Goal: Task Accomplishment & Management: Manage account settings

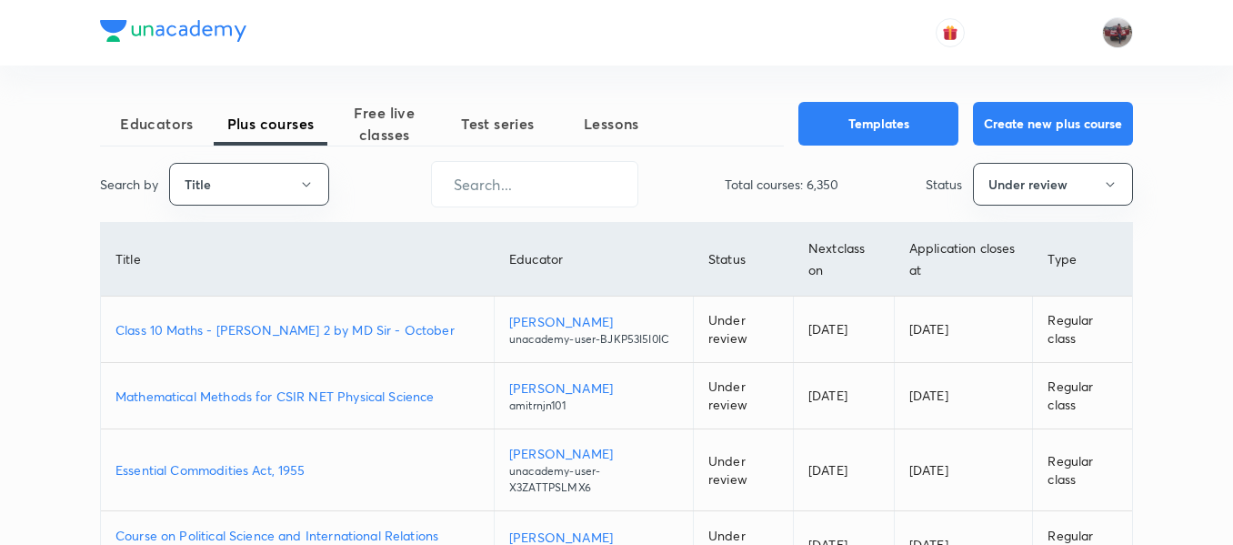
click at [492, 131] on span "Test series" at bounding box center [498, 124] width 114 height 22
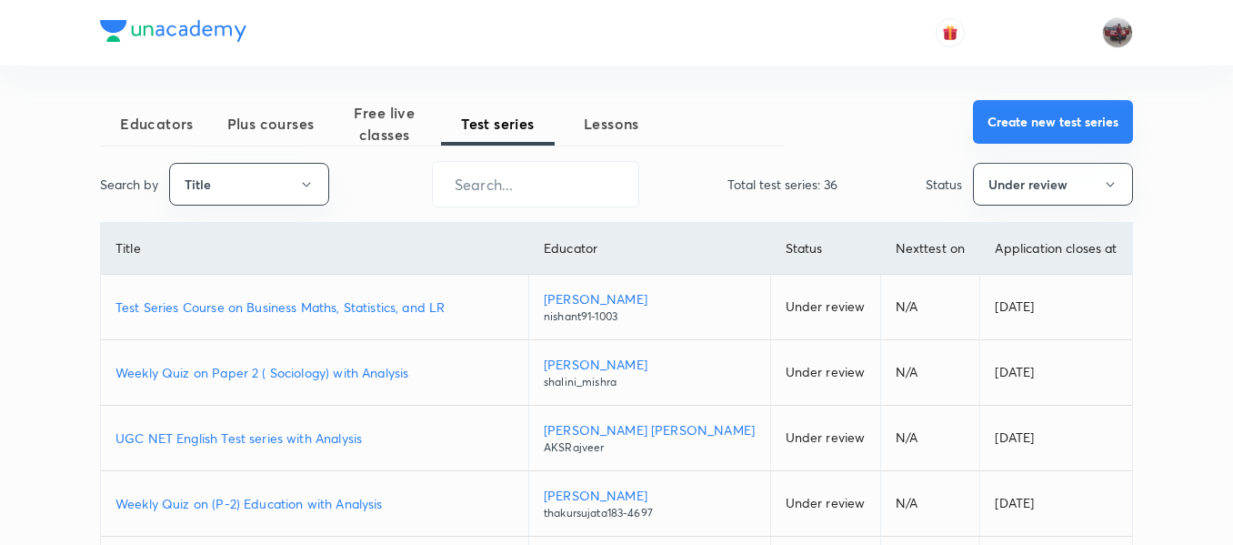
click at [1094, 125] on button "Create new test series" at bounding box center [1053, 122] width 160 height 44
click at [413, 303] on p "Test Series Course on Business Maths, Statistics, and LR" at bounding box center [315, 306] width 398 height 19
click at [1071, 116] on button "Create new test series" at bounding box center [1053, 122] width 160 height 44
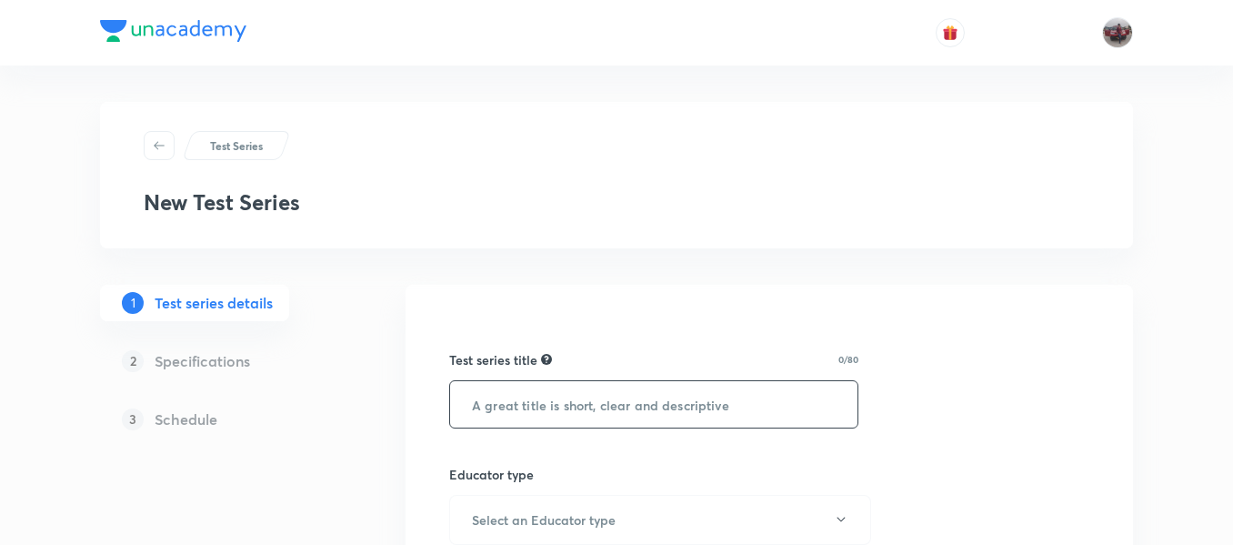
click at [579, 414] on input "text" at bounding box center [653, 404] width 407 height 46
paste input "Unacademy Scholarship Test for IIT-JAM Mathematics 2026/27"
click at [735, 413] on input "Unacademy Scholarship Test for IIT-JAM Mathematics 2027" at bounding box center [653, 404] width 407 height 46
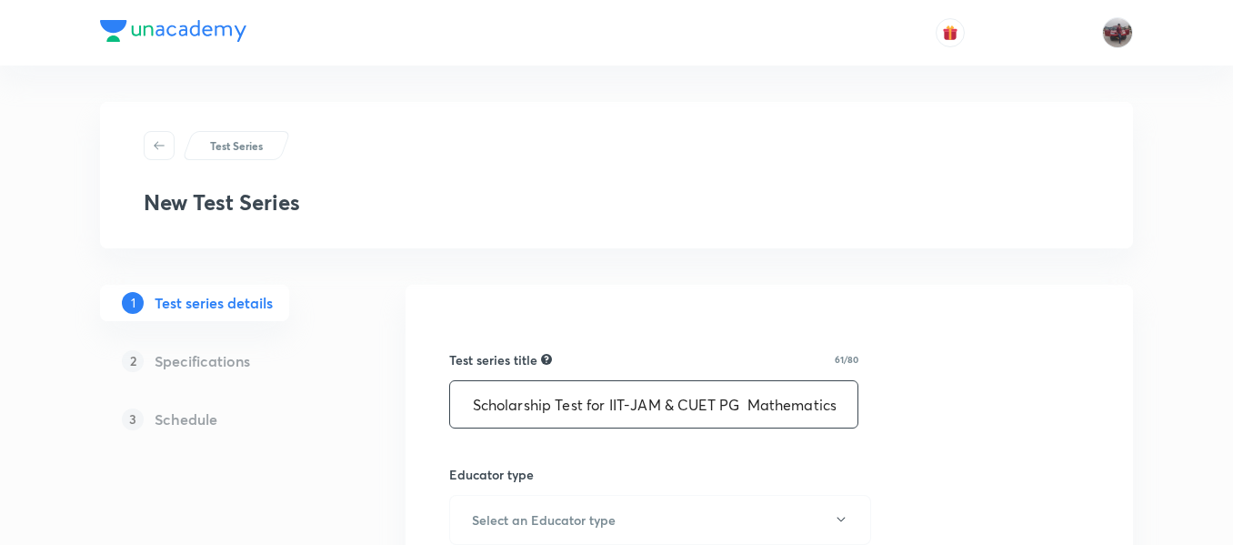
paste input "2027"
type input "Unacademy Scholarship Test for IIT-JAM & CUET PG 2027 Mathematics"
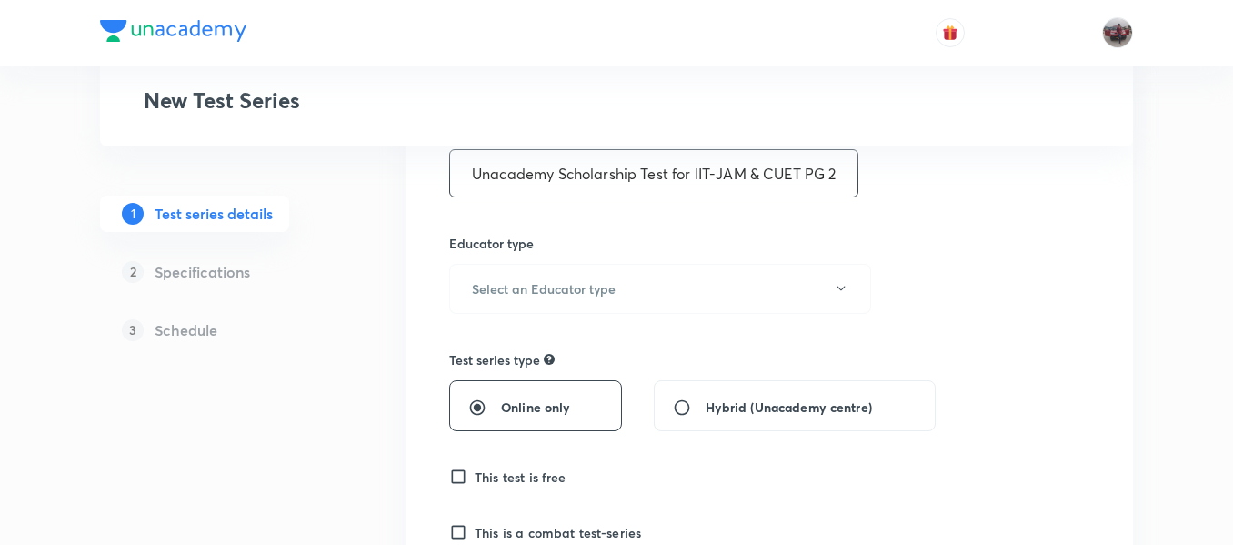
scroll to position [264, 0]
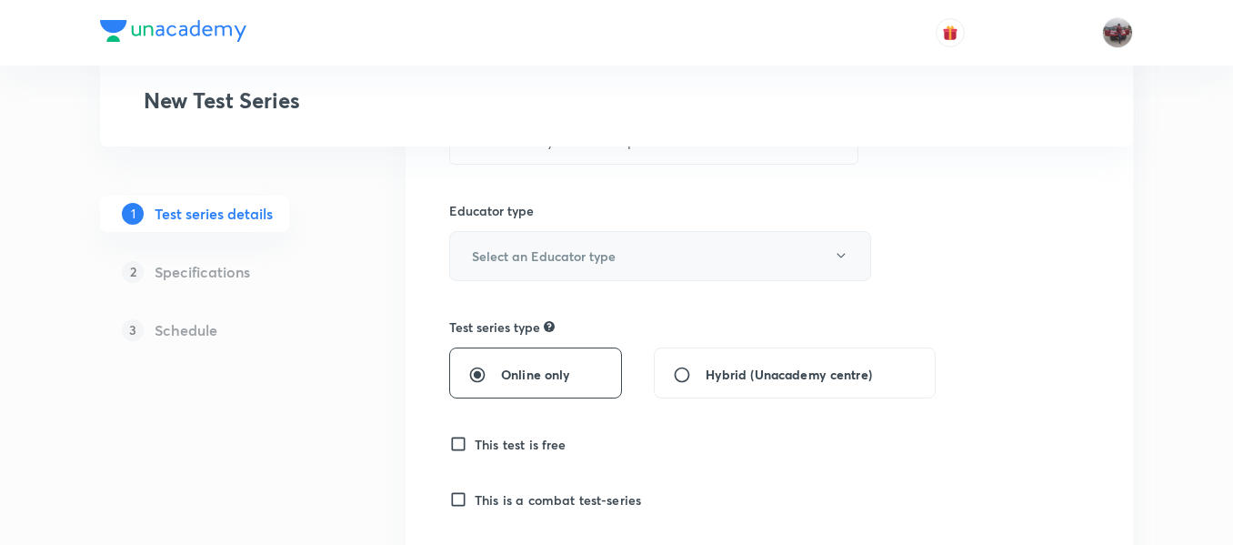
click at [602, 255] on h6 "Select an Educator type" at bounding box center [544, 255] width 144 height 19
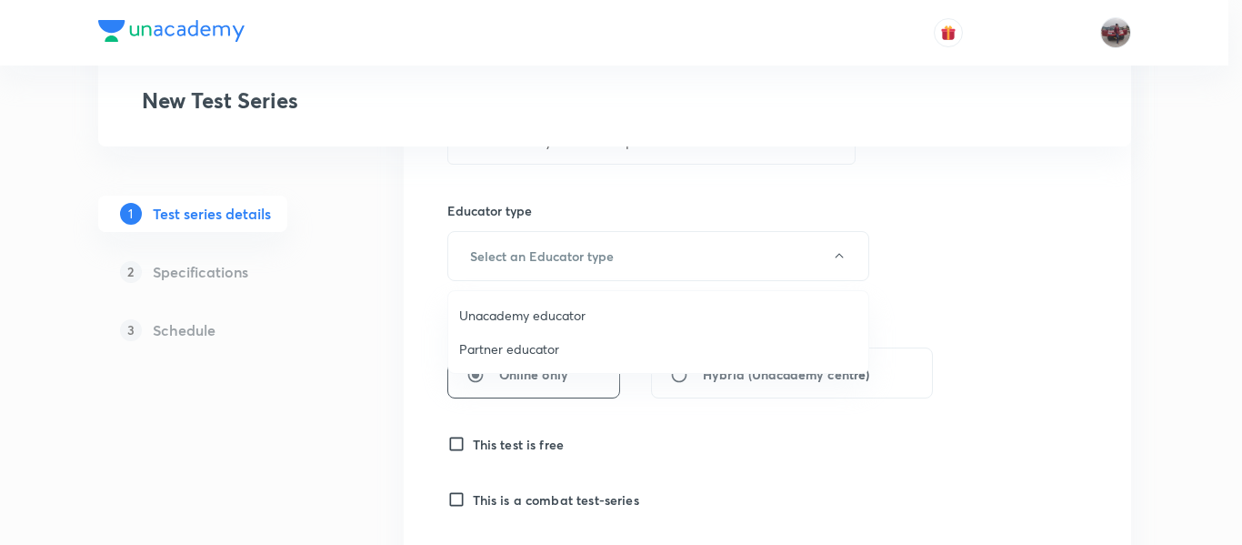
click at [551, 313] on span "Unacademy educator" at bounding box center [658, 315] width 398 height 19
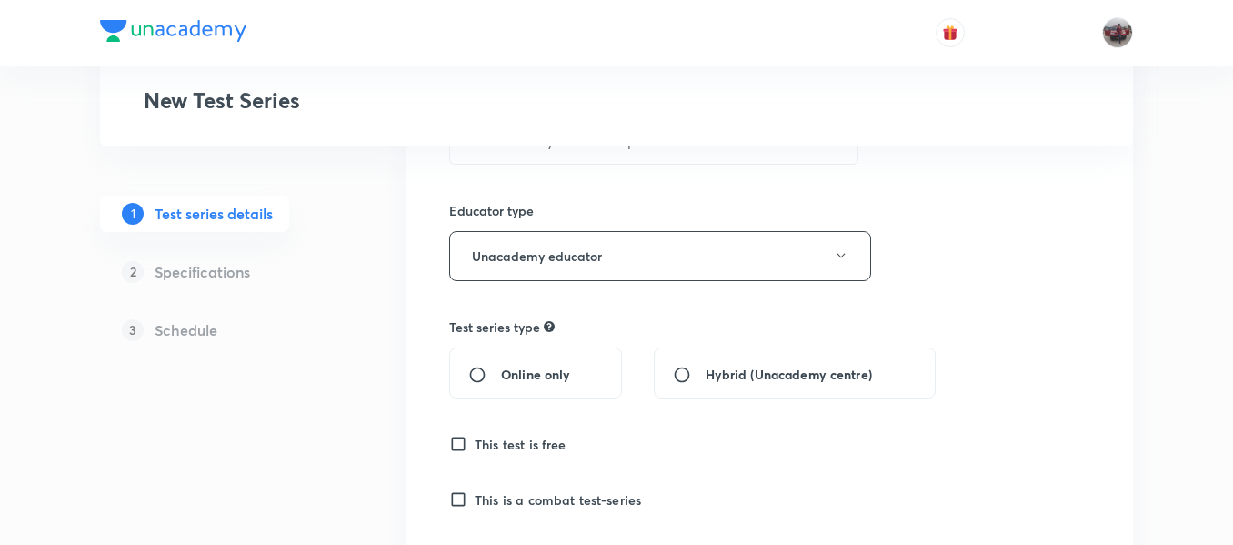
click at [481, 386] on div "Online only" at bounding box center [535, 372] width 173 height 51
click at [473, 374] on input "Online only" at bounding box center [484, 375] width 33 height 18
radio input "true"
click at [455, 446] on input "This test is free" at bounding box center [461, 444] width 25 height 18
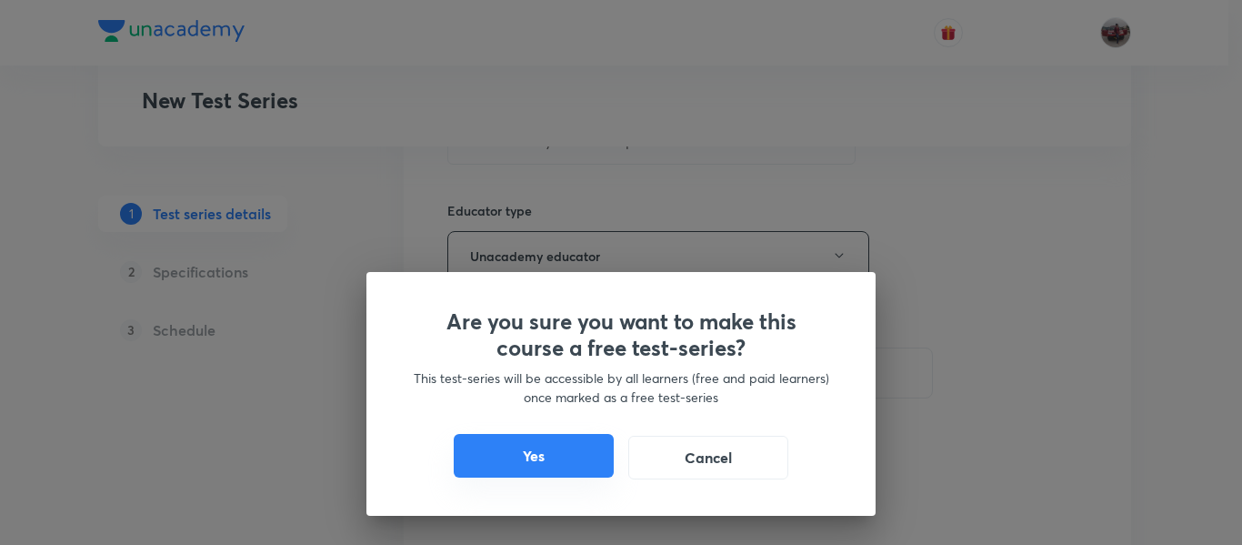
click at [534, 452] on button "Yes" at bounding box center [534, 456] width 160 height 44
checkbox input "true"
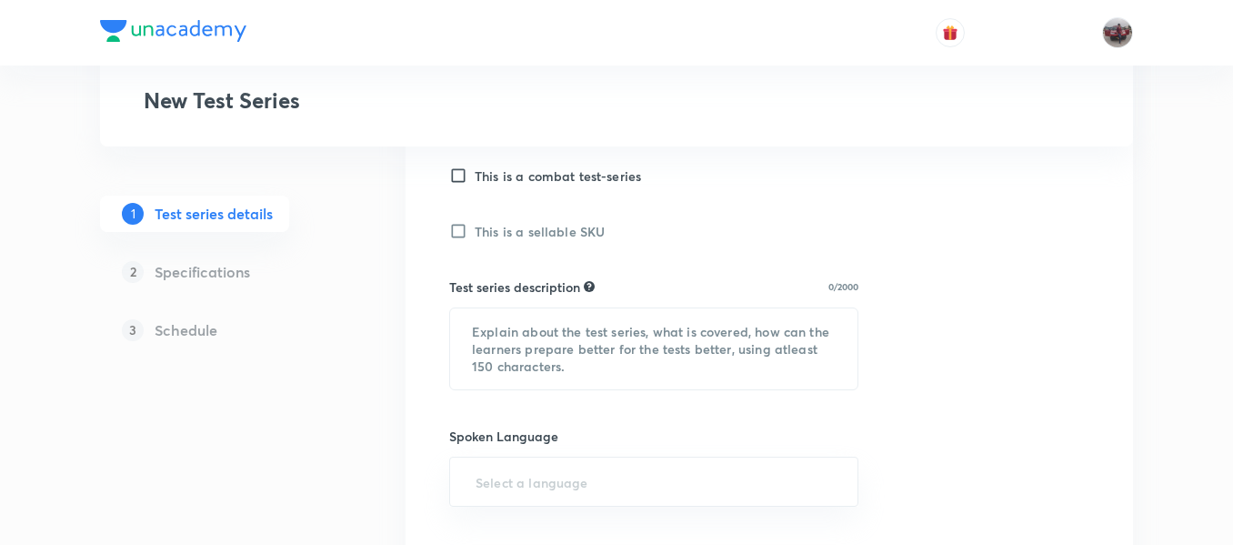
scroll to position [618, 0]
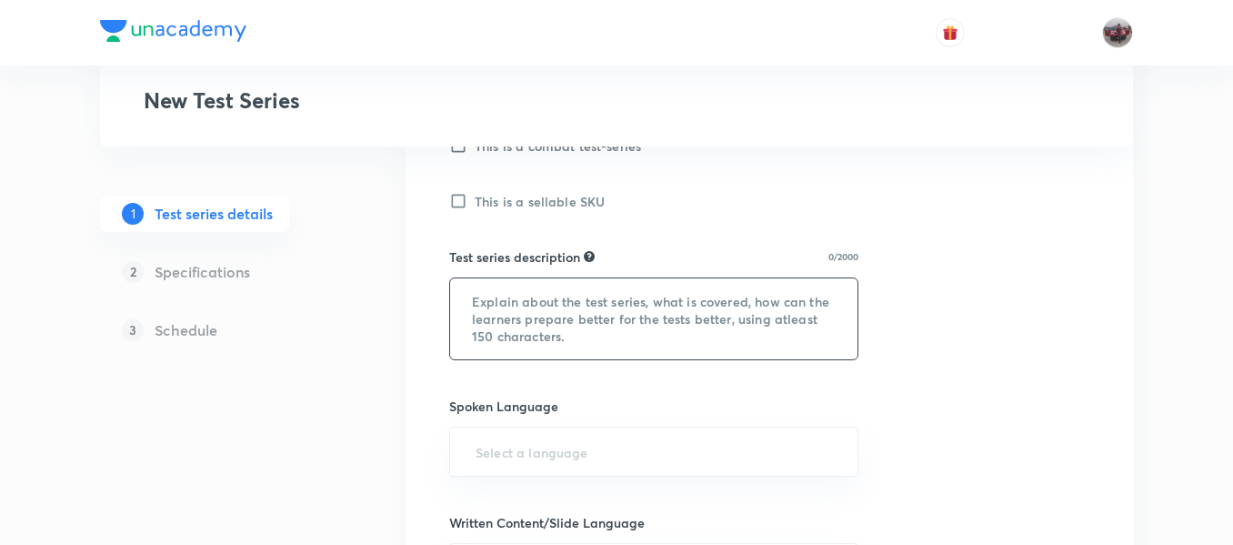
click at [548, 313] on textarea at bounding box center [653, 318] width 407 height 81
paste textarea "Unacademy Scholarship Test for IIT-JAM. Test series is designed to cater IIT-JA…"
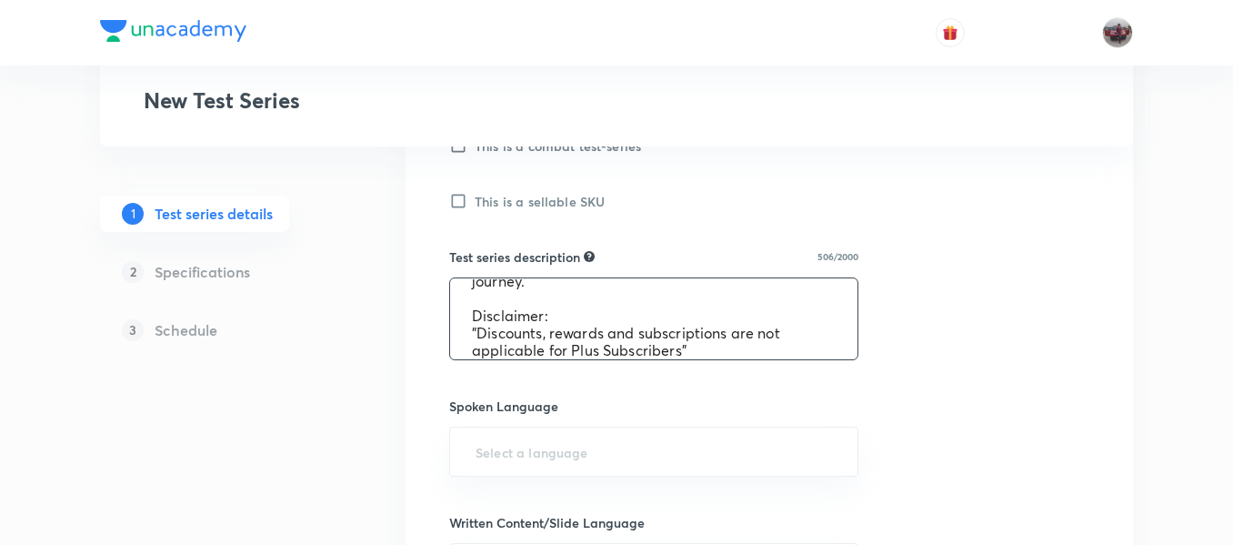
scroll to position [772, 0]
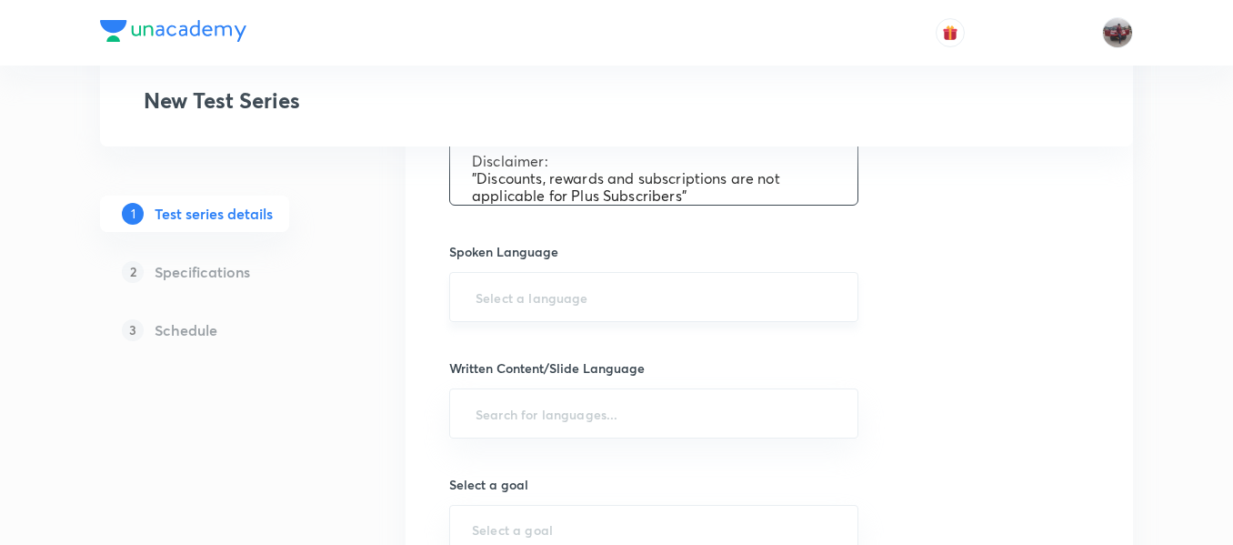
type textarea "Unacademy Scholarship Test for IIT-JAM. Test series is designed to cater IIT-JA…"
click at [528, 310] on input "text" at bounding box center [654, 297] width 364 height 34
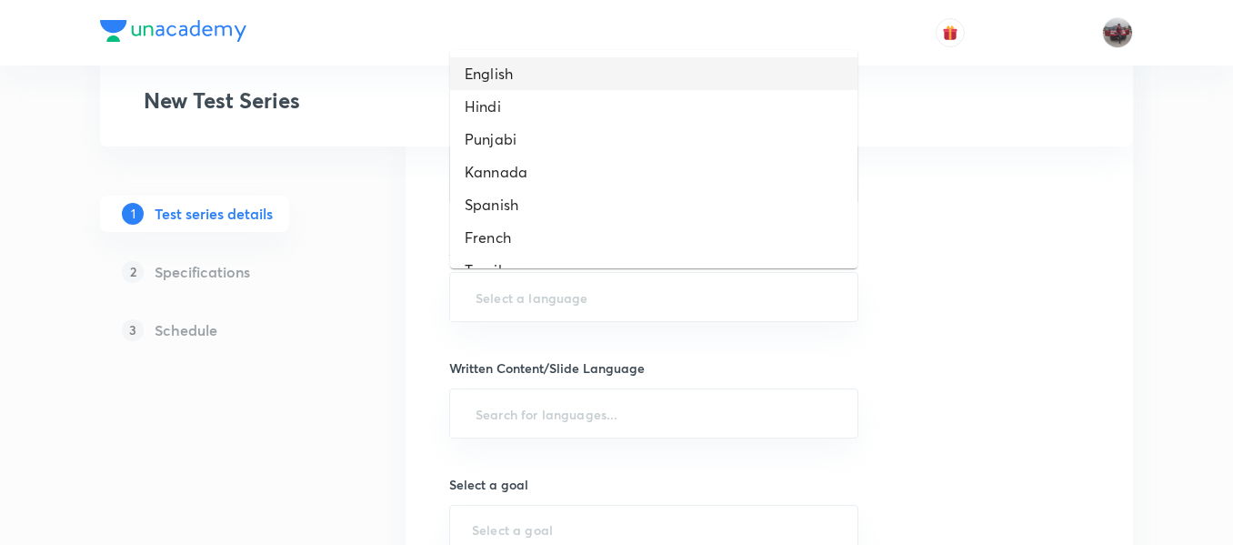
click at [507, 71] on li "English" at bounding box center [653, 73] width 407 height 33
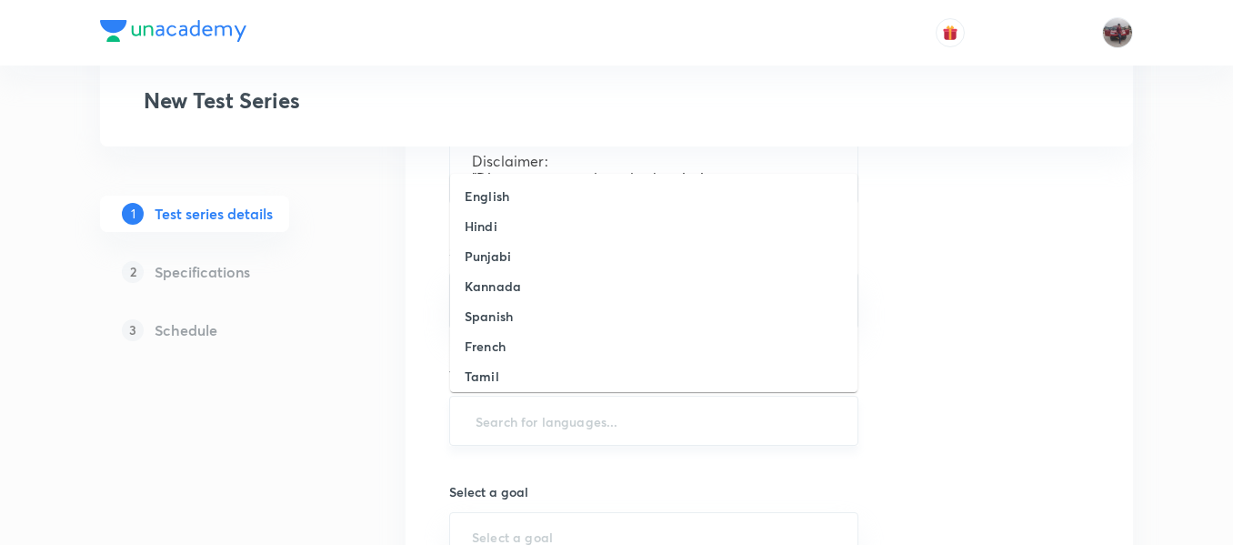
click at [533, 430] on input "text" at bounding box center [654, 421] width 364 height 34
click at [506, 203] on h6 "English" at bounding box center [487, 195] width 45 height 19
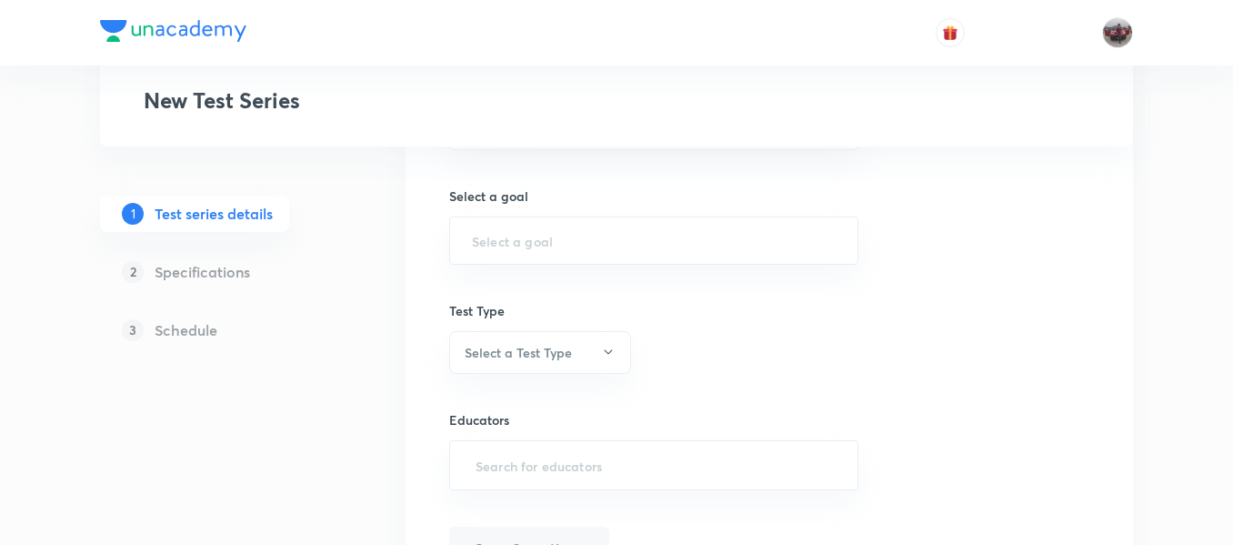
scroll to position [1077, 0]
click at [504, 253] on div "​" at bounding box center [653, 239] width 409 height 48
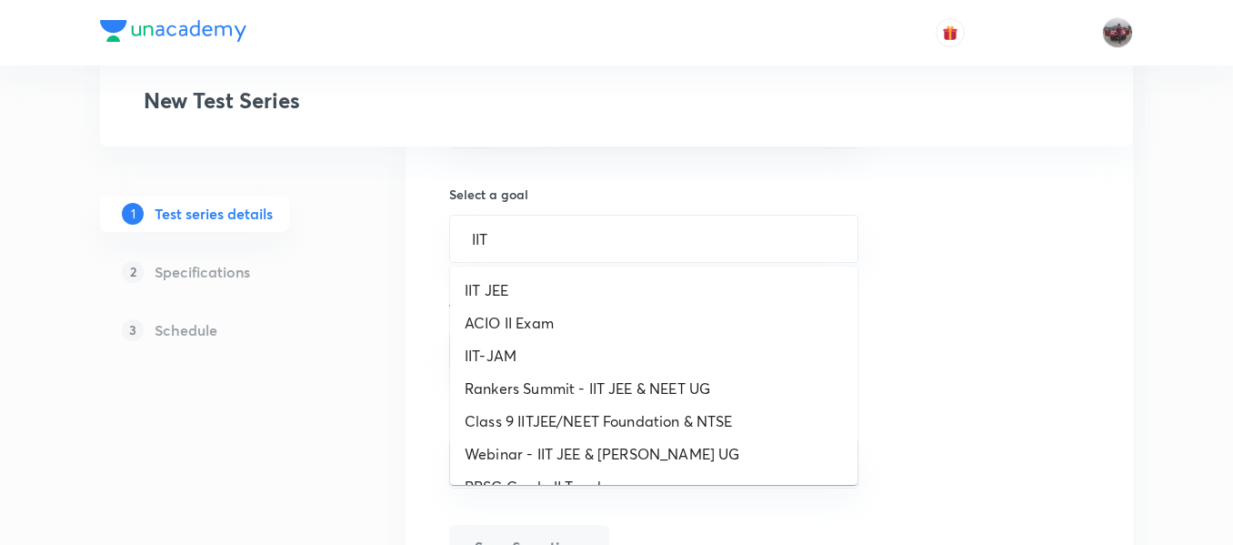
click at [513, 357] on li "IIT-JAM" at bounding box center [653, 355] width 407 height 33
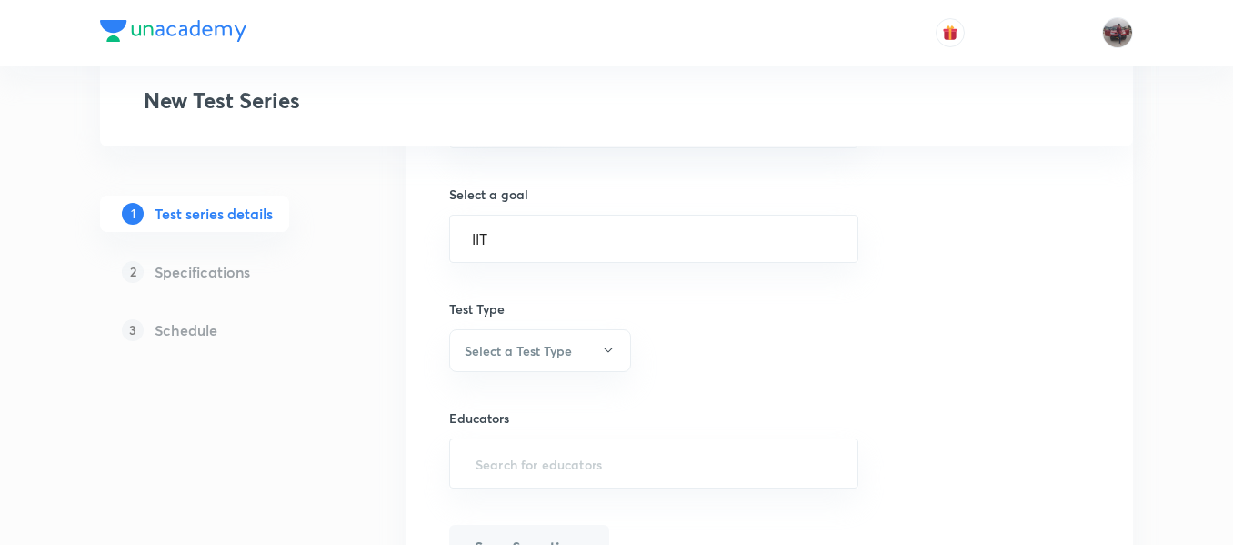
type input "IIT-JAM"
click at [577, 342] on button "Select a Test Type" at bounding box center [540, 350] width 182 height 43
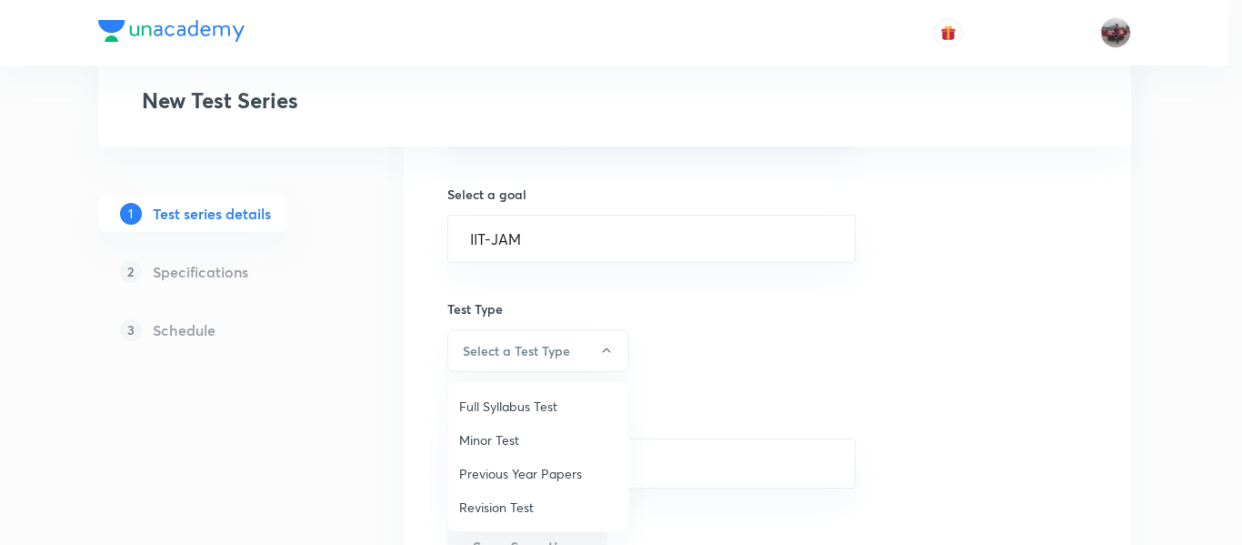
click at [515, 437] on span "Minor Test" at bounding box center [538, 439] width 158 height 19
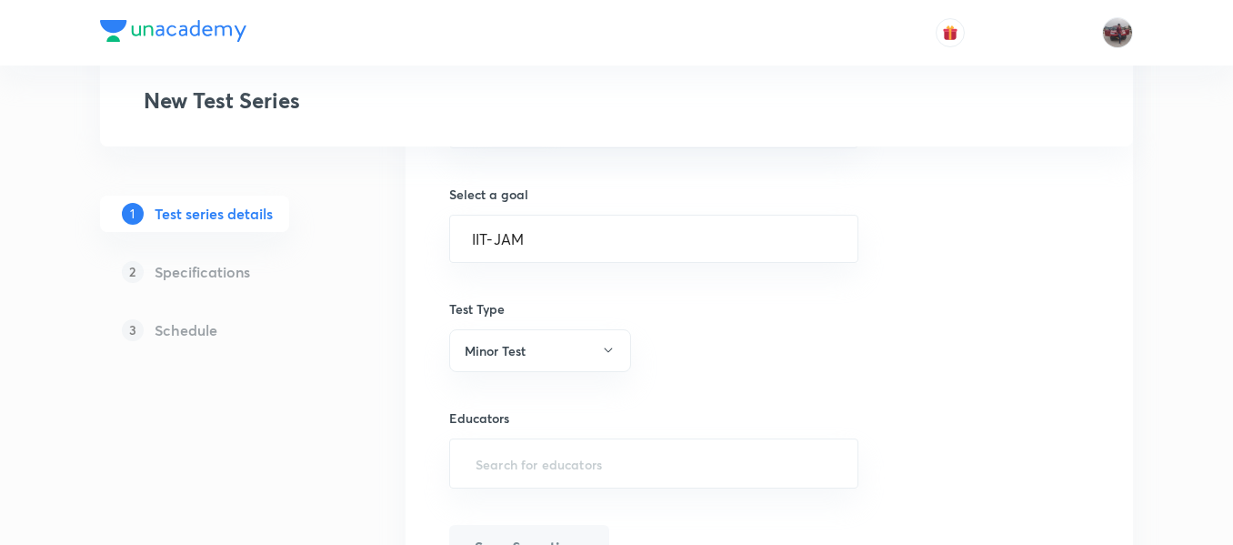
scroll to position [1188, 0]
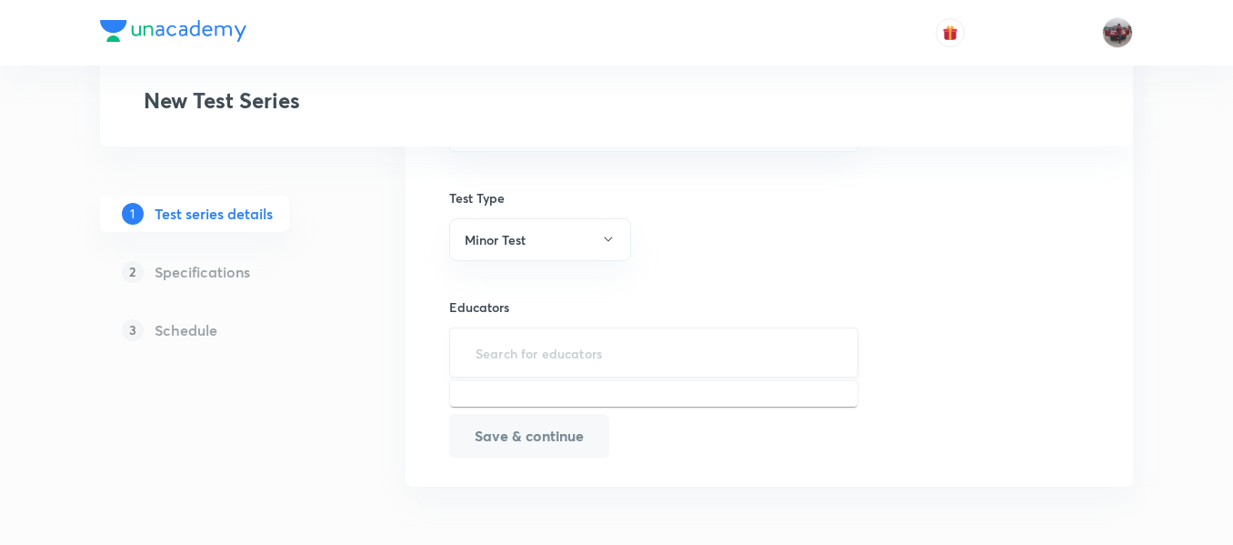
click at [516, 365] on input "text" at bounding box center [654, 353] width 364 height 34
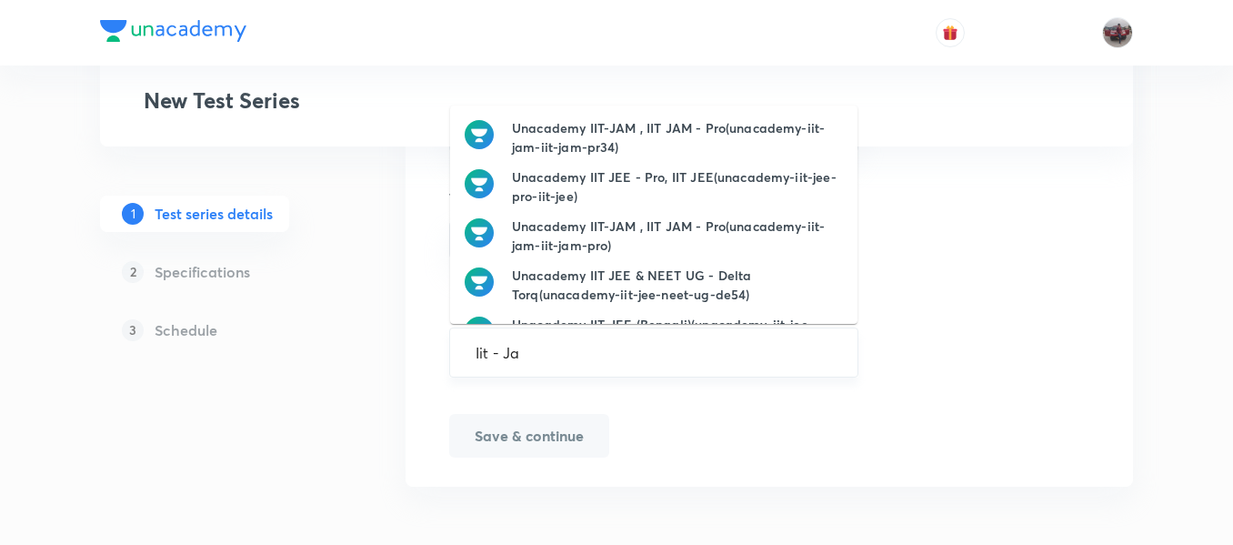
type input "Iit - Jam"
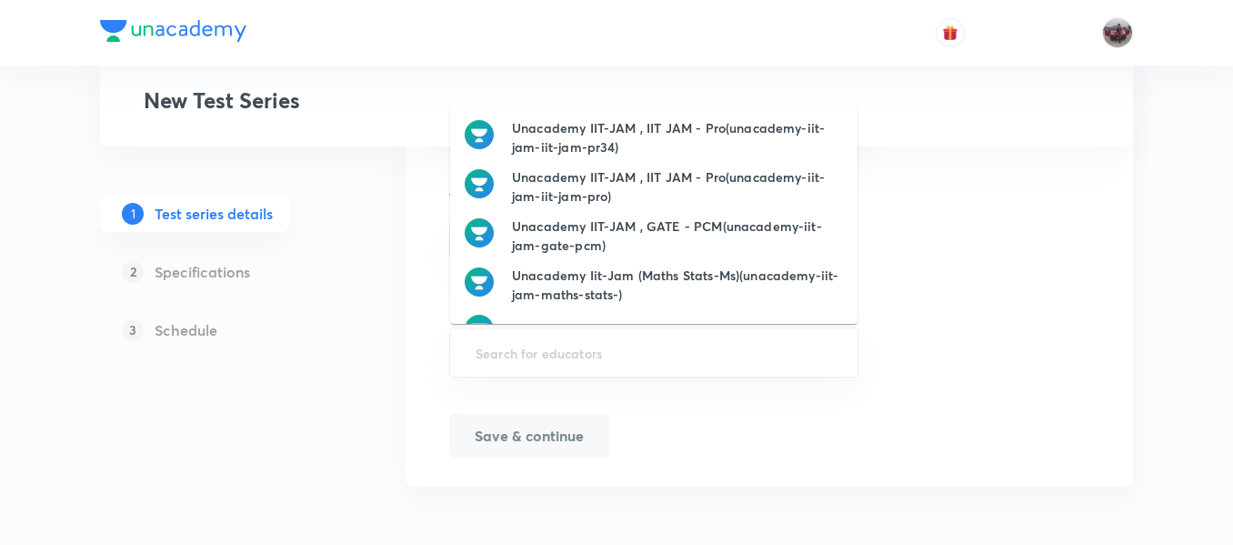
paste input "Iit - Jam"
type input "Iit - Jam"
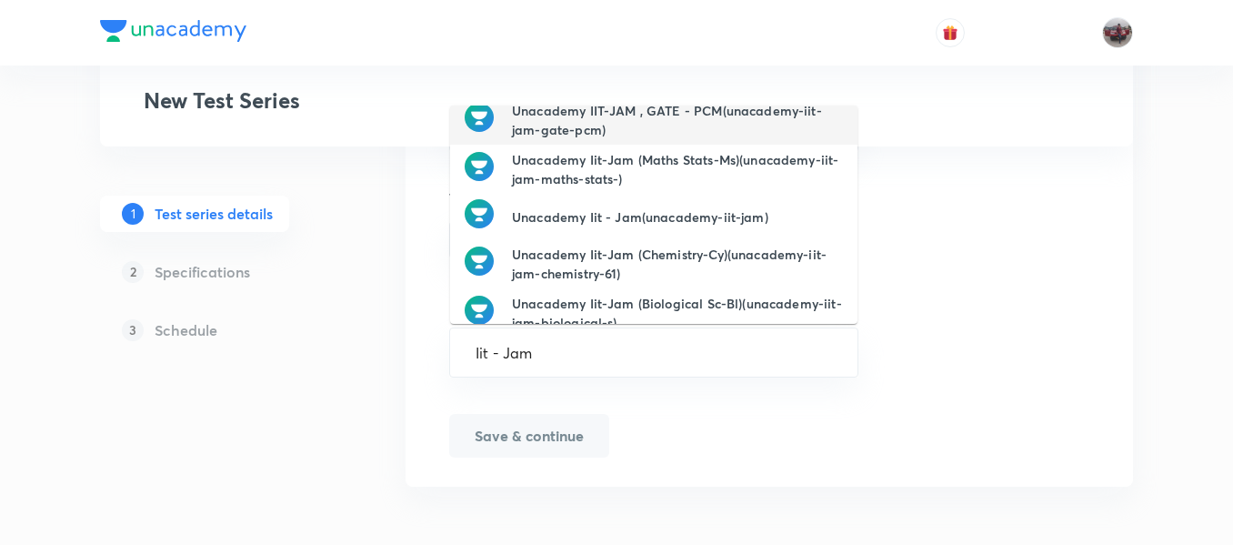
scroll to position [121, 0]
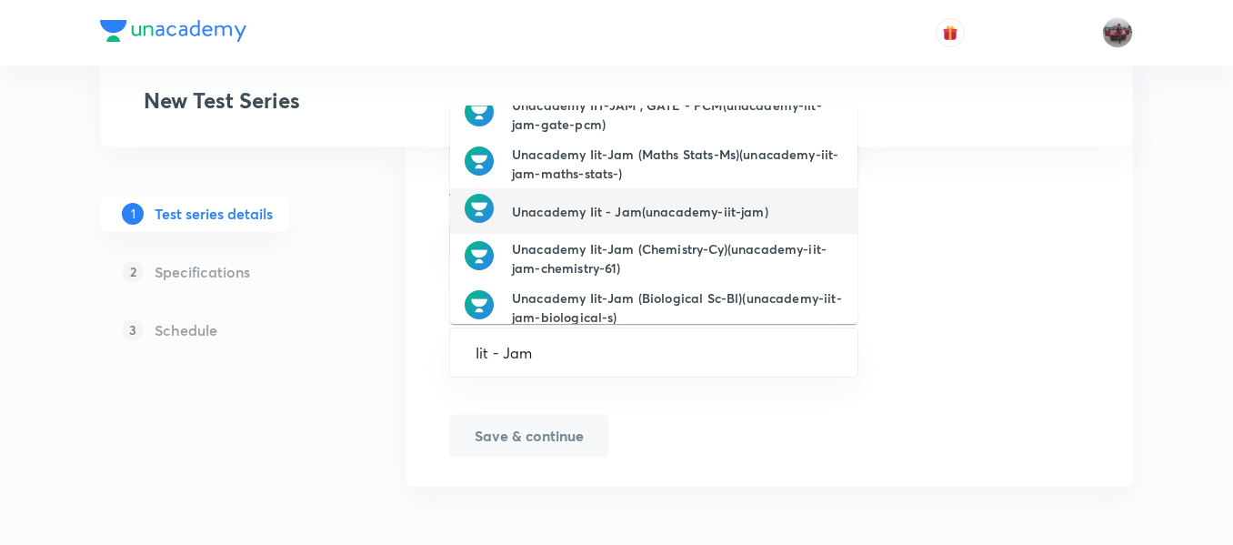
click at [596, 207] on h6 "Unacademy Iit - Jam(unacademy-iit-jam)" at bounding box center [640, 211] width 256 height 19
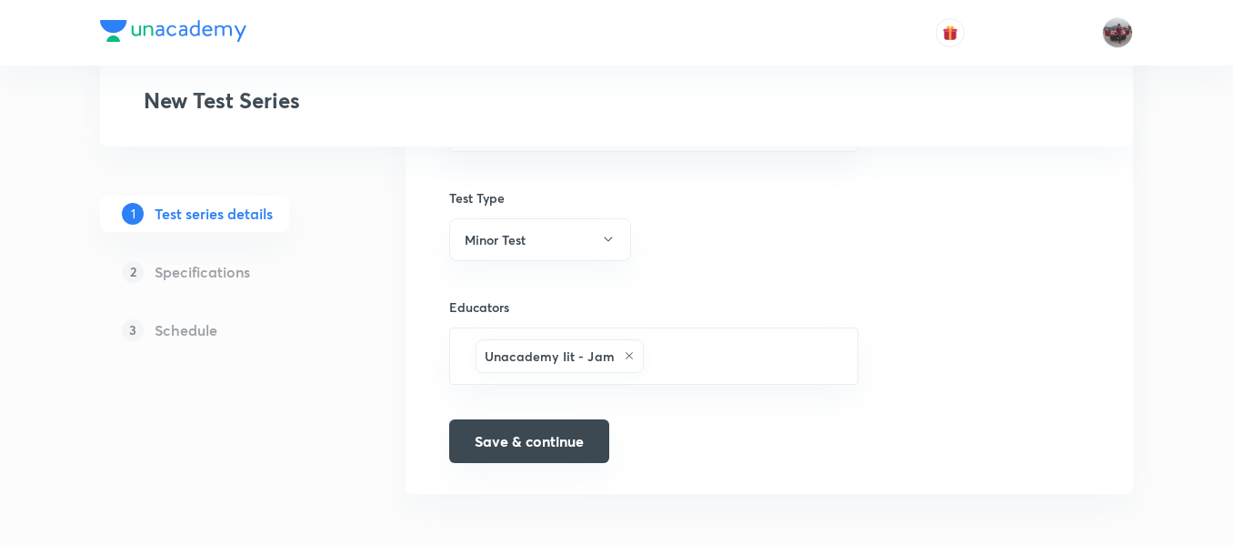
click at [500, 437] on button "Save & continue" at bounding box center [529, 441] width 160 height 44
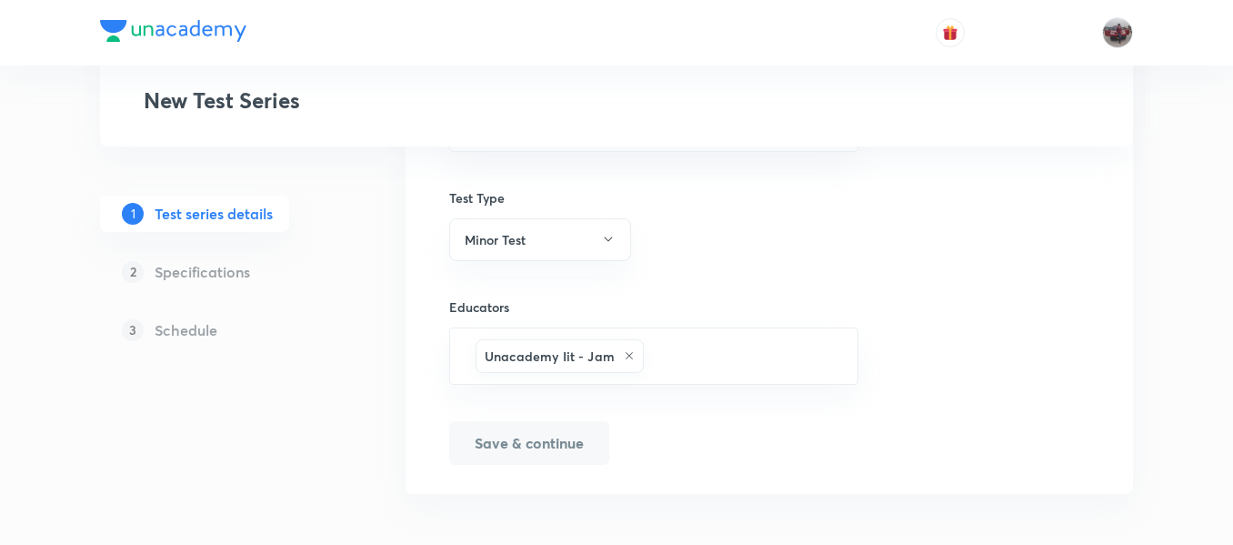
scroll to position [1211, 0]
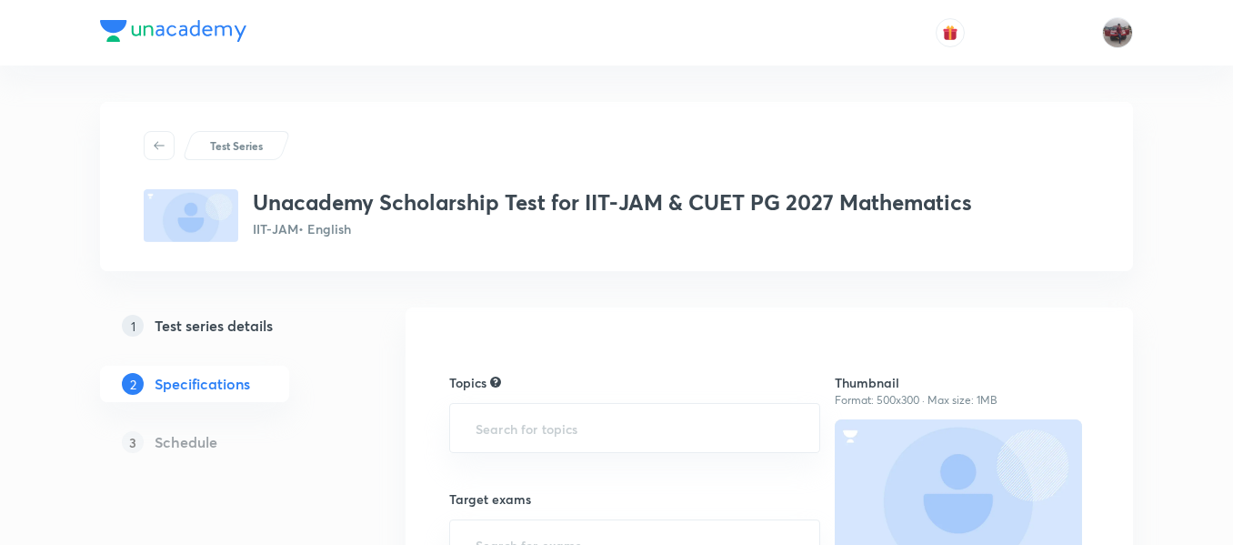
scroll to position [164, 0]
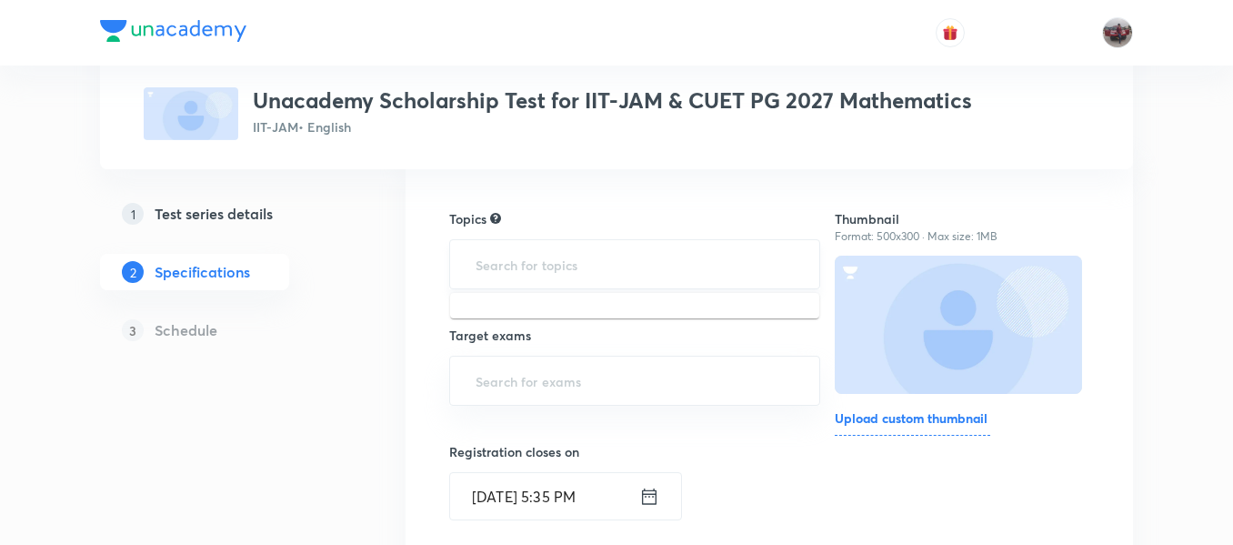
click at [540, 263] on input "text" at bounding box center [635, 264] width 326 height 34
type input "ii"
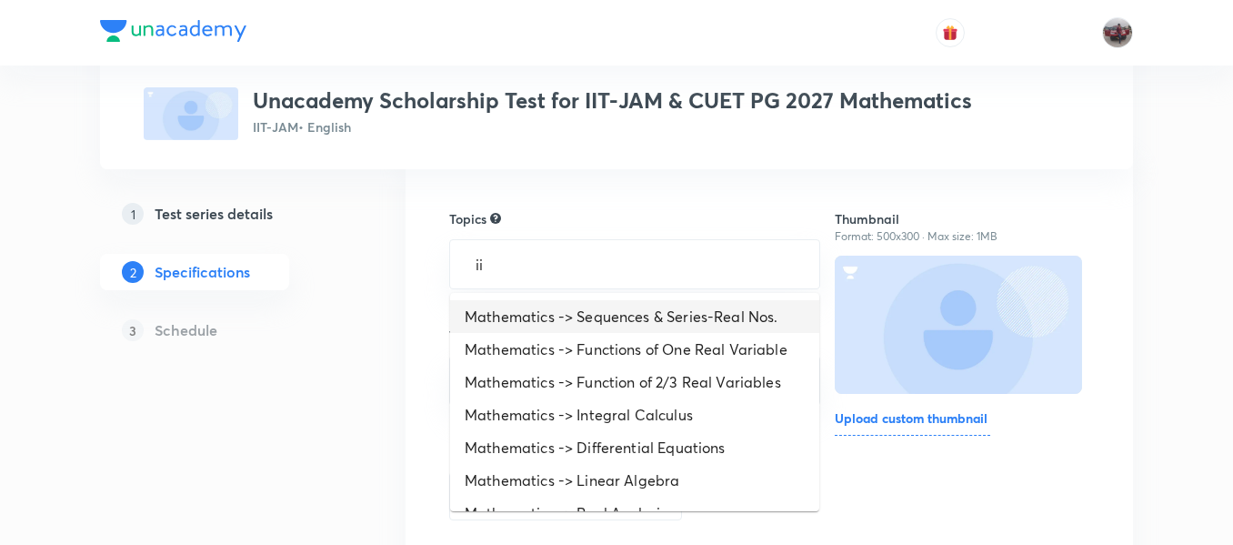
click at [574, 327] on li "Mathematics -> Sequences & Series-Real Nos." at bounding box center [634, 316] width 369 height 33
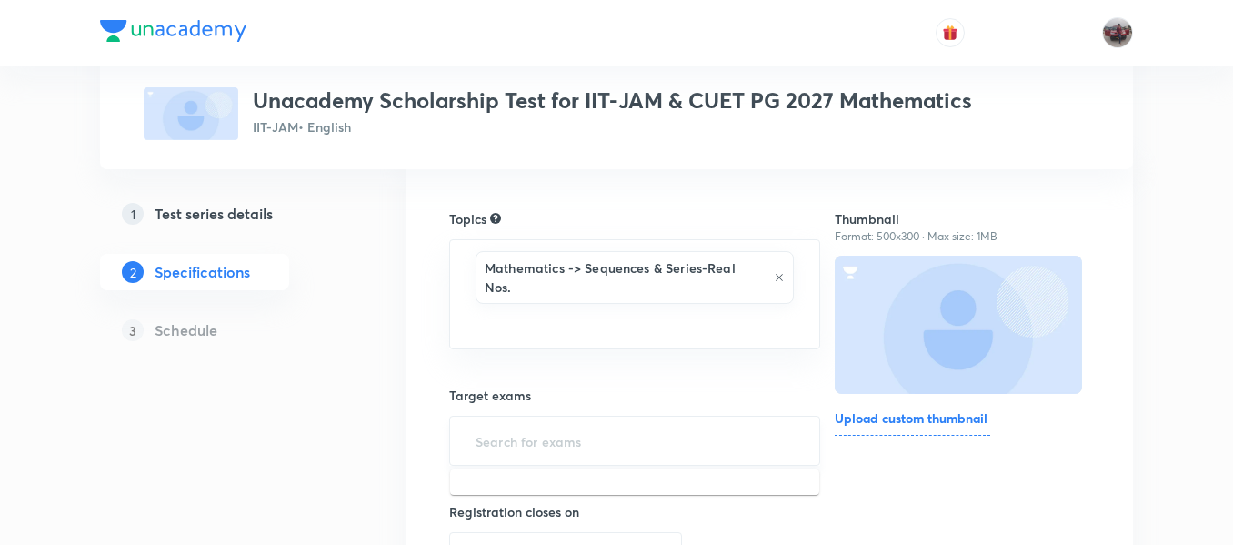
click at [606, 436] on input "text" at bounding box center [635, 441] width 326 height 34
type input "i"
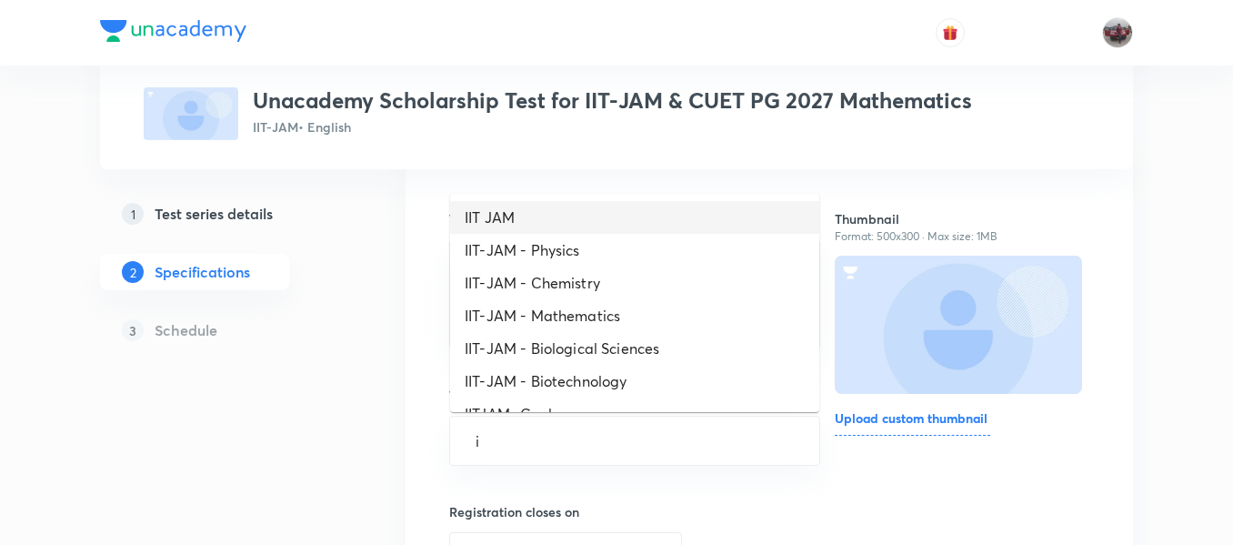
click at [540, 231] on li "IIT JAM" at bounding box center [634, 217] width 369 height 33
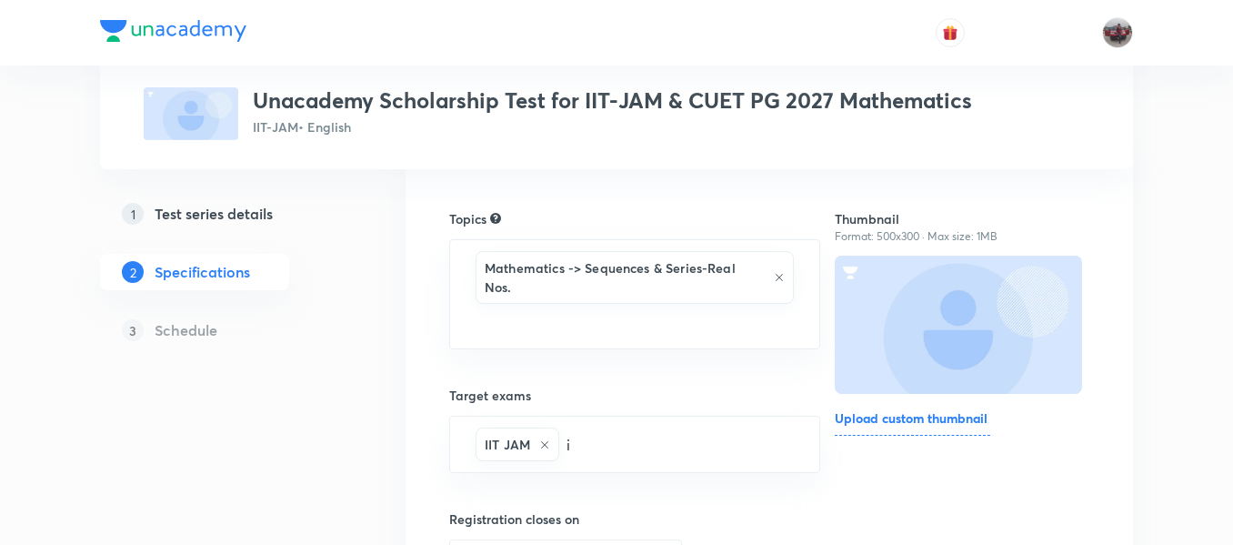
type input "ii"
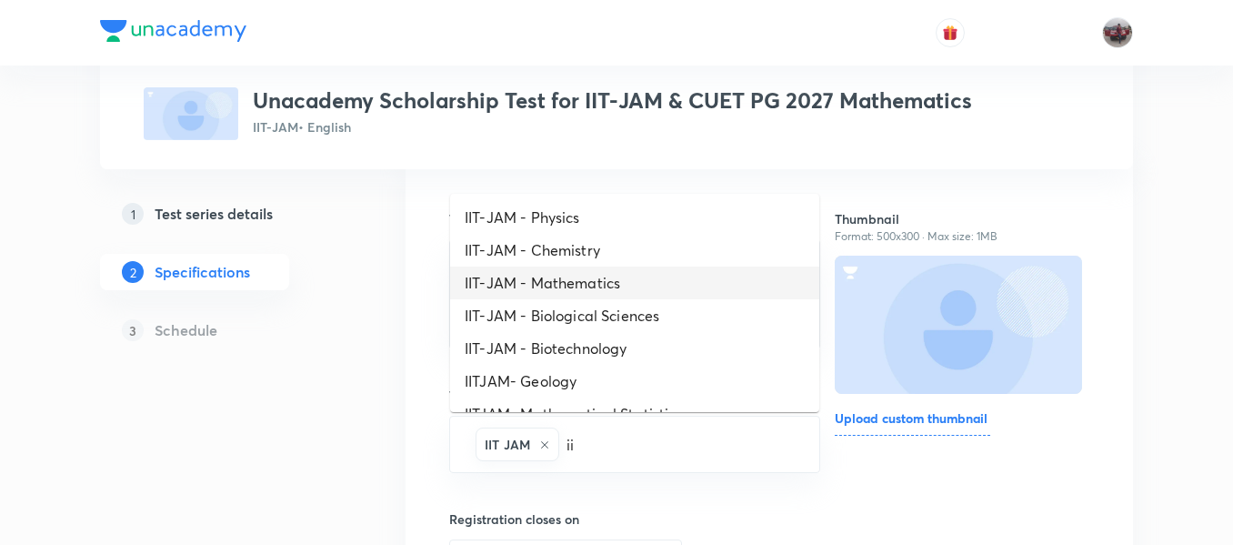
click at [568, 277] on li "IIT-JAM - Mathematics" at bounding box center [634, 283] width 369 height 33
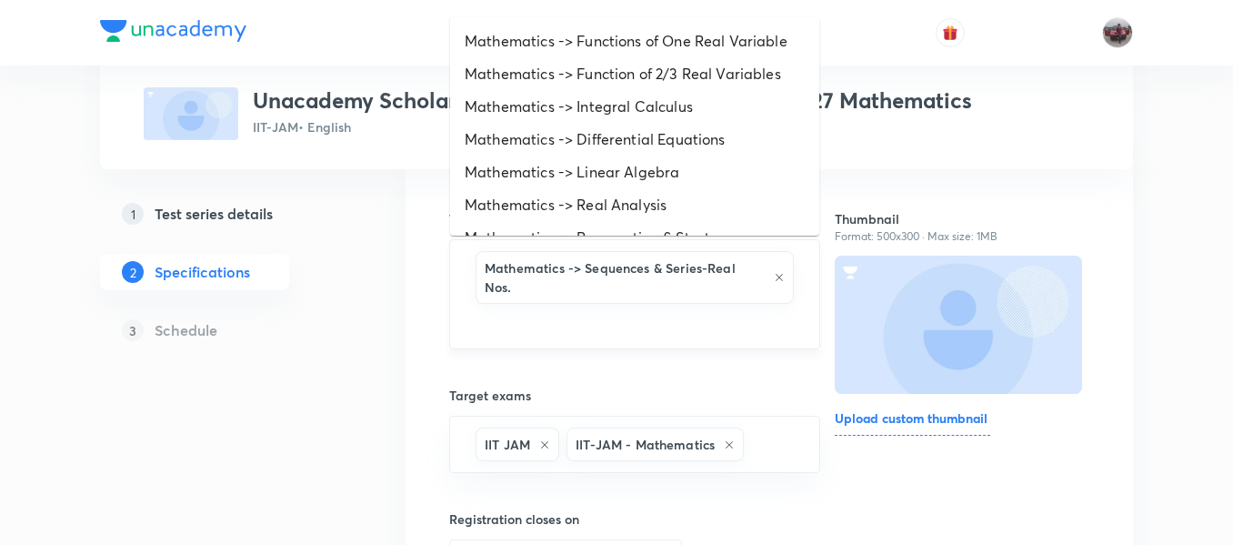
click at [587, 322] on input "text" at bounding box center [635, 324] width 326 height 34
click at [558, 155] on li "Mathematics -> Differential Equations" at bounding box center [634, 139] width 369 height 33
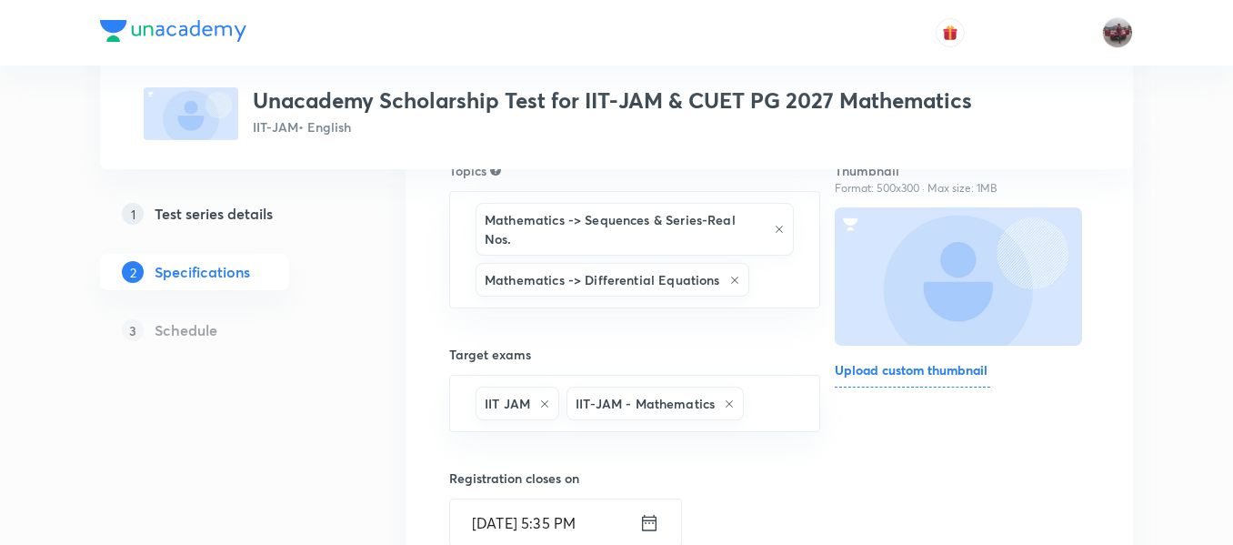
scroll to position [220, 0]
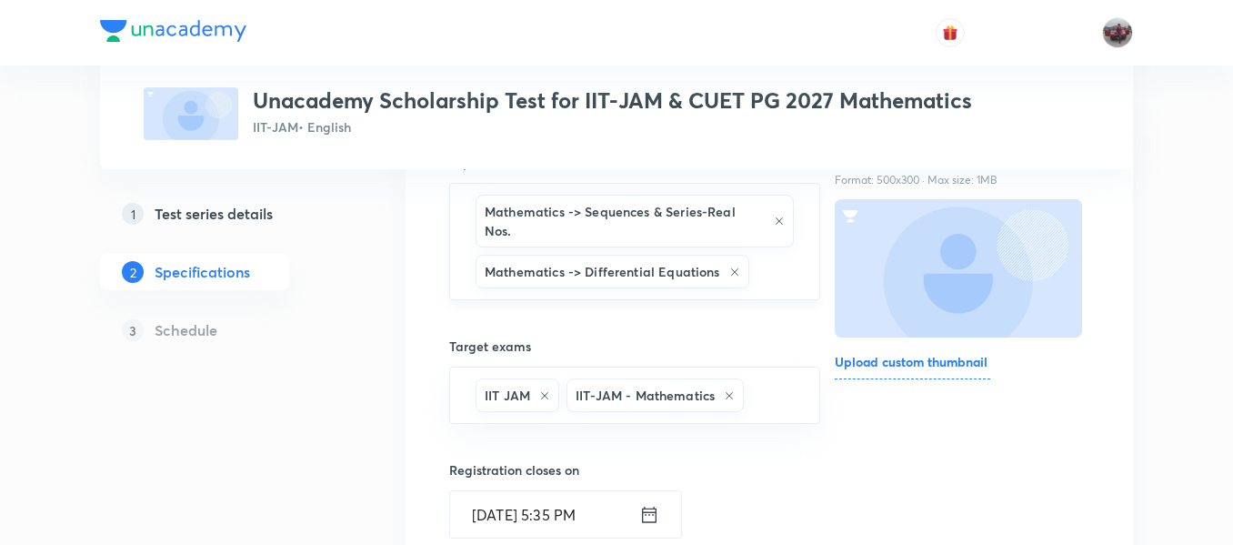
click at [768, 281] on input "text" at bounding box center [775, 272] width 45 height 34
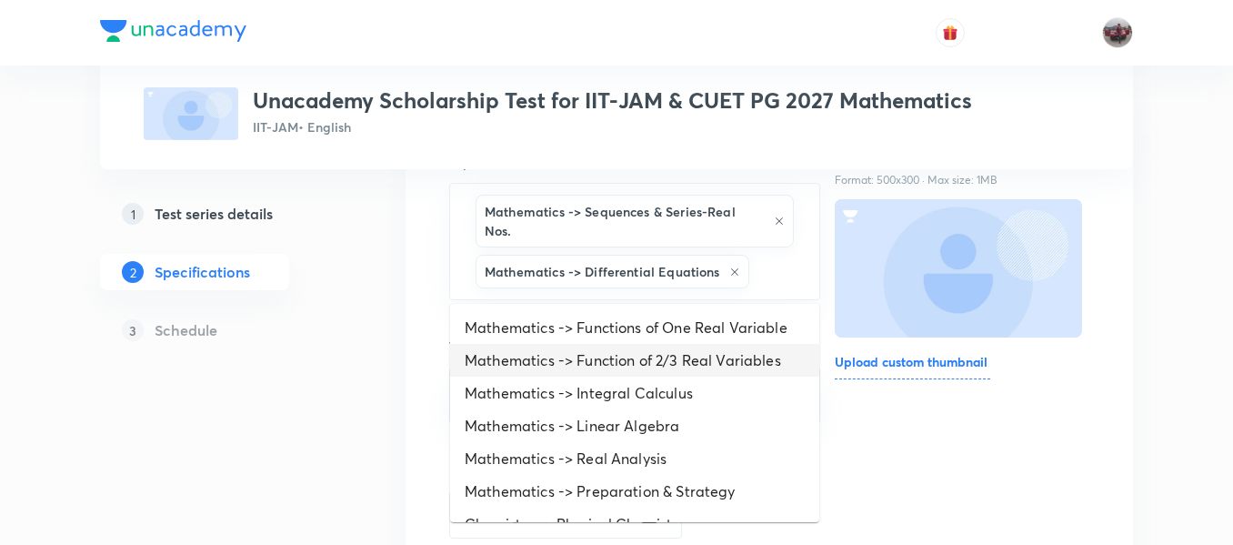
click at [594, 358] on li "Mathematics -> Function of 2/3 Real Variables" at bounding box center [634, 360] width 369 height 33
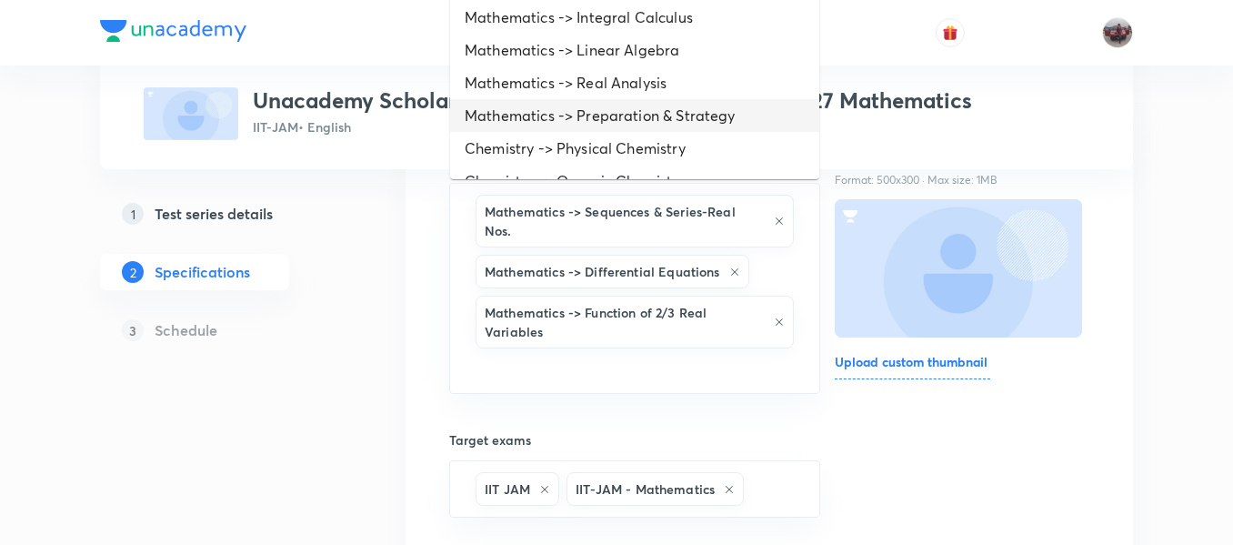
drag, startPoint x: 704, startPoint y: 367, endPoint x: 564, endPoint y: 113, distance: 290.7
click at [564, 113] on body "Test Series Unacademy Scholarship Test for IIT-JAM & CUET PG 2027 Mathematics I…" at bounding box center [616, 516] width 1233 height 1473
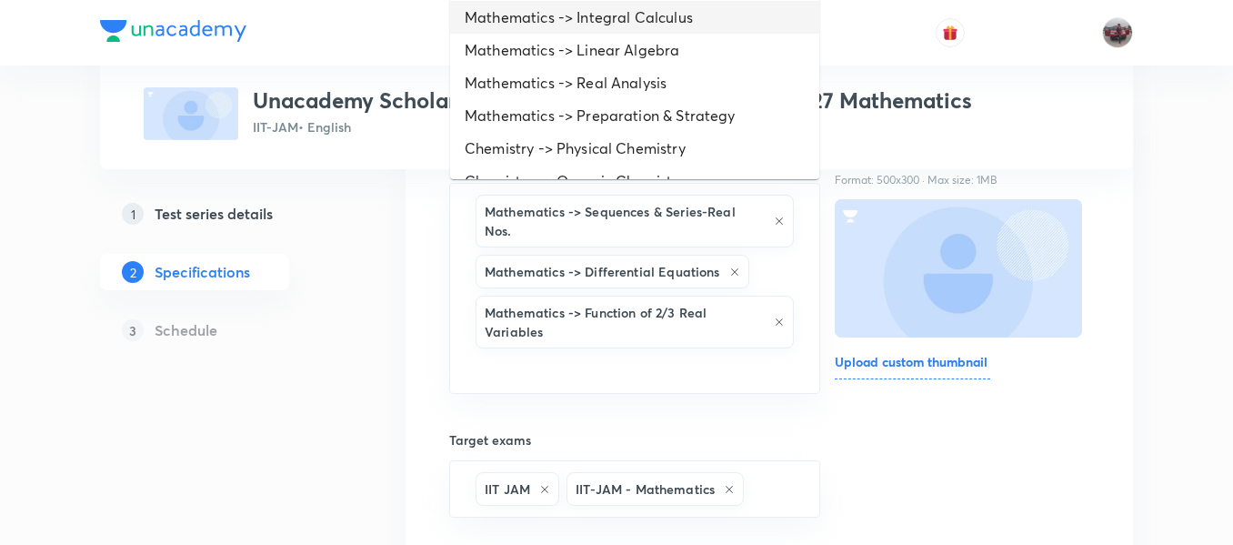
click at [546, 29] on li "Mathematics -> Integral Calculus" at bounding box center [634, 17] width 369 height 33
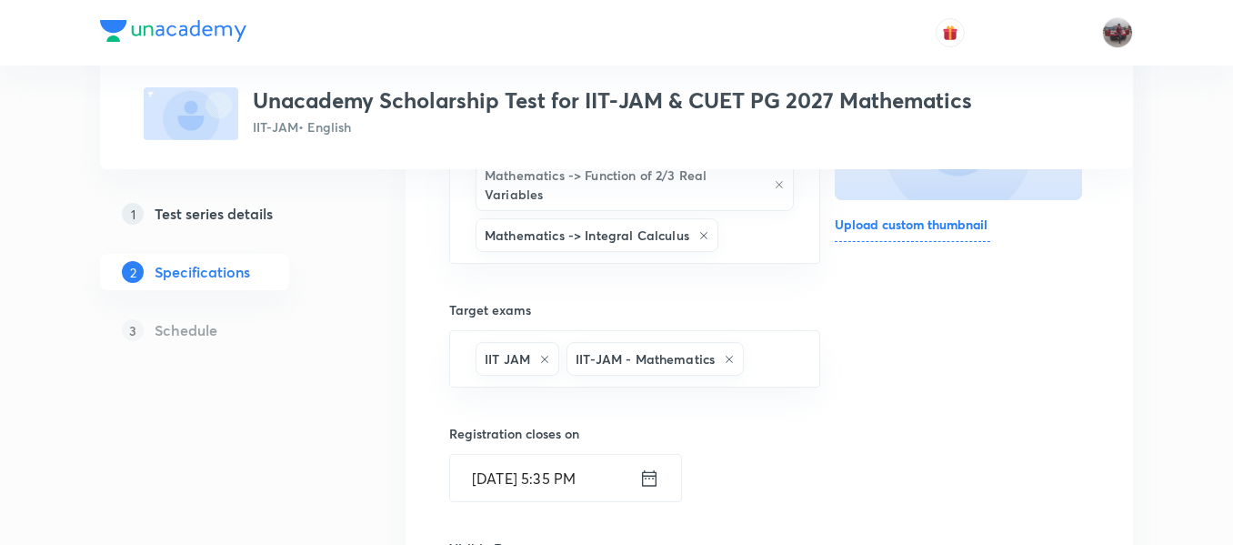
scroll to position [358, 0]
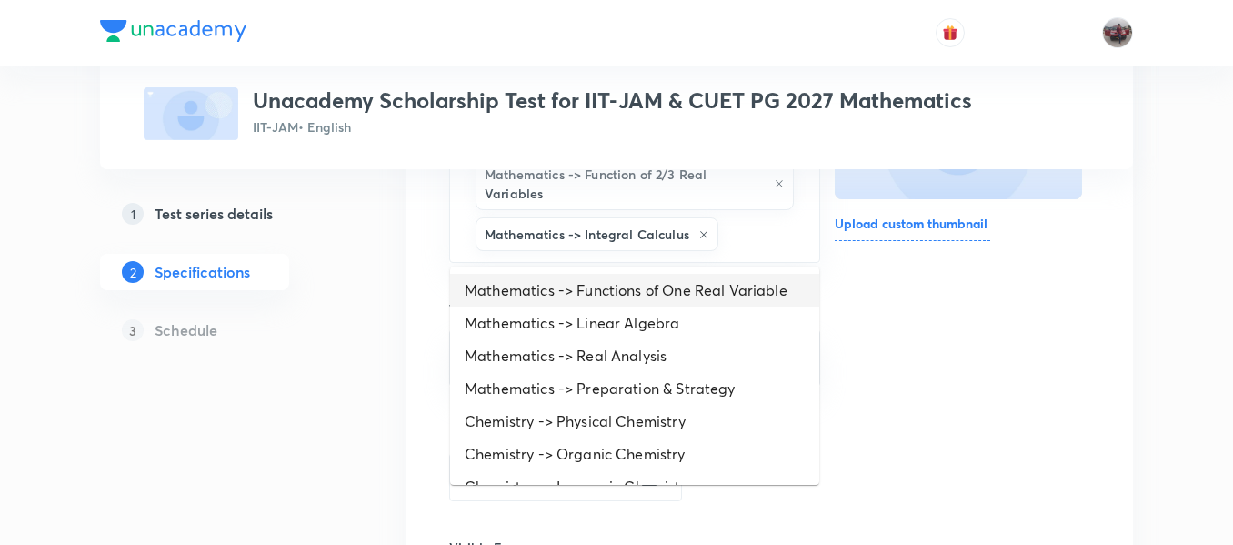
drag, startPoint x: 758, startPoint y: 236, endPoint x: 599, endPoint y: 298, distance: 170.3
click at [599, 298] on body "Test Series Unacademy Scholarship Test for IIT-JAM & CUET PG 2027 Mathematics I…" at bounding box center [616, 382] width 1233 height 1481
click at [599, 298] on li "Mathematics -> Functions of One Real Variable" at bounding box center [634, 290] width 369 height 33
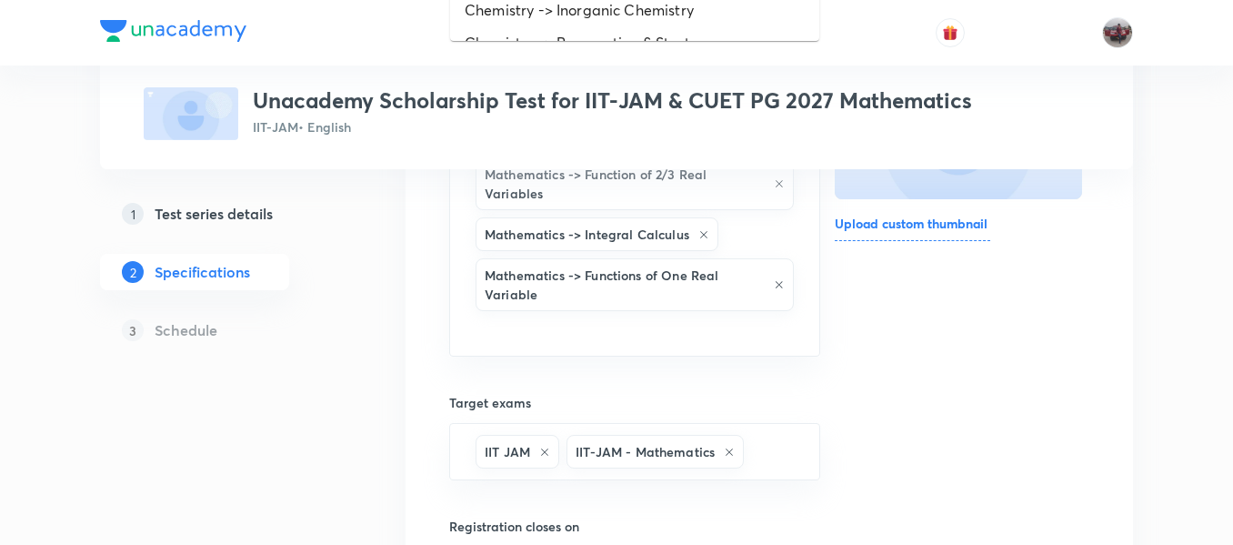
drag, startPoint x: 754, startPoint y: 328, endPoint x: 597, endPoint y: 32, distance: 335.7
click at [597, 32] on body "Test Series Unacademy Scholarship Test for IIT-JAM & CUET PG 2027 Mathematics I…" at bounding box center [616, 429] width 1233 height 1574
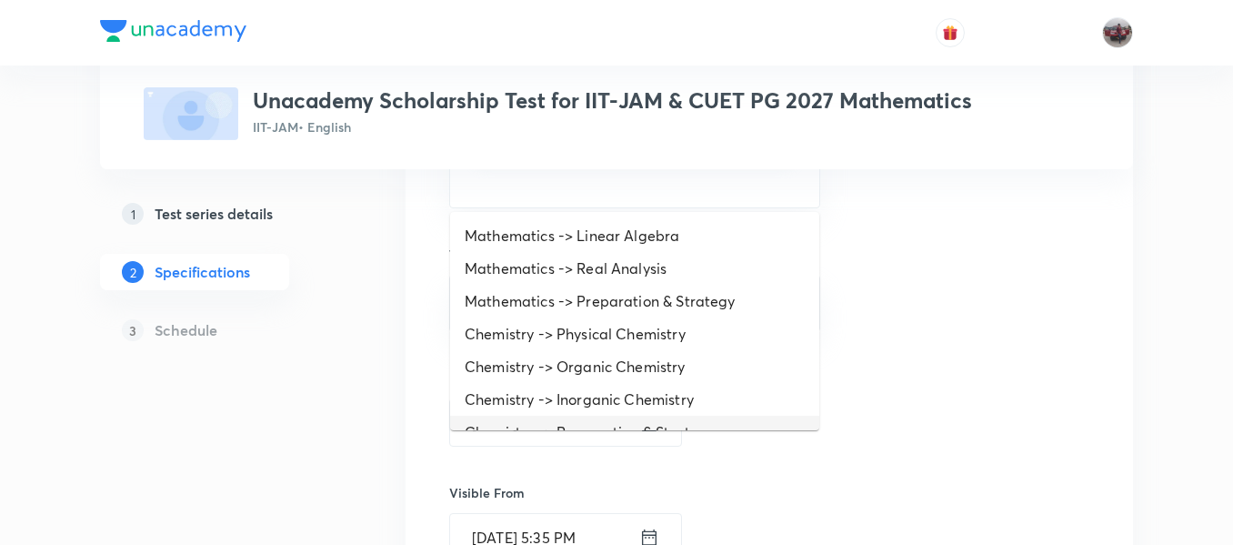
scroll to position [516, 0]
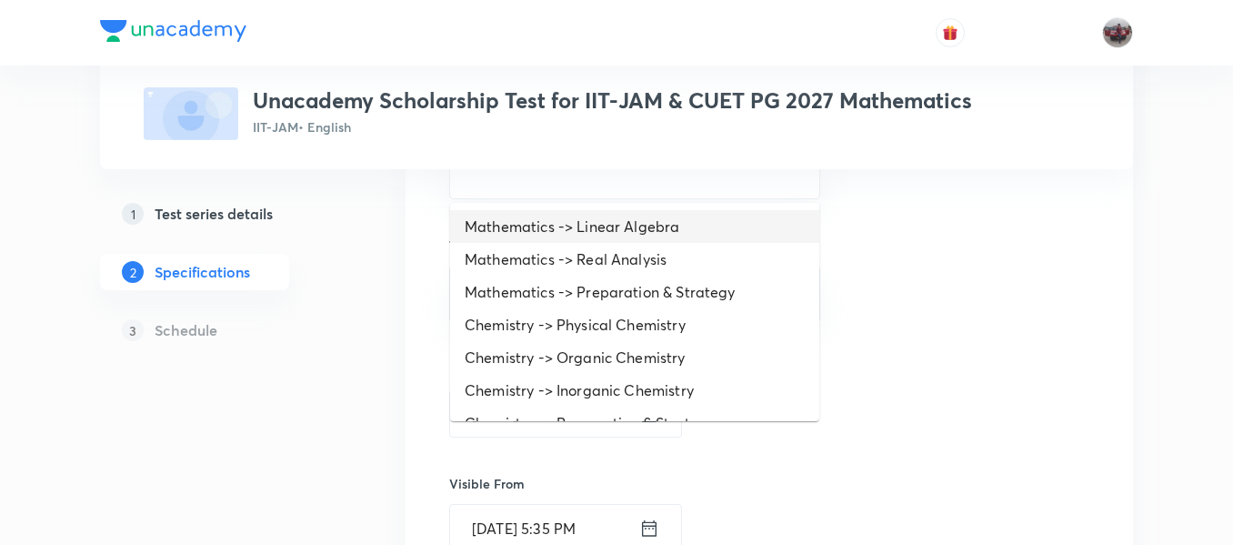
click at [611, 214] on li "Mathematics -> Linear Algebra" at bounding box center [634, 226] width 369 height 33
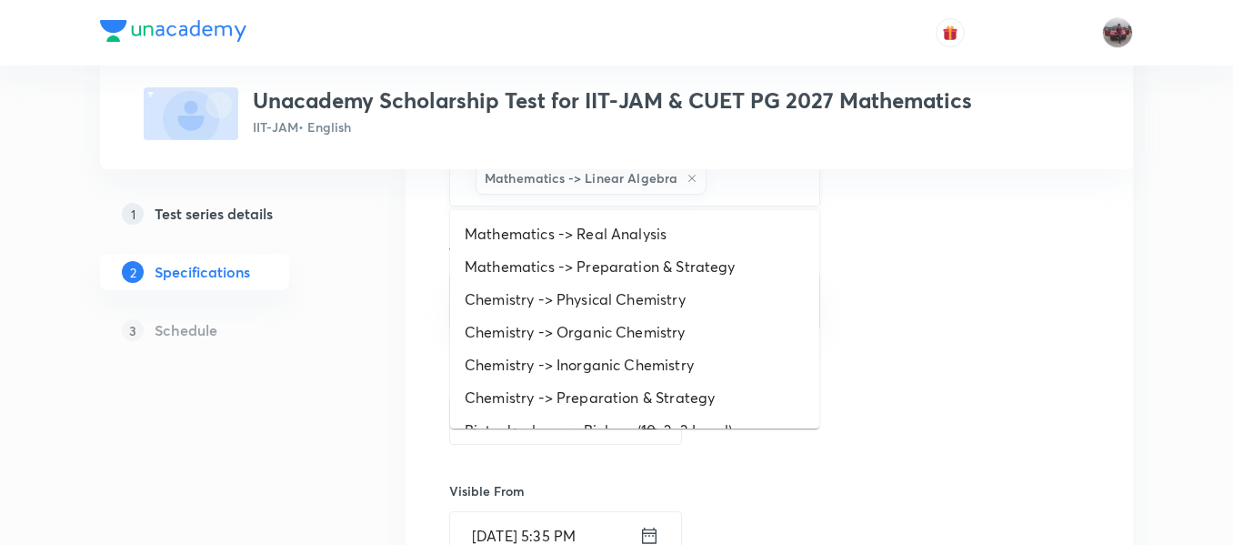
click at [737, 186] on input "text" at bounding box center [753, 178] width 86 height 34
click at [634, 236] on li "Mathematics -> Real Analysis" at bounding box center [634, 233] width 369 height 33
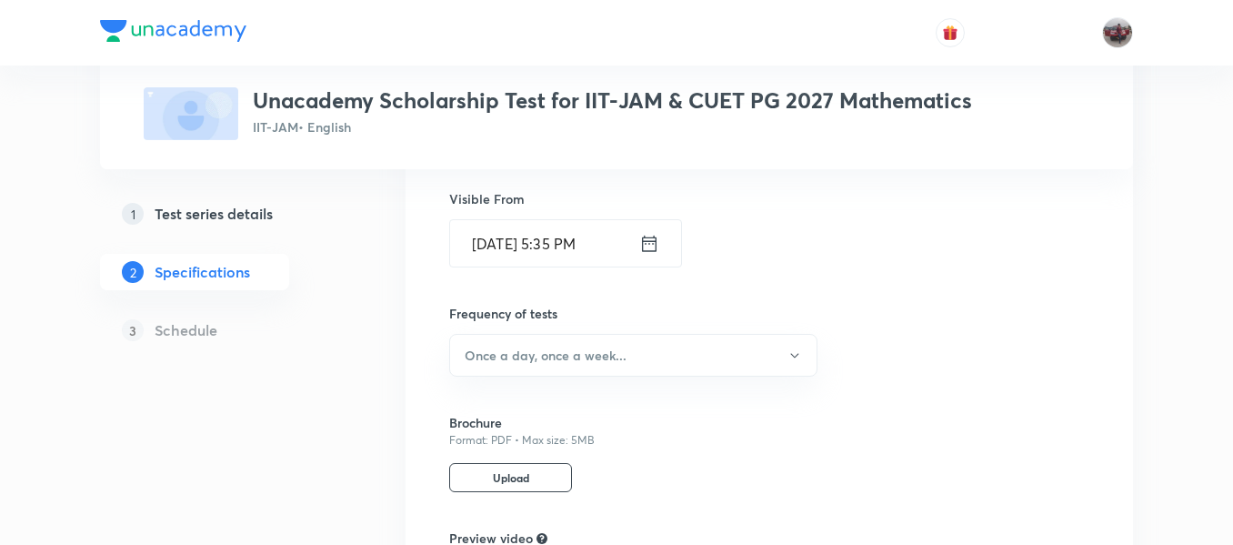
scroll to position [851, 0]
click at [600, 360] on h6 "Once a day, once a week..." at bounding box center [546, 352] width 162 height 19
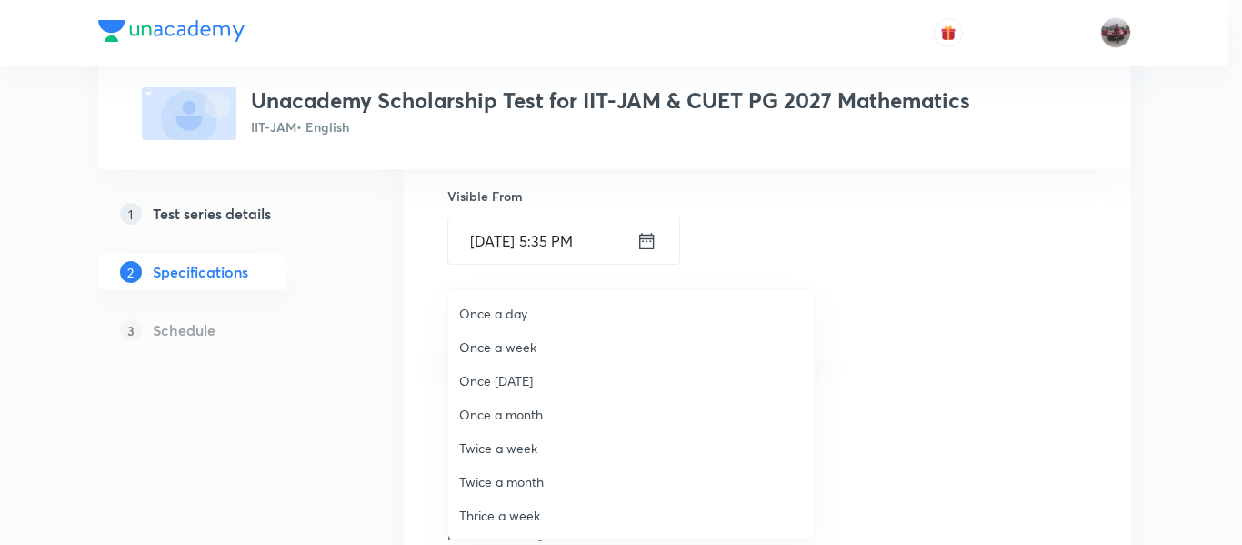
click at [536, 419] on span "Once a month" at bounding box center [631, 414] width 345 height 19
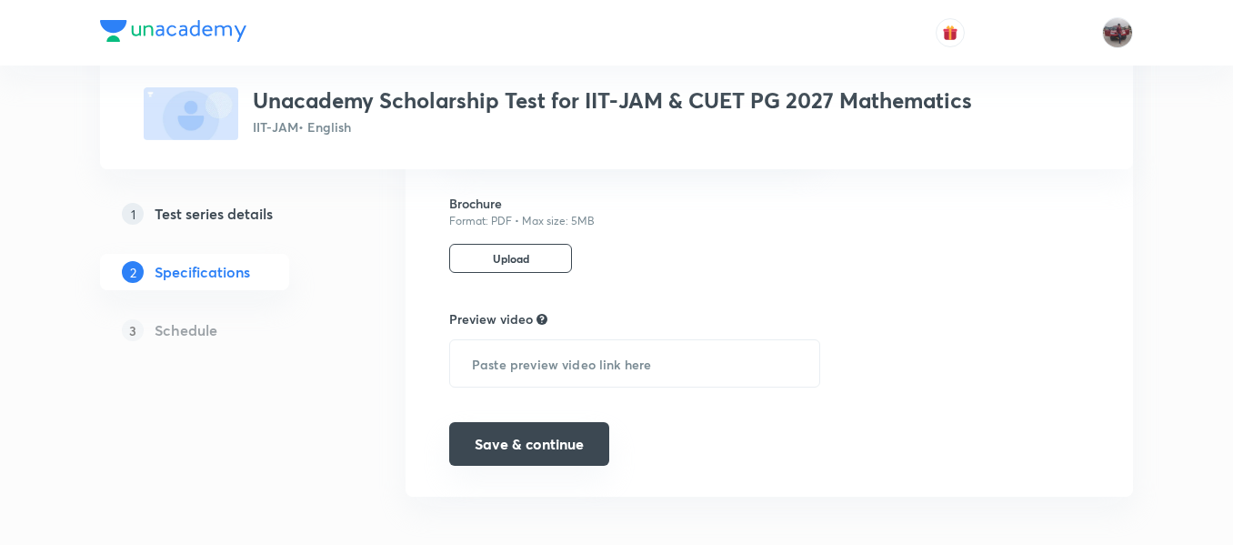
scroll to position [1069, 0]
click at [541, 442] on button "Save & continue" at bounding box center [529, 443] width 160 height 44
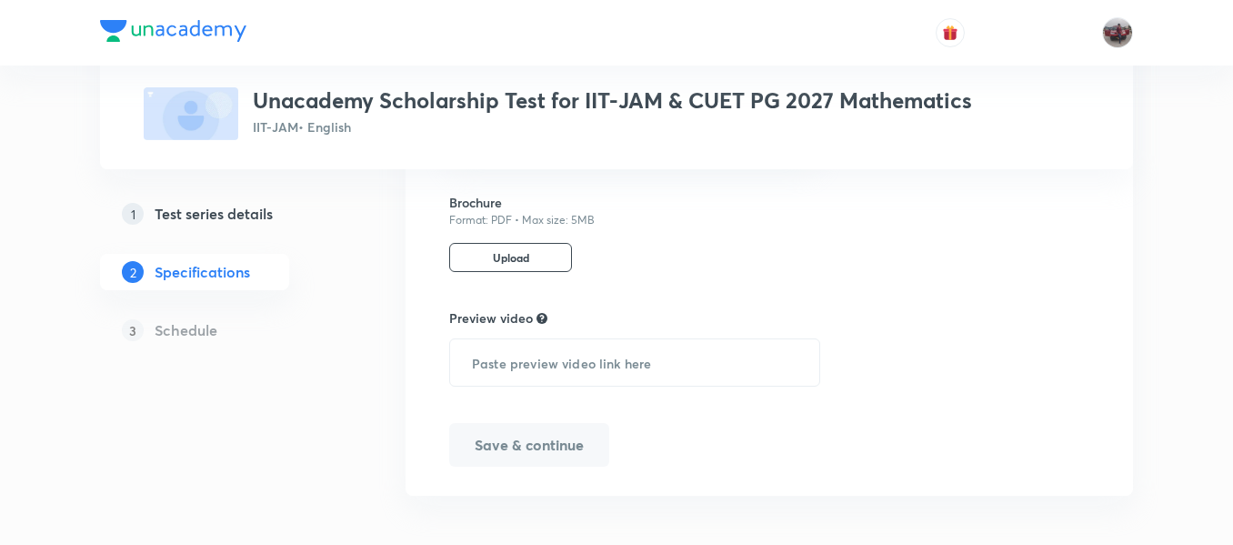
scroll to position [1021, 0]
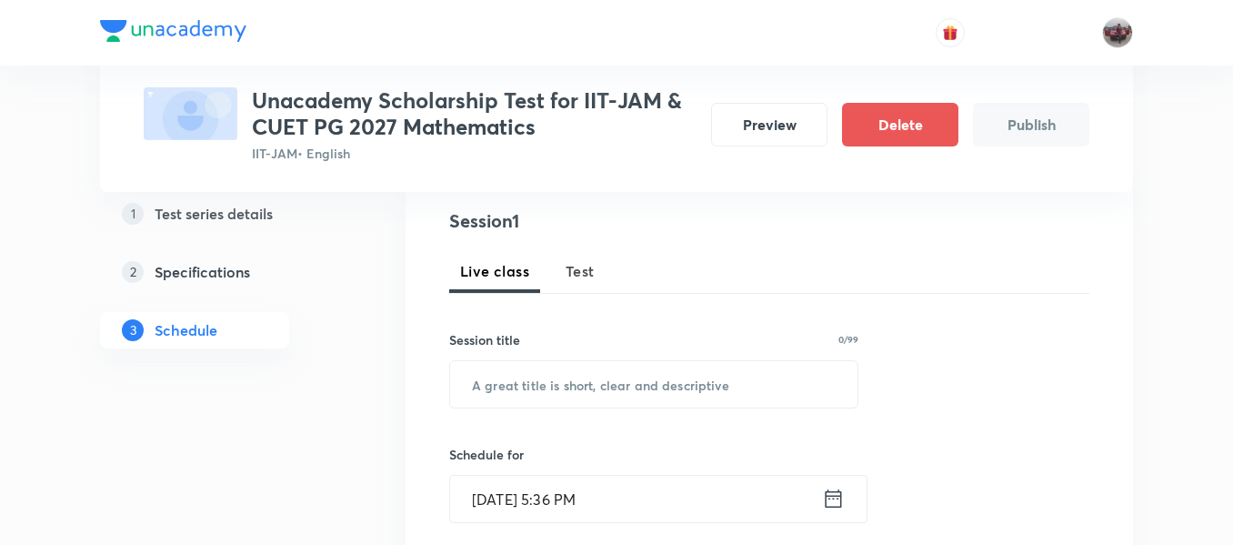
scroll to position [210, 0]
click at [581, 274] on span "Test" at bounding box center [580, 269] width 29 height 22
click at [576, 393] on input "text" at bounding box center [653, 382] width 407 height 46
paste input "Scholarship Test 3 - Mathematics July'25"
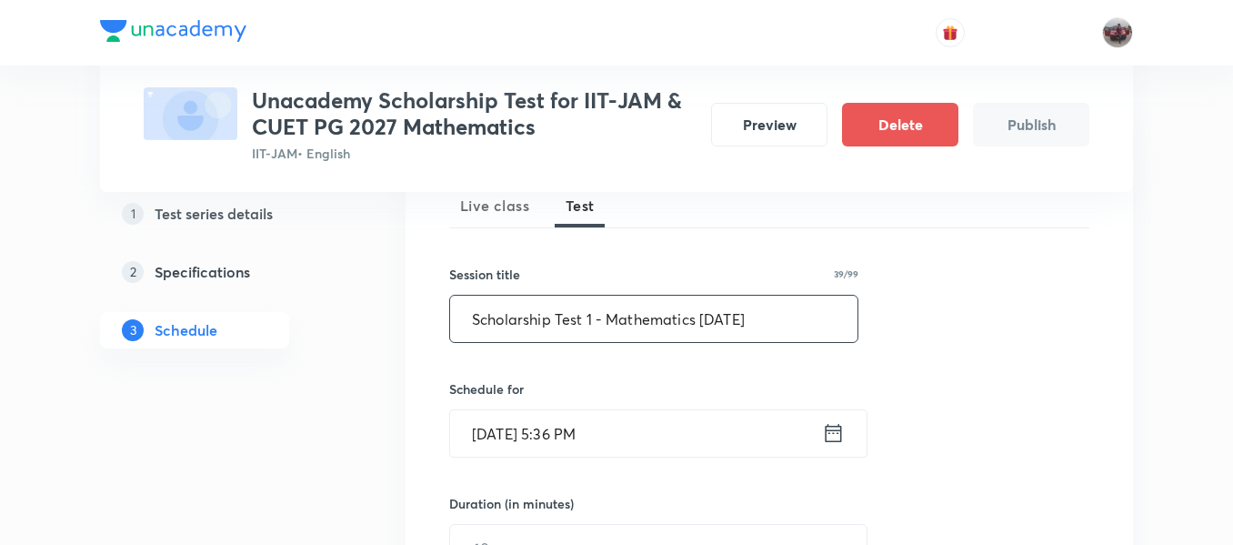
scroll to position [302, 0]
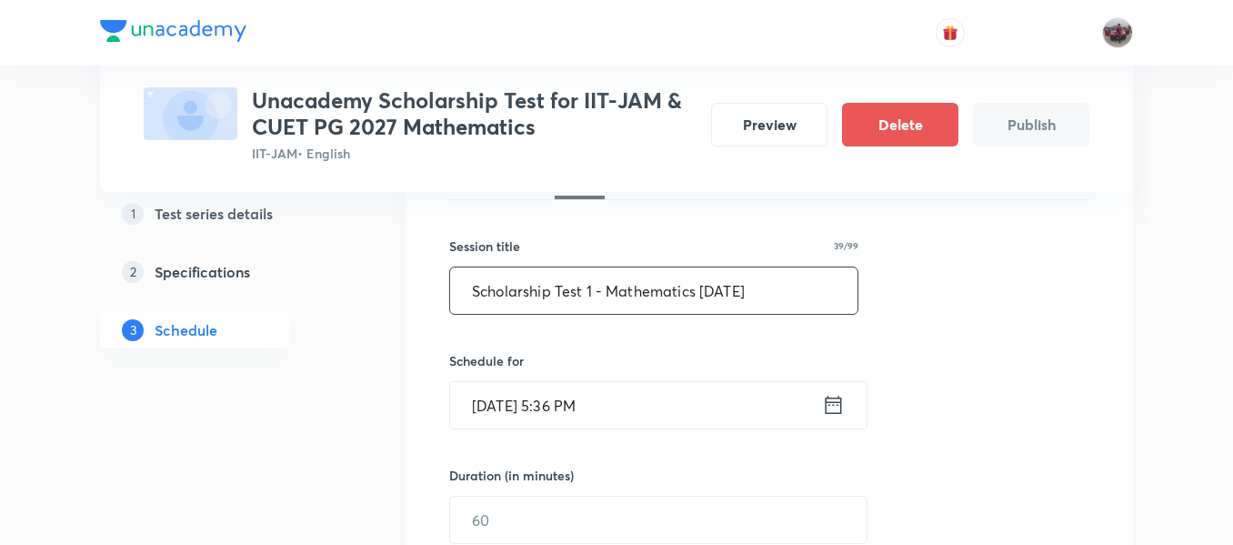
type input "Scholarship Test 1 - Mathematics Sep'25"
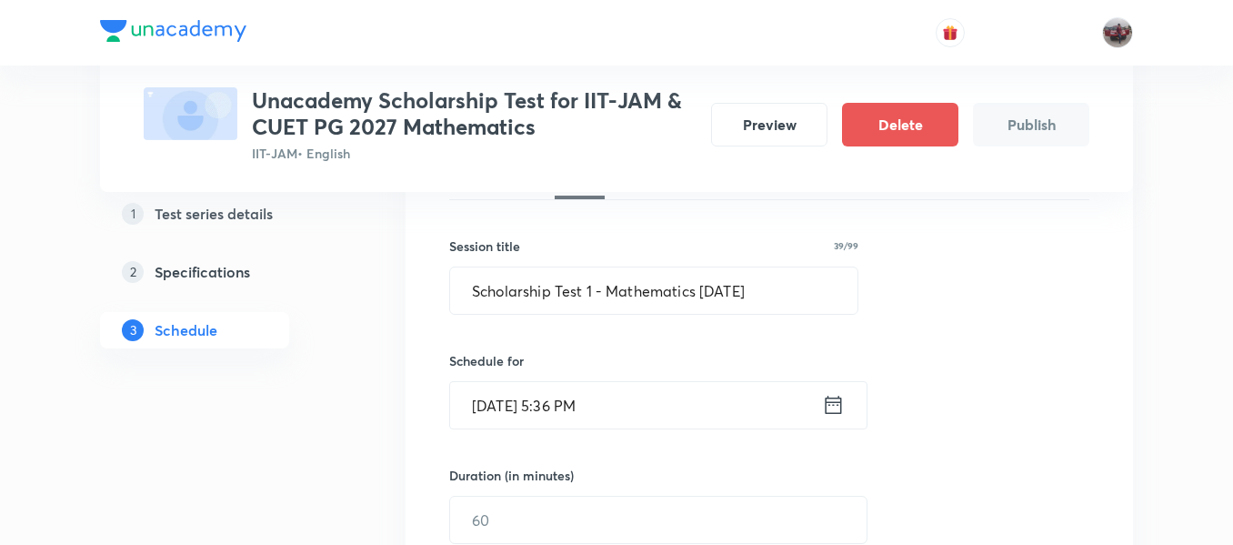
click at [832, 407] on icon at bounding box center [833, 404] width 23 height 25
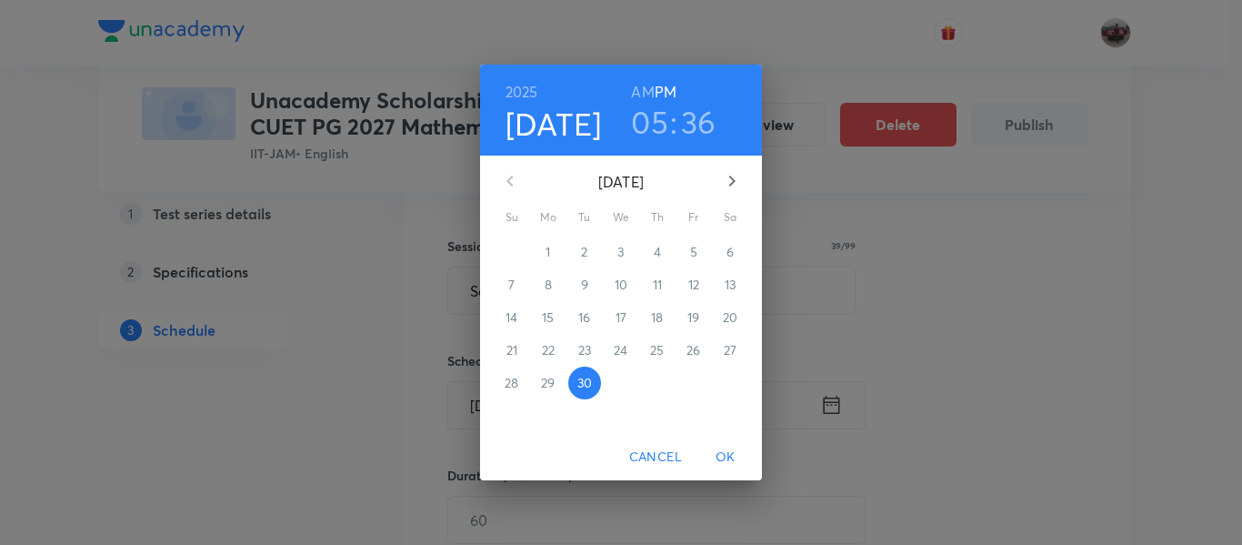
click at [731, 186] on icon "button" at bounding box center [732, 181] width 6 height 11
click at [509, 291] on p "5" at bounding box center [511, 285] width 7 height 18
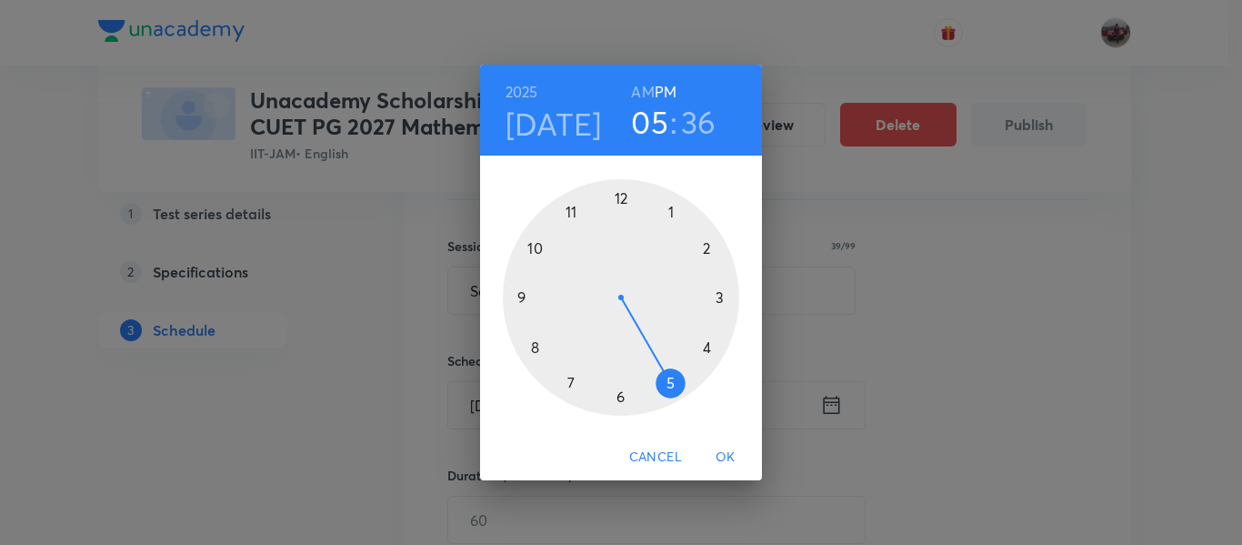
click at [576, 214] on div at bounding box center [621, 297] width 236 height 236
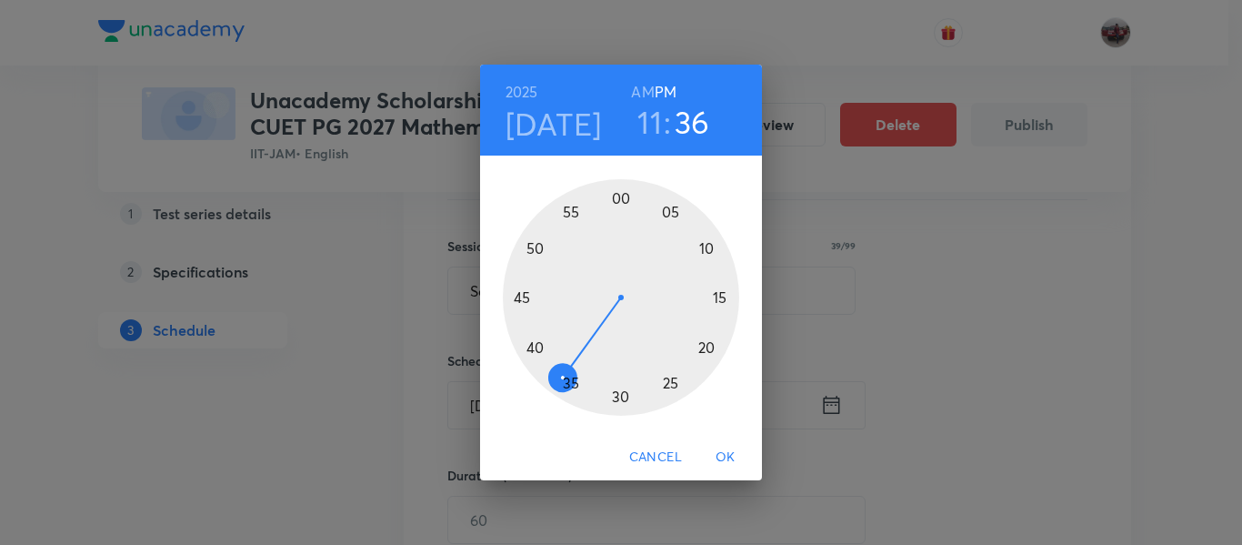
click at [645, 86] on h6 "AM" at bounding box center [642, 91] width 23 height 25
click at [621, 196] on div at bounding box center [621, 297] width 236 height 236
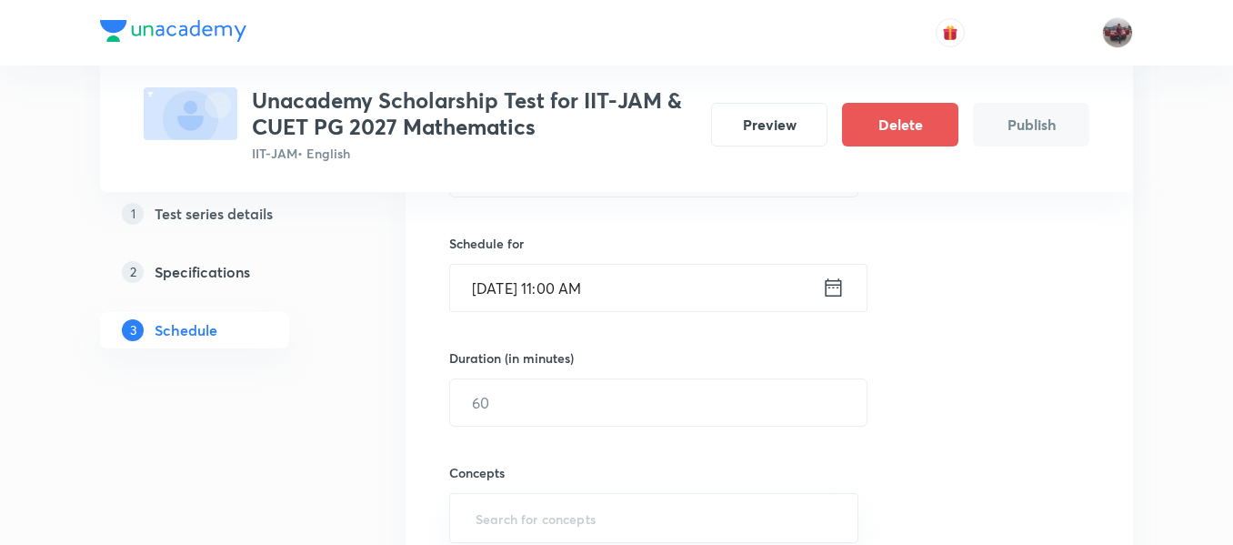
scroll to position [434, 0]
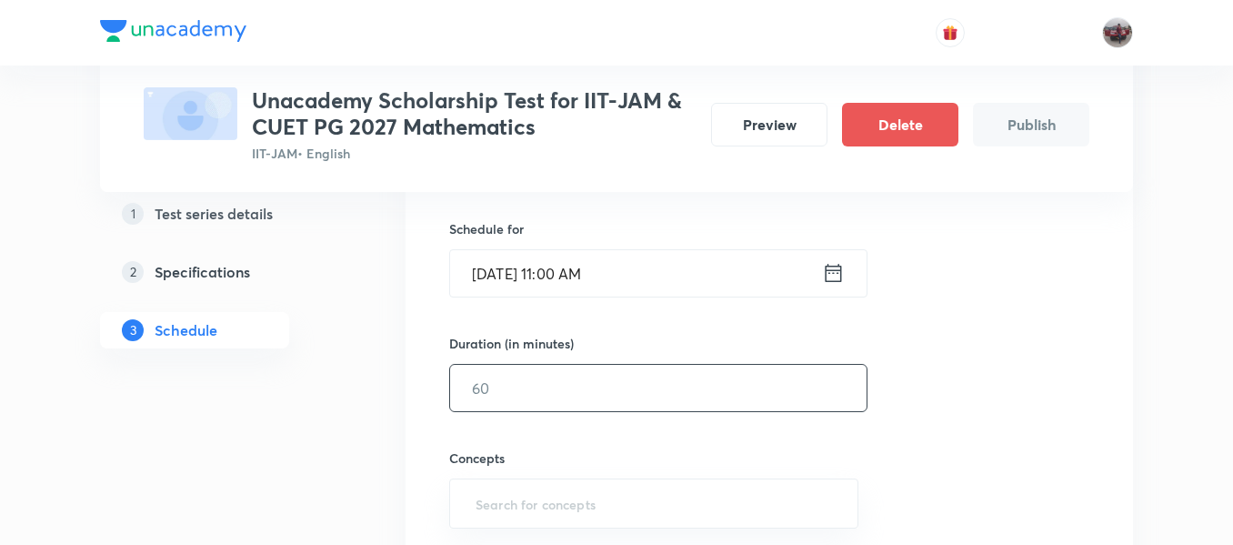
click at [558, 394] on input "text" at bounding box center [658, 388] width 417 height 46
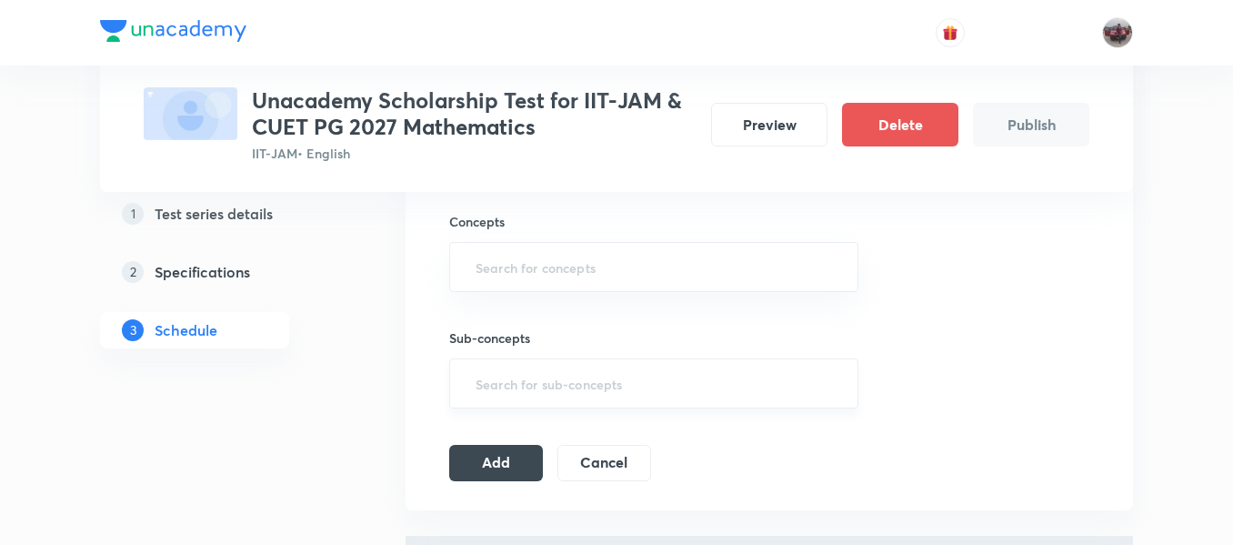
scroll to position [671, 0]
type input "45"
click at [556, 268] on input "text" at bounding box center [654, 266] width 364 height 34
type input ";"
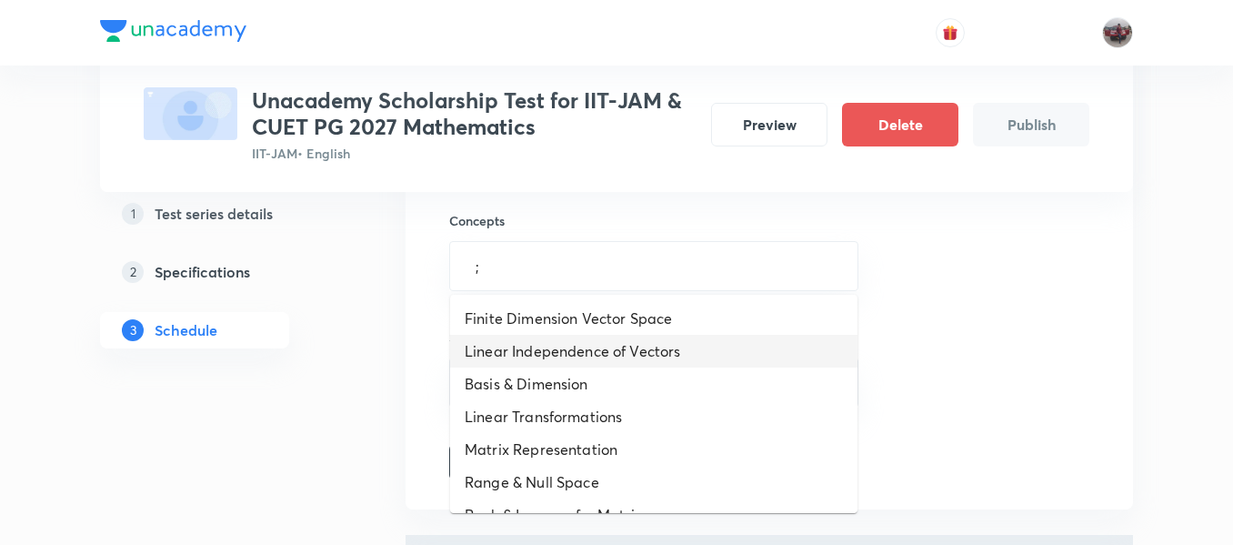
click at [546, 338] on li "Linear Independence of Vectors" at bounding box center [653, 351] width 407 height 33
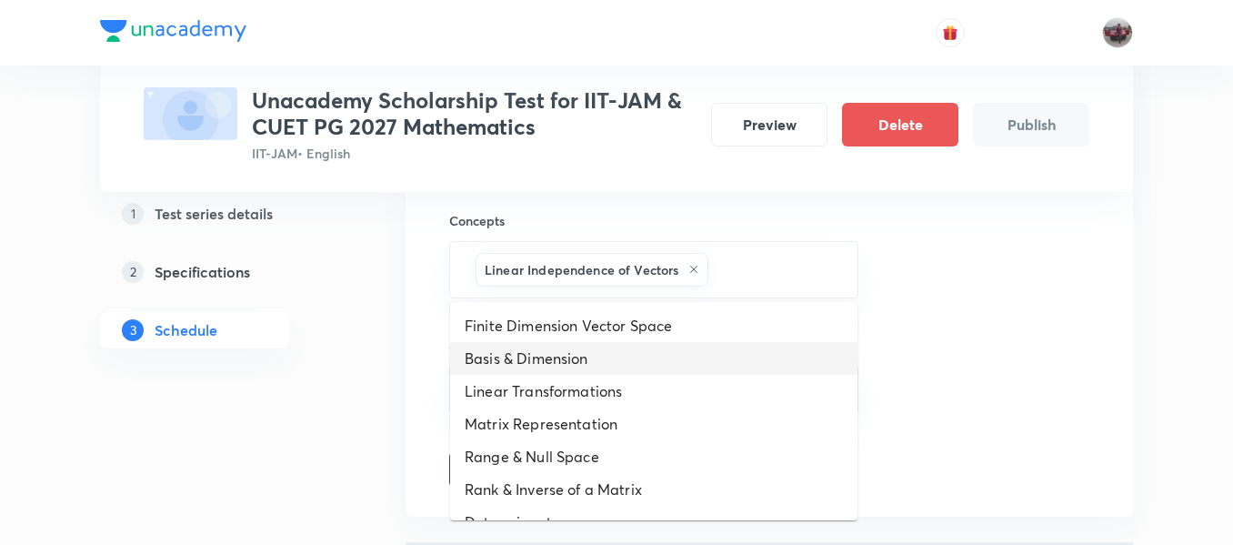
drag, startPoint x: 758, startPoint y: 268, endPoint x: 551, endPoint y: 373, distance: 231.5
click at [551, 373] on body "Test Series Unacademy Scholarship Test for IIT-JAM & CUET PG 2027 Mathematics I…" at bounding box center [616, 105] width 1233 height 1552
click at [551, 373] on li "Basis & Dimension" at bounding box center [653, 358] width 407 height 33
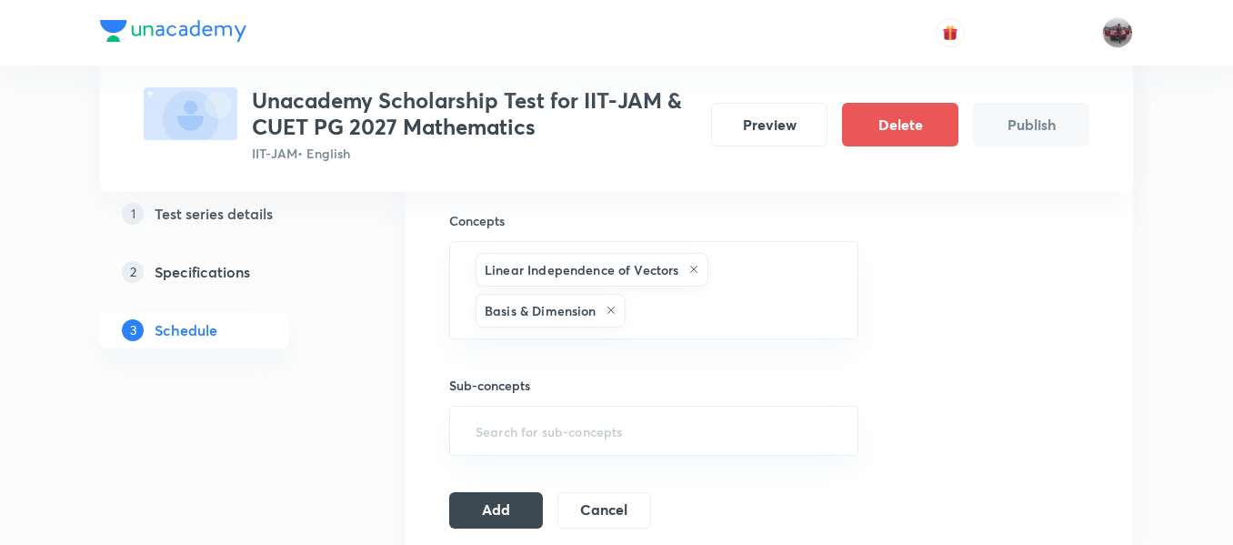
scroll to position [784, 0]
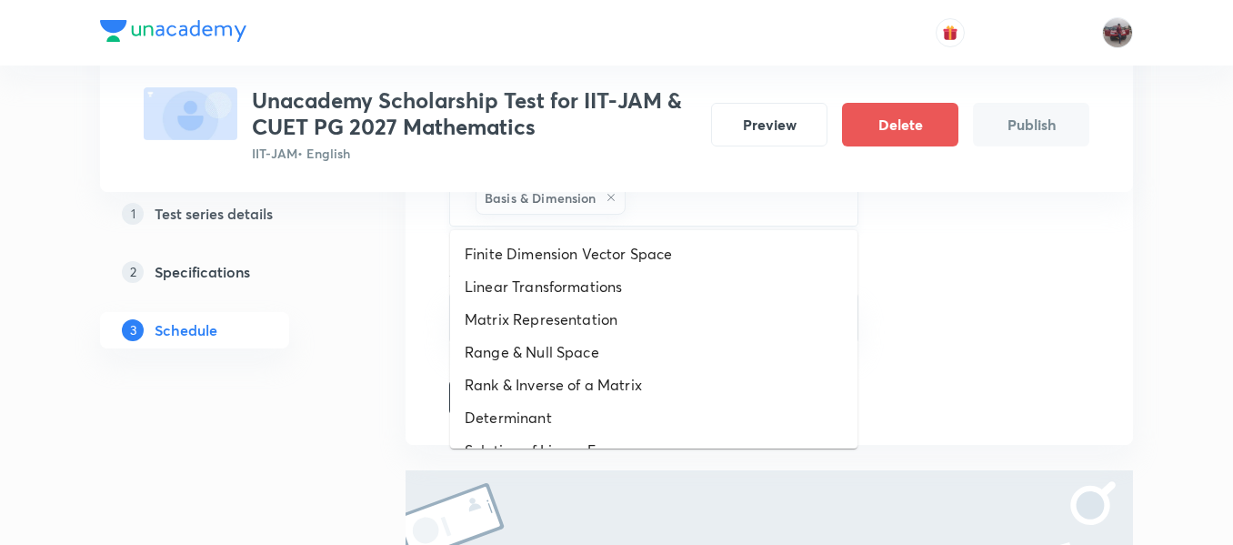
click at [683, 202] on input "text" at bounding box center [732, 198] width 206 height 34
click at [656, 284] on li "Linear Transformations" at bounding box center [653, 286] width 407 height 33
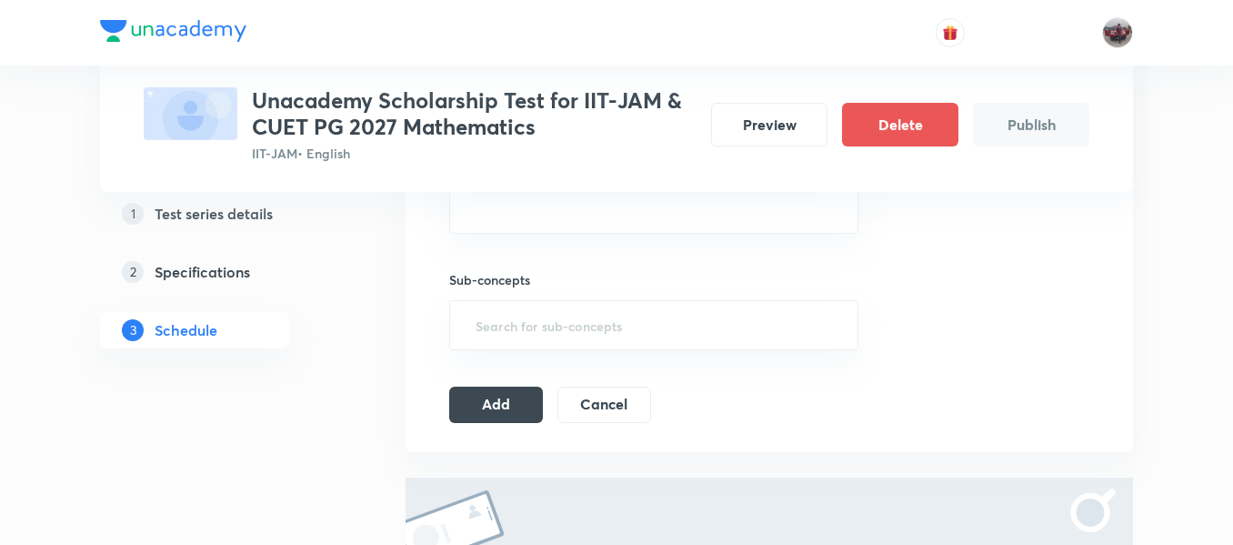
scroll to position [813, 0]
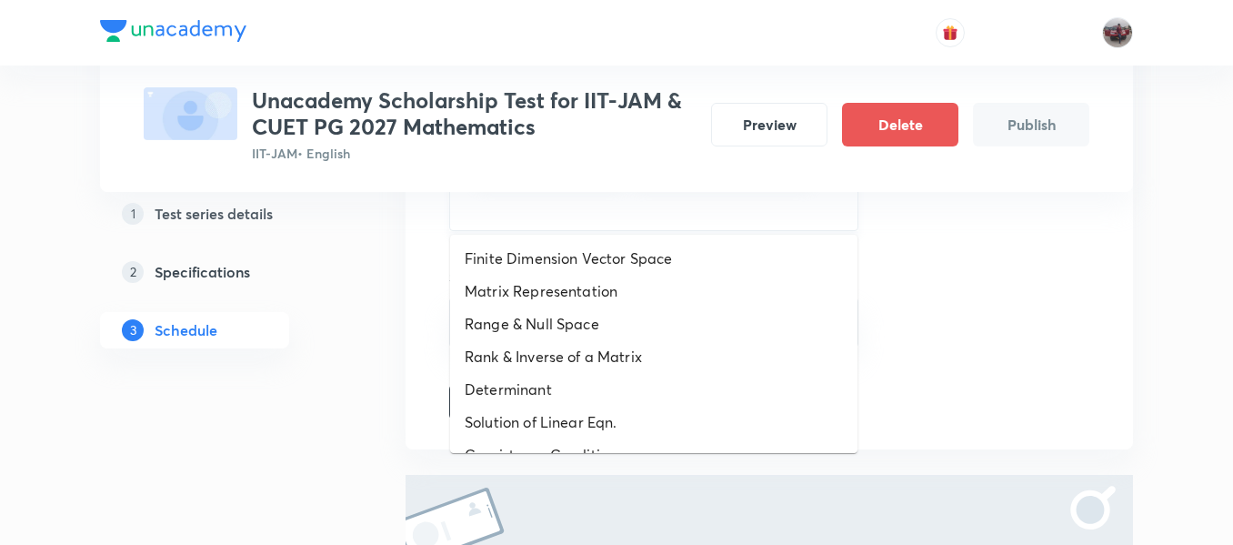
click at [583, 205] on input "text" at bounding box center [654, 206] width 364 height 34
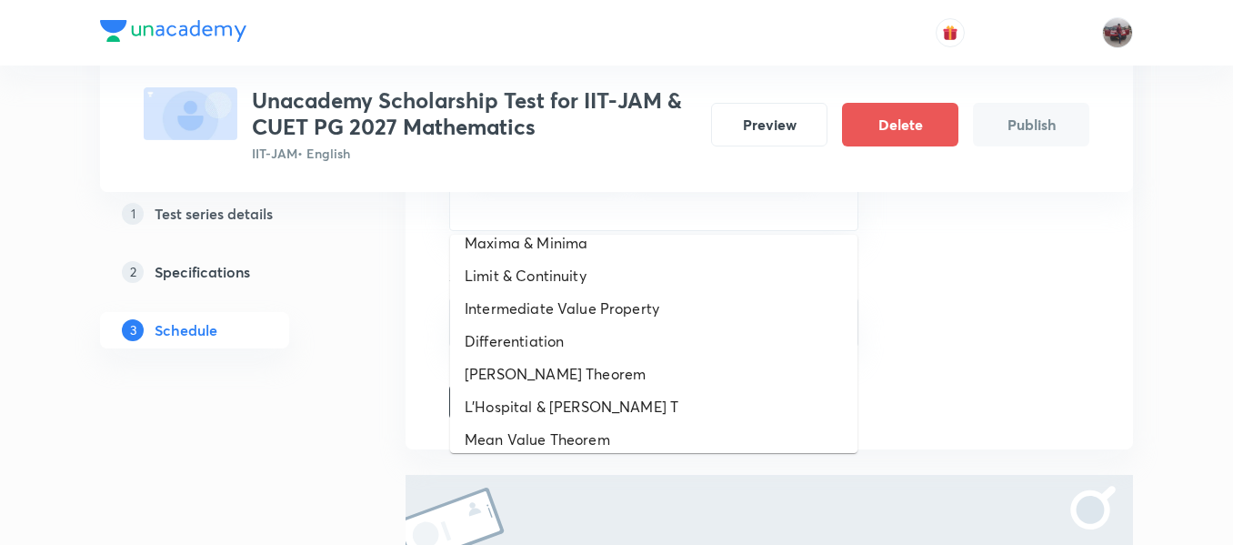
scroll to position [1008, 0]
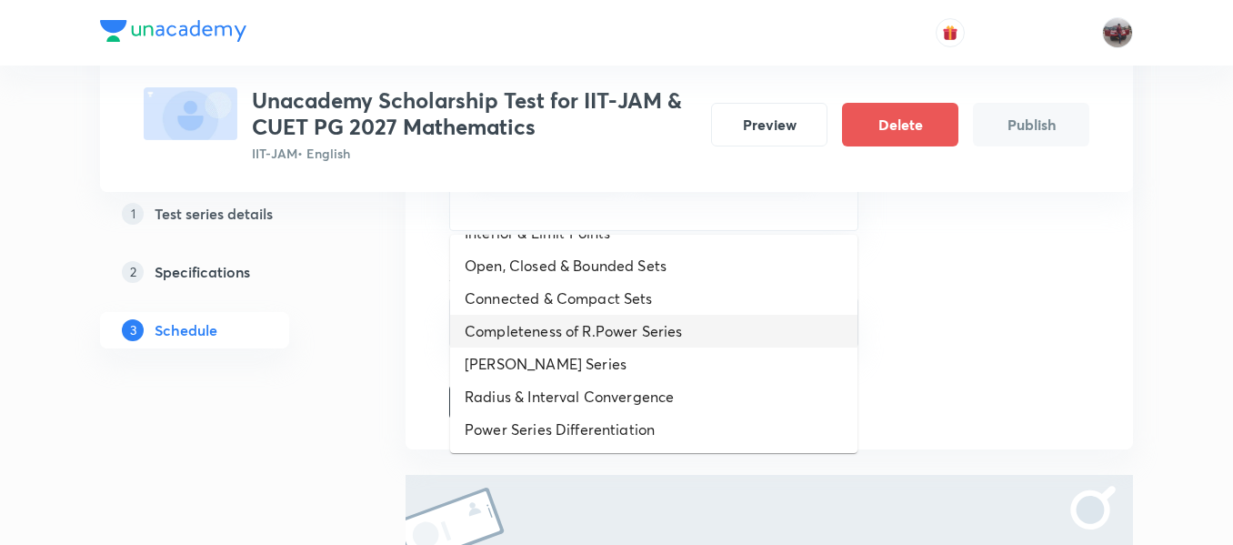
click at [575, 337] on li "Completeness of R.Power Series" at bounding box center [653, 331] width 407 height 33
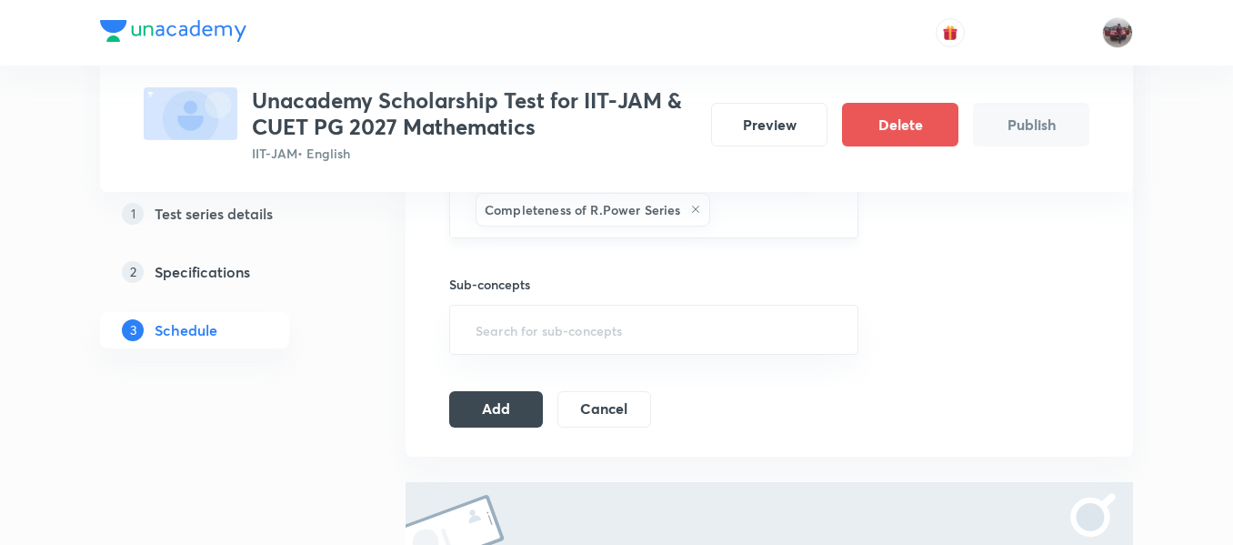
click at [738, 202] on input "text" at bounding box center [775, 210] width 122 height 34
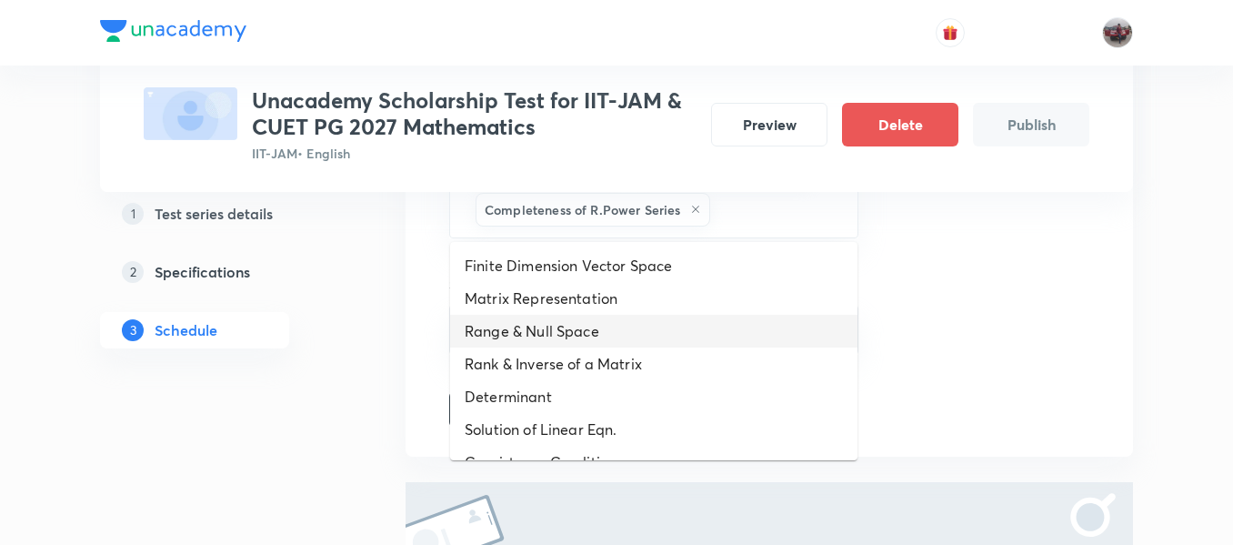
click at [618, 335] on li "Range & Null Space" at bounding box center [653, 331] width 407 height 33
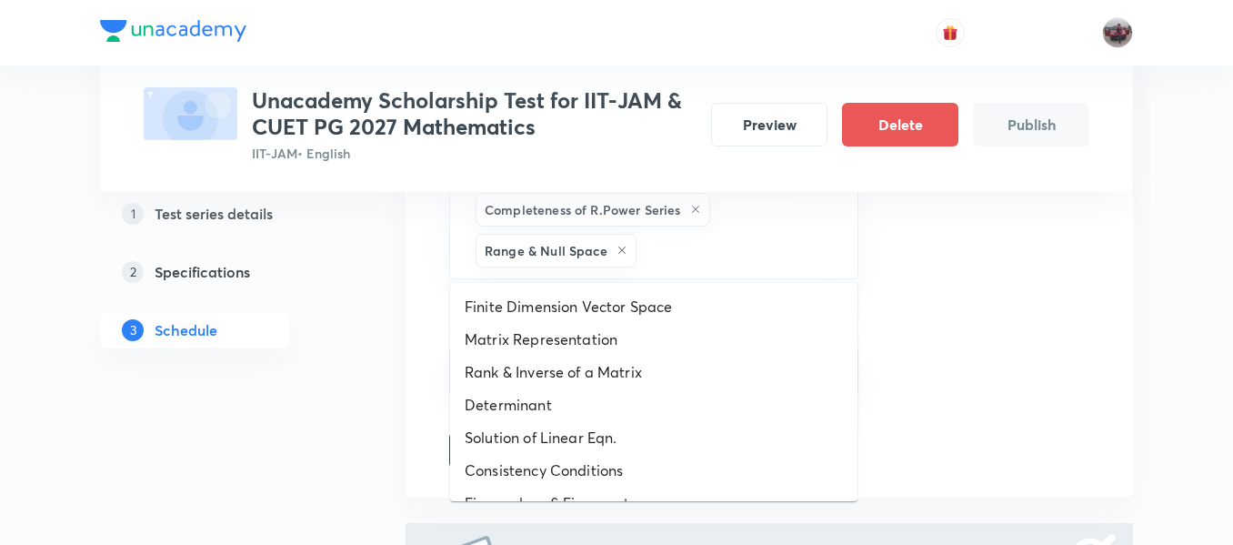
drag, startPoint x: 717, startPoint y: 259, endPoint x: 638, endPoint y: 349, distance: 119.9
click at [638, 349] on body "Test Series Unacademy Scholarship Test for IIT-JAM & CUET PG 2027 Mathematics I…" at bounding box center [616, 24] width 1233 height 1675
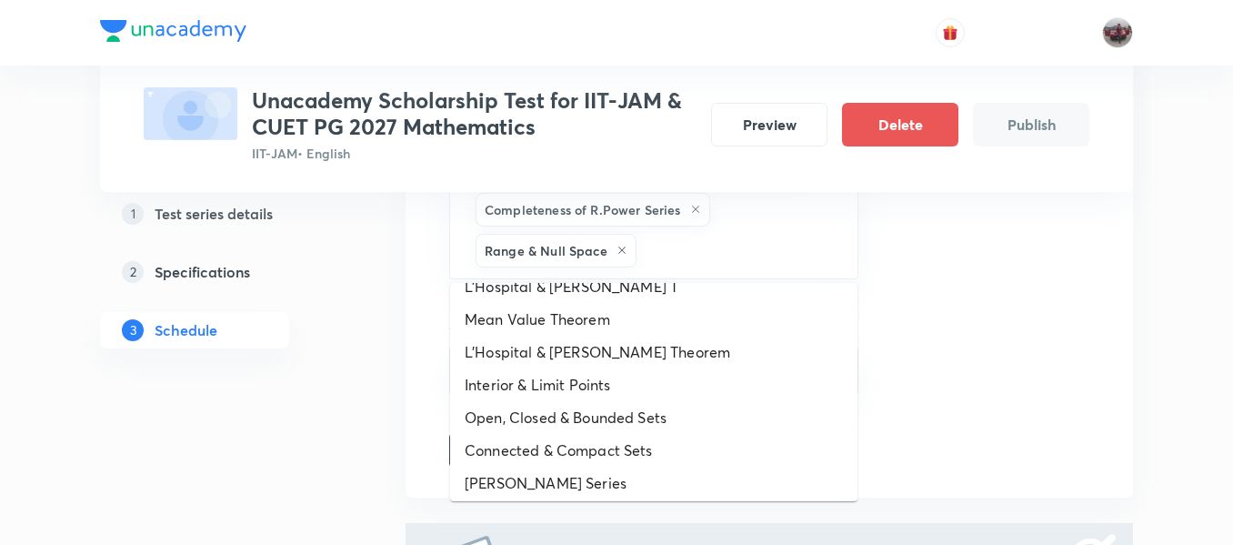
scroll to position [942, 0]
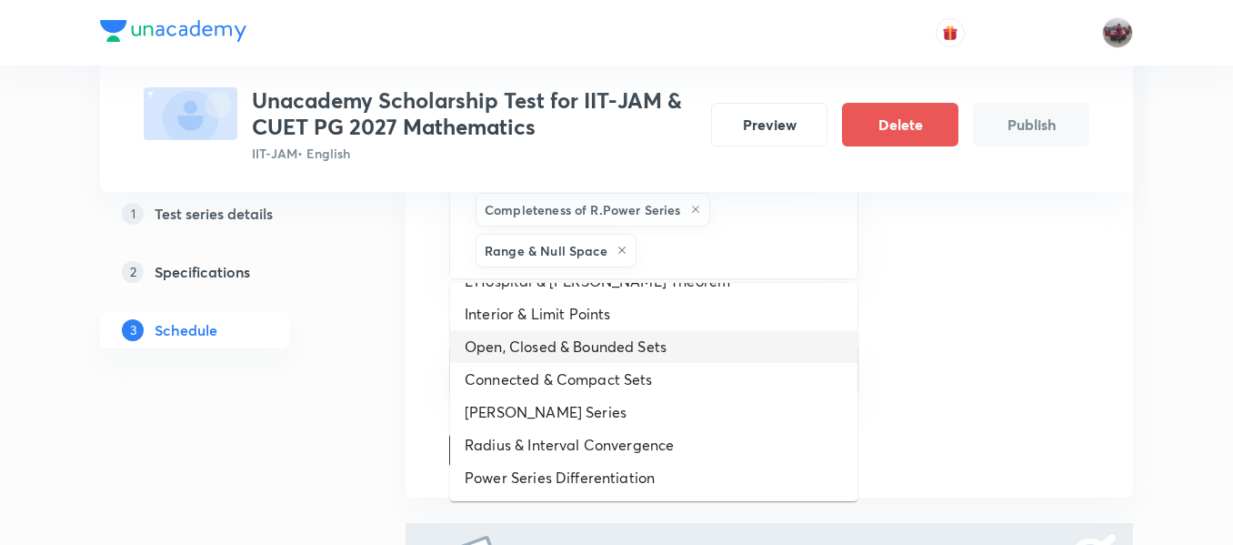
click at [598, 355] on li "Open, Closed & Bounded Sets" at bounding box center [653, 346] width 407 height 33
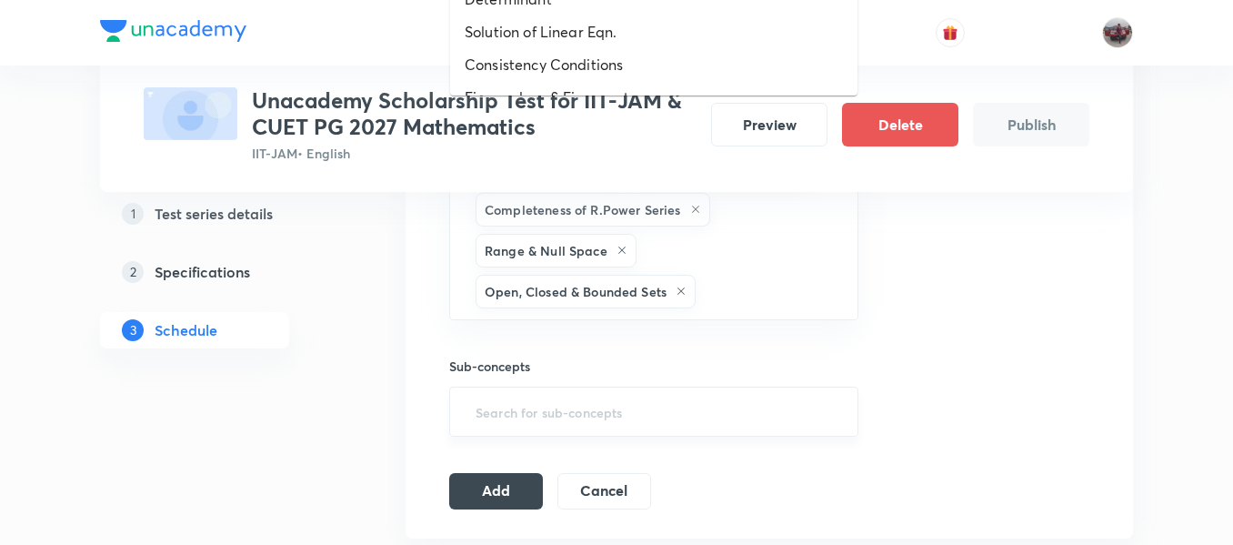
drag, startPoint x: 745, startPoint y: 300, endPoint x: 651, endPoint y: 387, distance: 128.1
click at [651, 387] on div "Session 1 Live class Test Session title 39/99 Scholarship Test 1 - Mathematics …" at bounding box center [769, 56] width 640 height 907
click at [613, 67] on li "Consistency Conditions" at bounding box center [653, 64] width 407 height 33
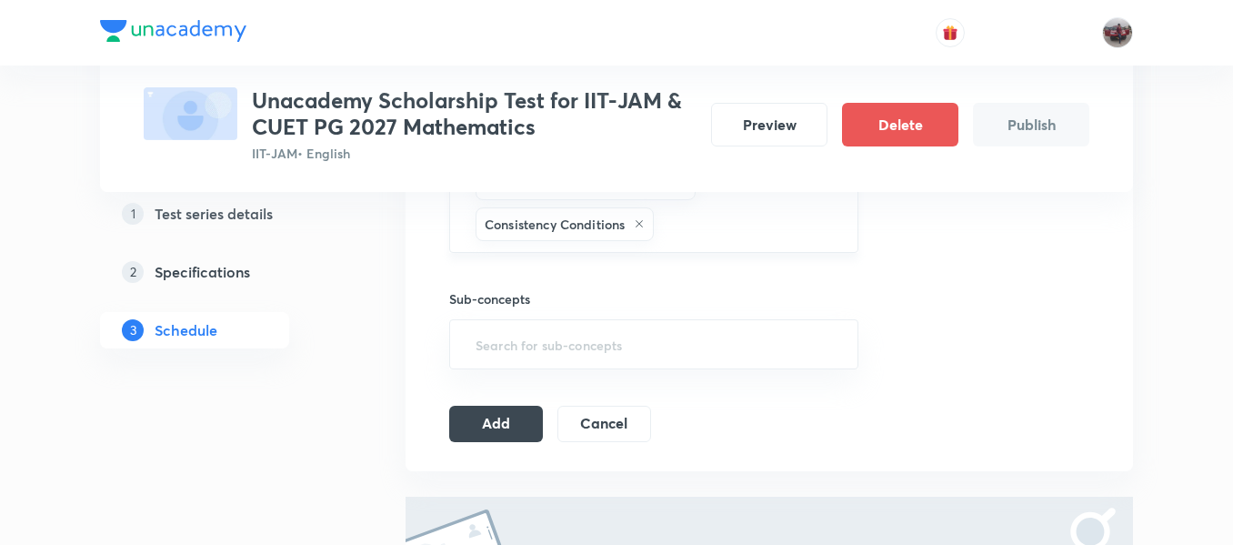
scroll to position [926, 0]
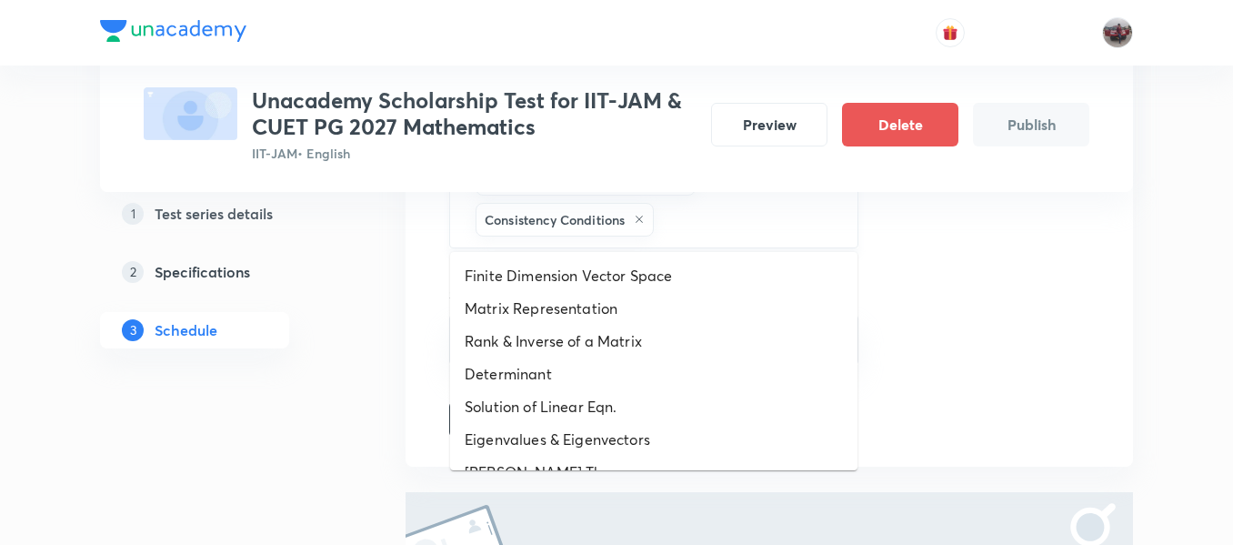
click at [711, 221] on input "text" at bounding box center [747, 220] width 178 height 34
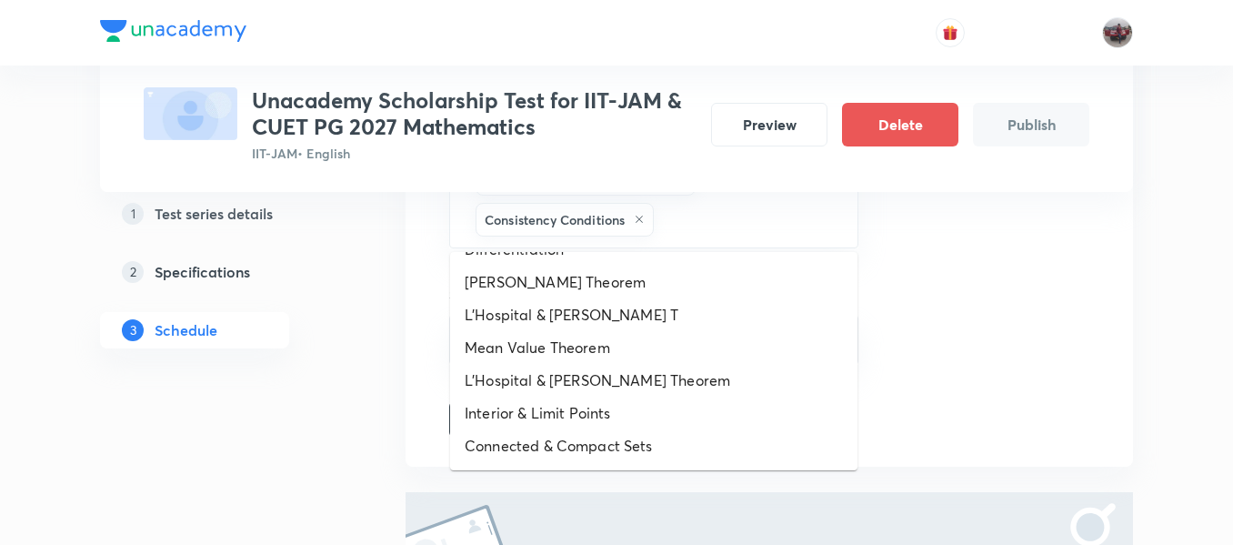
scroll to position [877, 0]
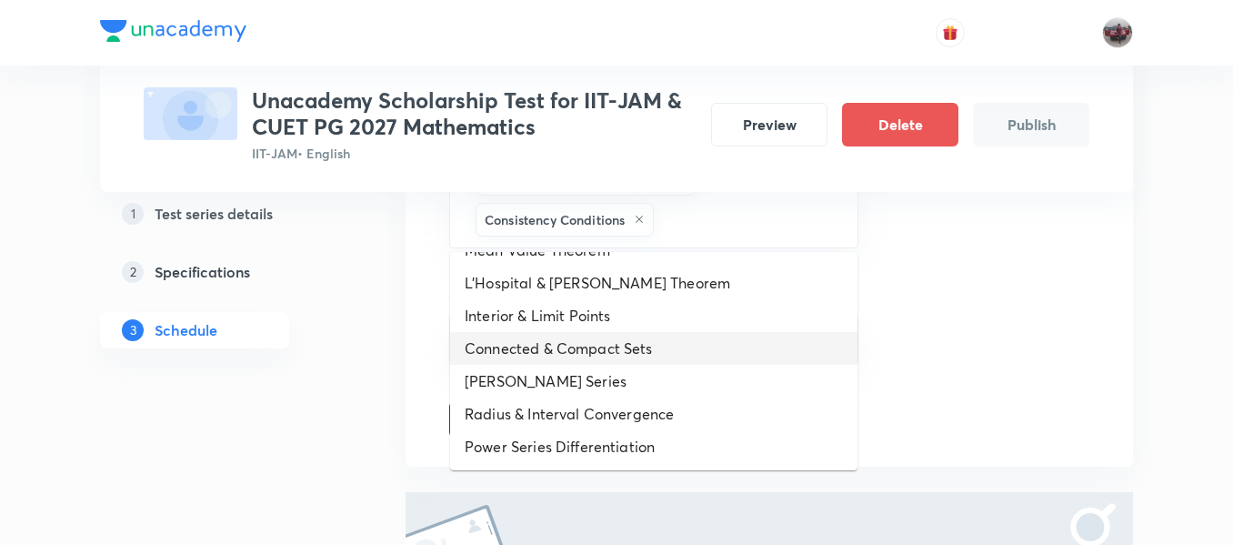
click at [619, 345] on li "Connected & Compact Sets" at bounding box center [653, 348] width 407 height 33
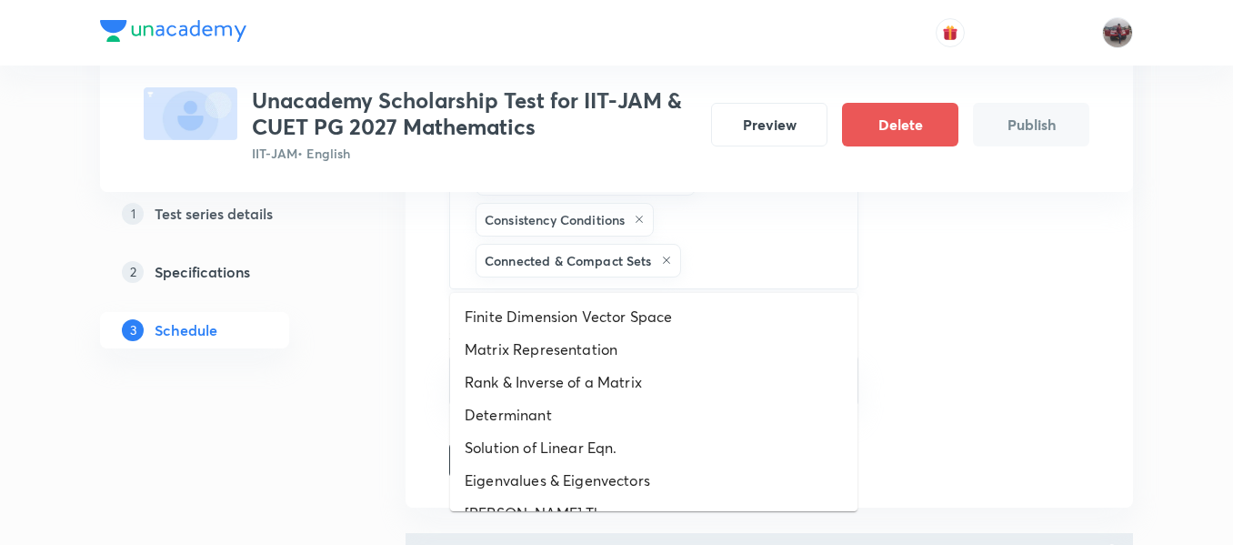
click at [749, 269] on input "text" at bounding box center [760, 261] width 151 height 34
click at [652, 318] on li "Finite Dimension Vector Space" at bounding box center [653, 316] width 407 height 33
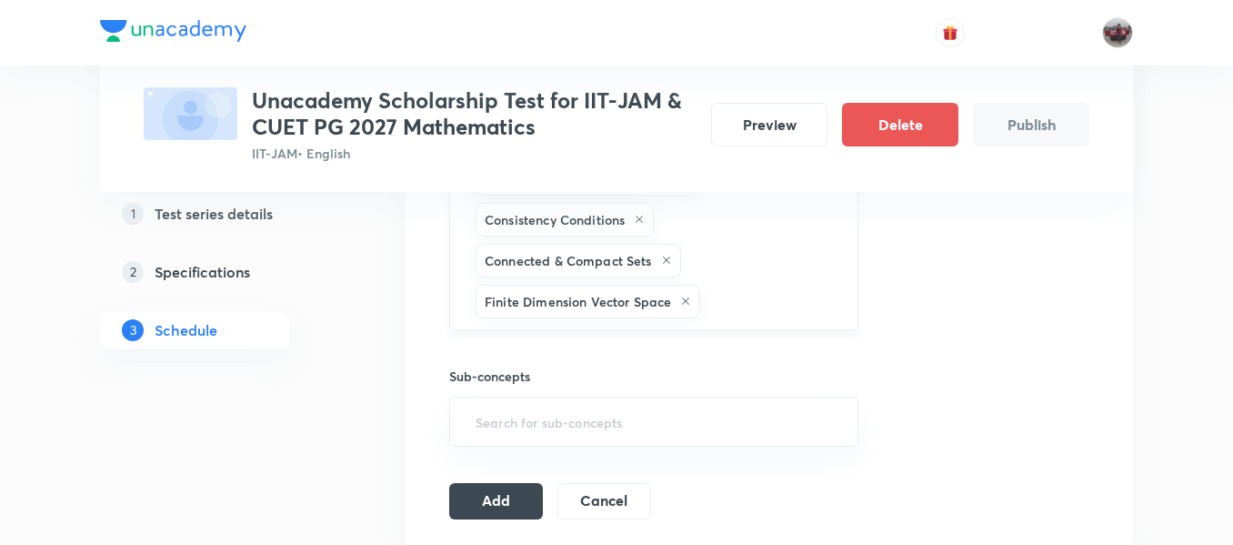
drag, startPoint x: 753, startPoint y: 303, endPoint x: 608, endPoint y: 300, distance: 145.6
click at [608, 300] on div "Linear Independence of Vectors Basis & Dimension Linear Transformations Complet…" at bounding box center [653, 158] width 409 height 344
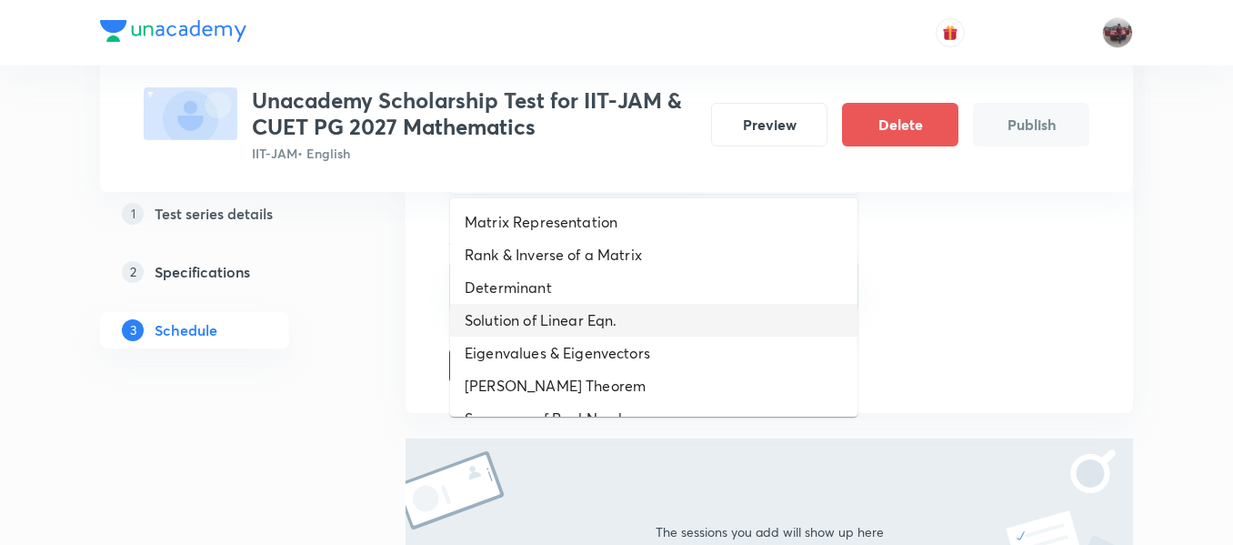
scroll to position [1081, 0]
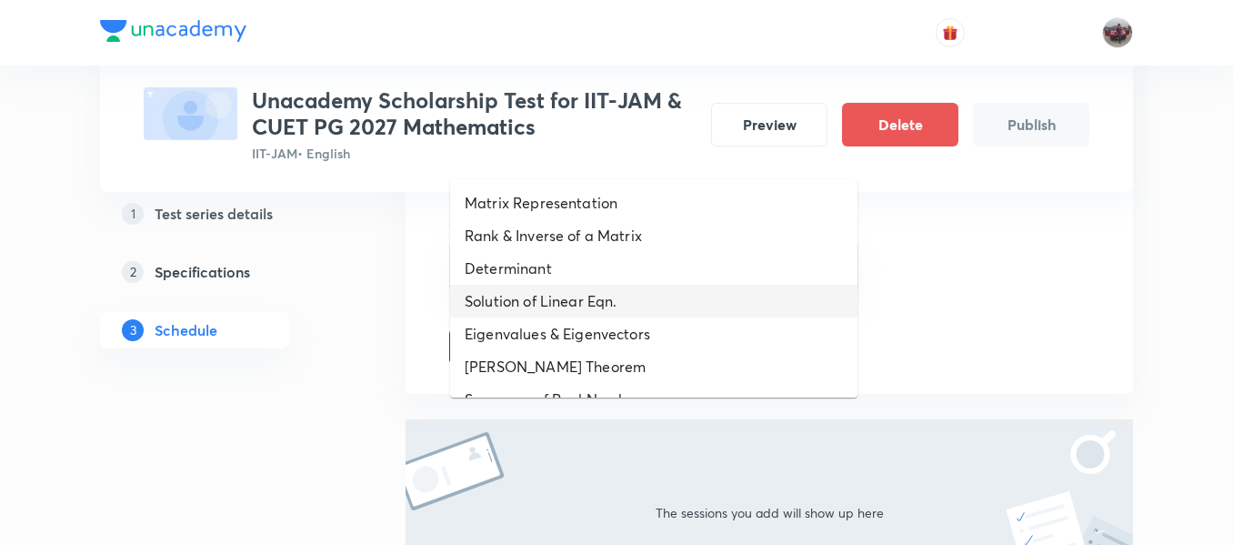
click at [608, 300] on li "Solution of Linear Eqn." at bounding box center [653, 301] width 407 height 33
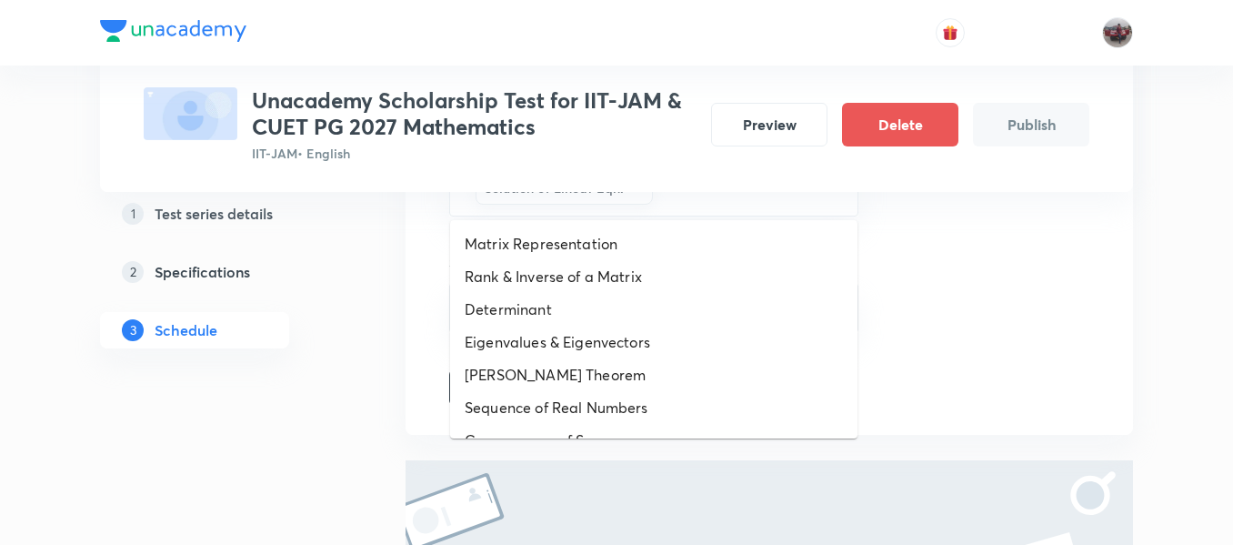
drag, startPoint x: 708, startPoint y: 199, endPoint x: 621, endPoint y: 262, distance: 106.8
click at [621, 262] on li "Rank & Inverse of a Matrix" at bounding box center [653, 276] width 407 height 33
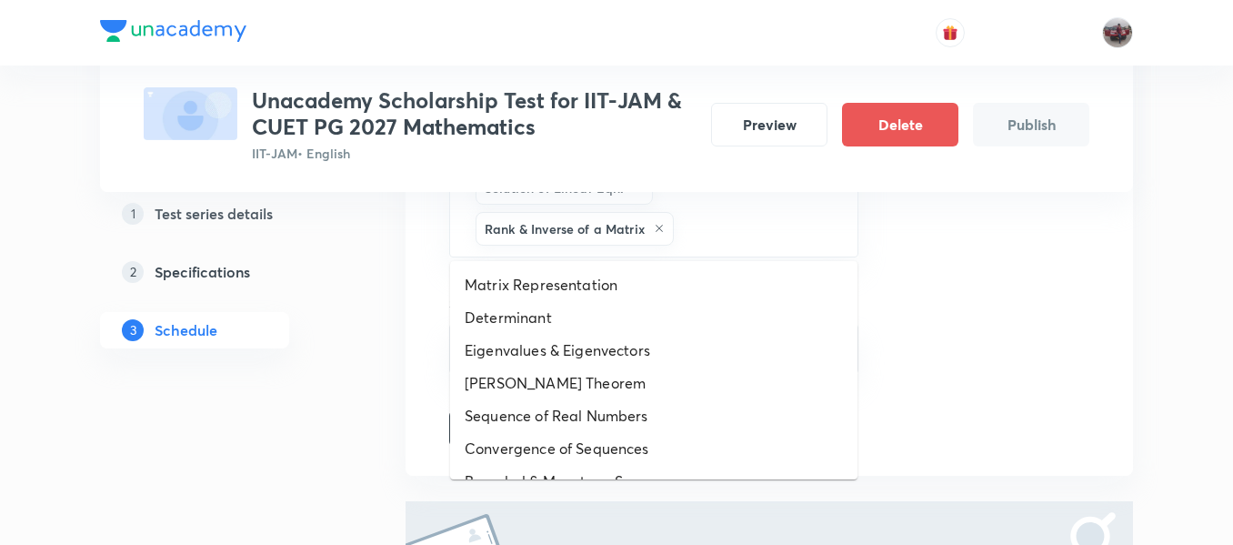
drag, startPoint x: 755, startPoint y: 231, endPoint x: 652, endPoint y: 286, distance: 116.4
click at [652, 286] on li "Matrix Representation" at bounding box center [653, 284] width 407 height 33
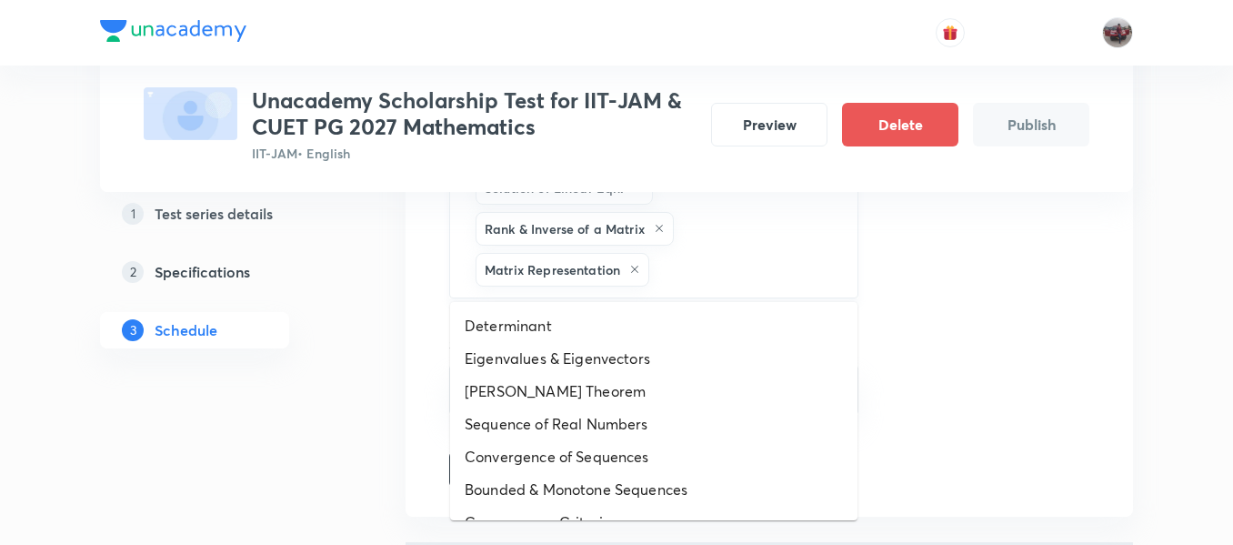
click at [756, 278] on input "text" at bounding box center [744, 270] width 183 height 34
click at [658, 367] on li "Eigenvalues & Eigenvectors" at bounding box center [653, 358] width 407 height 33
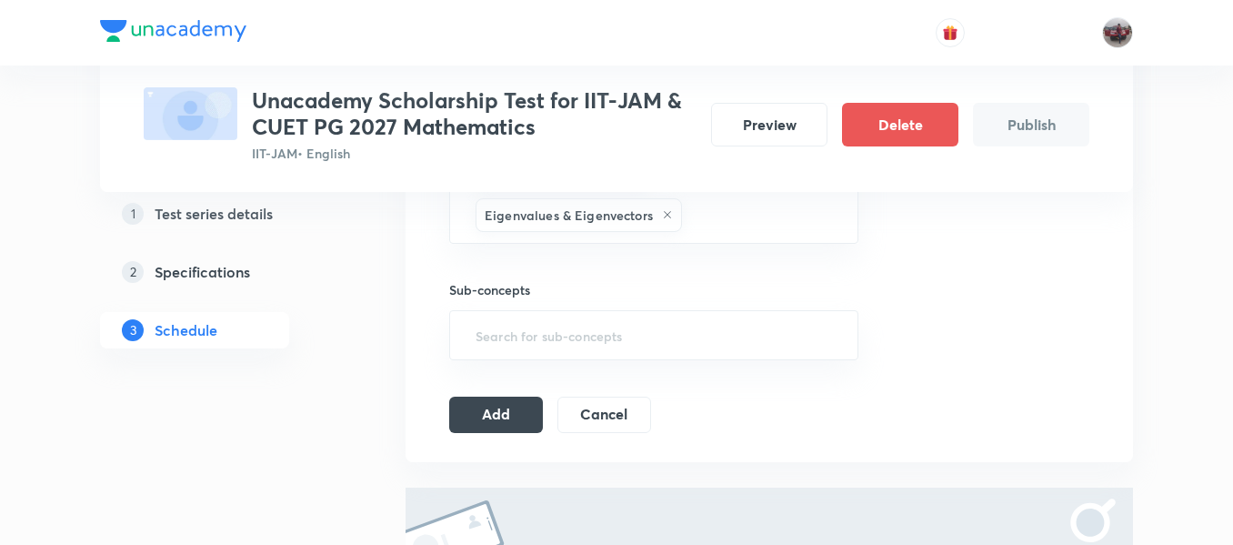
scroll to position [1185, 0]
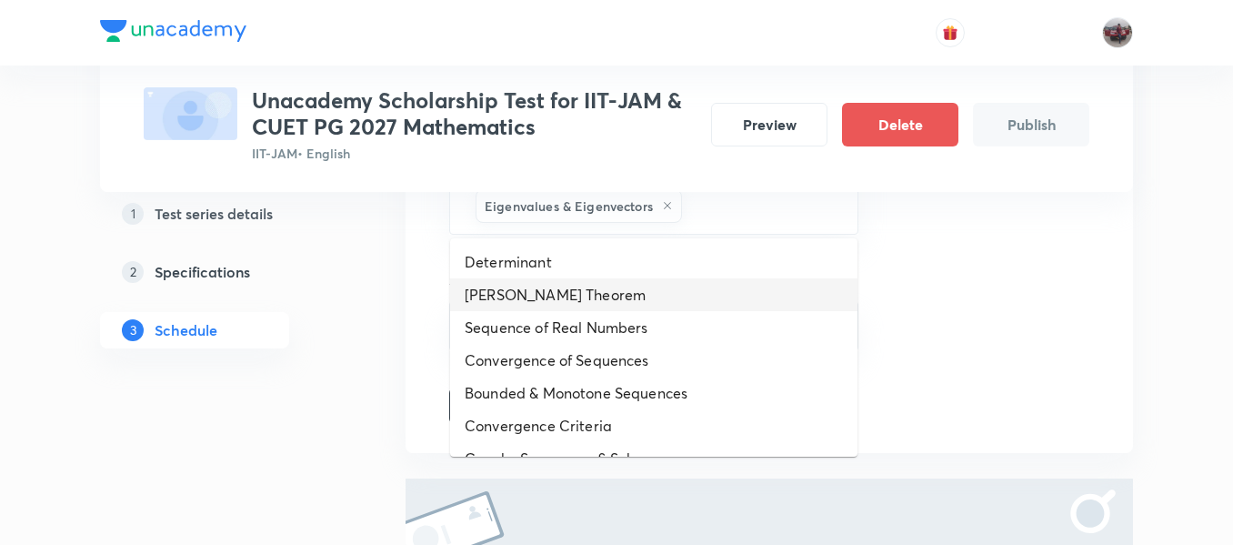
drag, startPoint x: 735, startPoint y: 209, endPoint x: 639, endPoint y: 280, distance: 119.0
click at [639, 280] on li "Cayley-Hamilton Theorem" at bounding box center [653, 294] width 407 height 33
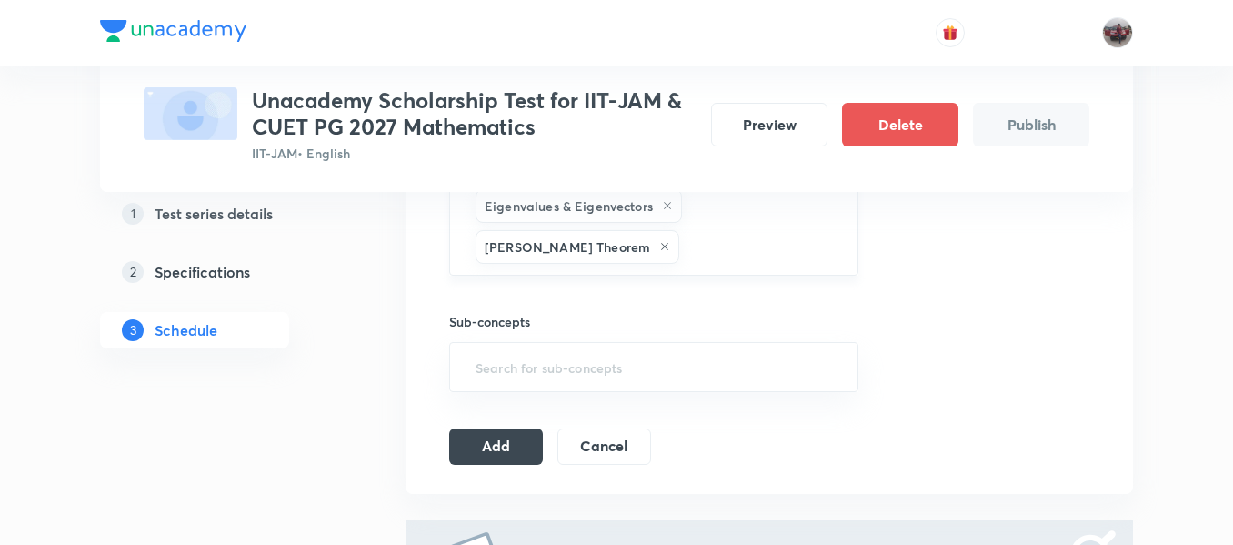
click at [770, 243] on input "text" at bounding box center [759, 247] width 153 height 34
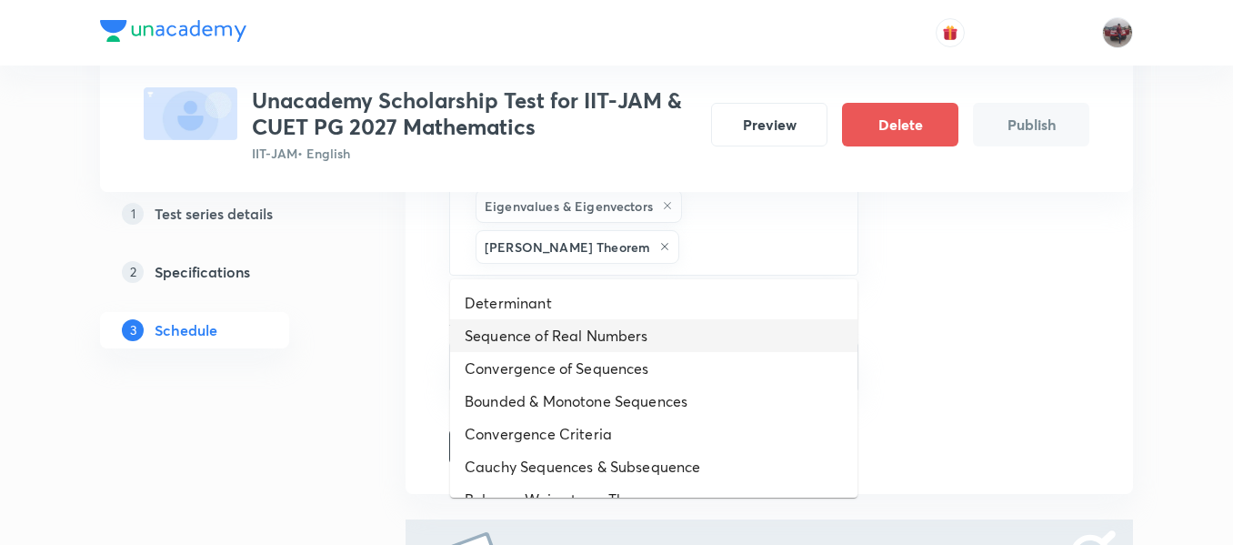
click at [619, 334] on li "Sequence of Real Numbers" at bounding box center [653, 335] width 407 height 33
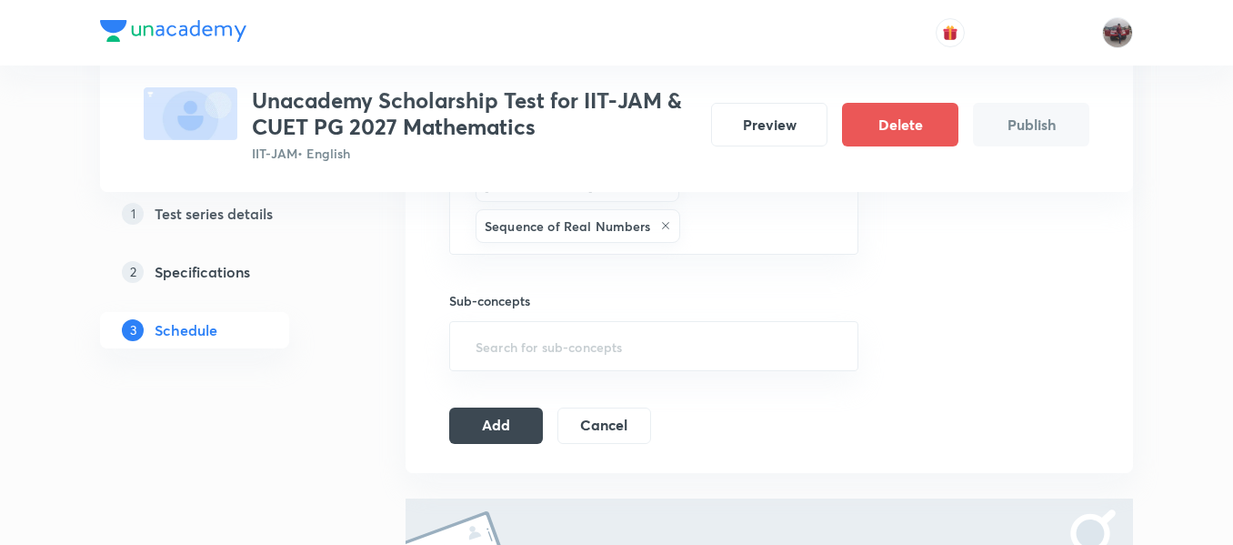
scroll to position [1248, 0]
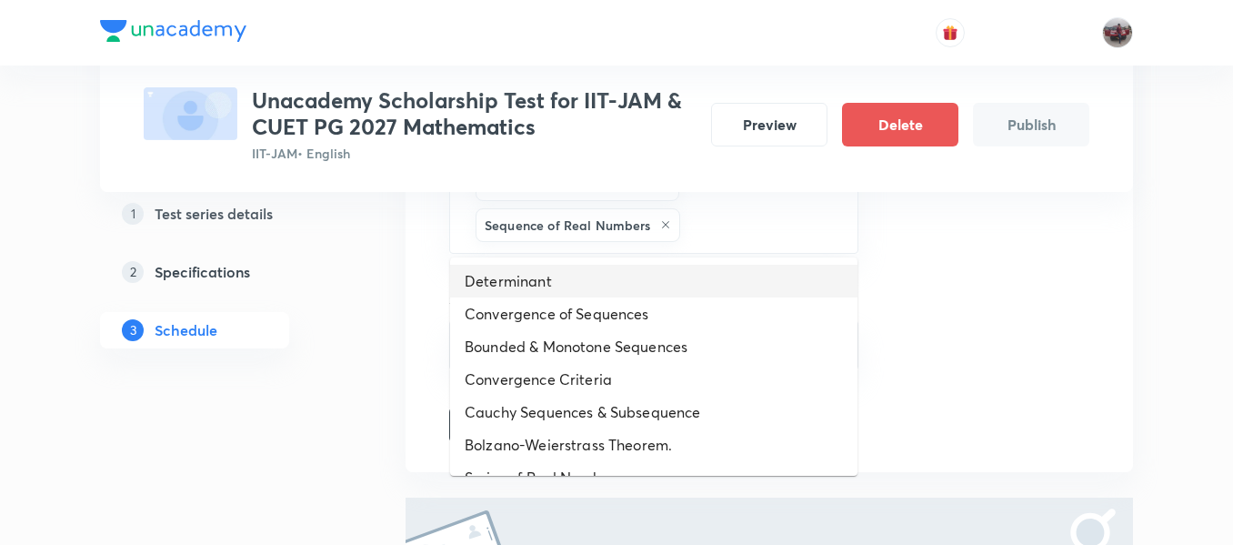
drag, startPoint x: 709, startPoint y: 215, endPoint x: 608, endPoint y: 279, distance: 119.1
click at [608, 279] on li "Determinant" at bounding box center [653, 281] width 407 height 33
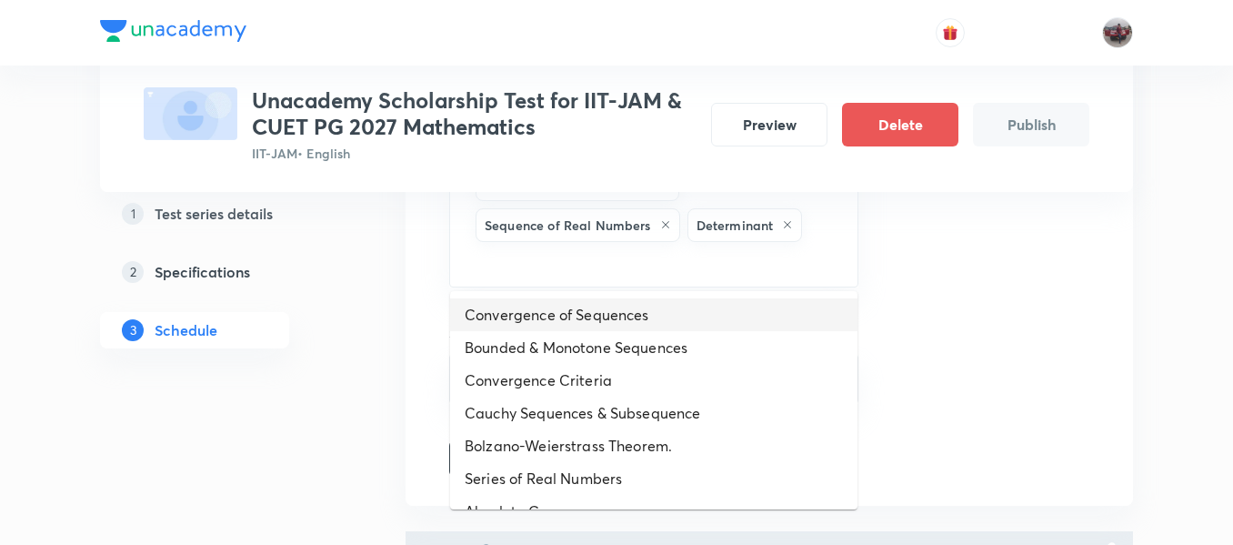
drag, startPoint x: 735, startPoint y: 252, endPoint x: 600, endPoint y: 332, distance: 156.6
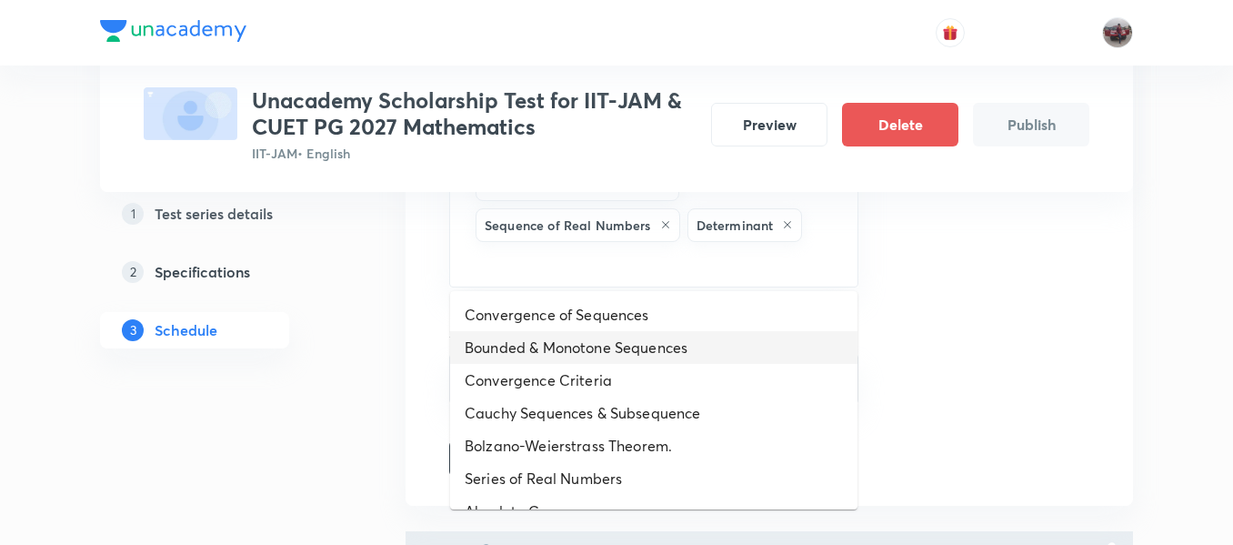
click at [600, 332] on li "Bounded & Monotone Sequences" at bounding box center [653, 347] width 407 height 33
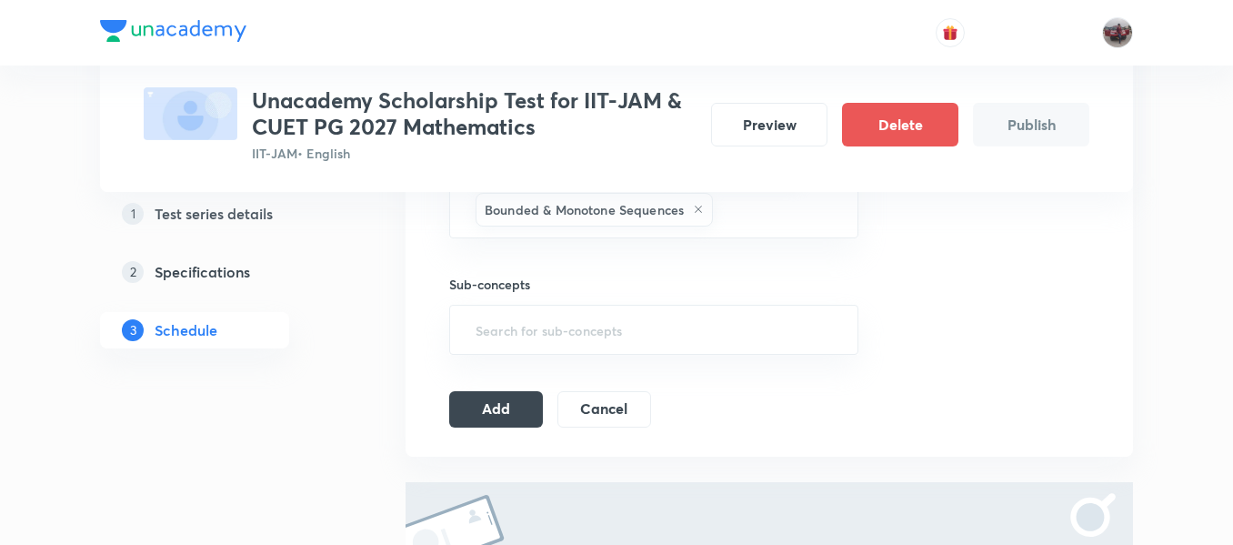
scroll to position [1306, 0]
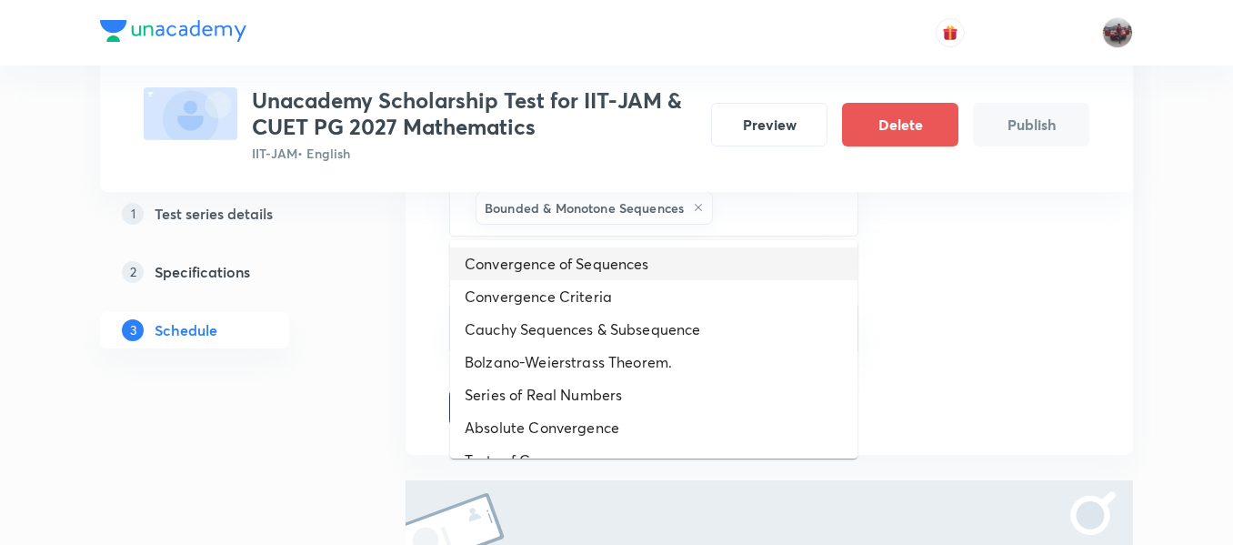
drag, startPoint x: 759, startPoint y: 211, endPoint x: 684, endPoint y: 317, distance: 129.2
click at [684, 317] on li "Cauchy Sequences & Subsequence" at bounding box center [653, 329] width 407 height 33
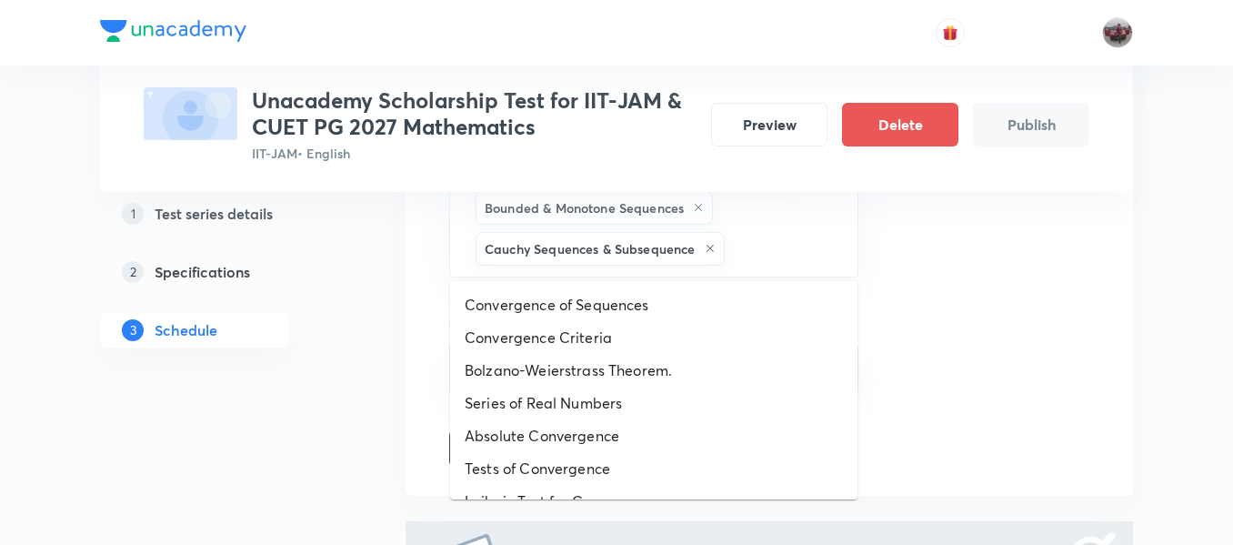
drag, startPoint x: 762, startPoint y: 255, endPoint x: 645, endPoint y: 327, distance: 137.6
click at [645, 327] on li "Convergence Criteria" at bounding box center [653, 337] width 407 height 33
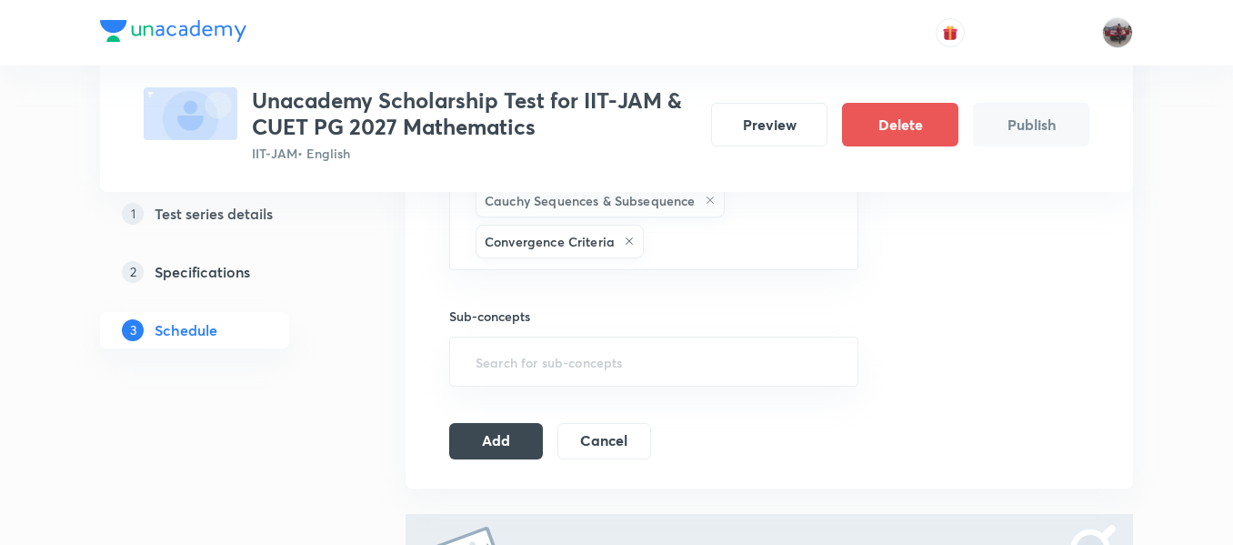
scroll to position [1356, 0]
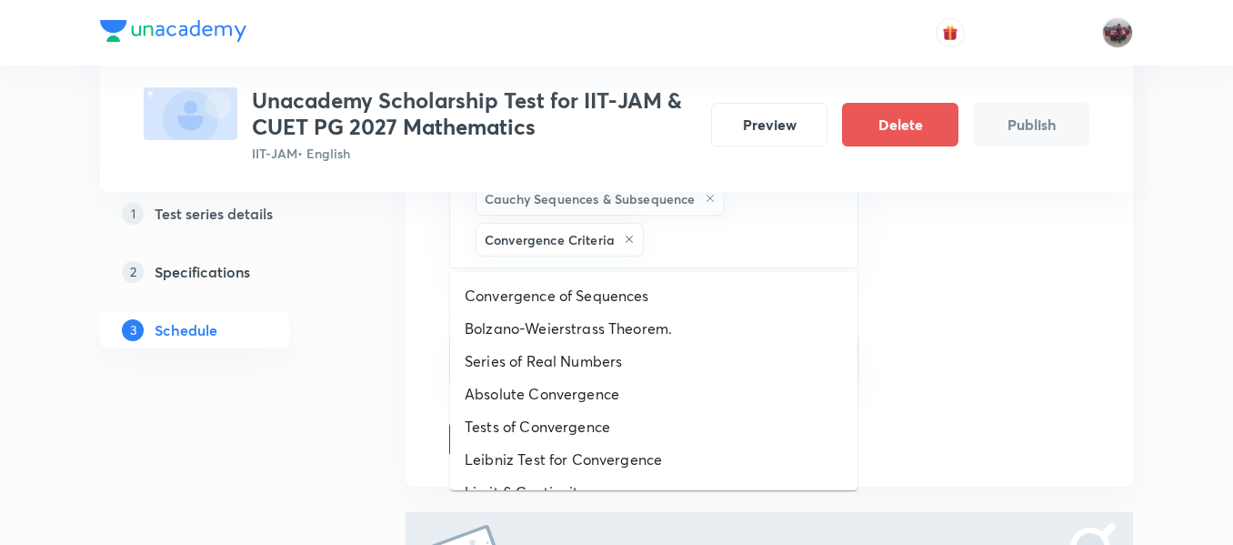
drag, startPoint x: 673, startPoint y: 233, endPoint x: 615, endPoint y: 289, distance: 81.0
click at [615, 289] on li "Convergence of Sequences" at bounding box center [653, 295] width 407 height 33
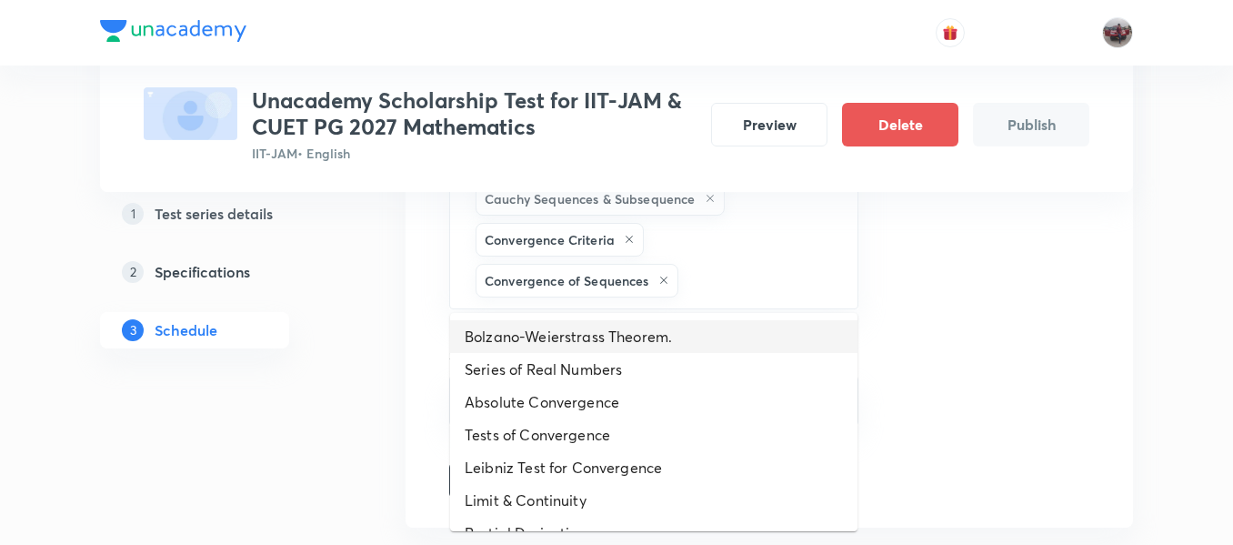
drag, startPoint x: 777, startPoint y: 291, endPoint x: 635, endPoint y: 438, distance: 204.6
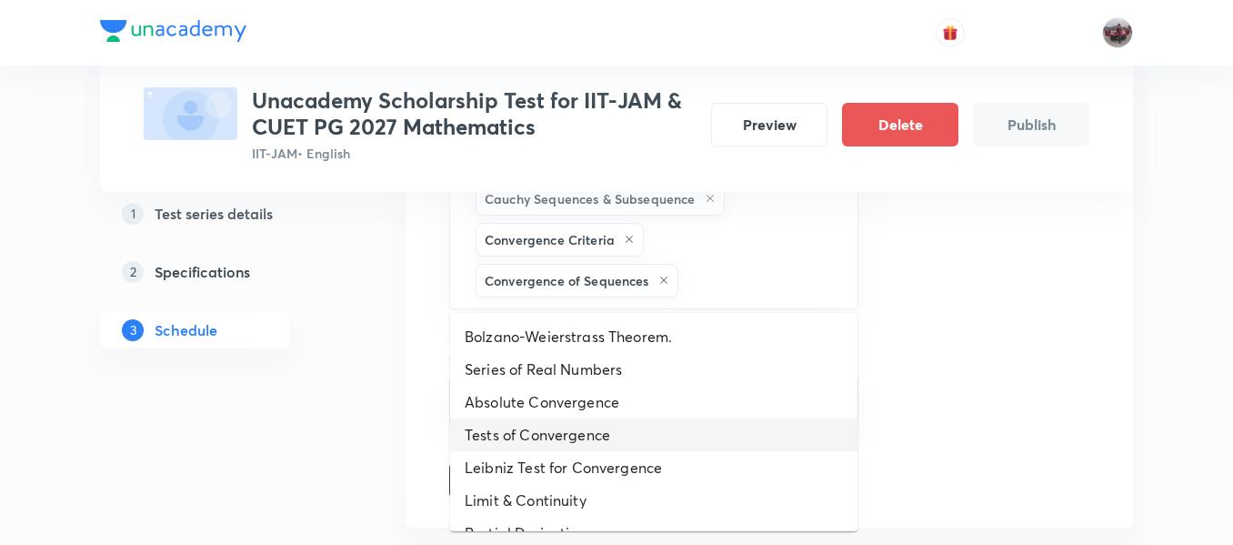
click at [635, 438] on li "Tests of Convergence" at bounding box center [653, 434] width 407 height 33
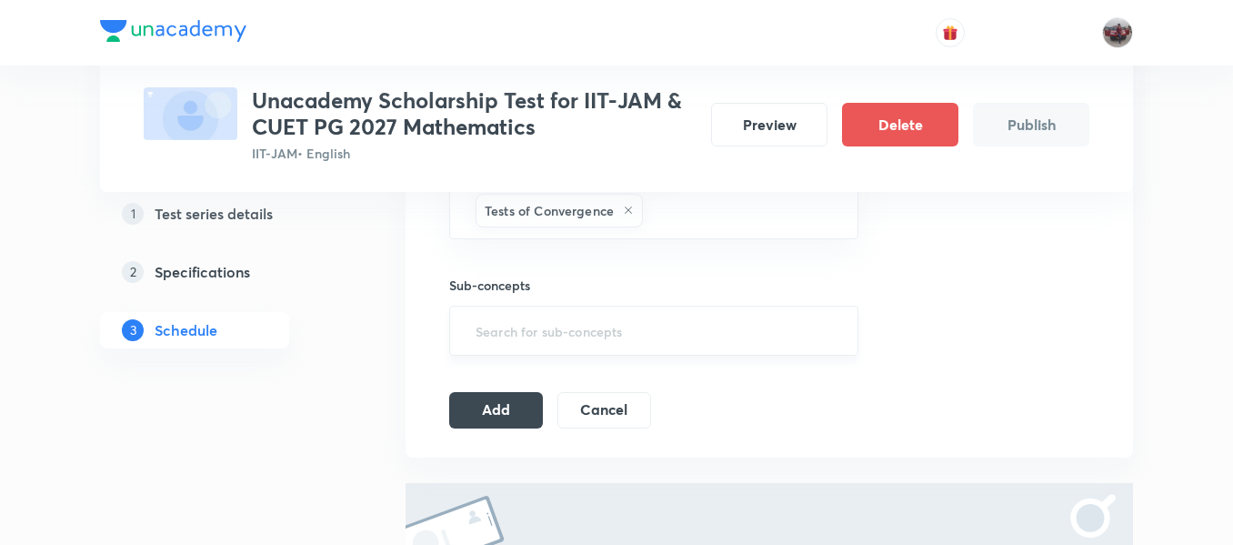
scroll to position [1469, 0]
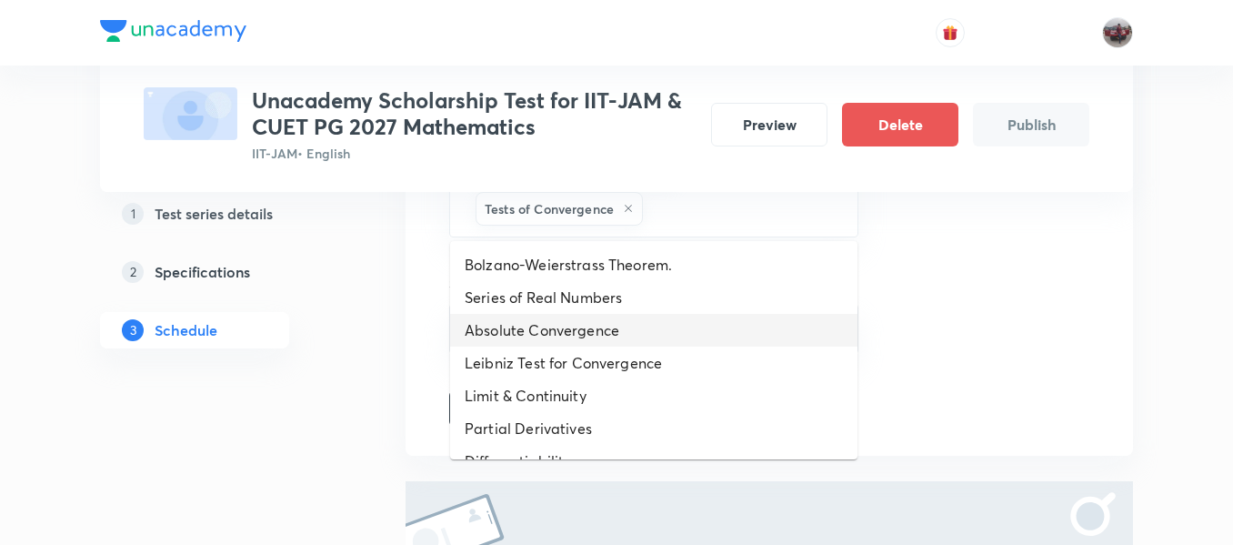
drag, startPoint x: 701, startPoint y: 214, endPoint x: 636, endPoint y: 346, distance: 147.3
click at [636, 346] on li "Absolute Convergence" at bounding box center [653, 330] width 407 height 33
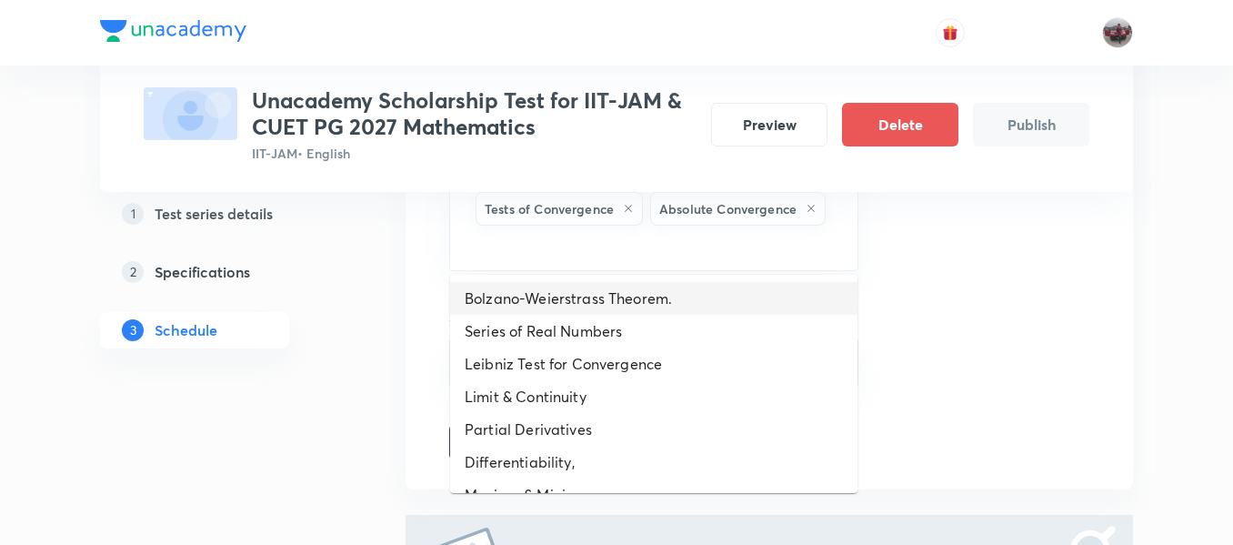
drag, startPoint x: 704, startPoint y: 255, endPoint x: 636, endPoint y: 334, distance: 104.5
click at [636, 334] on li "Series of Real Numbers" at bounding box center [653, 331] width 407 height 33
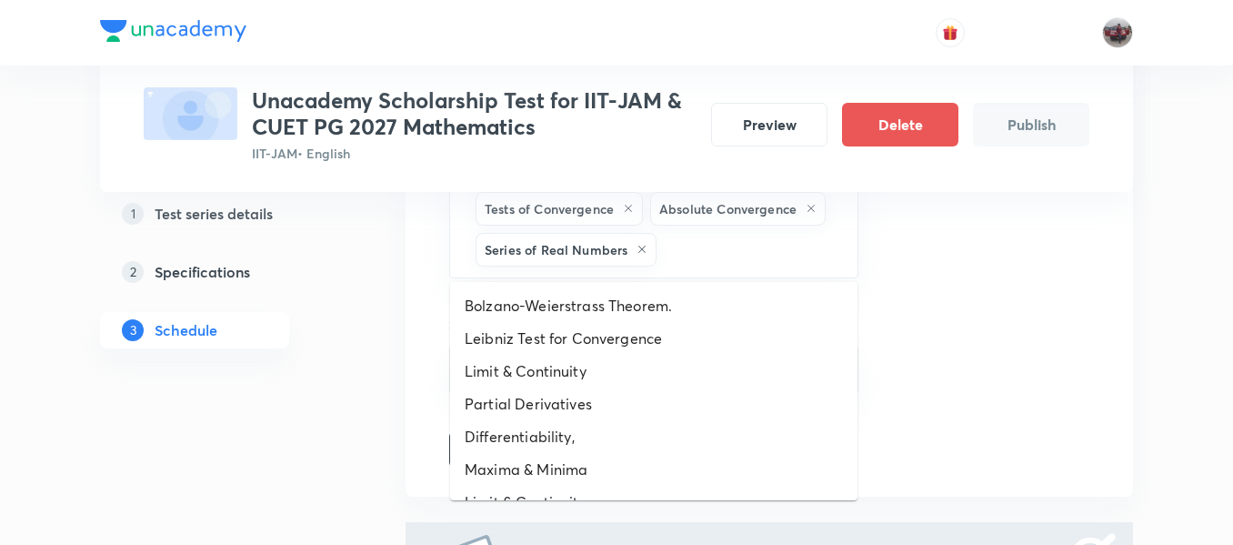
drag, startPoint x: 727, startPoint y: 248, endPoint x: 628, endPoint y: 364, distance: 152.2
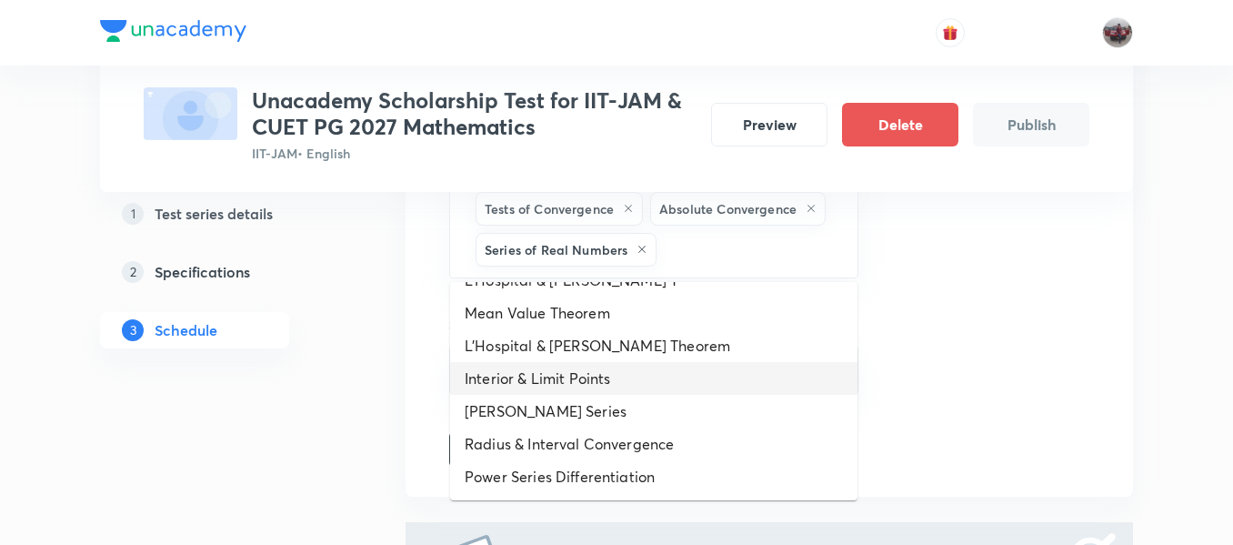
click at [587, 386] on li "Interior & Limit Points" at bounding box center [653, 378] width 407 height 33
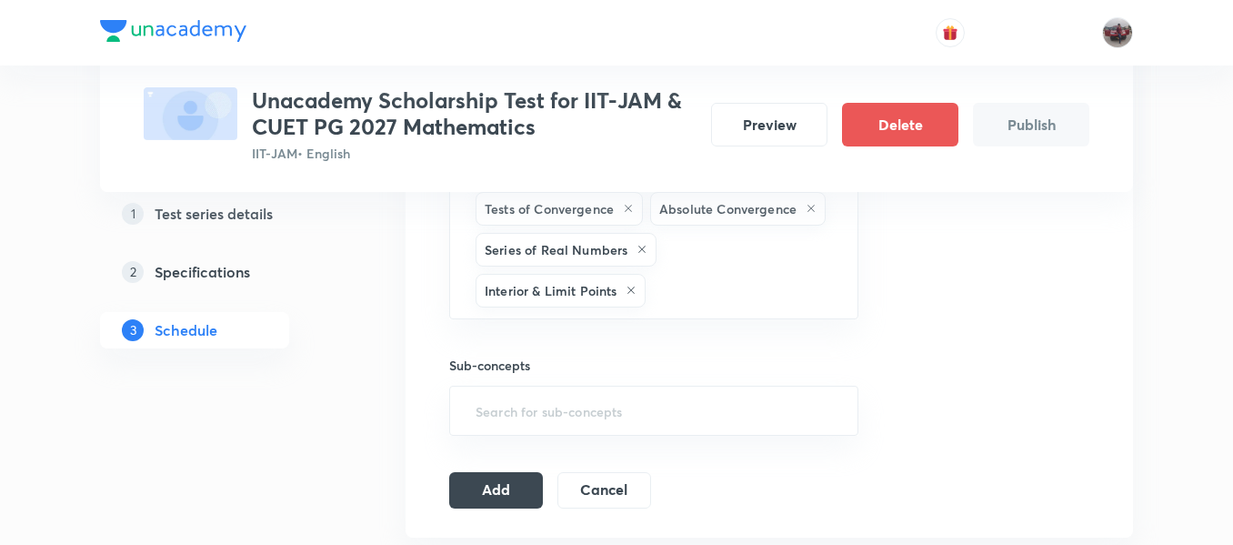
drag, startPoint x: 695, startPoint y: 293, endPoint x: 639, endPoint y: 338, distance: 72.4
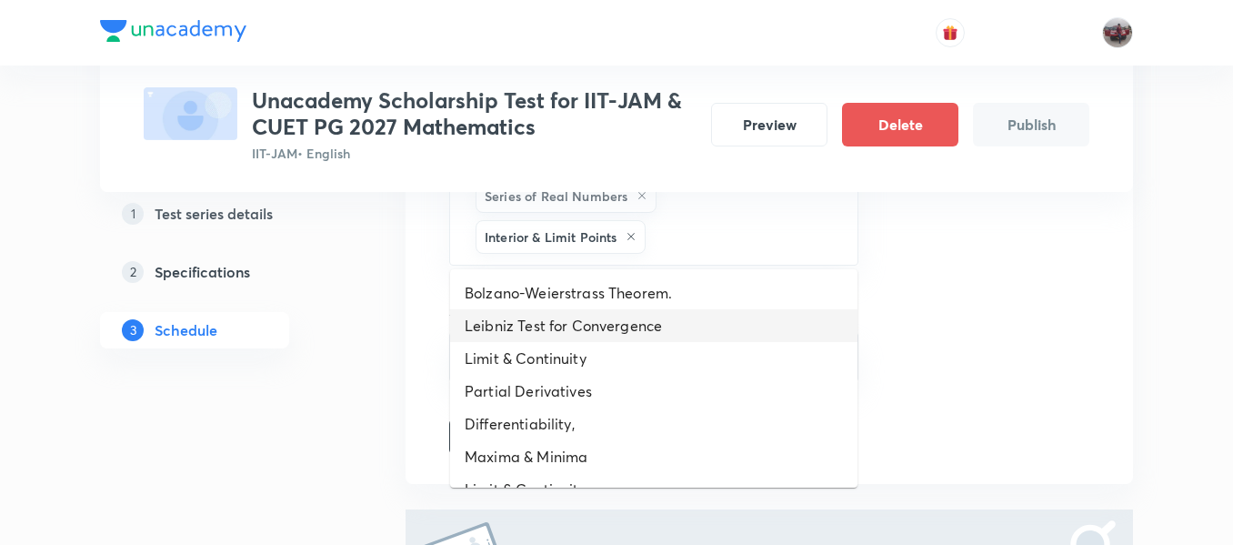
scroll to position [1587, 0]
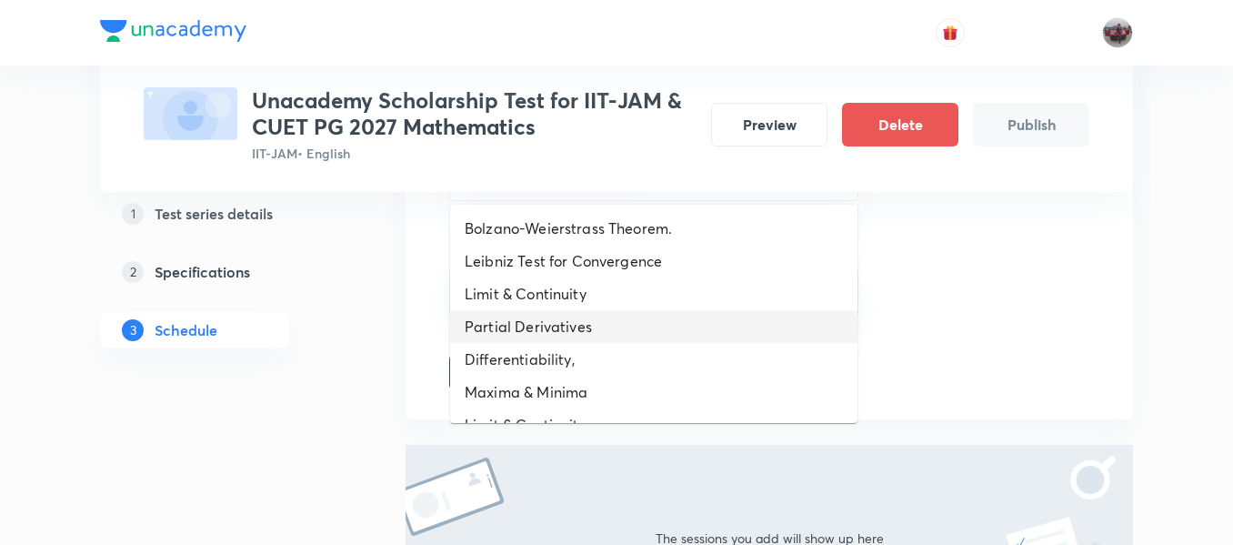
click at [639, 338] on li "Partial Derivatives" at bounding box center [653, 326] width 407 height 33
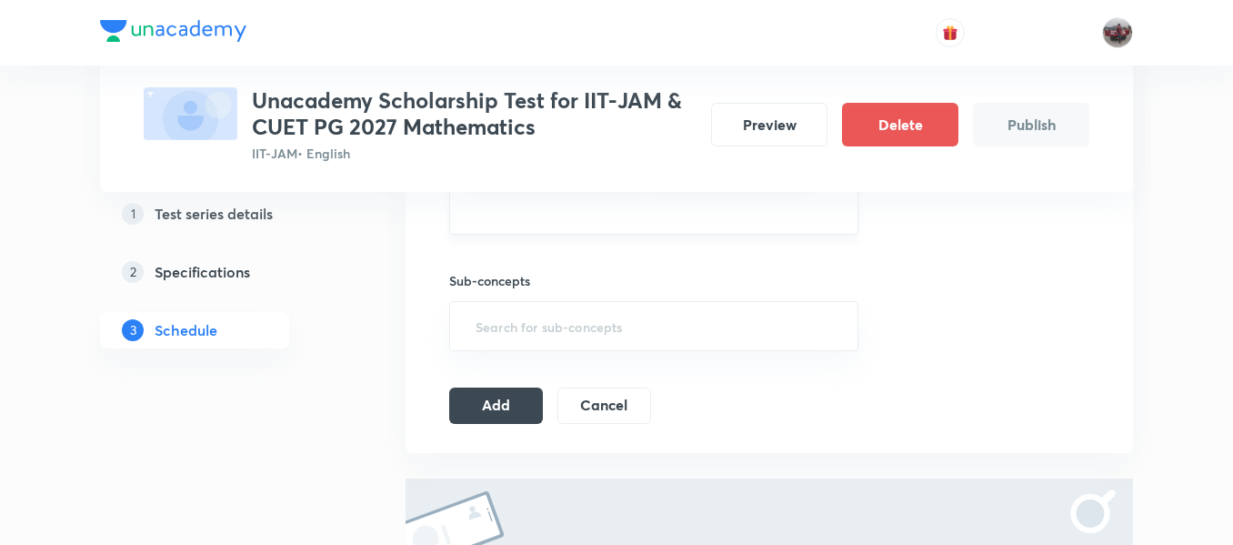
click at [704, 209] on input "text" at bounding box center [654, 210] width 364 height 34
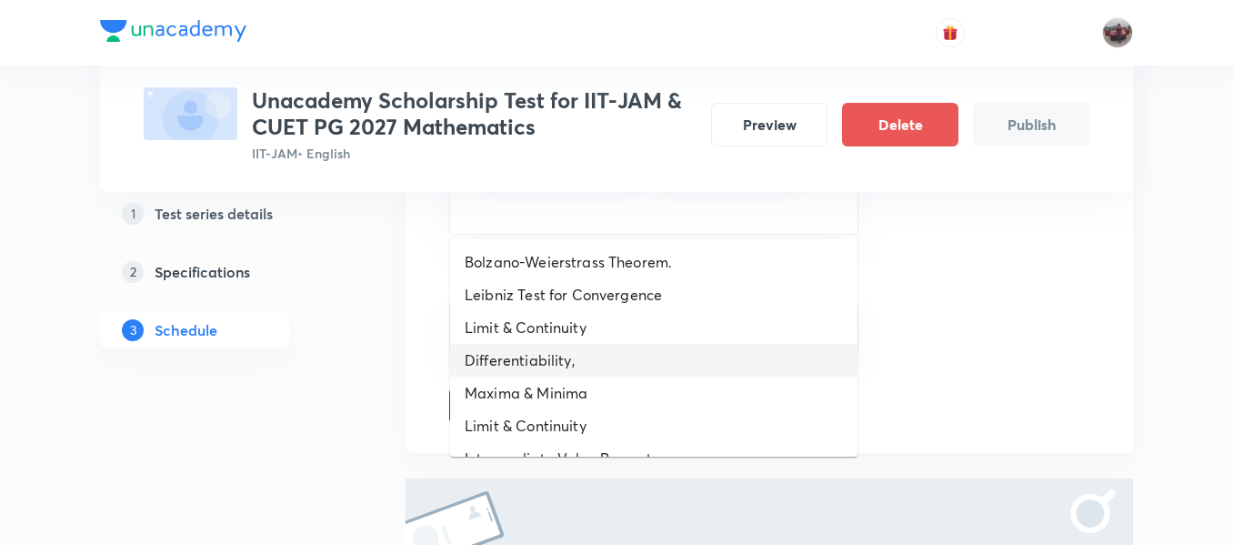
click at [601, 369] on li "Differentiability," at bounding box center [653, 360] width 407 height 33
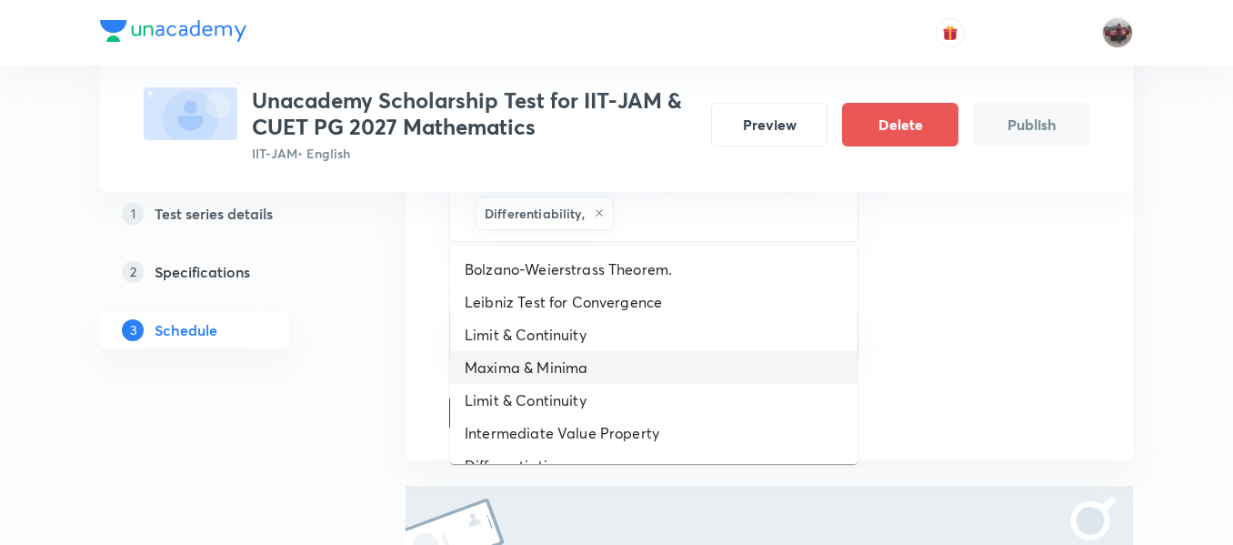
drag, startPoint x: 712, startPoint y: 213, endPoint x: 619, endPoint y: 362, distance: 175.7
click at [619, 362] on li "Maxima & Minima" at bounding box center [653, 367] width 407 height 33
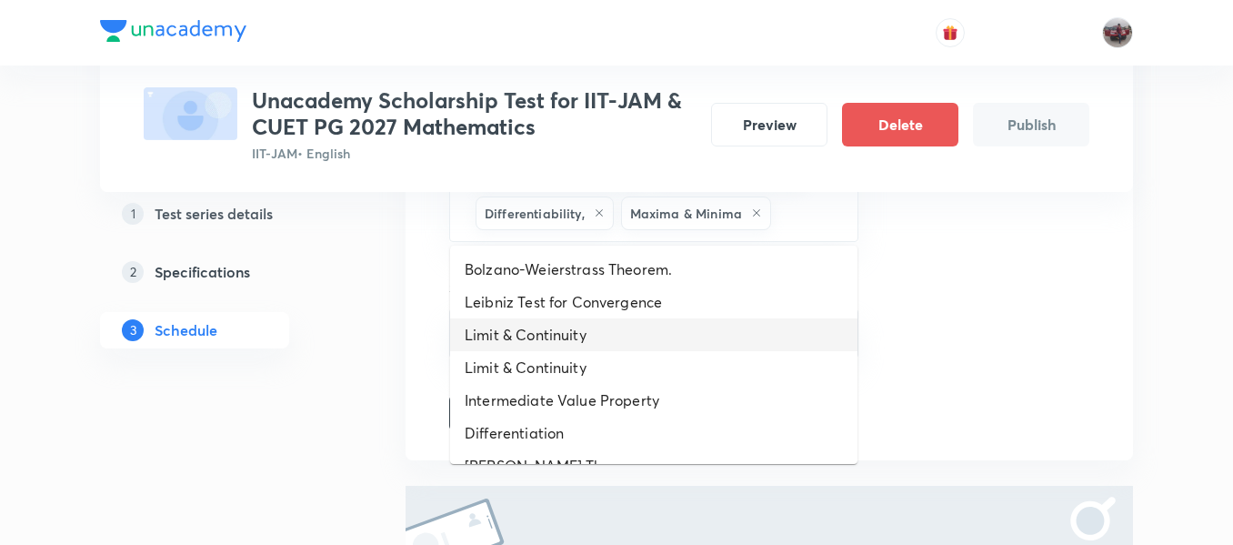
drag, startPoint x: 800, startPoint y: 209, endPoint x: 617, endPoint y: 369, distance: 243.0
click at [617, 369] on li "Limit & Continuity" at bounding box center [653, 367] width 407 height 33
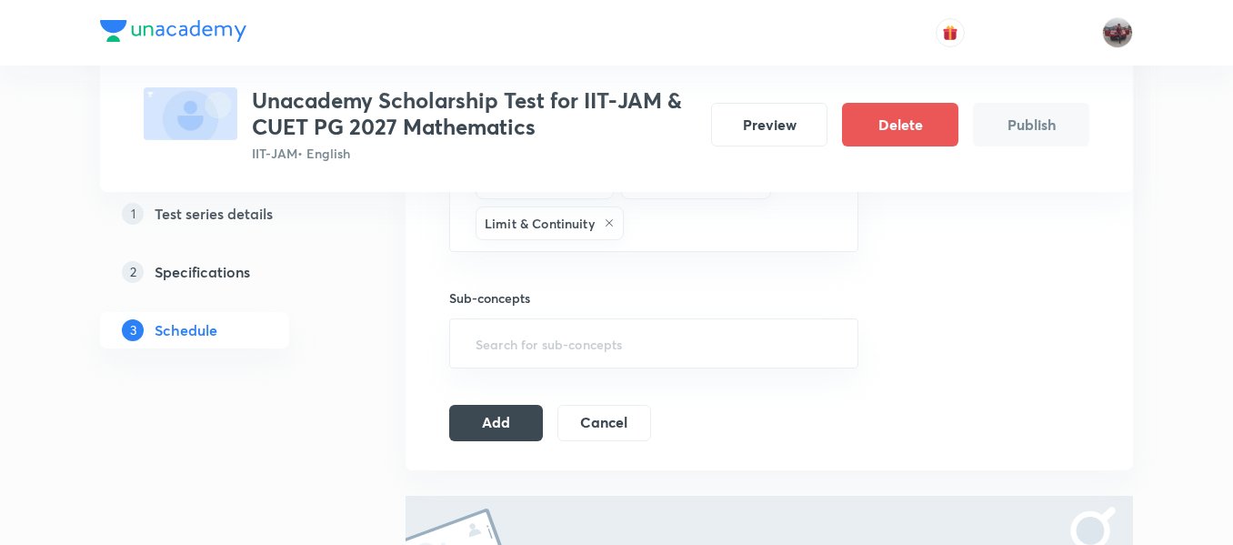
scroll to position [1622, 0]
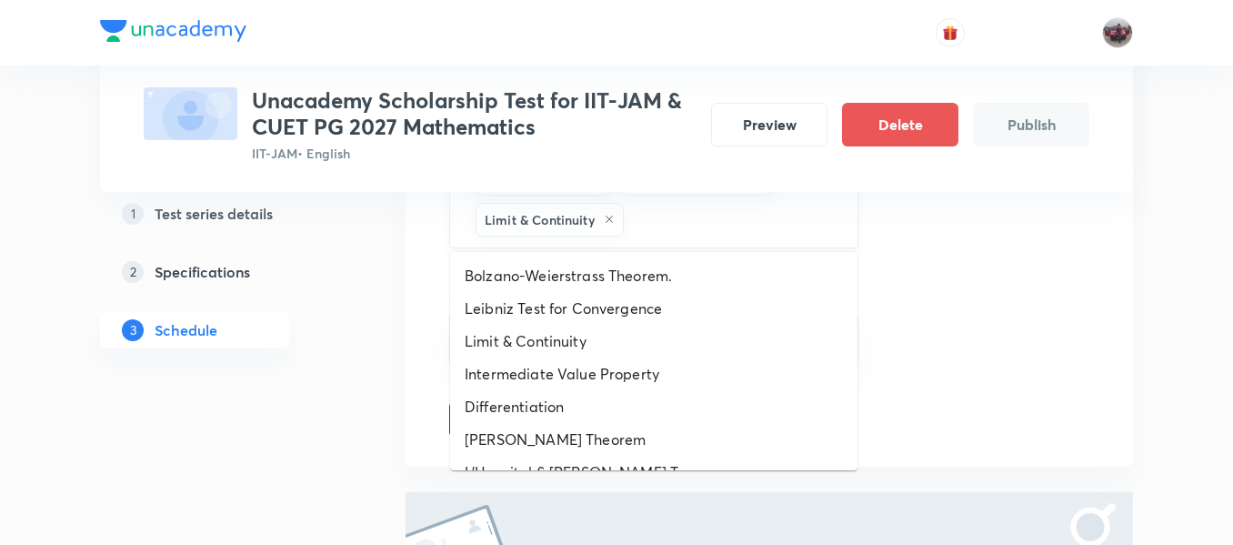
click at [673, 223] on input "text" at bounding box center [732, 220] width 208 height 34
click at [600, 307] on li "Leibniz Test for Convergence" at bounding box center [653, 308] width 407 height 33
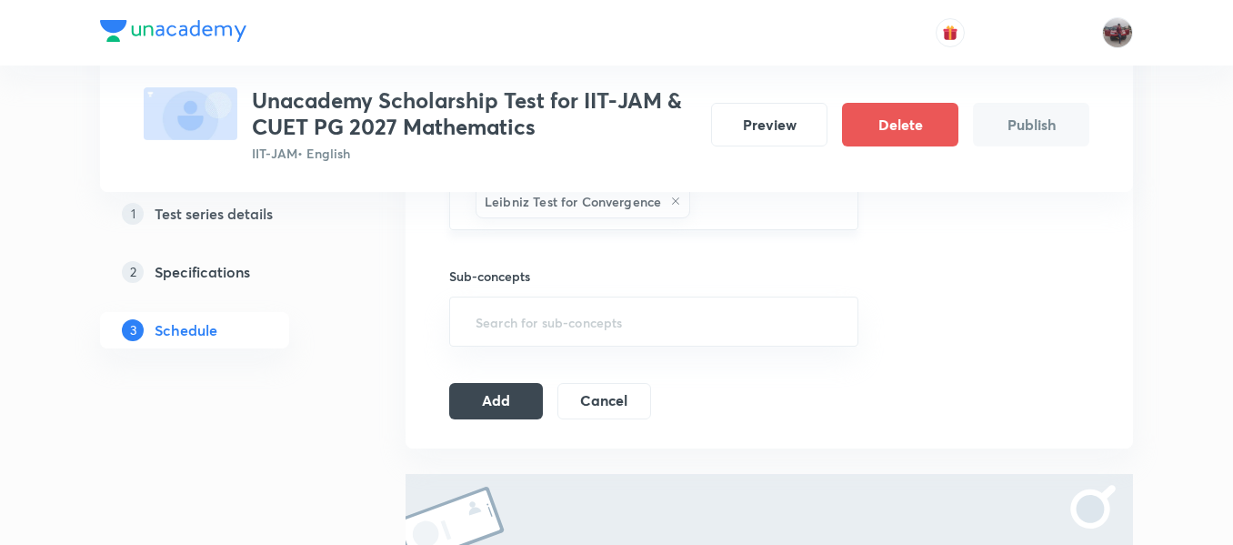
scroll to position [1695, 0]
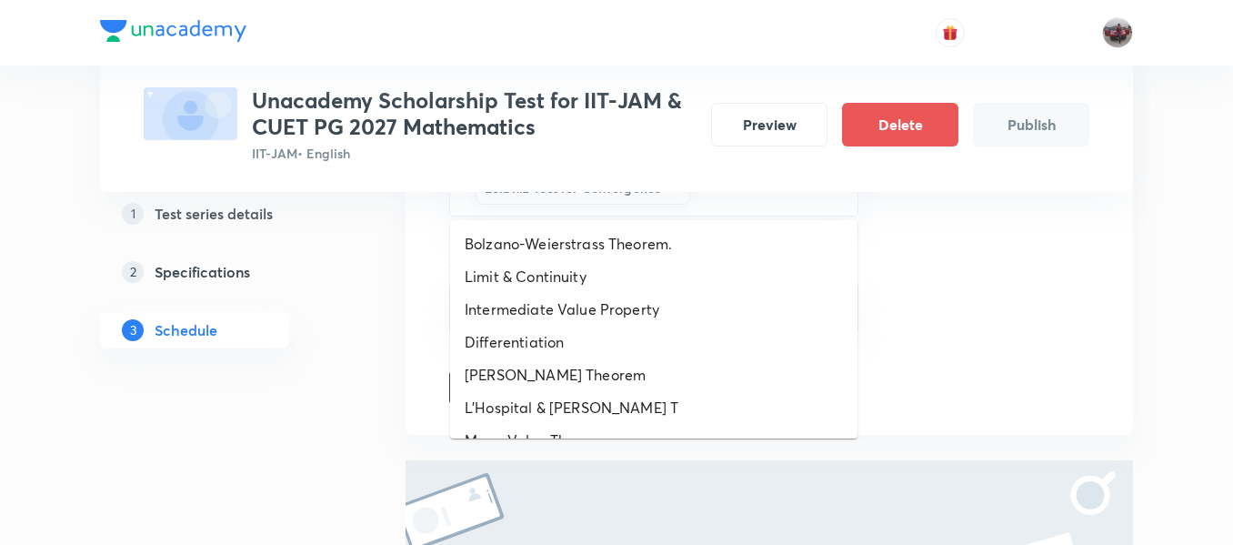
drag, startPoint x: 734, startPoint y: 202, endPoint x: 640, endPoint y: 285, distance: 125.0
click at [640, 285] on li "Limit & Continuity" at bounding box center [653, 276] width 407 height 33
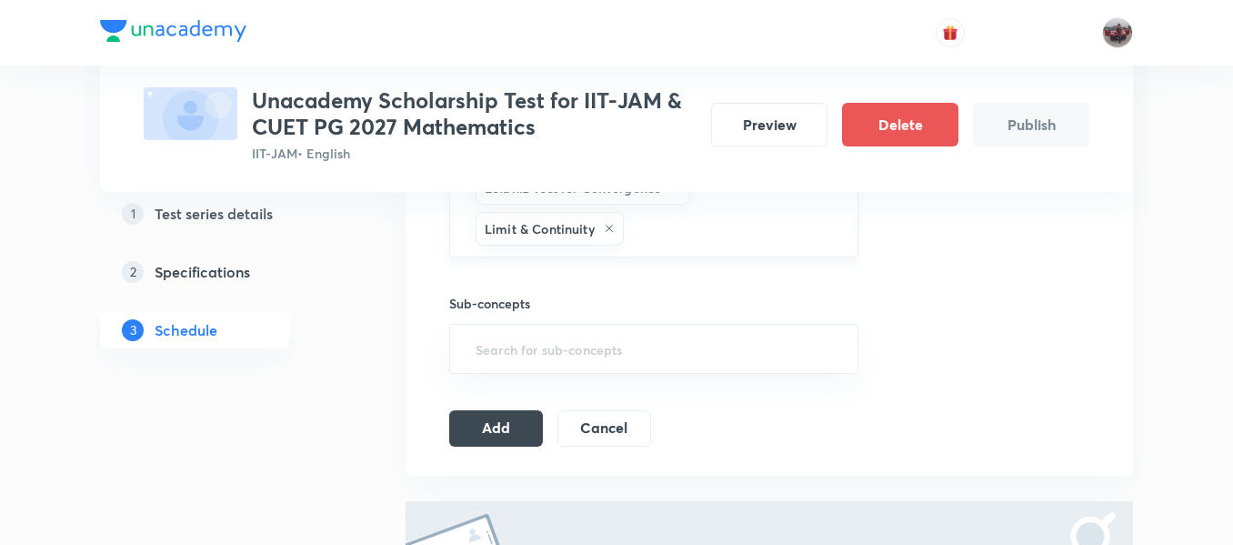
click at [703, 237] on input "text" at bounding box center [732, 229] width 208 height 34
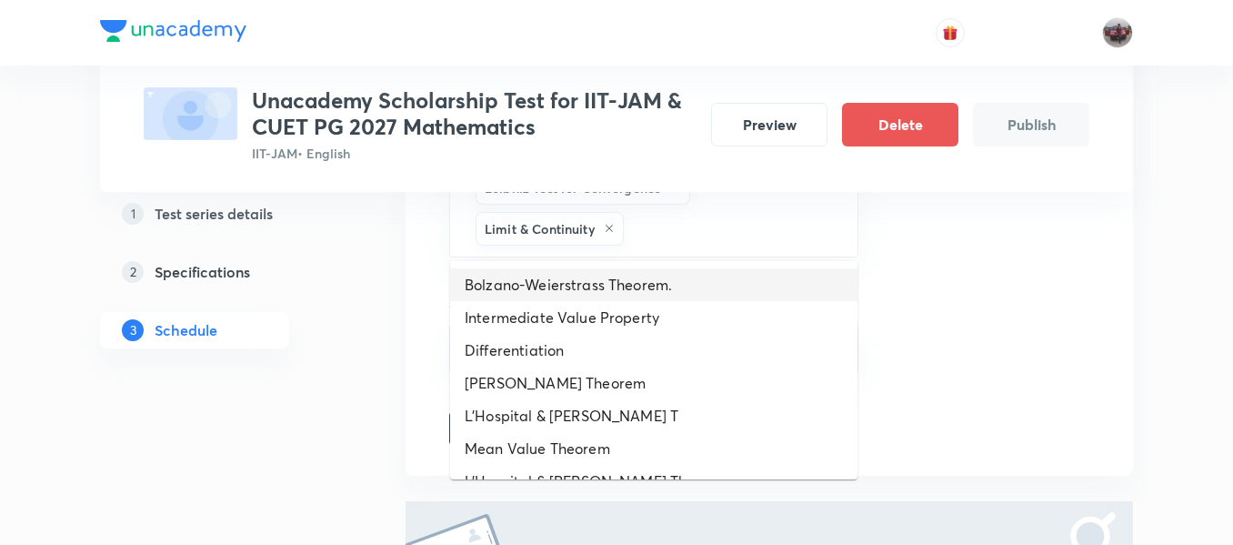
click at [633, 289] on li "Bolzano-Weierstrass Theorem." at bounding box center [653, 284] width 407 height 33
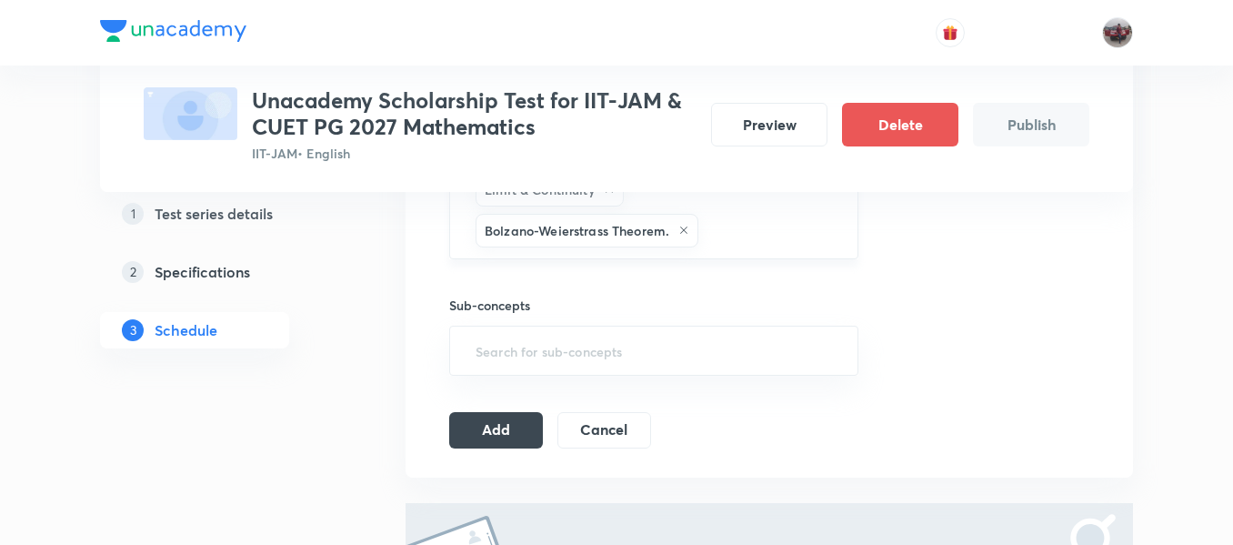
scroll to position [1755, 0]
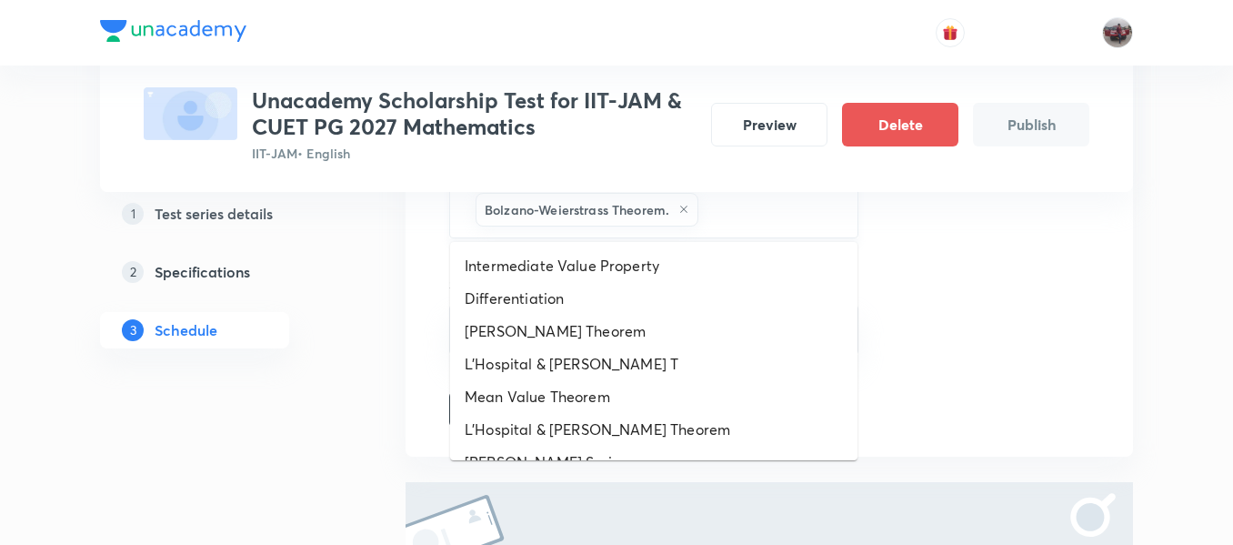
click at [743, 216] on input "text" at bounding box center [769, 210] width 134 height 34
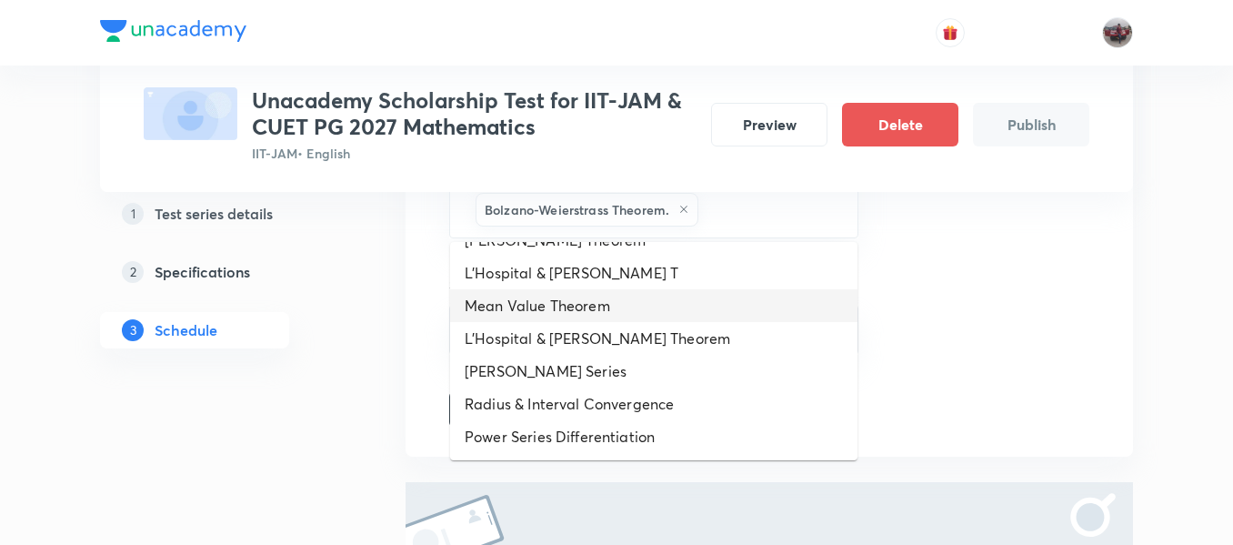
click at [599, 310] on li "Mean Value Theorem" at bounding box center [653, 305] width 407 height 33
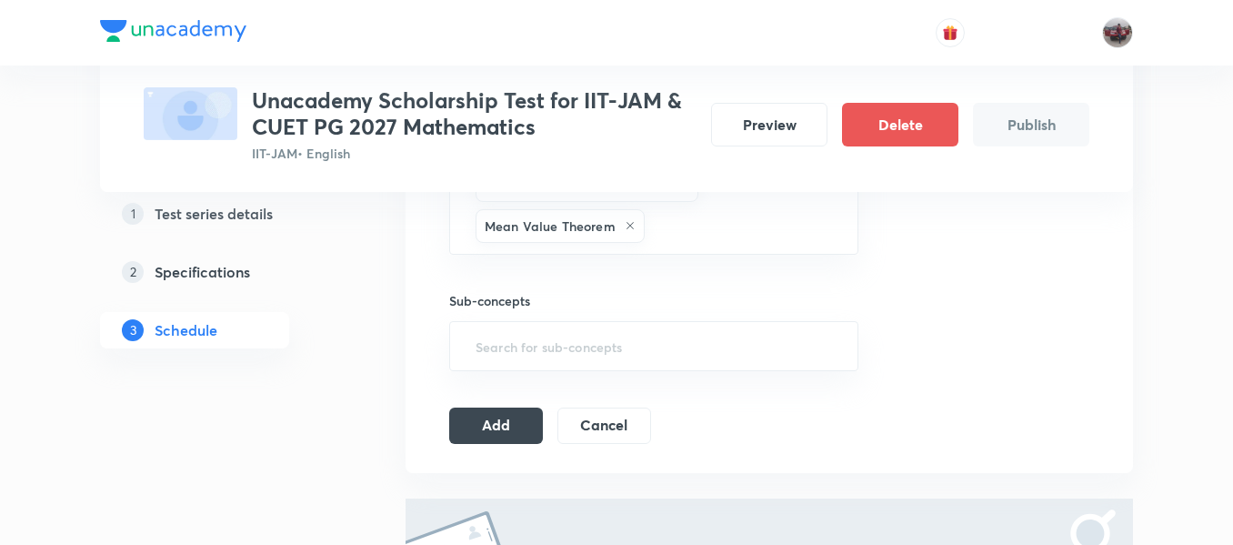
scroll to position [1781, 0]
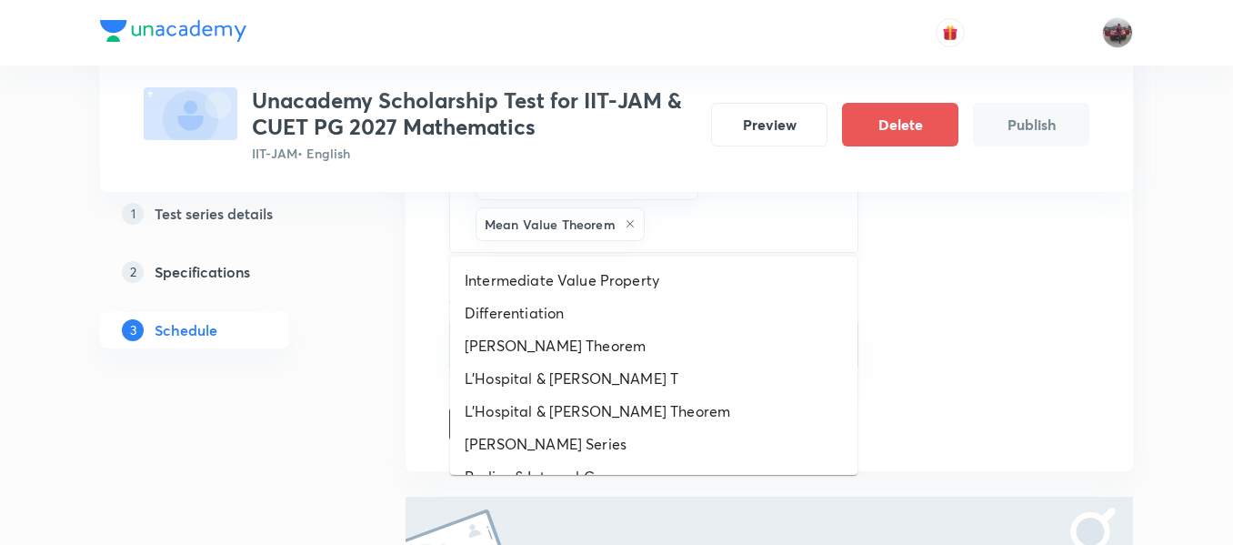
click at [719, 218] on input "text" at bounding box center [742, 224] width 187 height 34
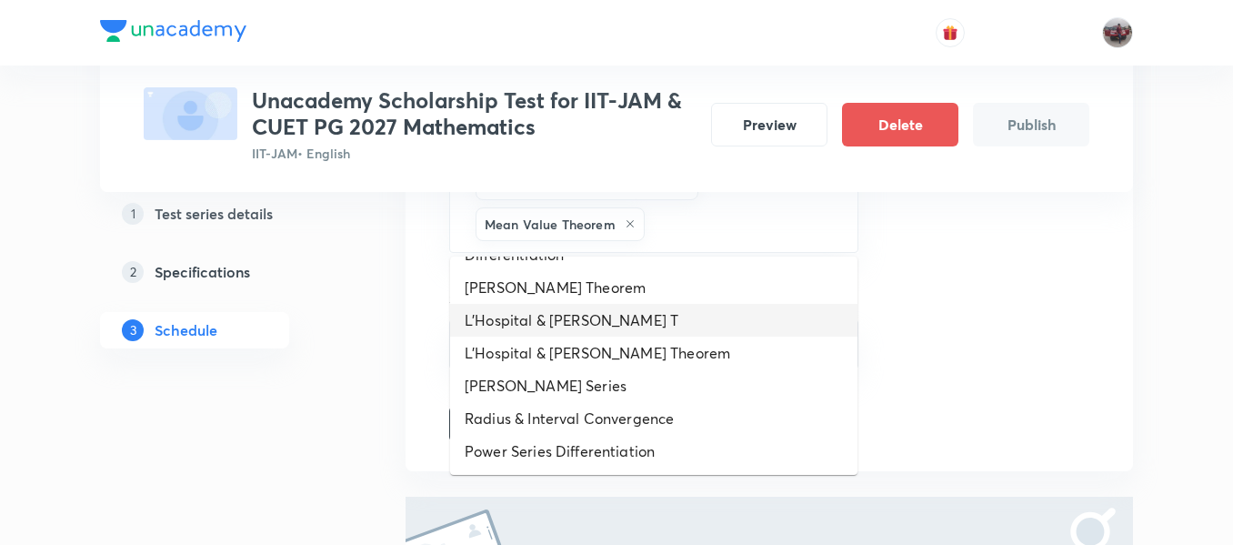
click at [556, 335] on li "L'Hospital & Taylor's T" at bounding box center [653, 320] width 407 height 33
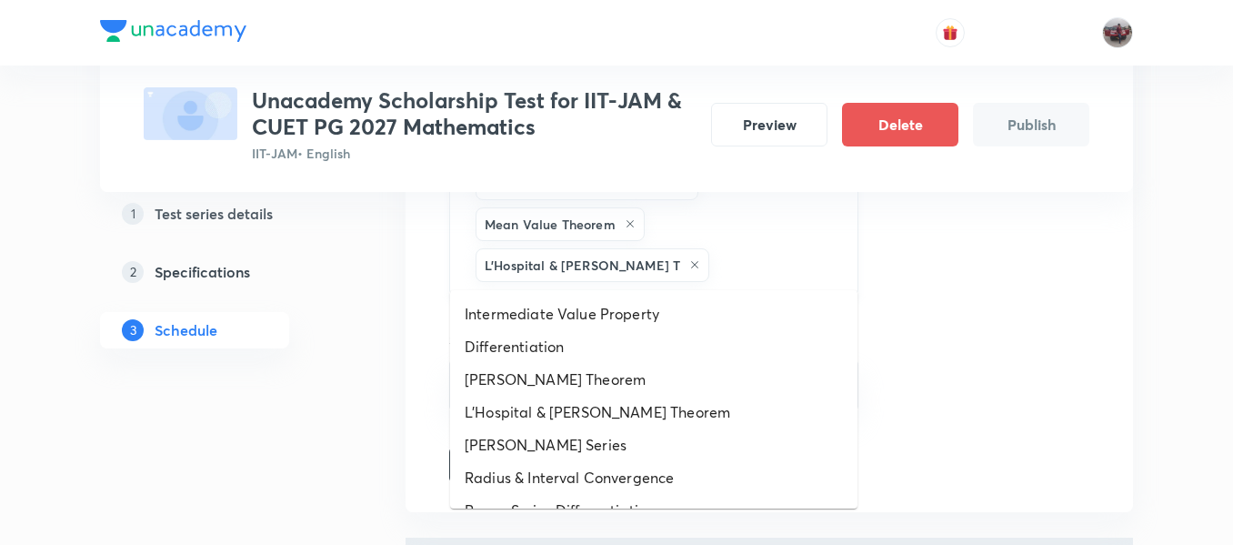
click at [713, 267] on input "text" at bounding box center [774, 265] width 123 height 34
click at [636, 390] on li "Rolle's Theorem" at bounding box center [653, 379] width 407 height 33
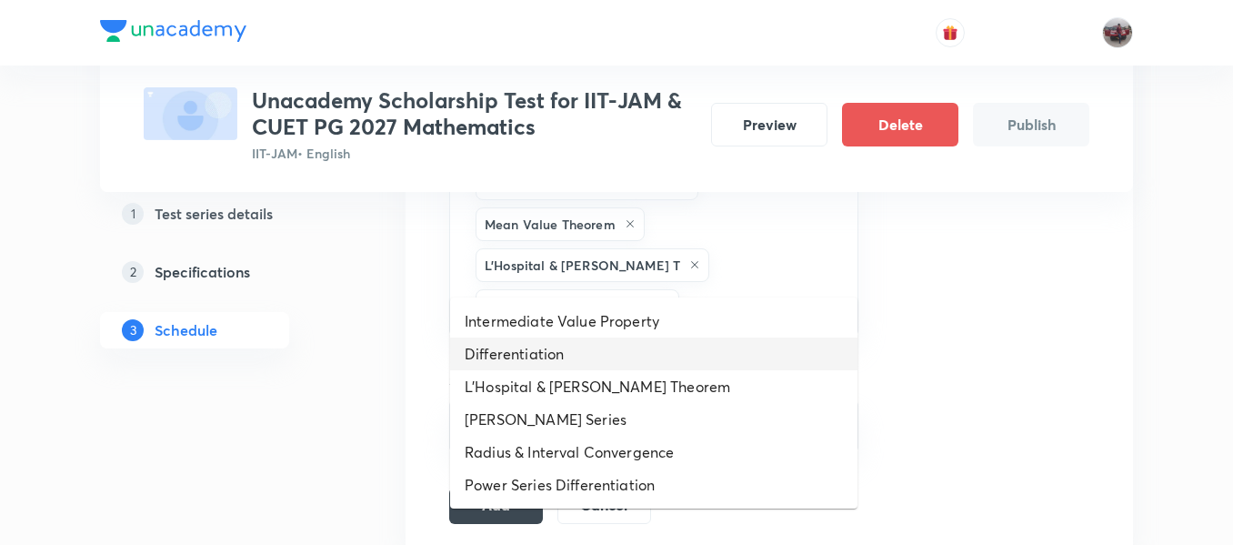
drag, startPoint x: 701, startPoint y: 276, endPoint x: 659, endPoint y: 339, distance: 76.7
click at [659, 339] on li "Differentiation" at bounding box center [653, 353] width 407 height 33
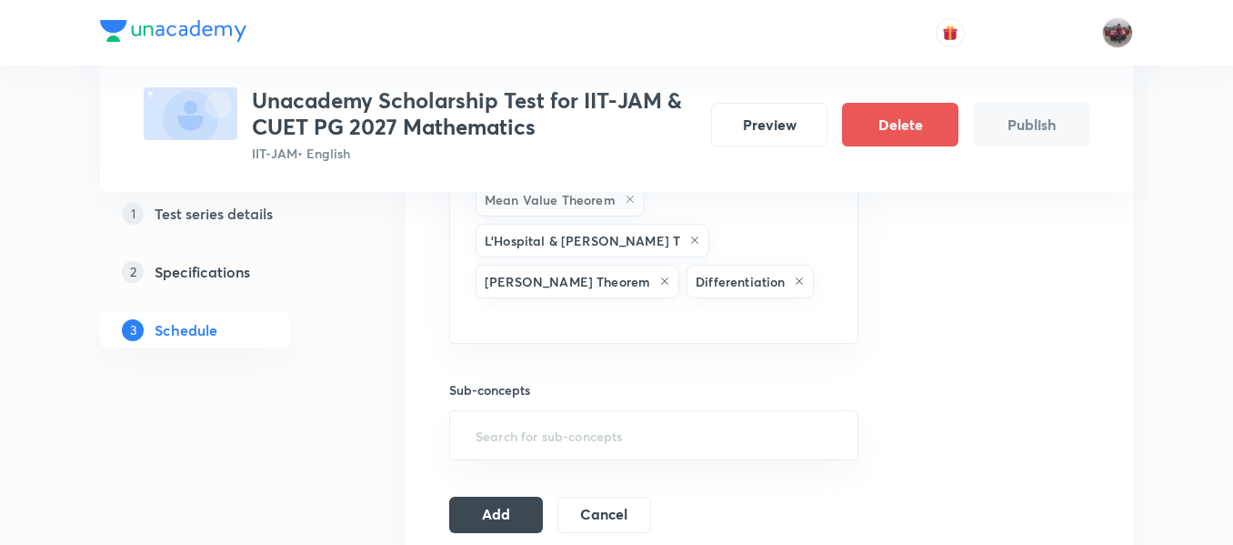
scroll to position [1815, 0]
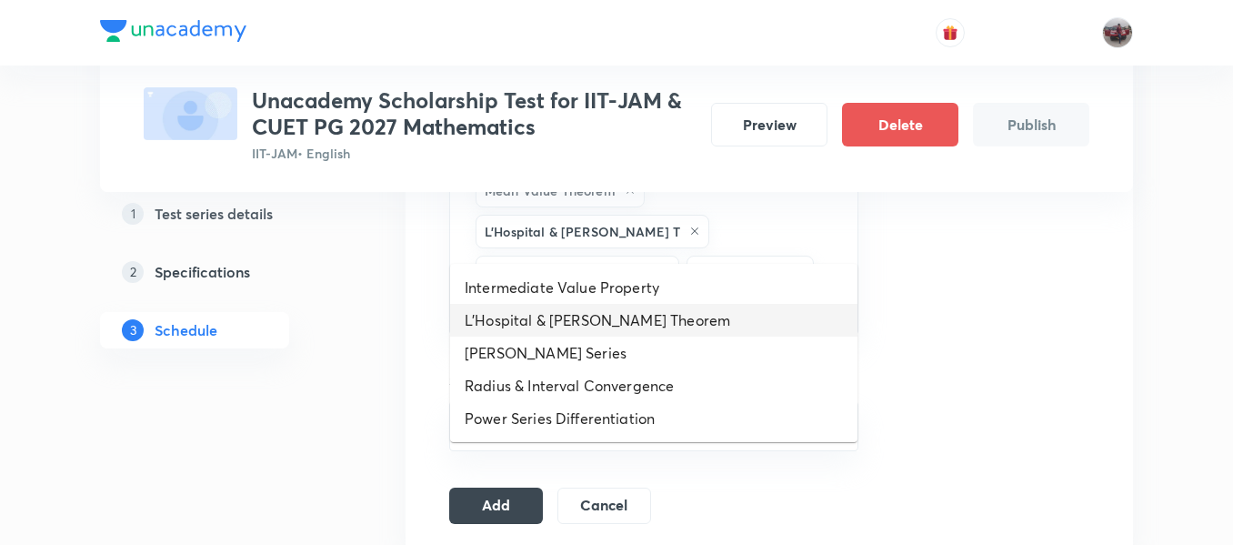
drag, startPoint x: 764, startPoint y: 241, endPoint x: 664, endPoint y: 321, distance: 128.1
click at [664, 321] on li "L'Hospital & Taylor's Theorem" at bounding box center [653, 320] width 407 height 33
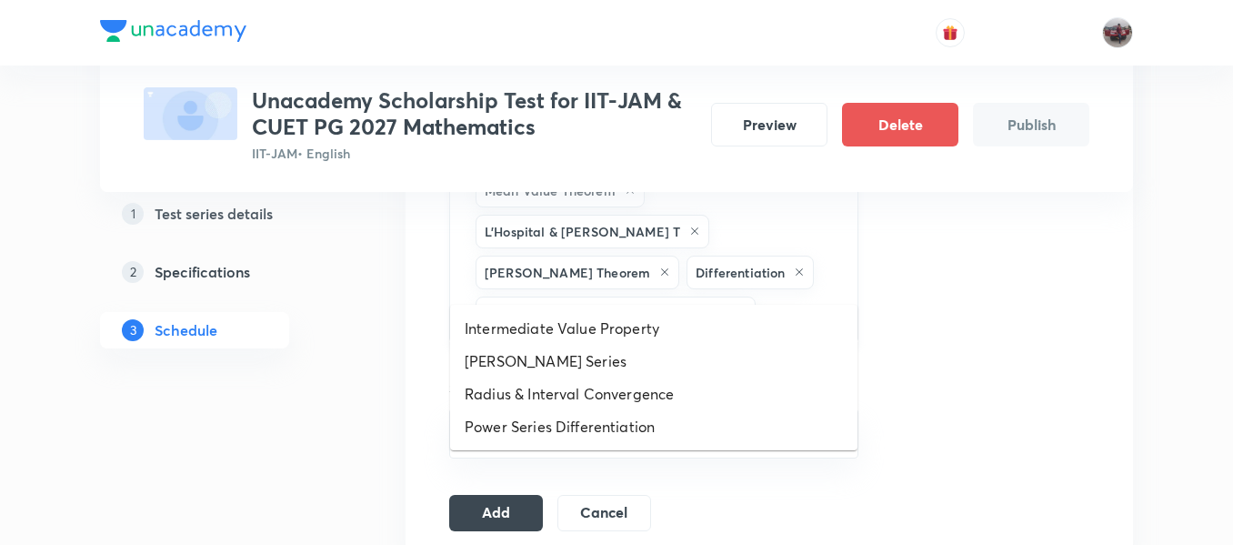
click at [759, 297] on input "text" at bounding box center [797, 314] width 76 height 34
click at [659, 346] on li "Taylor's Series" at bounding box center [653, 361] width 407 height 33
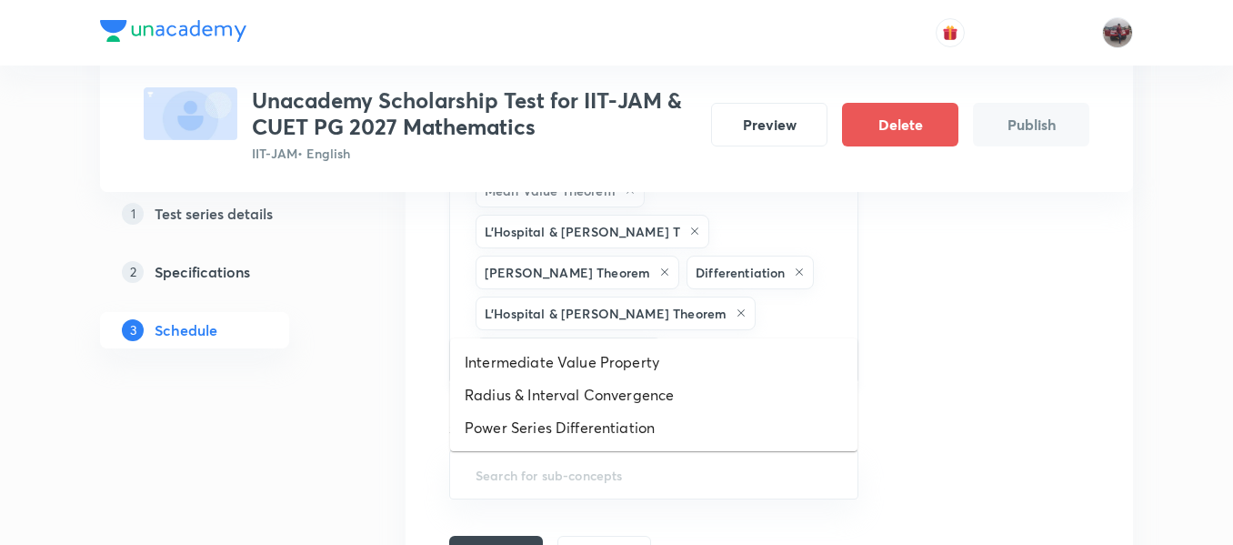
click at [760, 337] on input "text" at bounding box center [751, 354] width 170 height 34
click at [625, 356] on li "Intermediate Value Property" at bounding box center [653, 362] width 407 height 33
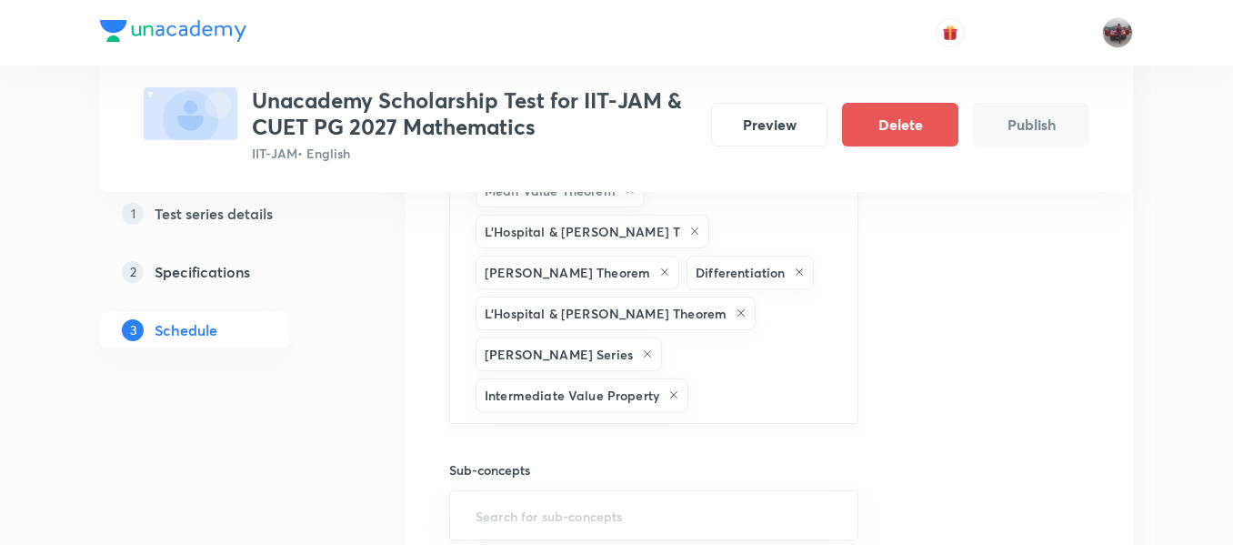
click at [739, 378] on input "text" at bounding box center [764, 395] width 144 height 34
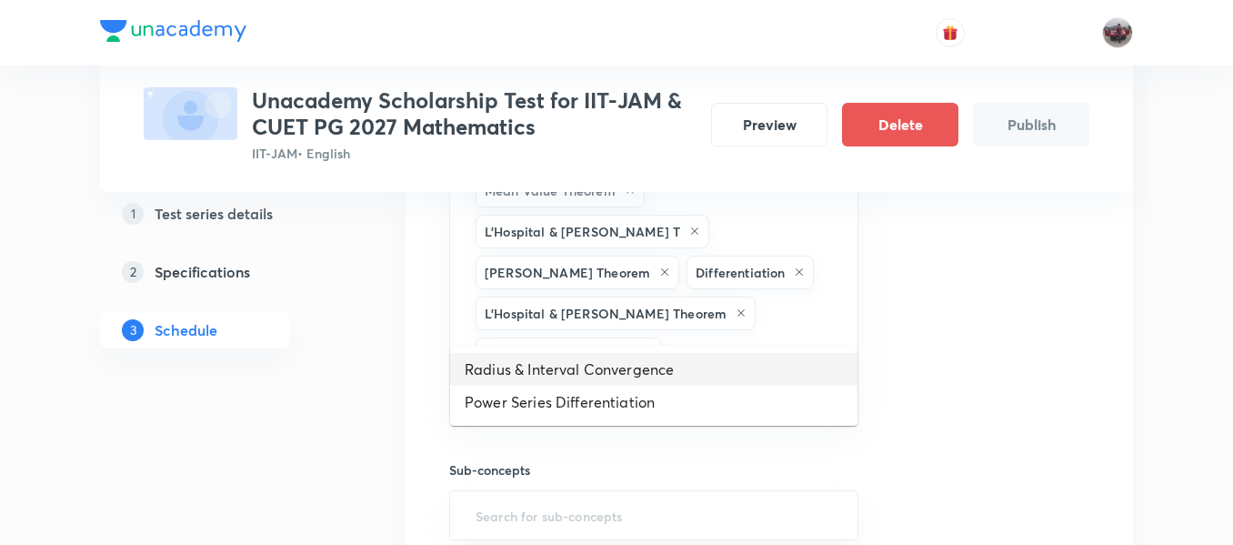
click at [643, 357] on li "Radius & Interval Convergence" at bounding box center [653, 369] width 407 height 33
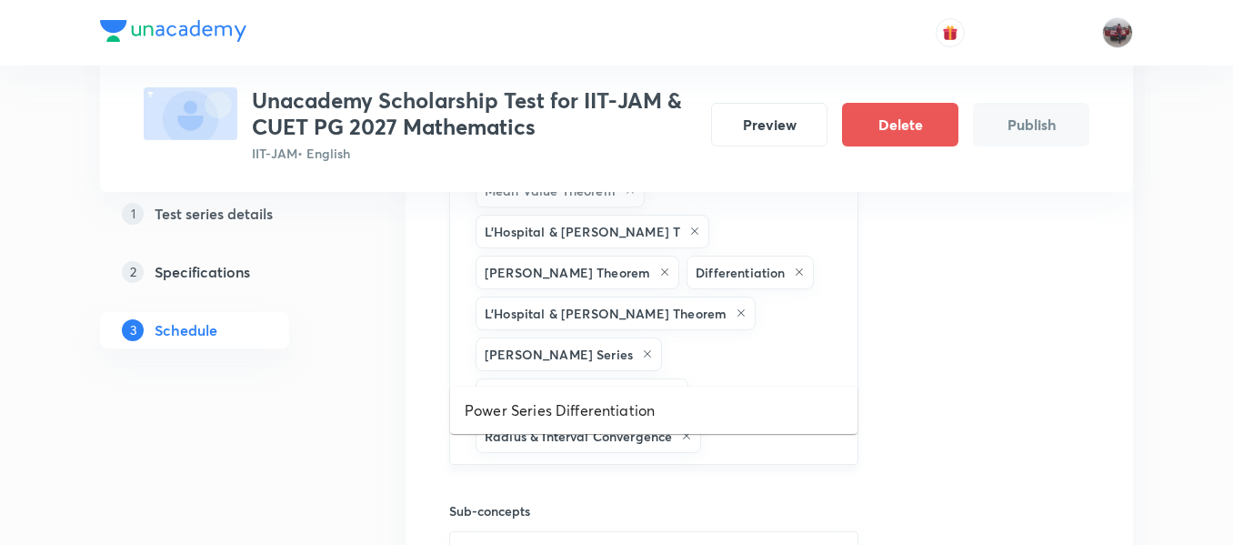
click at [757, 419] on input "text" at bounding box center [770, 436] width 131 height 34
click at [684, 398] on li "Power Series Differentiation" at bounding box center [653, 410] width 407 height 33
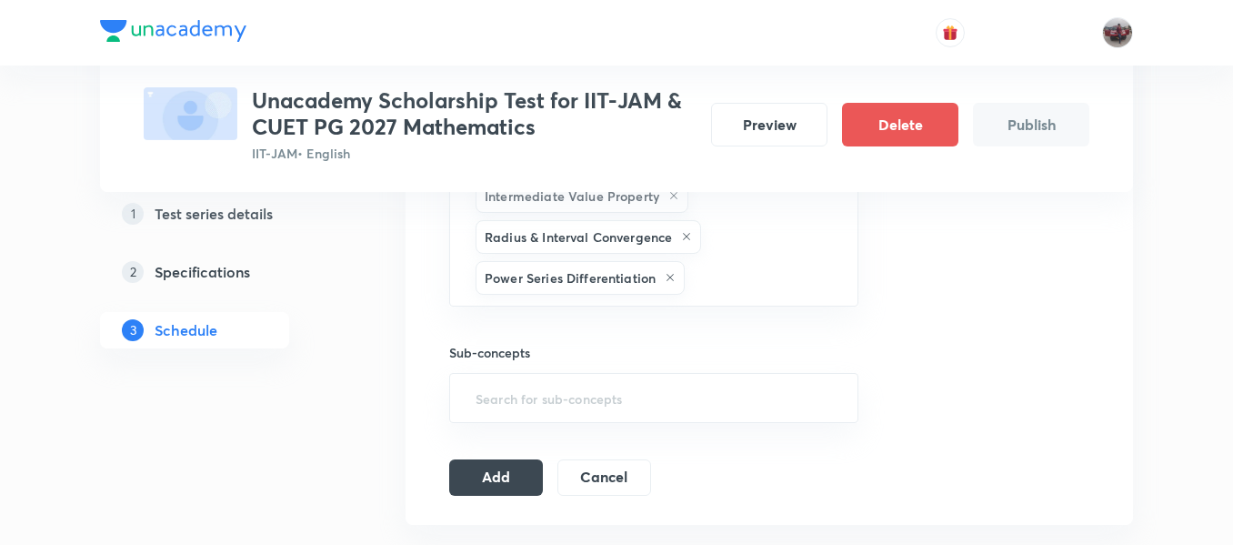
scroll to position [2015, 0]
click at [615, 380] on input "text" at bounding box center [654, 397] width 364 height 34
type input ";"
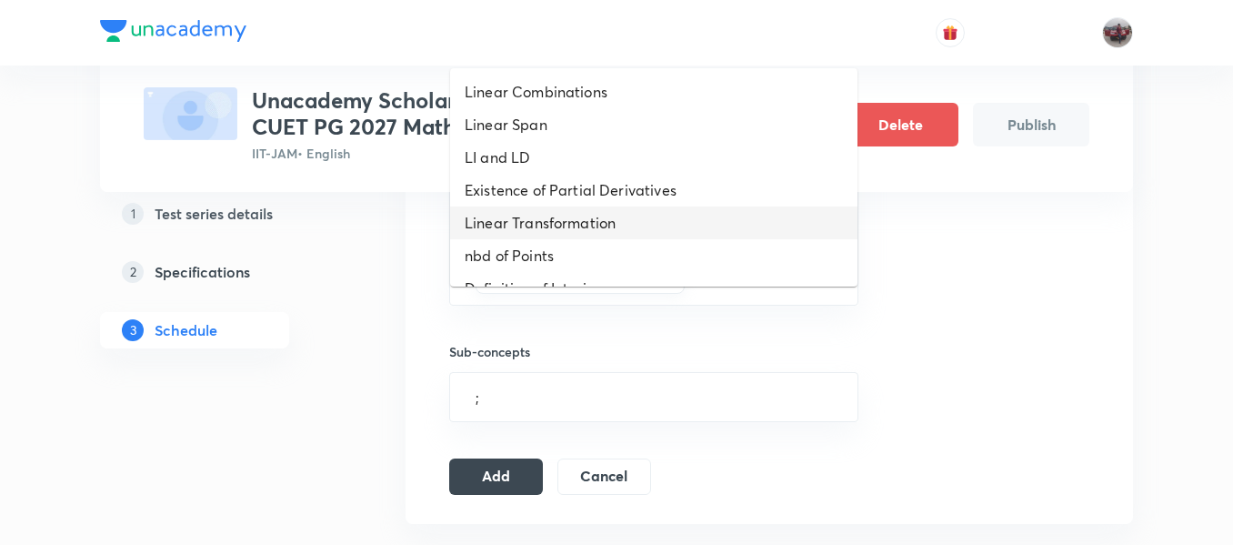
click at [514, 225] on li "Linear Transformation" at bounding box center [653, 222] width 407 height 33
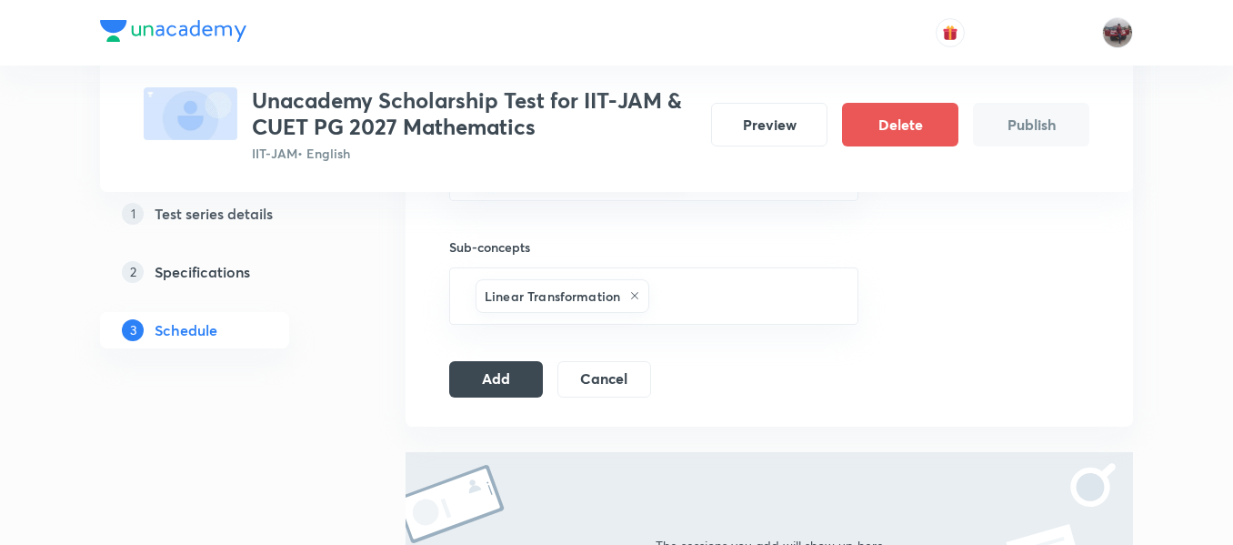
scroll to position [2120, 0]
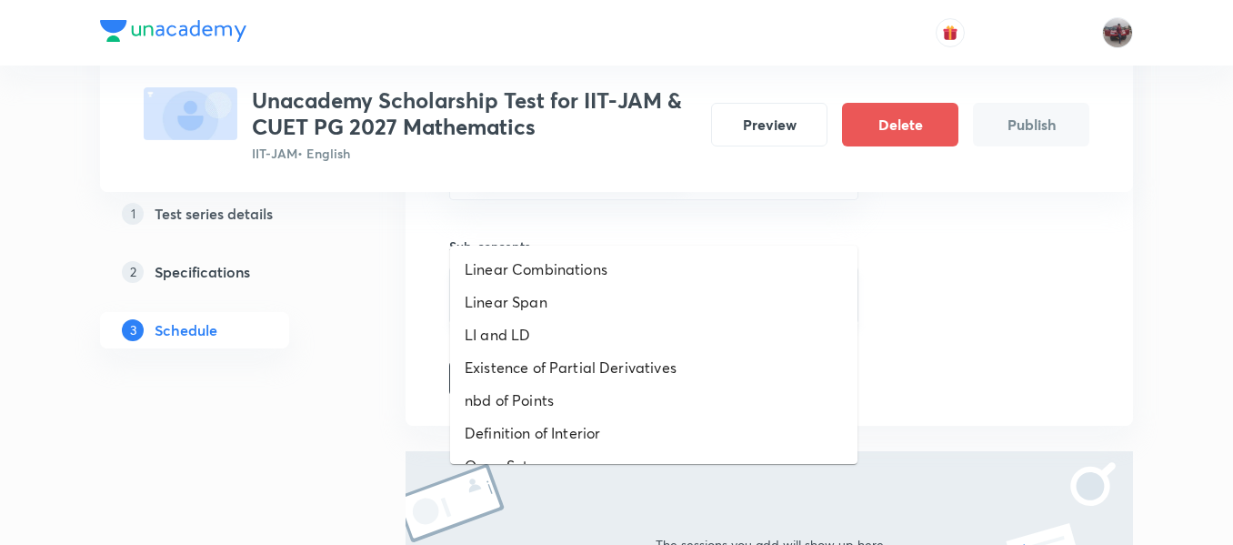
click at [737, 278] on input "text" at bounding box center [744, 295] width 183 height 34
click at [662, 307] on li "Linear Span" at bounding box center [653, 302] width 407 height 33
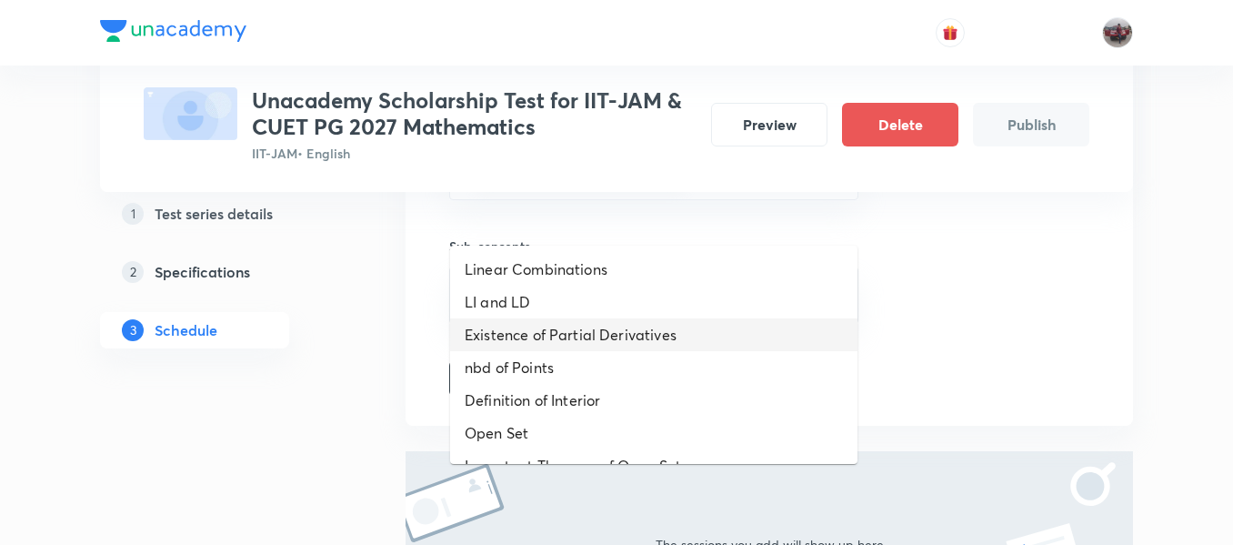
drag, startPoint x: 806, startPoint y: 216, endPoint x: 608, endPoint y: 363, distance: 246.3
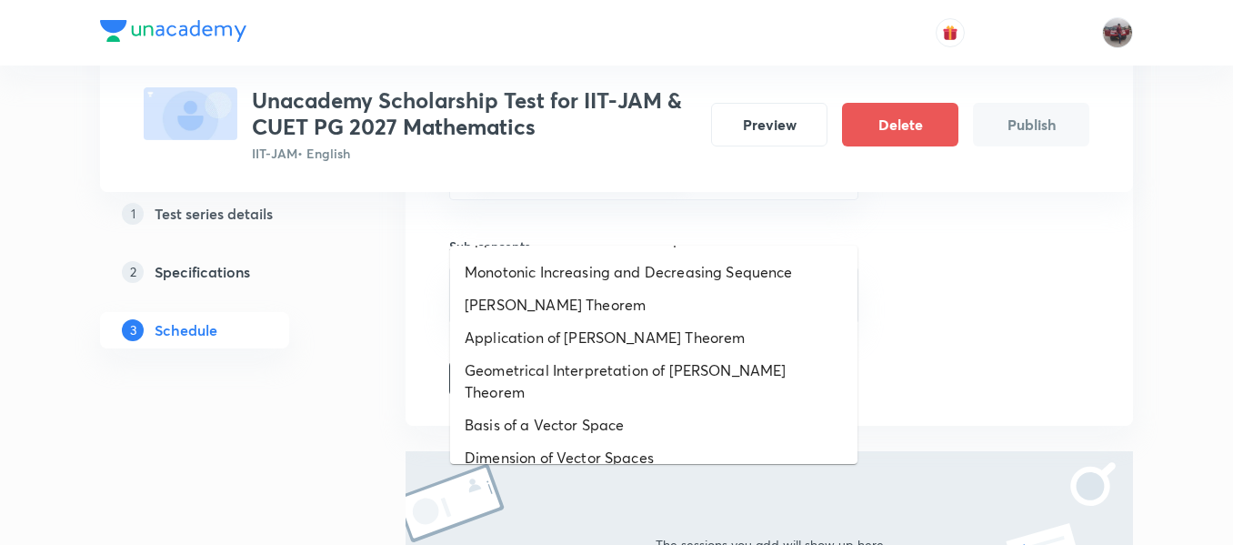
scroll to position [1041, 0]
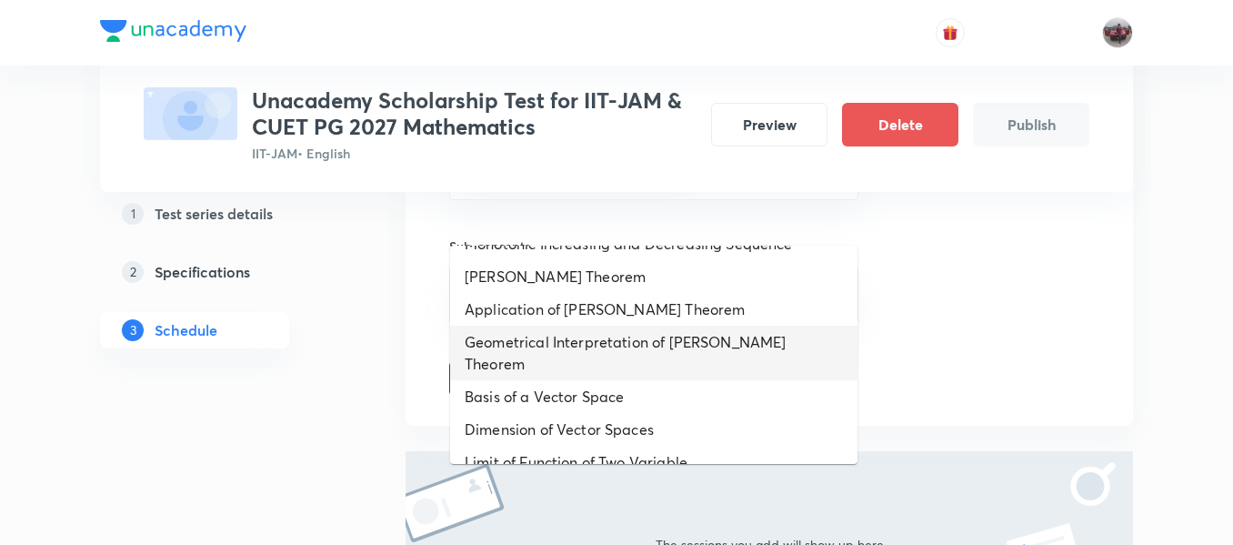
click at [556, 341] on li "Geometrical Interpretation of Rolle's Theorem" at bounding box center [653, 353] width 407 height 55
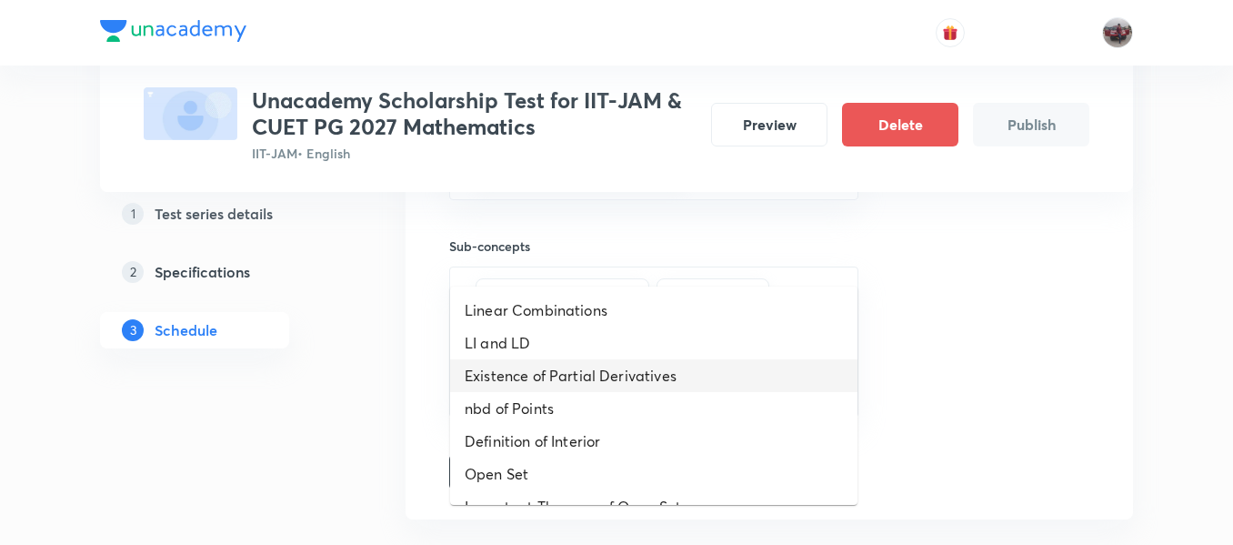
drag, startPoint x: 825, startPoint y: 260, endPoint x: 648, endPoint y: 378, distance: 213.2
click at [648, 378] on li "Existence of Partial Derivatives" at bounding box center [653, 375] width 407 height 33
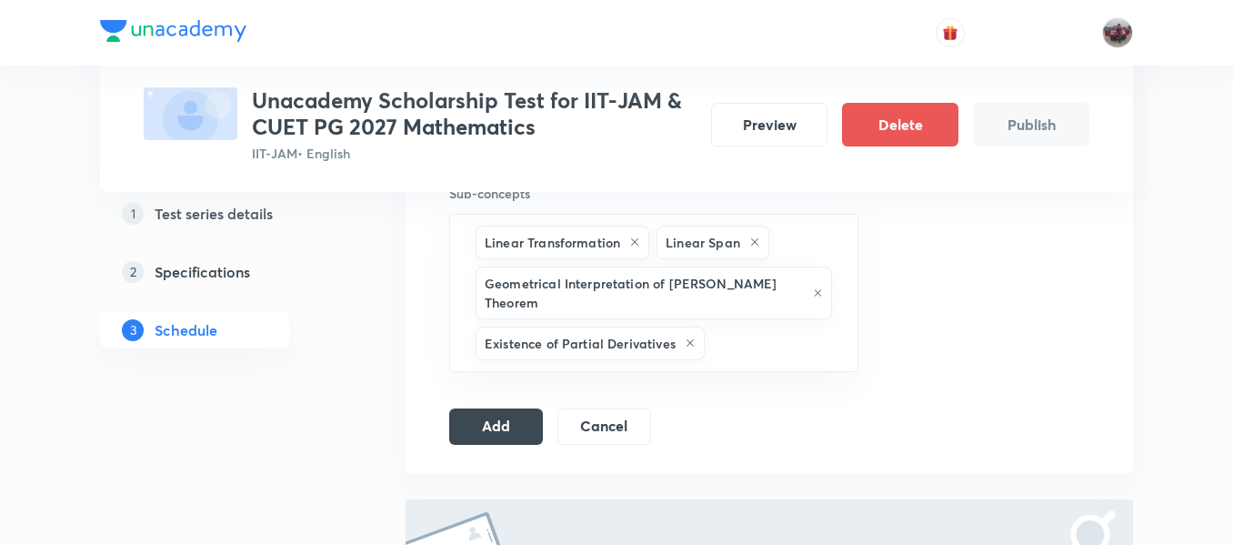
scroll to position [2183, 0]
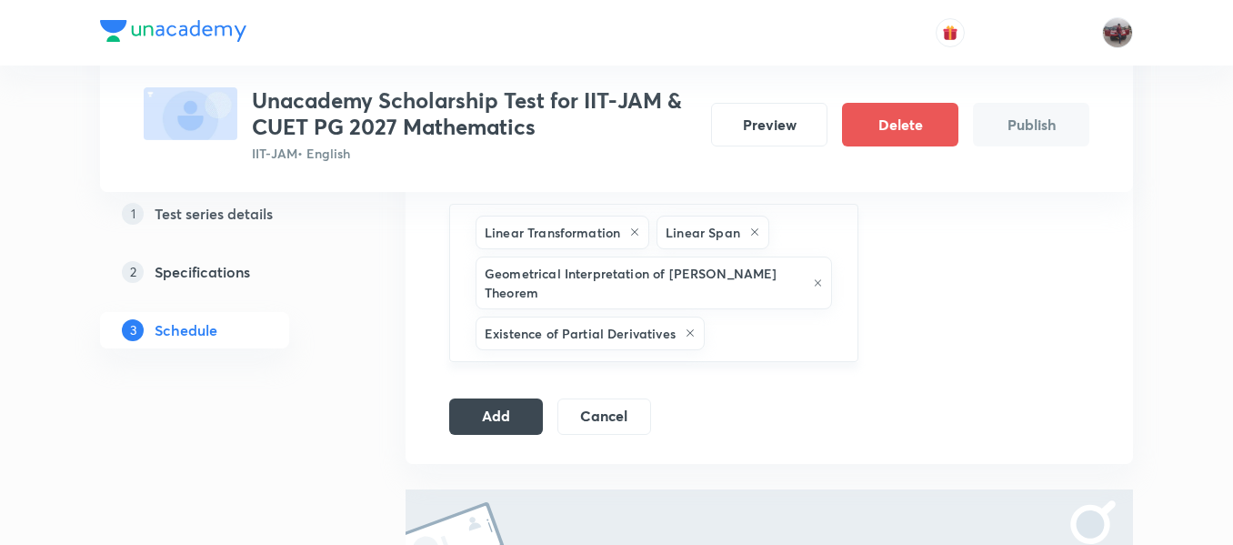
click at [728, 317] on input "text" at bounding box center [772, 334] width 127 height 34
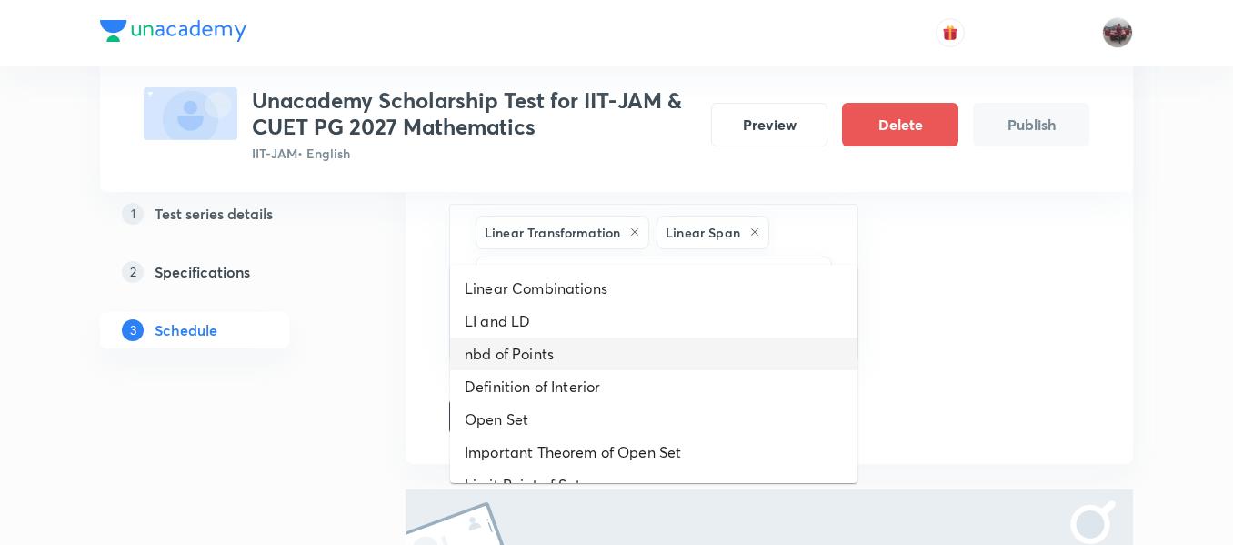
click at [614, 350] on li "nbd of Points" at bounding box center [653, 353] width 407 height 33
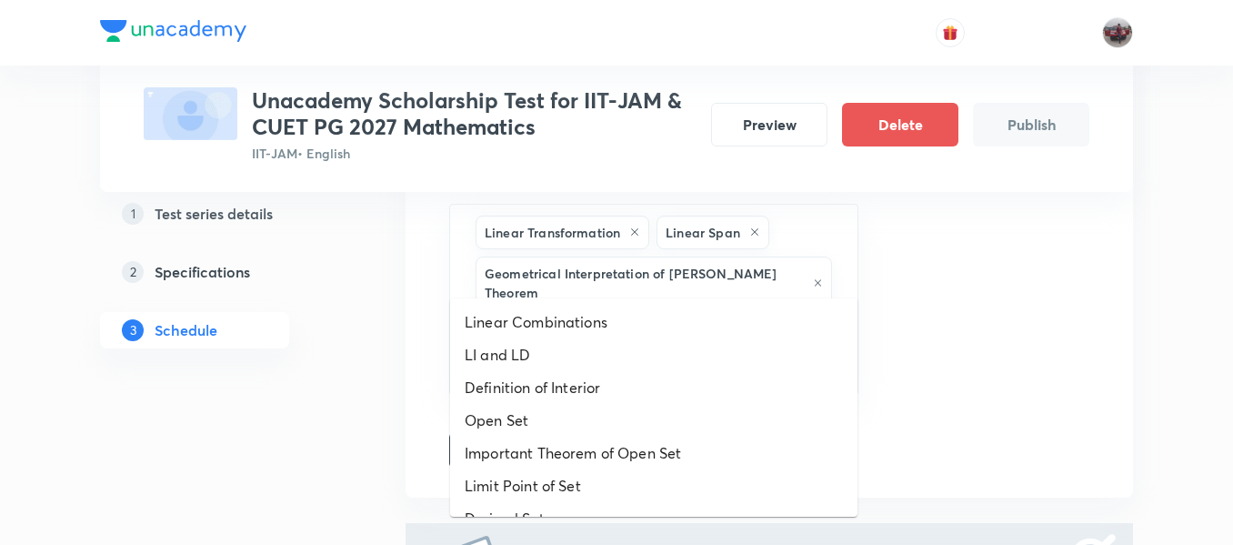
drag, startPoint x: 710, startPoint y: 278, endPoint x: 656, endPoint y: 338, distance: 81.1
click at [656, 338] on li "LI and LD" at bounding box center [653, 354] width 407 height 33
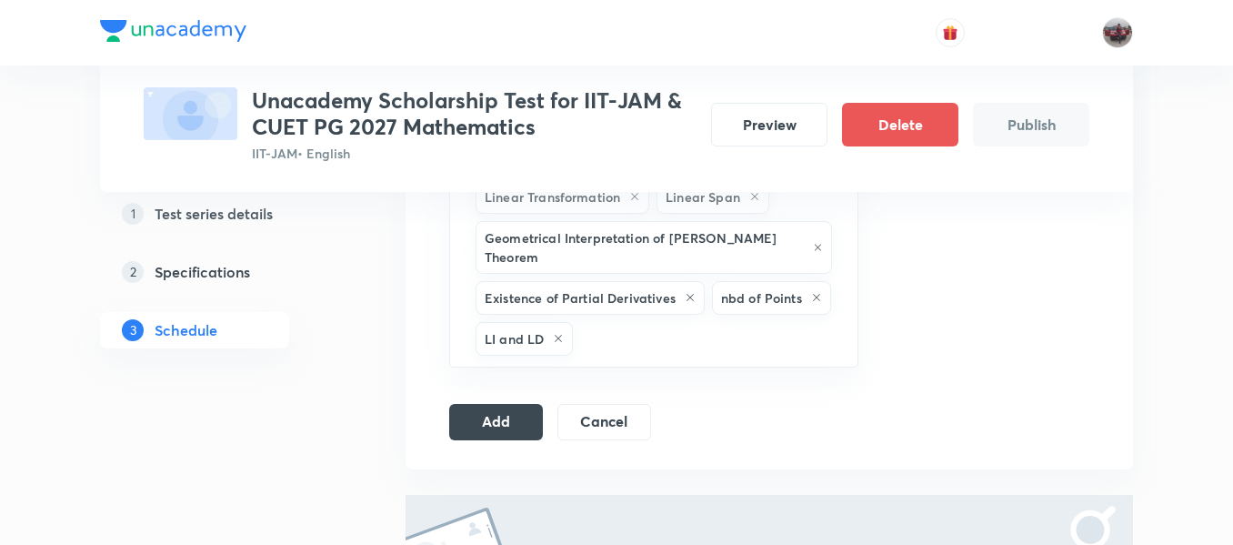
scroll to position [2235, 0]
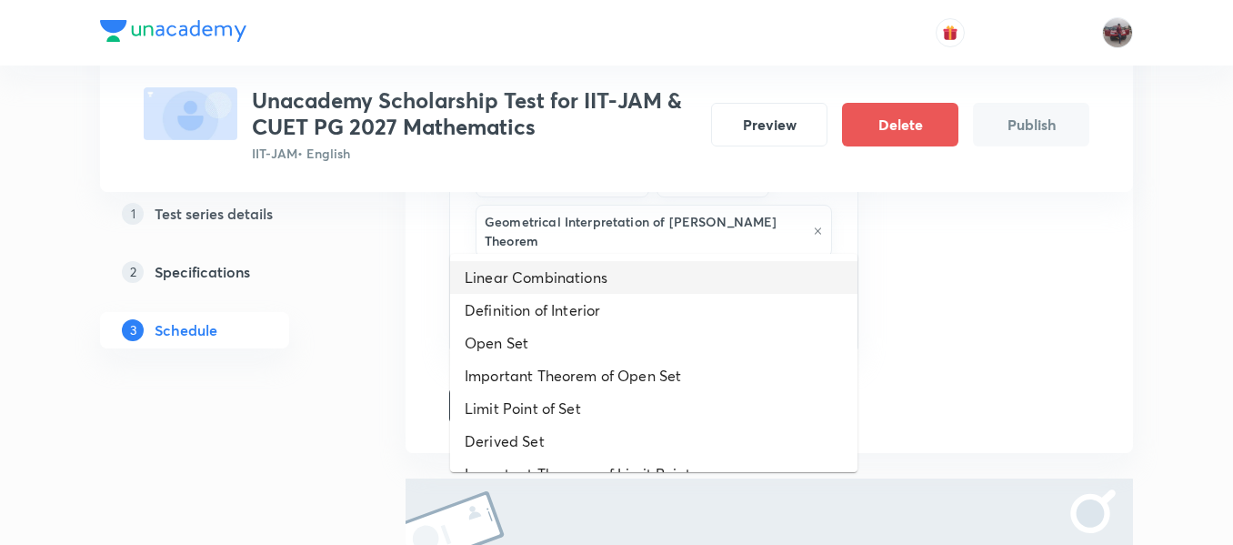
drag, startPoint x: 648, startPoint y: 229, endPoint x: 625, endPoint y: 302, distance: 76.2
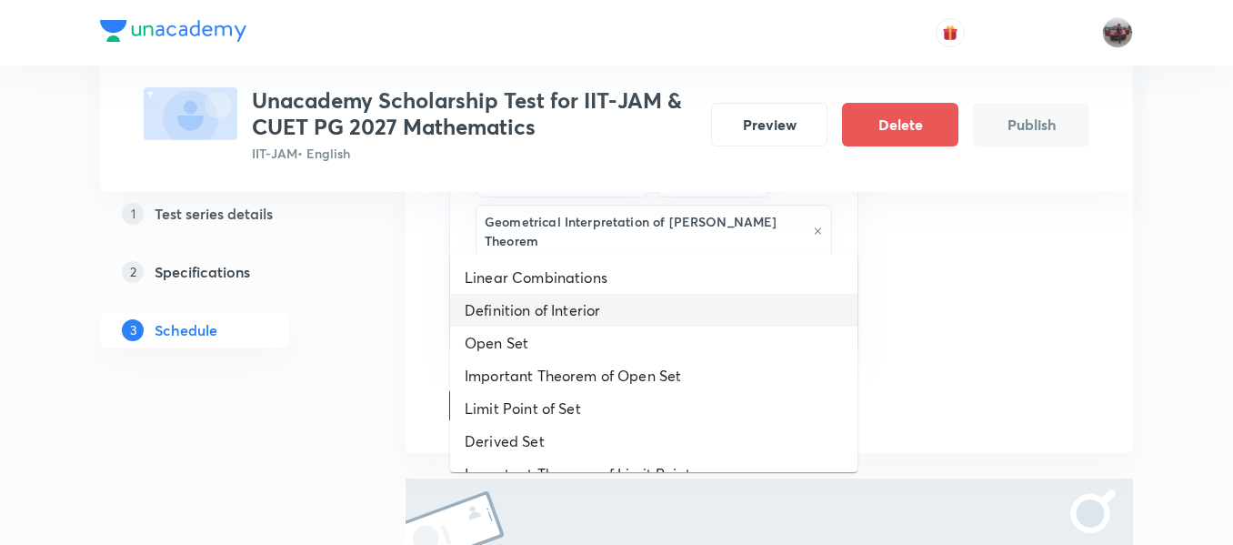
click at [625, 302] on li "Definition of Interior" at bounding box center [653, 310] width 407 height 33
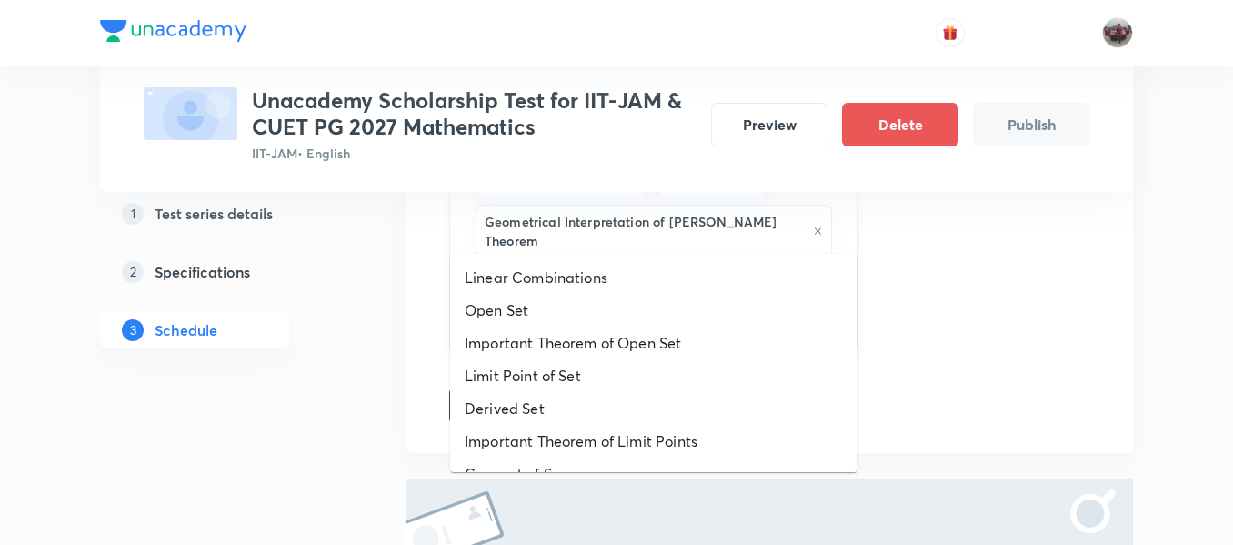
click at [760, 306] on input "text" at bounding box center [791, 323] width 90 height 34
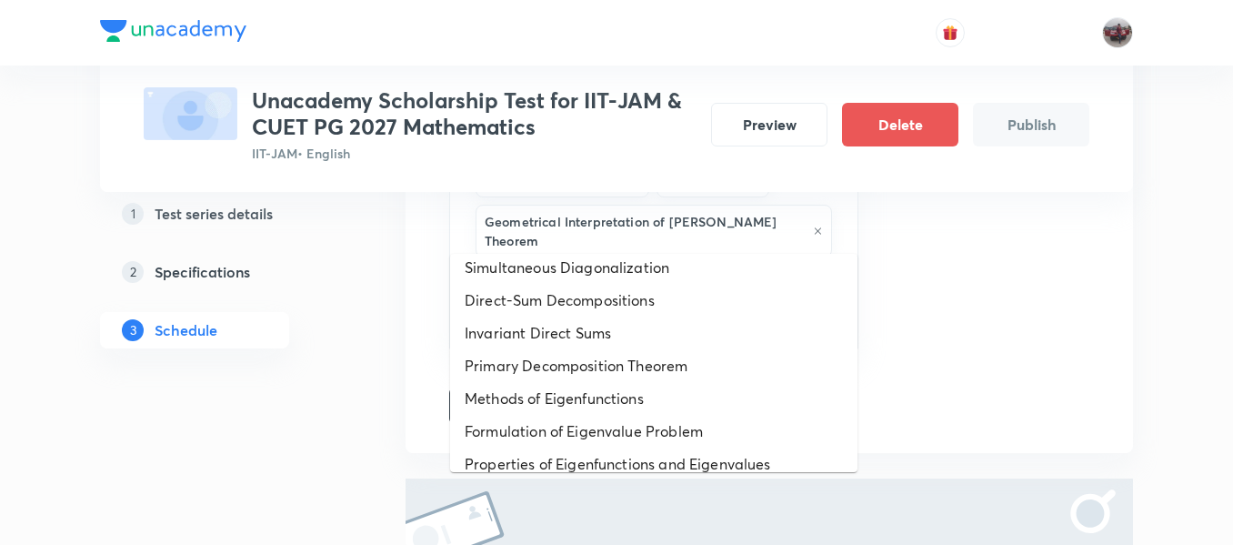
scroll to position [877, 0]
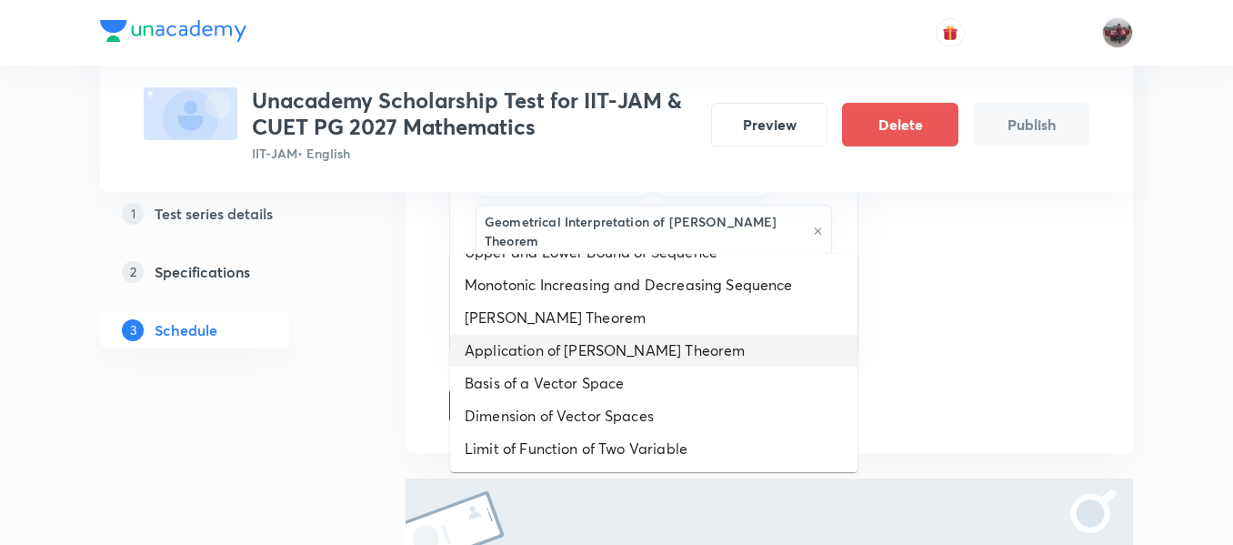
click at [607, 347] on li "Application of Rolle's Theorem" at bounding box center [653, 350] width 407 height 33
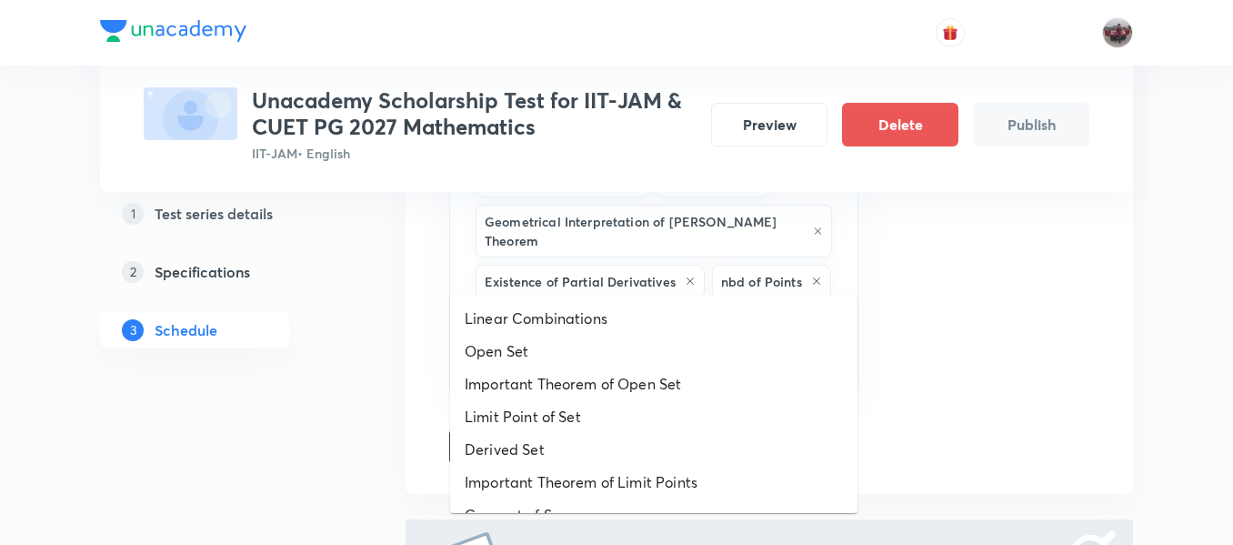
drag, startPoint x: 759, startPoint y: 260, endPoint x: 605, endPoint y: 427, distance: 227.2
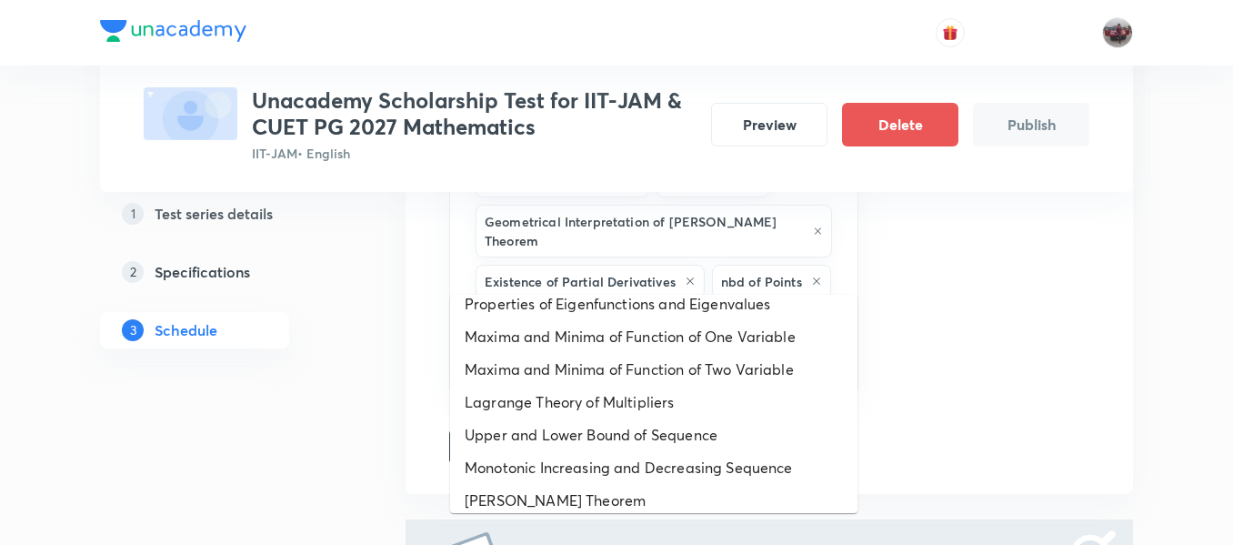
scroll to position [844, 0]
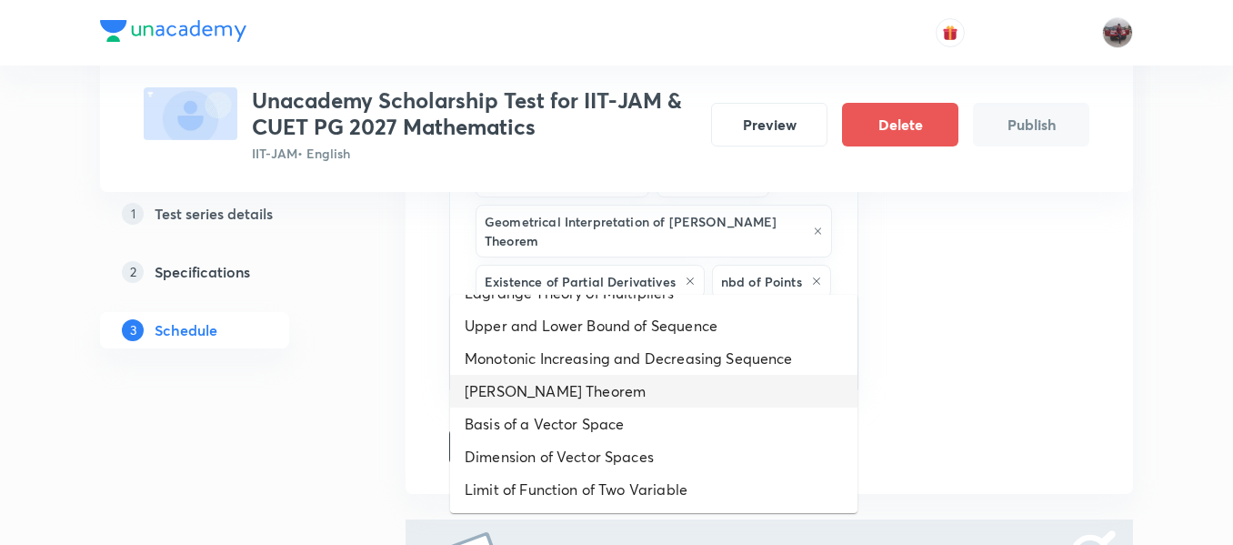
click at [562, 387] on li "Rolle's Theorem" at bounding box center [653, 391] width 407 height 33
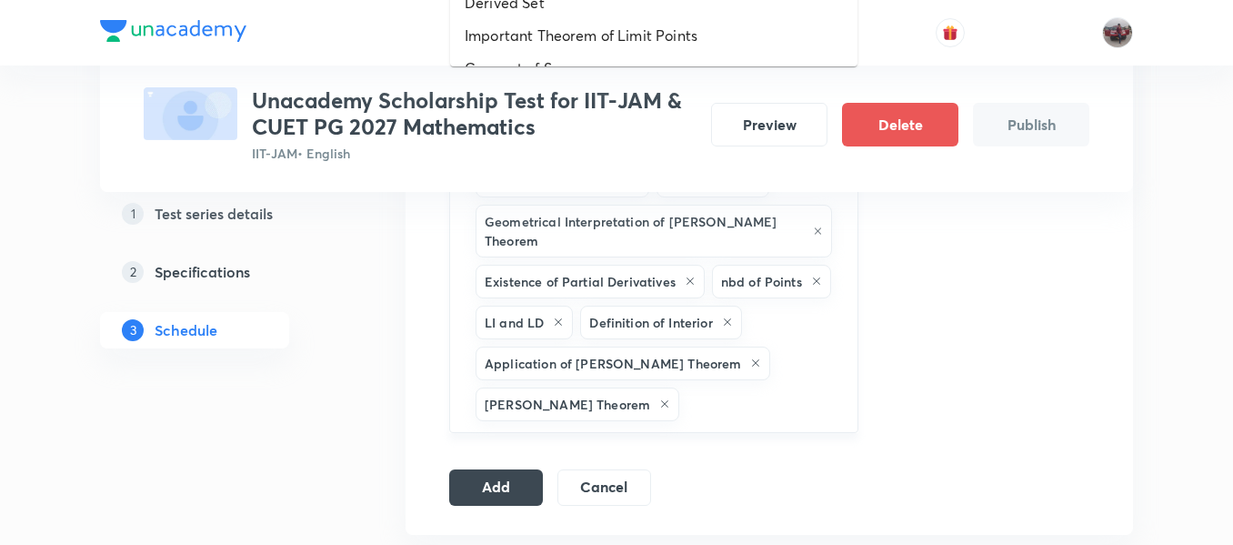
click at [730, 387] on input "text" at bounding box center [759, 404] width 153 height 34
click at [629, 39] on li "Important Theorem of Limit Points" at bounding box center [653, 35] width 407 height 33
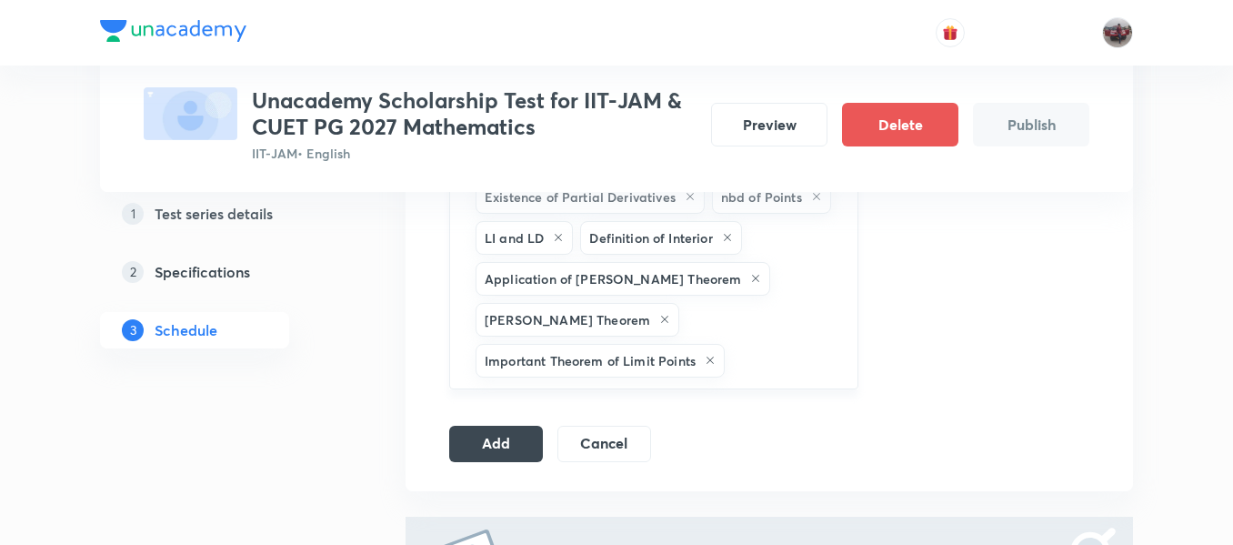
scroll to position [2342, 0]
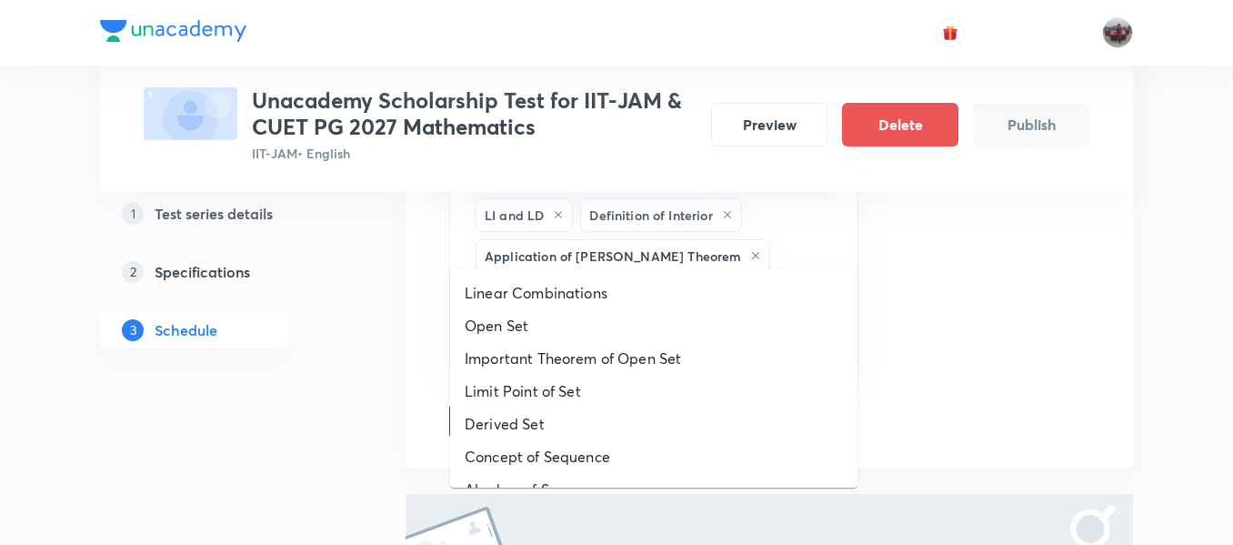
drag, startPoint x: 751, startPoint y: 233, endPoint x: 566, endPoint y: 404, distance: 252.3
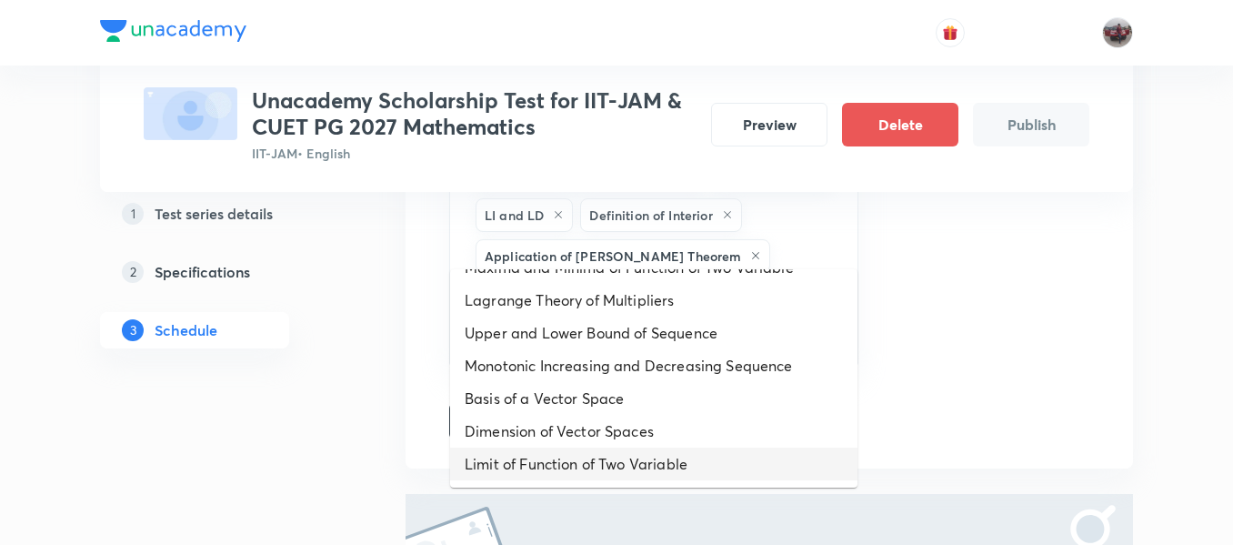
click at [622, 456] on li "Limit of Function of Two Variable" at bounding box center [653, 464] width 407 height 33
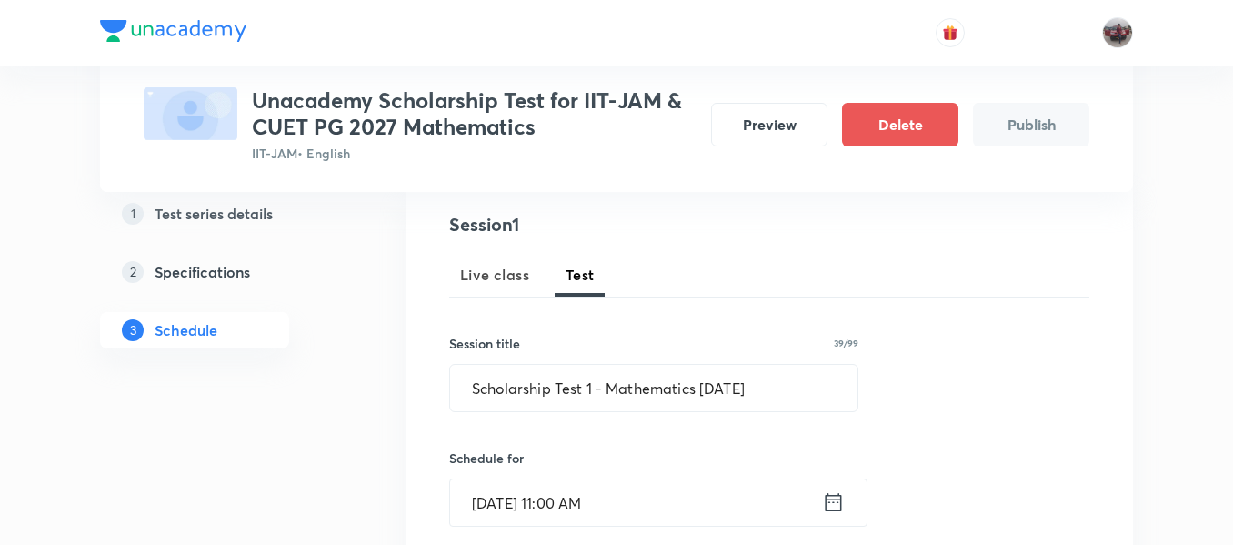
scroll to position [204, 0]
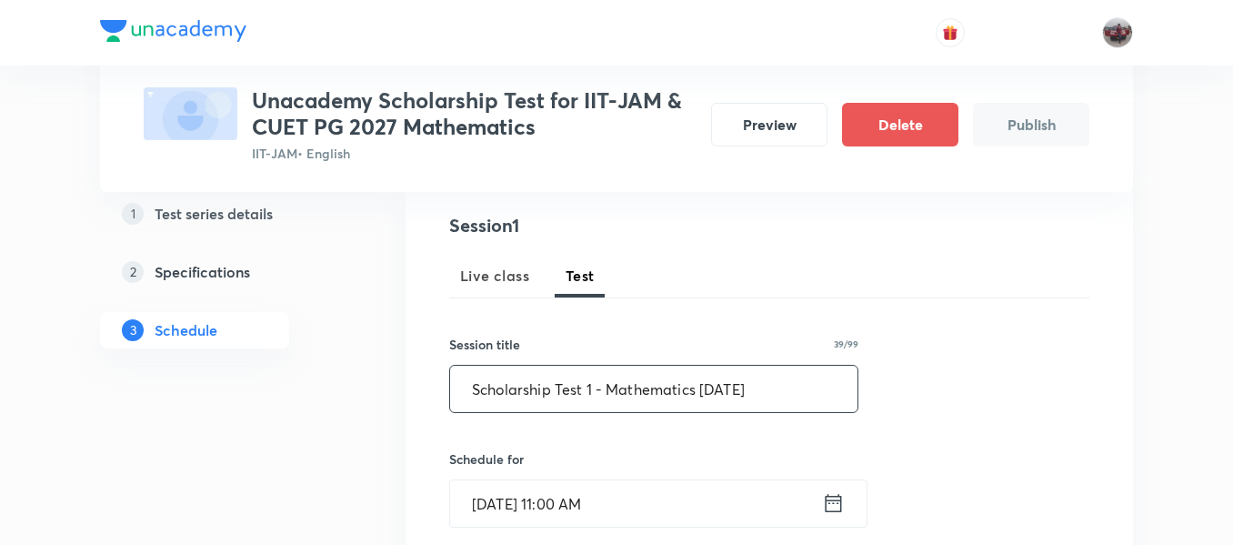
click at [608, 384] on input "Scholarship Test 1 - Mathematics Sep'25" at bounding box center [653, 389] width 407 height 46
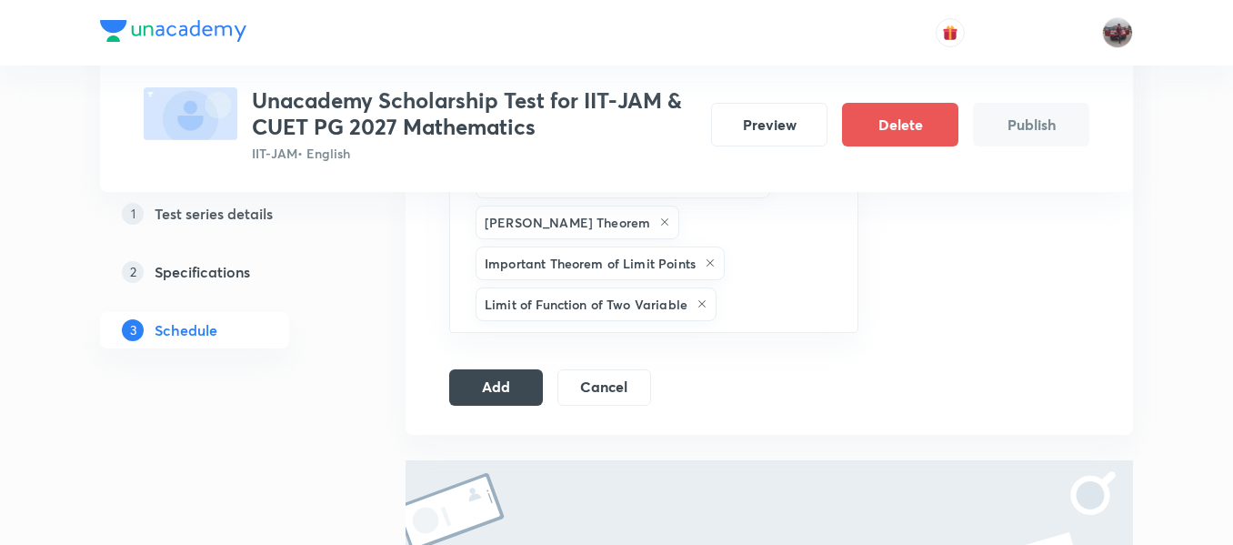
scroll to position [2426, 0]
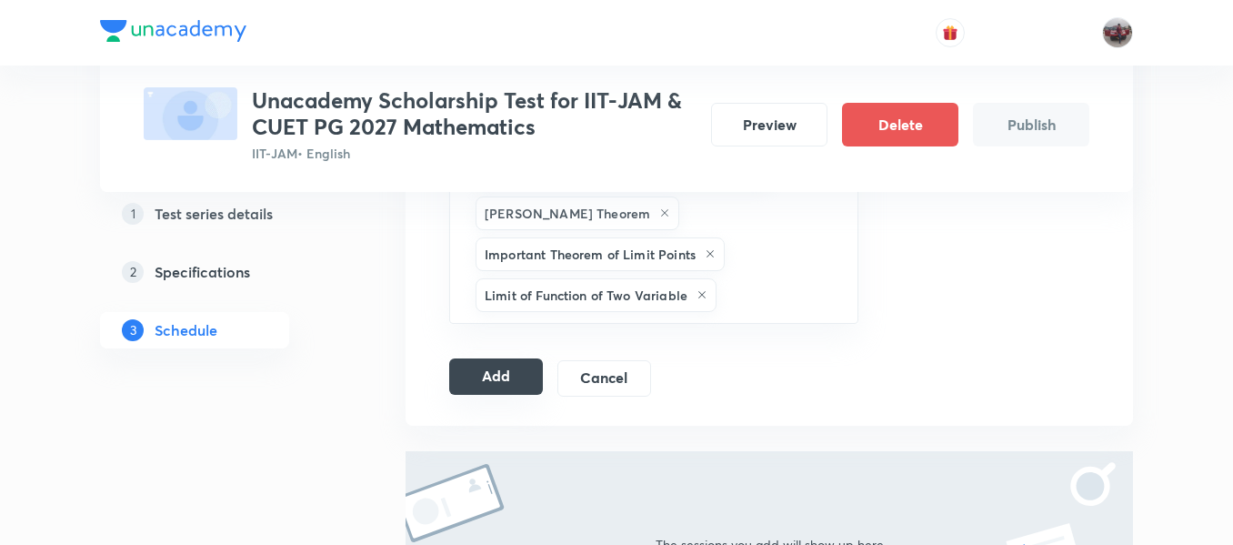
click at [499, 358] on button "Add" at bounding box center [496, 376] width 94 height 36
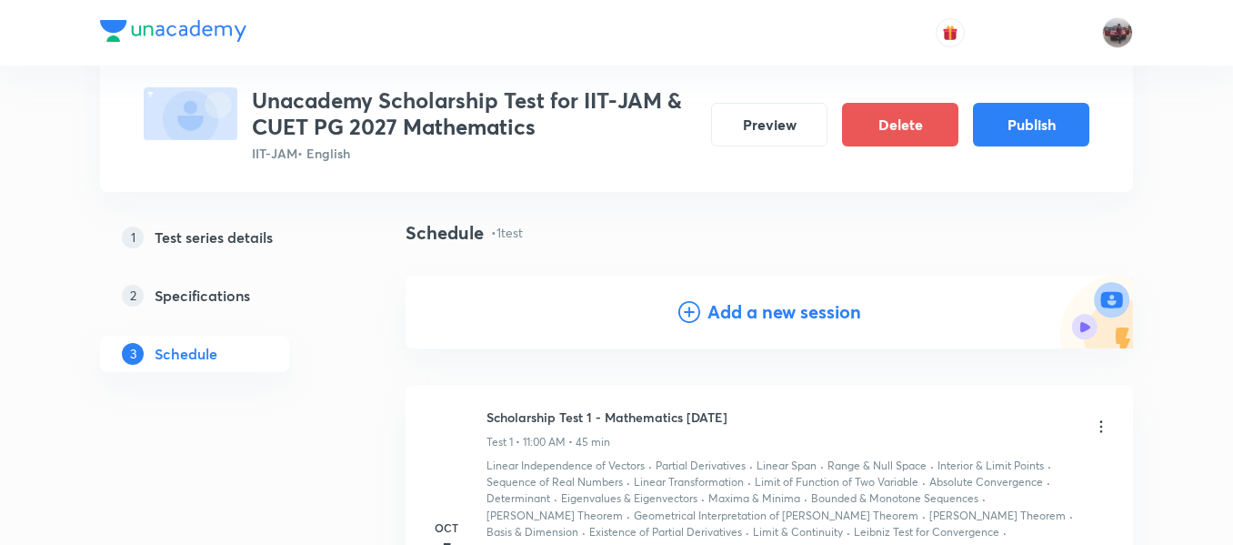
scroll to position [112, 0]
click at [745, 317] on h4 "Add a new session" at bounding box center [785, 310] width 154 height 27
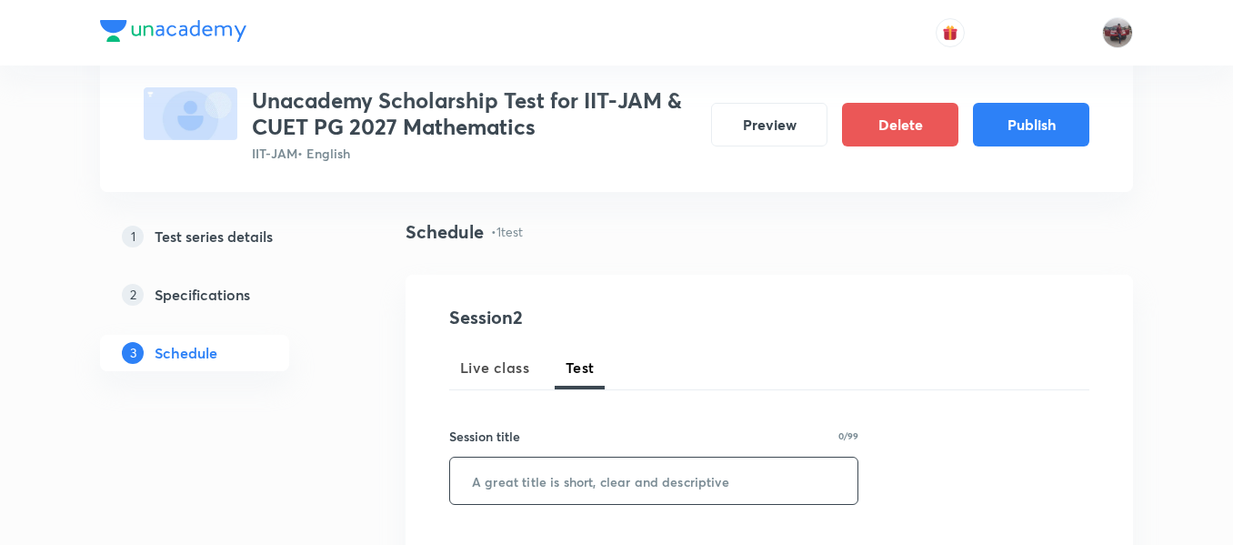
click at [586, 488] on input "text" at bounding box center [653, 481] width 407 height 46
paste input "Scholarship Test 1 - Mathematics Sep'25"
click at [616, 479] on input "Scholarship Test 1 - Mathematics Sep'25" at bounding box center [653, 481] width 407 height 46
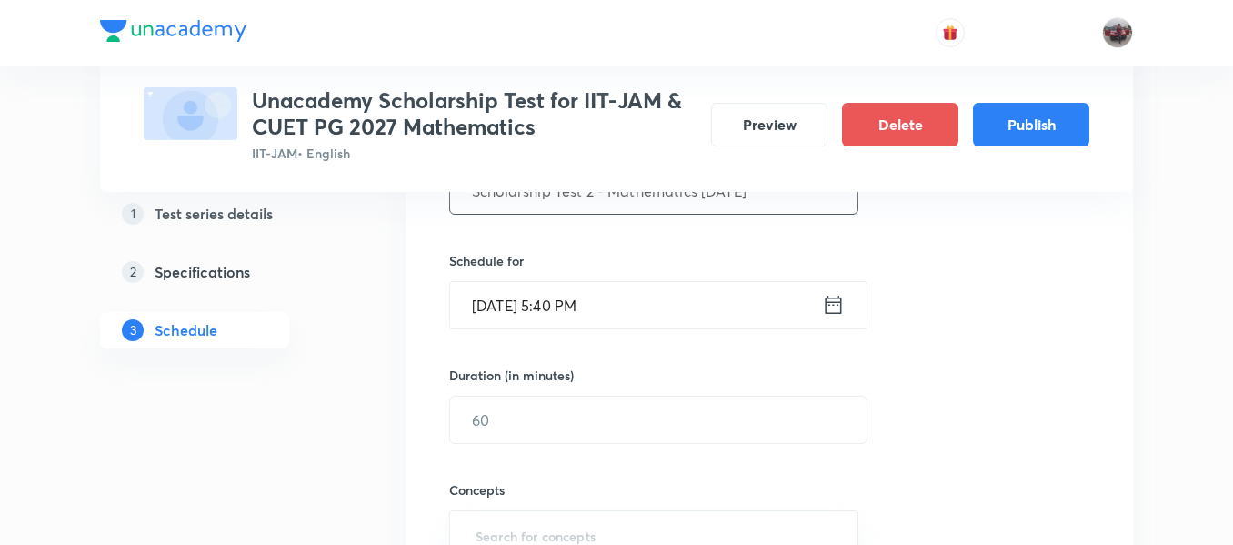
scroll to position [403, 0]
type input "Scholarship Test 2 - Mathematics Sep'25"
click at [839, 308] on icon at bounding box center [833, 303] width 23 height 25
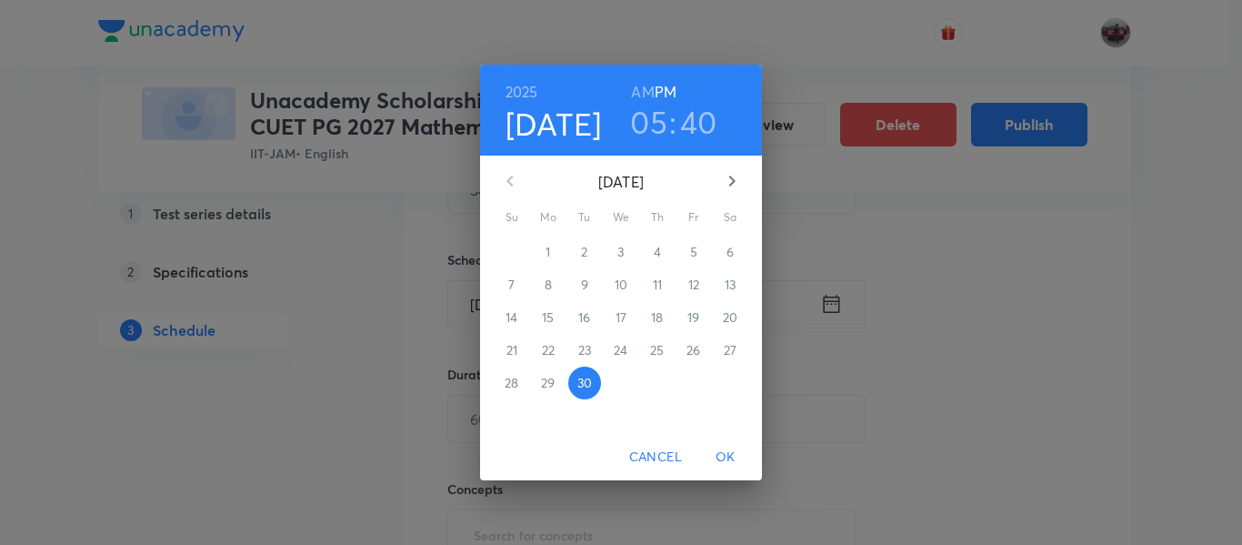
click at [657, 127] on h3 "05" at bounding box center [648, 122] width 37 height 38
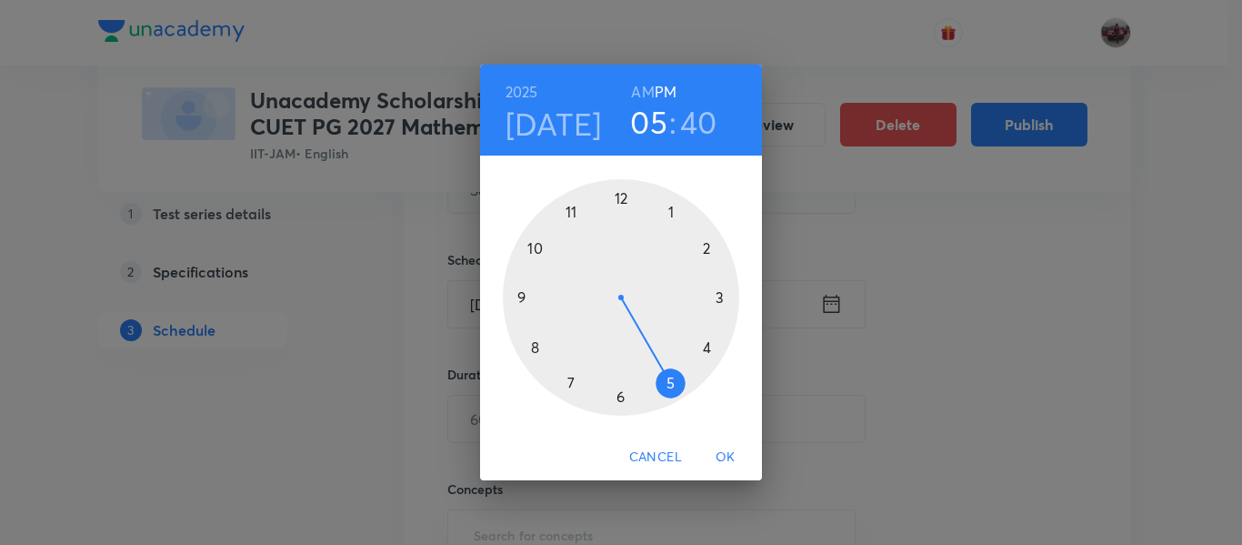
click at [699, 120] on h3 "40" at bounding box center [698, 122] width 37 height 38
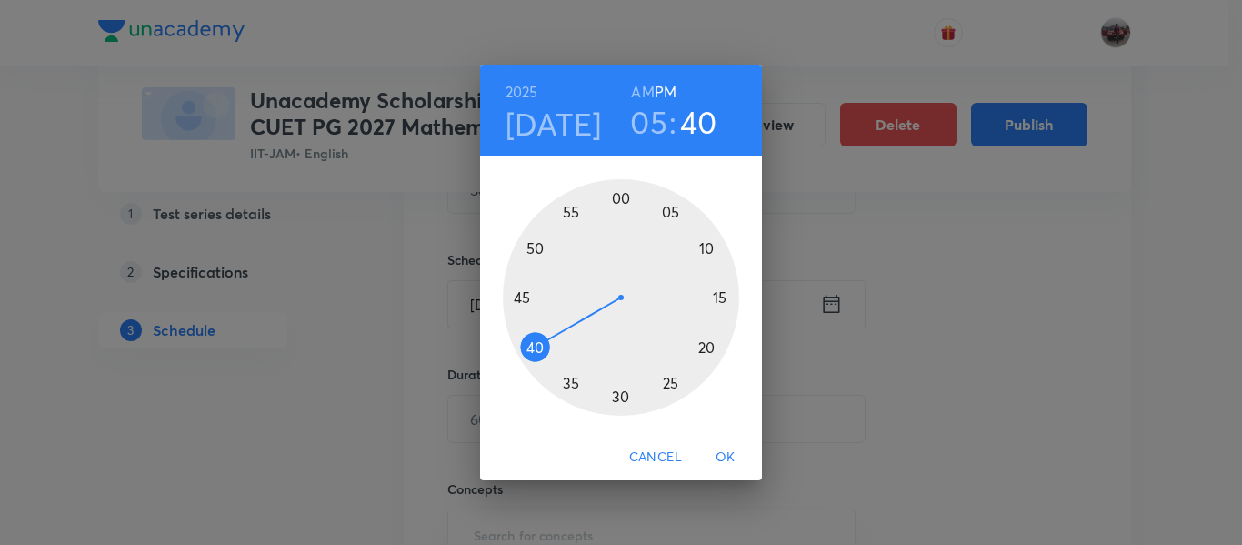
click at [623, 195] on div at bounding box center [621, 297] width 236 height 236
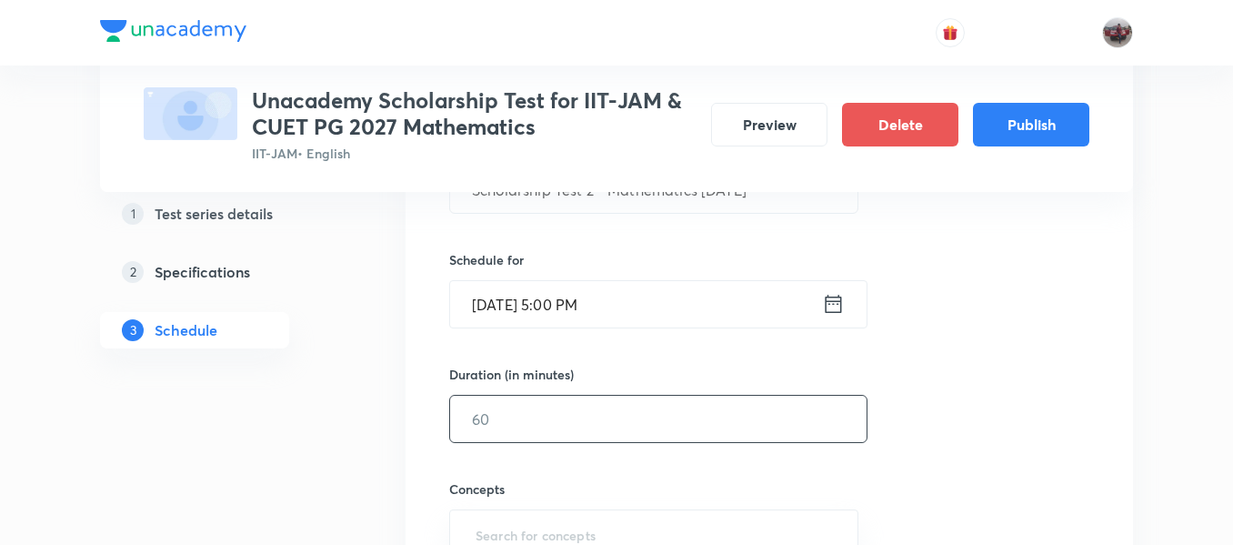
click at [636, 426] on input "text" at bounding box center [658, 419] width 417 height 46
type input "60"
click at [1011, 366] on div "Session 2 Live class Test Session title 39/99 Scholarship Test 2 - Mathematics …" at bounding box center [769, 381] width 640 height 736
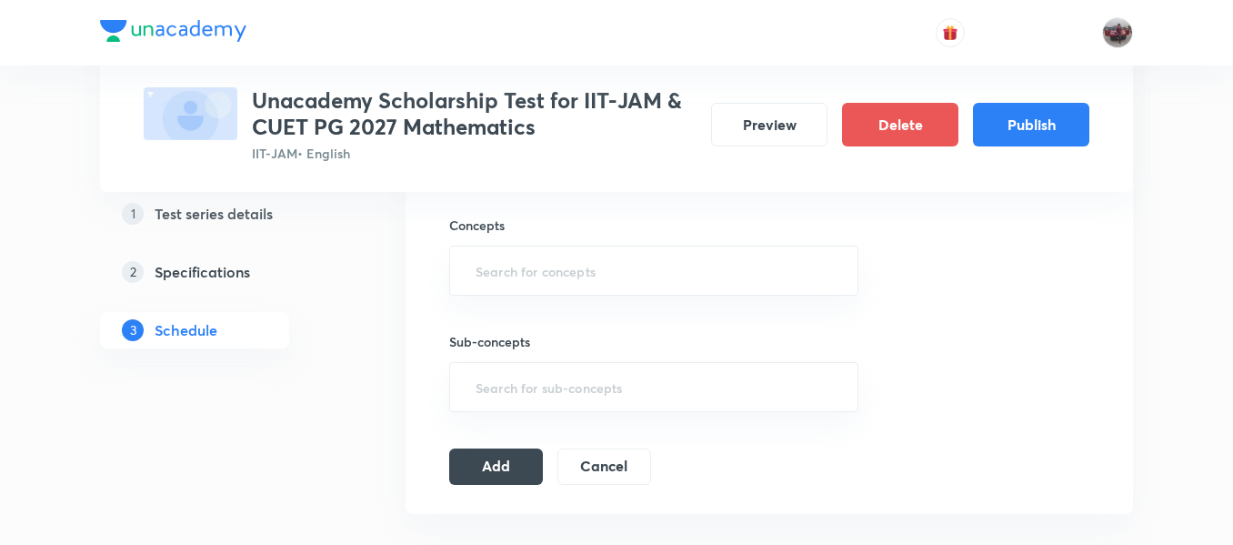
scroll to position [670, 0]
click at [739, 250] on input "text" at bounding box center [654, 267] width 364 height 34
type input ";"
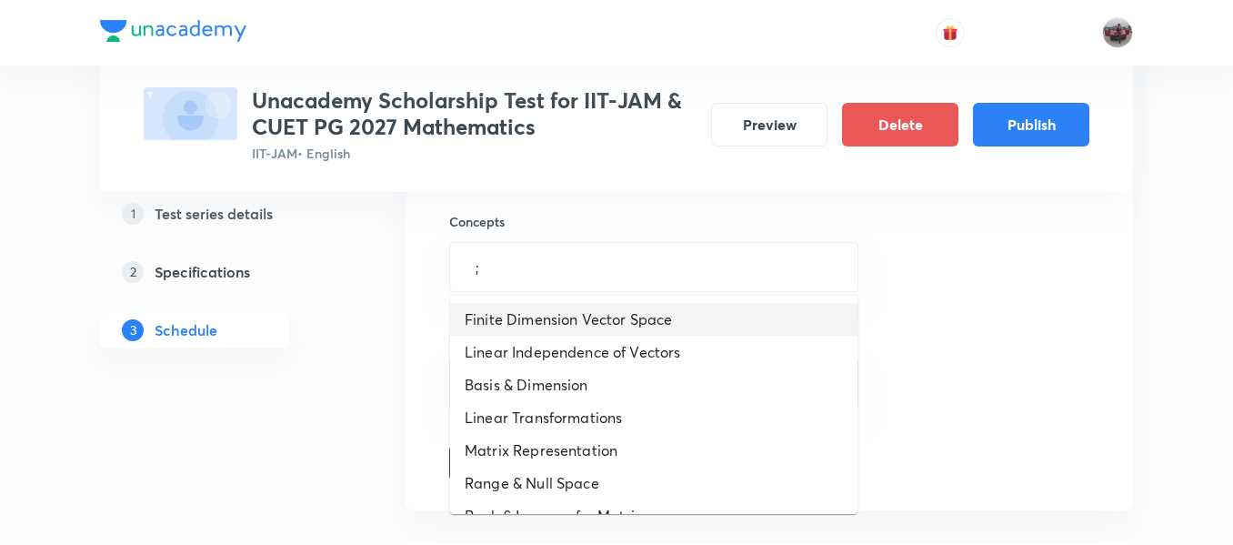
click at [669, 318] on li "Finite Dimension Vector Space" at bounding box center [653, 319] width 407 height 33
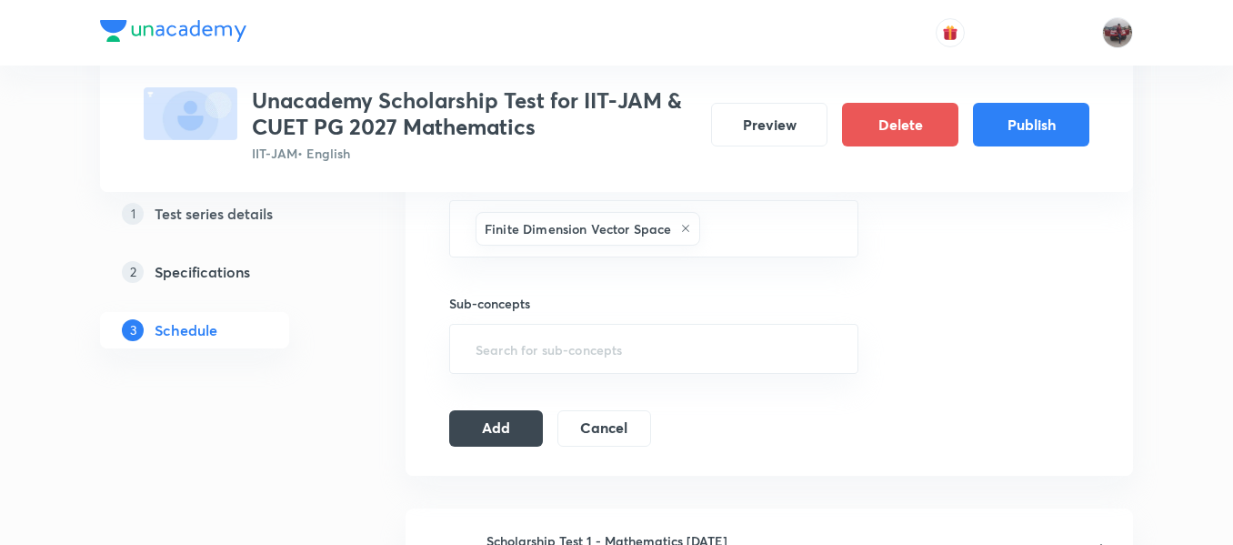
scroll to position [726, 0]
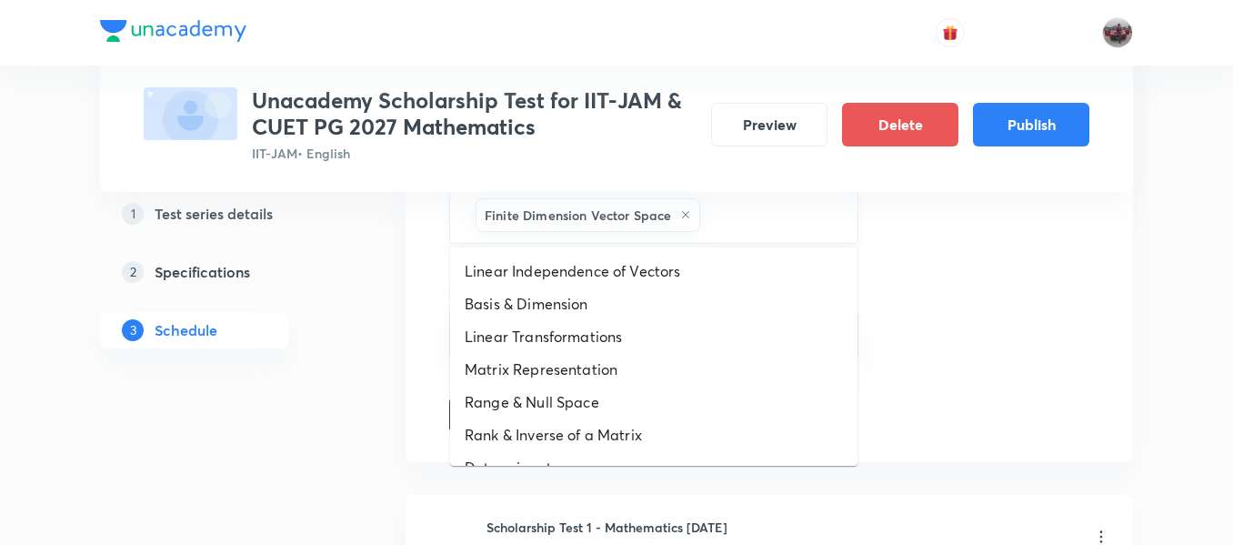
click at [787, 222] on input "text" at bounding box center [770, 215] width 132 height 34
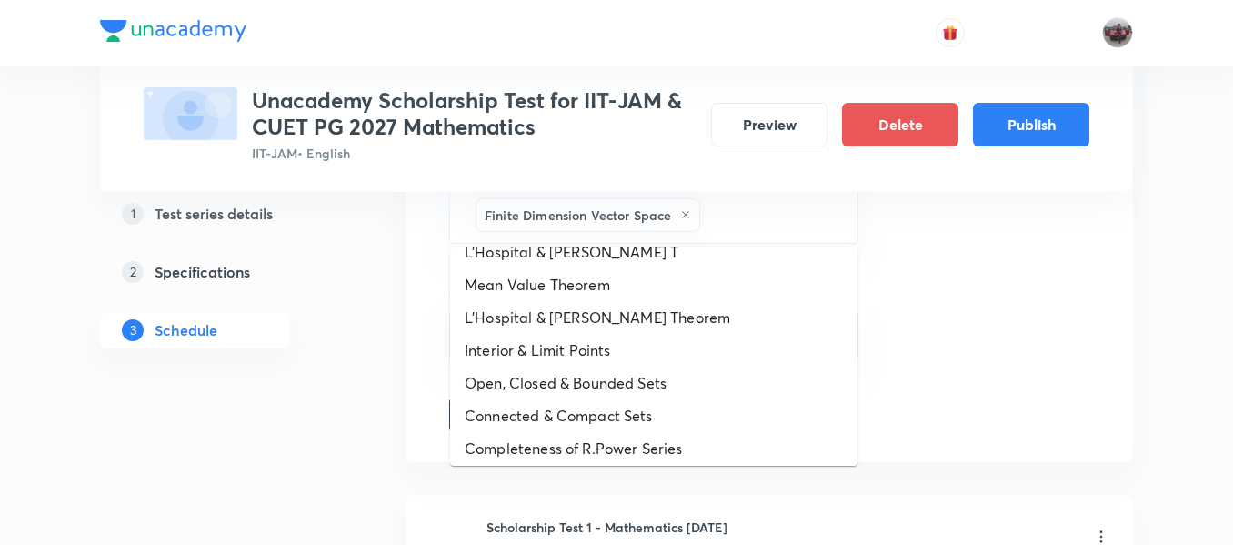
scroll to position [1073, 0]
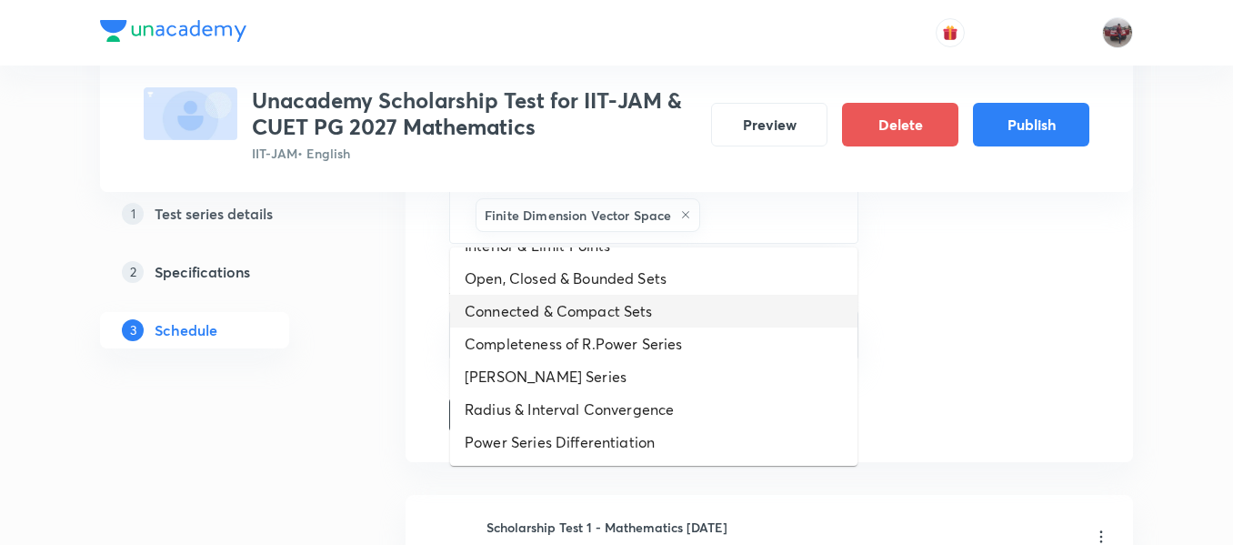
click at [560, 314] on li "Connected & Compact Sets" at bounding box center [653, 311] width 407 height 33
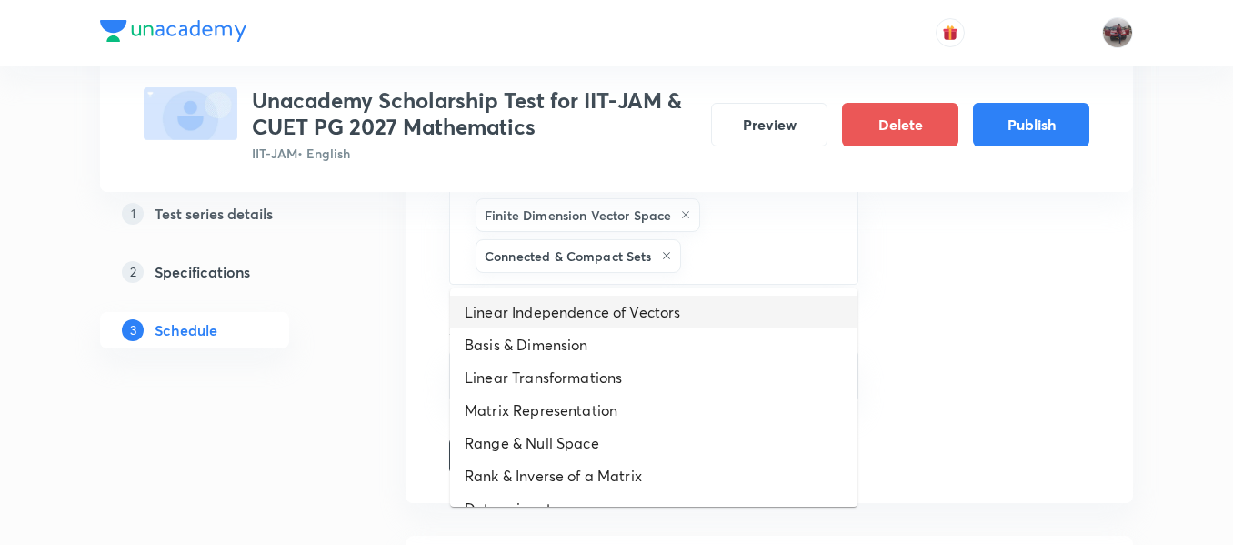
drag, startPoint x: 720, startPoint y: 259, endPoint x: 611, endPoint y: 387, distance: 168.4
click at [611, 387] on body "Test Series Unacademy Scholarship Test for IIT-JAM & CUET PG 2027 Mathematics I…" at bounding box center [616, 172] width 1233 height 1797
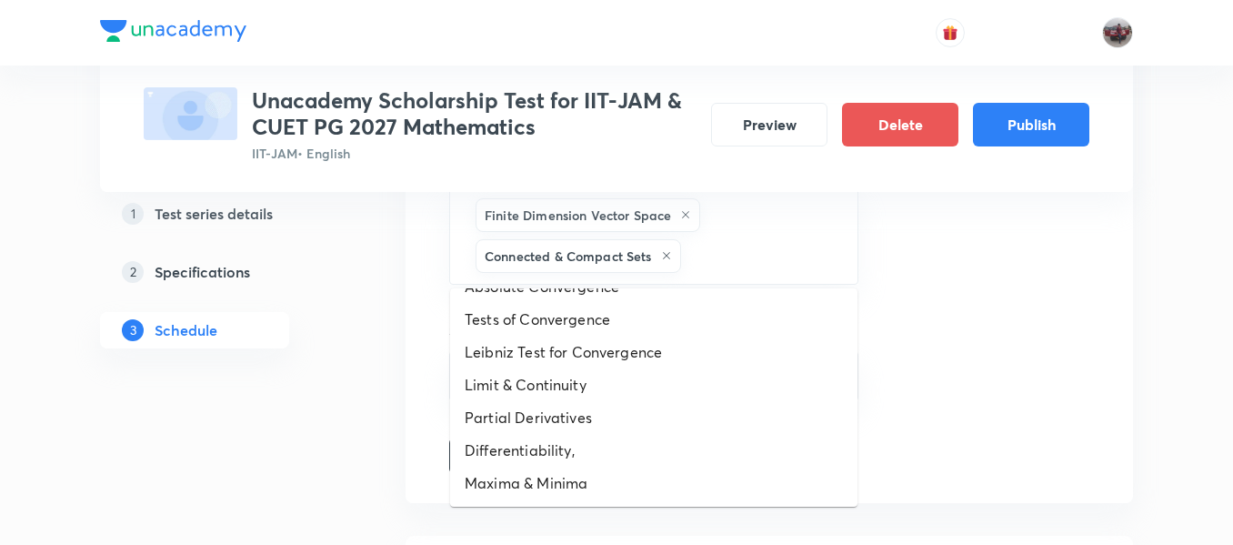
scroll to position [1041, 0]
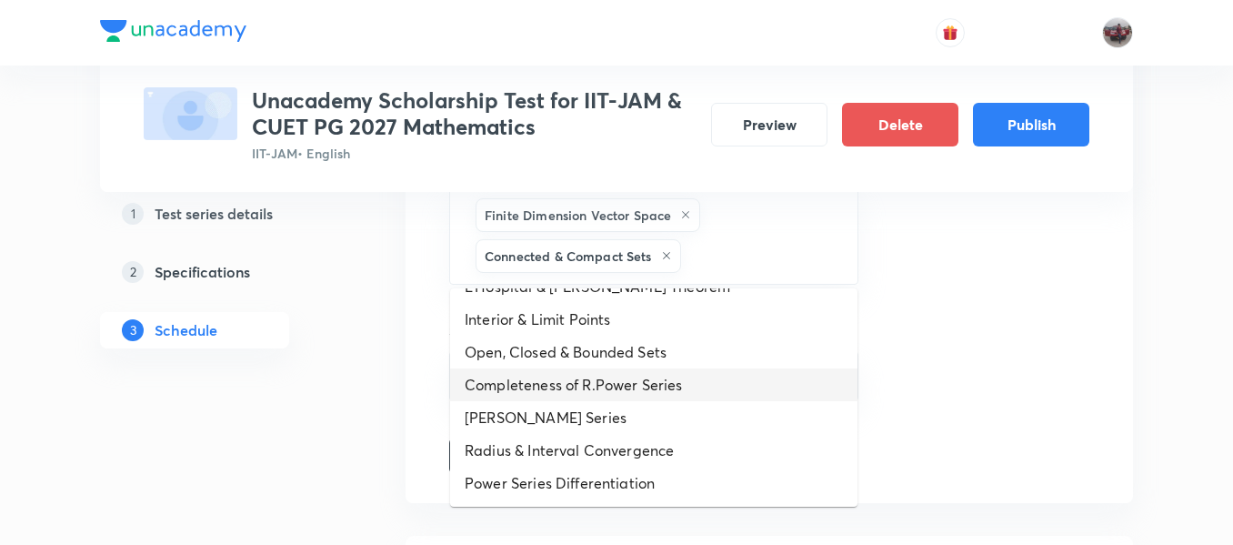
click at [569, 376] on li "Completeness of R.Power Series" at bounding box center [653, 384] width 407 height 33
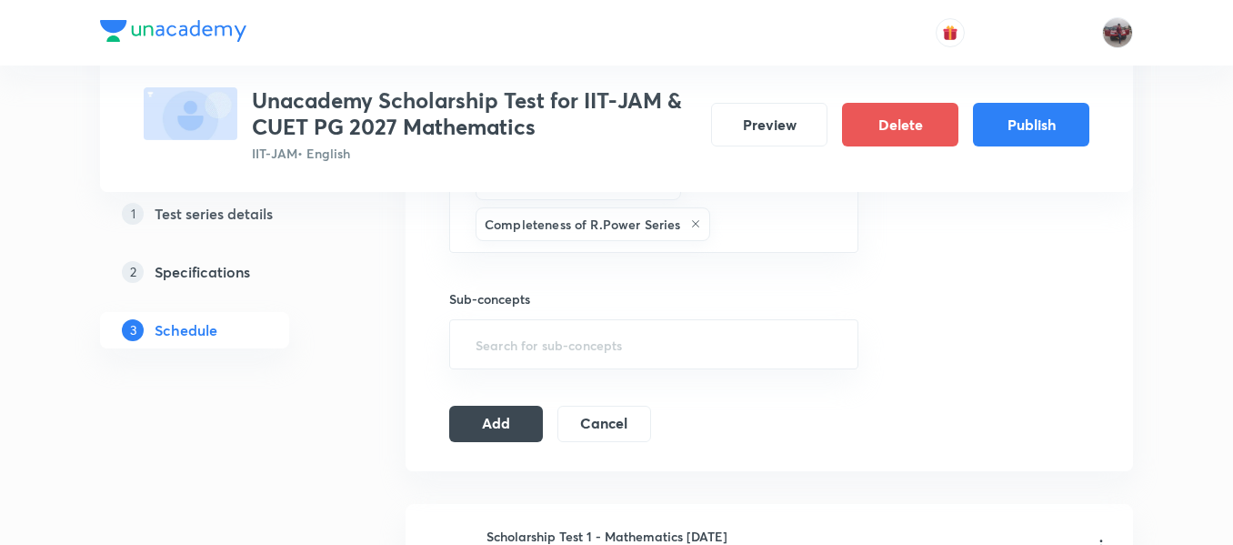
scroll to position [810, 0]
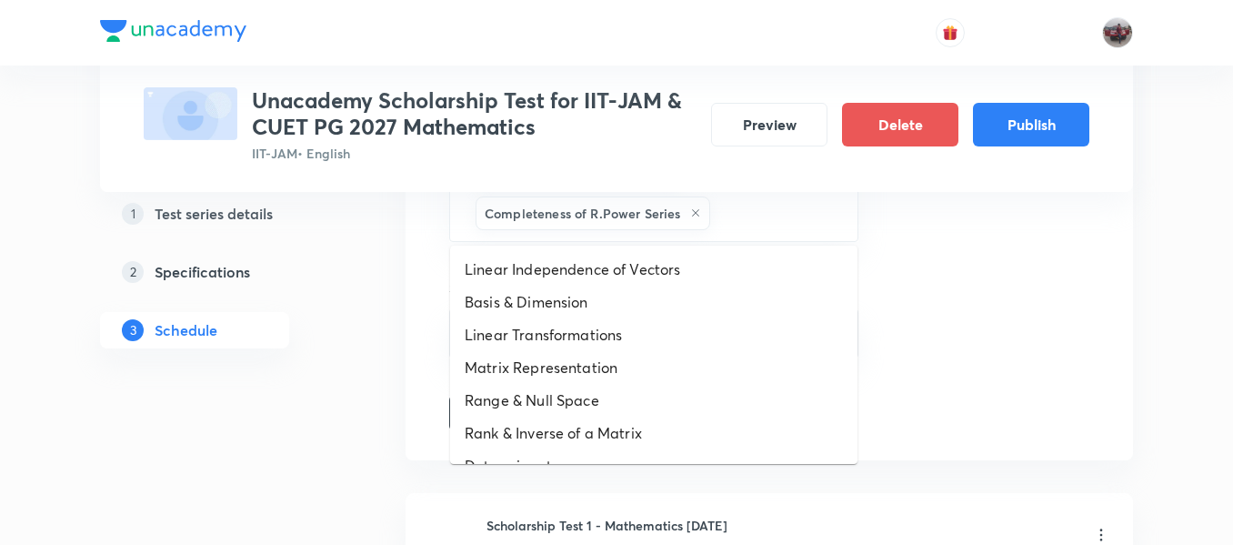
drag, startPoint x: 759, startPoint y: 206, endPoint x: 542, endPoint y: 373, distance: 273.1
click at [542, 373] on body "Test Series Unacademy Scholarship Test for IIT-JAM & CUET PG 2027 Mathematics I…" at bounding box center [616, 109] width 1233 height 1838
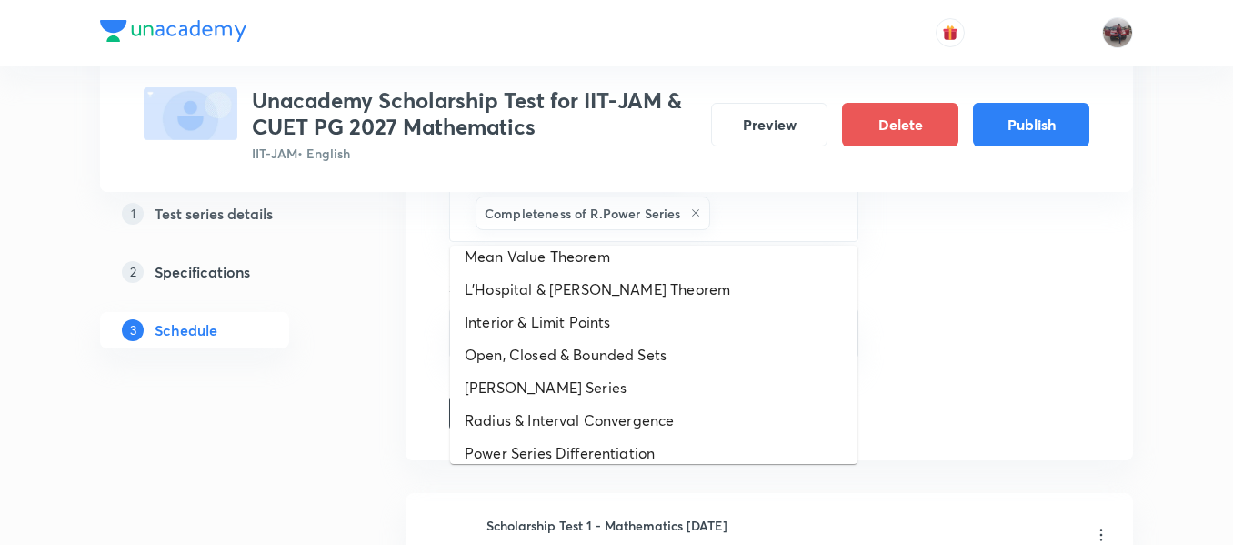
scroll to position [1008, 0]
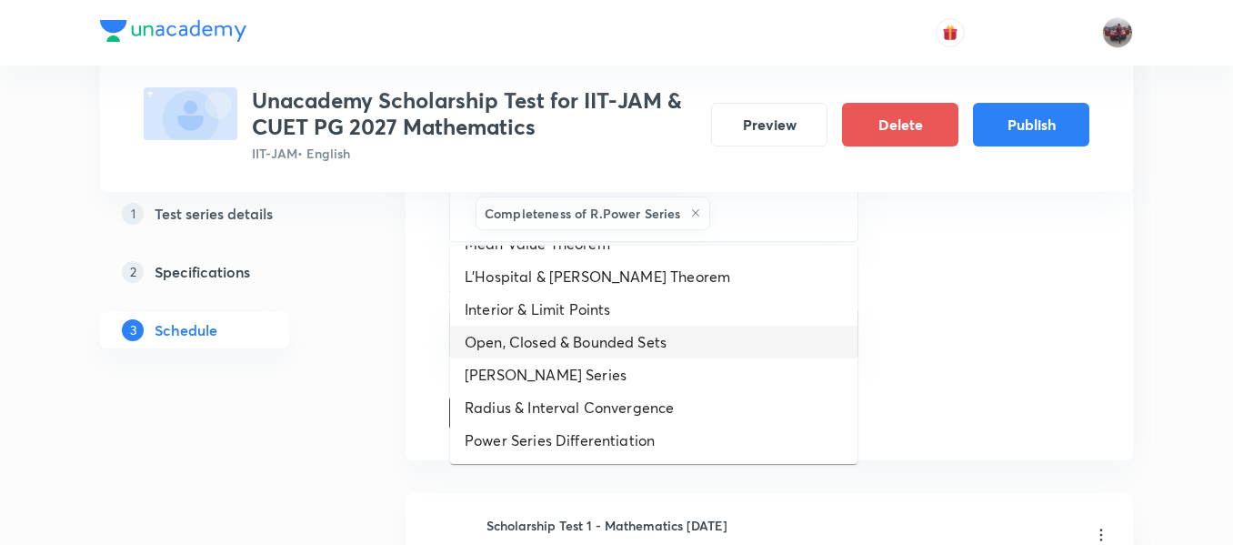
click at [590, 337] on li "Open, Closed & Bounded Sets" at bounding box center [653, 342] width 407 height 33
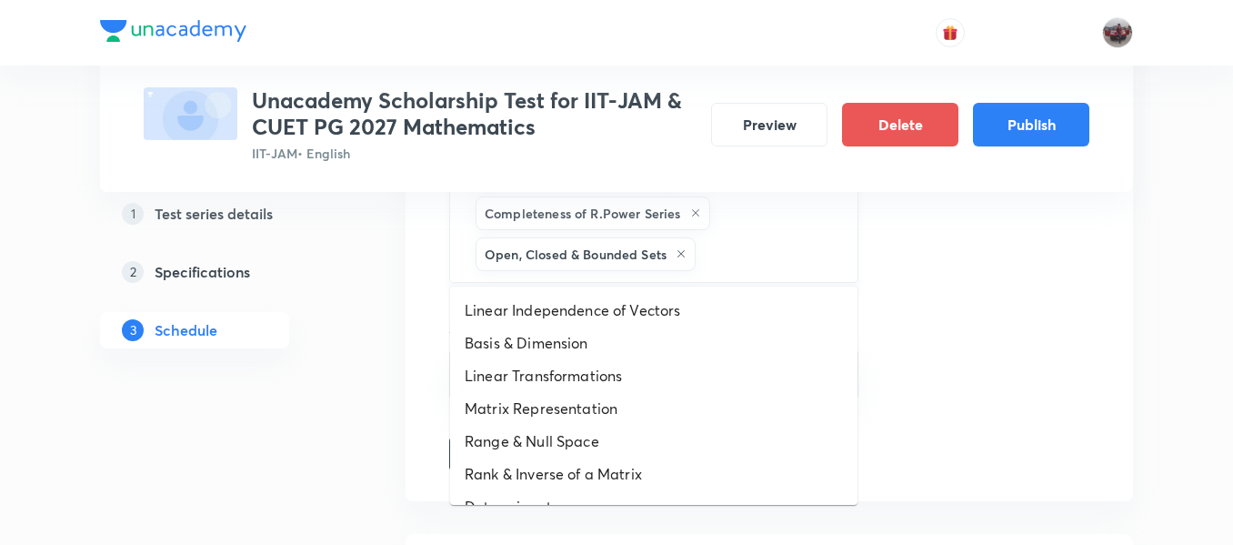
click at [735, 241] on input "text" at bounding box center [767, 254] width 136 height 34
click at [583, 343] on li "Basis & Dimension" at bounding box center [653, 343] width 407 height 33
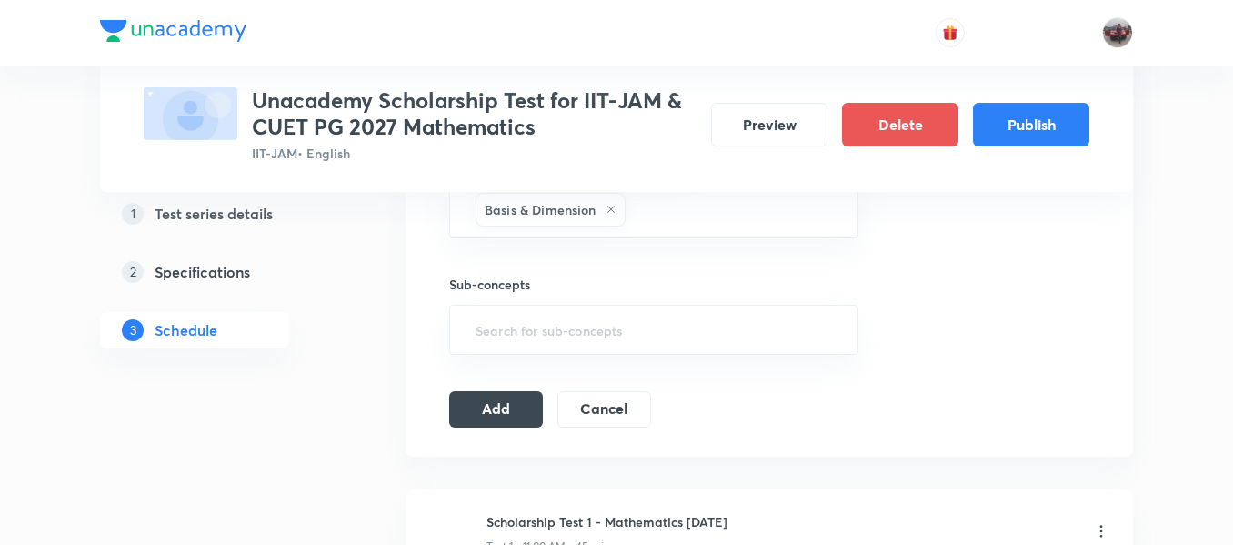
scroll to position [896, 0]
click at [679, 209] on input "text" at bounding box center [732, 209] width 206 height 34
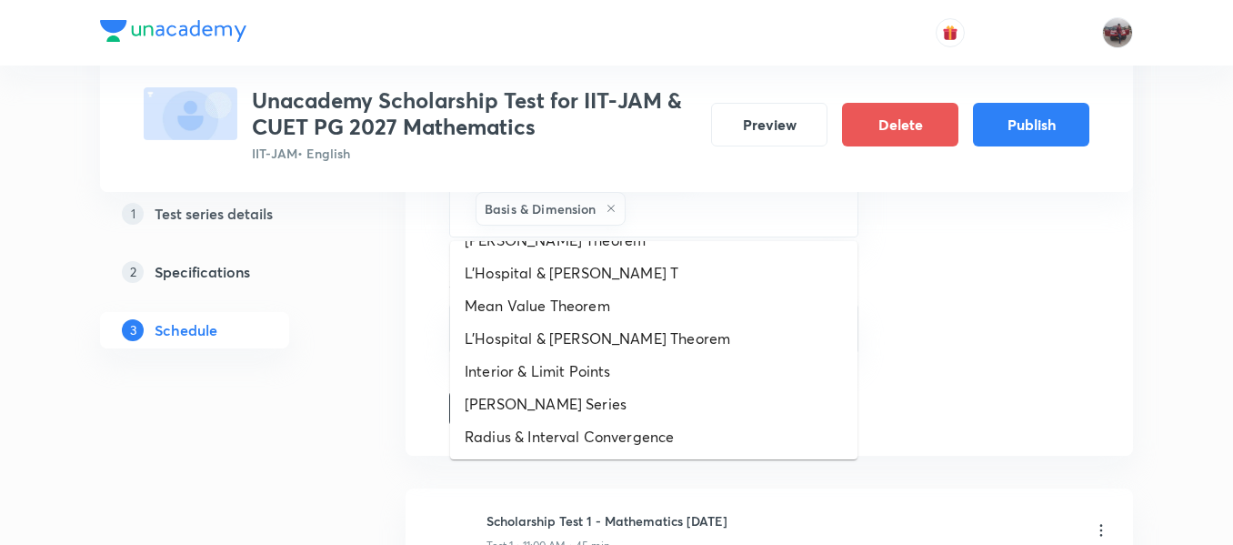
scroll to position [942, 0]
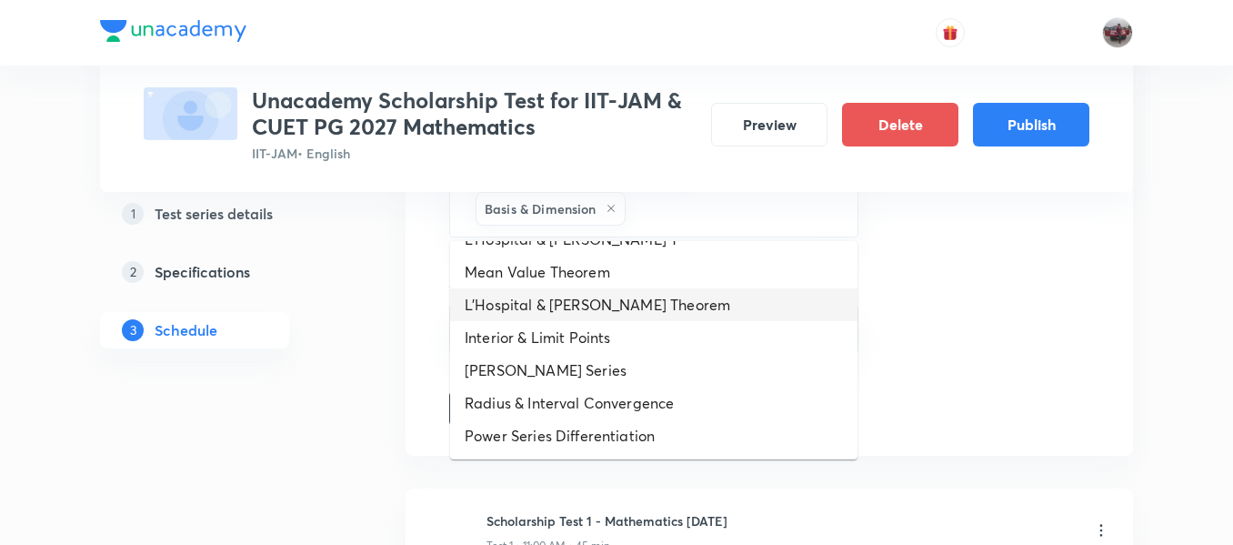
click at [586, 303] on li "L'Hospital & Taylor's Theorem" at bounding box center [653, 304] width 407 height 33
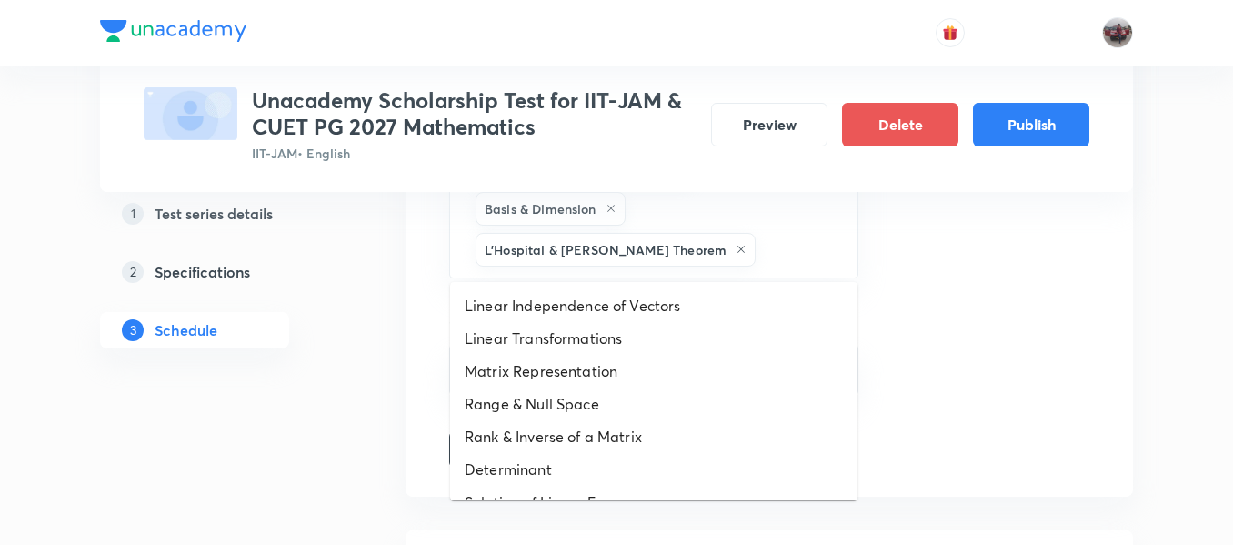
drag, startPoint x: 734, startPoint y: 246, endPoint x: 623, endPoint y: 384, distance: 177.3
click at [623, 384] on body "Test Series Unacademy Scholarship Test for IIT-JAM & CUET PG 2027 Mathematics I…" at bounding box center [616, 84] width 1233 height 1961
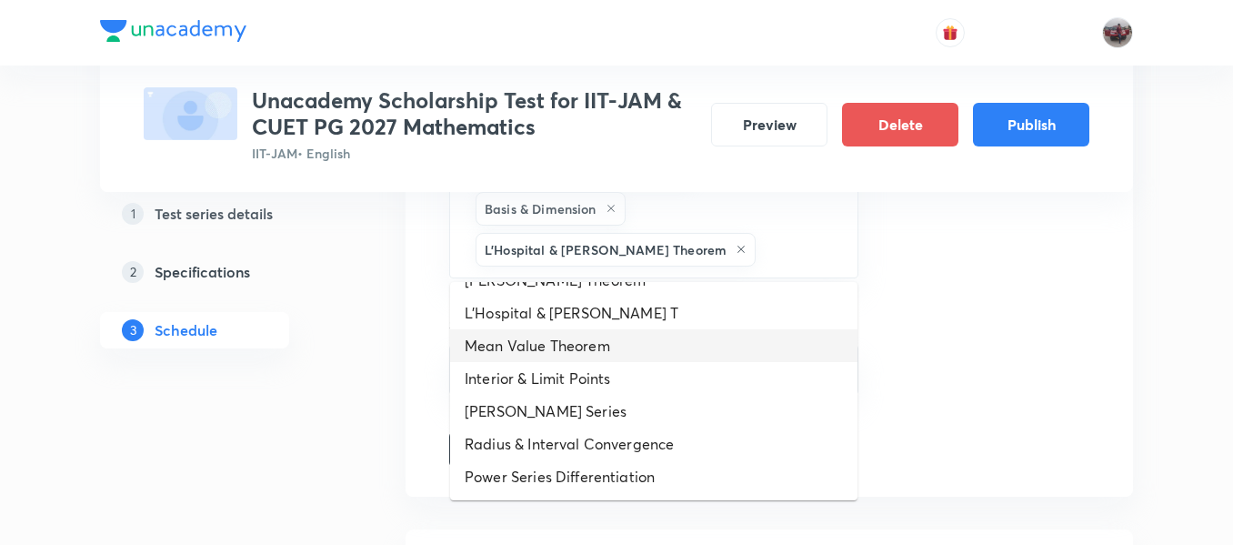
click at [578, 334] on li "Mean Value Theorem" at bounding box center [653, 345] width 407 height 33
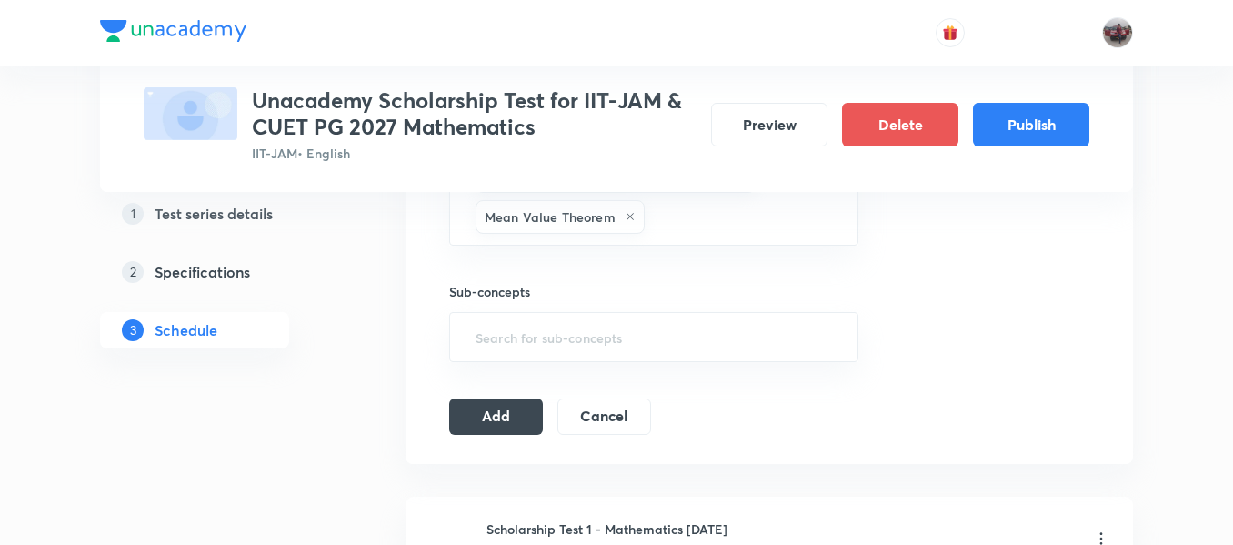
scroll to position [977, 0]
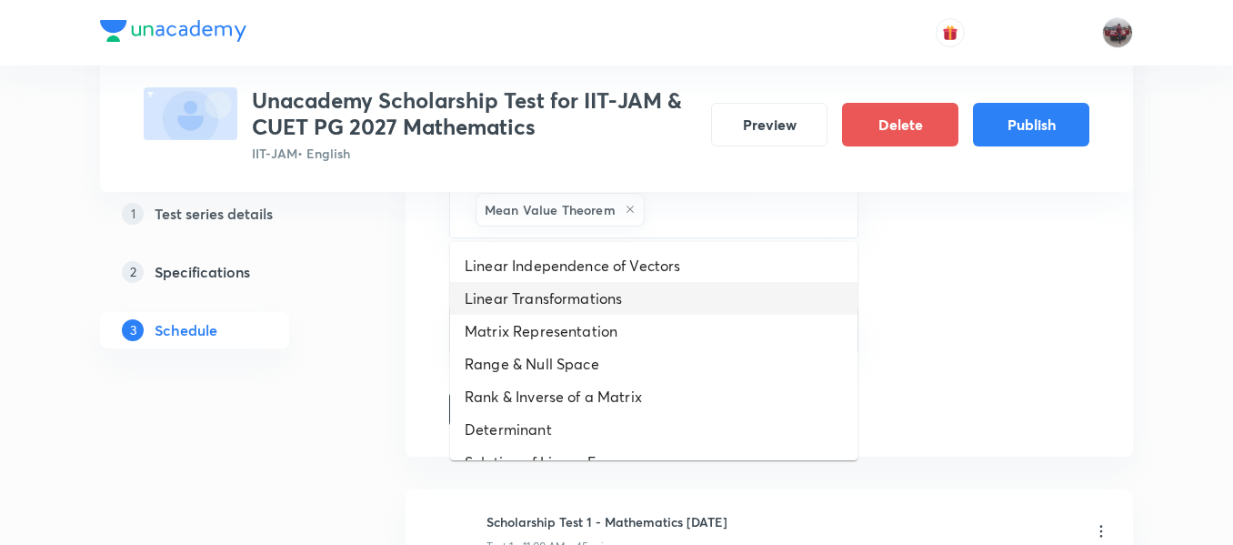
drag, startPoint x: 682, startPoint y: 214, endPoint x: 588, endPoint y: 384, distance: 194.2
click at [588, 384] on body "Test Series Unacademy Scholarship Test for IIT-JAM & CUET PG 2027 Mathematics I…" at bounding box center [616, 24] width 1233 height 2002
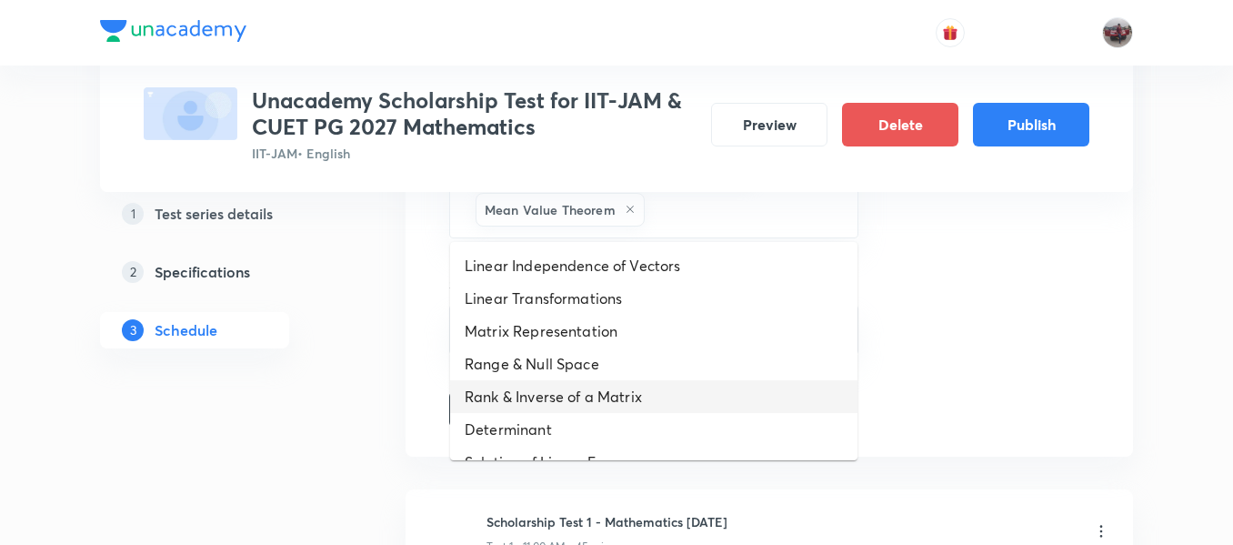
scroll to position [877, 0]
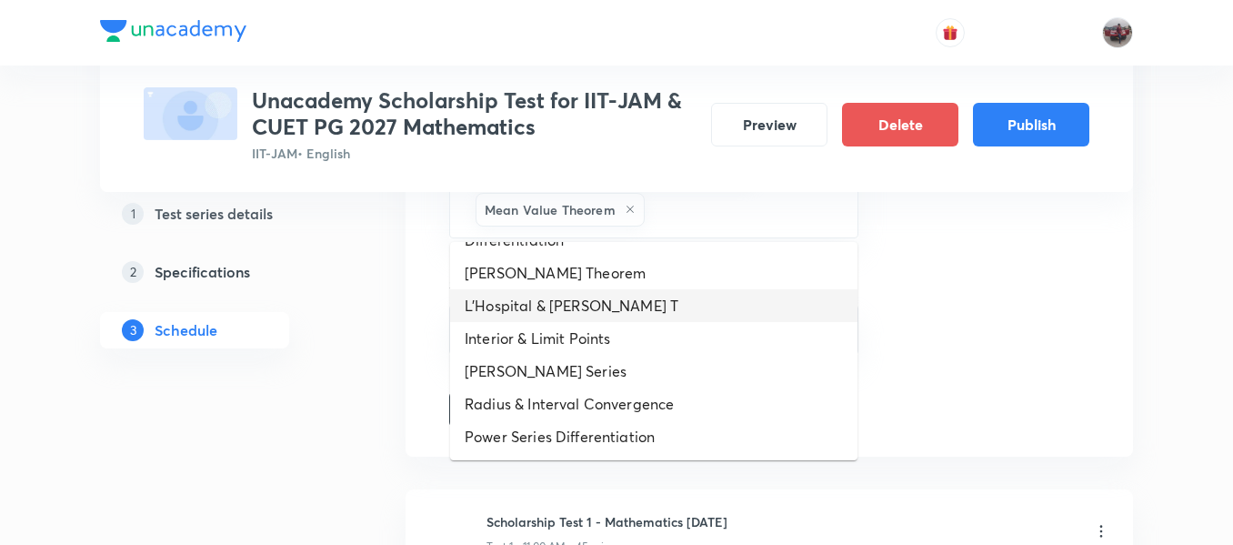
click at [558, 307] on li "L'Hospital & Taylor's T" at bounding box center [653, 305] width 407 height 33
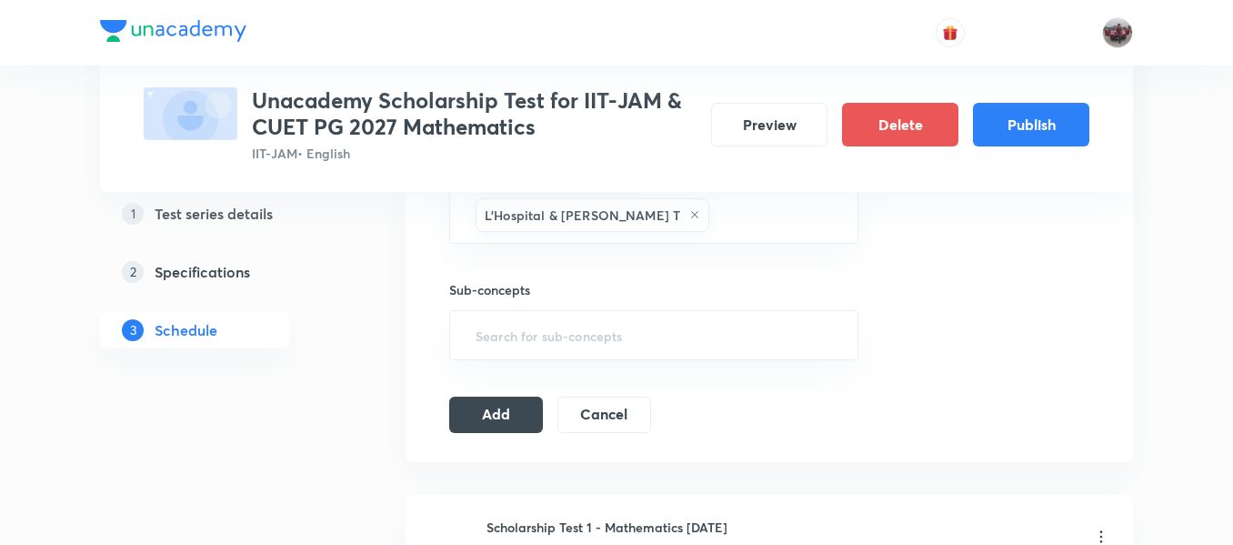
scroll to position [1015, 0]
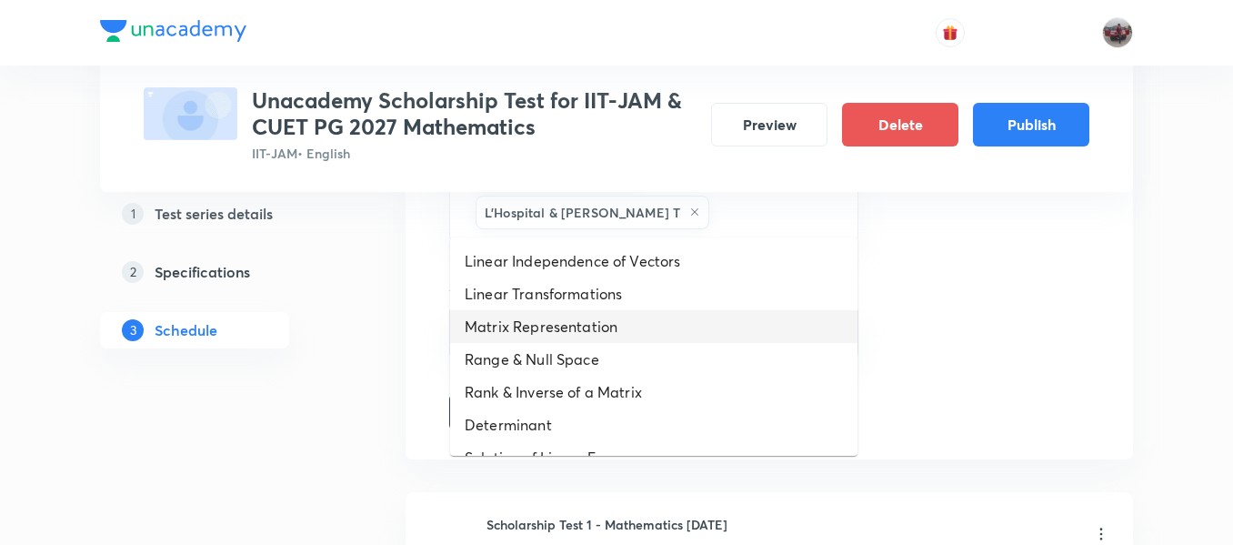
drag, startPoint x: 528, startPoint y: 209, endPoint x: 560, endPoint y: 390, distance: 183.8
click at [560, 390] on body "Test Series Unacademy Scholarship Test for IIT-JAM & CUET PG 2027 Mathematics I…" at bounding box center [616, 6] width 1233 height 2043
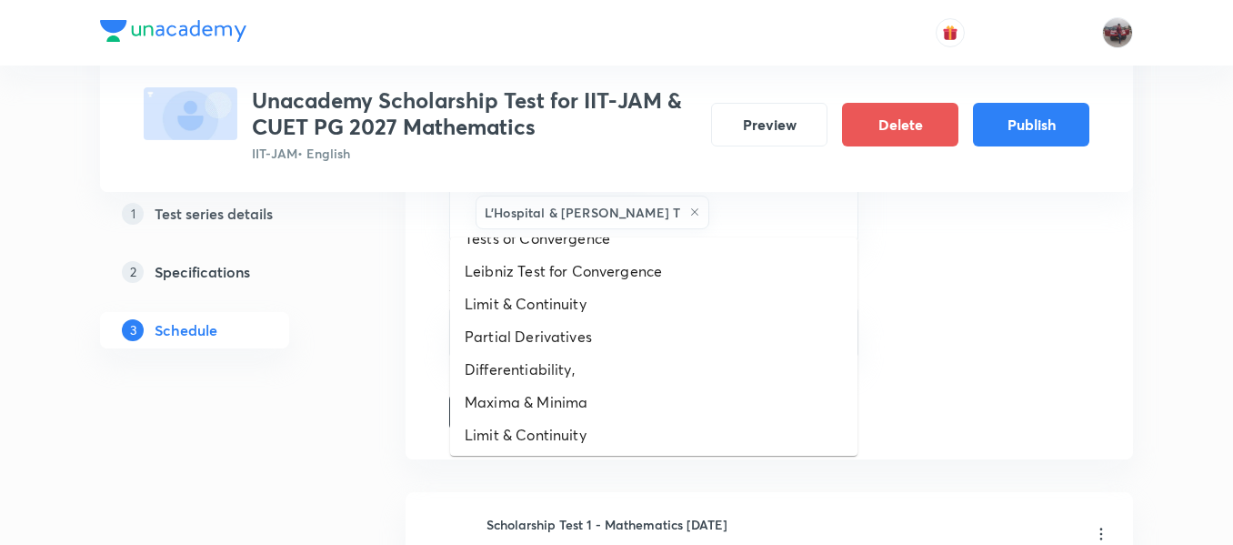
scroll to position [844, 0]
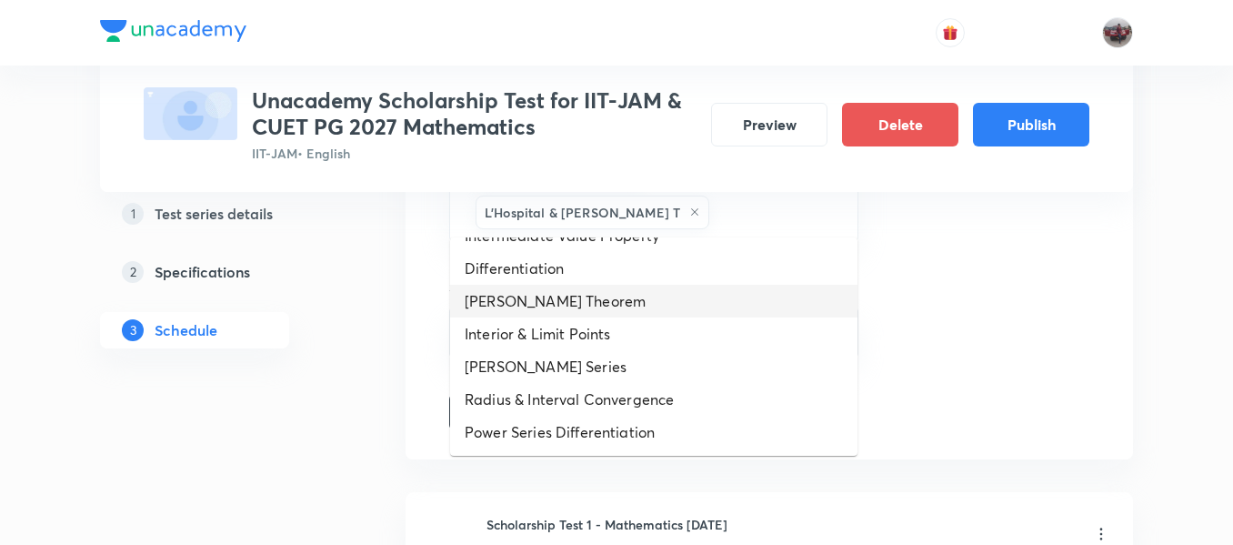
click at [530, 292] on li "Rolle's Theorem" at bounding box center [653, 301] width 407 height 33
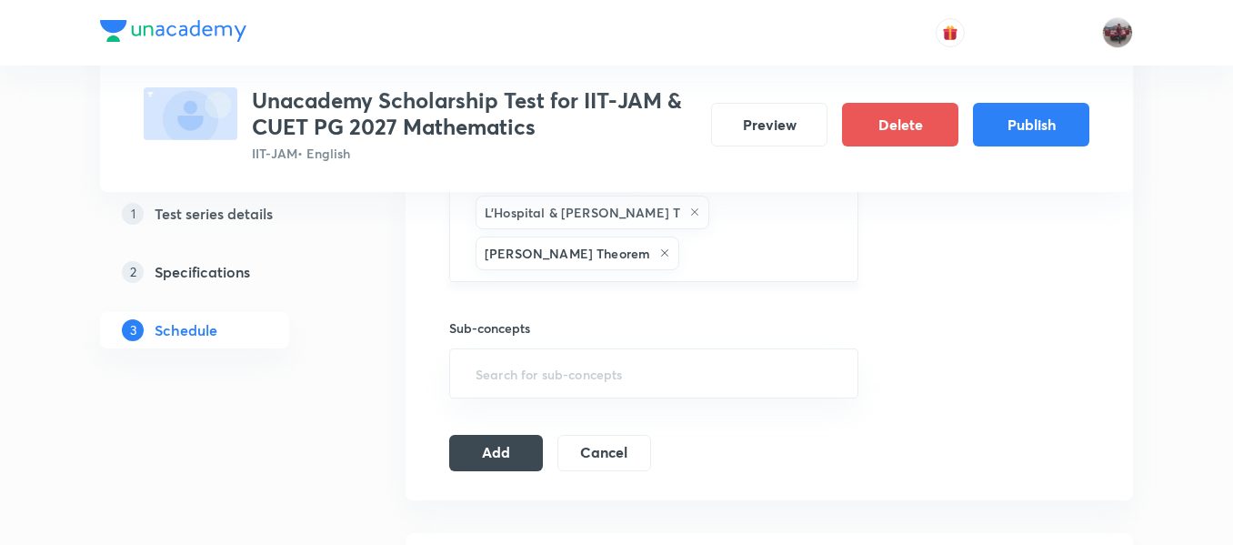
click at [684, 236] on input "text" at bounding box center [759, 253] width 153 height 34
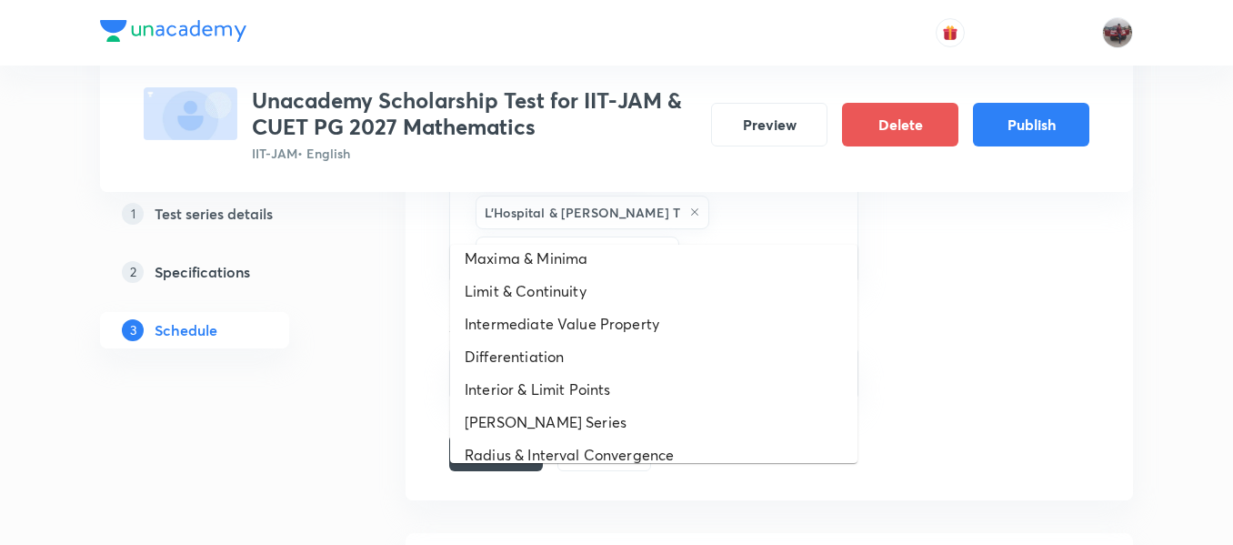
scroll to position [811, 0]
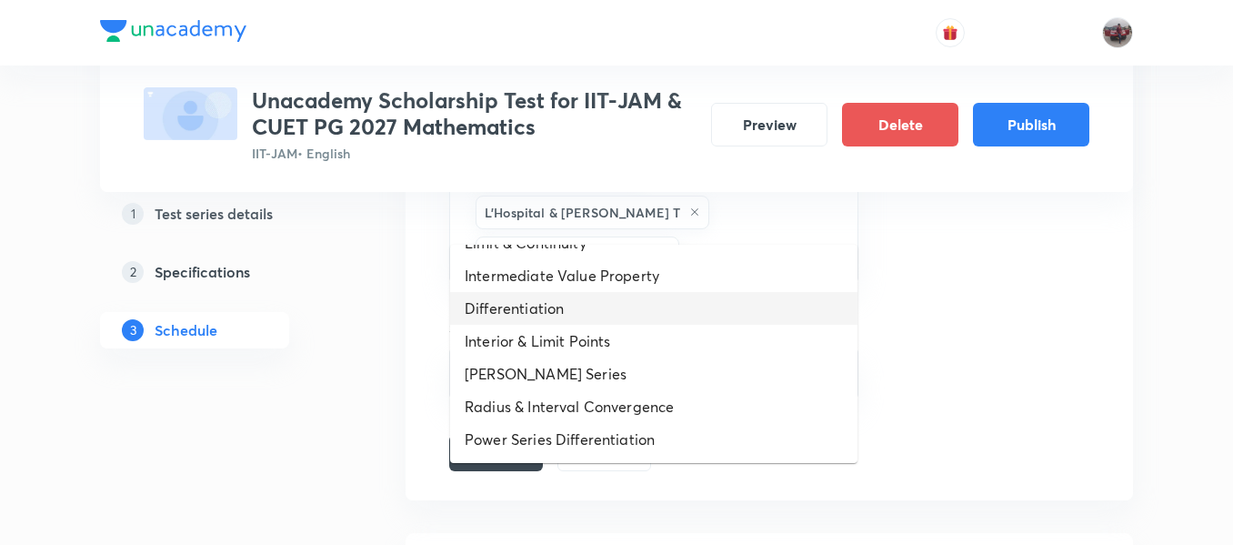
click at [571, 296] on li "Differentiation" at bounding box center [653, 308] width 407 height 33
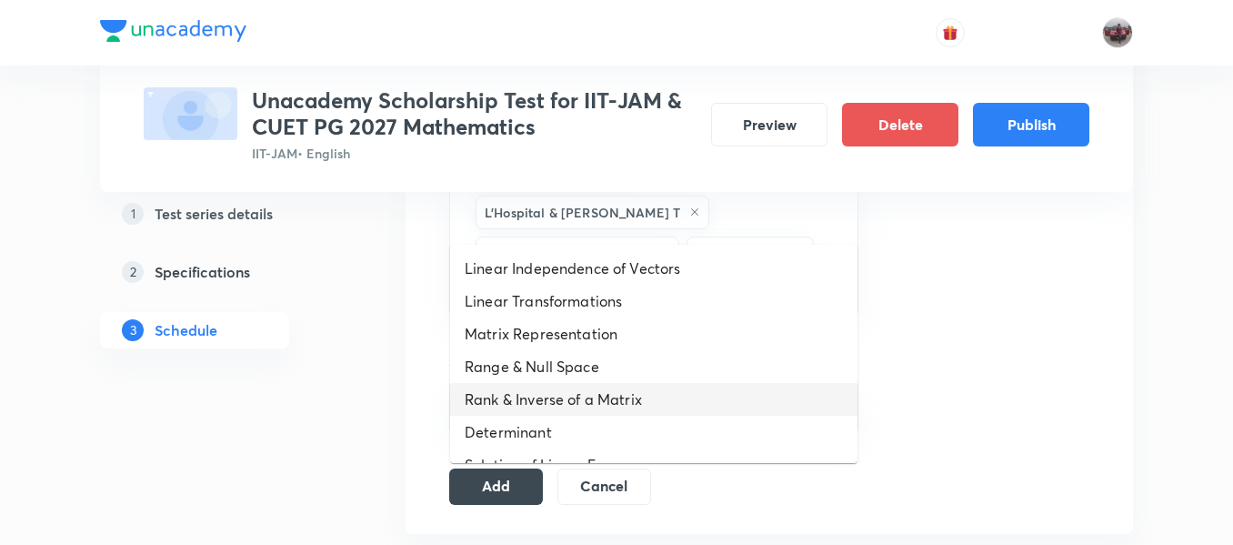
drag, startPoint x: 781, startPoint y: 217, endPoint x: 588, endPoint y: 405, distance: 268.9
click at [588, 405] on body "Test Series Unacademy Scholarship Test for IIT-JAM & CUET PG 2027 Mathematics I…" at bounding box center [616, 43] width 1233 height 2117
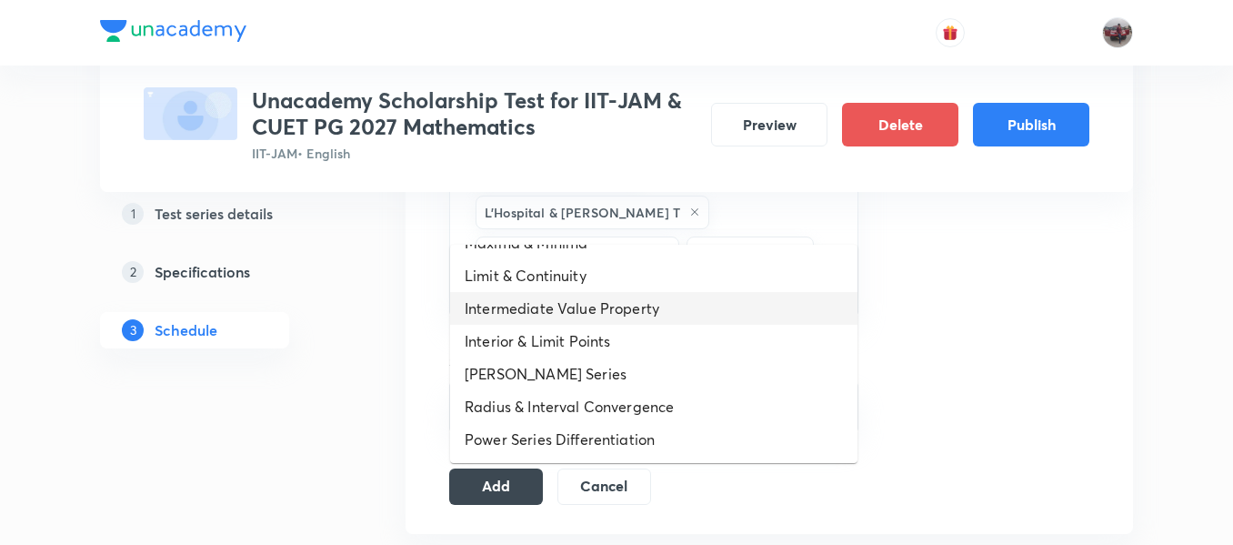
click at [555, 308] on li "Intermediate Value Property" at bounding box center [653, 308] width 407 height 33
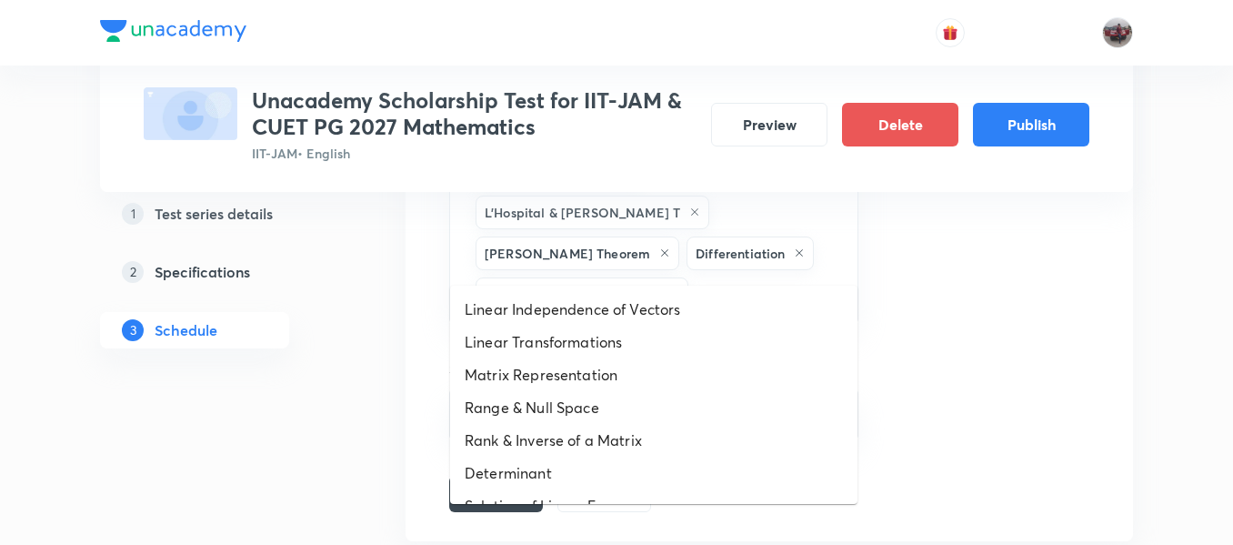
drag, startPoint x: 734, startPoint y: 248, endPoint x: 607, endPoint y: 356, distance: 166.5
click at [607, 356] on body "Test Series Unacademy Scholarship Test for IIT-JAM & CUET PG 2027 Mathematics I…" at bounding box center [616, 47] width 1233 height 2125
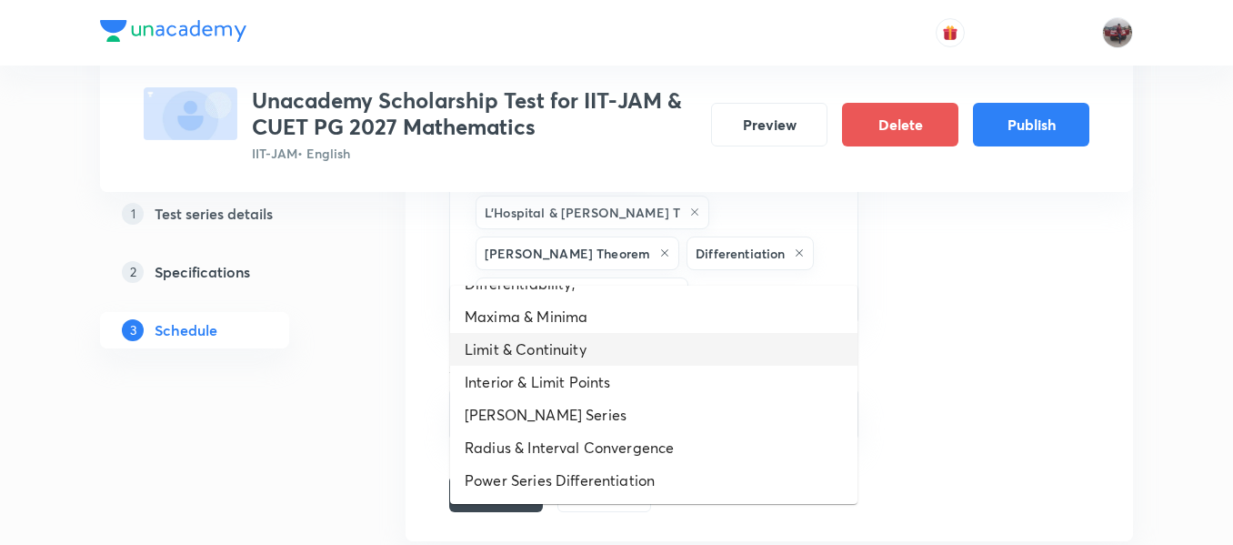
click at [586, 347] on li "Limit & Continuity" at bounding box center [653, 349] width 407 height 33
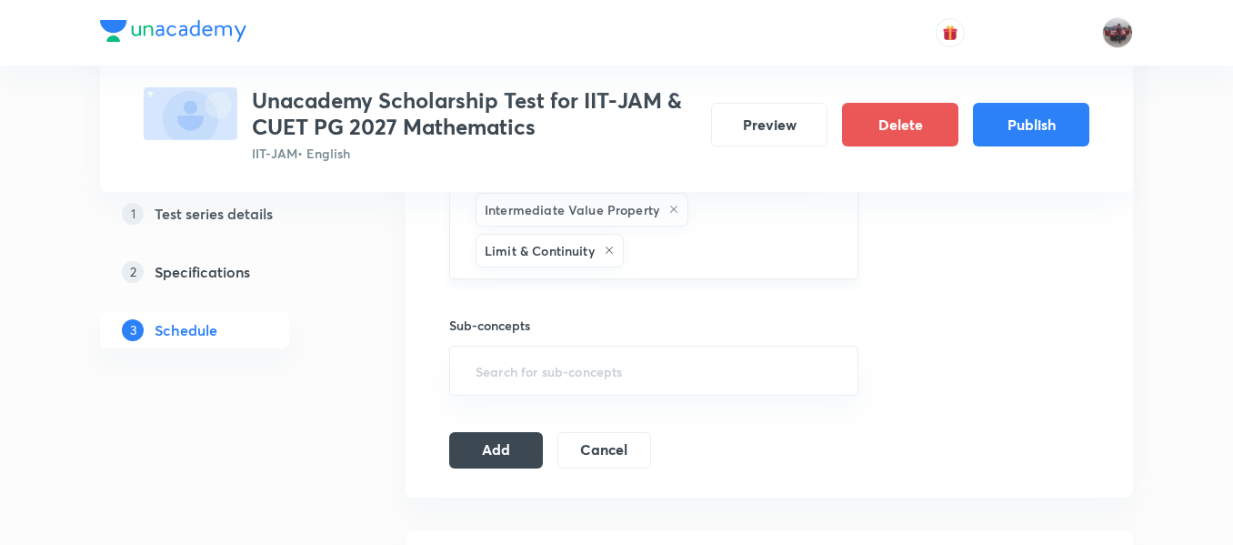
scroll to position [1104, 0]
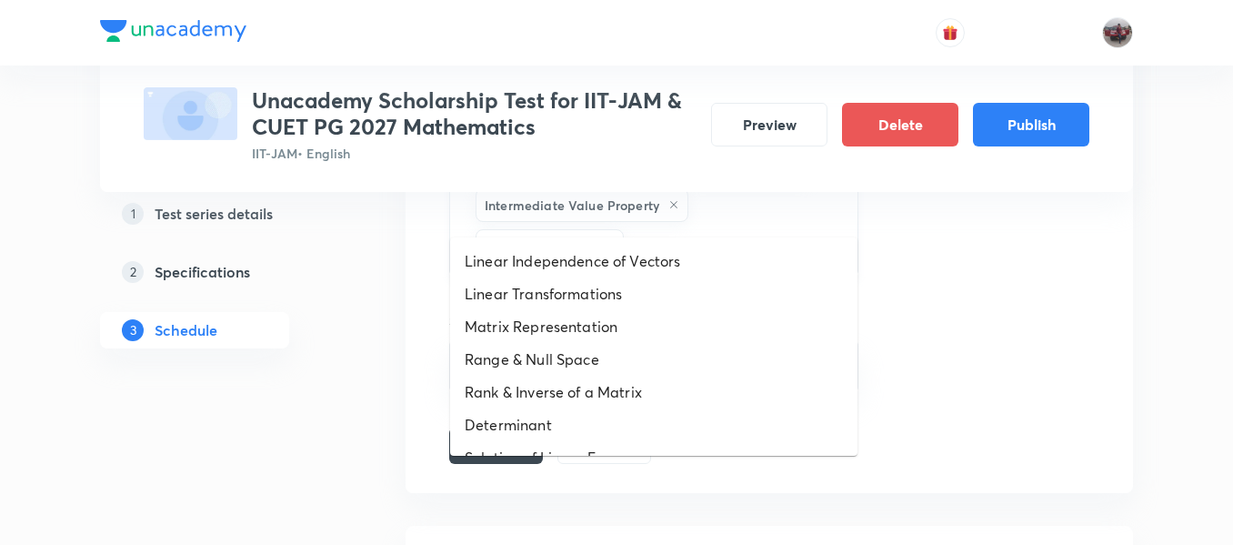
click at [689, 229] on input "text" at bounding box center [732, 246] width 208 height 34
click at [603, 357] on li "Range & Null Space" at bounding box center [653, 359] width 407 height 33
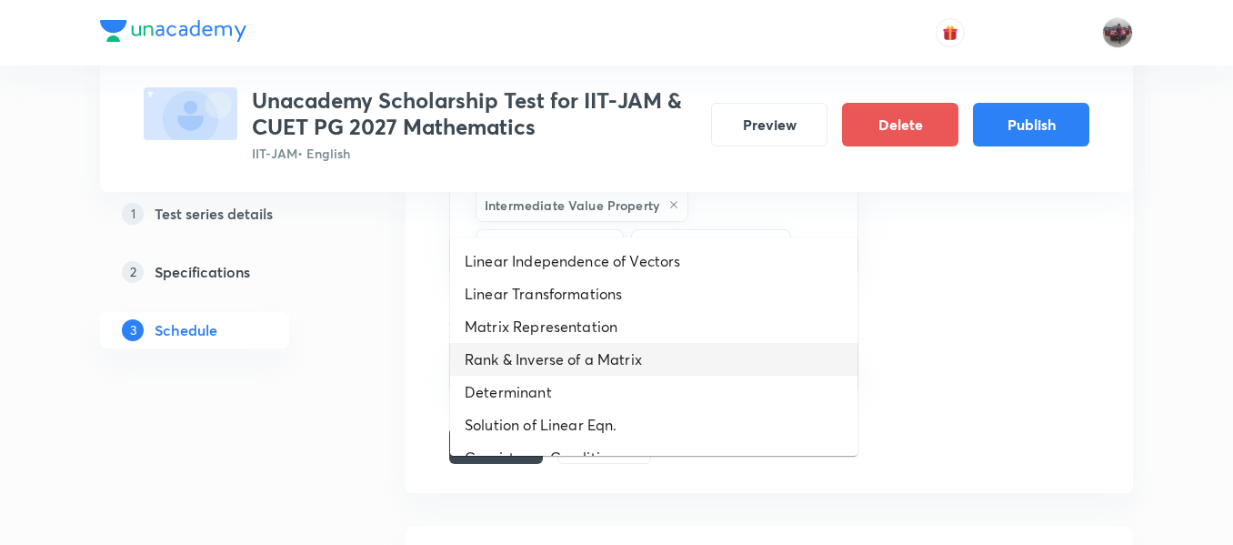
drag, startPoint x: 816, startPoint y: 214, endPoint x: 619, endPoint y: 358, distance: 244.0
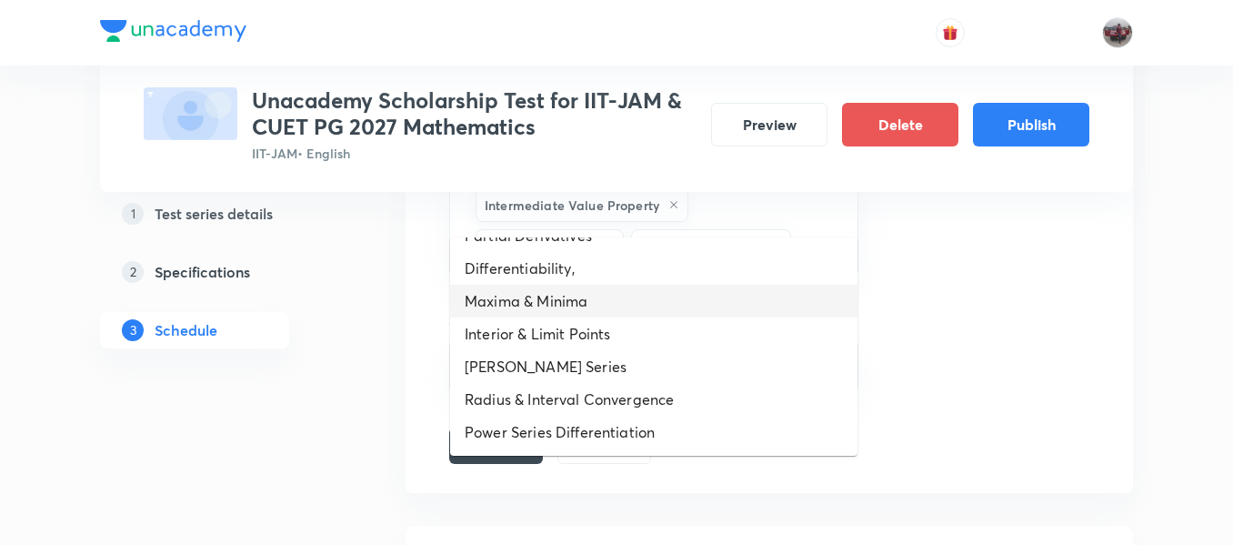
click at [566, 302] on li "Maxima & Minima" at bounding box center [653, 301] width 407 height 33
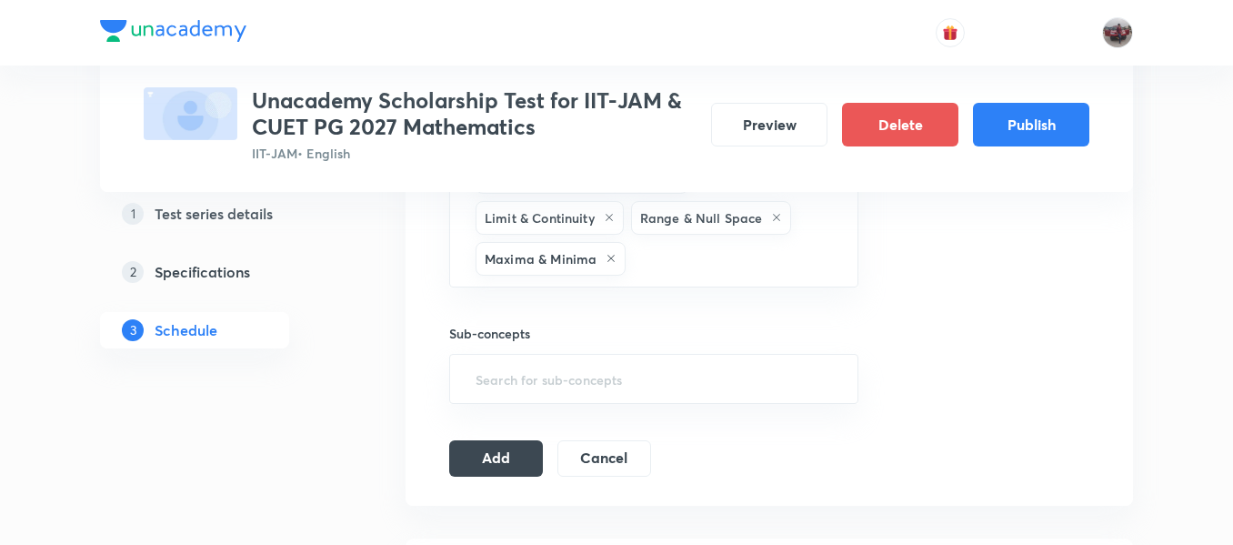
scroll to position [1134, 0]
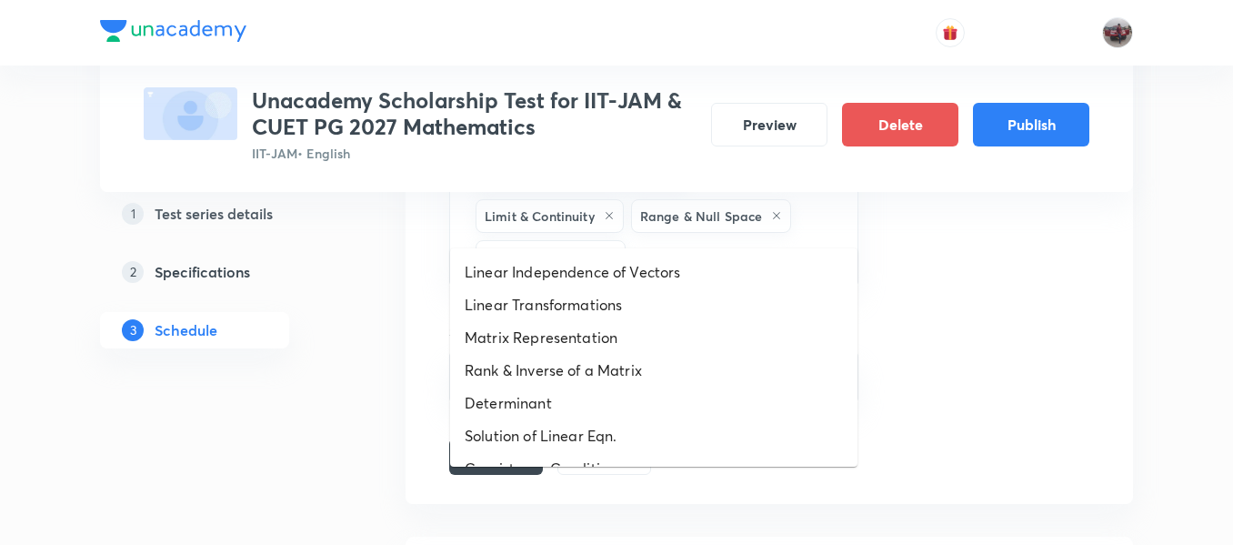
drag, startPoint x: 656, startPoint y: 221, endPoint x: 583, endPoint y: 345, distance: 143.5
click at [583, 345] on li "Matrix Representation" at bounding box center [653, 337] width 407 height 33
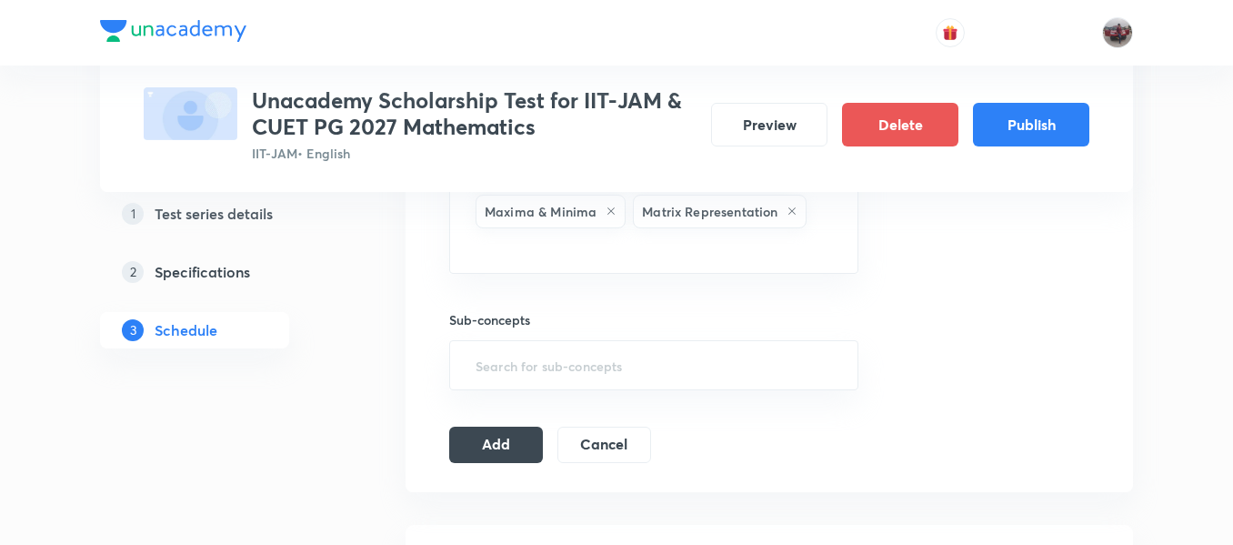
scroll to position [1182, 0]
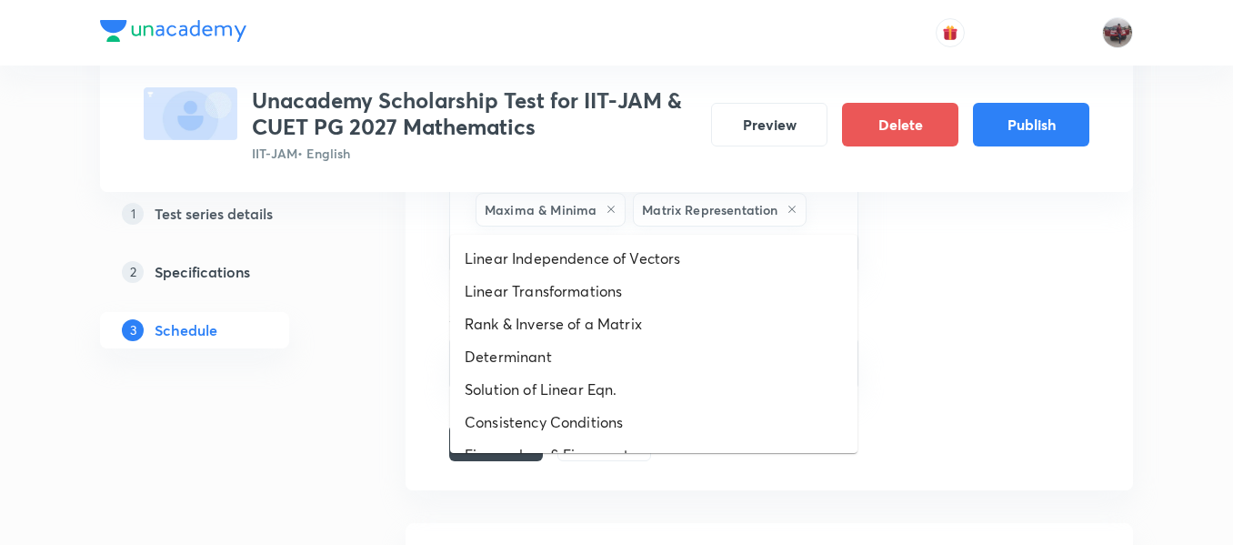
drag, startPoint x: 541, startPoint y: 212, endPoint x: 548, endPoint y: 375, distance: 162.9
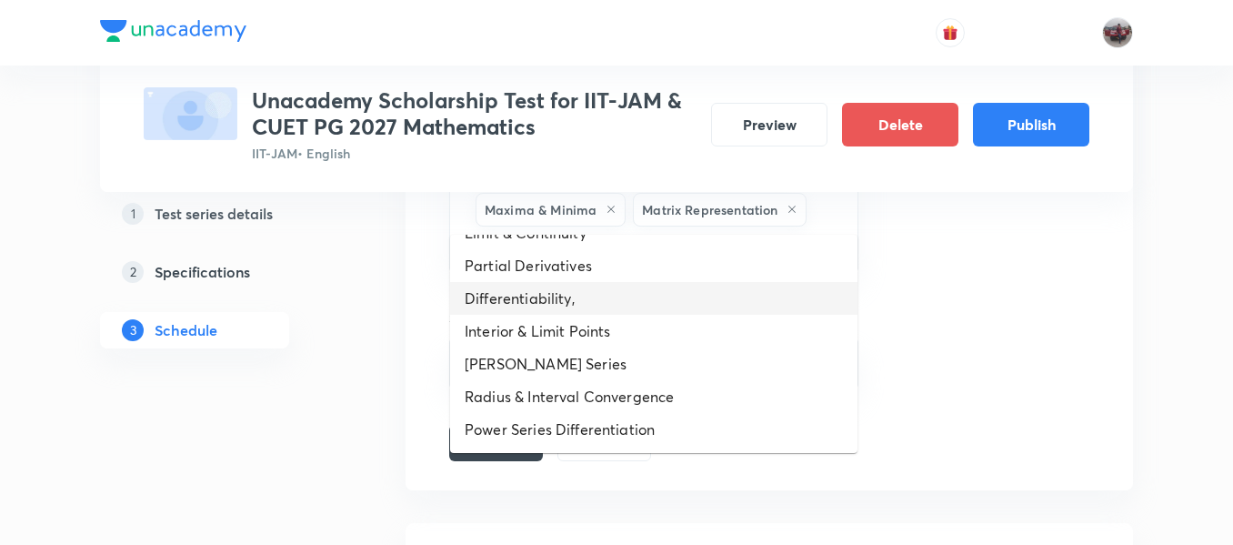
click at [580, 299] on li "Differentiability," at bounding box center [653, 298] width 407 height 33
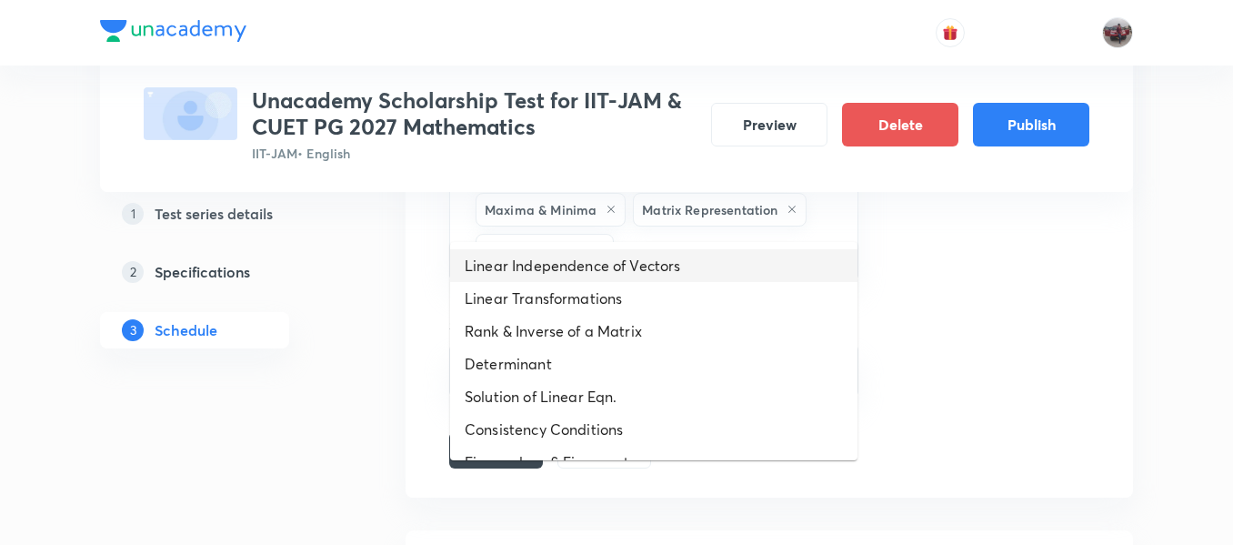
drag, startPoint x: 690, startPoint y: 216, endPoint x: 633, endPoint y: 313, distance: 112.2
click at [633, 313] on li "Linear Transformations" at bounding box center [653, 298] width 407 height 33
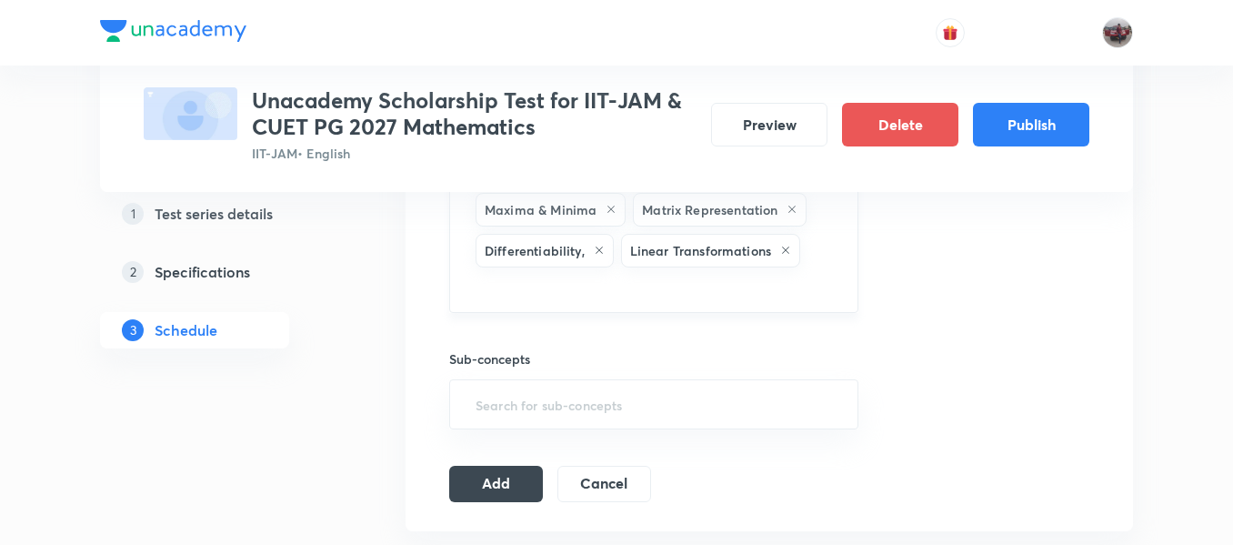
click at [684, 271] on input "text" at bounding box center [654, 288] width 364 height 34
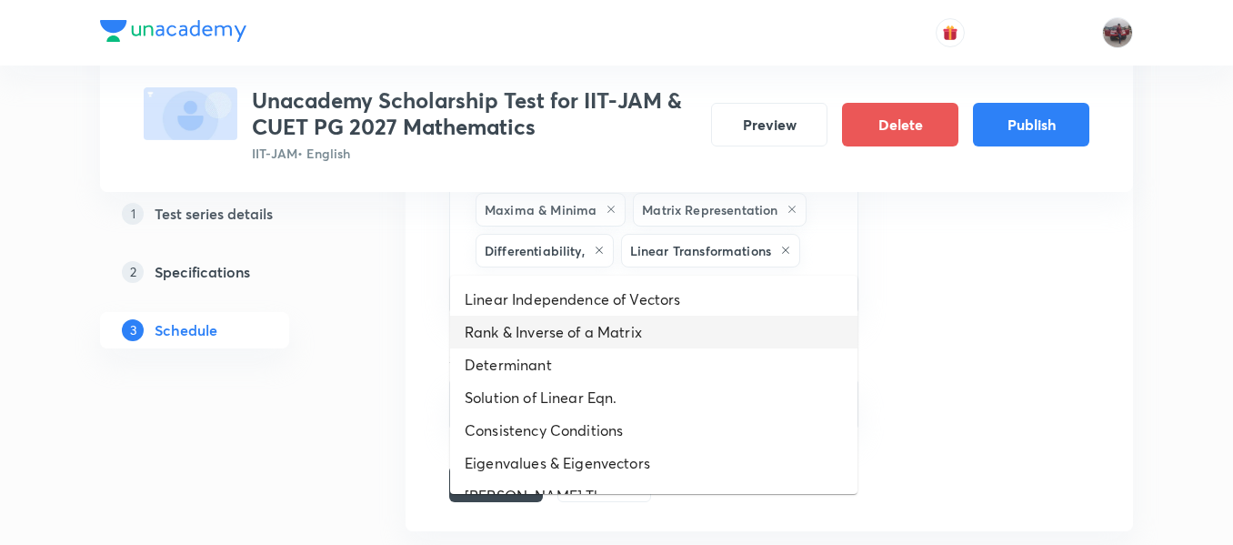
click at [629, 327] on li "Rank & Inverse of a Matrix" at bounding box center [653, 332] width 407 height 33
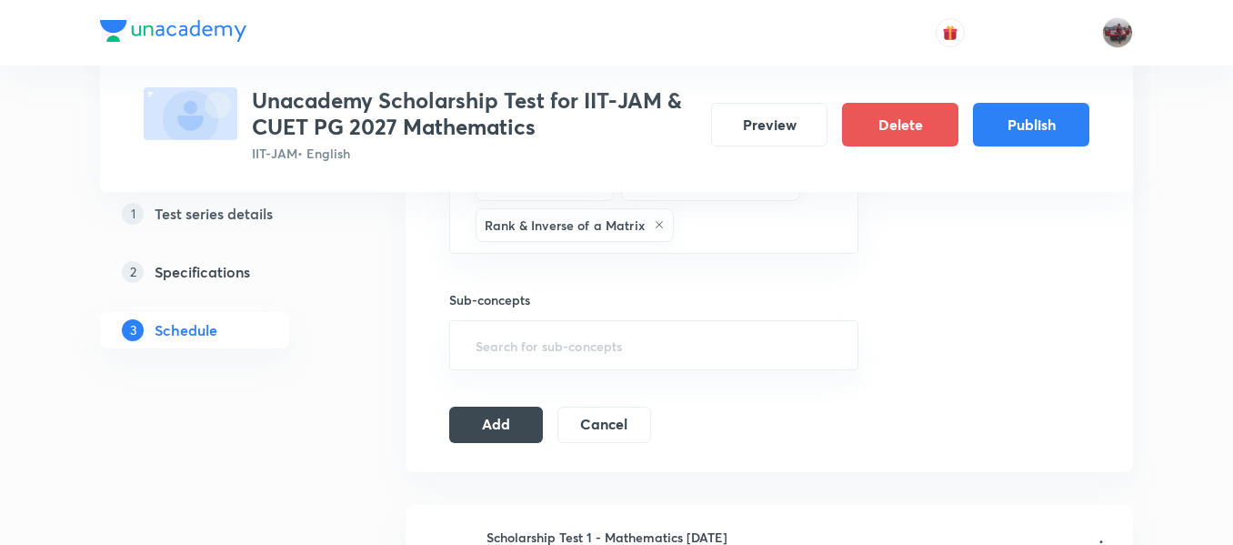
scroll to position [1227, 0]
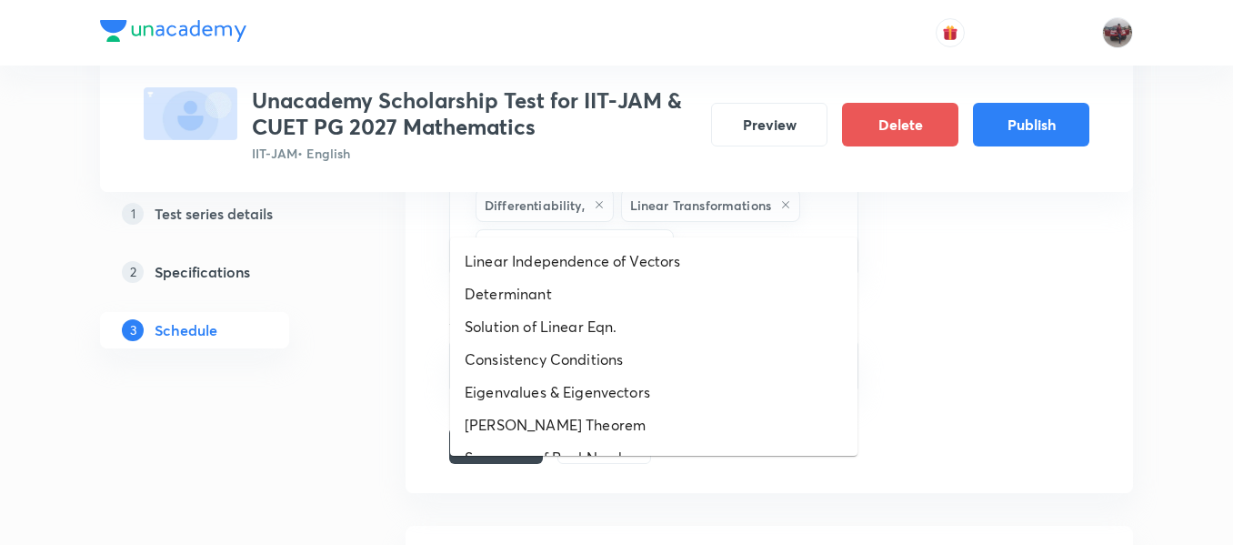
drag, startPoint x: 709, startPoint y: 215, endPoint x: 615, endPoint y: 333, distance: 150.9
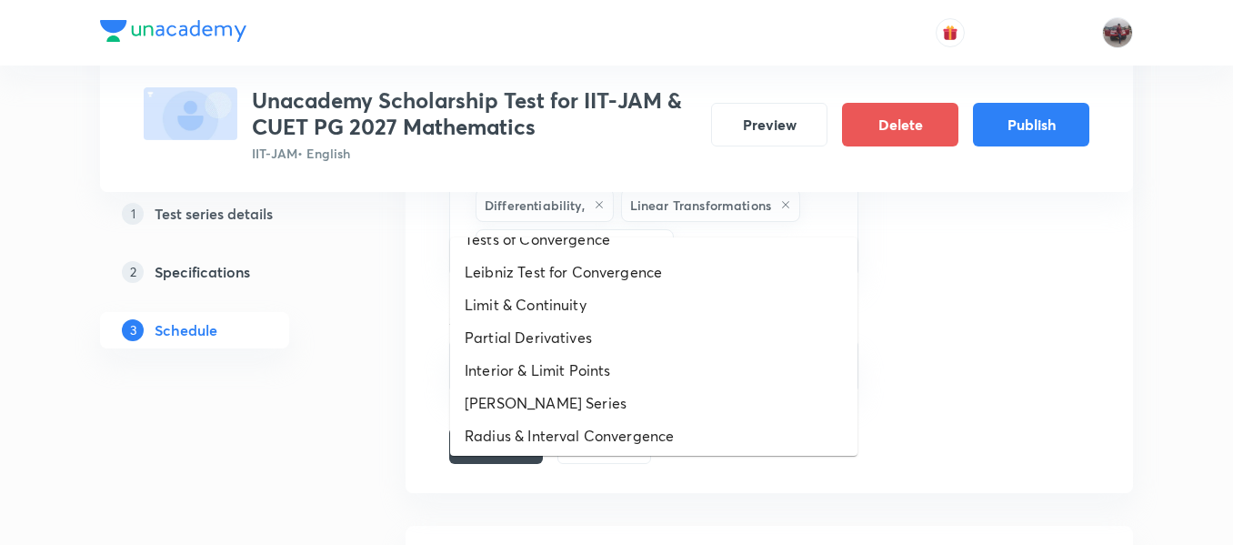
scroll to position [517, 0]
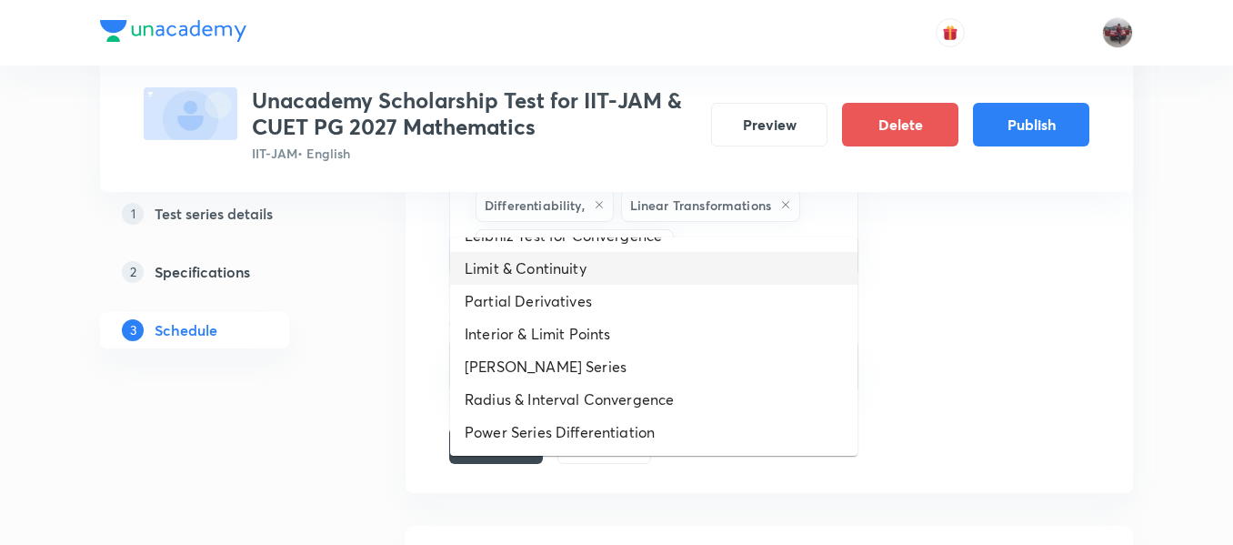
click at [655, 281] on li "Limit & Continuity" at bounding box center [653, 268] width 407 height 33
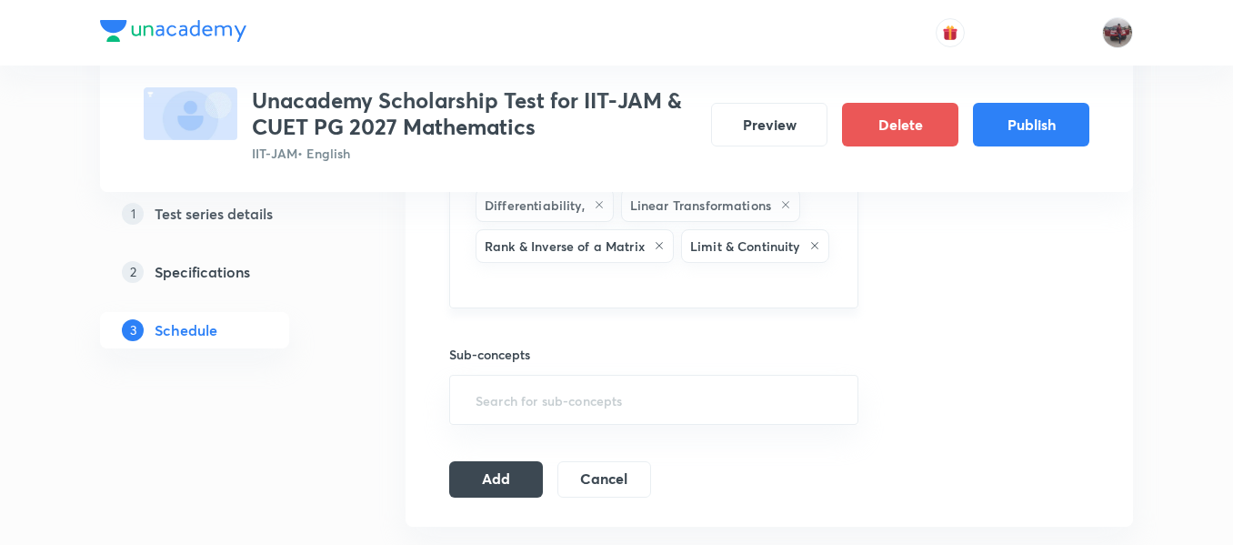
click at [711, 267] on input "text" at bounding box center [654, 284] width 364 height 34
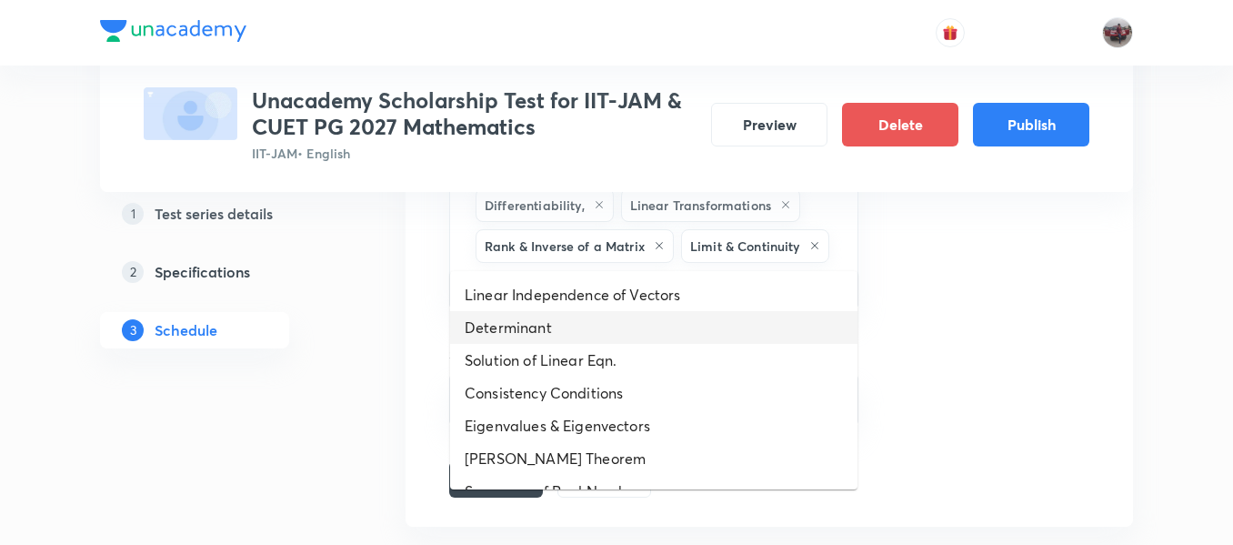
click at [619, 326] on li "Determinant" at bounding box center [653, 327] width 407 height 33
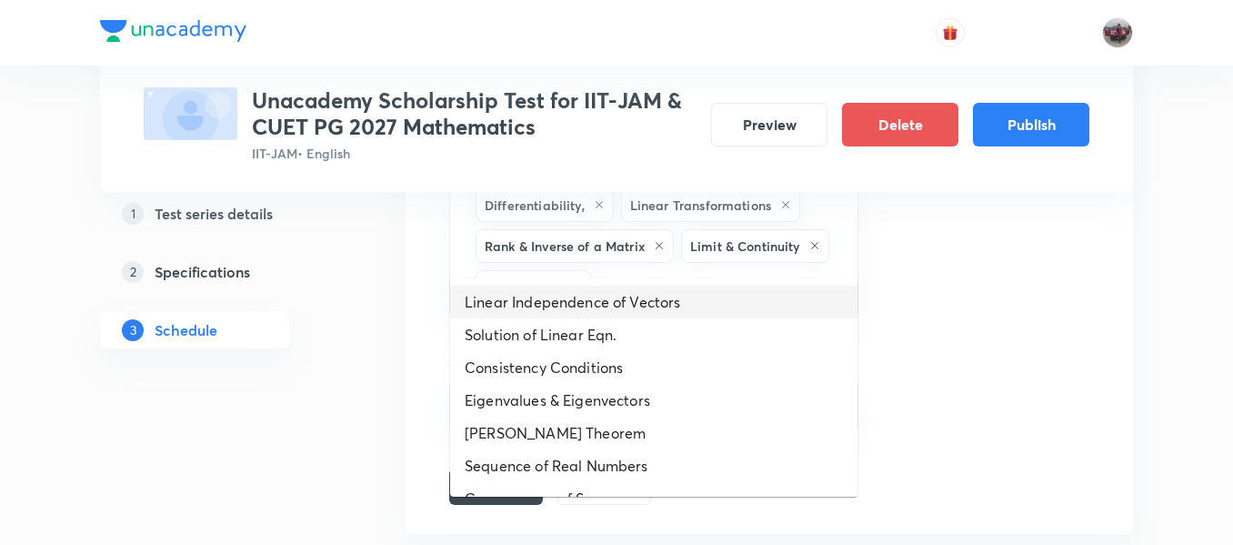
drag, startPoint x: 675, startPoint y: 236, endPoint x: 631, endPoint y: 305, distance: 81.8
click at [631, 305] on li "Linear Independence of Vectors" at bounding box center [653, 302] width 407 height 33
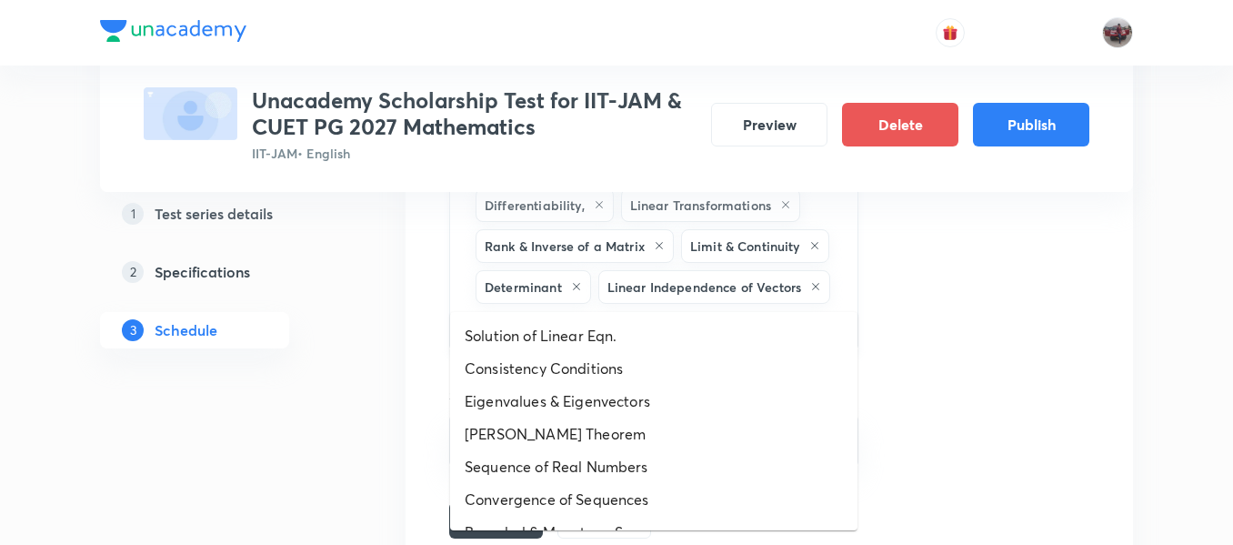
click at [798, 307] on input "text" at bounding box center [654, 324] width 364 height 34
click at [670, 347] on li "Solution of Linear Eqn." at bounding box center [653, 335] width 407 height 33
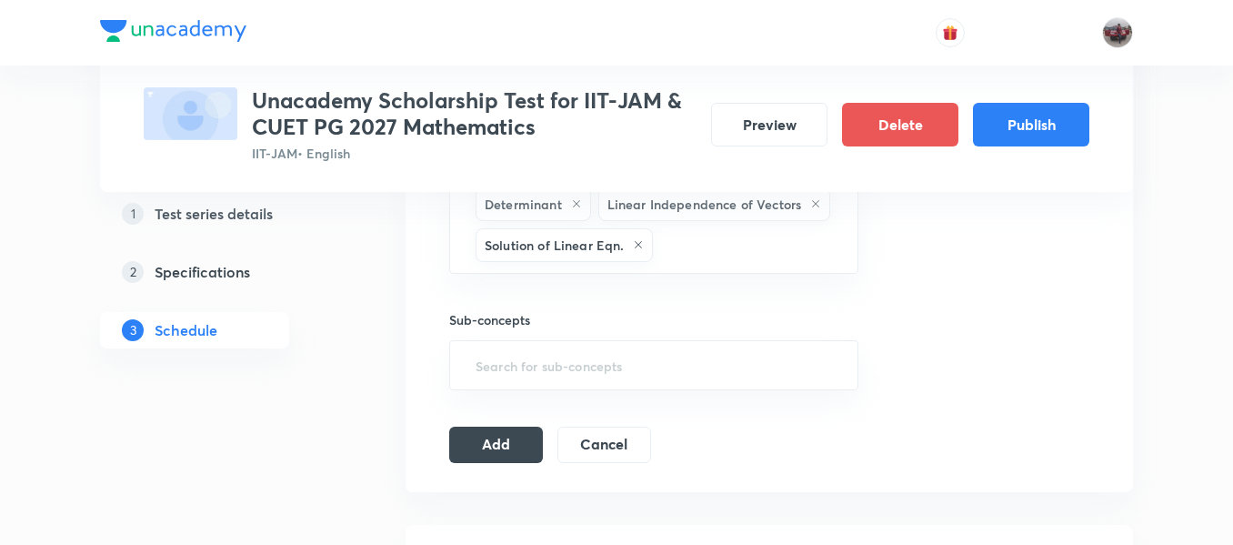
scroll to position [1311, 0]
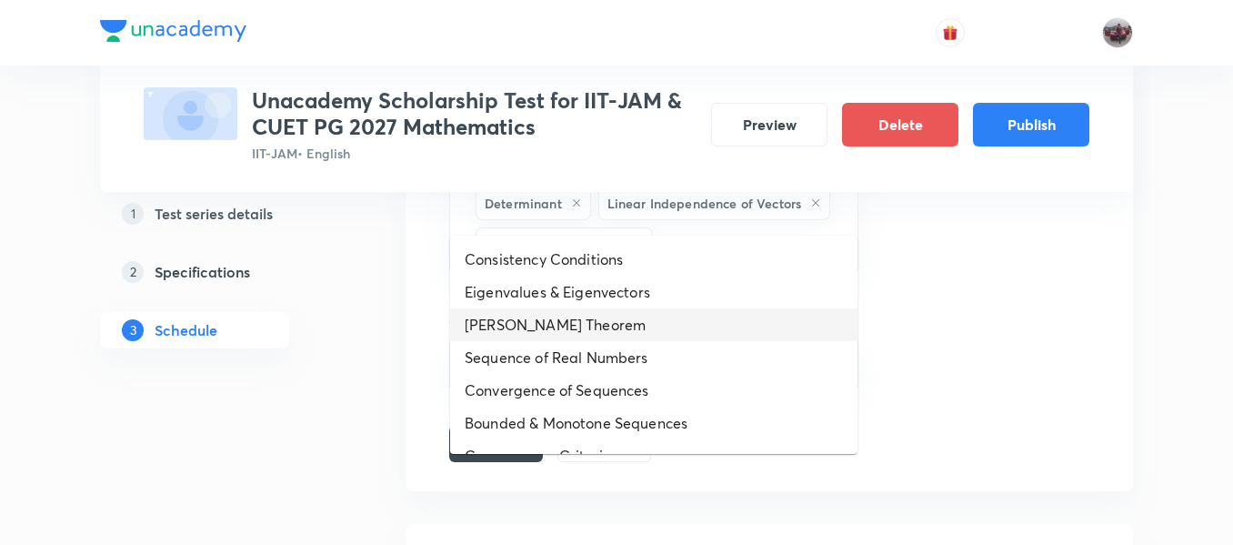
drag, startPoint x: 683, startPoint y: 205, endPoint x: 585, endPoint y: 376, distance: 197.2
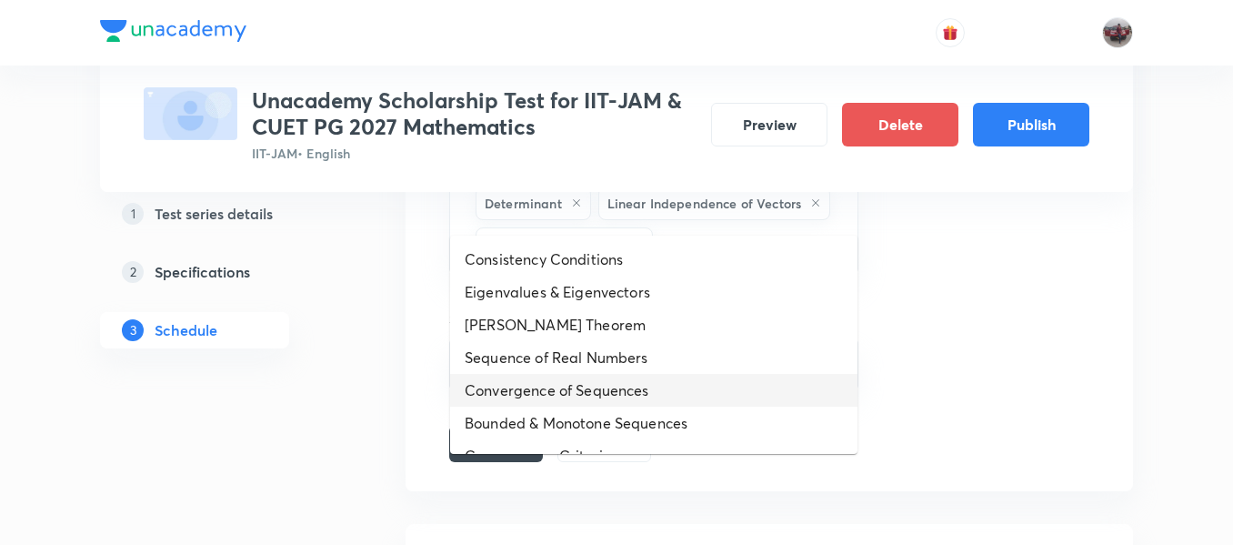
scroll to position [386, 0]
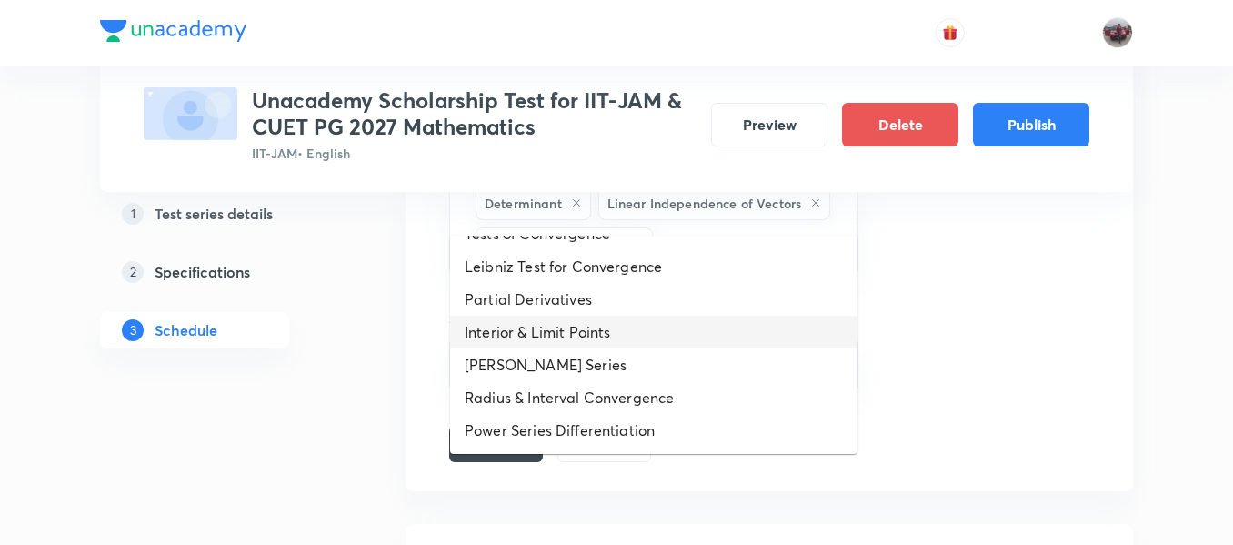
click at [563, 331] on li "Interior & Limit Points" at bounding box center [653, 332] width 407 height 33
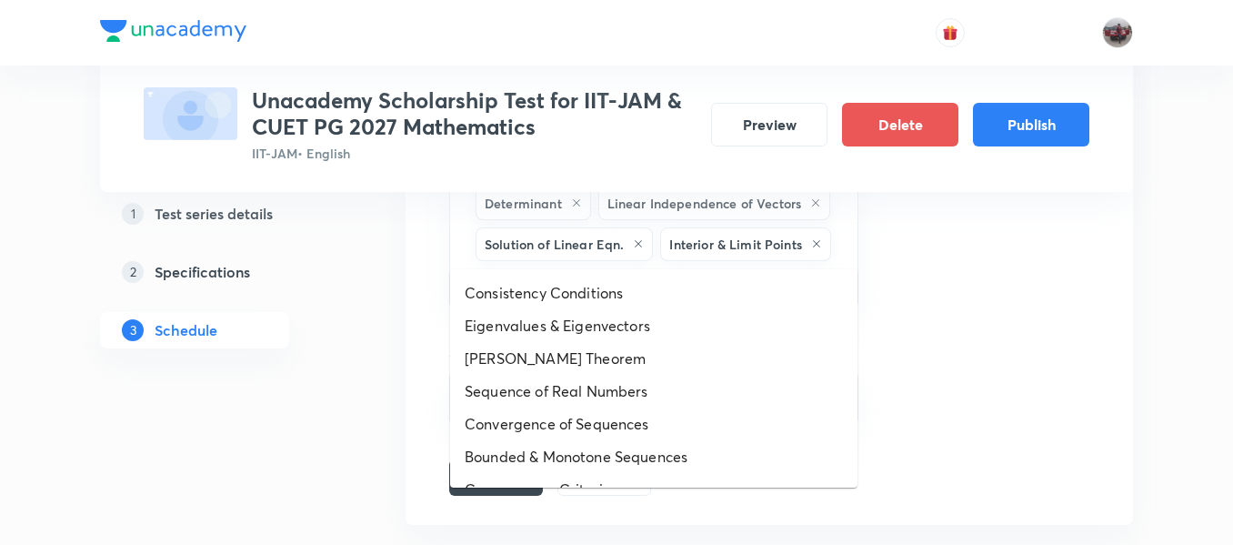
drag, startPoint x: 692, startPoint y: 246, endPoint x: 595, endPoint y: 383, distance: 168.3
click at [595, 383] on li "Sequence of Real Numbers" at bounding box center [653, 391] width 407 height 33
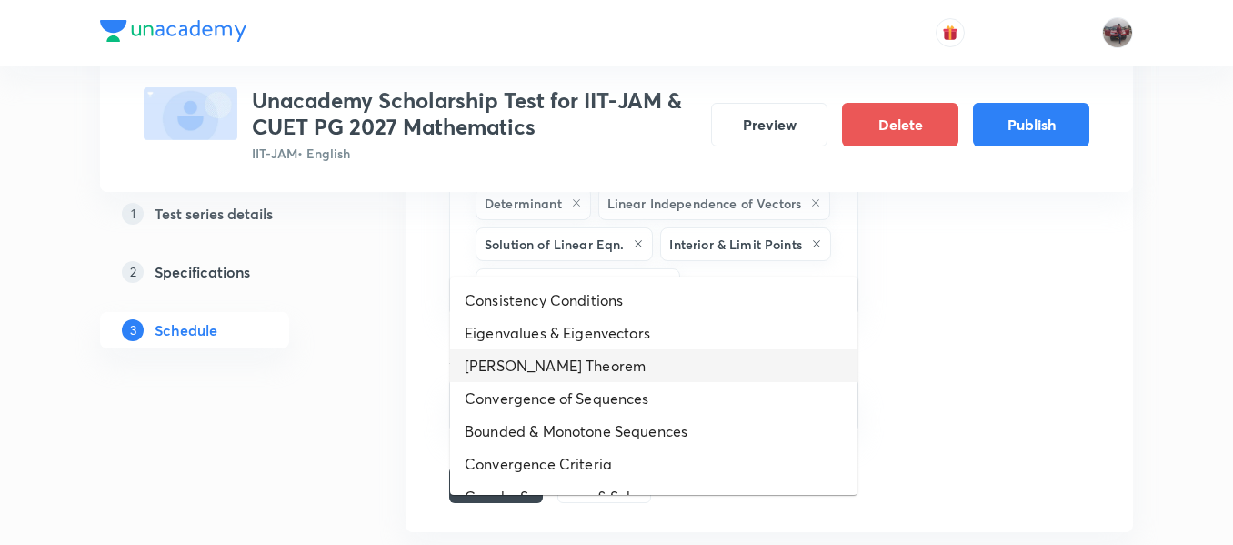
drag, startPoint x: 711, startPoint y: 253, endPoint x: 609, endPoint y: 369, distance: 154.7
click at [609, 369] on li "Cayley-Hamilton Theorem" at bounding box center [653, 365] width 407 height 33
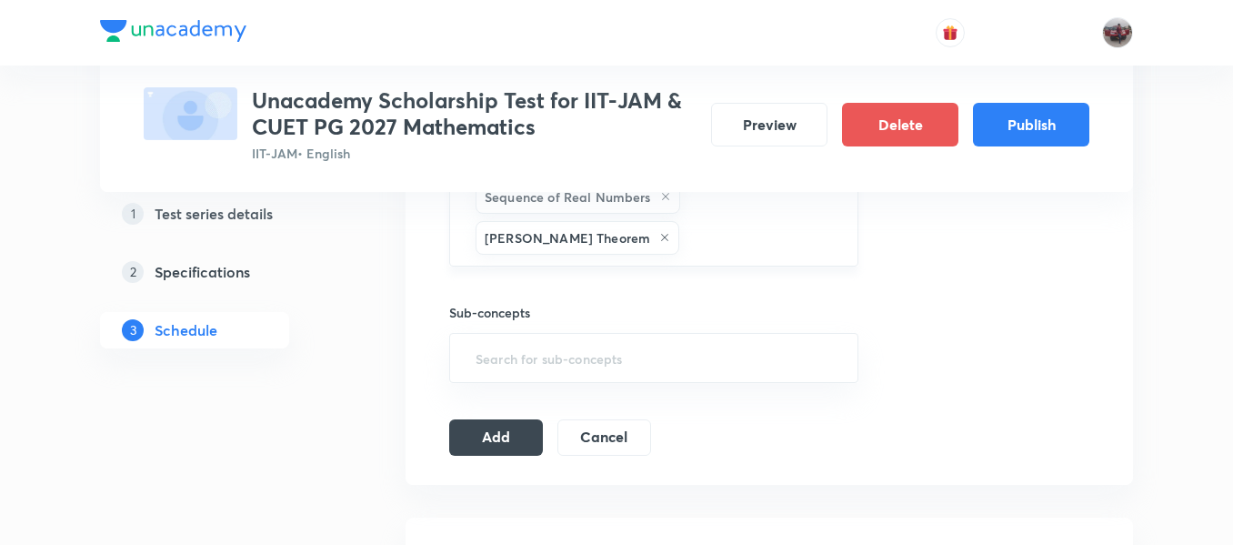
scroll to position [1403, 0]
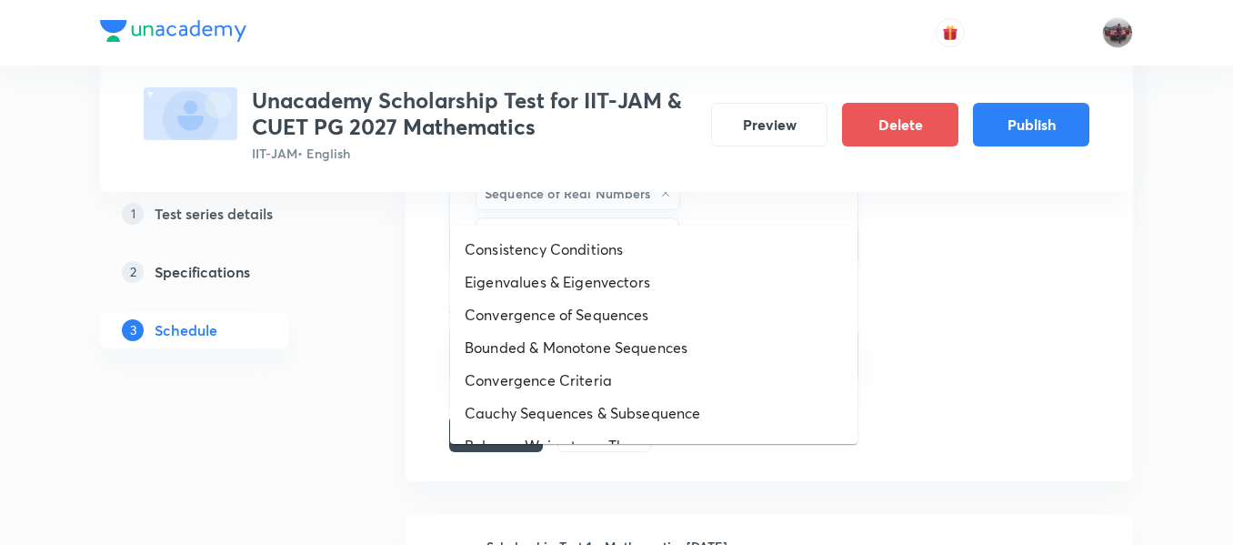
click at [735, 217] on input "text" at bounding box center [759, 234] width 153 height 34
click at [639, 300] on li "Convergence of Sequences" at bounding box center [653, 314] width 407 height 33
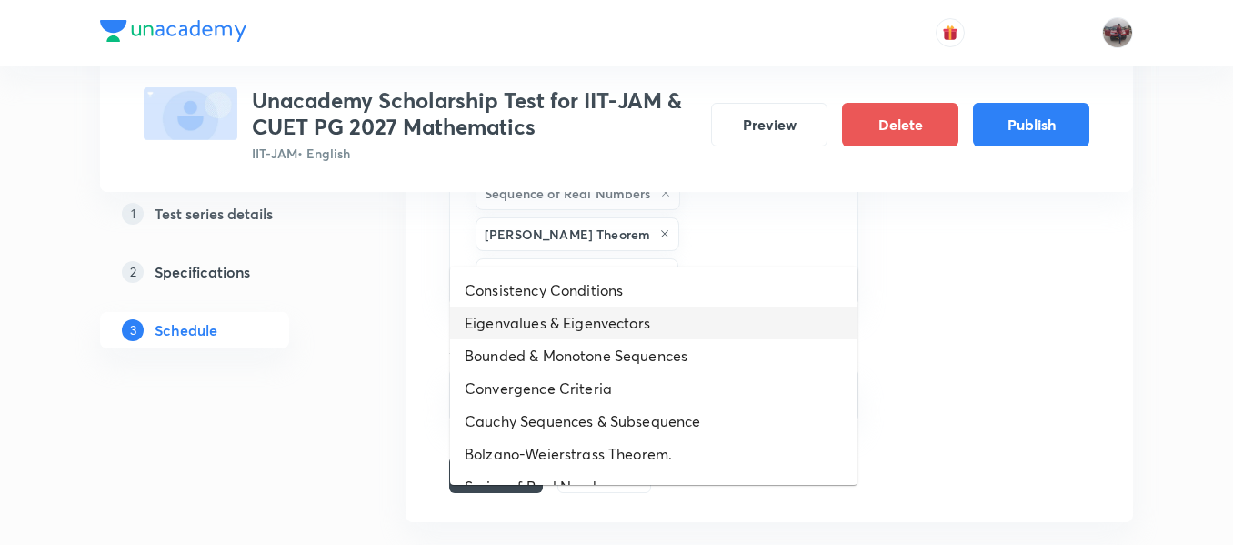
drag, startPoint x: 718, startPoint y: 236, endPoint x: 594, endPoint y: 333, distance: 157.4
click at [594, 333] on li "Eigenvalues & Eigenvectors" at bounding box center [653, 323] width 407 height 33
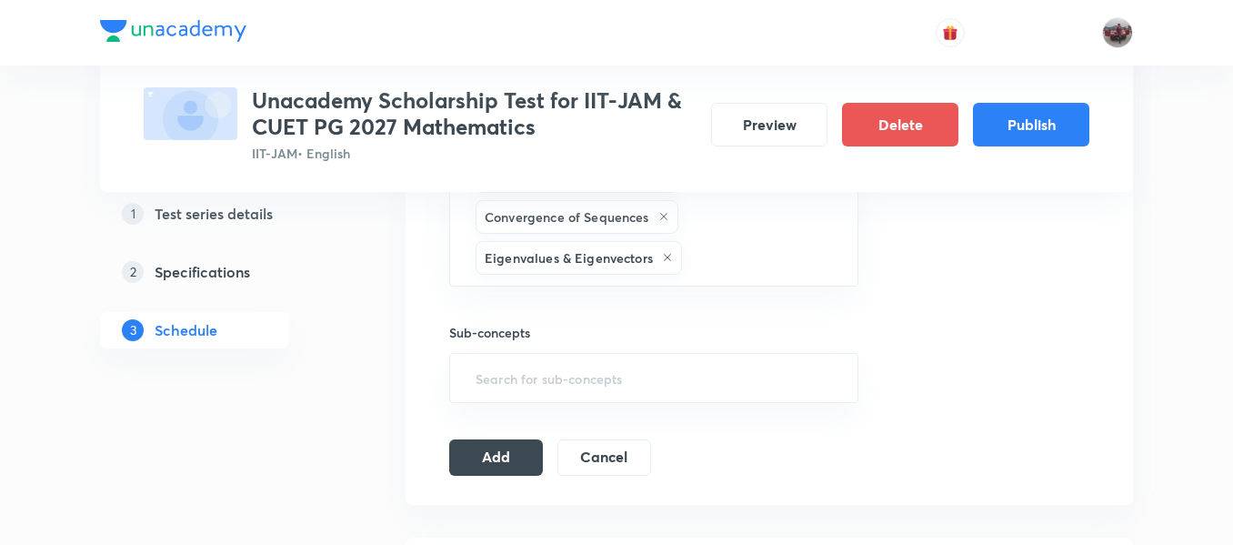
scroll to position [1462, 0]
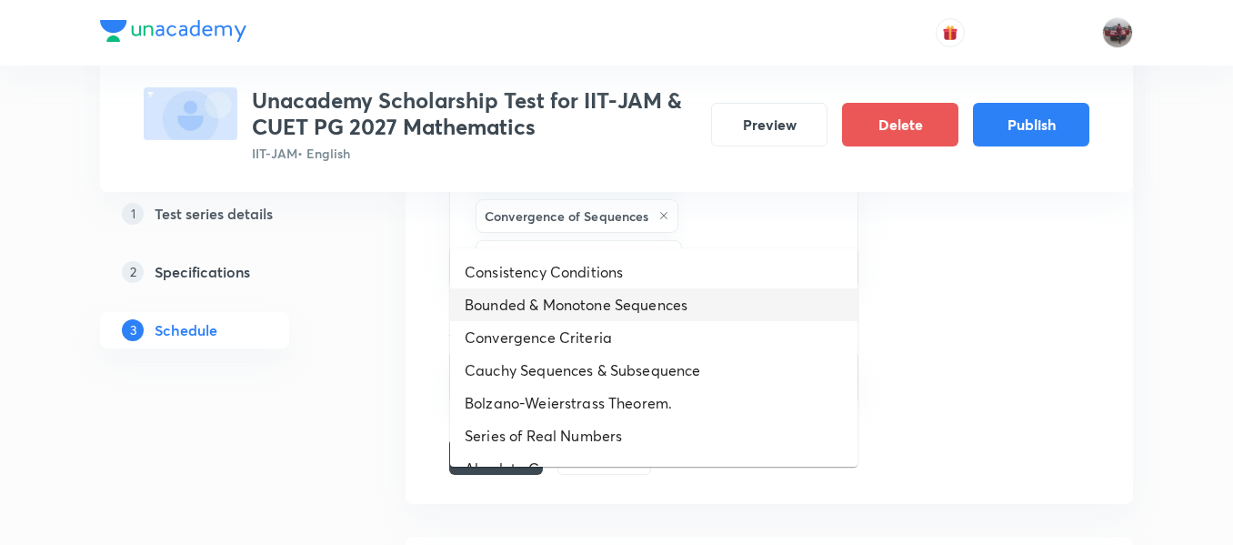
drag, startPoint x: 713, startPoint y: 210, endPoint x: 586, endPoint y: 333, distance: 176.9
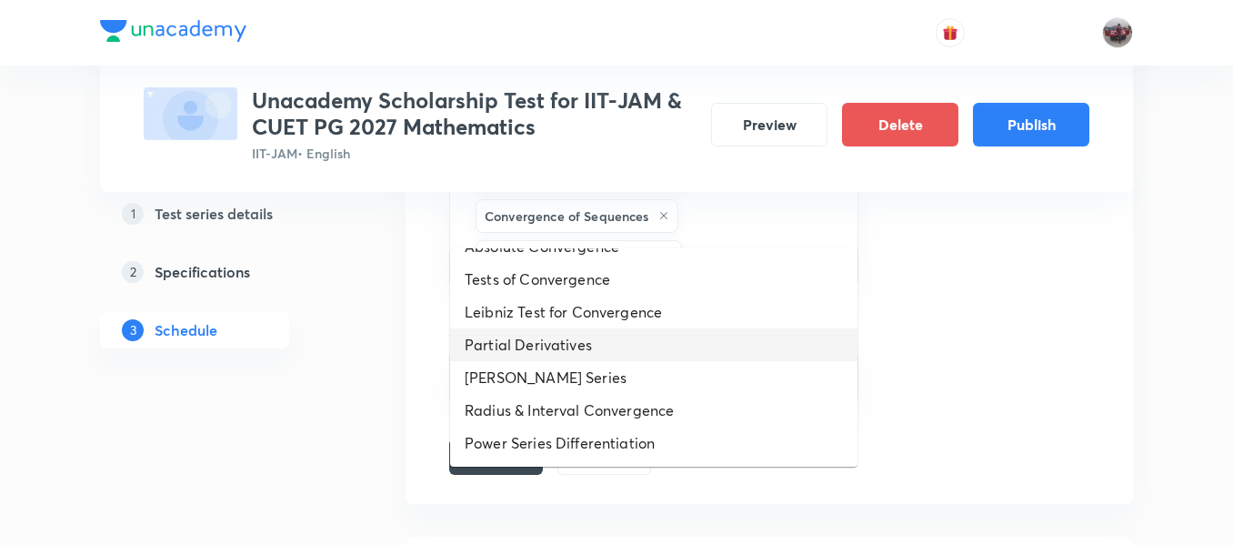
click at [597, 331] on li "Partial Derivatives" at bounding box center [653, 344] width 407 height 33
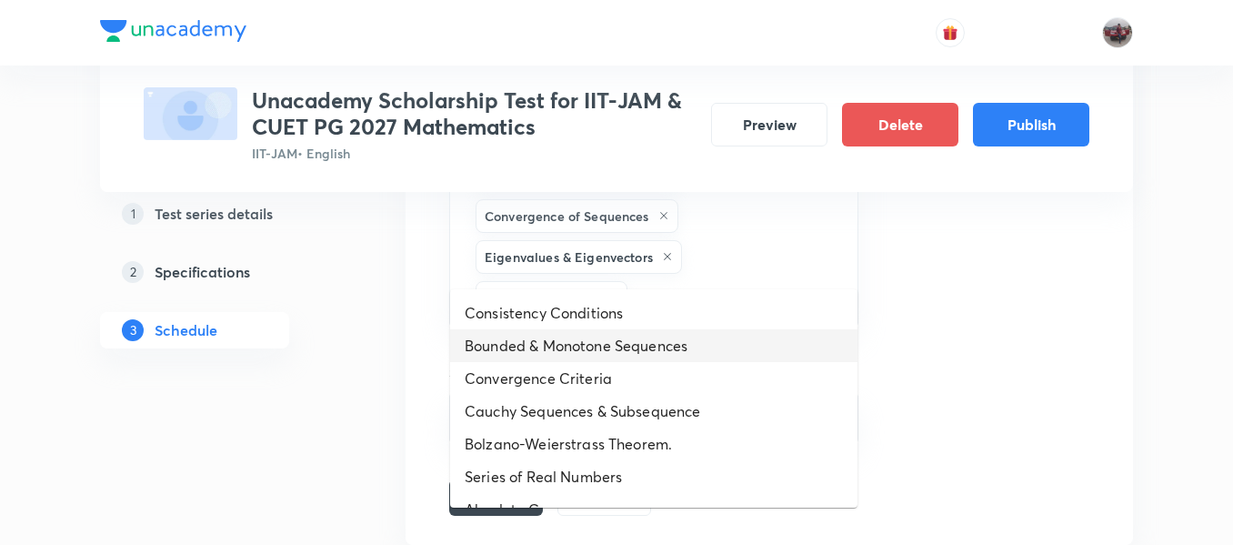
drag, startPoint x: 703, startPoint y: 268, endPoint x: 614, endPoint y: 359, distance: 127.4
click at [614, 359] on li "Bounded & Monotone Sequences" at bounding box center [653, 345] width 407 height 33
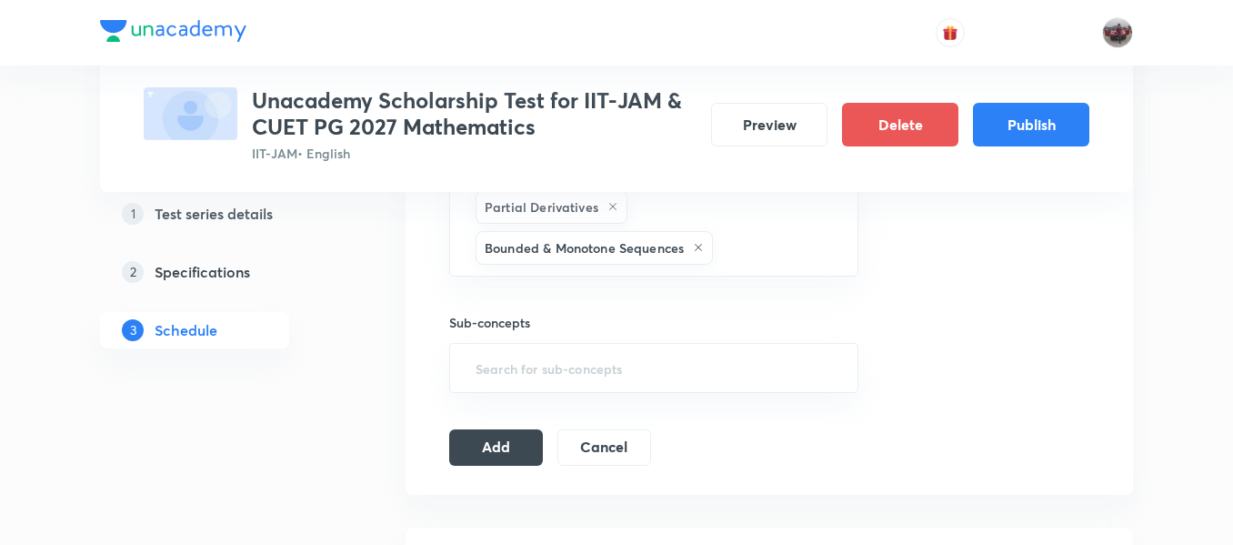
scroll to position [1554, 0]
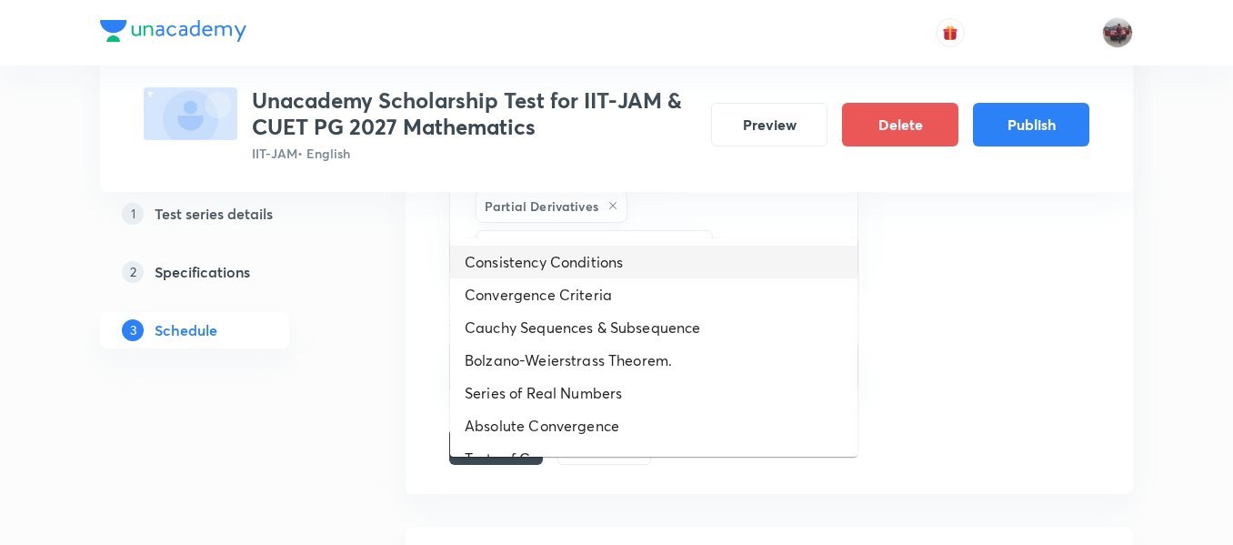
drag, startPoint x: 755, startPoint y: 210, endPoint x: 621, endPoint y: 366, distance: 205.1
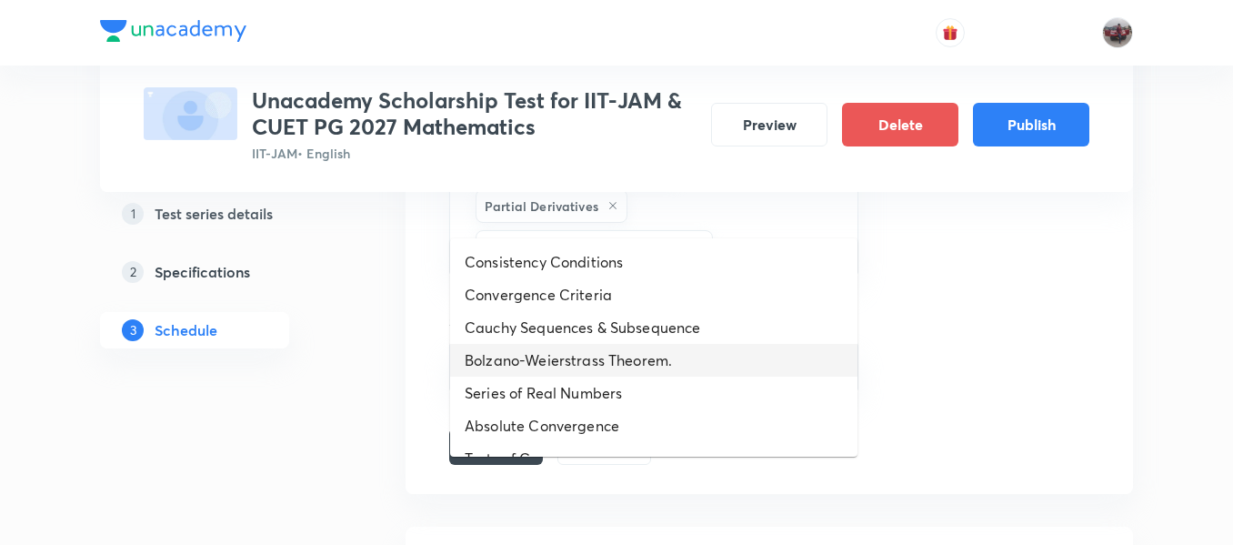
click at [621, 366] on li "Bolzano-Weierstrass Theorem." at bounding box center [653, 360] width 407 height 33
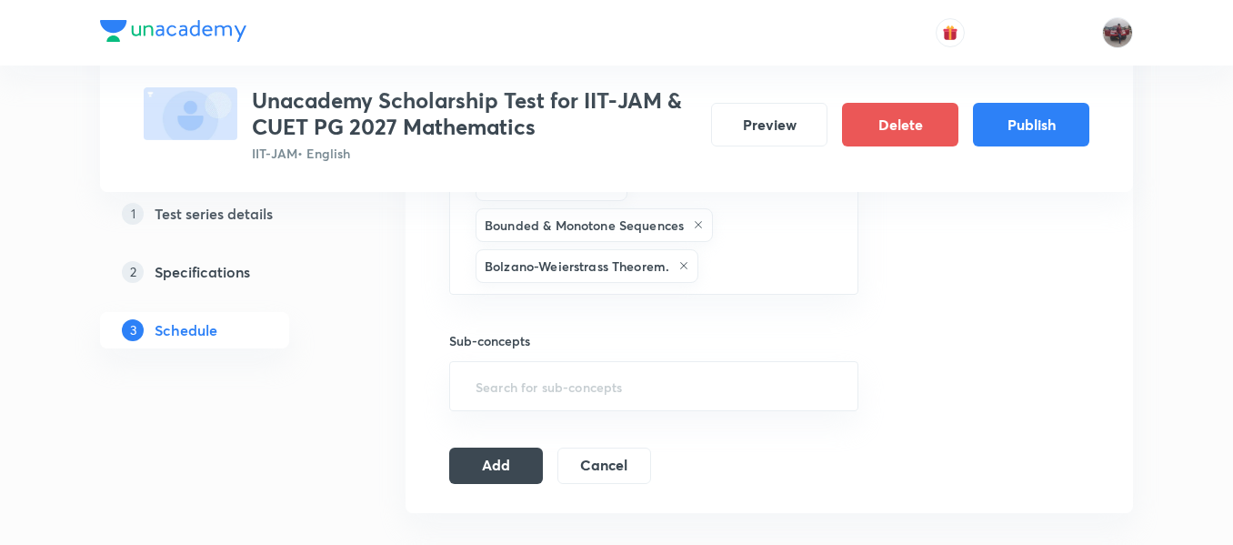
scroll to position [1574, 0]
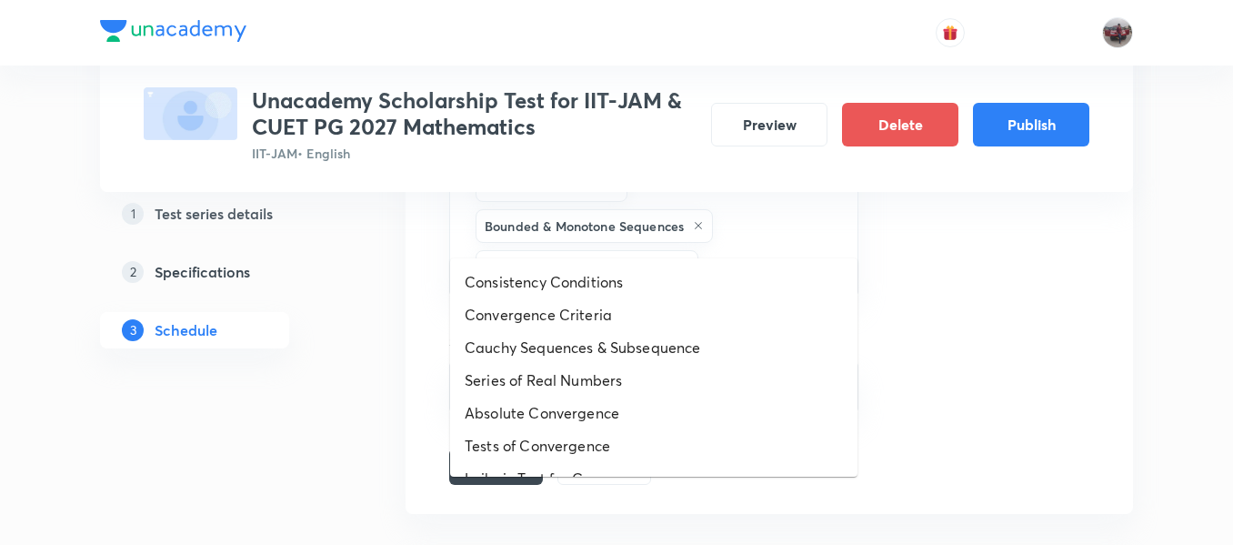
drag, startPoint x: 728, startPoint y: 235, endPoint x: 642, endPoint y: 355, distance: 147.4
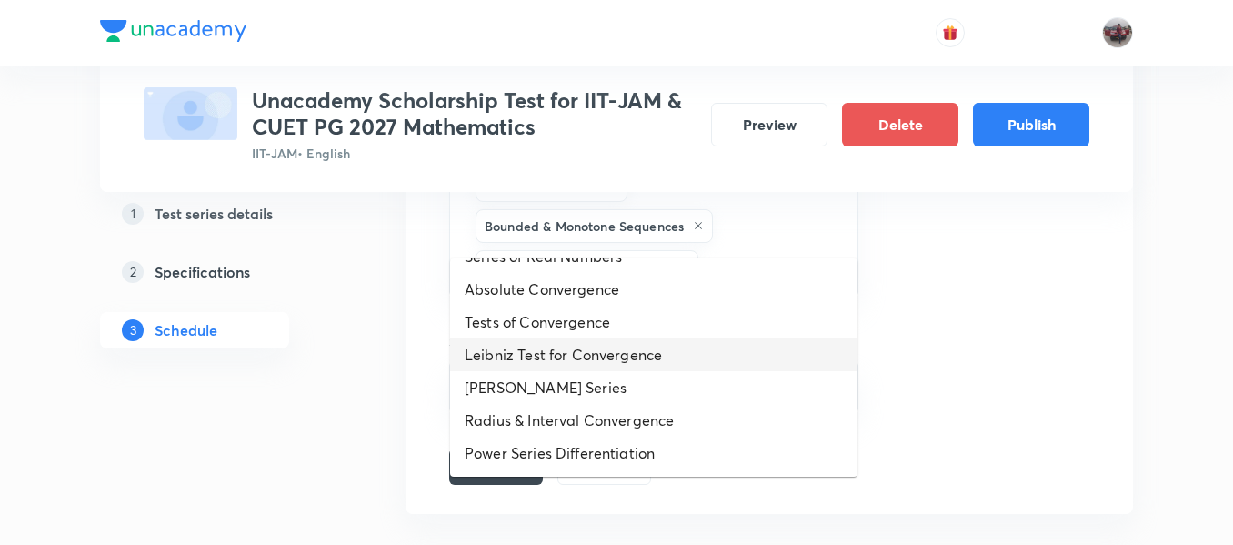
click at [597, 358] on li "Leibniz Test for Convergence" at bounding box center [653, 354] width 407 height 33
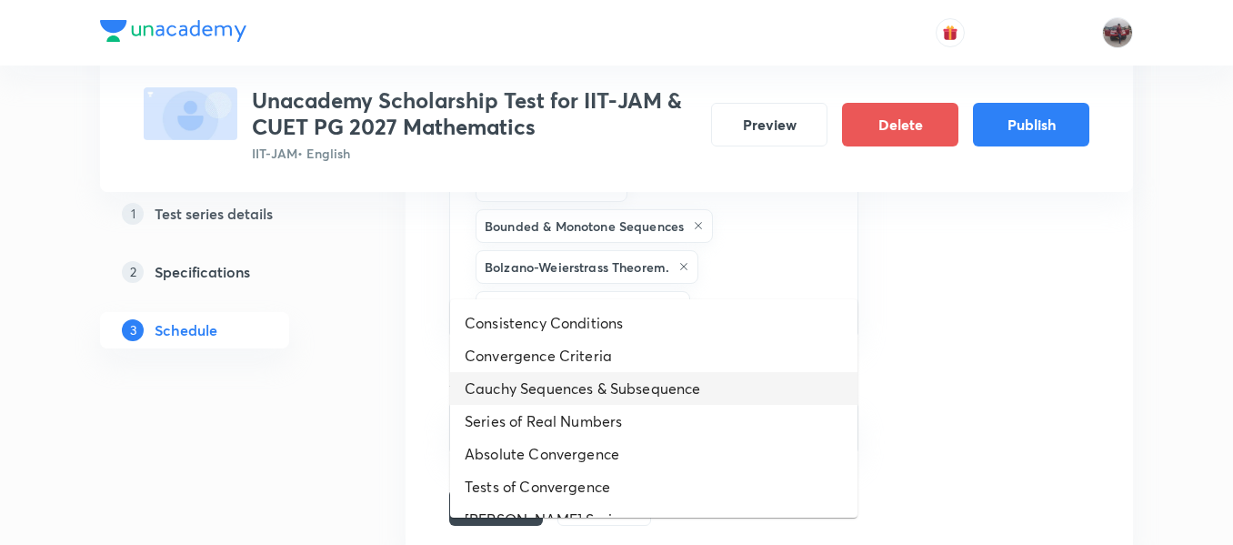
drag, startPoint x: 719, startPoint y: 276, endPoint x: 606, endPoint y: 407, distance: 173.4
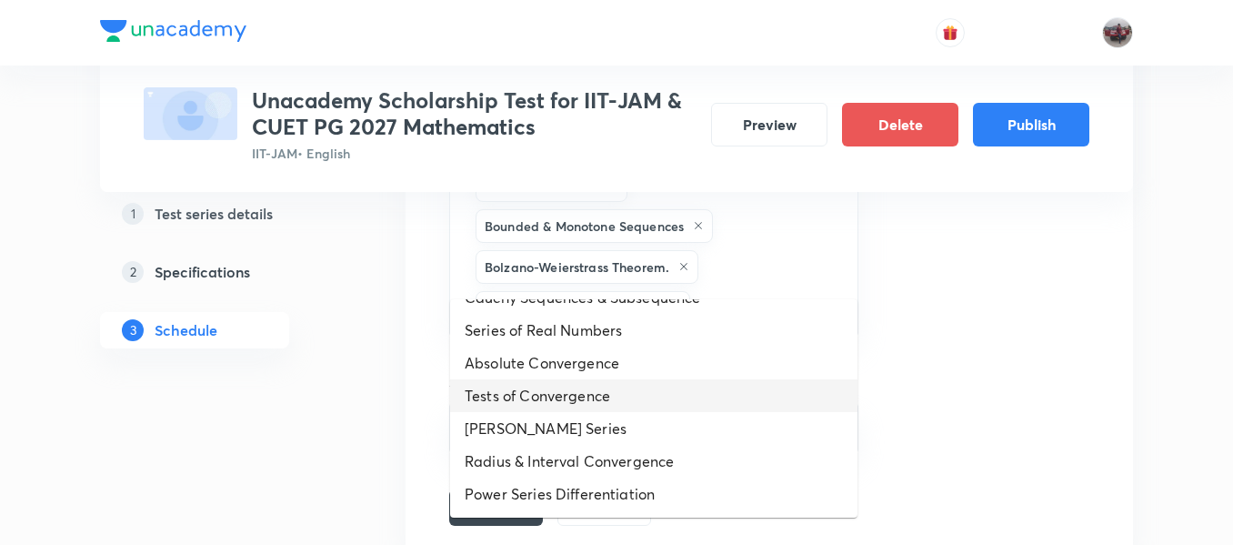
click at [568, 409] on li "Tests of Convergence" at bounding box center [653, 395] width 407 height 33
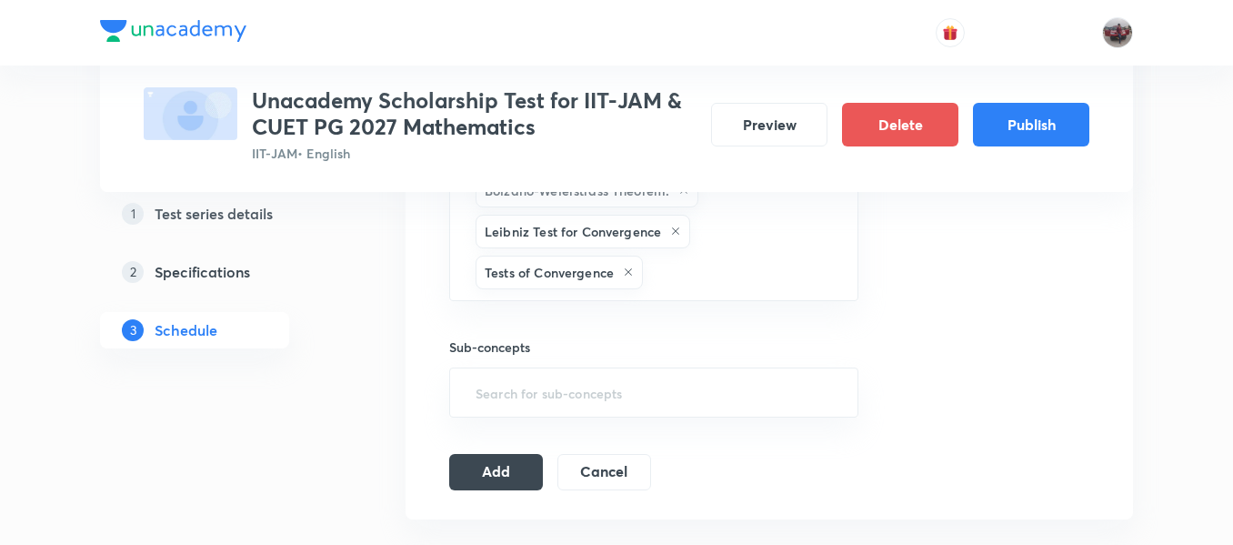
scroll to position [1653, 0]
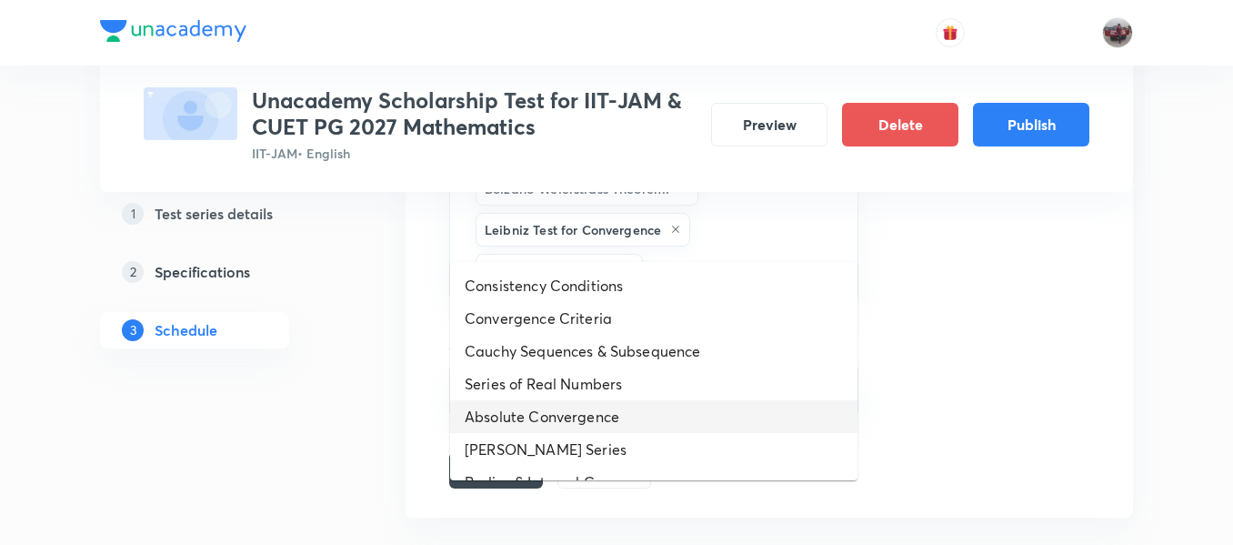
drag, startPoint x: 706, startPoint y: 223, endPoint x: 568, endPoint y: 412, distance: 234.3
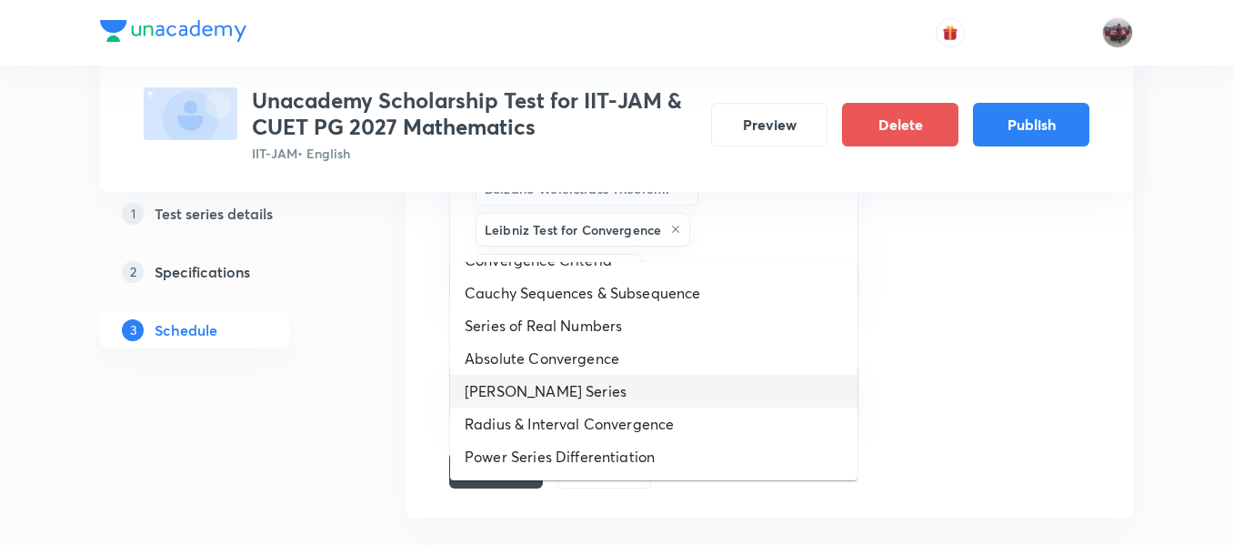
click at [566, 396] on li "Taylor's Series" at bounding box center [653, 391] width 407 height 33
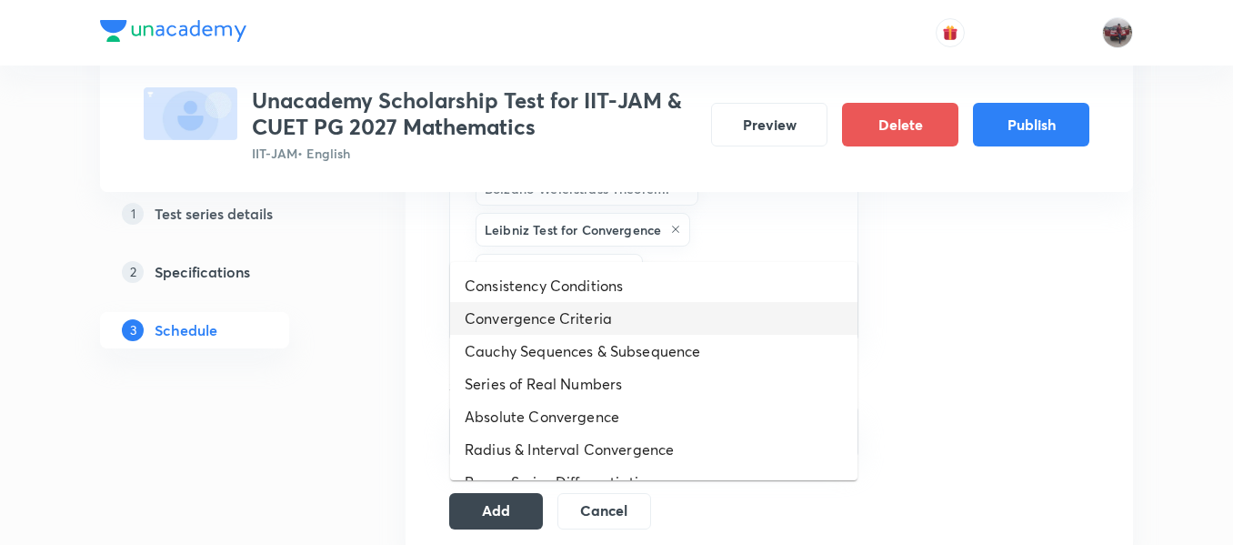
drag, startPoint x: 809, startPoint y: 231, endPoint x: 602, endPoint y: 383, distance: 256.3
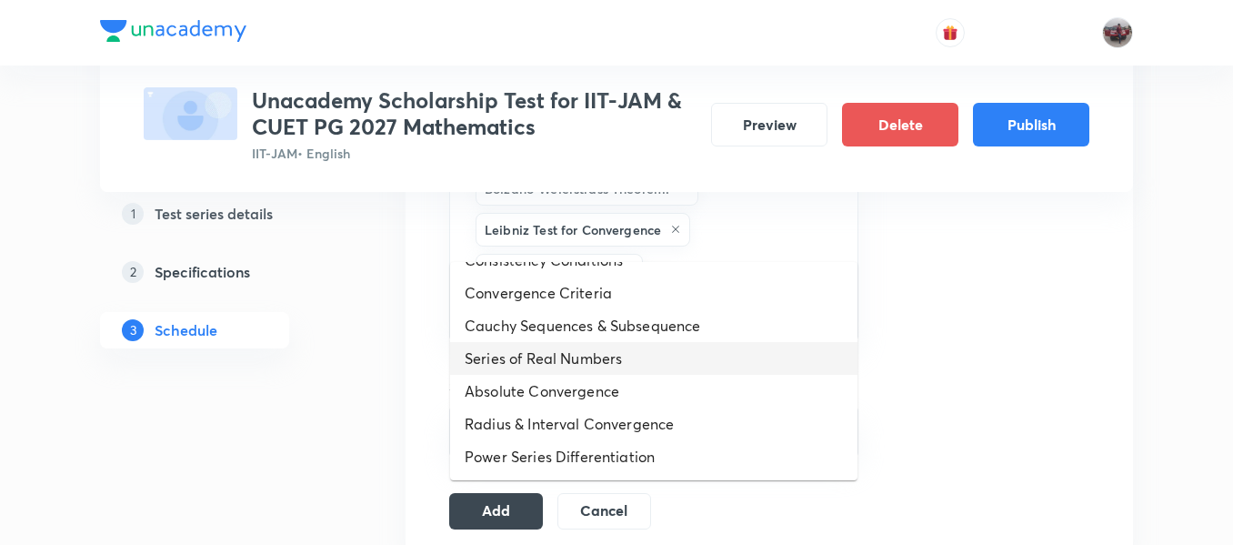
click at [569, 357] on li "Series of Real Numbers" at bounding box center [653, 358] width 407 height 33
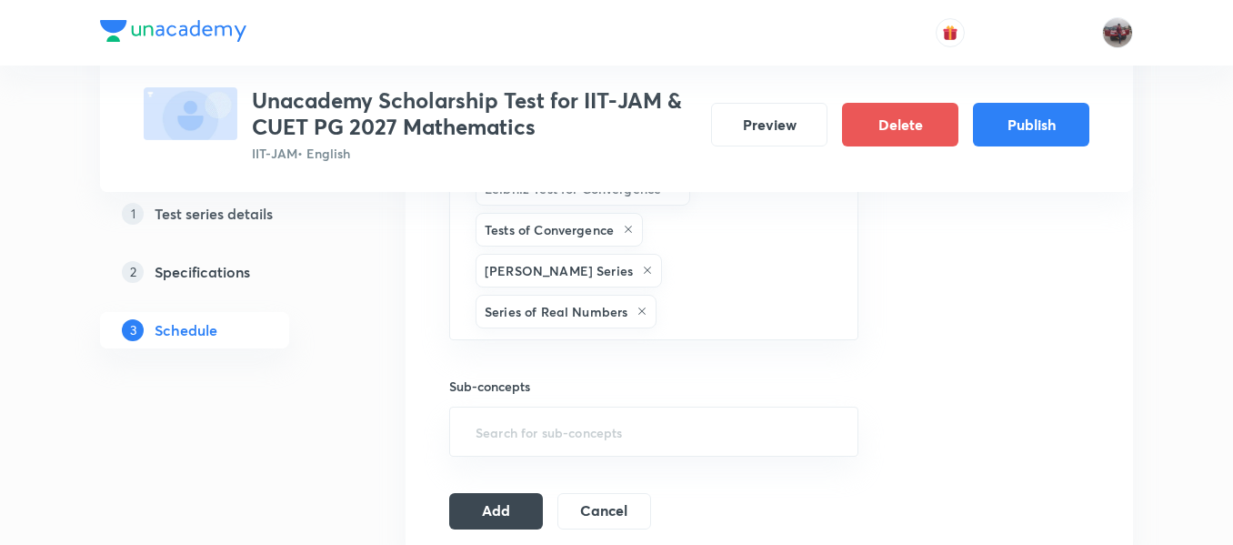
scroll to position [1695, 0]
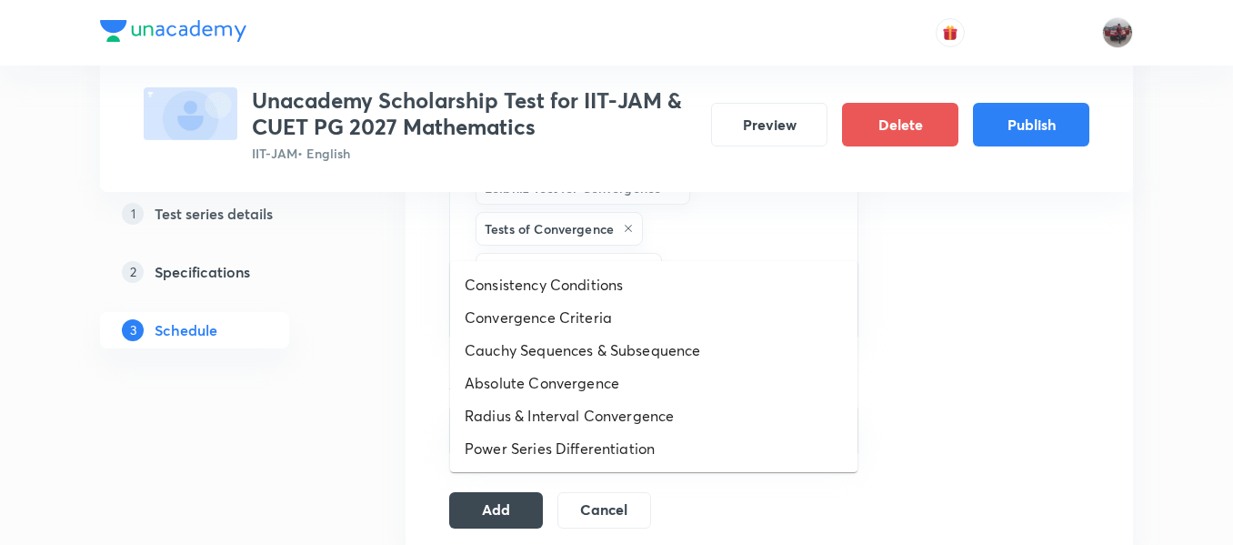
drag, startPoint x: 698, startPoint y: 227, endPoint x: 619, endPoint y: 321, distance: 122.6
click at [619, 321] on li "Convergence Criteria" at bounding box center [653, 317] width 407 height 33
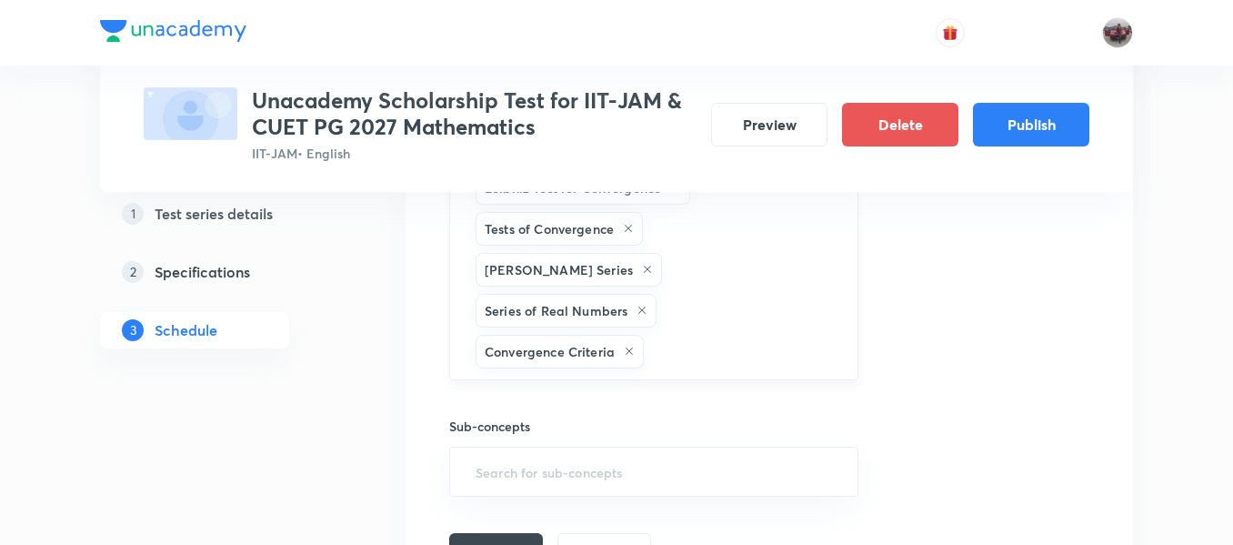
click at [719, 335] on input "text" at bounding box center [742, 352] width 188 height 34
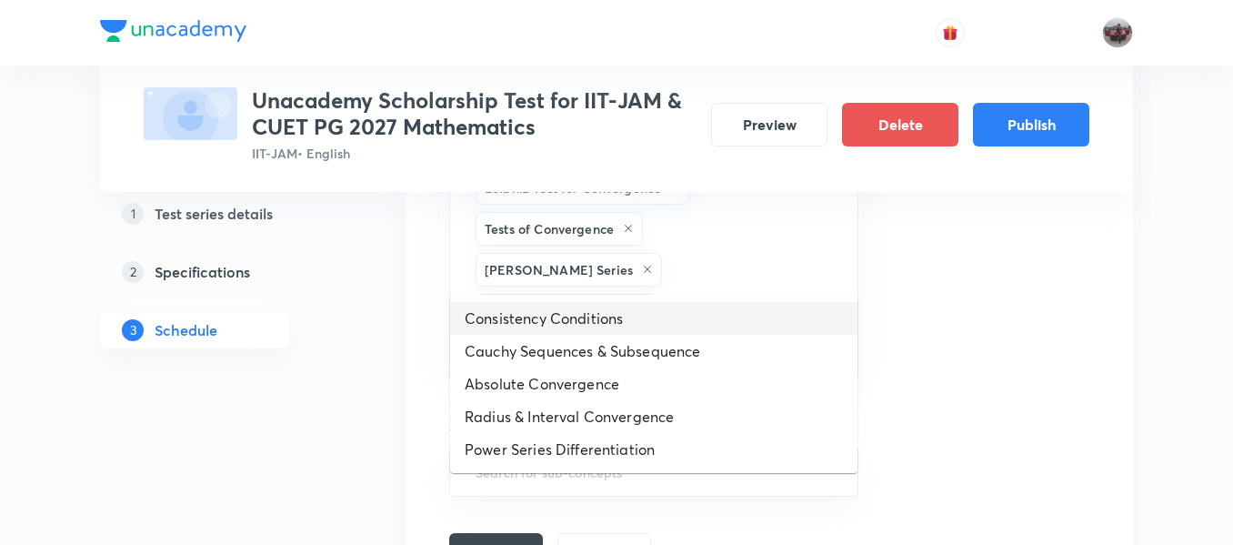
click at [637, 311] on li "Consistency Conditions" at bounding box center [653, 318] width 407 height 33
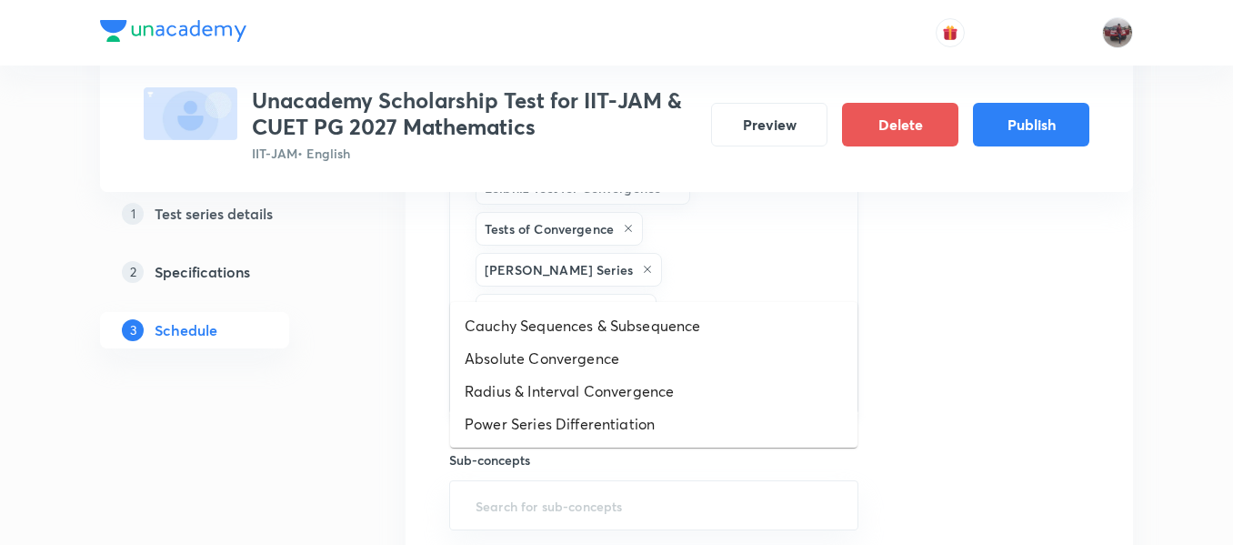
click at [719, 372] on input "text" at bounding box center [654, 389] width 364 height 34
click at [692, 327] on li "Cauchy Sequences & Subsequence" at bounding box center [653, 325] width 407 height 33
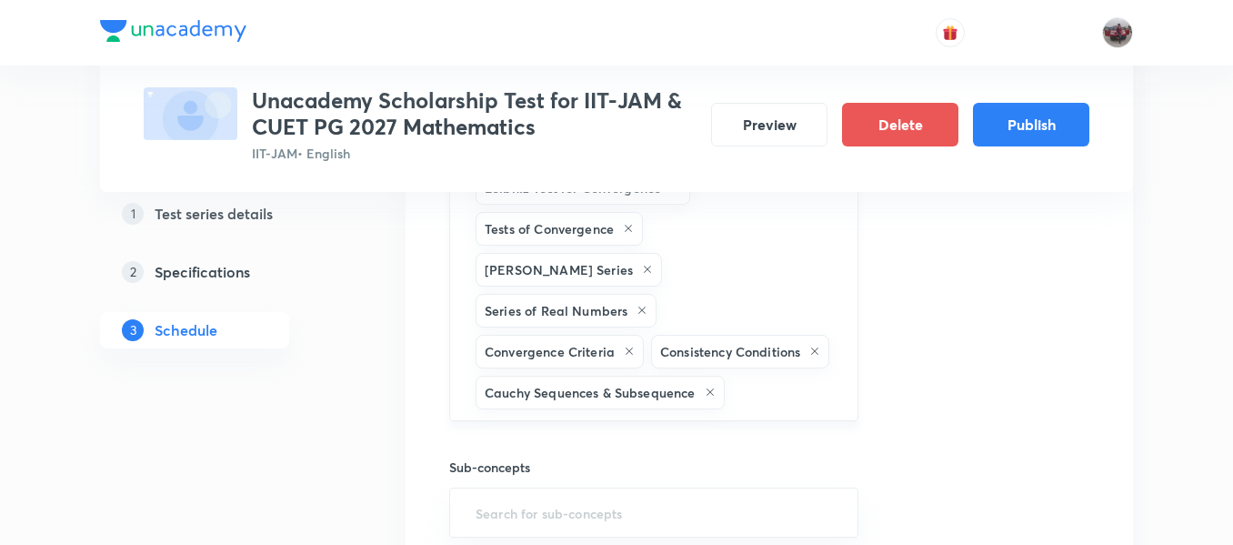
click at [776, 376] on input "text" at bounding box center [782, 393] width 107 height 34
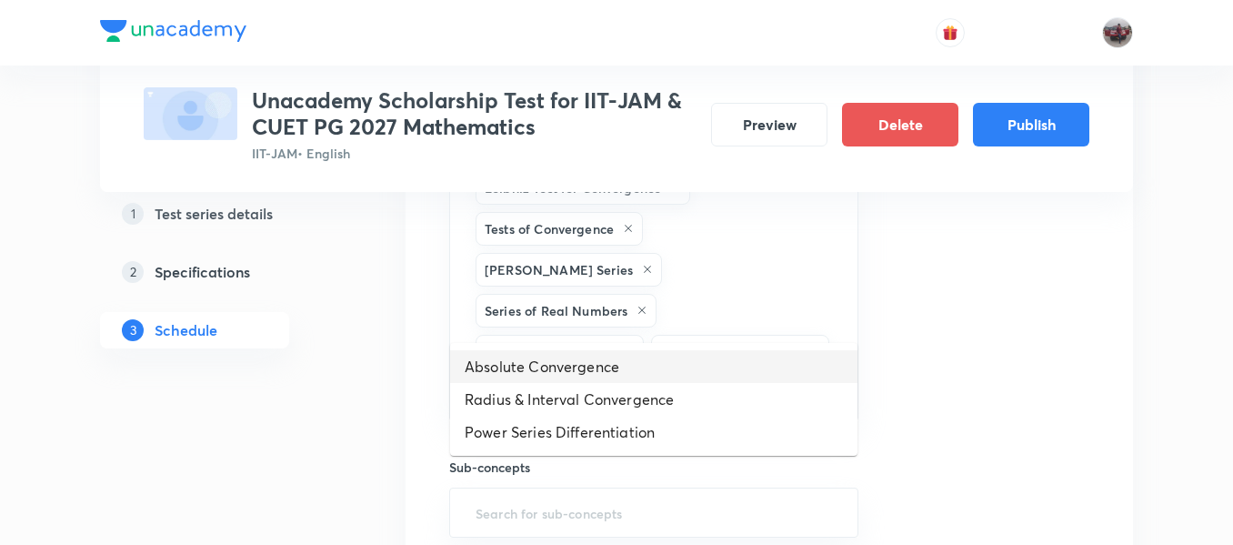
click at [697, 357] on li "Absolute Convergence" at bounding box center [653, 366] width 407 height 33
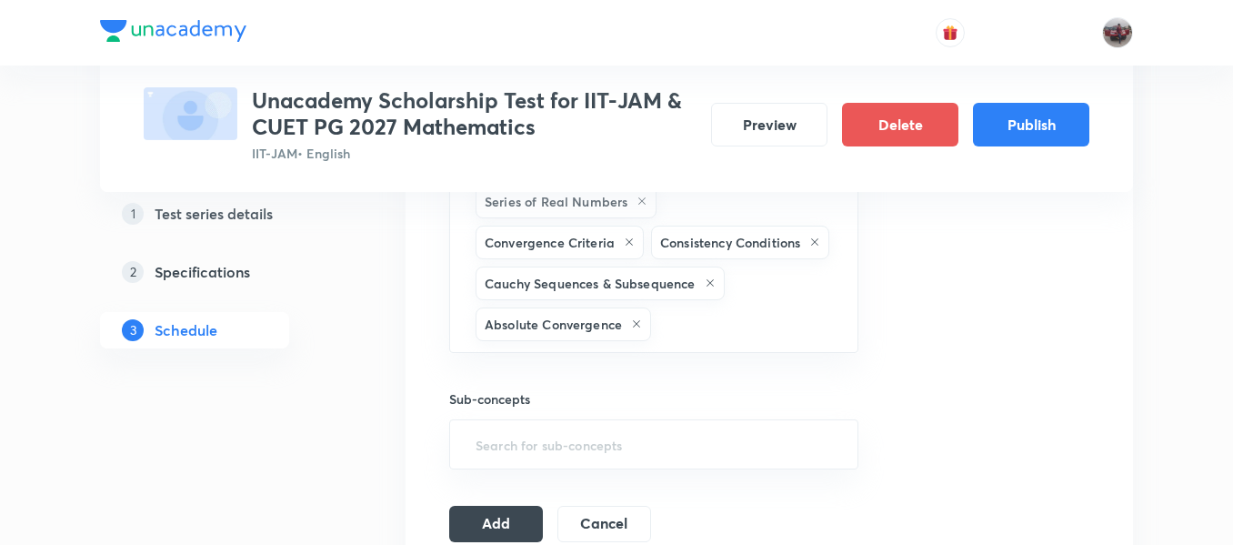
scroll to position [1823, 0]
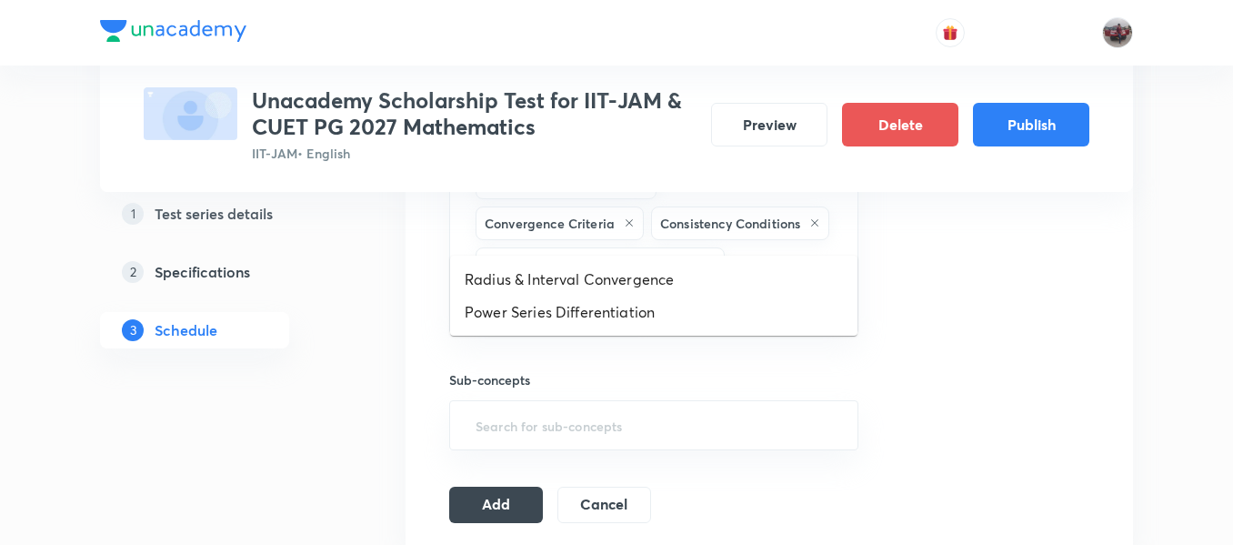
drag, startPoint x: 722, startPoint y: 219, endPoint x: 667, endPoint y: 272, distance: 76.6
click at [667, 272] on li "Radius & Interval Convergence" at bounding box center [653, 279] width 407 height 33
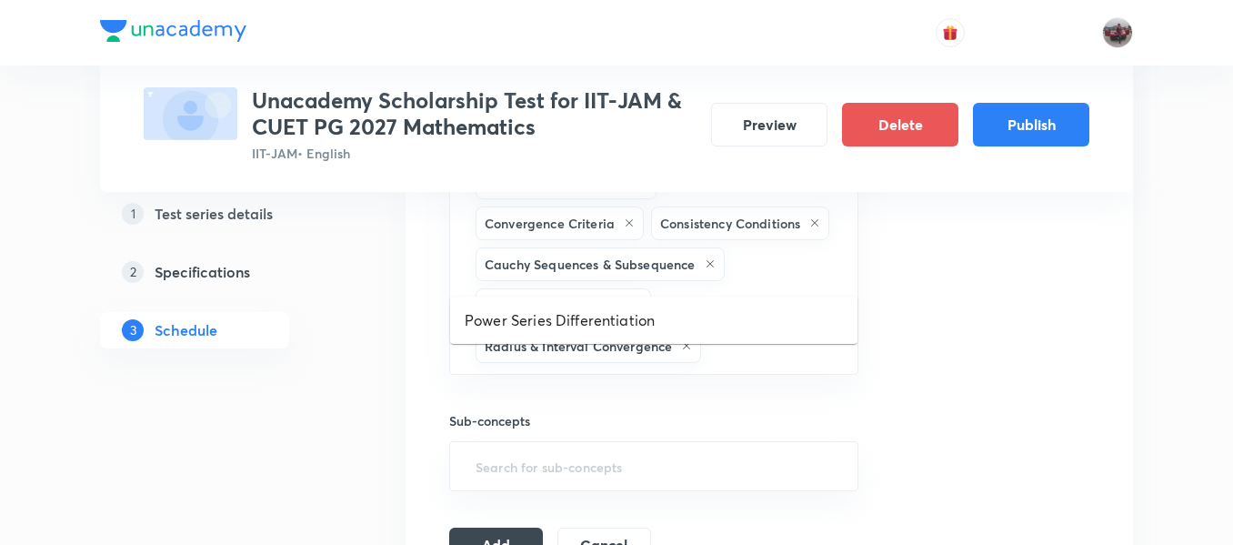
drag, startPoint x: 776, startPoint y: 270, endPoint x: 682, endPoint y: 322, distance: 107.1
click at [682, 322] on li "Power Series Differentiation" at bounding box center [653, 320] width 407 height 33
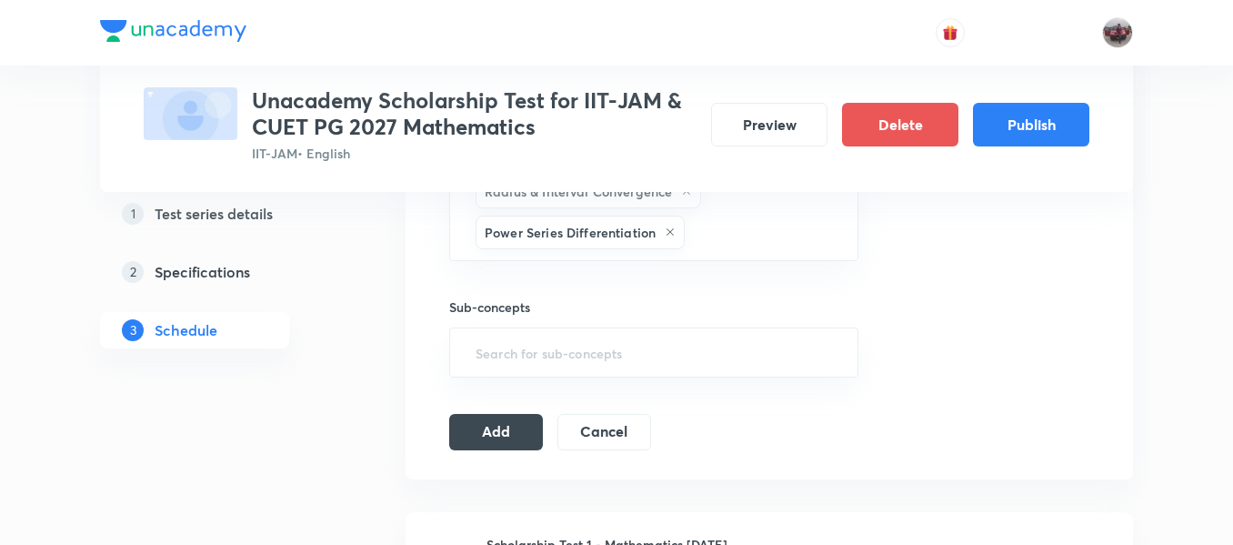
scroll to position [1987, 0]
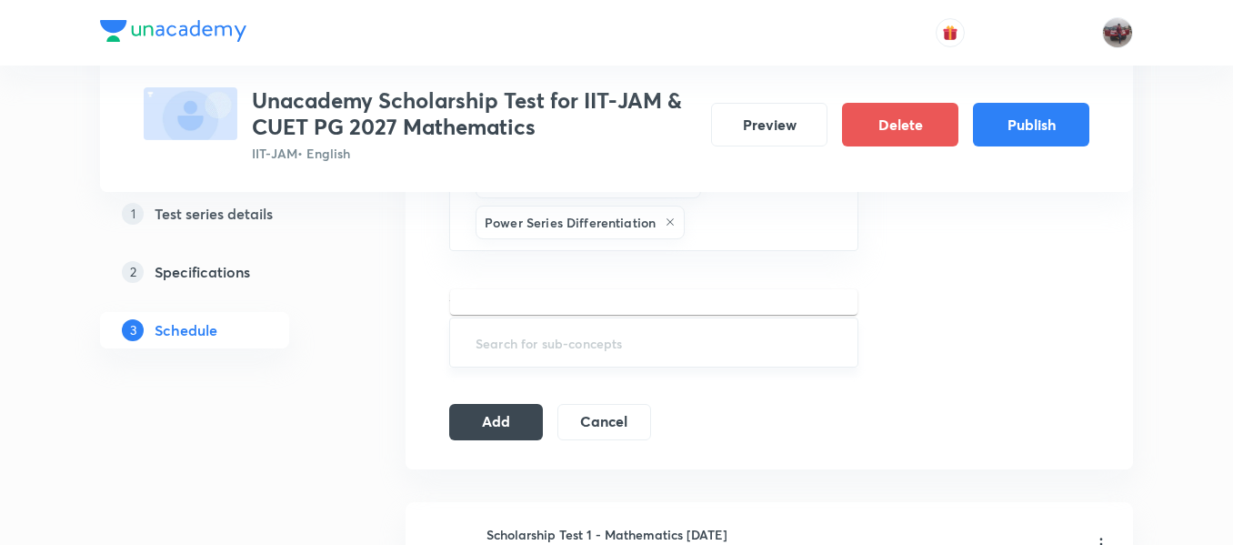
click at [645, 326] on input "text" at bounding box center [654, 343] width 364 height 34
type input ";"
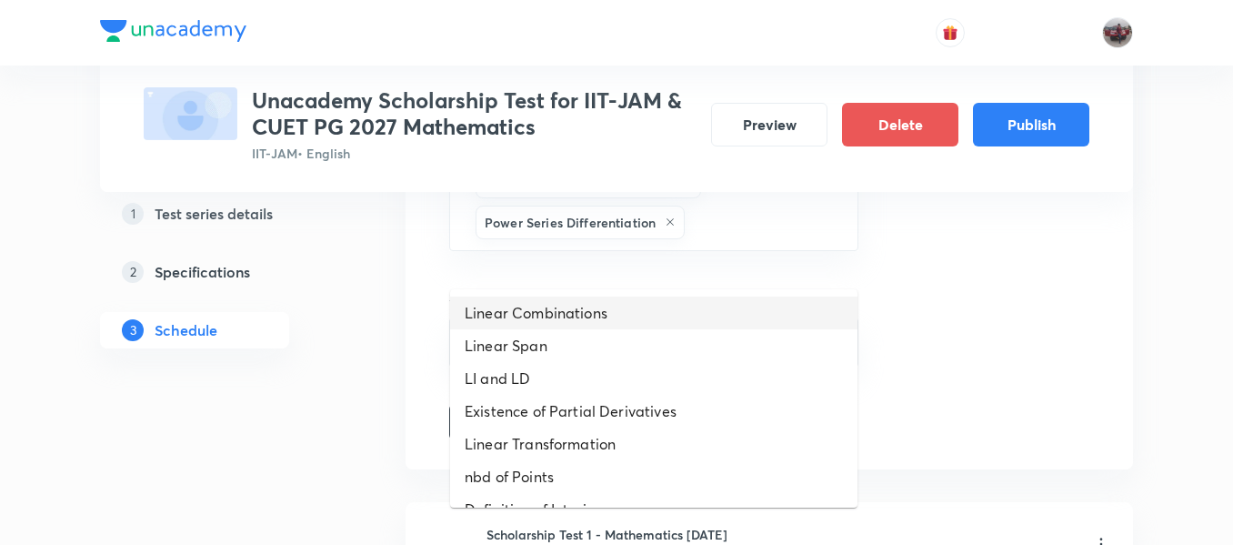
click at [596, 312] on li "Linear Combinations" at bounding box center [653, 313] width 407 height 33
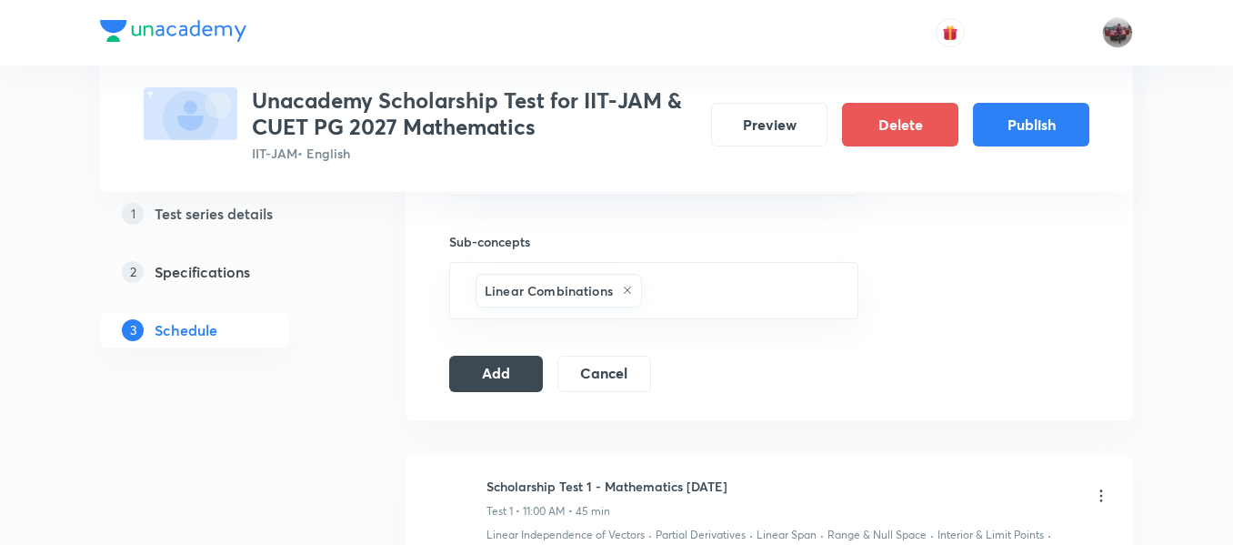
scroll to position [2044, 0]
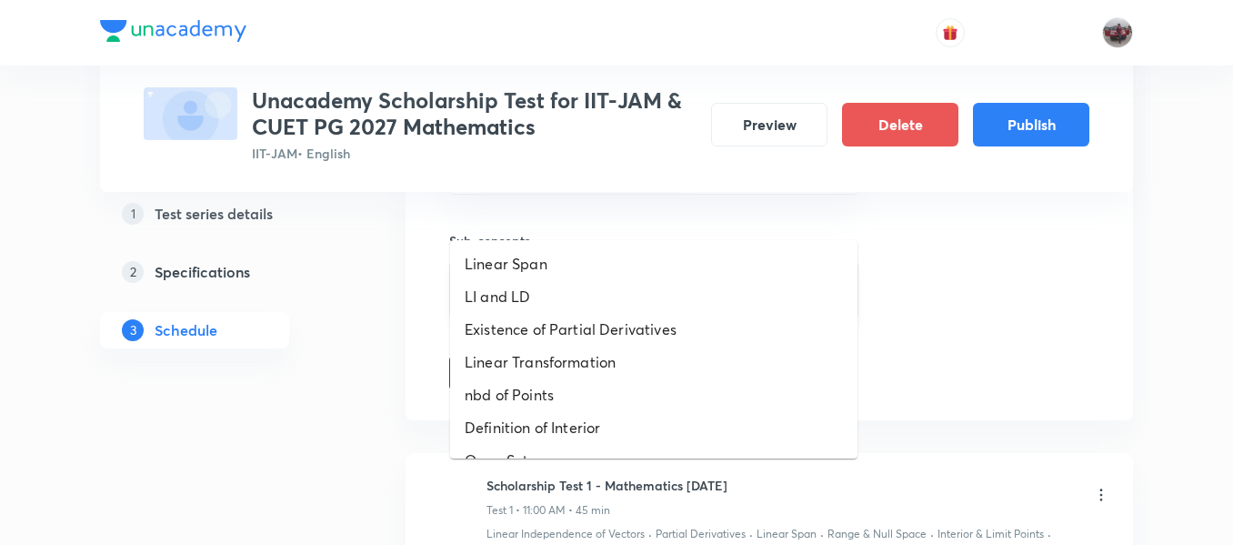
click at [696, 273] on input "text" at bounding box center [741, 290] width 190 height 34
click at [616, 265] on li "Linear Span" at bounding box center [653, 263] width 407 height 33
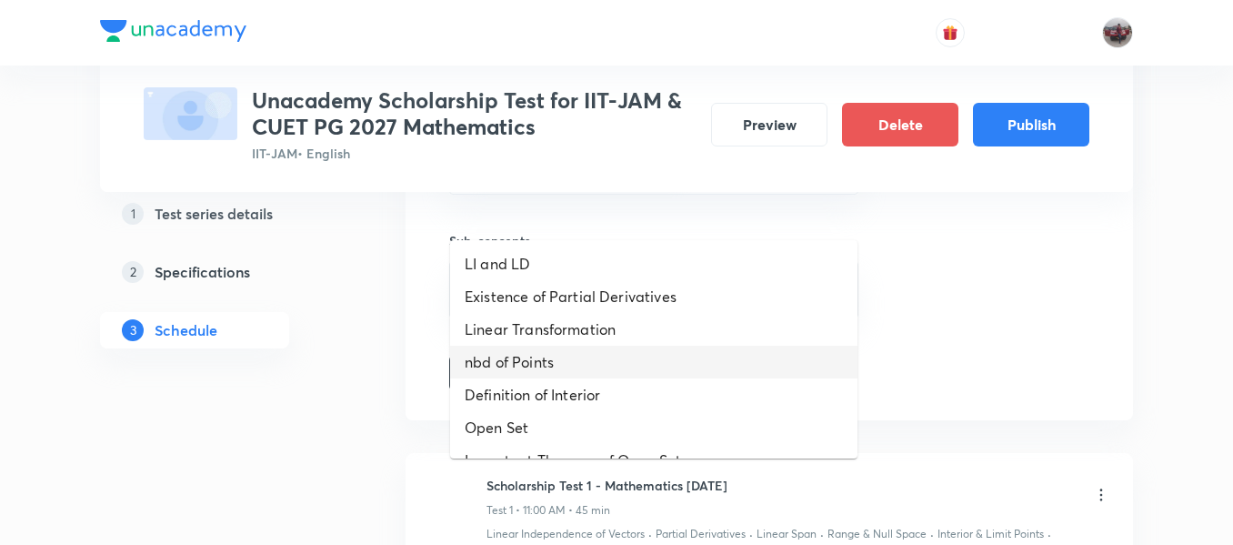
drag, startPoint x: 791, startPoint y: 216, endPoint x: 636, endPoint y: 364, distance: 214.9
click at [636, 364] on li "nbd of Points" at bounding box center [653, 362] width 407 height 33
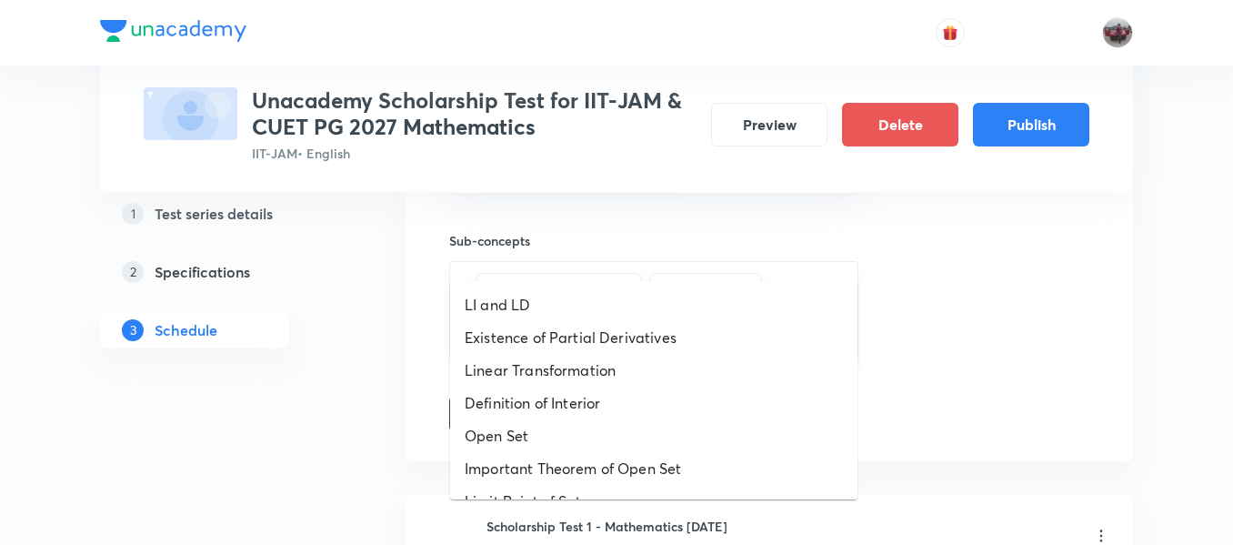
click at [655, 314] on input "text" at bounding box center [716, 331] width 237 height 34
click at [643, 343] on li "Existence of Partial Derivatives" at bounding box center [653, 337] width 407 height 33
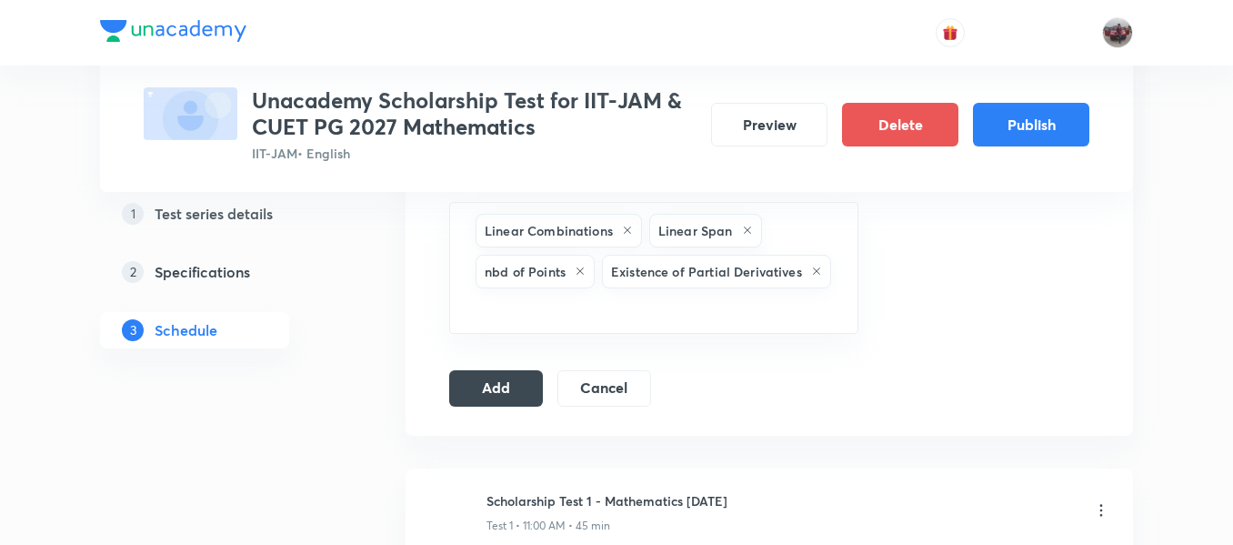
scroll to position [2112, 0]
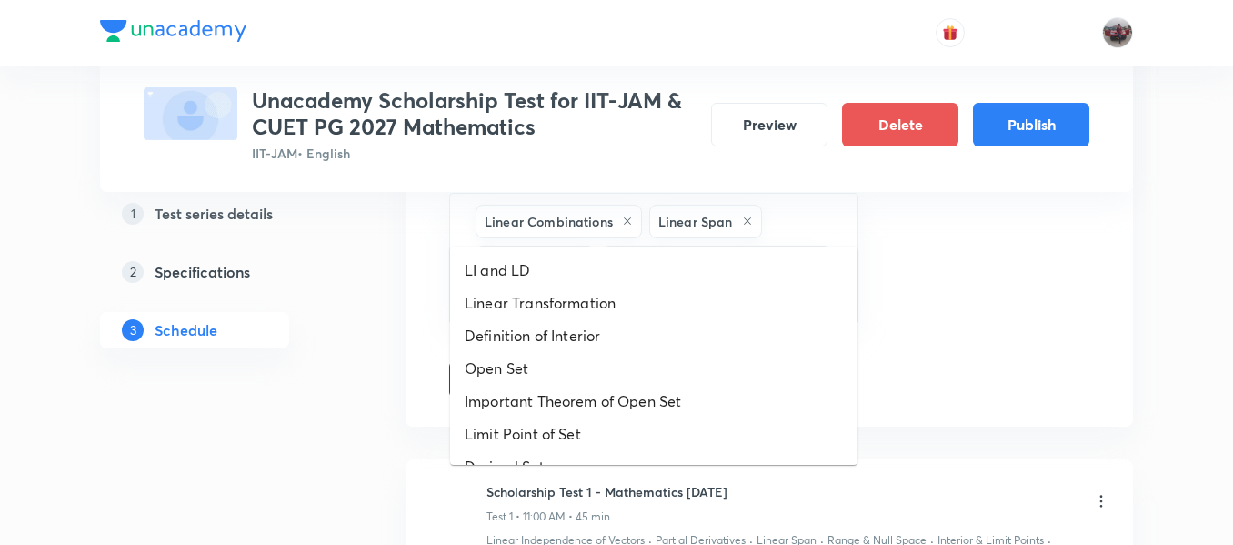
drag, startPoint x: 585, startPoint y: 216, endPoint x: 572, endPoint y: 313, distance: 97.3
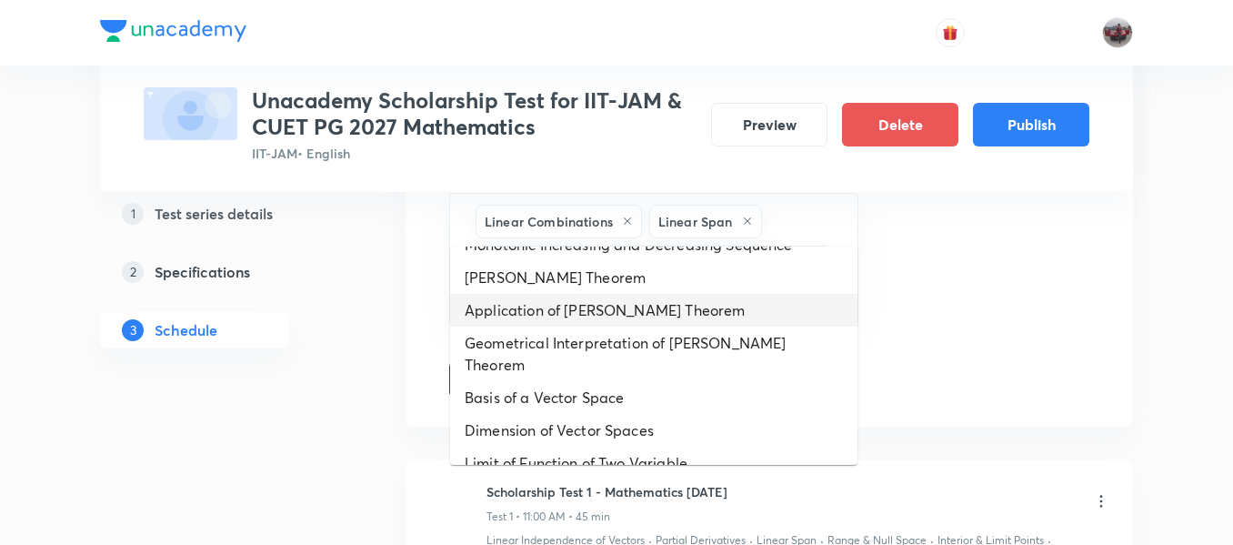
click at [547, 308] on li "Application of Rolle's Theorem" at bounding box center [653, 310] width 407 height 33
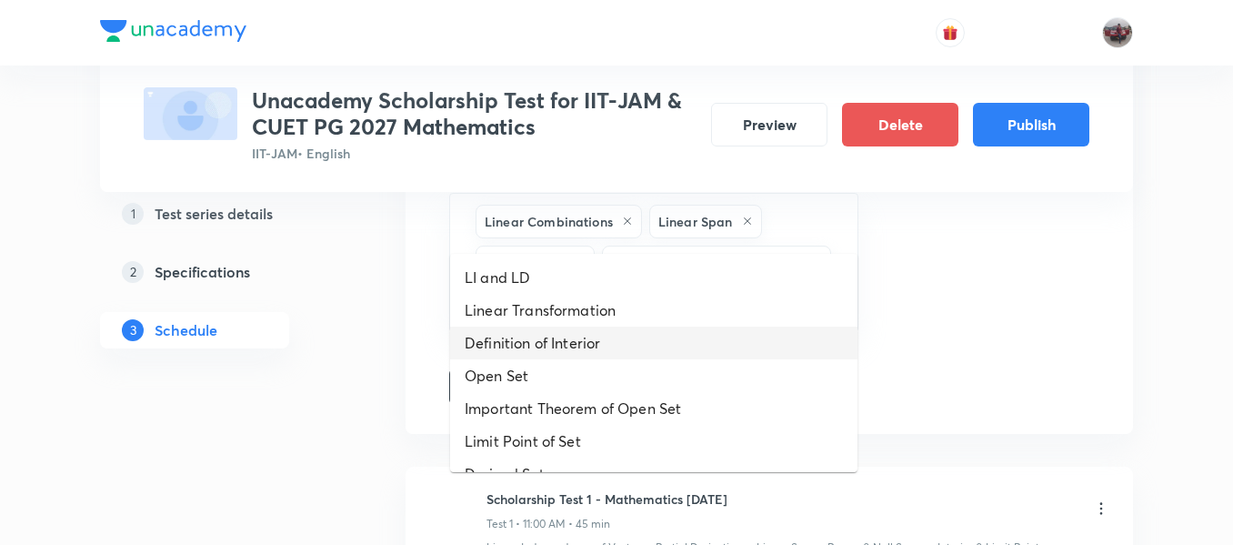
drag, startPoint x: 752, startPoint y: 223, endPoint x: 639, endPoint y: 345, distance: 166.7
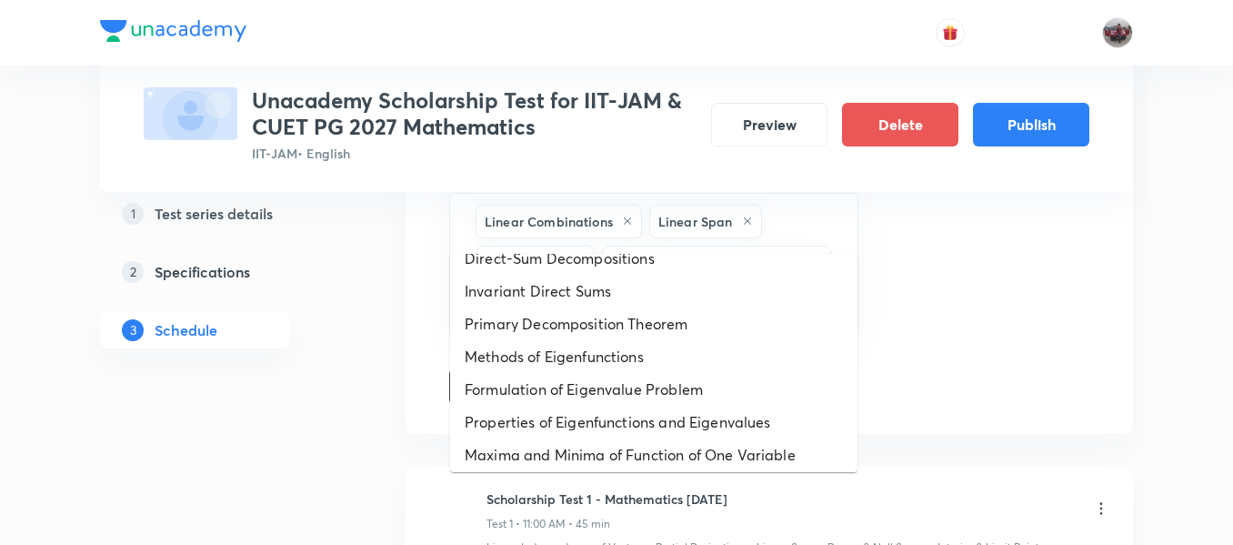
scroll to position [942, 0]
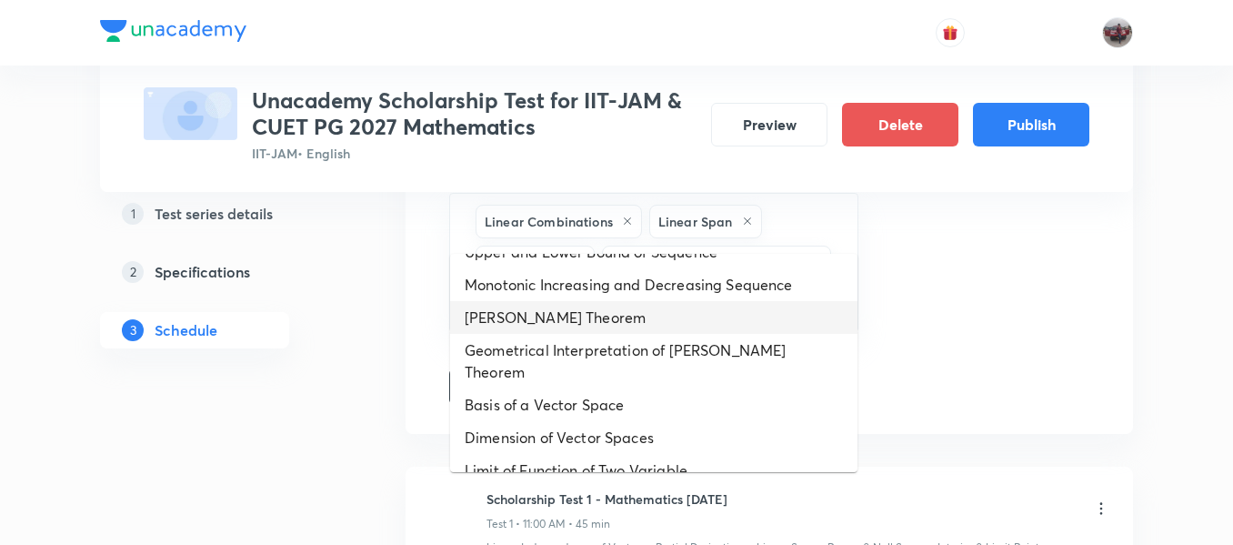
click at [568, 317] on li "Rolle's Theorem" at bounding box center [653, 317] width 407 height 33
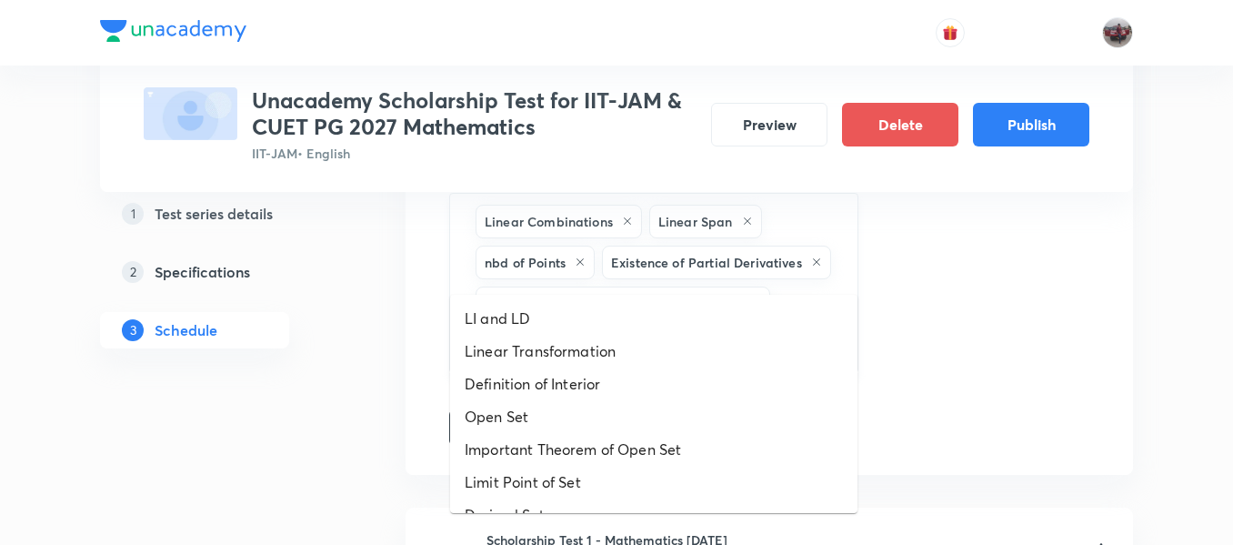
click at [702, 327] on input "text" at bounding box center [759, 344] width 153 height 34
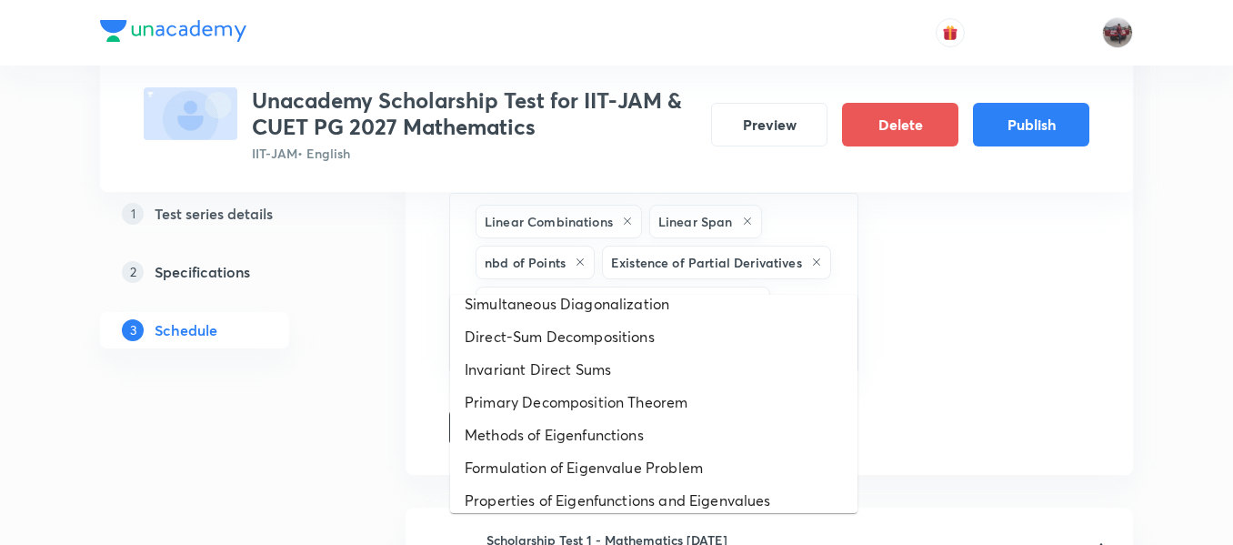
scroll to position [910, 0]
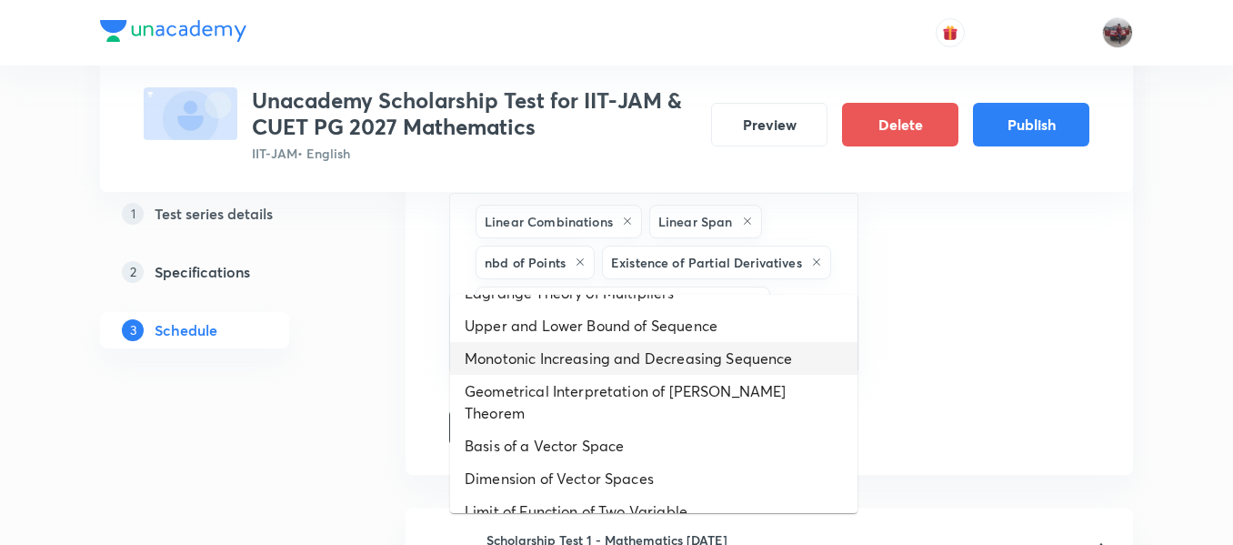
click at [571, 358] on li "Monotonic Increasing and Decreasing Sequence" at bounding box center [653, 358] width 407 height 33
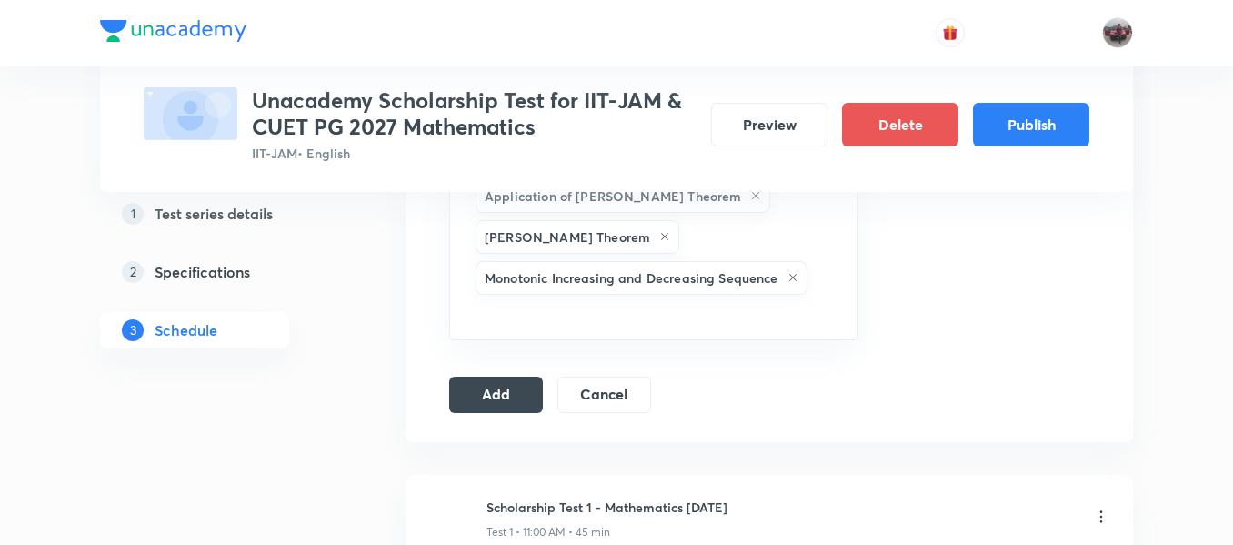
scroll to position [2225, 0]
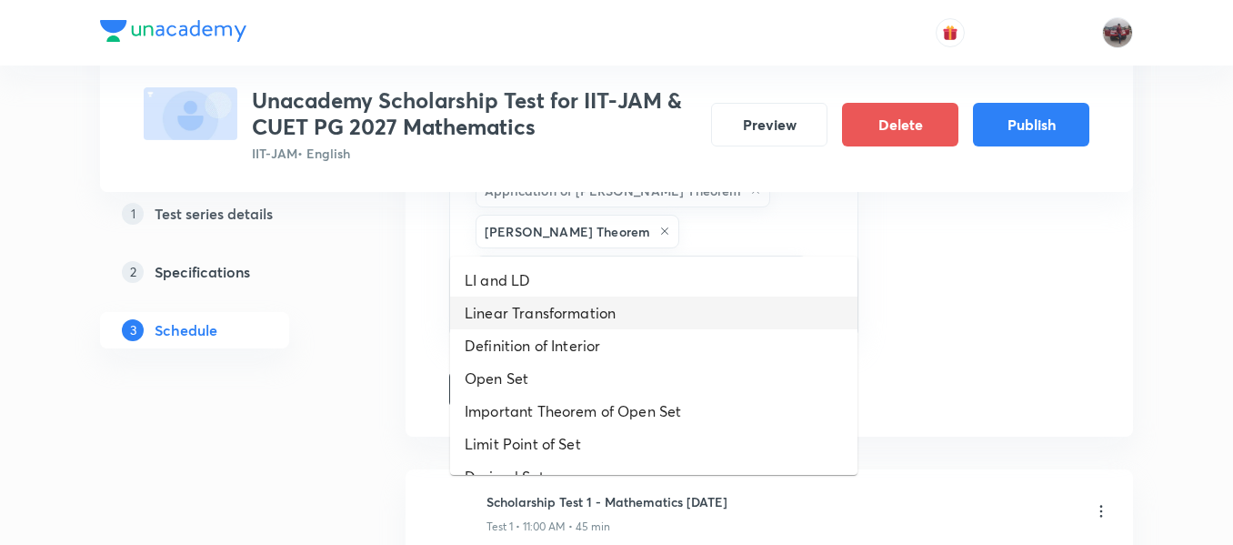
drag, startPoint x: 533, startPoint y: 227, endPoint x: 548, endPoint y: 327, distance: 100.2
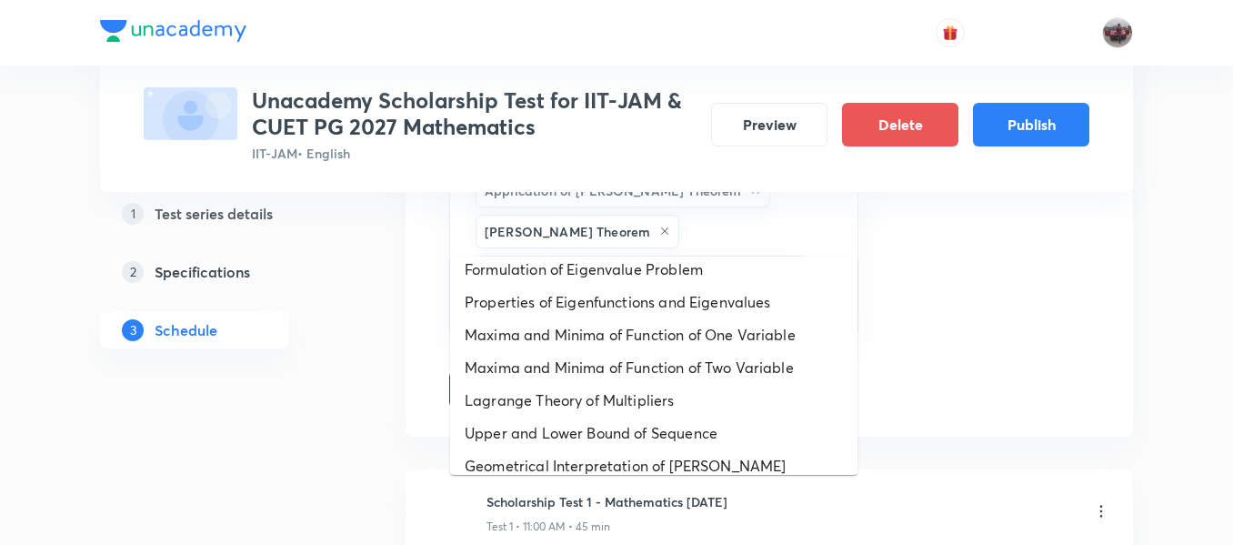
scroll to position [877, 0]
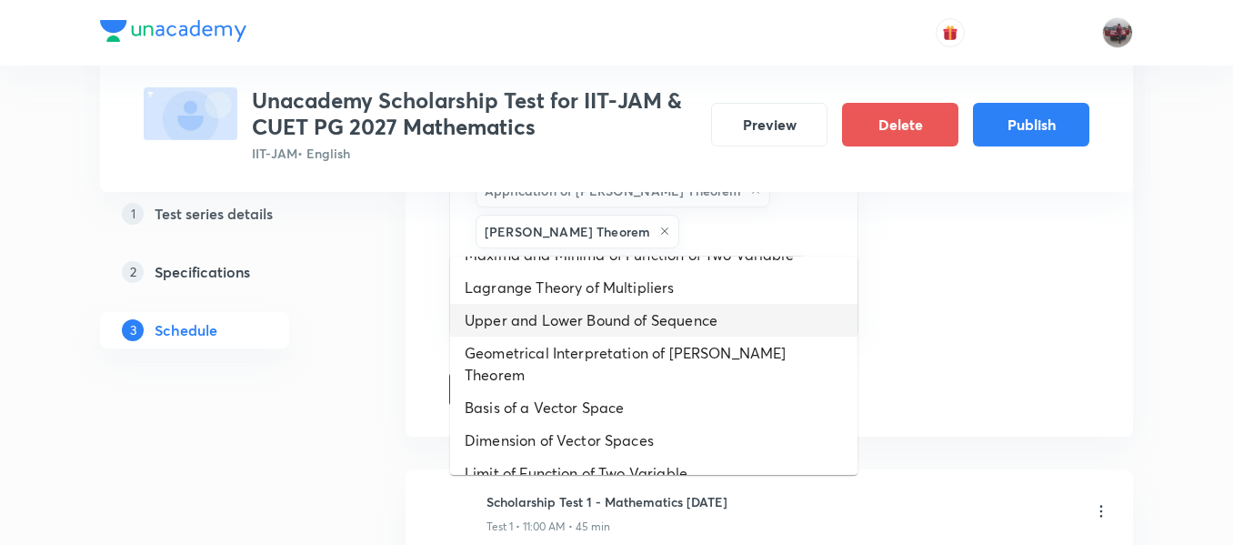
click at [568, 334] on li "Upper and Lower Bound of Sequence" at bounding box center [653, 320] width 407 height 33
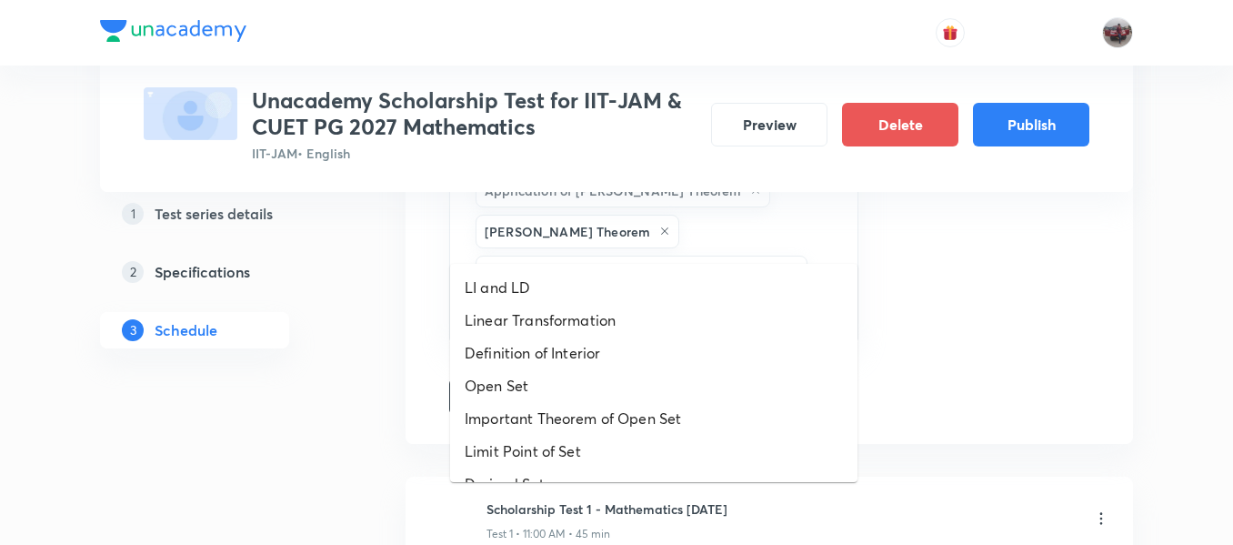
drag, startPoint x: 773, startPoint y: 229, endPoint x: 584, endPoint y: 377, distance: 240.4
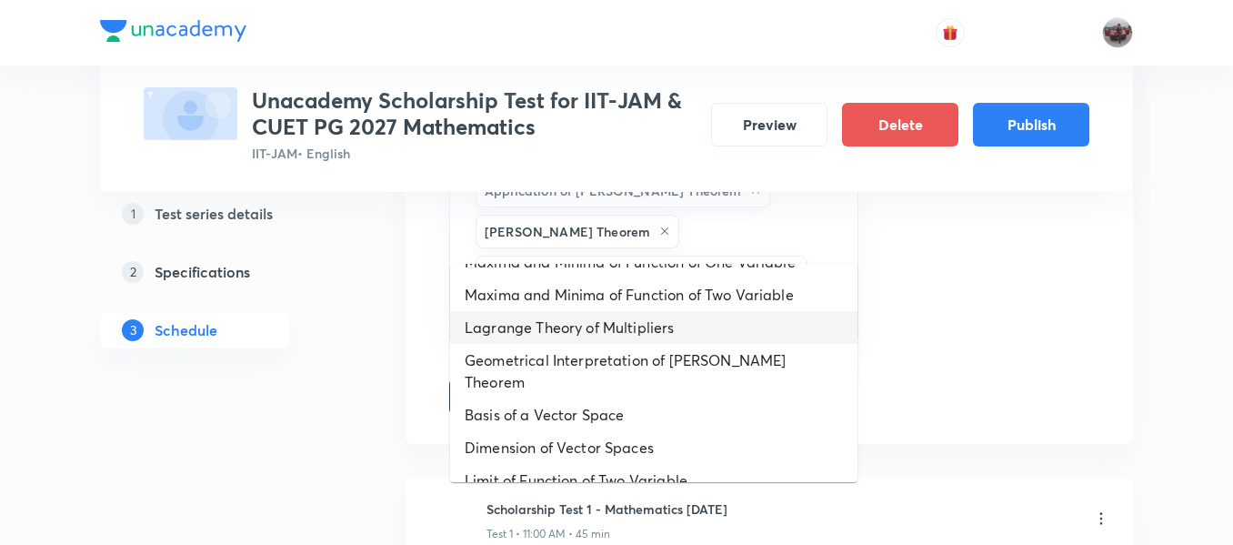
click at [556, 331] on li "Lagrange Theory of Multipliers" at bounding box center [653, 327] width 407 height 33
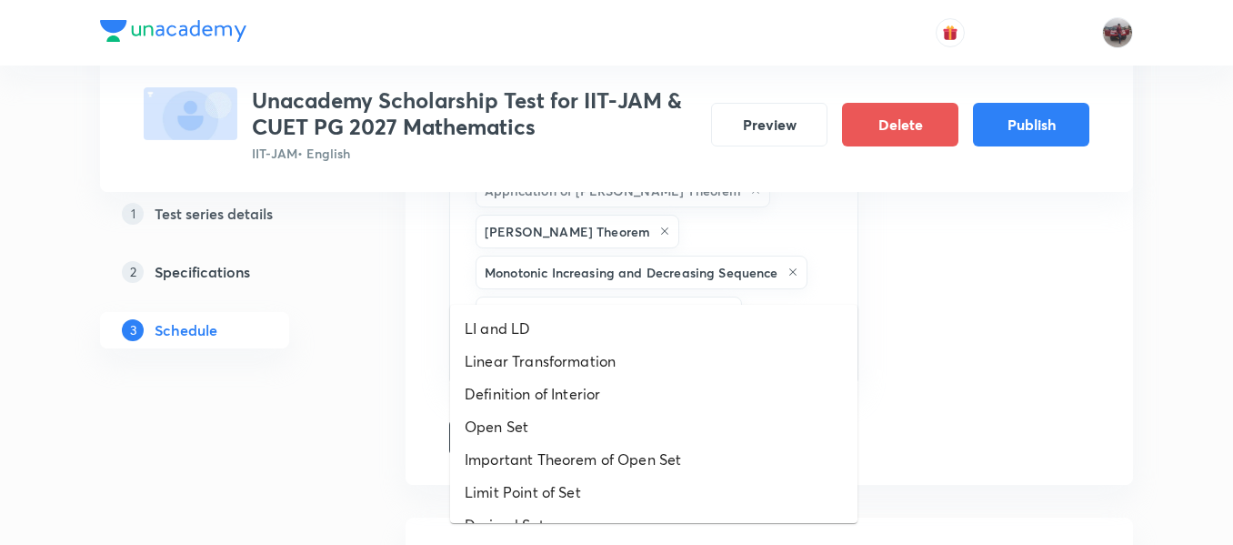
drag, startPoint x: 717, startPoint y: 267, endPoint x: 629, endPoint y: 350, distance: 121.0
click at [629, 350] on li "Linear Transformation" at bounding box center [653, 361] width 407 height 33
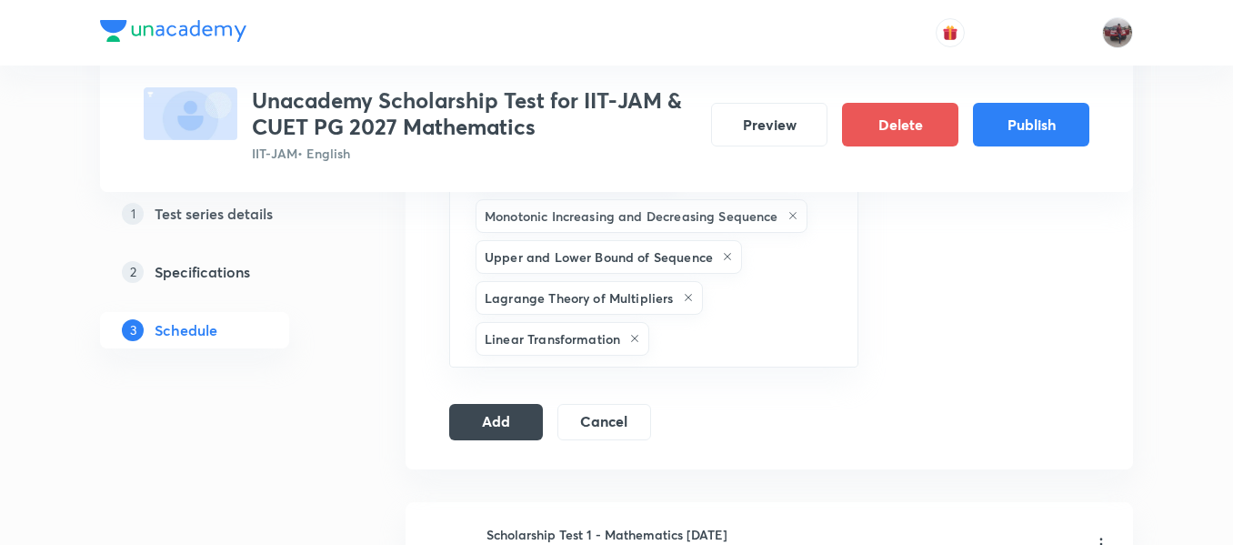
scroll to position [2292, 0]
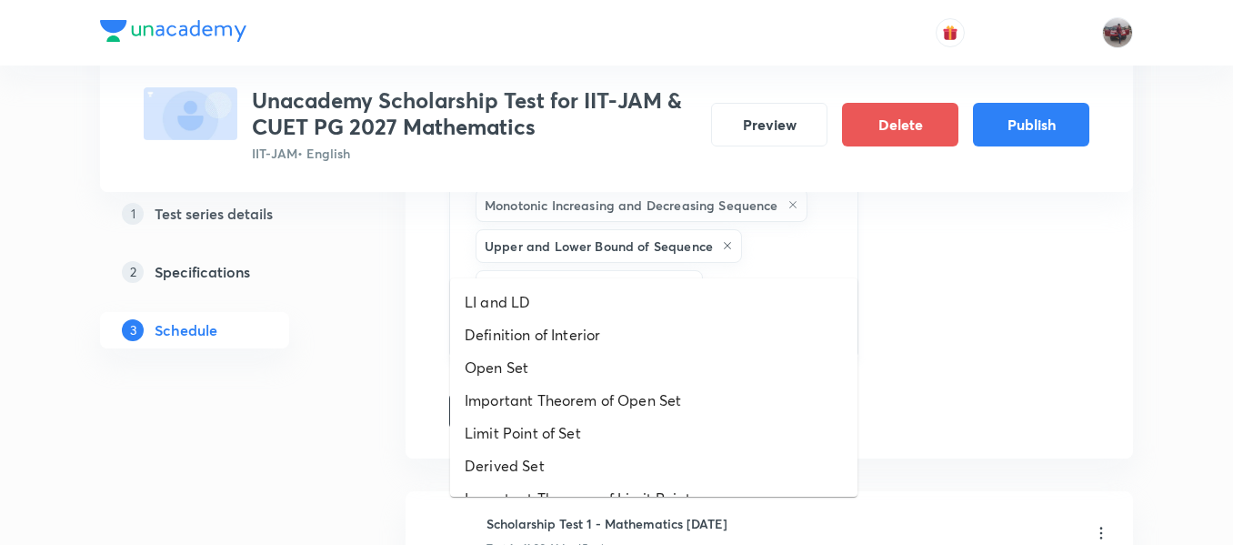
click at [705, 311] on input "text" at bounding box center [744, 328] width 183 height 34
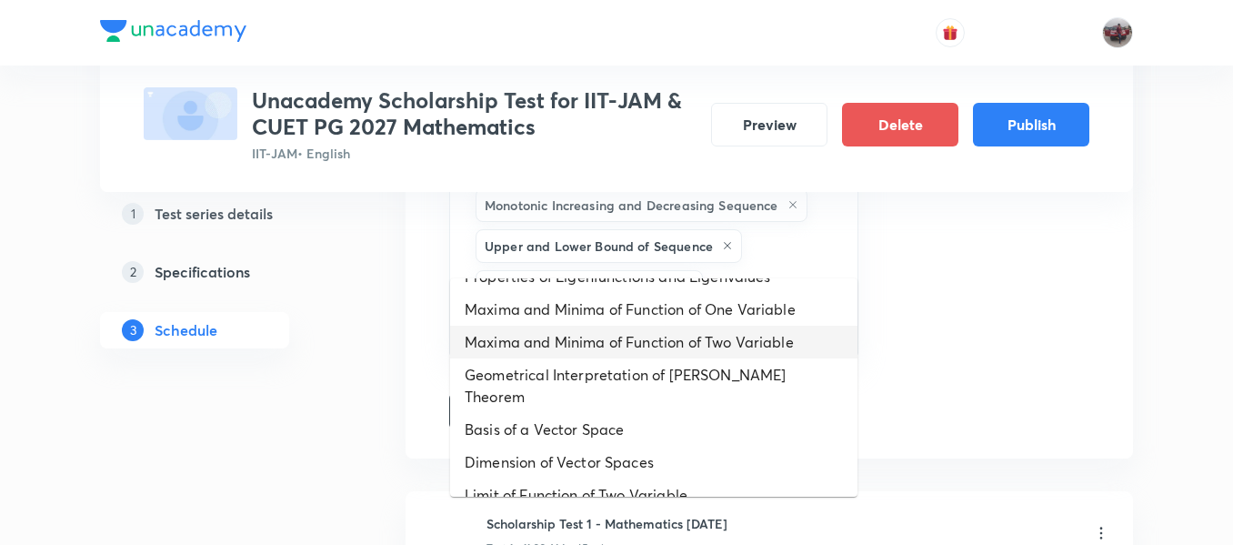
click at [568, 336] on li "Maxima and Minima of Function of Two Variable" at bounding box center [653, 342] width 407 height 33
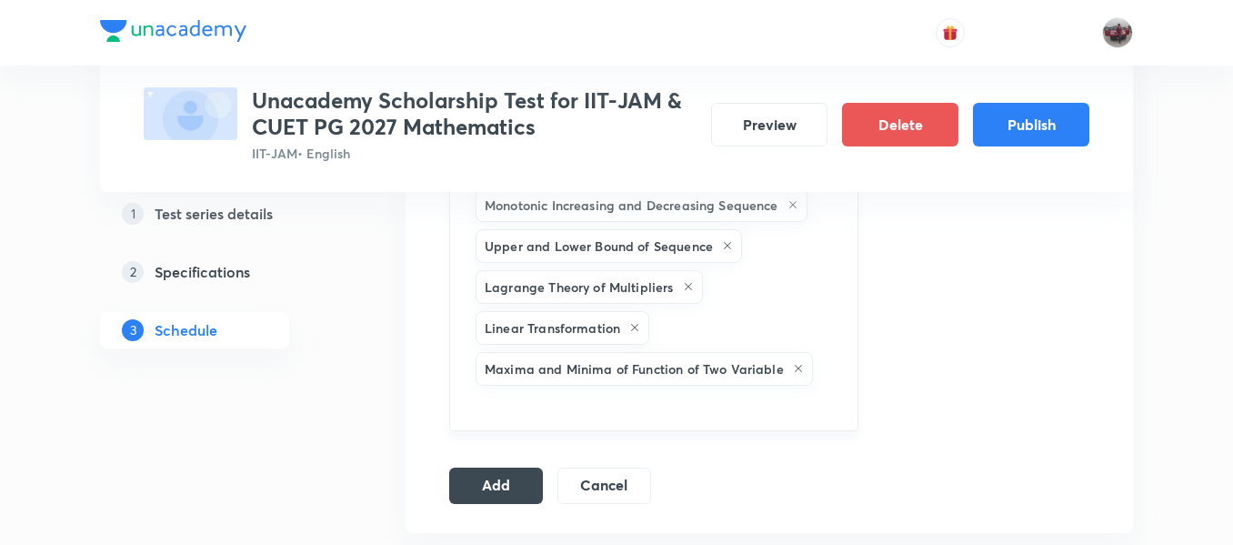
click at [706, 389] on input "text" at bounding box center [654, 406] width 364 height 34
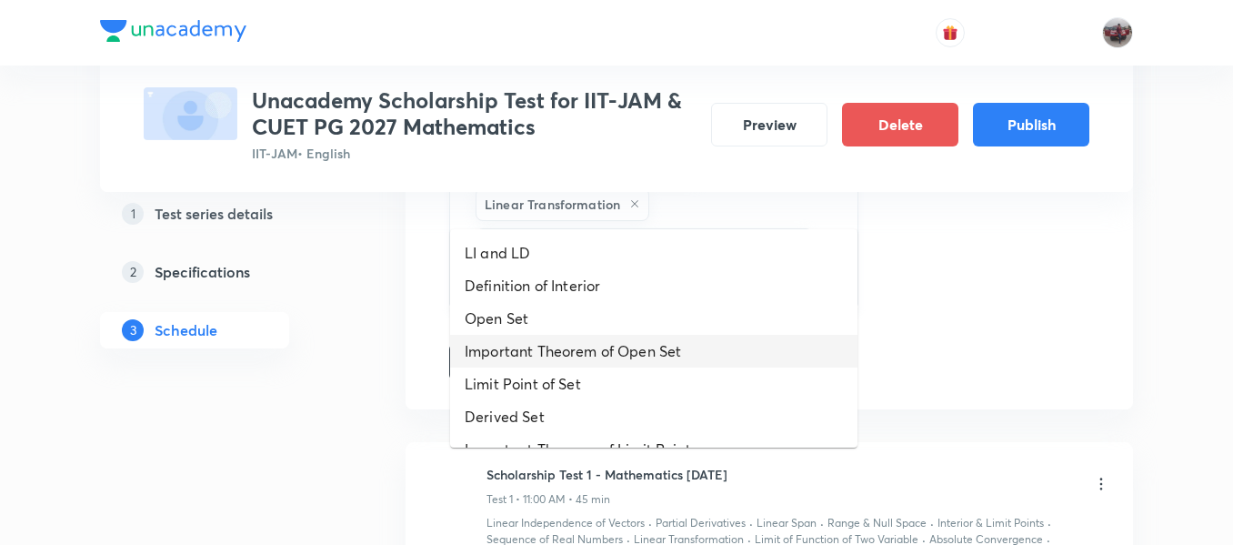
scroll to position [2420, 0]
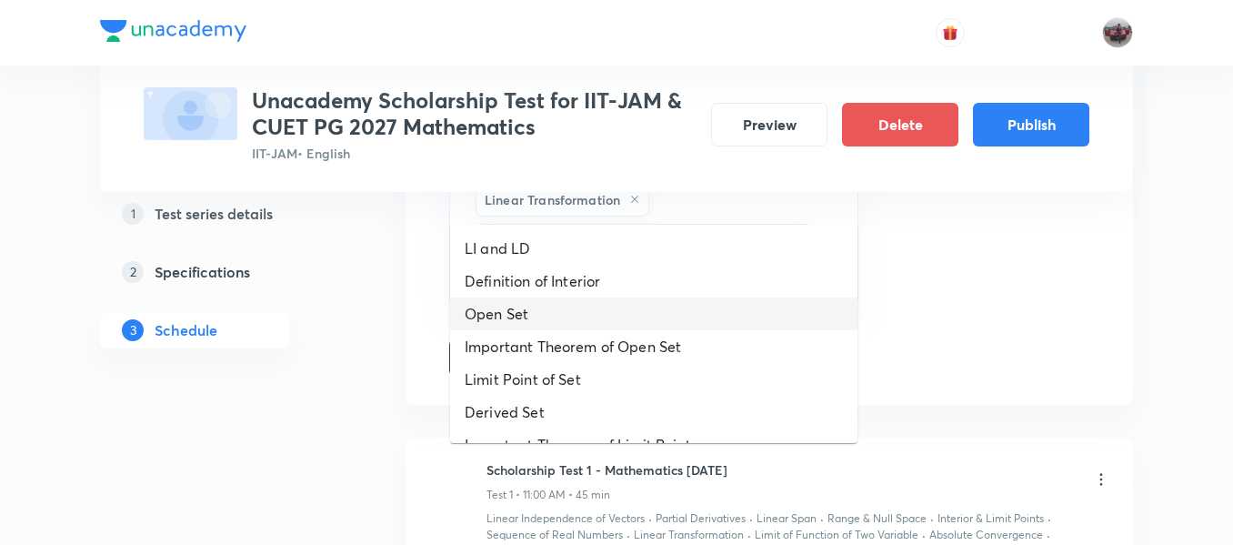
click at [641, 303] on li "Open Set" at bounding box center [653, 313] width 407 height 33
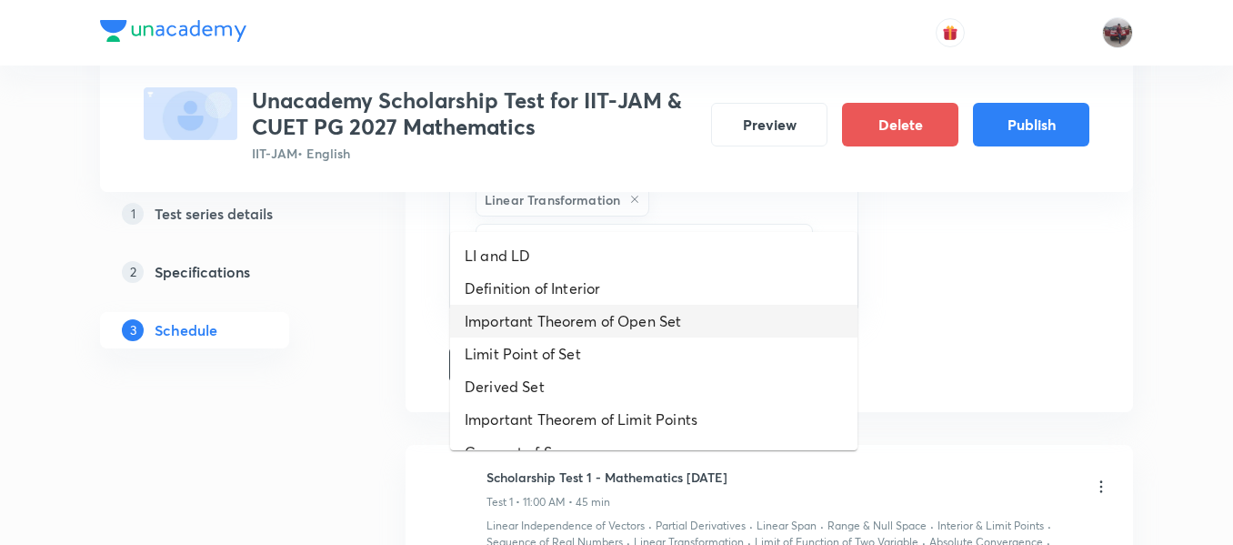
drag, startPoint x: 681, startPoint y: 208, endPoint x: 643, endPoint y: 322, distance: 119.9
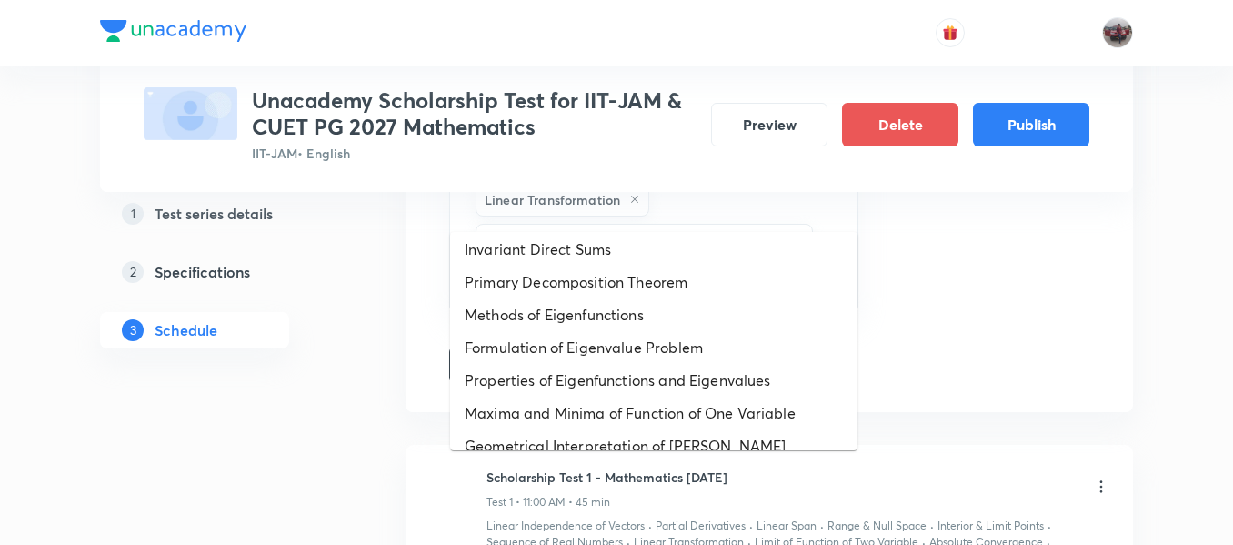
scroll to position [713, 0]
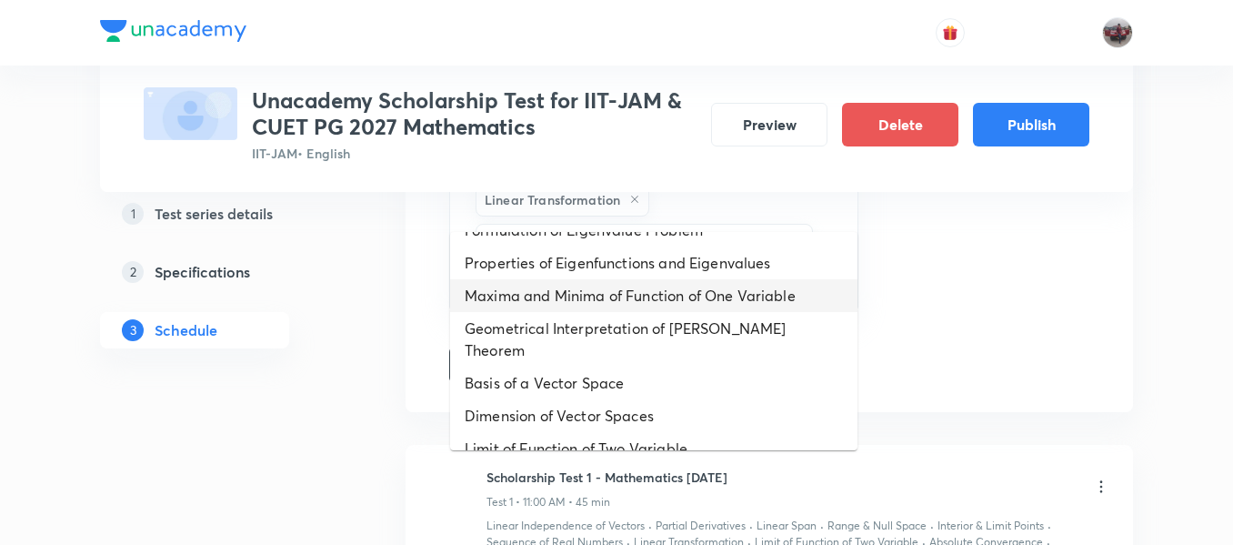
click at [604, 301] on li "Maxima and Minima of Function of One Variable" at bounding box center [653, 295] width 407 height 33
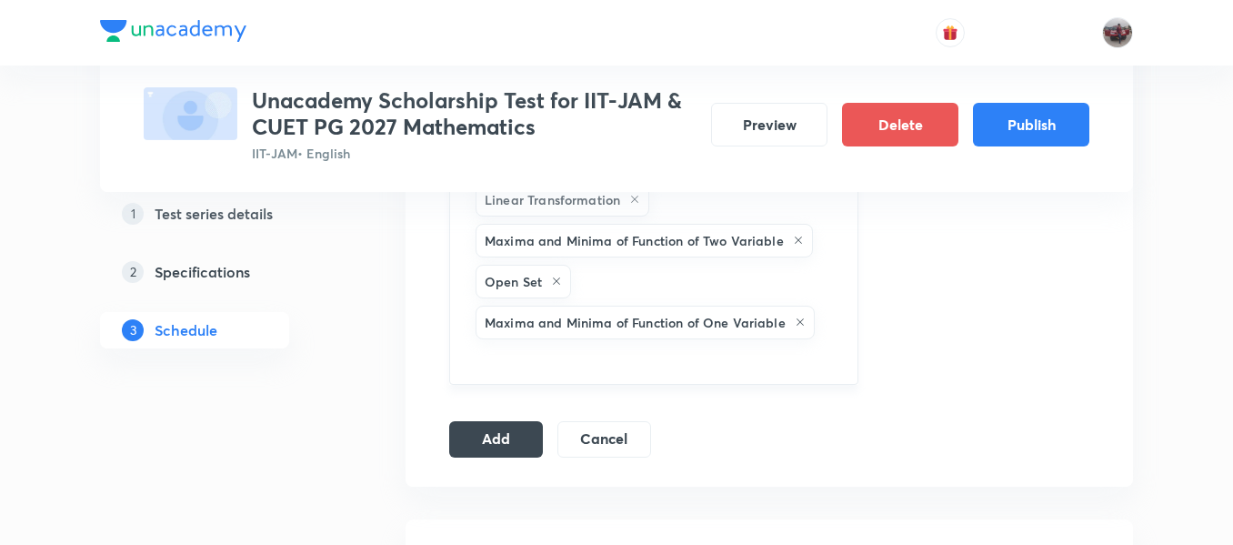
click at [744, 343] on input "text" at bounding box center [654, 360] width 364 height 34
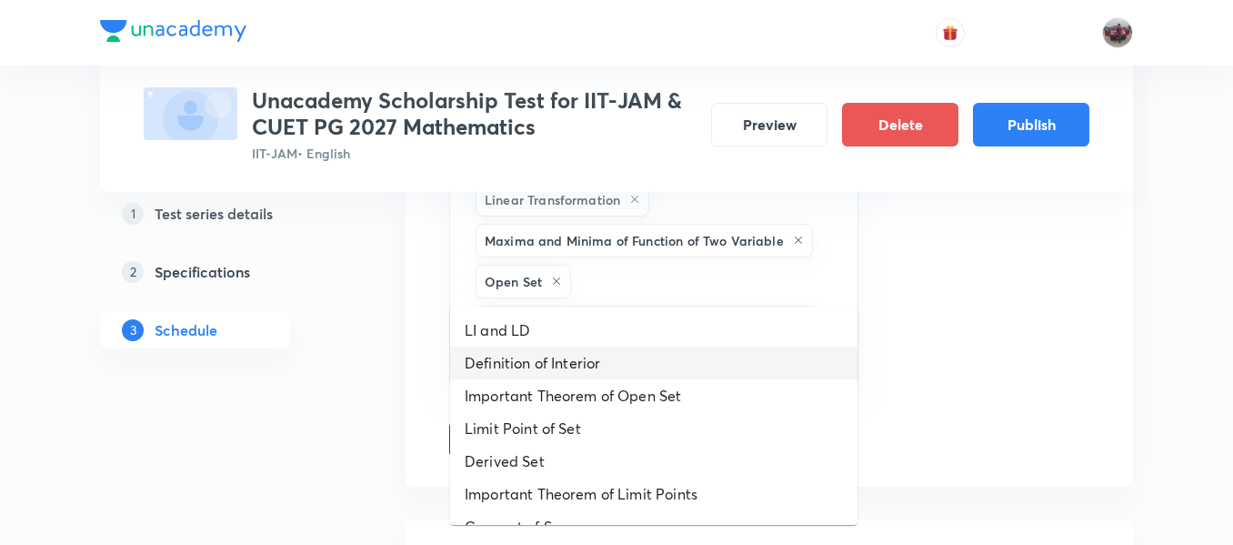
click at [687, 348] on li "Definition of Interior" at bounding box center [653, 363] width 407 height 33
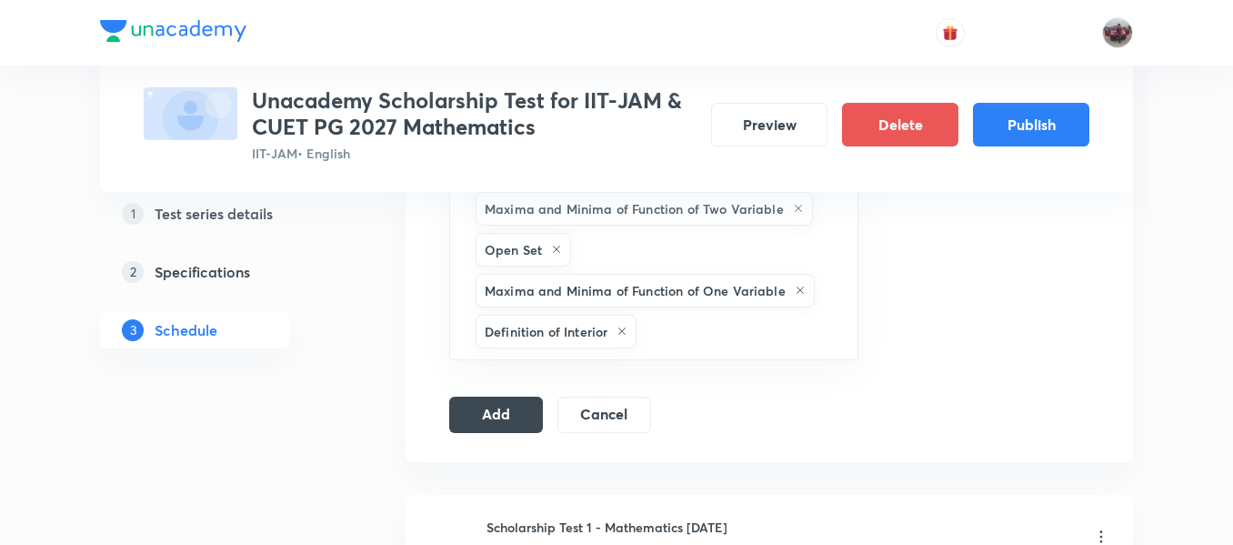
scroll to position [2480, 0]
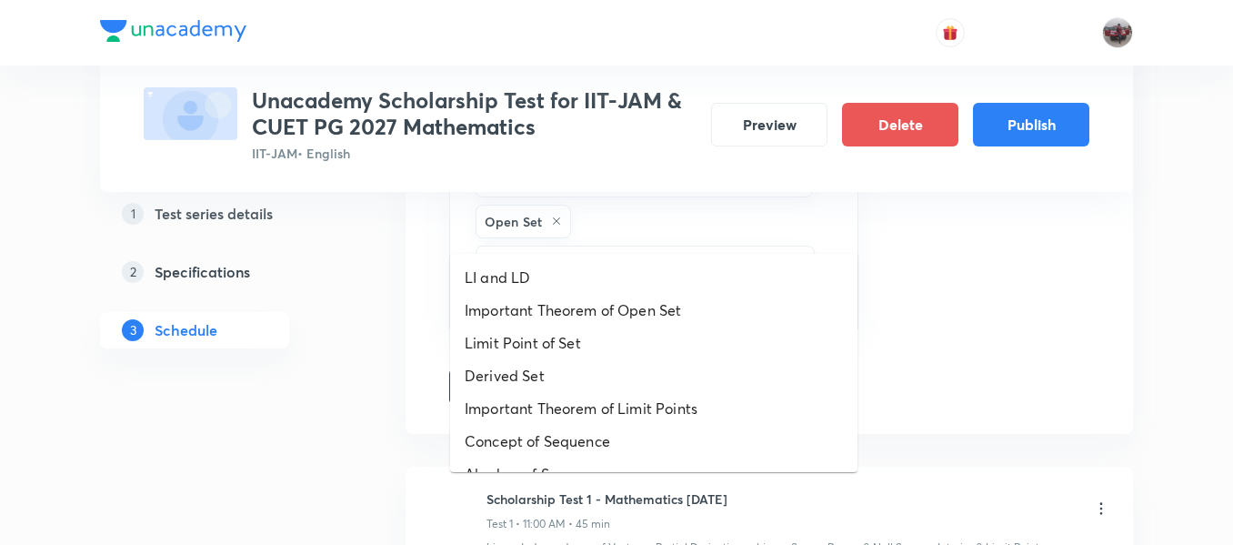
drag, startPoint x: 696, startPoint y: 217, endPoint x: 632, endPoint y: 384, distance: 178.2
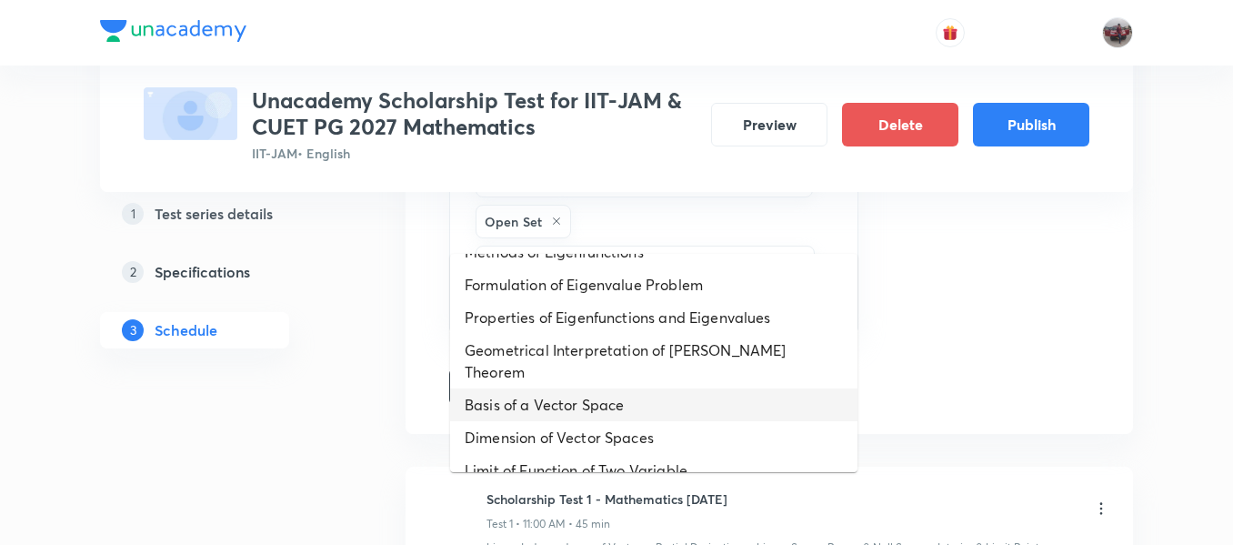
click at [607, 388] on li "Basis of a Vector Space" at bounding box center [653, 404] width 407 height 33
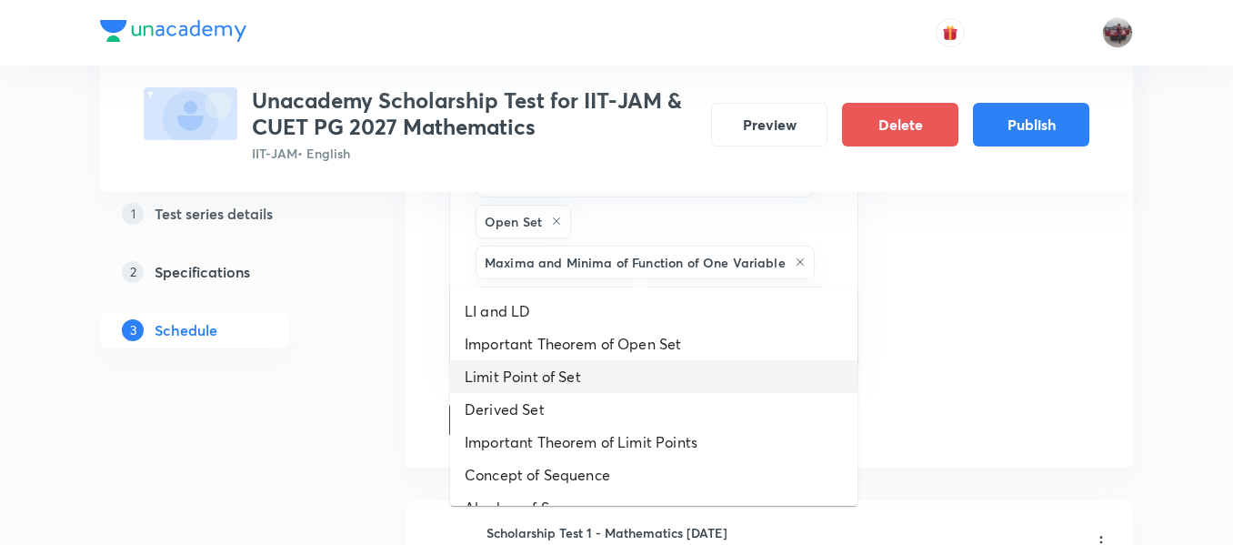
drag, startPoint x: 702, startPoint y: 255, endPoint x: 650, endPoint y: 392, distance: 146.8
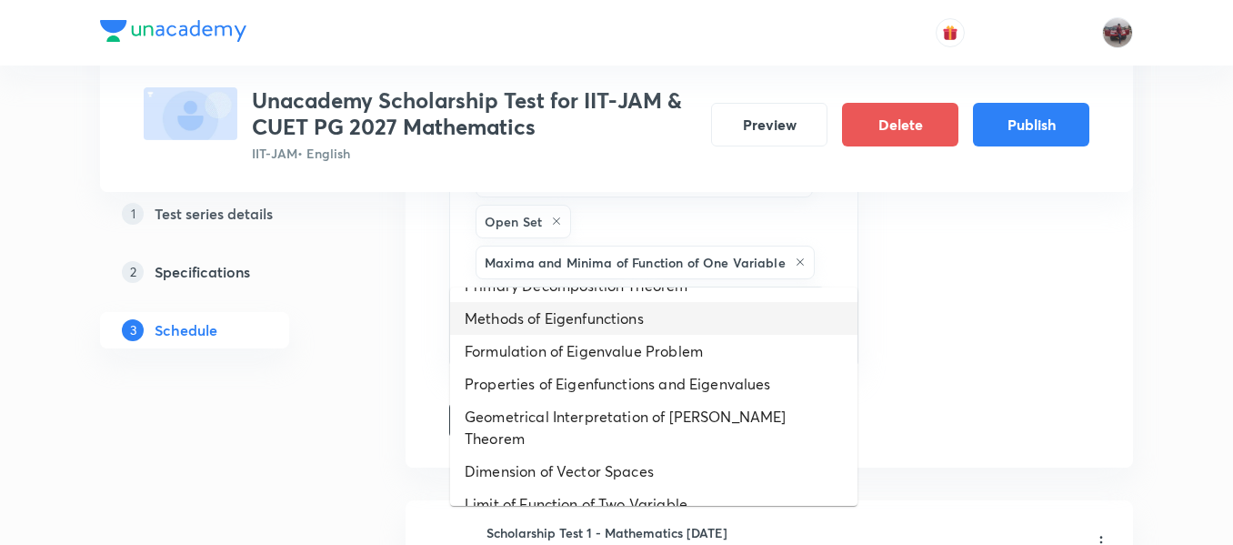
click at [601, 328] on li "Methods of Eigenfunctions" at bounding box center [653, 318] width 407 height 33
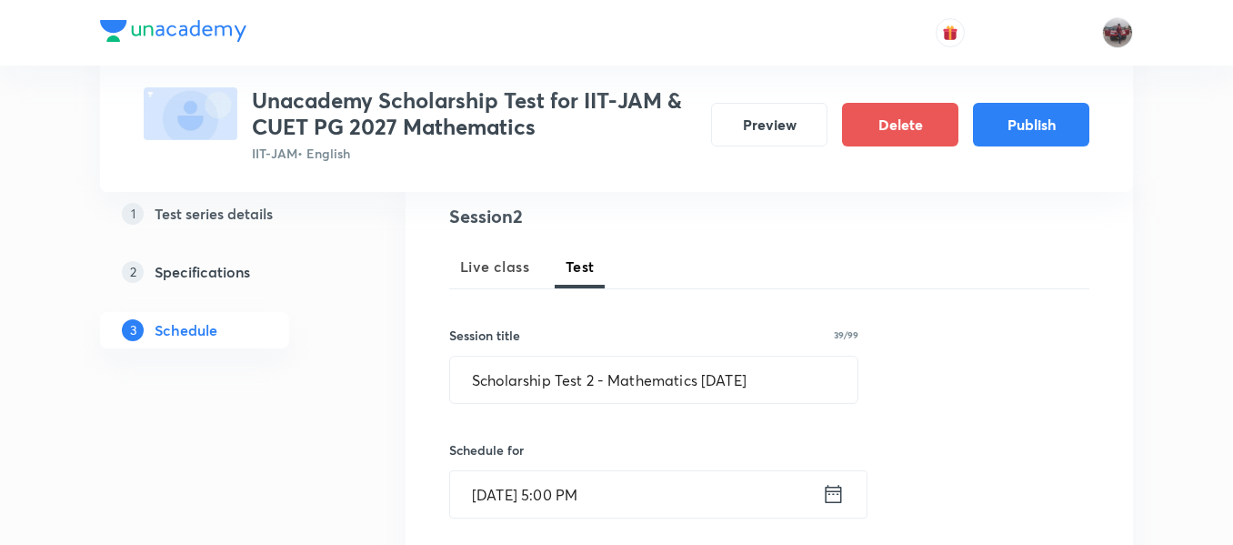
scroll to position [209, 0]
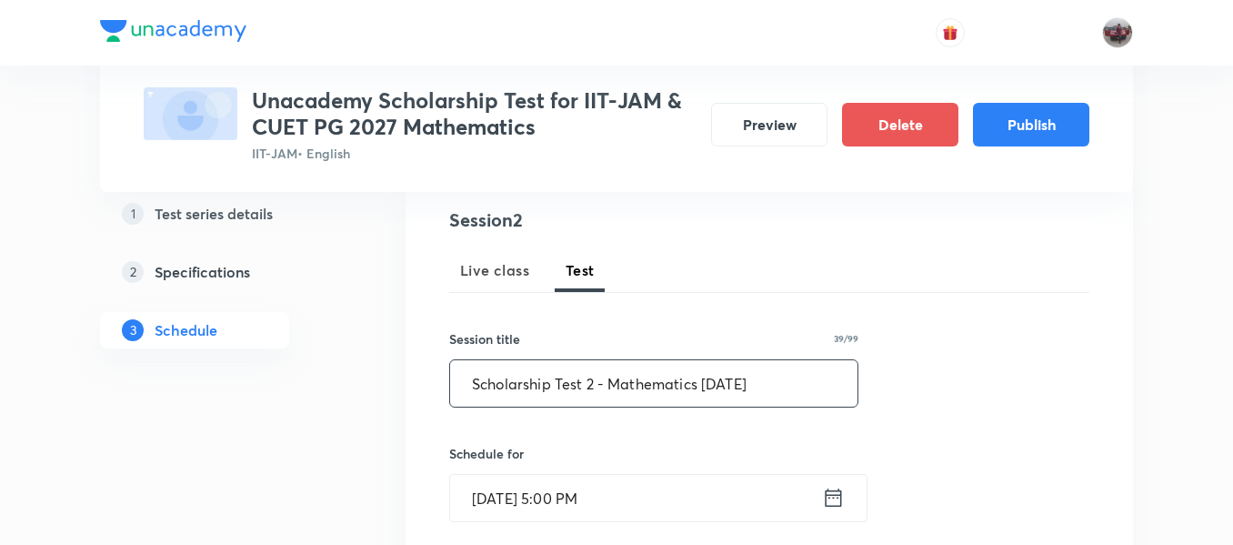
click at [762, 383] on input "Scholarship Test 2 - Mathematics Sep'25" at bounding box center [653, 383] width 407 height 46
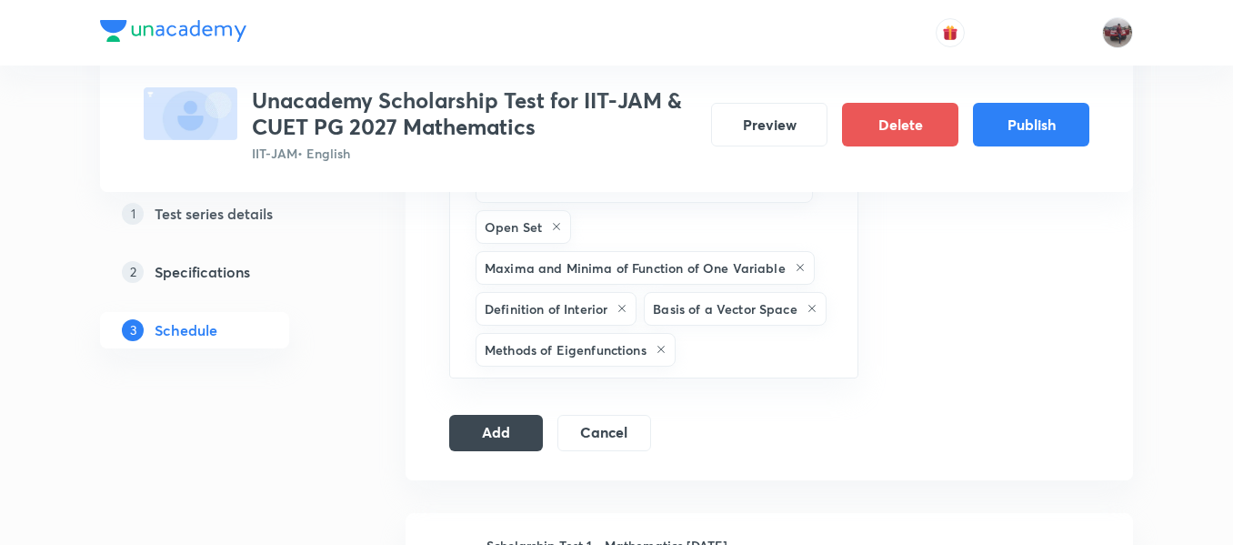
scroll to position [2482, 0]
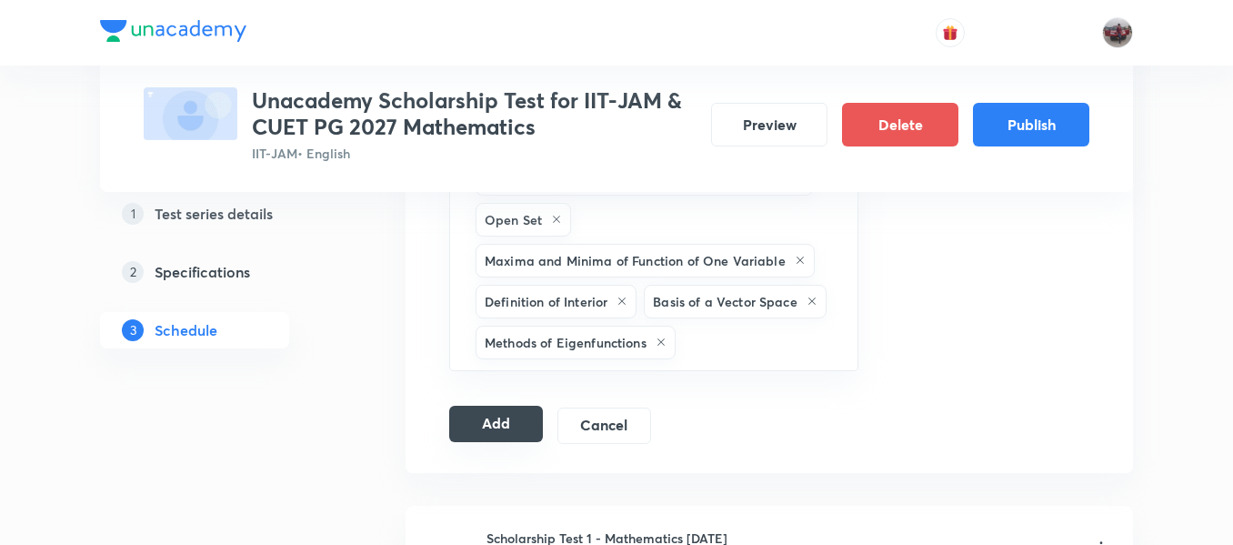
type input "Scholarship Test 2 - Mathematics Oct'25"
click at [515, 406] on button "Add" at bounding box center [496, 424] width 94 height 36
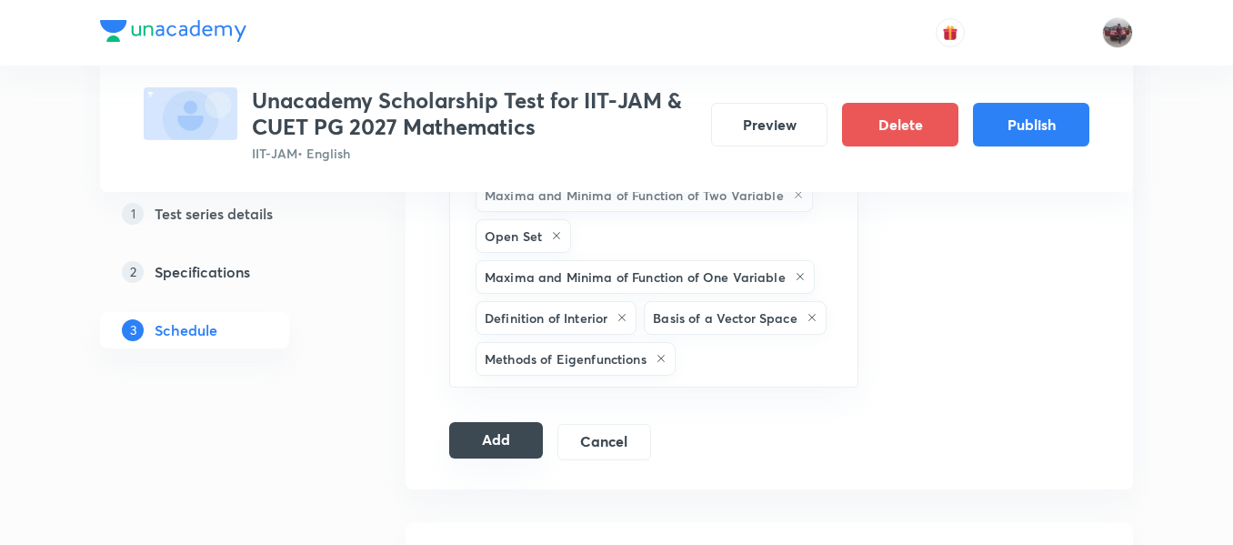
click at [494, 422] on button "Add" at bounding box center [496, 440] width 94 height 36
click at [458, 422] on button "Add" at bounding box center [496, 440] width 94 height 36
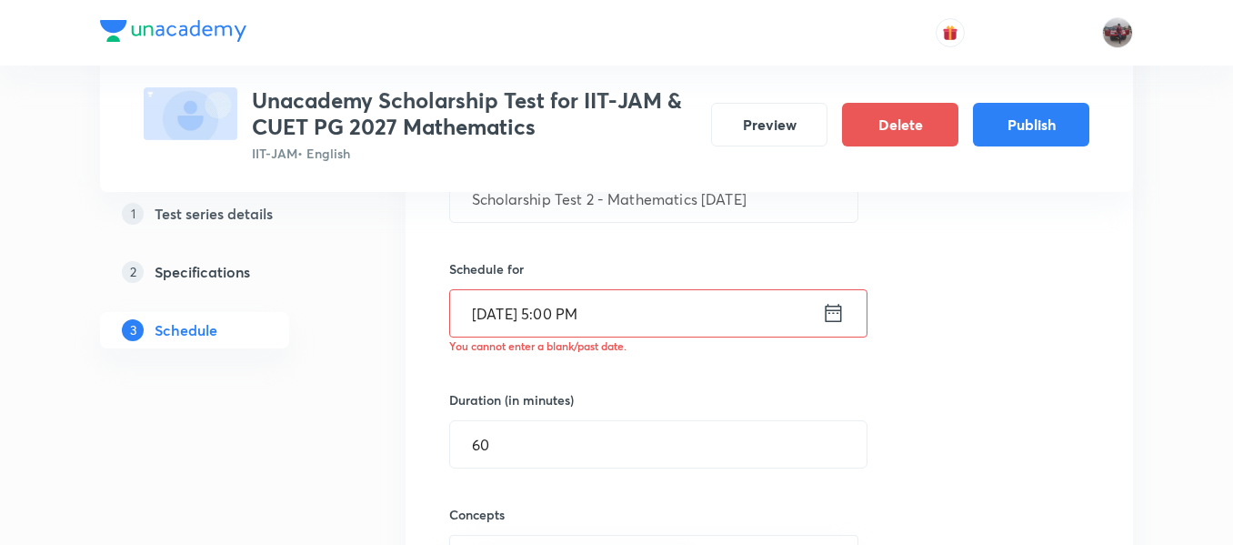
scroll to position [471, 0]
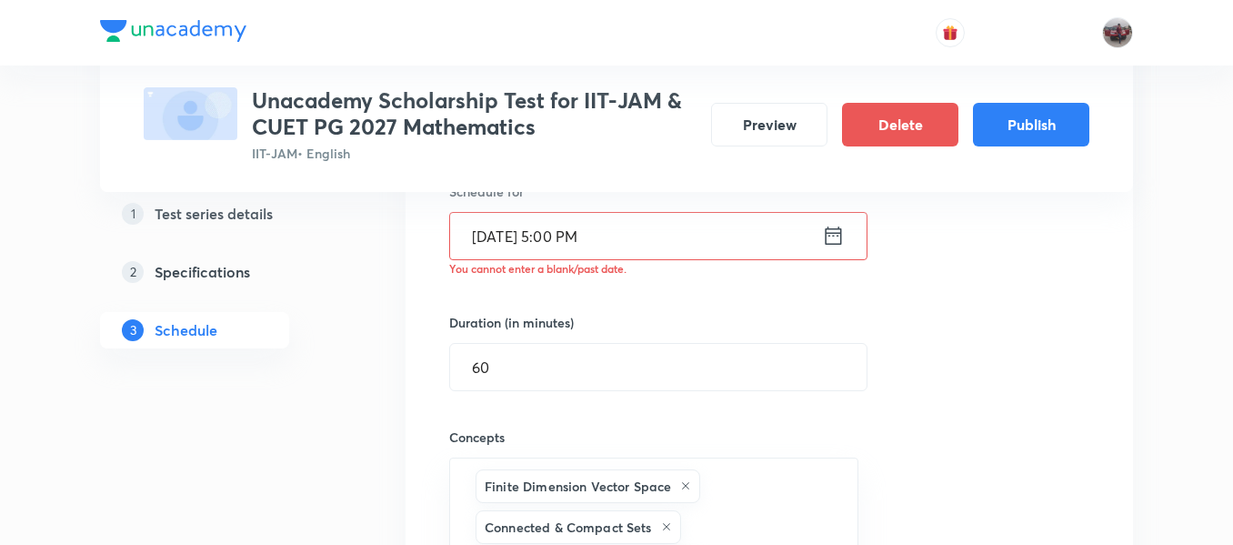
click at [833, 237] on icon at bounding box center [833, 235] width 23 height 25
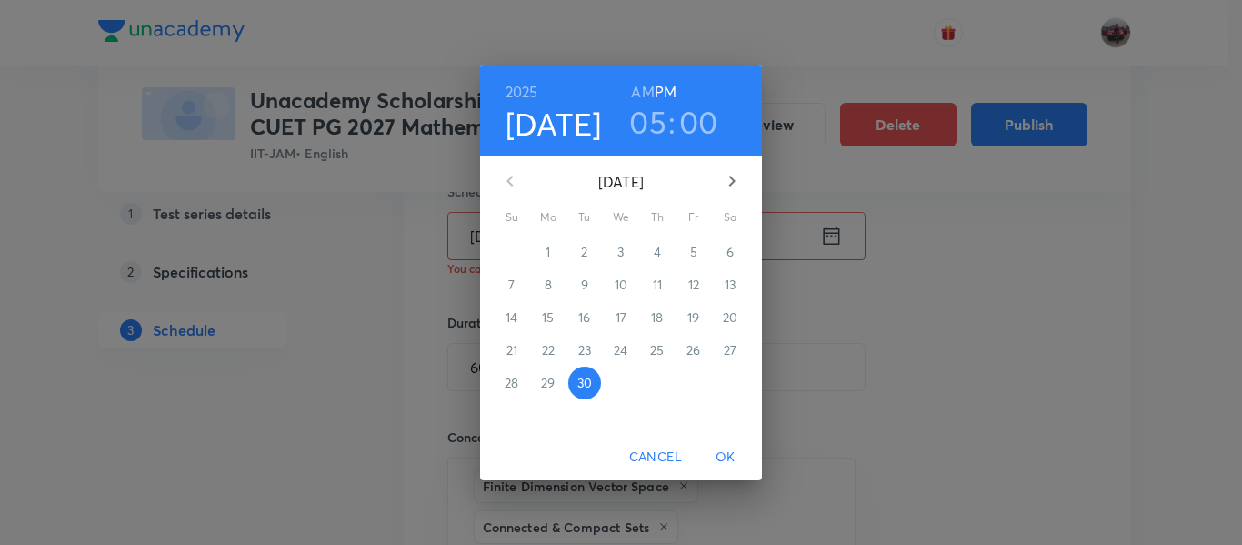
click at [738, 178] on icon "button" at bounding box center [732, 181] width 22 height 22
click at [511, 284] on p "5" at bounding box center [511, 285] width 7 height 18
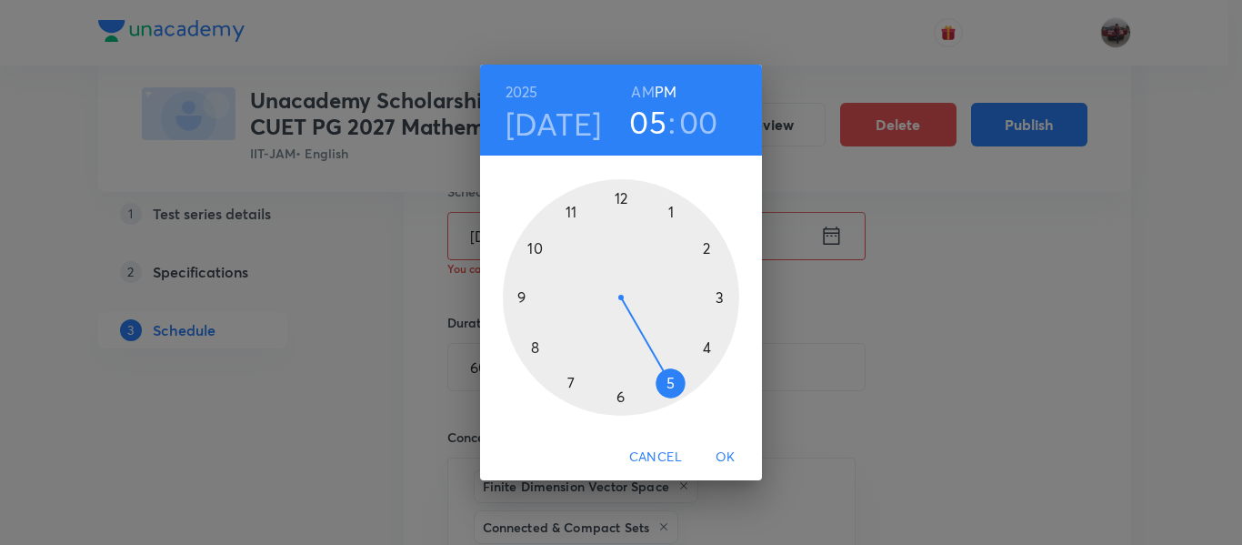
click at [691, 121] on h3 "00" at bounding box center [698, 122] width 39 height 38
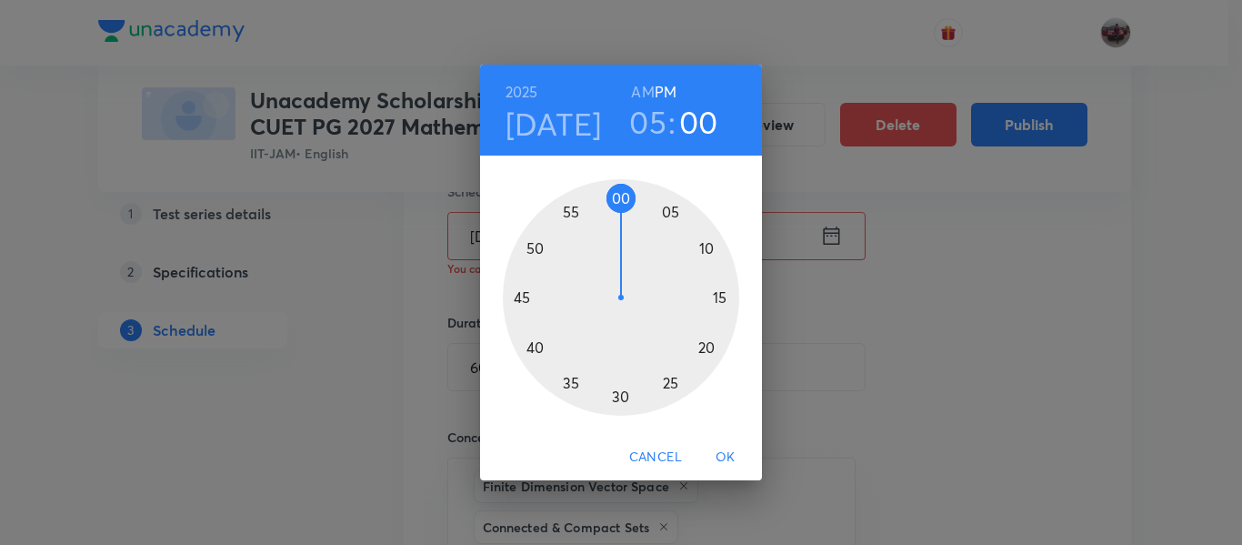
click at [725, 455] on span "OK" at bounding box center [726, 457] width 44 height 23
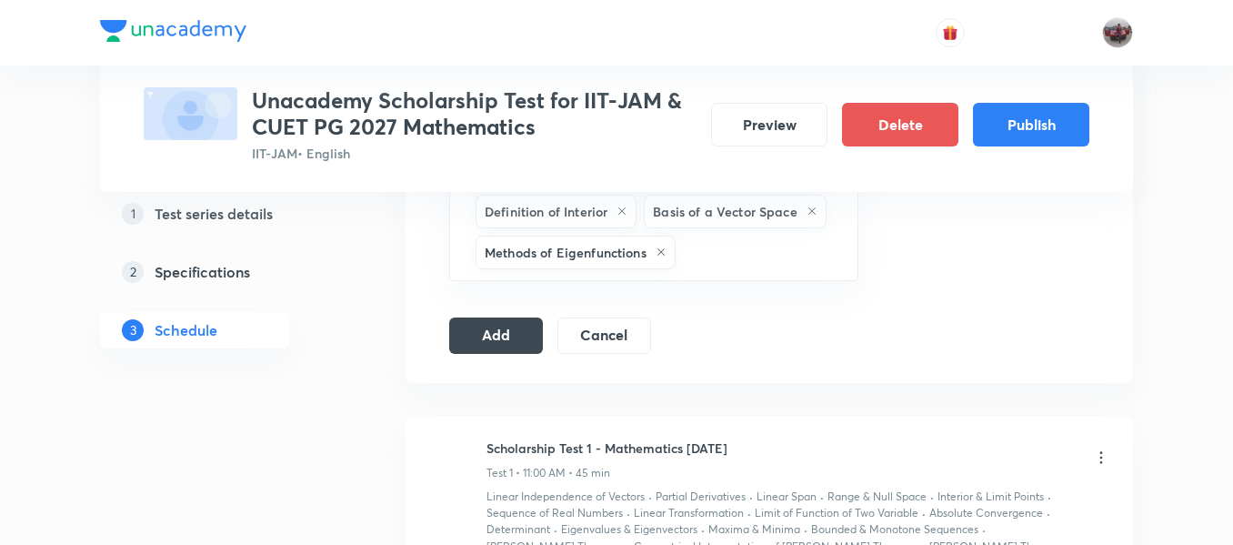
scroll to position [2590, 0]
click at [492, 315] on button "Add" at bounding box center [496, 333] width 94 height 36
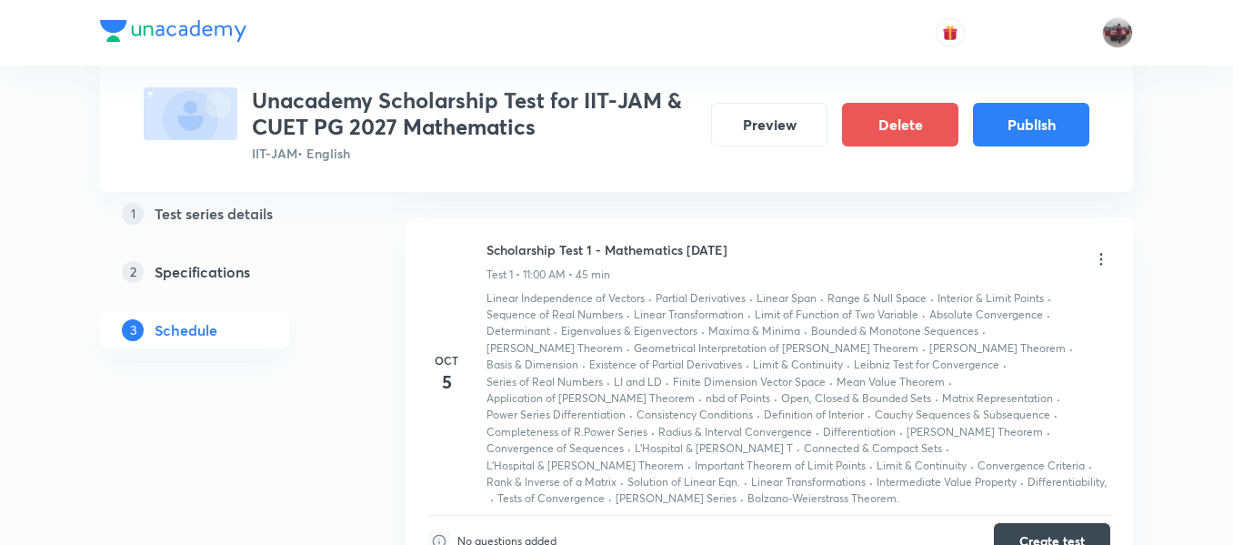
scroll to position [267, 0]
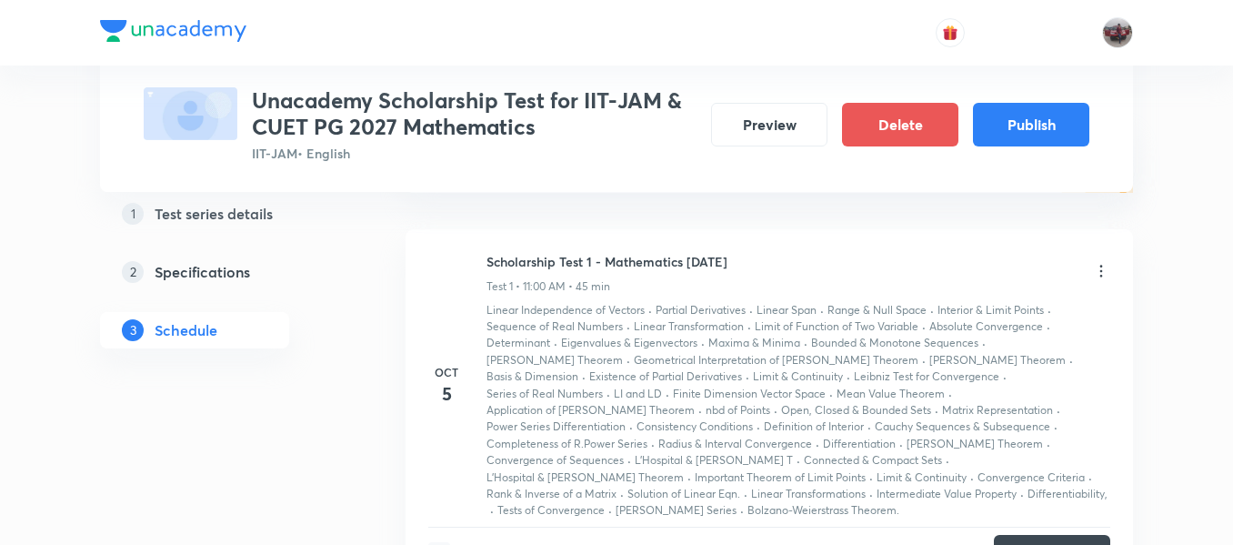
click at [1101, 275] on icon at bounding box center [1101, 271] width 18 height 18
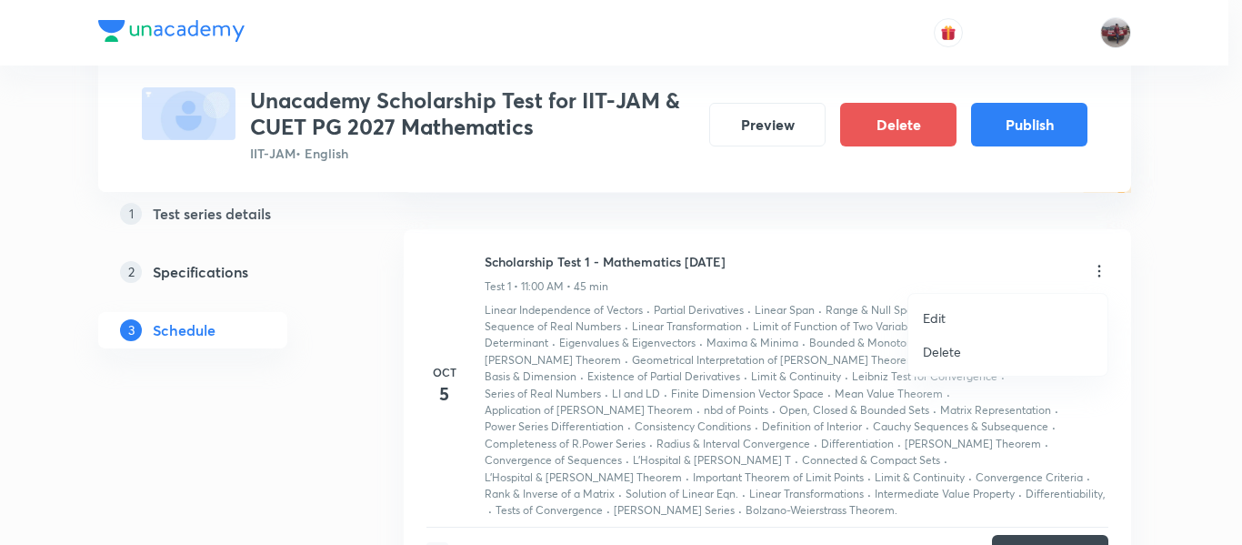
click at [953, 318] on li "Edit" at bounding box center [1008, 318] width 199 height 34
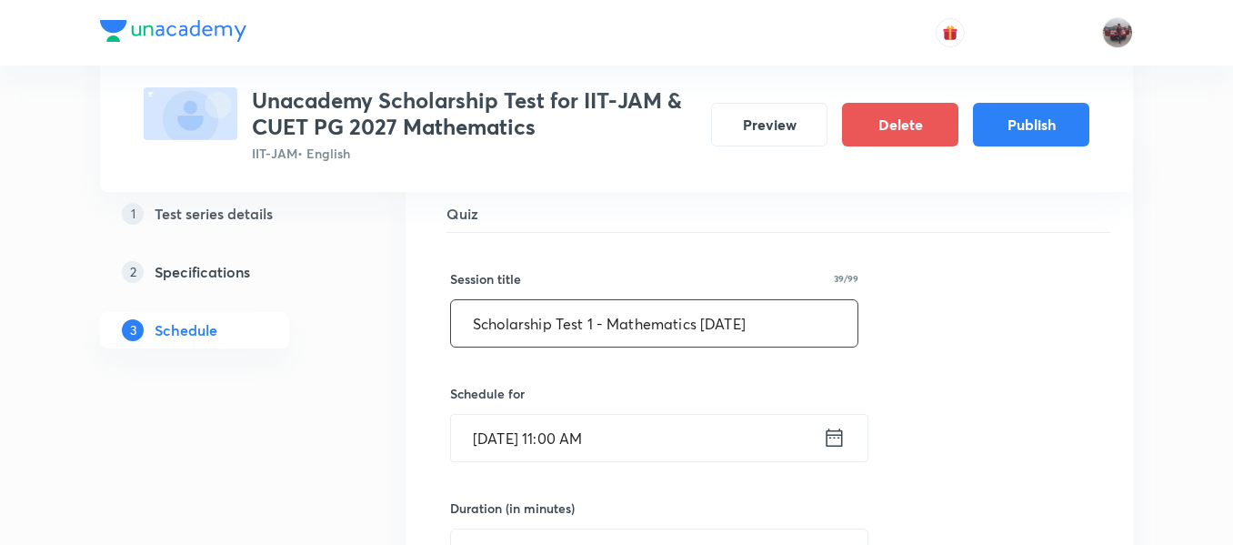
click at [773, 328] on input "Scholarship Test 1 - Mathematics Sep'25" at bounding box center [654, 323] width 407 height 46
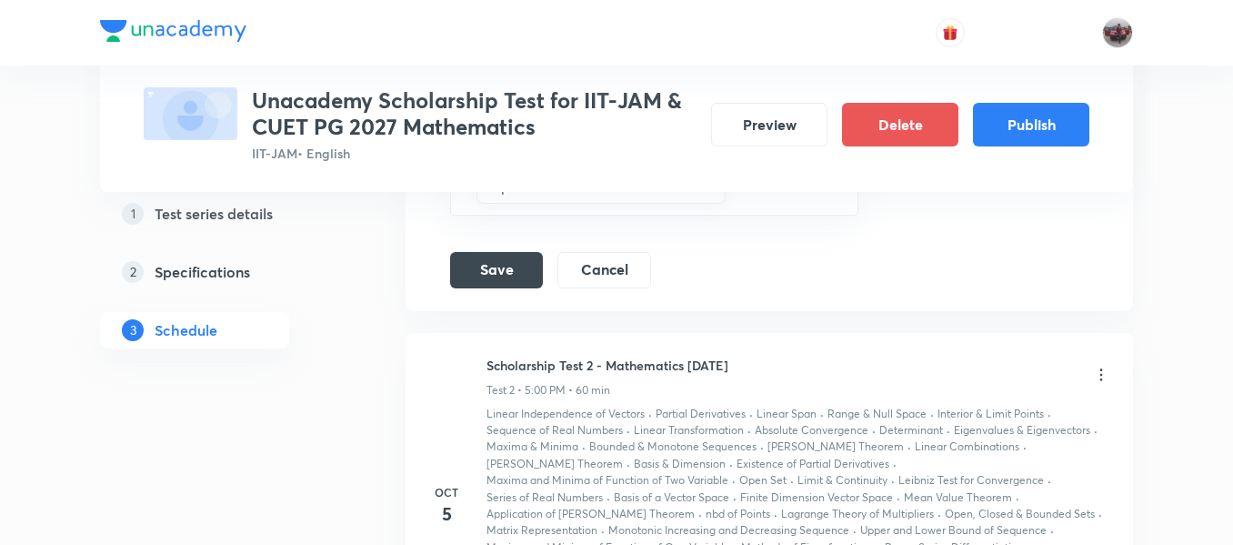
scroll to position [2436, 0]
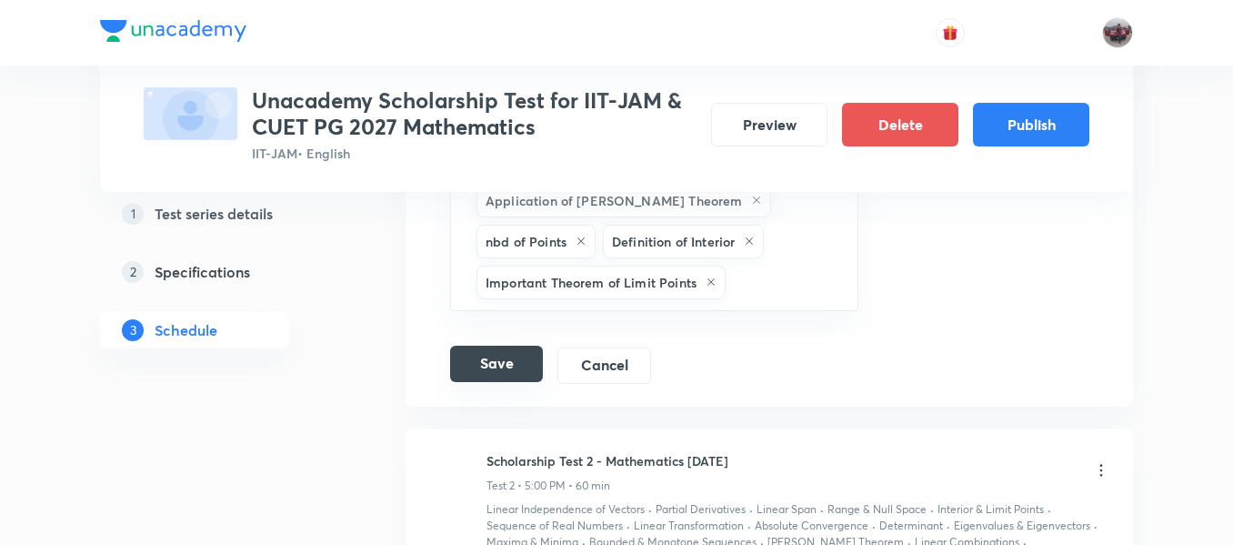
type input "Scholarship Test 1 - Mathematics Oct'25"
click at [476, 346] on button "Save" at bounding box center [496, 364] width 93 height 36
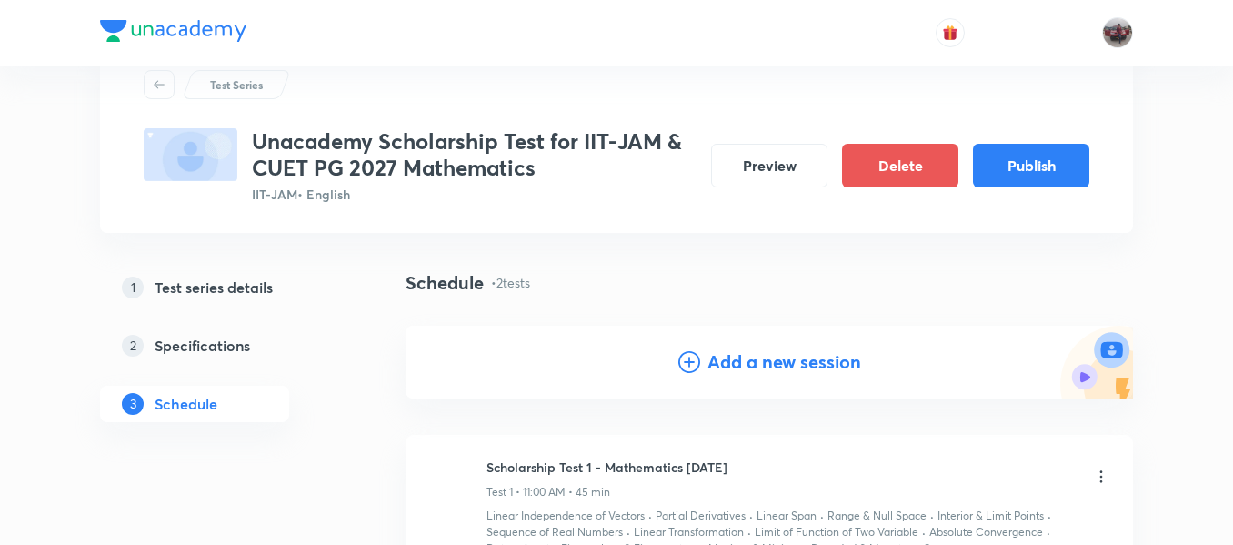
scroll to position [36, 0]
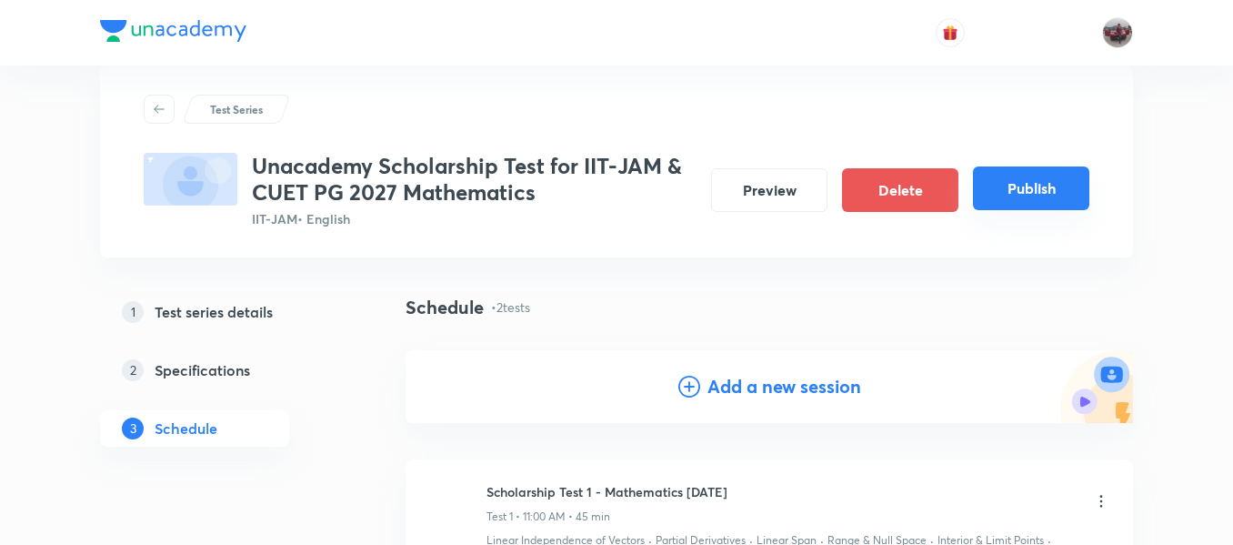
click at [1027, 192] on button "Publish" at bounding box center [1031, 188] width 116 height 44
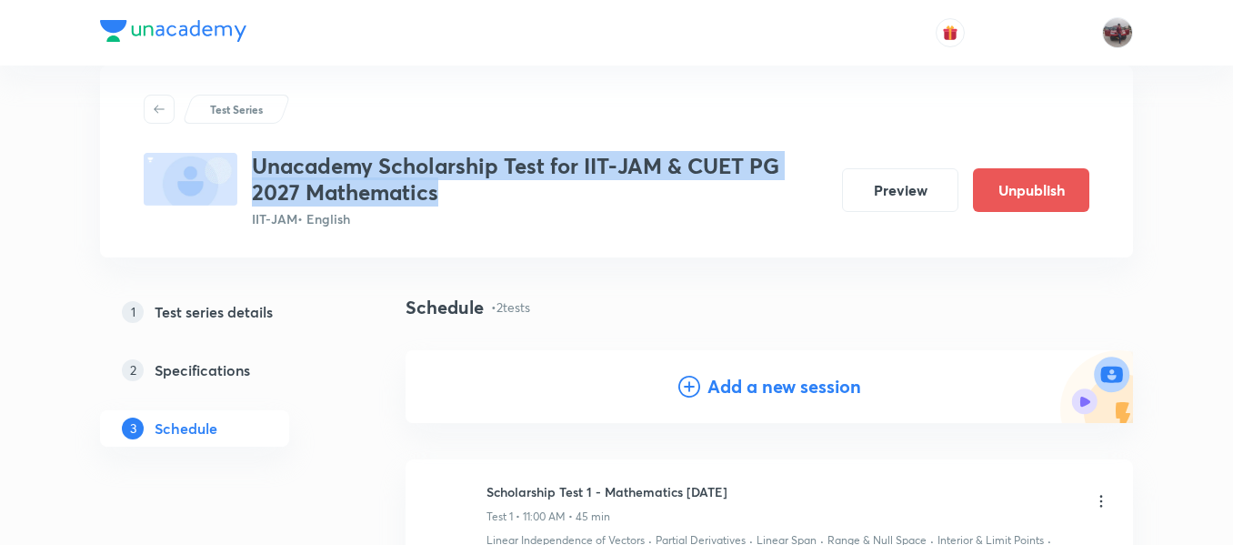
drag, startPoint x: 255, startPoint y: 167, endPoint x: 436, endPoint y: 193, distance: 182.8
click at [436, 193] on h3 "Unacademy Scholarship Test for IIT-JAM & CUET PG 2027 Mathematics" at bounding box center [540, 179] width 576 height 53
copy h3 "Unacademy Scholarship Test for IIT-JAM & CUET PG 2027 Mathematics"
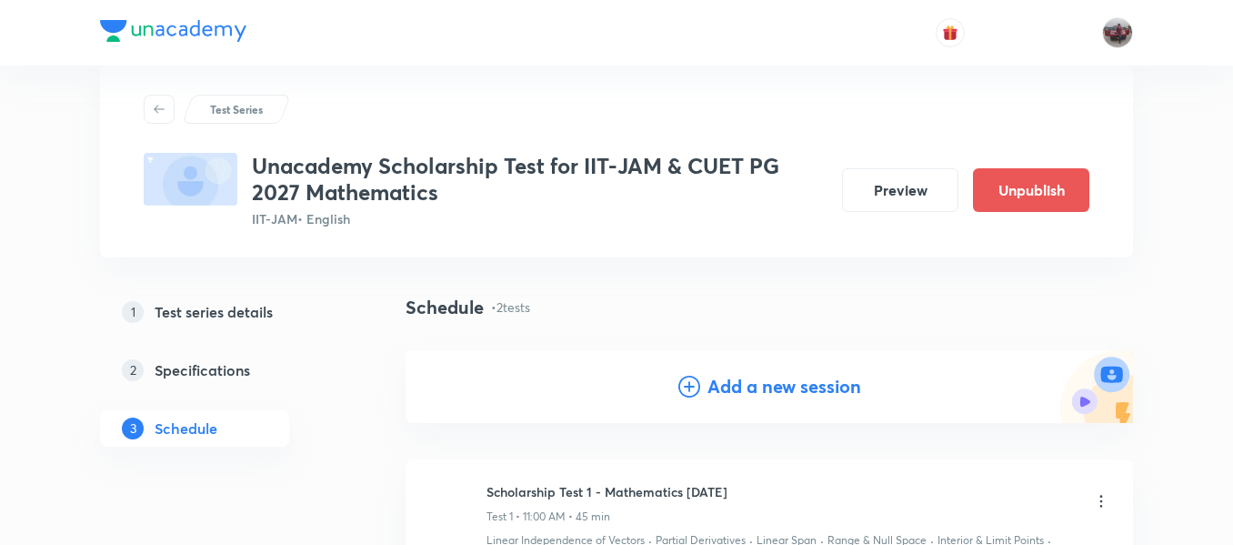
click at [455, 99] on div "Test Series" at bounding box center [617, 109] width 946 height 29
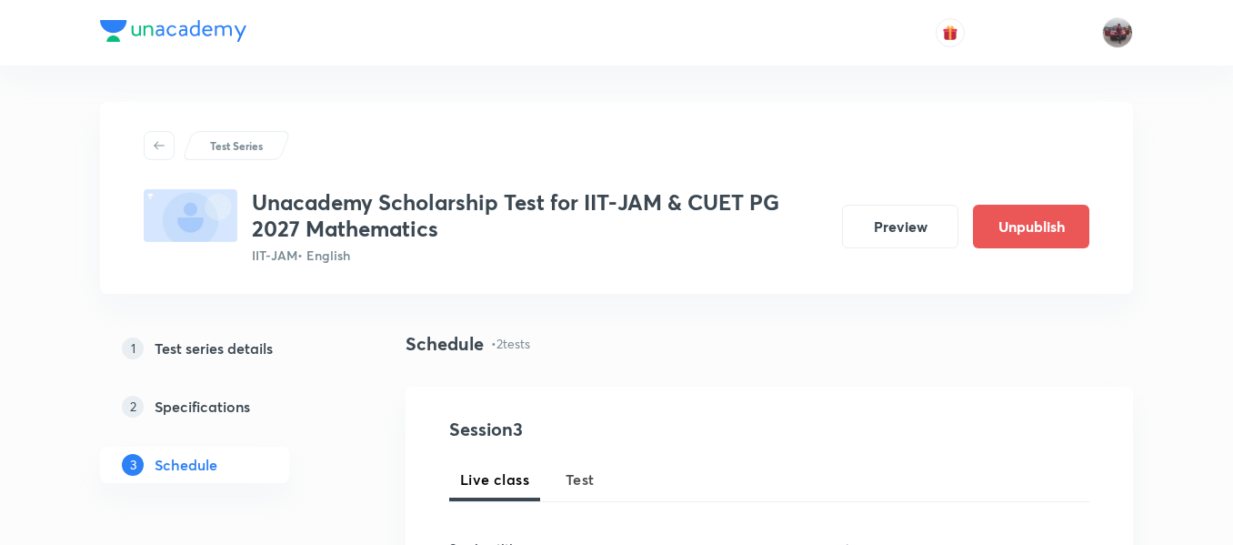
click at [470, 119] on div "Test Series Unacademy Scholarship Test for IIT-JAM & CUET PG 2027 Mathematics I…" at bounding box center [616, 198] width 1033 height 192
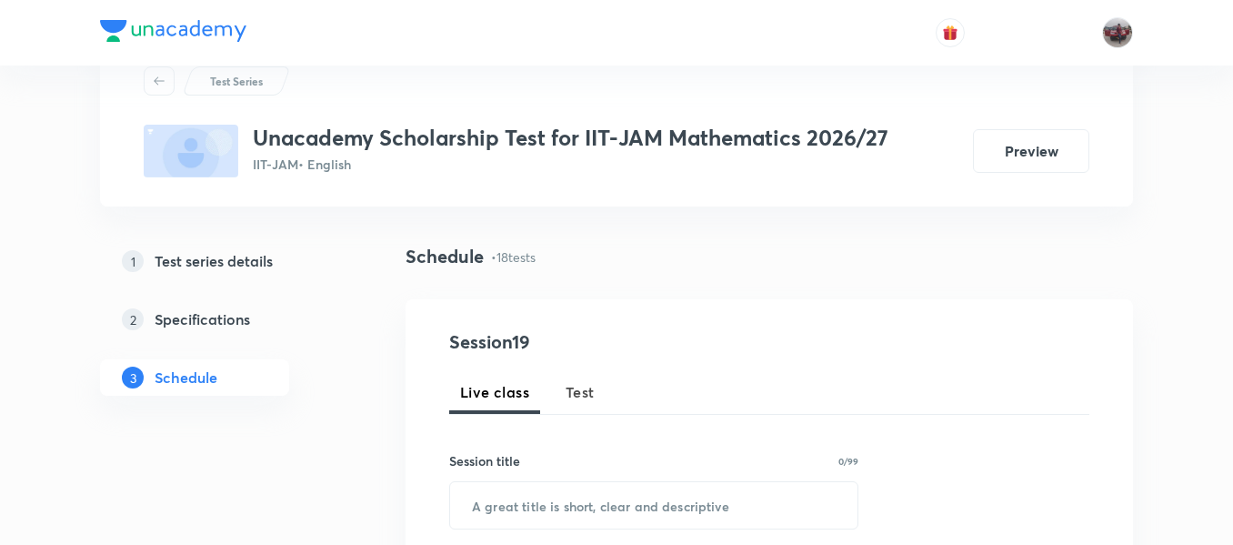
scroll to position [64, 0]
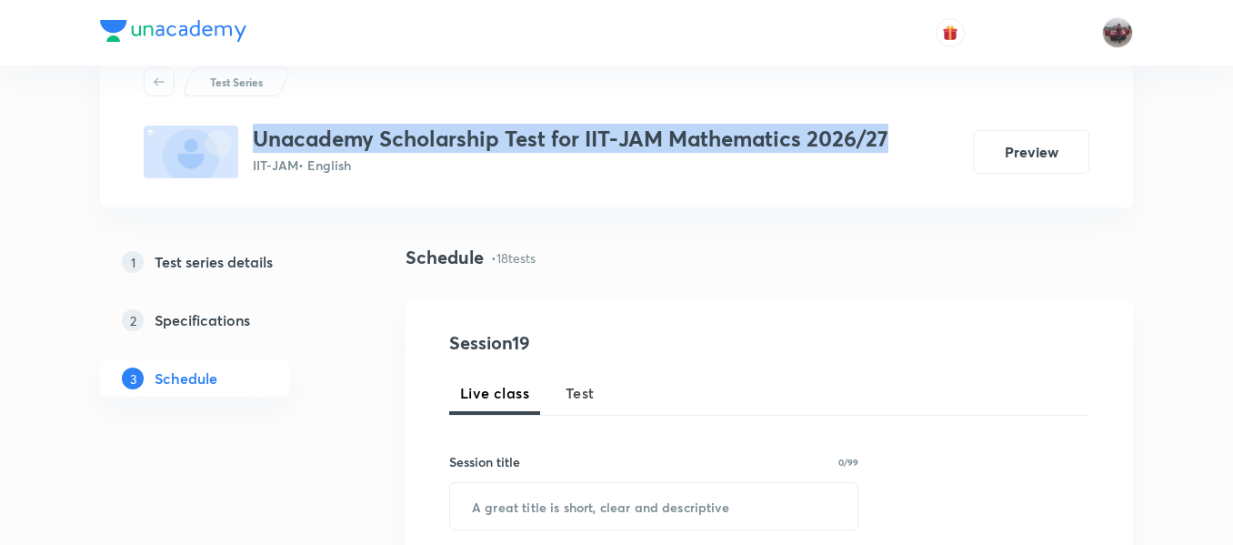
drag, startPoint x: 256, startPoint y: 131, endPoint x: 896, endPoint y: 146, distance: 640.5
click at [896, 146] on div "Unacademy Scholarship Test for IIT-JAM Mathematics 2026/27 IIT-JAM • English Pr…" at bounding box center [617, 152] width 946 height 53
copy h3 "Unacademy Scholarship Test for IIT-JAM Mathematics 2026/27"
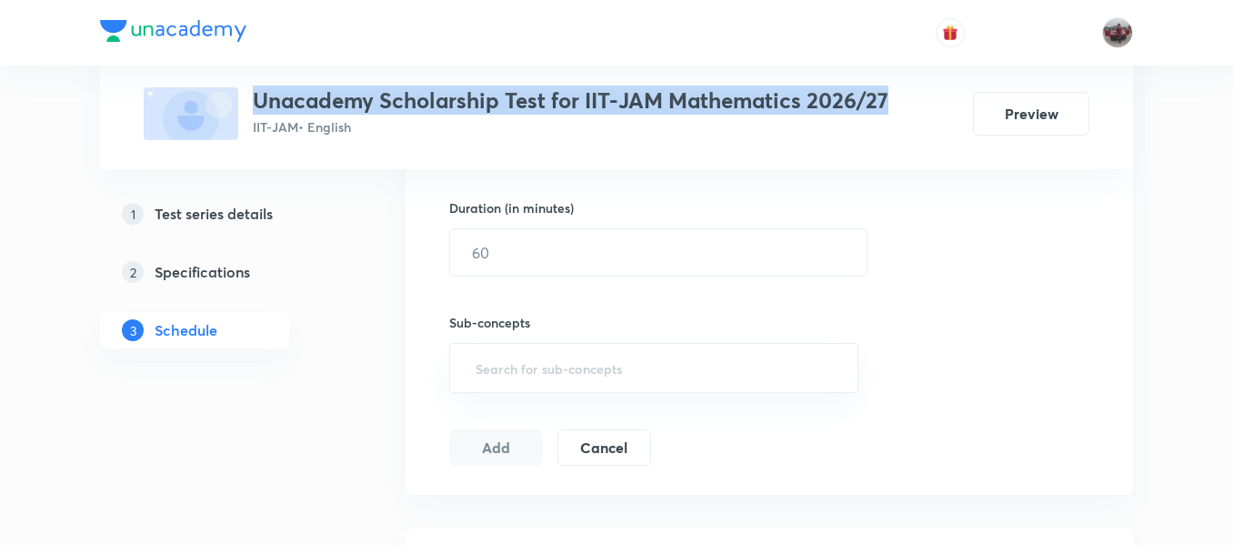
scroll to position [548, 0]
click at [259, 214] on h5 "Test series details" at bounding box center [214, 214] width 118 height 22
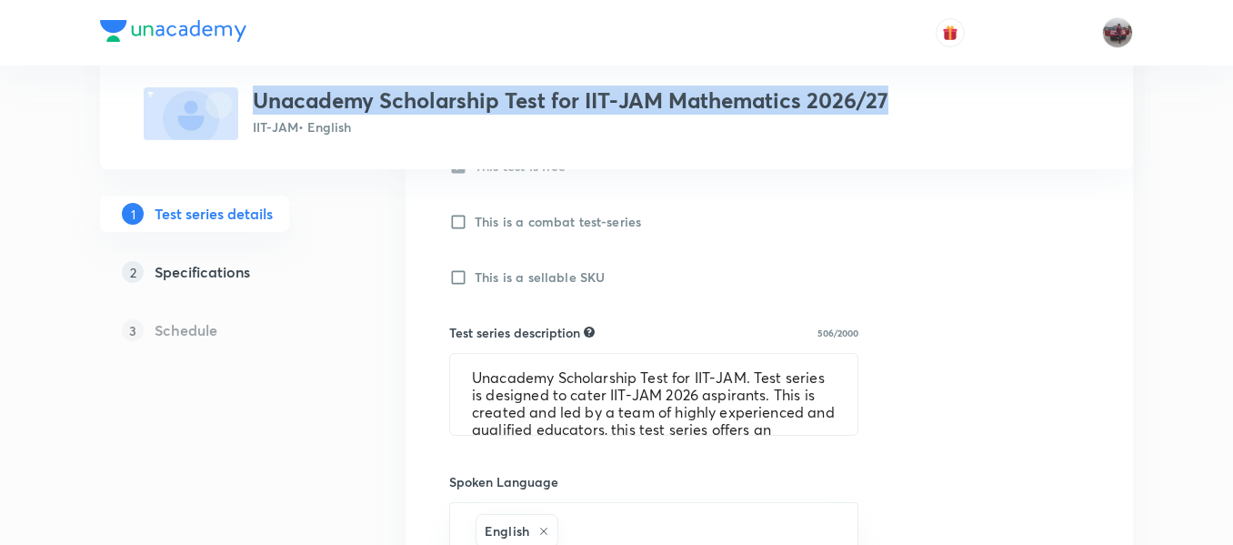
scroll to position [596, 0]
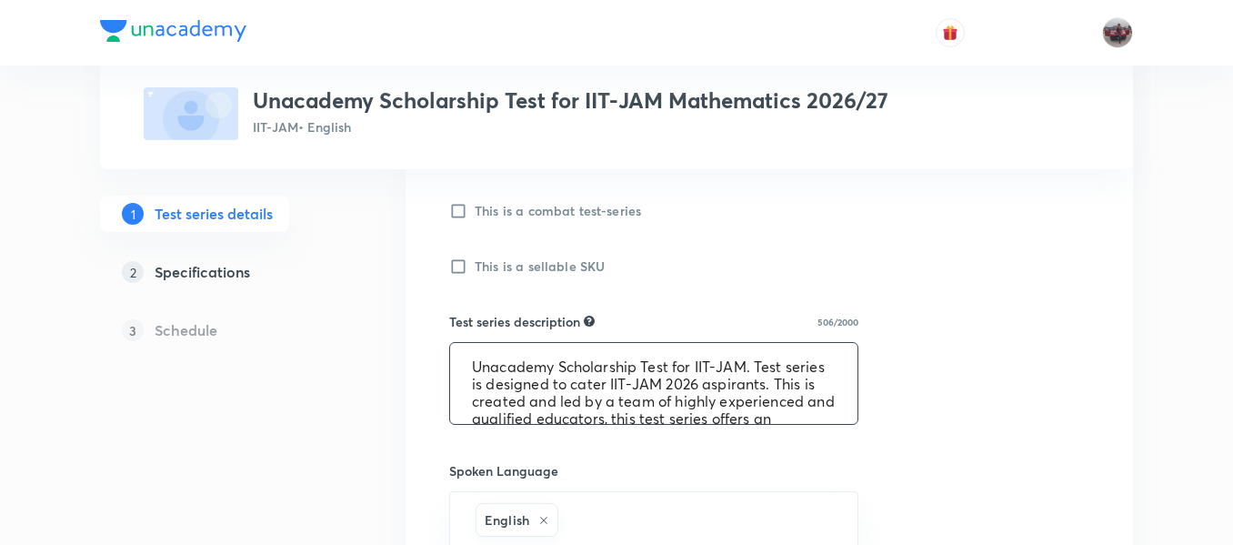
click at [556, 412] on textarea "Unacademy Scholarship Test for IIT-JAM. Test series is designed to cater IIT-JA…" at bounding box center [653, 383] width 407 height 81
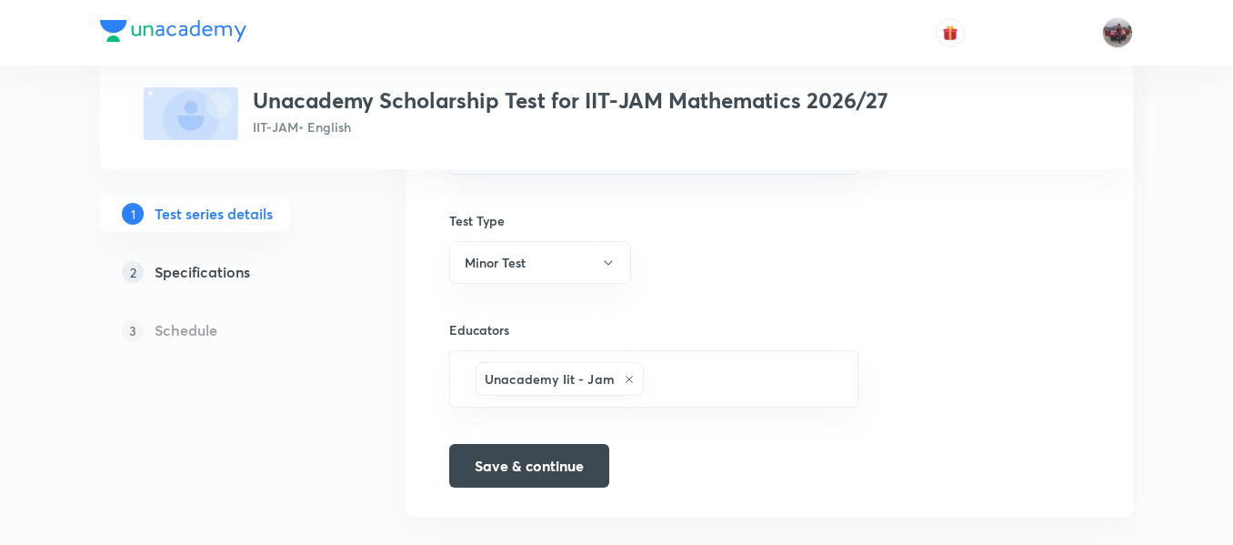
scroll to position [1238, 0]
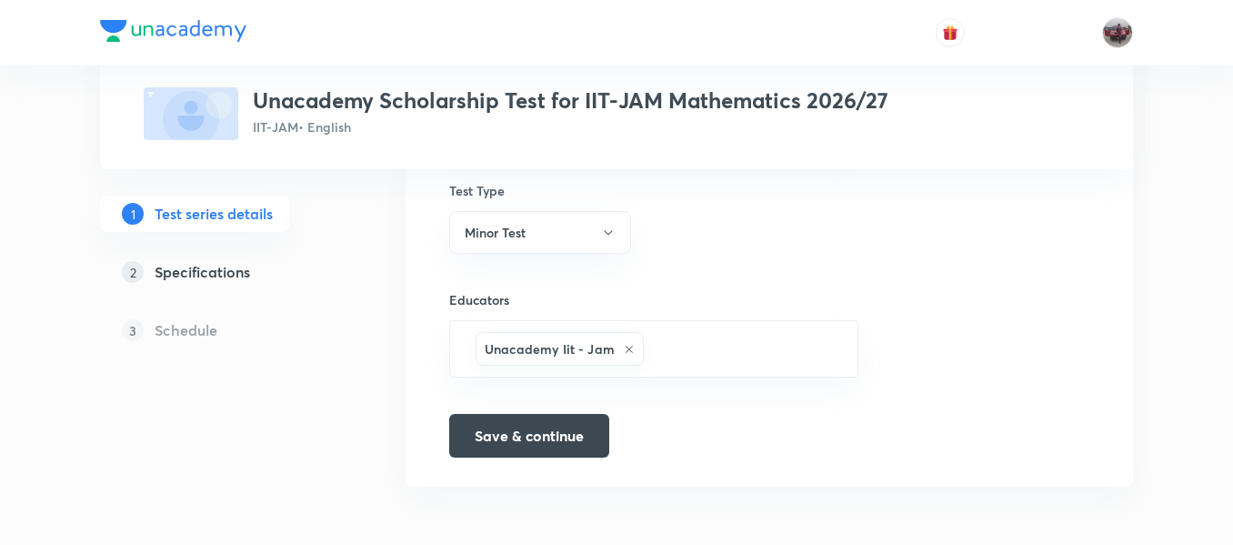
click at [186, 274] on h5 "Specifications" at bounding box center [203, 272] width 96 height 22
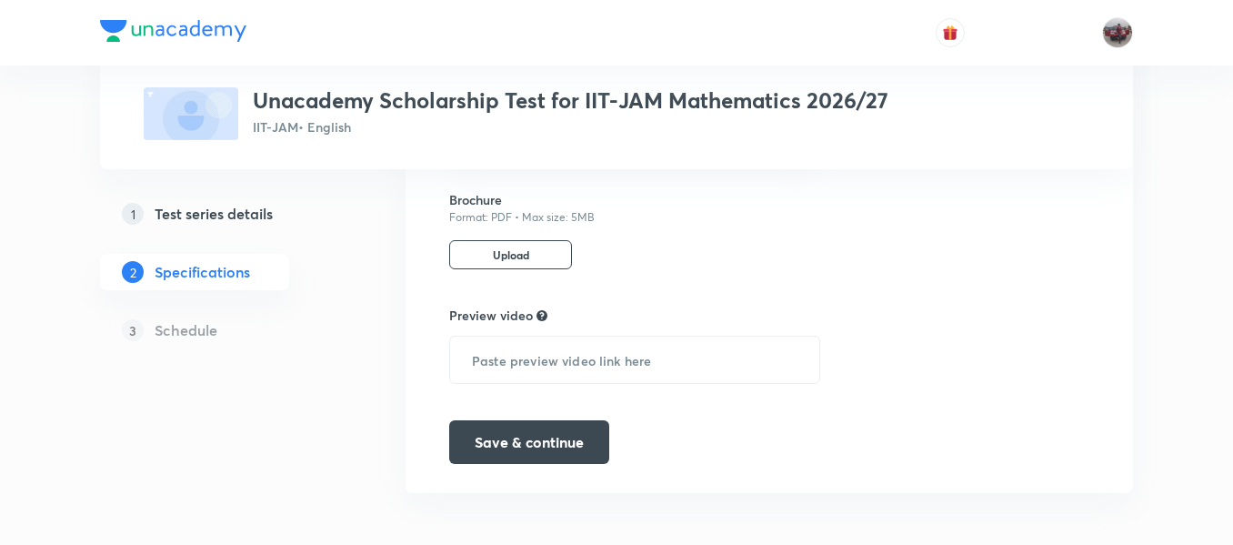
scroll to position [1021, 0]
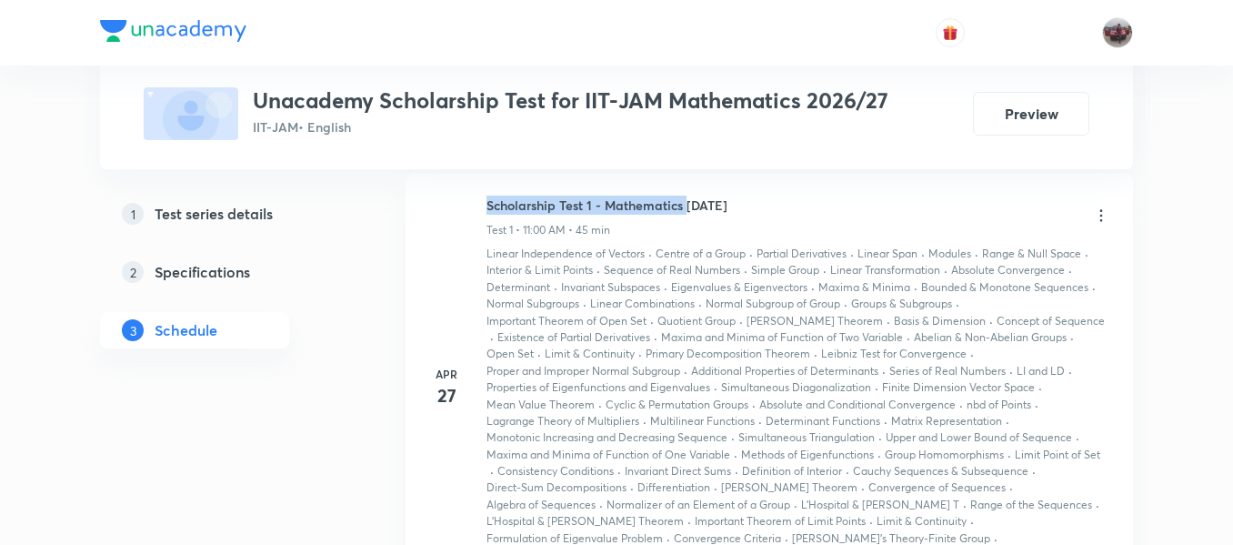
click at [739, 208] on div "Apr 27 Scholarship Test 1 - Mathematics April'25 Test 1 • 11:00 AM • 45 min Lin…" at bounding box center [769, 388] width 682 height 385
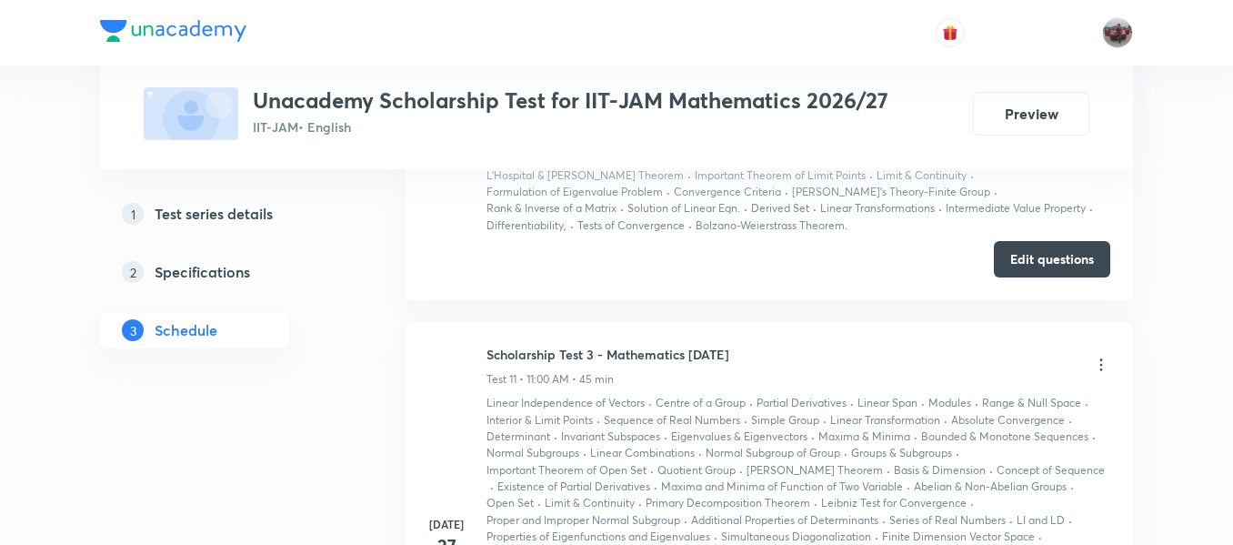
scroll to position [5707, 0]
drag, startPoint x: 487, startPoint y: 357, endPoint x: 735, endPoint y: 337, distance: 249.2
copy h6 "Scholarship Test 3 - Mathematics July'25"
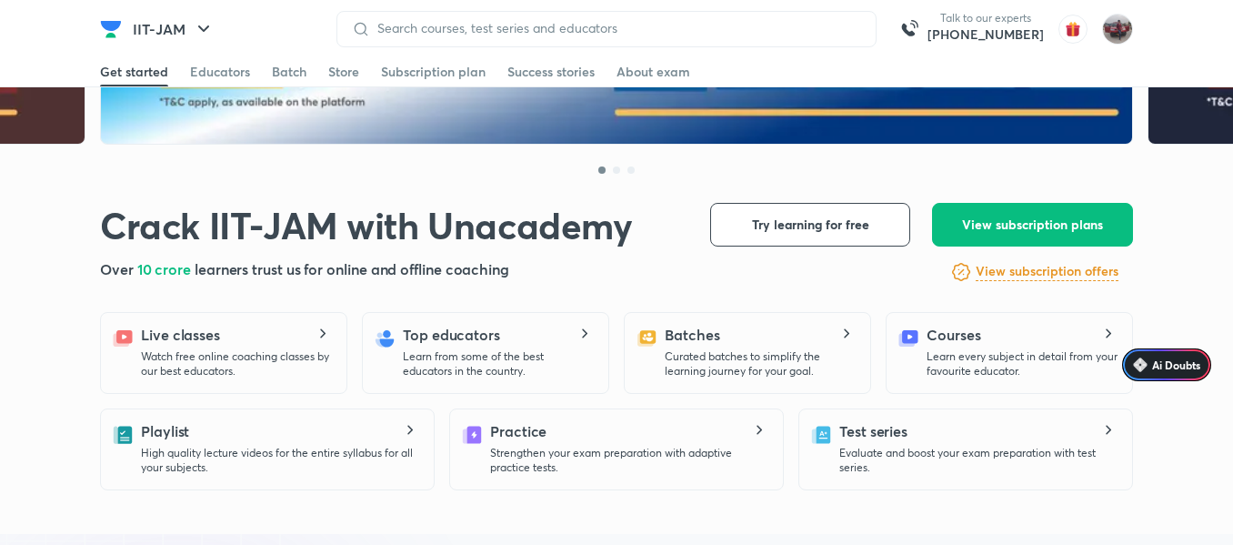
scroll to position [275, 0]
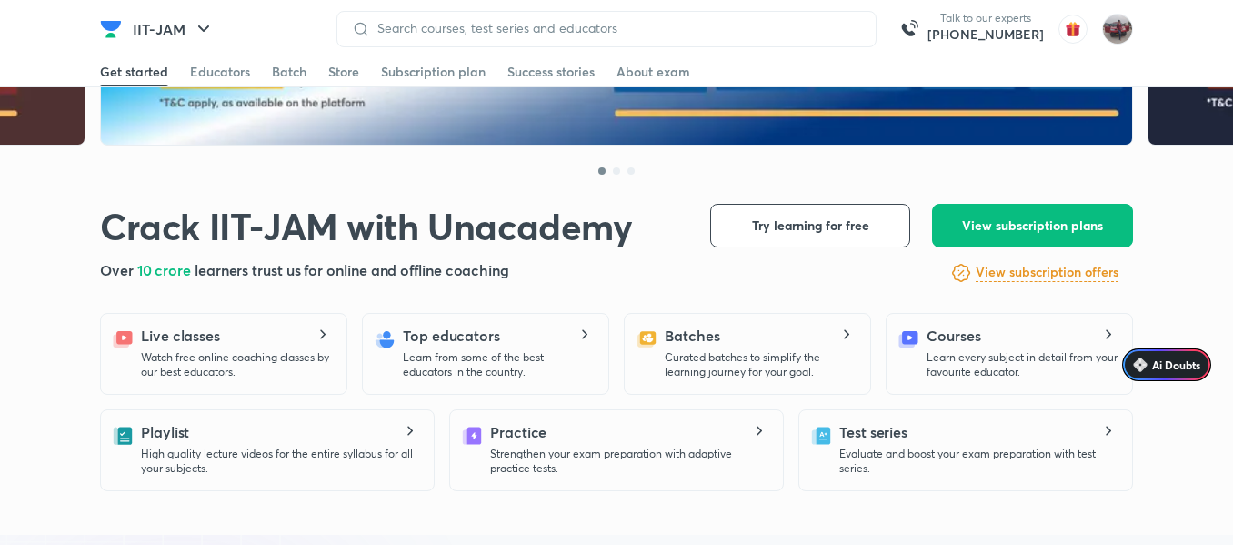
click at [909, 443] on div "Test series Evaluate and boost your exam preparation with test series." at bounding box center [979, 448] width 278 height 55
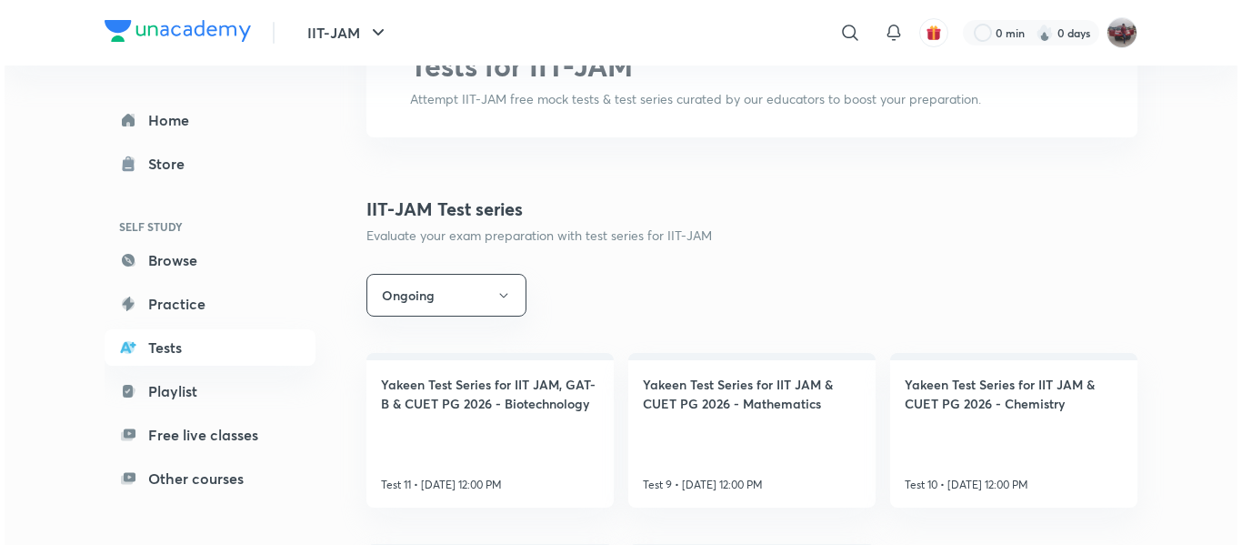
scroll to position [131, 0]
click at [475, 289] on button "Ongoing" at bounding box center [442, 294] width 160 height 43
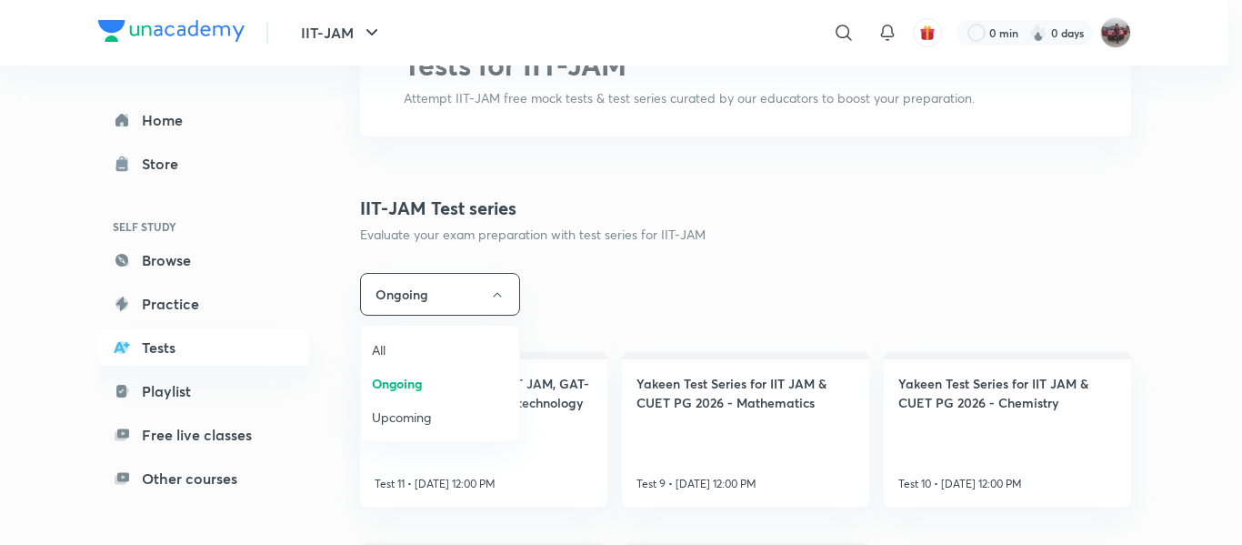
click at [415, 421] on span "Upcoming" at bounding box center [440, 416] width 136 height 19
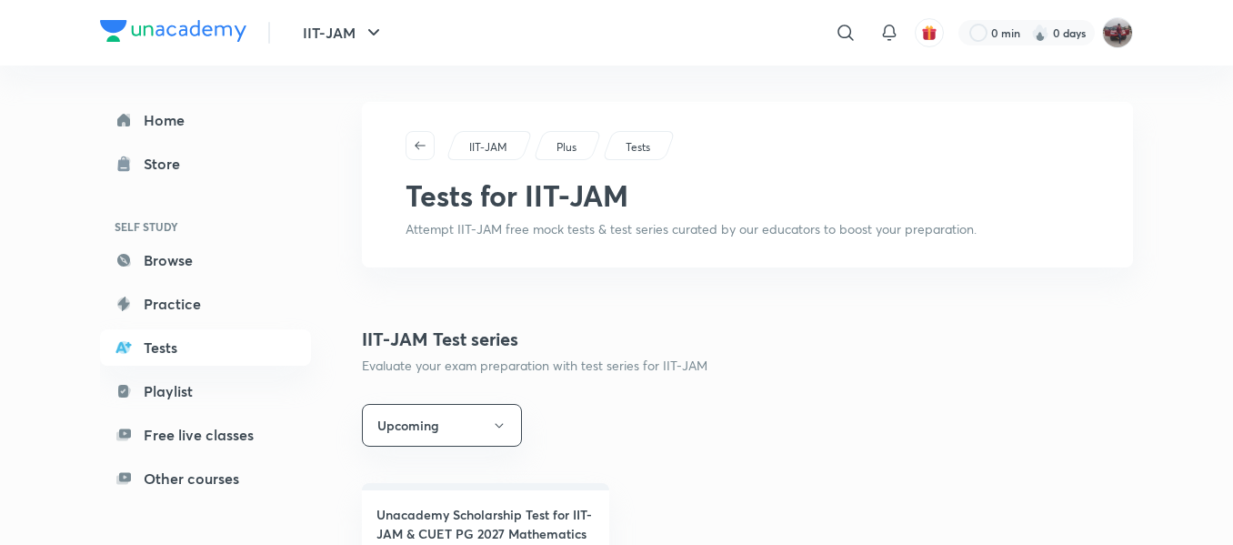
scroll to position [115, 0]
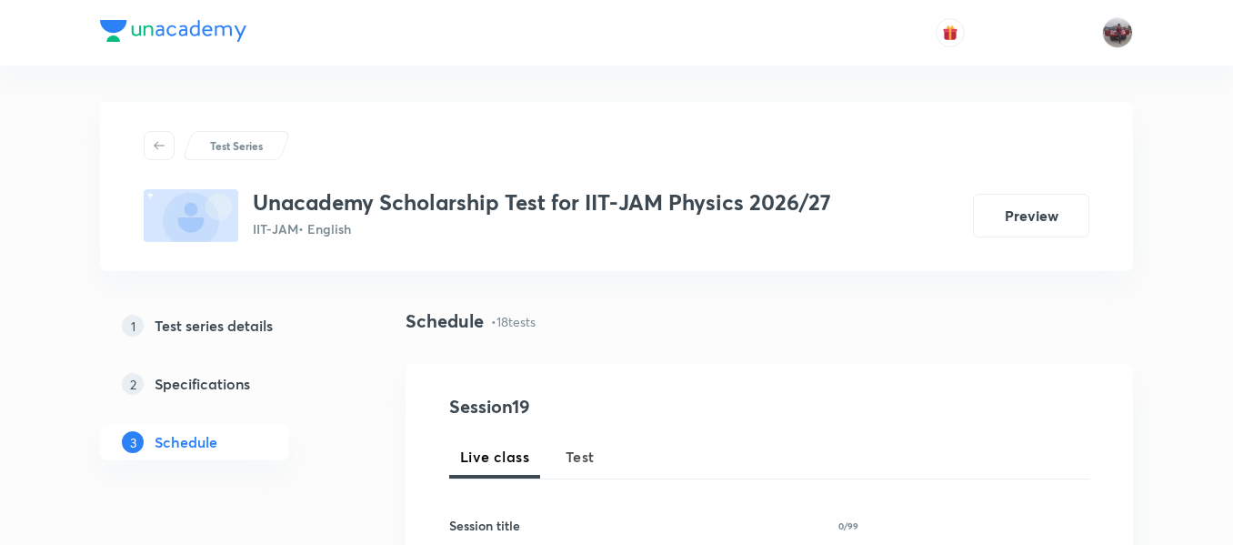
click at [427, 196] on h3 "Unacademy Scholarship Test for IIT-JAM Physics 2026/27" at bounding box center [542, 202] width 578 height 26
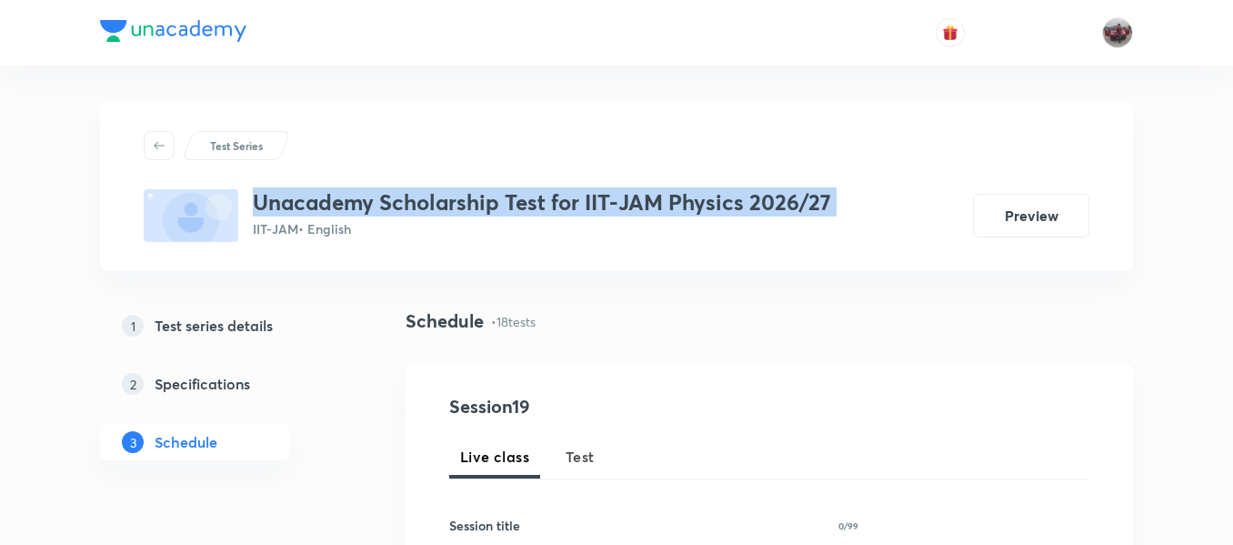
click at [427, 196] on h3 "Unacademy Scholarship Test for IIT-JAM Physics 2026/27" at bounding box center [542, 202] width 578 height 26
copy h3 "Unacademy Scholarship Test for IIT-JAM Physics 2026/27"
click at [212, 324] on h5 "Test series details" at bounding box center [214, 326] width 118 height 22
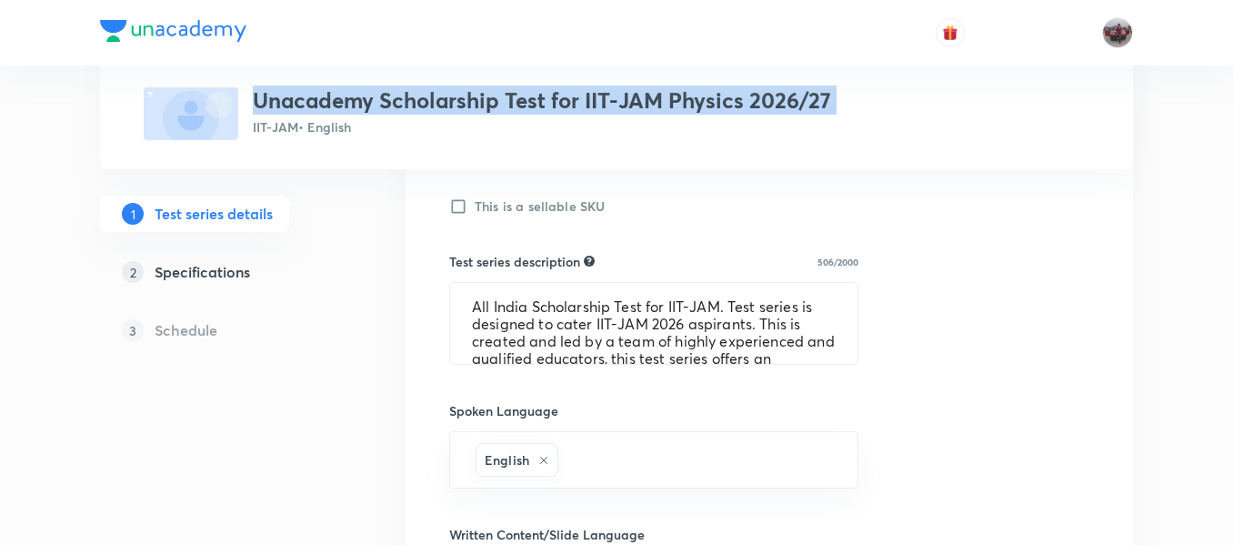
scroll to position [655, 0]
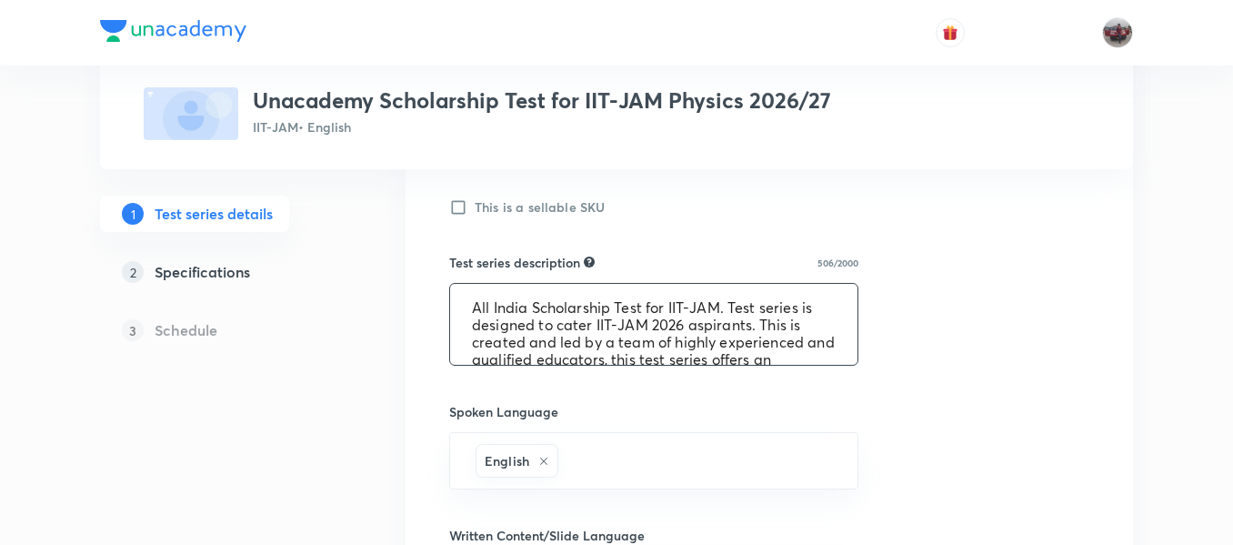
click at [563, 318] on textarea "All India Scholarship Test for IIT-JAM. Test series is designed to cater IIT-JA…" at bounding box center [653, 324] width 407 height 81
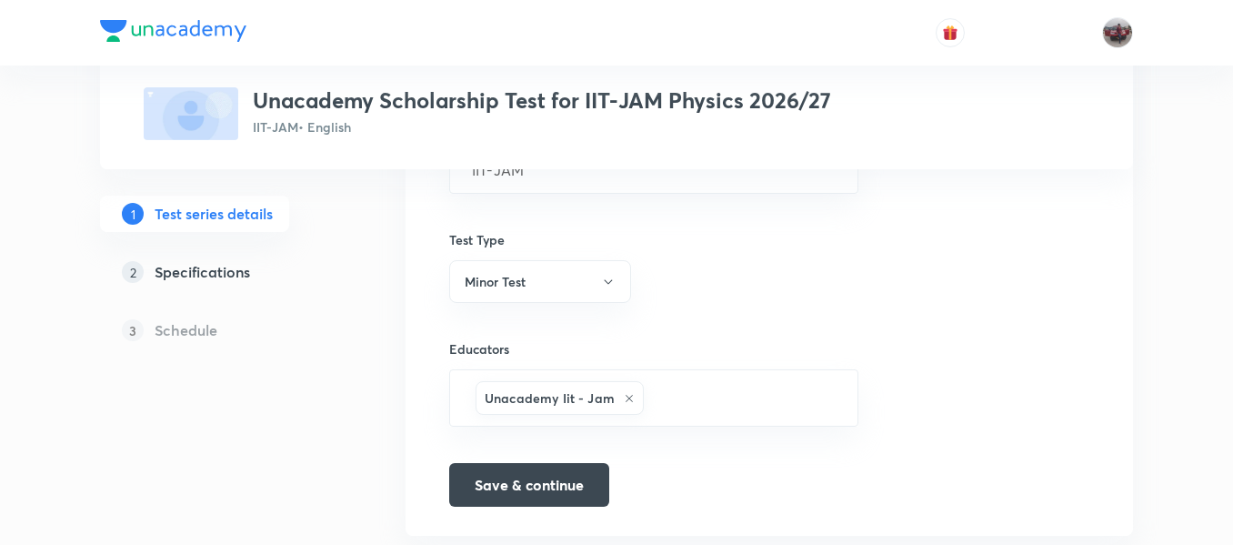
scroll to position [1238, 0]
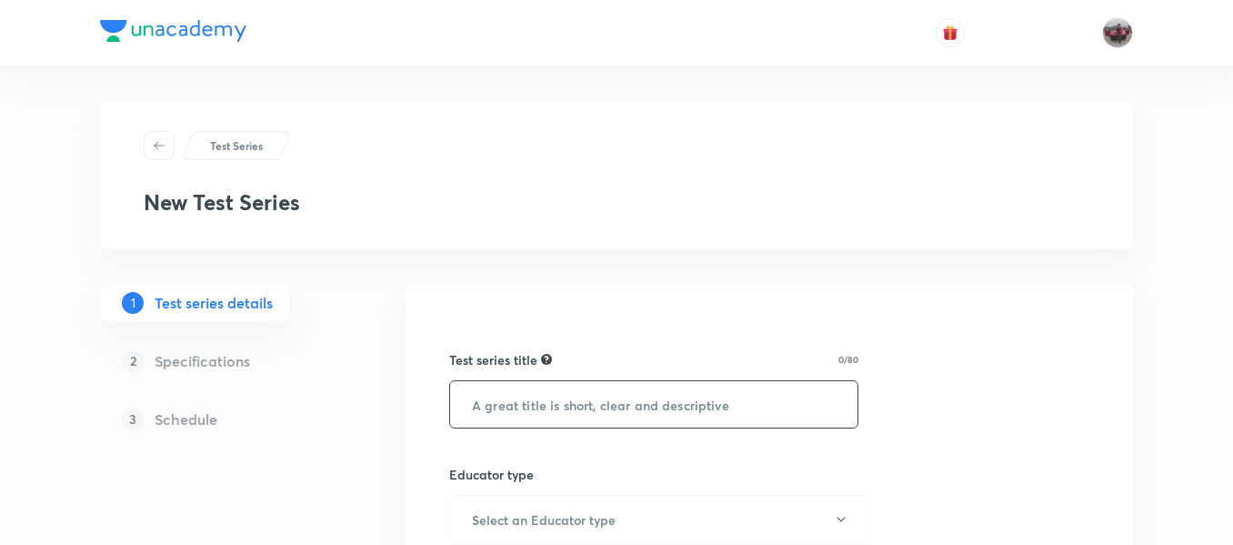
click at [518, 408] on input "text" at bounding box center [653, 404] width 407 height 46
paste input "Unacademy Scholarship Test for IIT-JAM Physics 2026/27"
paste input "2027"
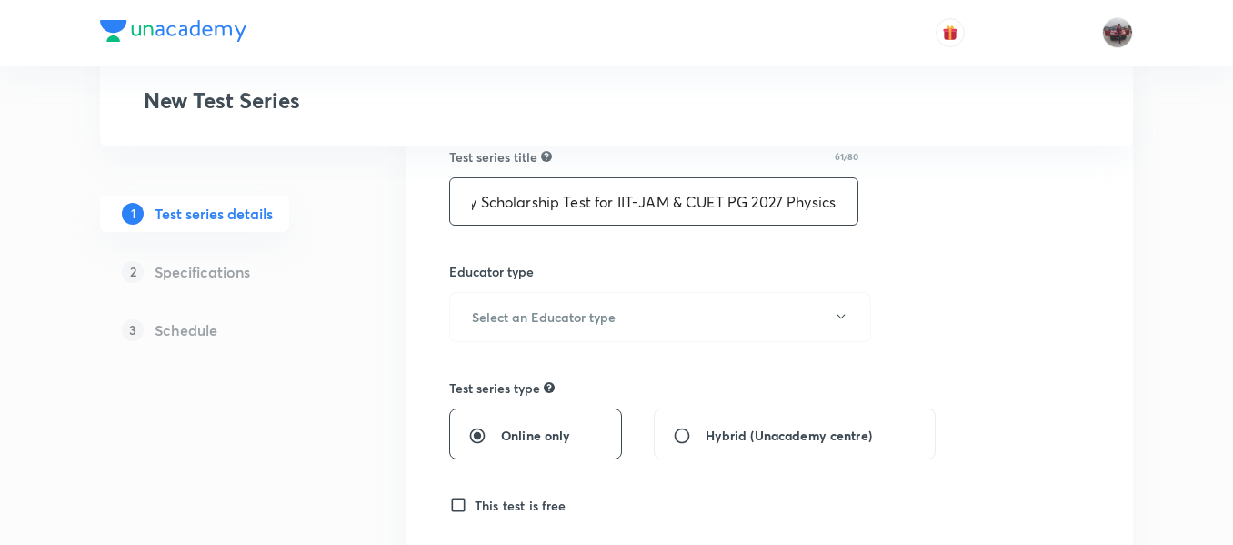
scroll to position [204, 0]
type input "Unacademy Scholarship Test for IIT-JAM & CUET PG 2027 Physics"
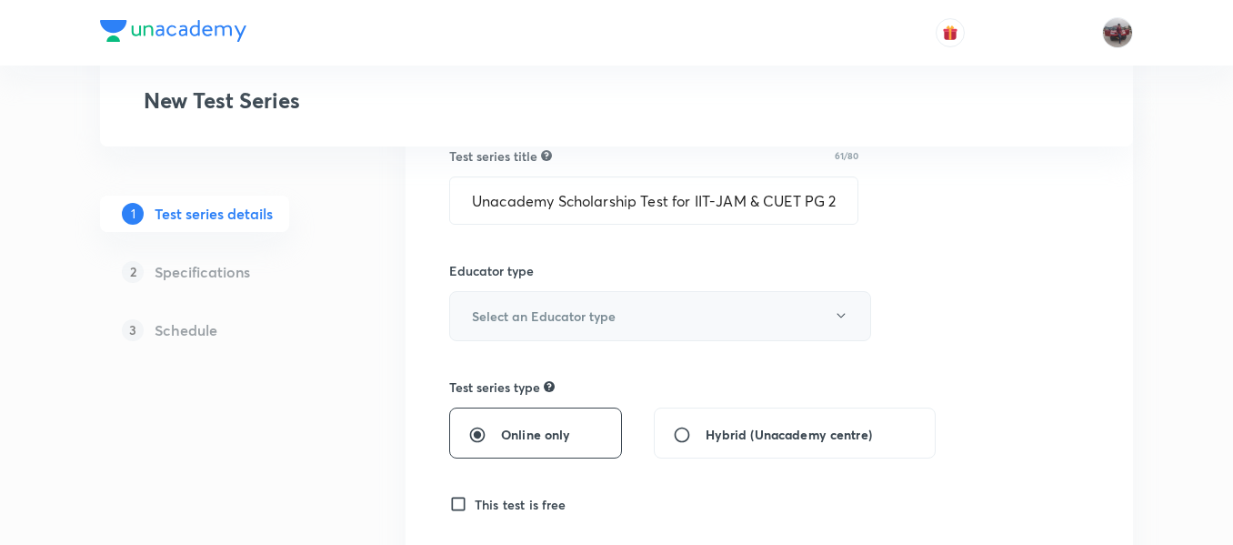
click at [779, 322] on button "Select an Educator type" at bounding box center [660, 316] width 422 height 50
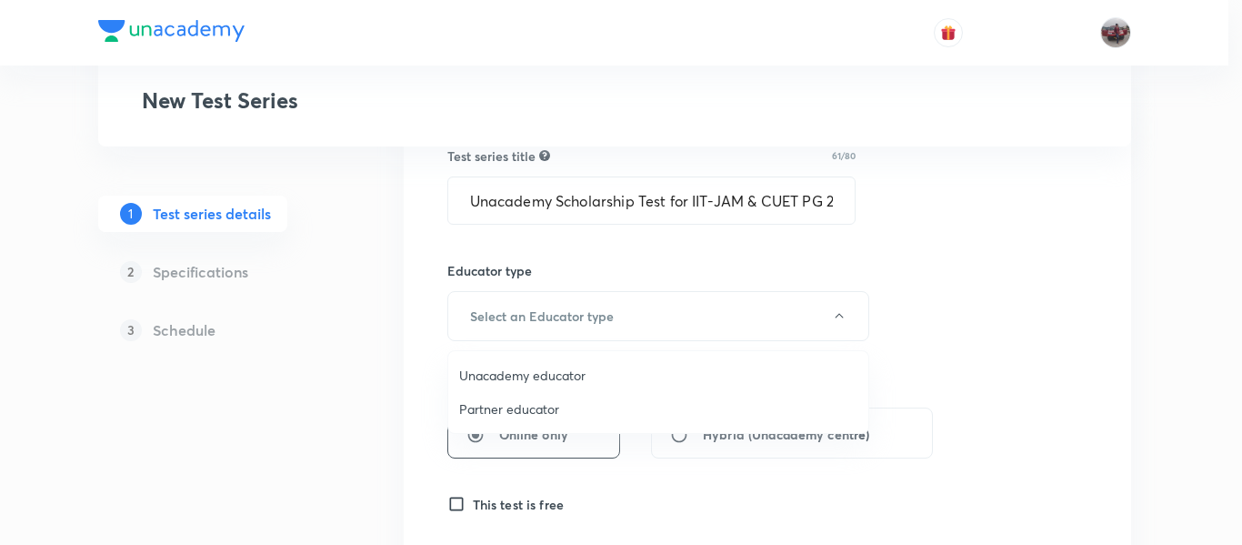
click at [588, 385] on li "Unacademy educator" at bounding box center [658, 375] width 420 height 34
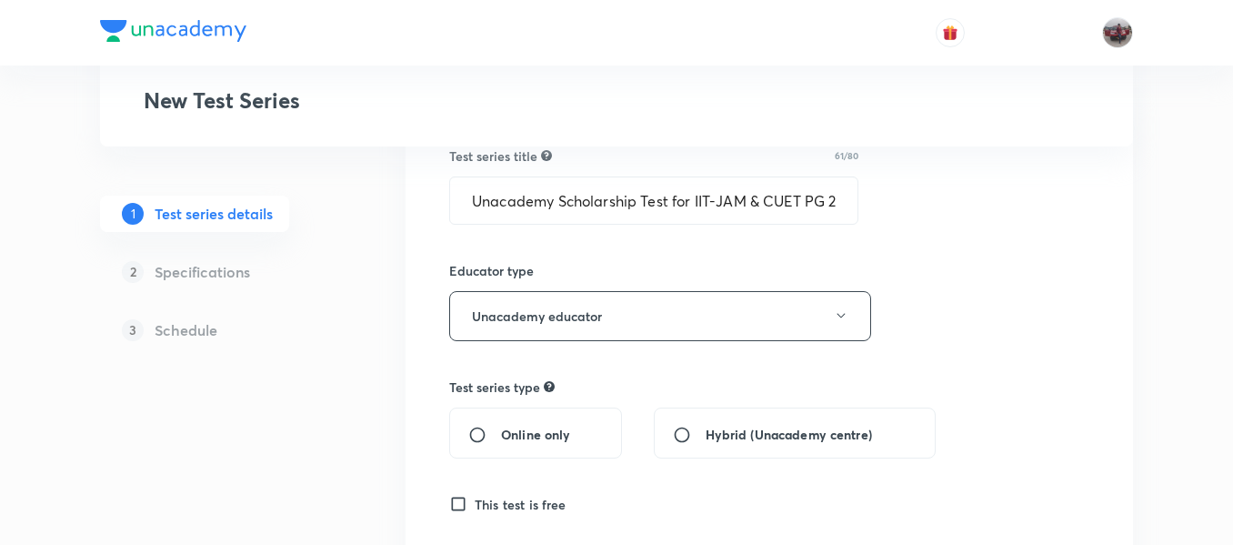
click at [473, 436] on input "Online only" at bounding box center [484, 435] width 33 height 18
radio input "true"
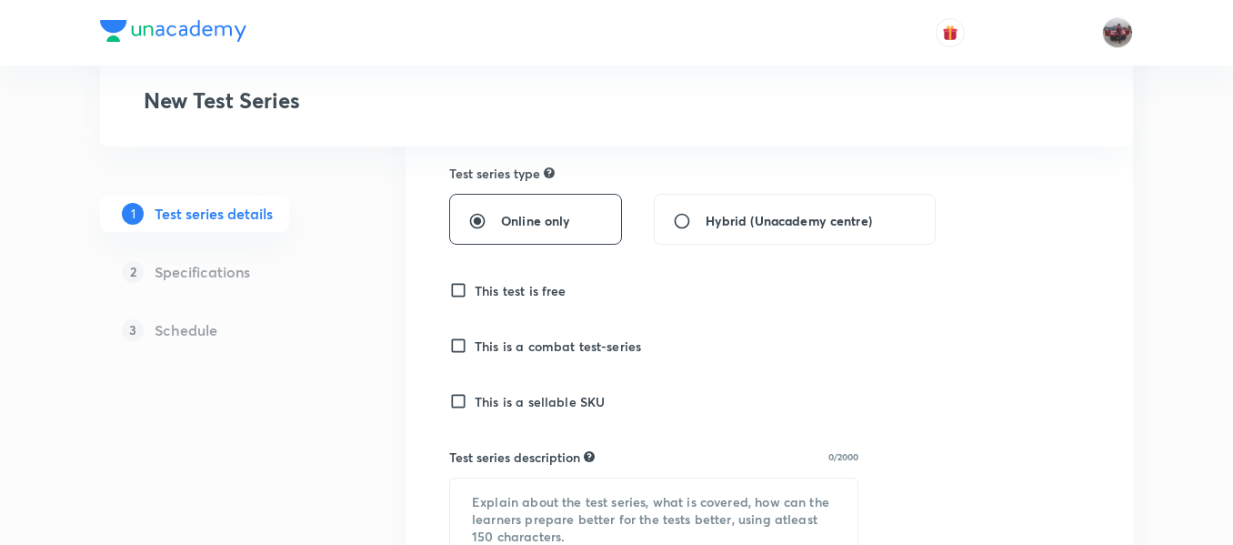
scroll to position [418, 0]
click at [456, 291] on input "This test is free" at bounding box center [461, 289] width 25 height 18
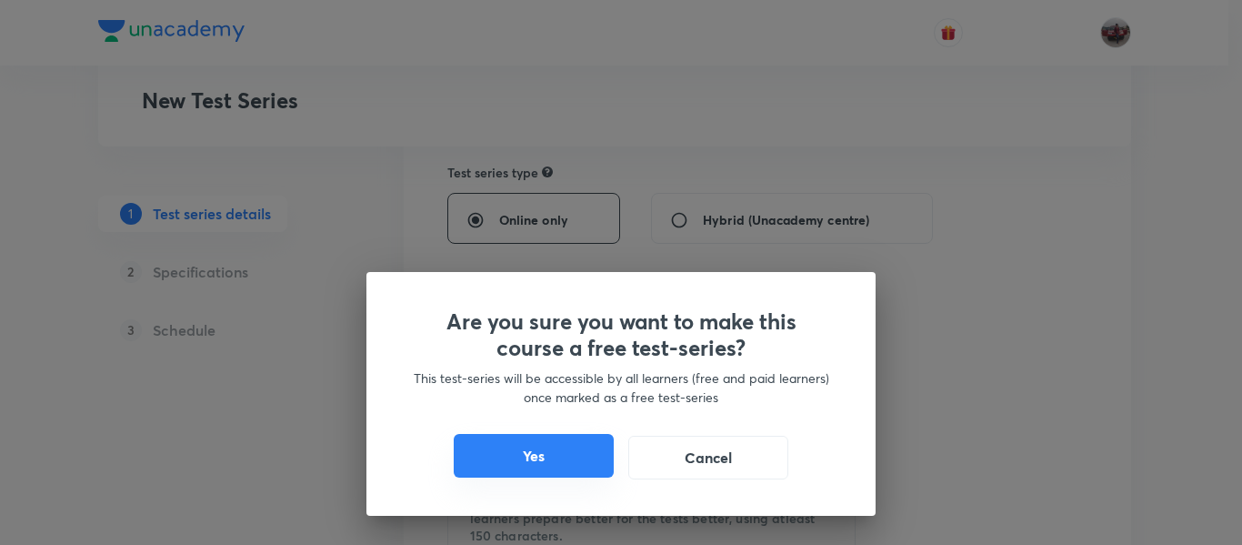
click at [573, 452] on button "Yes" at bounding box center [534, 456] width 160 height 44
checkbox input "true"
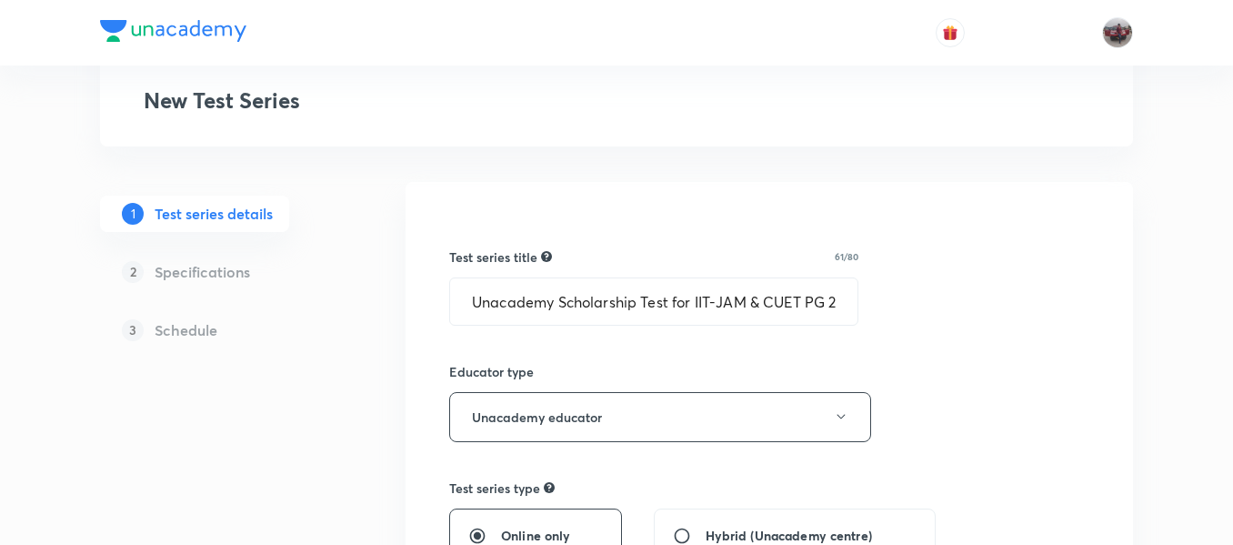
scroll to position [102, 0]
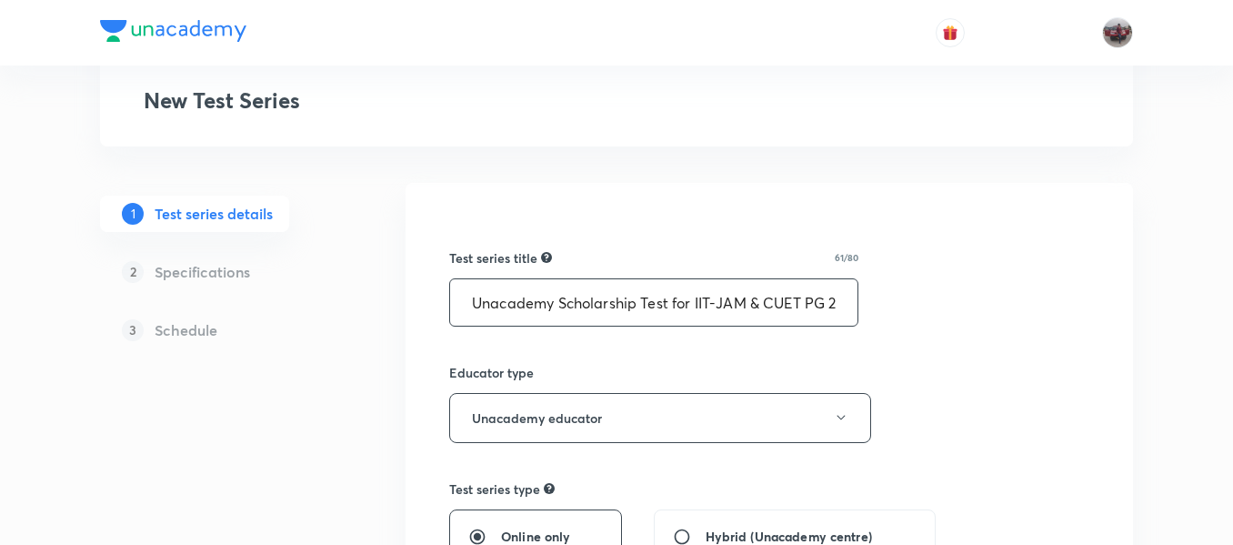
click at [772, 307] on input "Unacademy Scholarship Test for IIT-JAM & CUET PG 2027 Physics" at bounding box center [653, 302] width 407 height 46
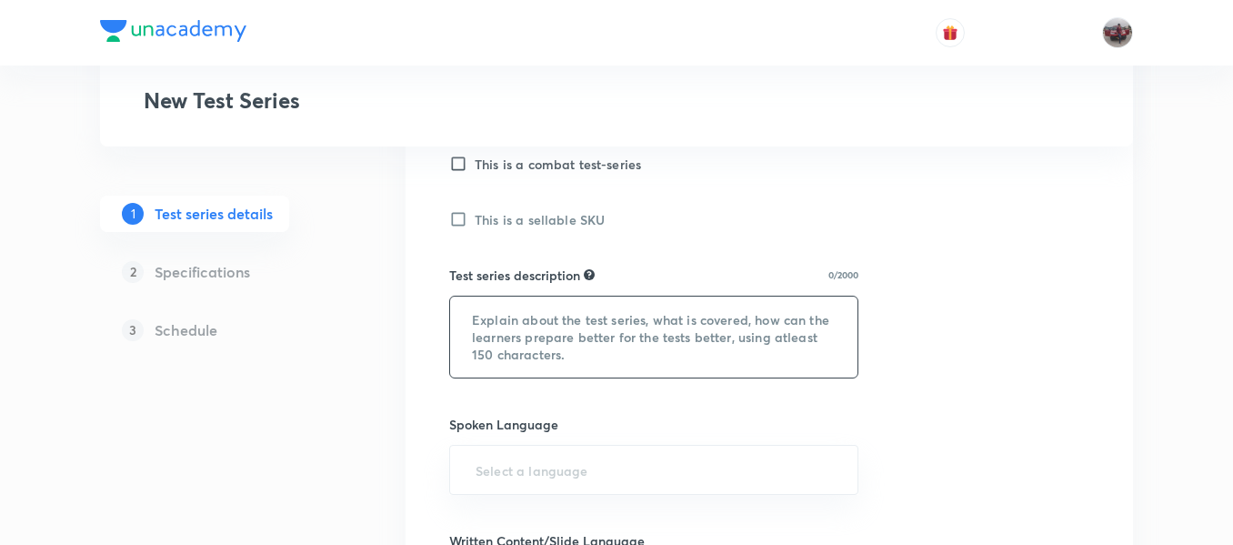
scroll to position [604, 0]
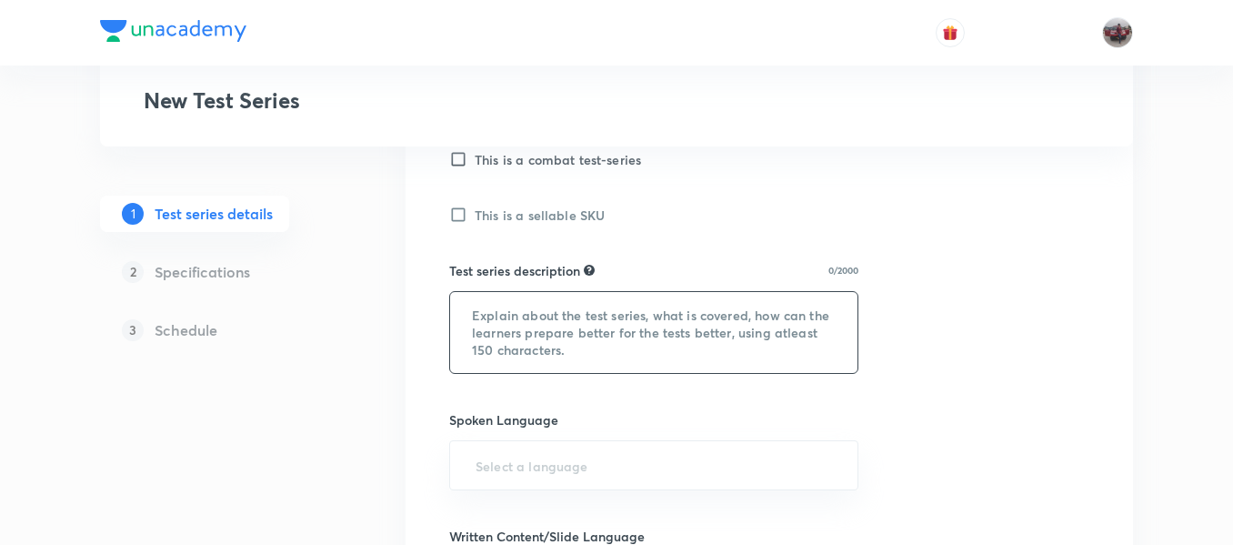
click at [582, 334] on textarea at bounding box center [653, 332] width 407 height 81
paste textarea "All India Scholarship Test for IIT-JAM. Test series is designed to cater IIT-JA…"
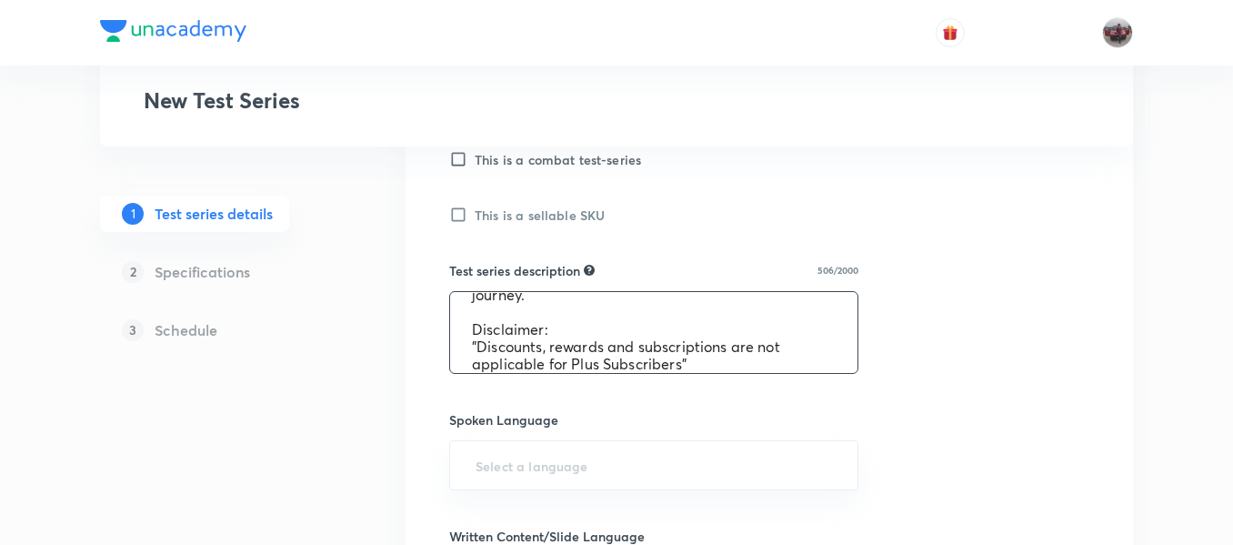
scroll to position [0, 0]
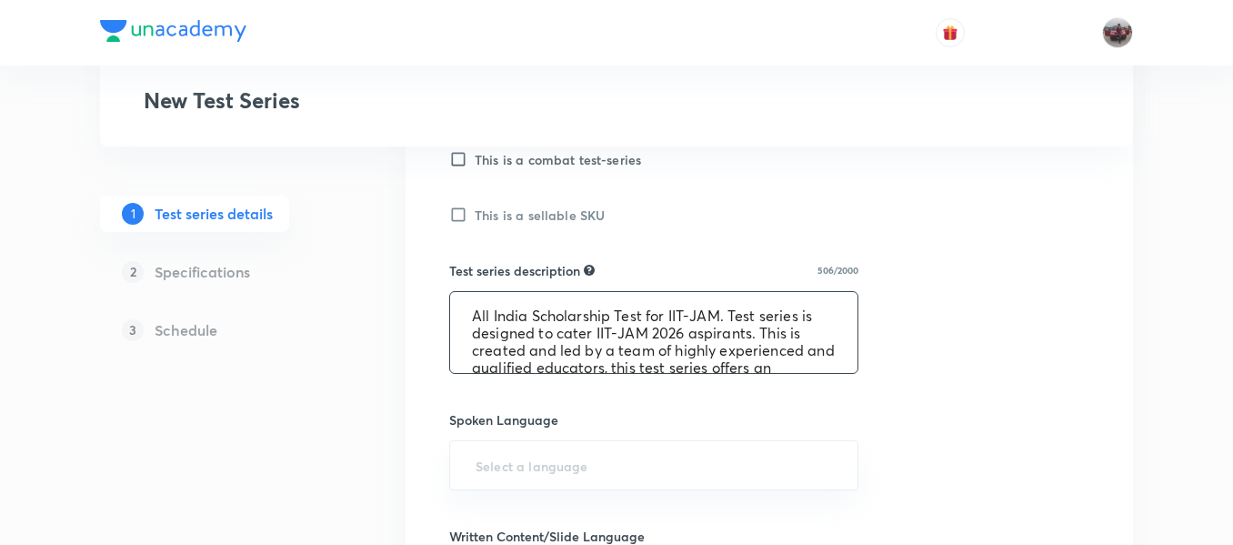
click at [744, 324] on textarea "All India Scholarship Test for IIT-JAM. Test series is designed to cater IIT-JA…" at bounding box center [653, 332] width 407 height 81
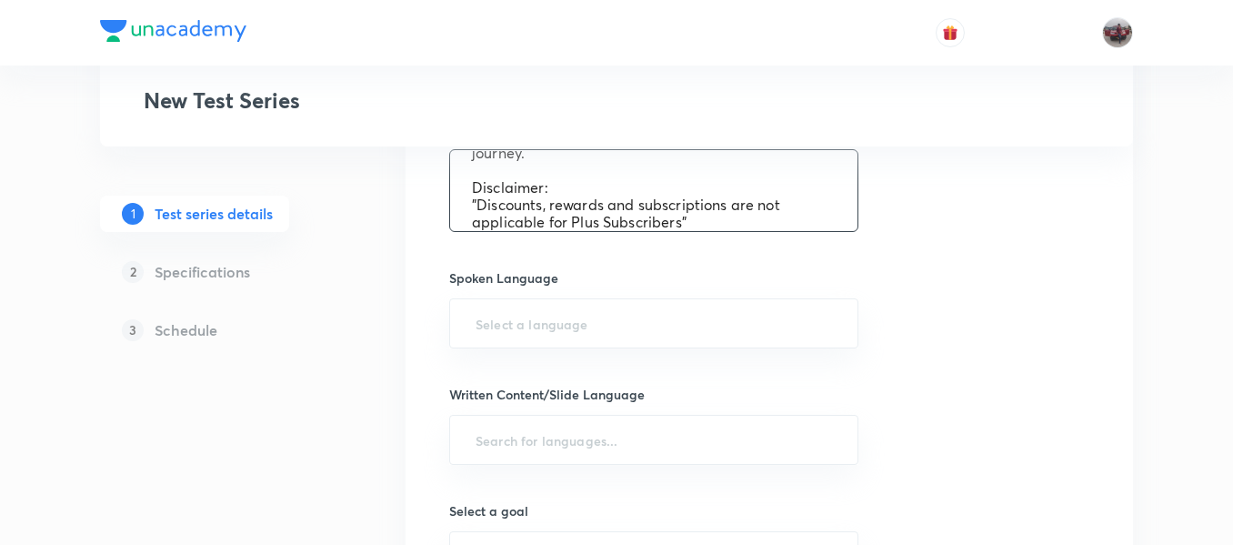
scroll to position [751, 0]
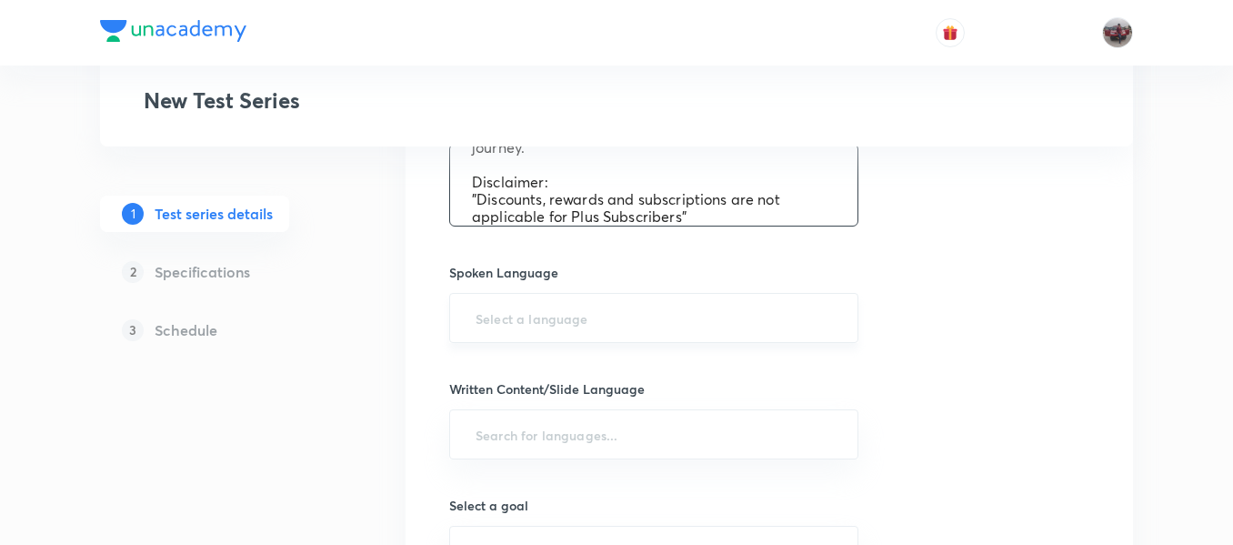
type textarea "All India Scholarship Test for IIT-JAM. Test series is designed to cater IIT-JA…"
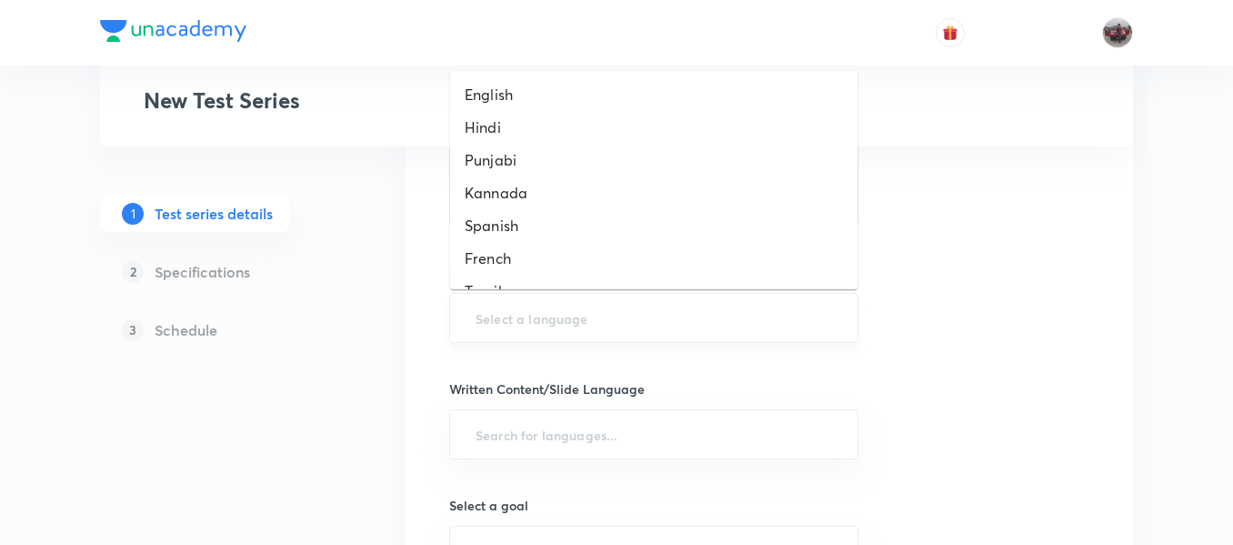
click at [740, 319] on input "text" at bounding box center [654, 318] width 364 height 34
click at [538, 104] on li "English" at bounding box center [653, 94] width 407 height 33
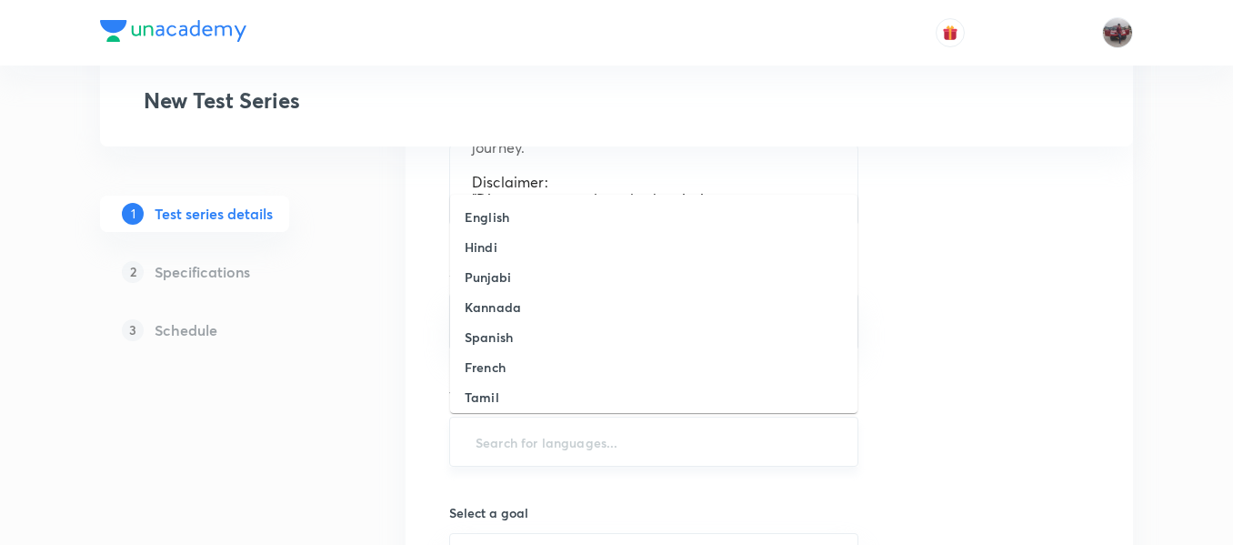
click at [641, 437] on input "text" at bounding box center [654, 442] width 364 height 34
click at [540, 220] on li "English" at bounding box center [653, 217] width 407 height 30
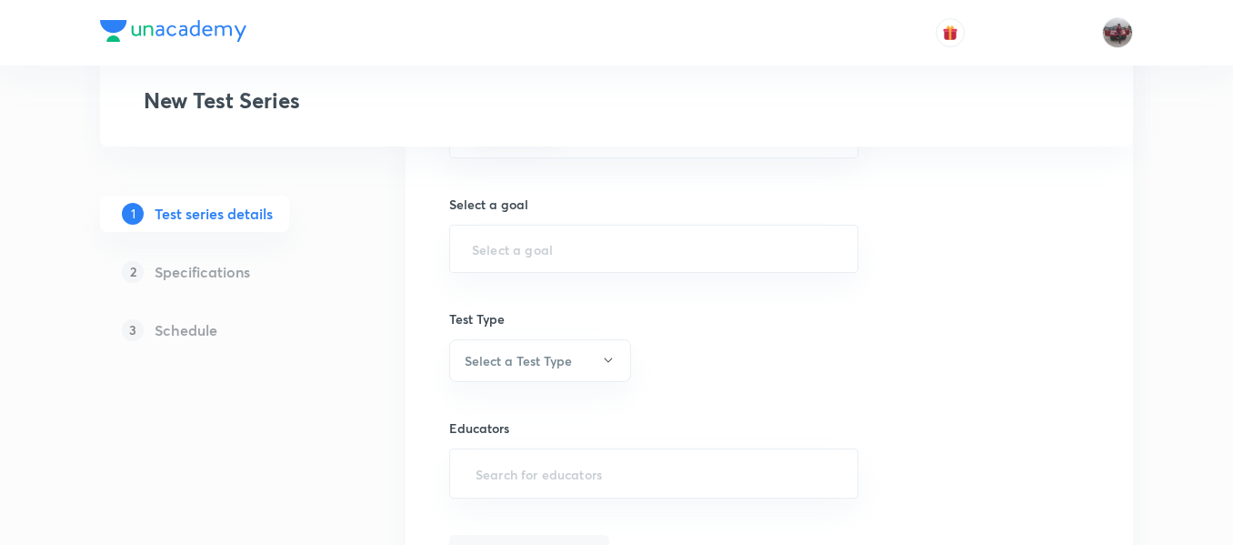
scroll to position [1068, 0]
click at [769, 256] on input "text" at bounding box center [654, 247] width 364 height 17
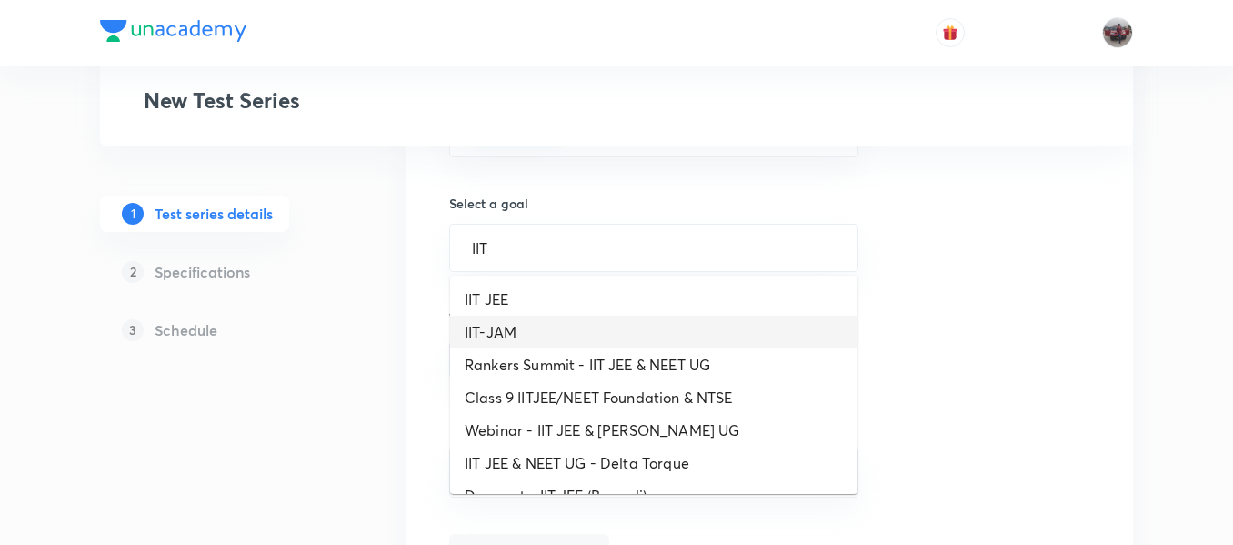
click at [610, 337] on li "IIT-JAM" at bounding box center [653, 332] width 407 height 33
type input "IIT-JAM"
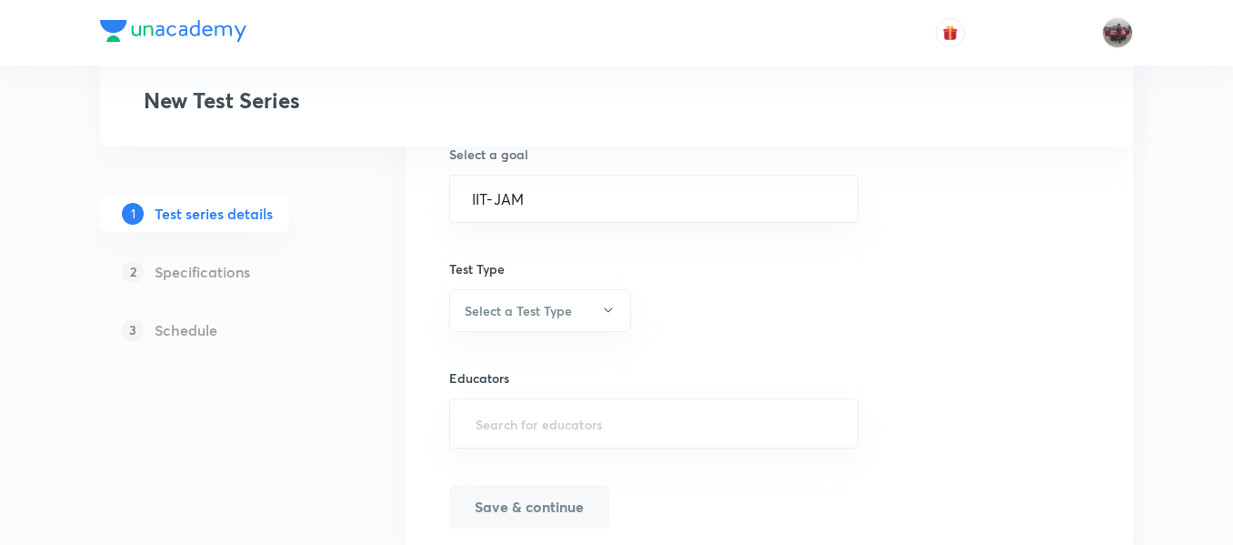
scroll to position [1120, 0]
click at [584, 317] on button "Select a Test Type" at bounding box center [540, 308] width 182 height 43
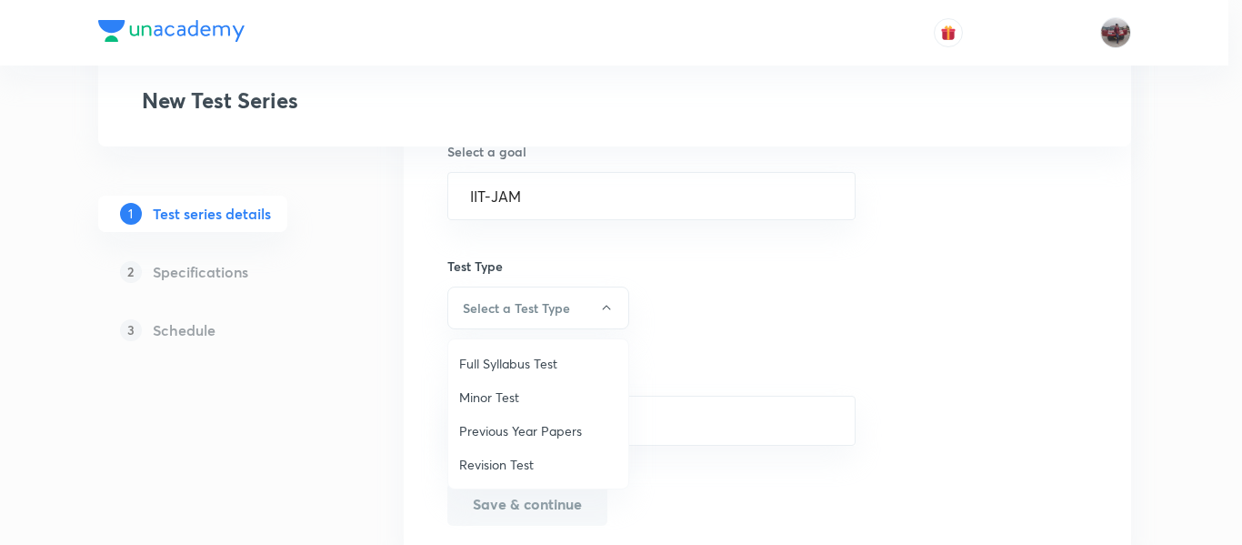
click at [518, 403] on span "Minor Test" at bounding box center [538, 396] width 158 height 19
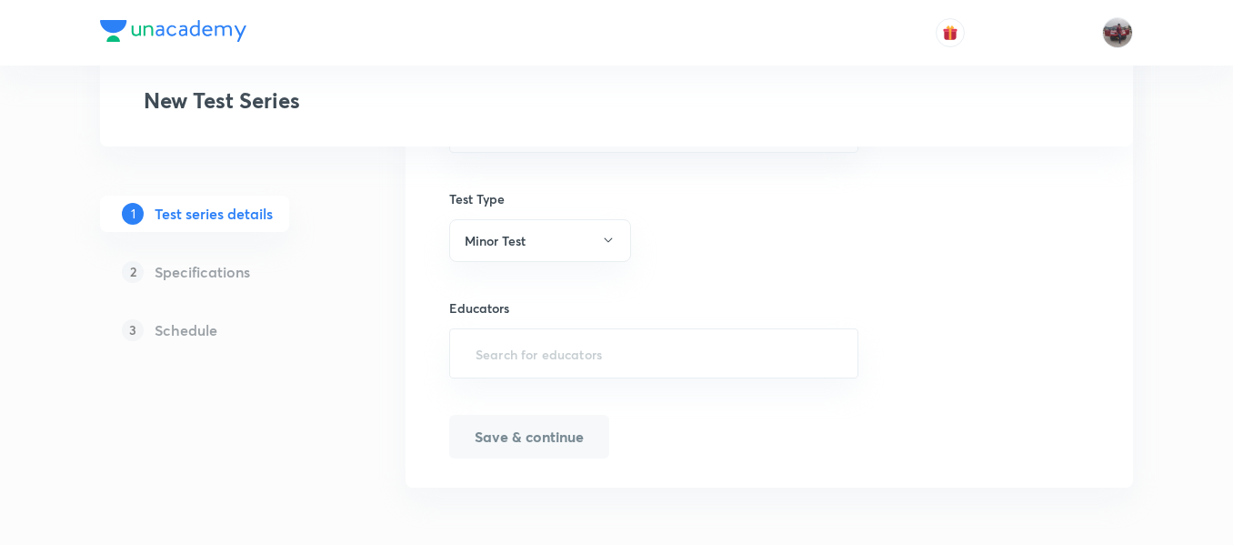
scroll to position [1188, 0]
click at [501, 369] on div "​" at bounding box center [653, 352] width 409 height 50
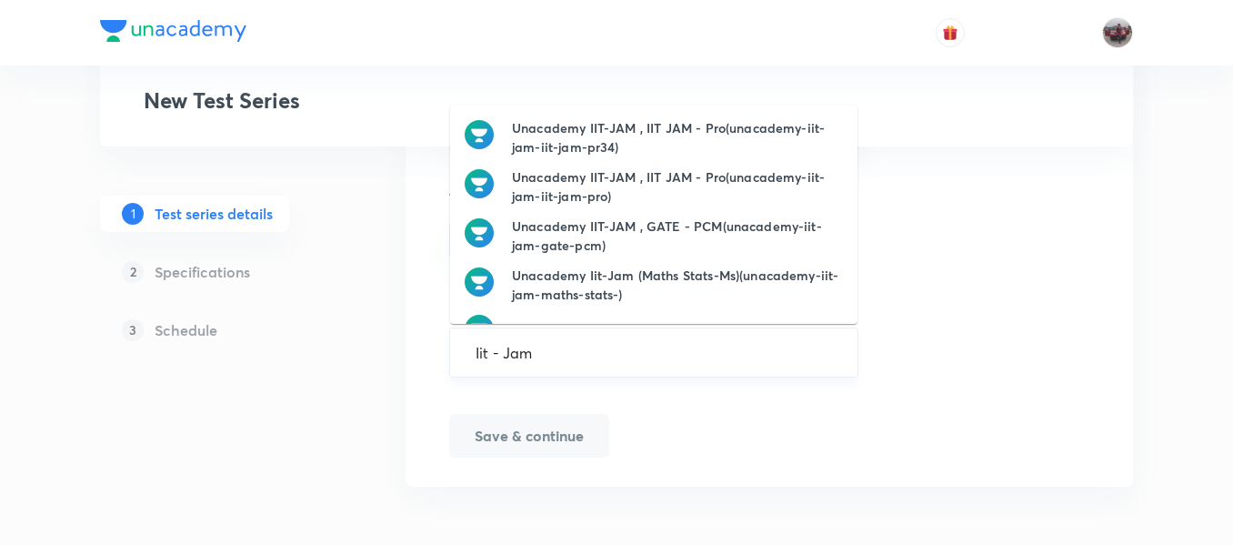
type input "Iit - Jam"
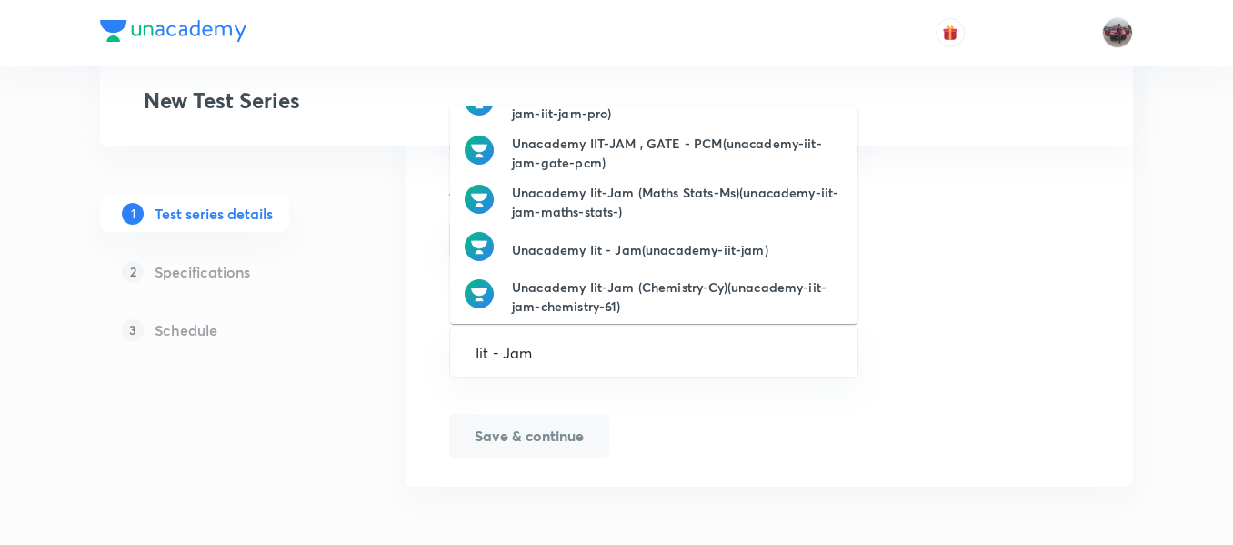
scroll to position [70, 0]
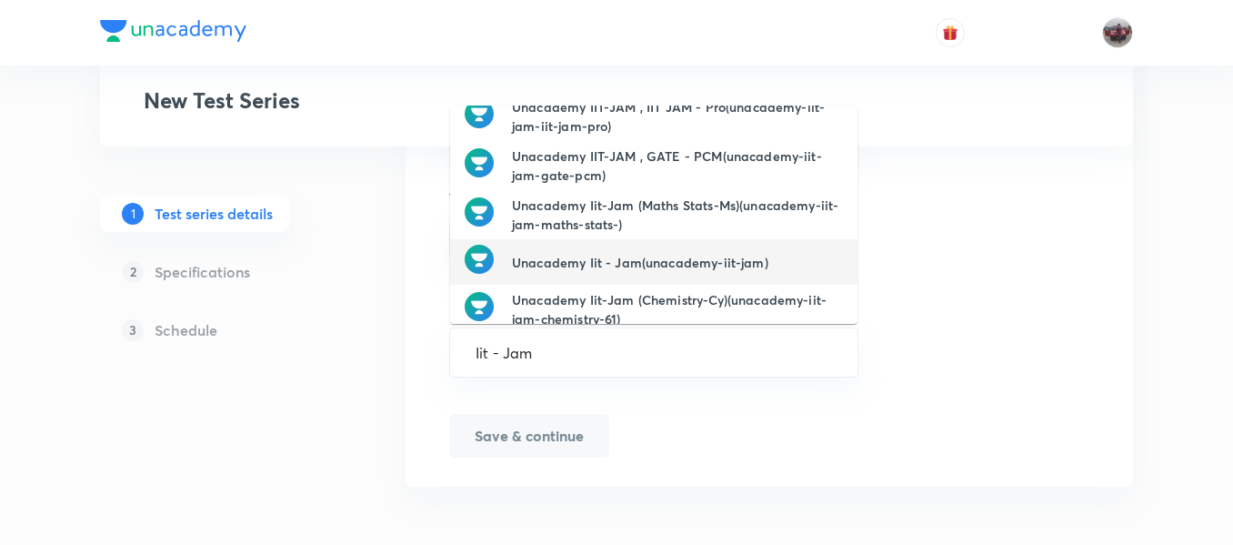
click at [608, 253] on h6 "Unacademy Iit - Jam(unacademy-iit-jam)" at bounding box center [640, 262] width 256 height 19
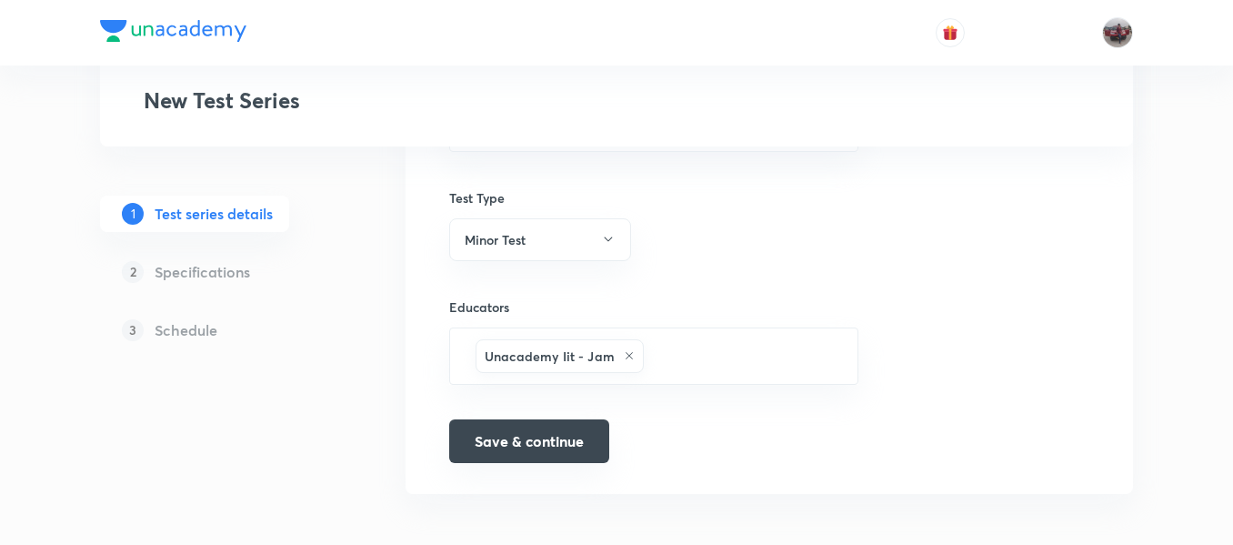
click at [515, 442] on button "Save & continue" at bounding box center [529, 441] width 160 height 44
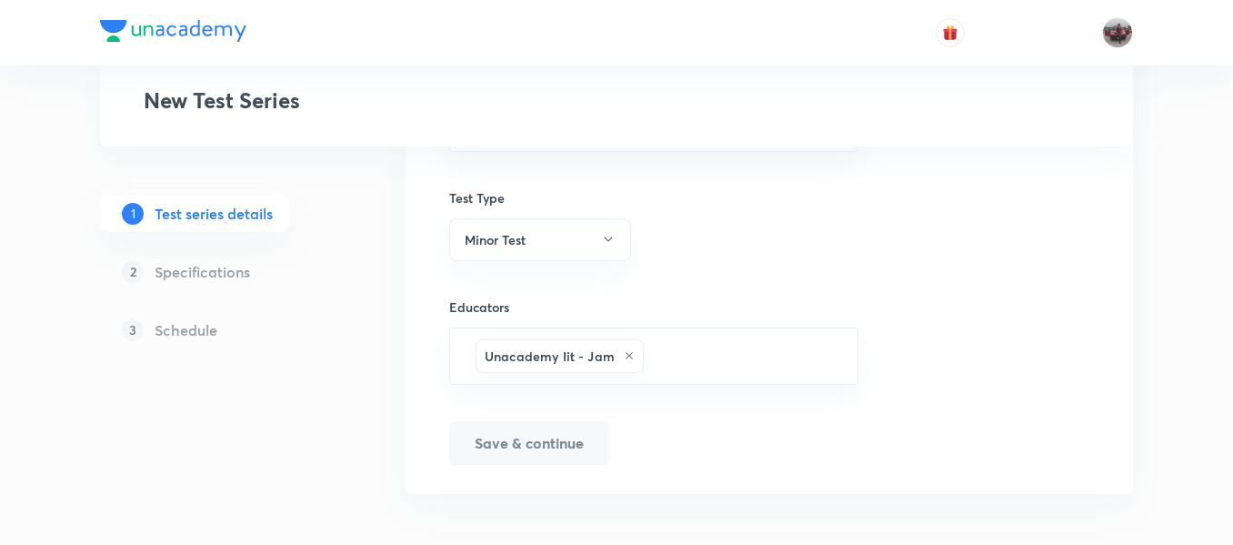
scroll to position [1211, 0]
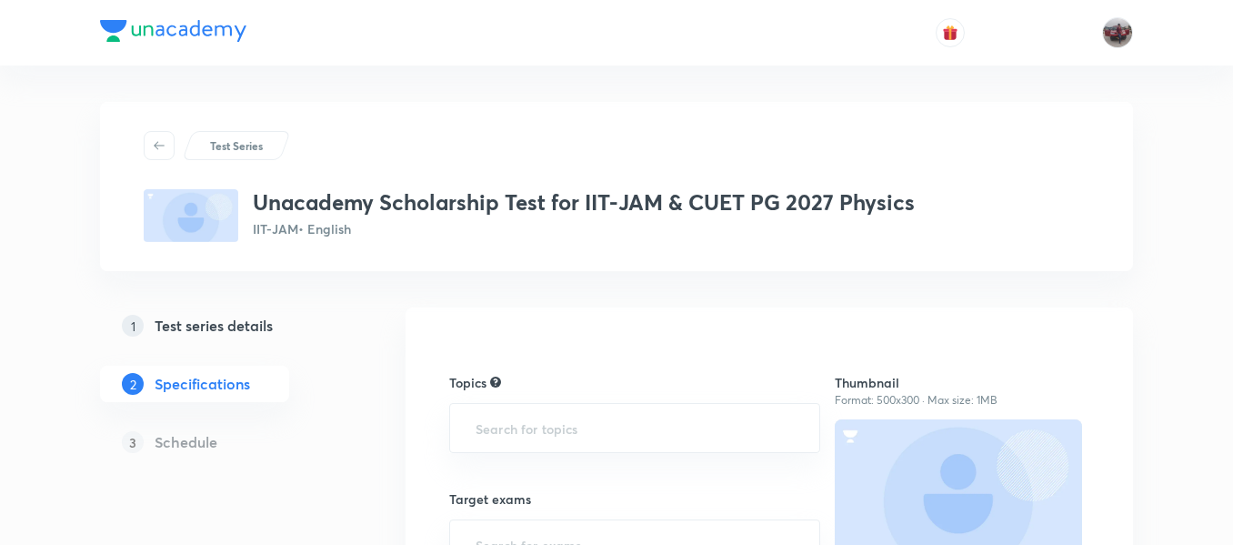
scroll to position [151, 0]
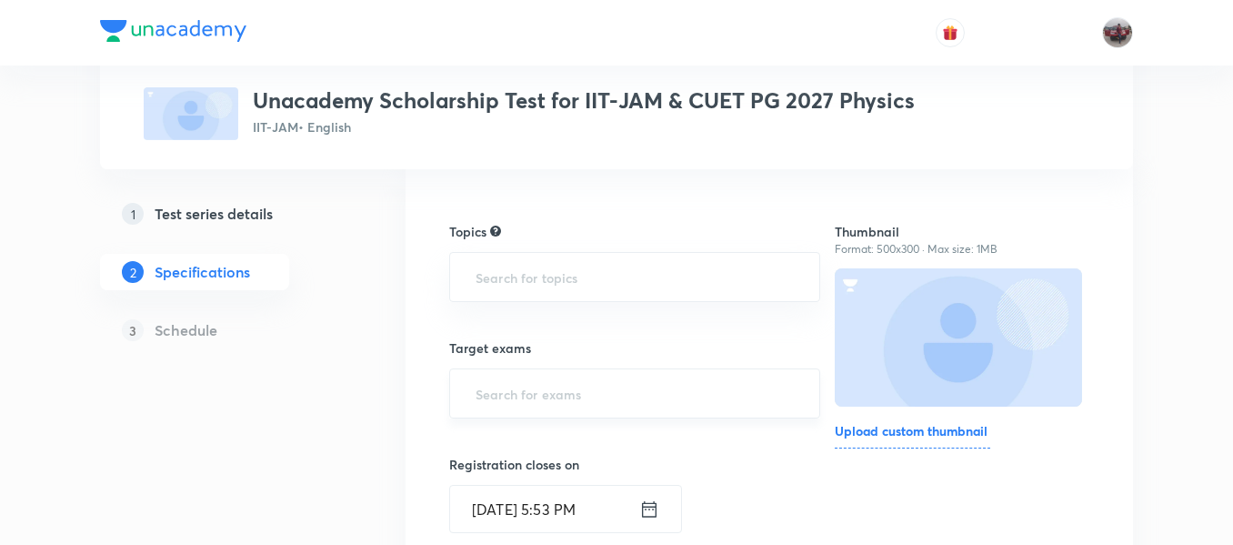
click at [559, 405] on input "text" at bounding box center [635, 394] width 326 height 34
type input "ii"
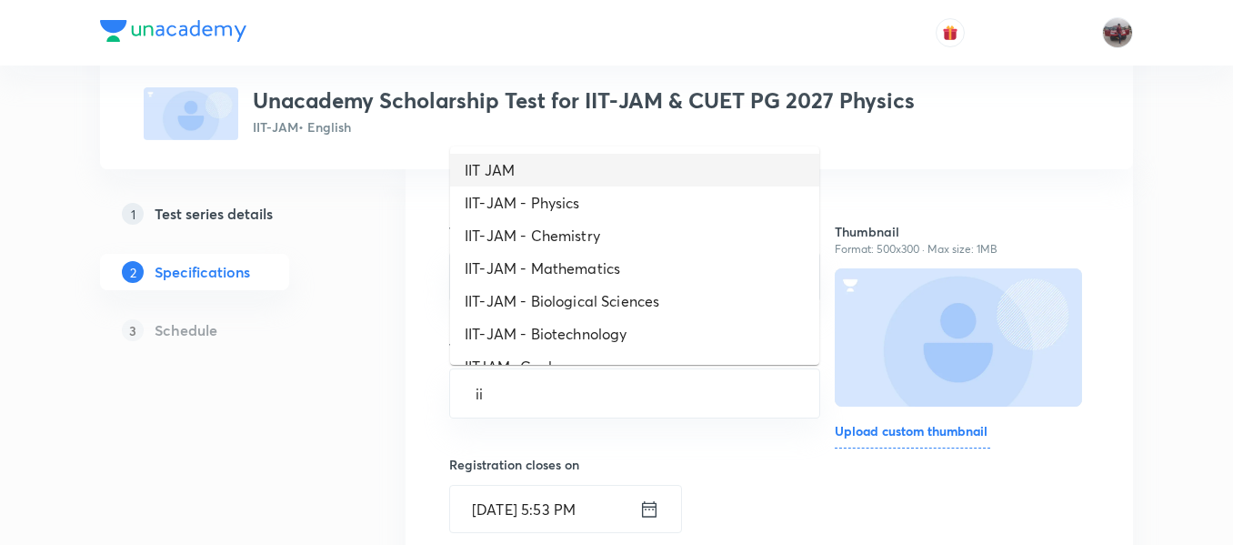
click at [498, 162] on li "IIT JAM" at bounding box center [634, 170] width 369 height 33
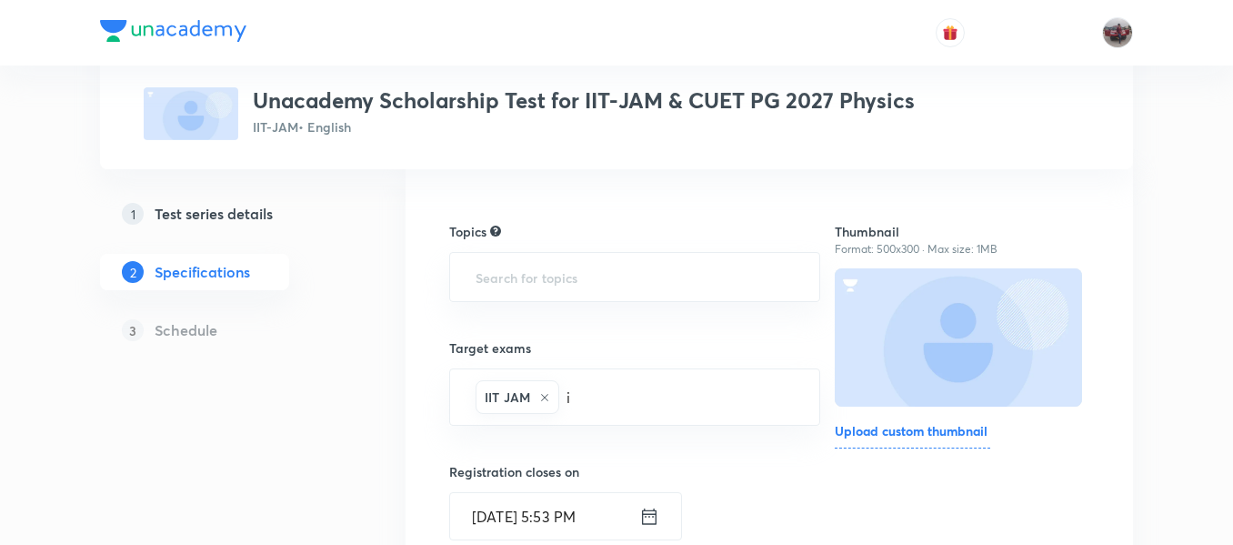
type input "ii"
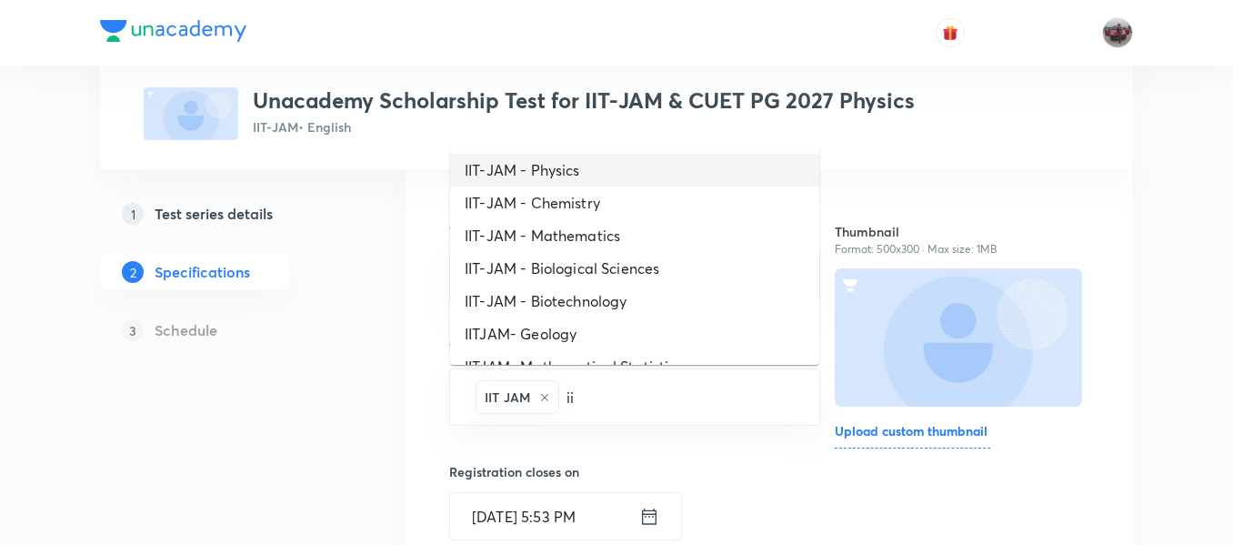
click at [539, 158] on li "IIT-JAM - Physics" at bounding box center [634, 170] width 369 height 33
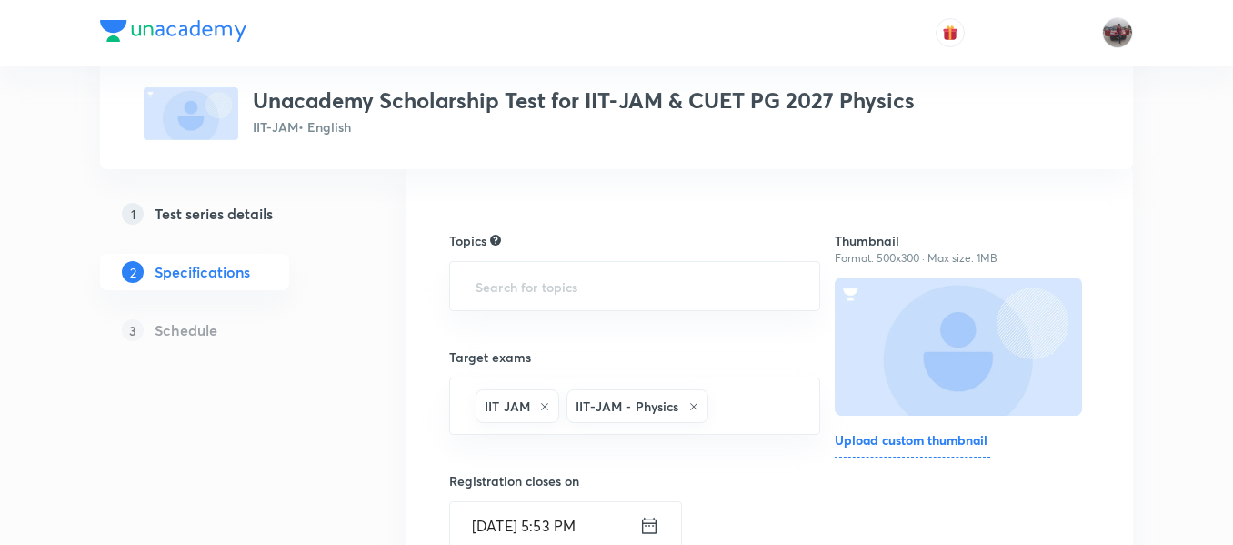
scroll to position [141, 0]
click at [538, 280] on input "text" at bounding box center [635, 287] width 326 height 34
type input ";"
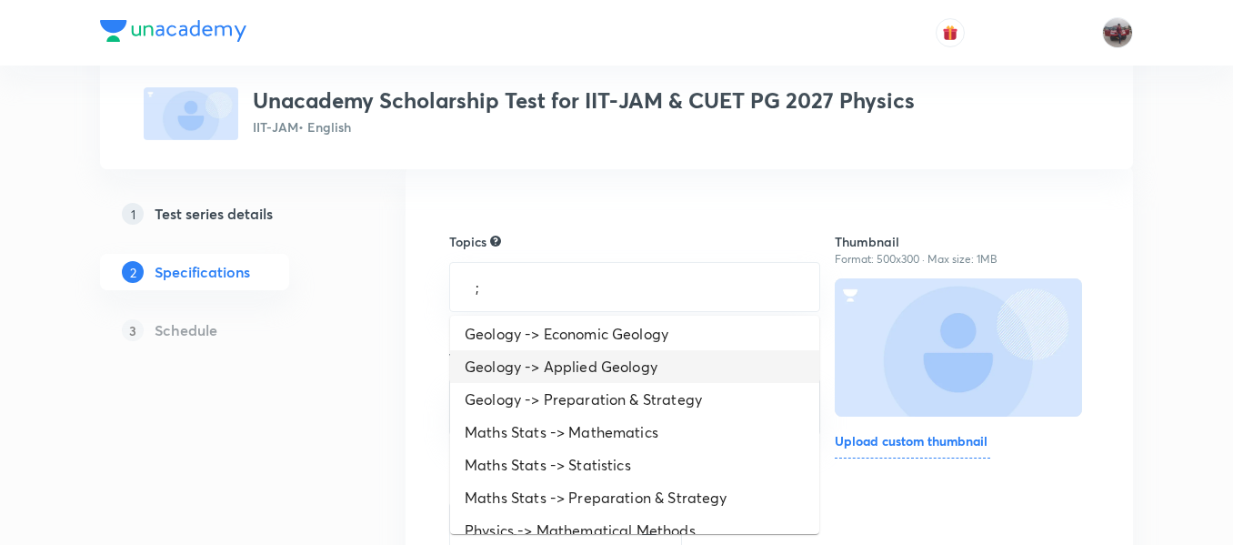
scroll to position [1106, 0]
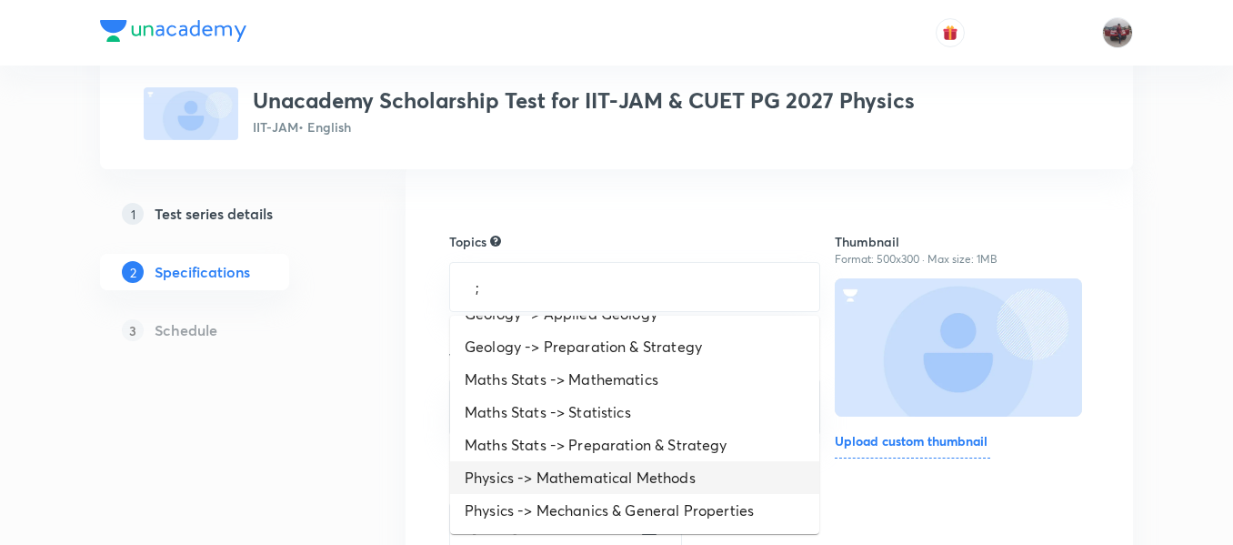
click at [564, 486] on li "Physics -> Mathematical Methods" at bounding box center [634, 477] width 369 height 33
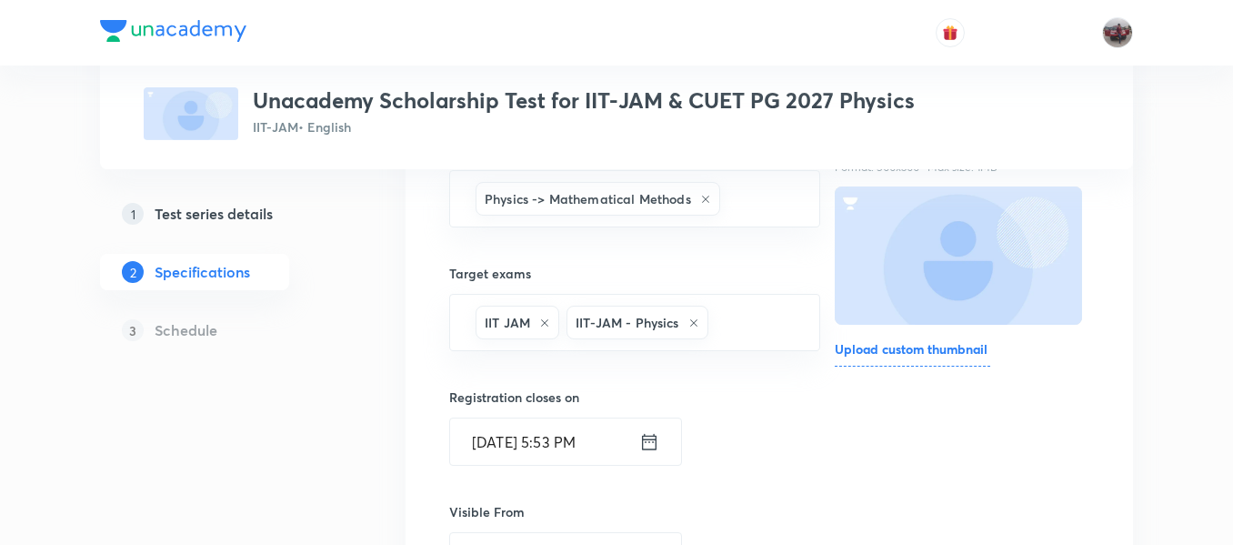
scroll to position [237, 0]
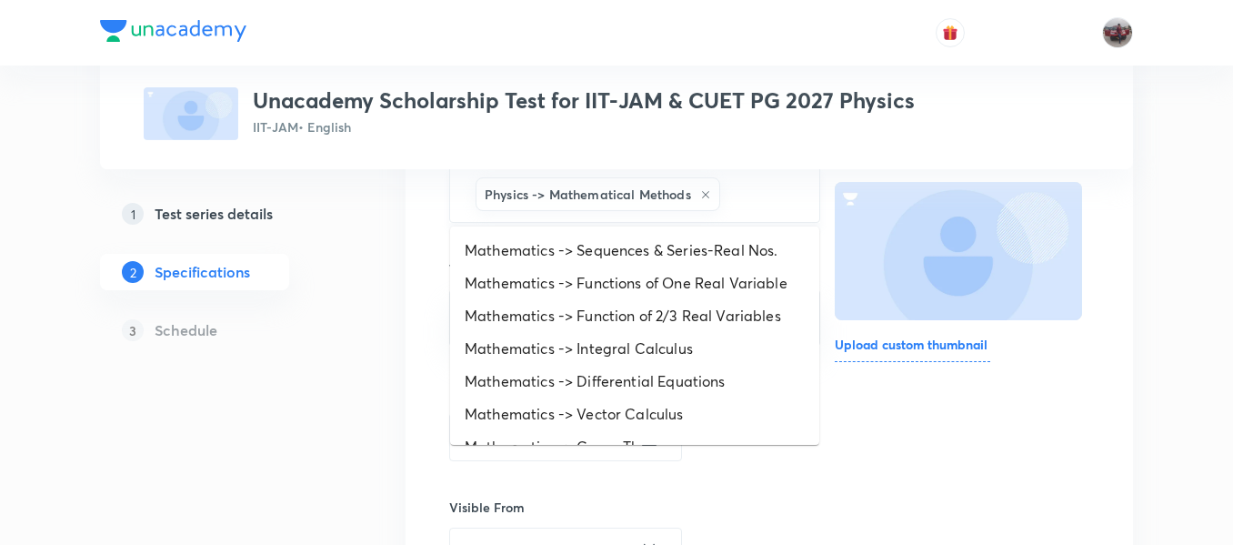
click at [751, 200] on input "text" at bounding box center [761, 194] width 74 height 34
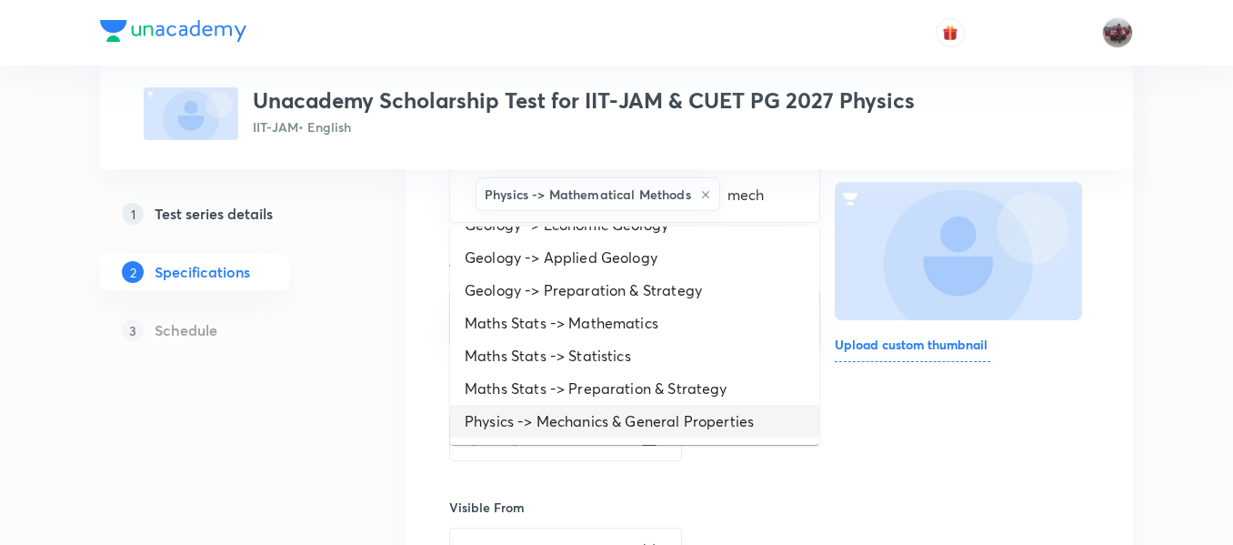
scroll to position [528, 0]
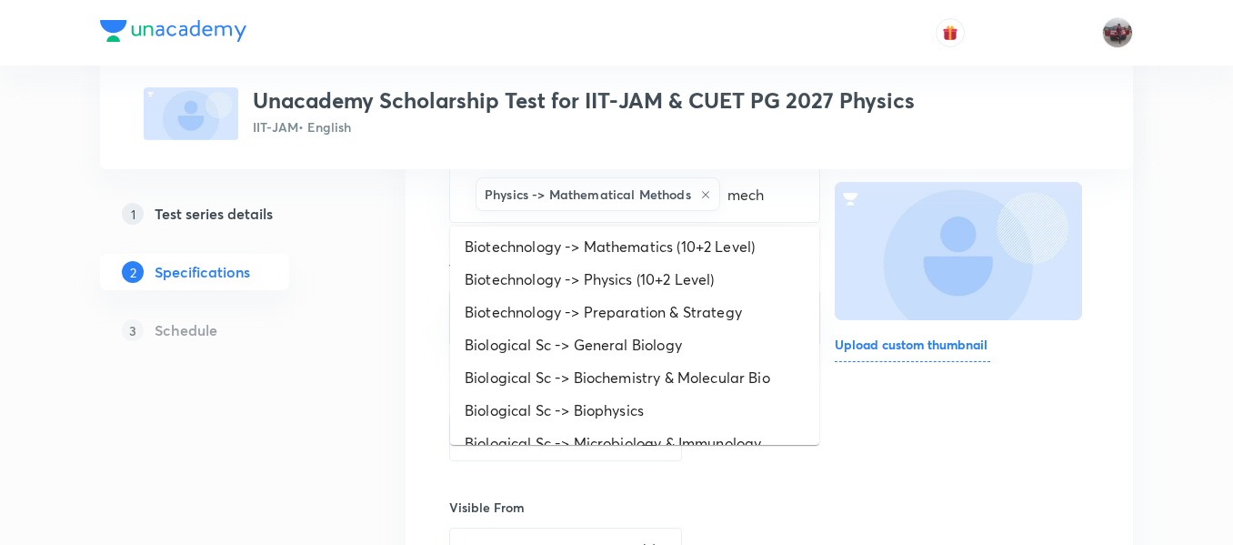
type input "mech"
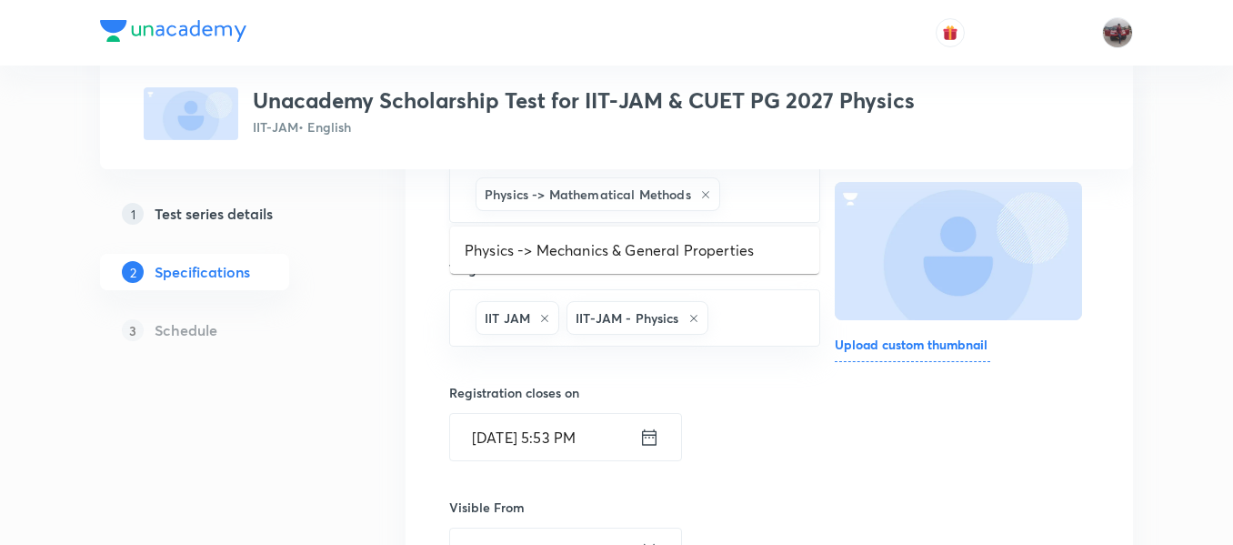
click at [749, 205] on input "text" at bounding box center [761, 194] width 74 height 34
click at [721, 263] on li "Physics -> Mechanics & General Properties" at bounding box center [634, 250] width 369 height 33
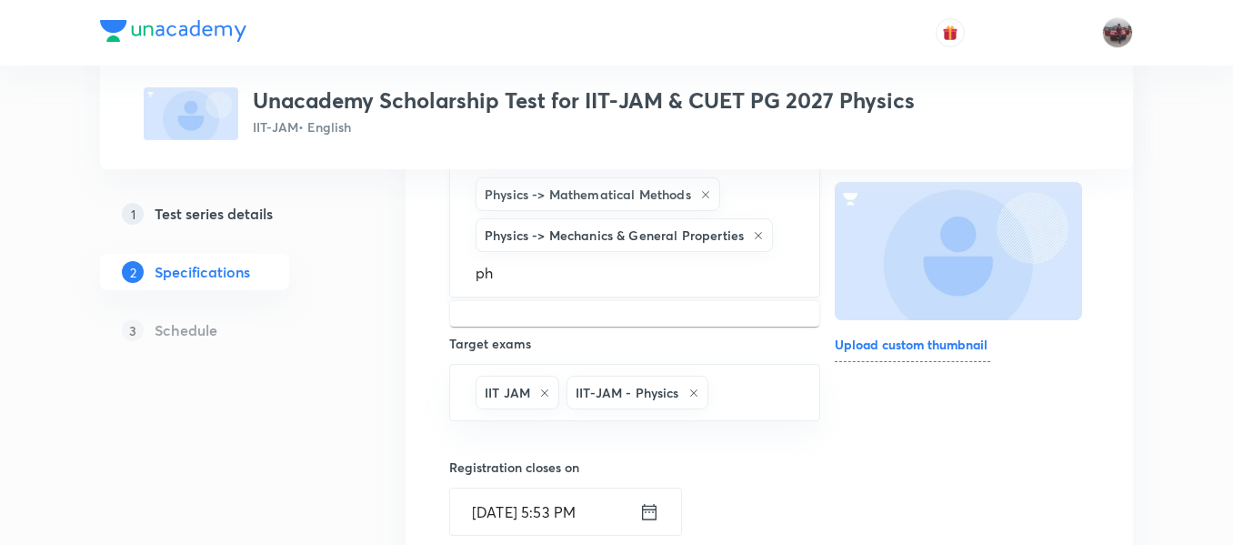
type input "phy"
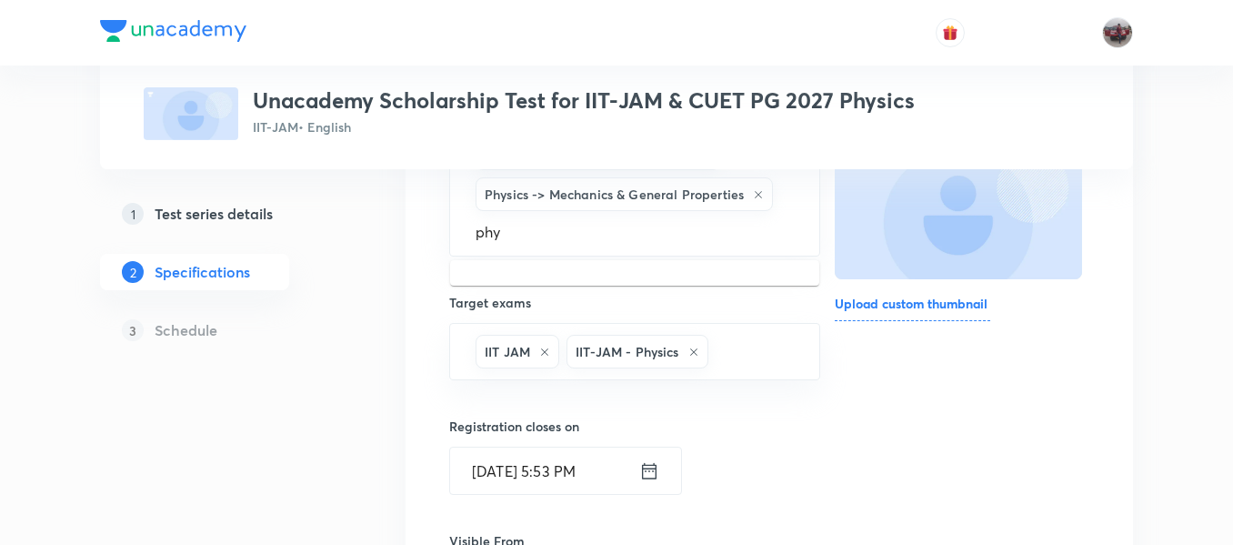
scroll to position [286, 0]
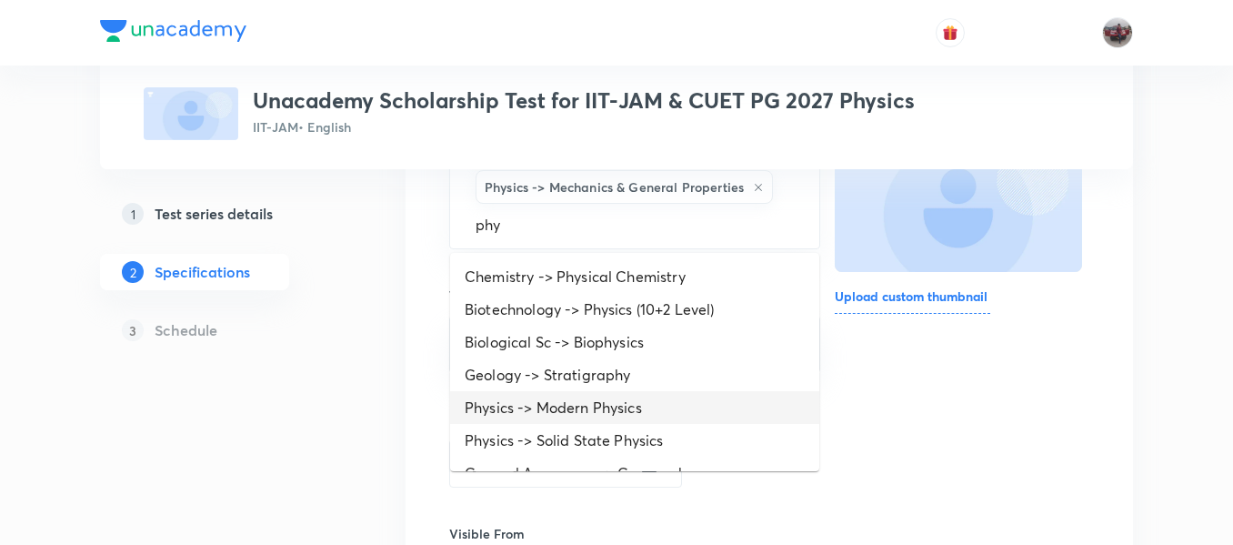
click at [569, 407] on li "Physics -> Modern Physics" at bounding box center [634, 407] width 369 height 33
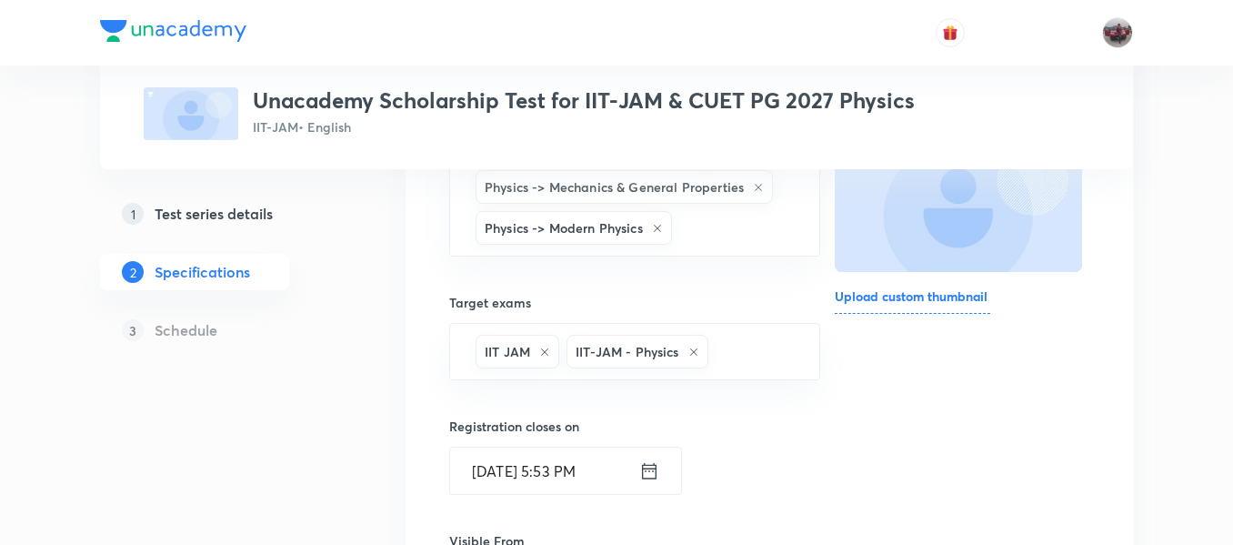
scroll to position [313, 0]
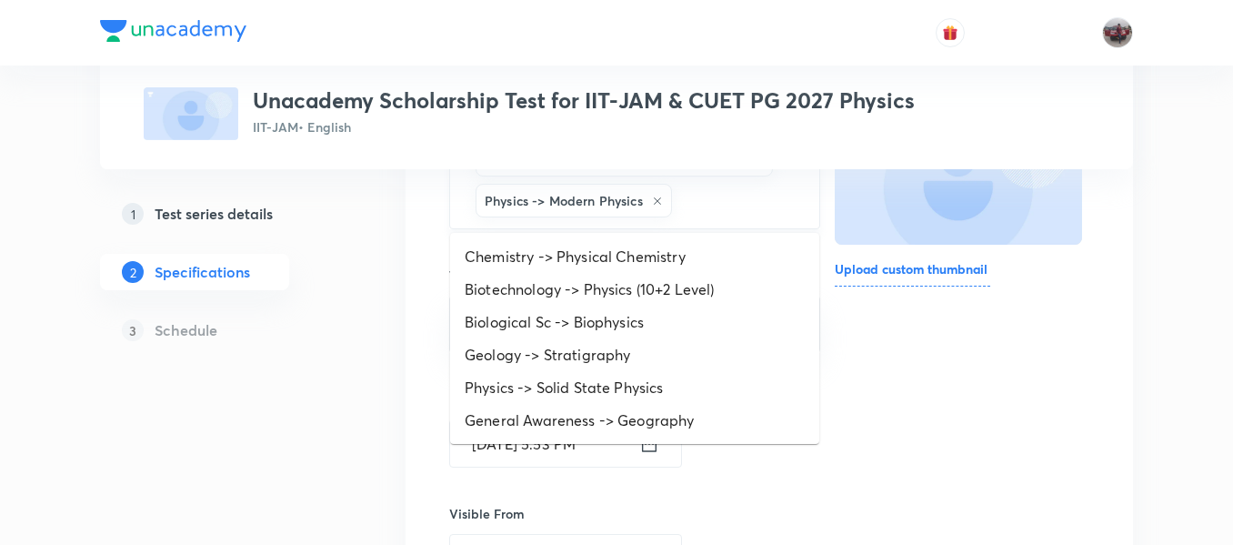
click at [749, 204] on input "text" at bounding box center [737, 201] width 122 height 34
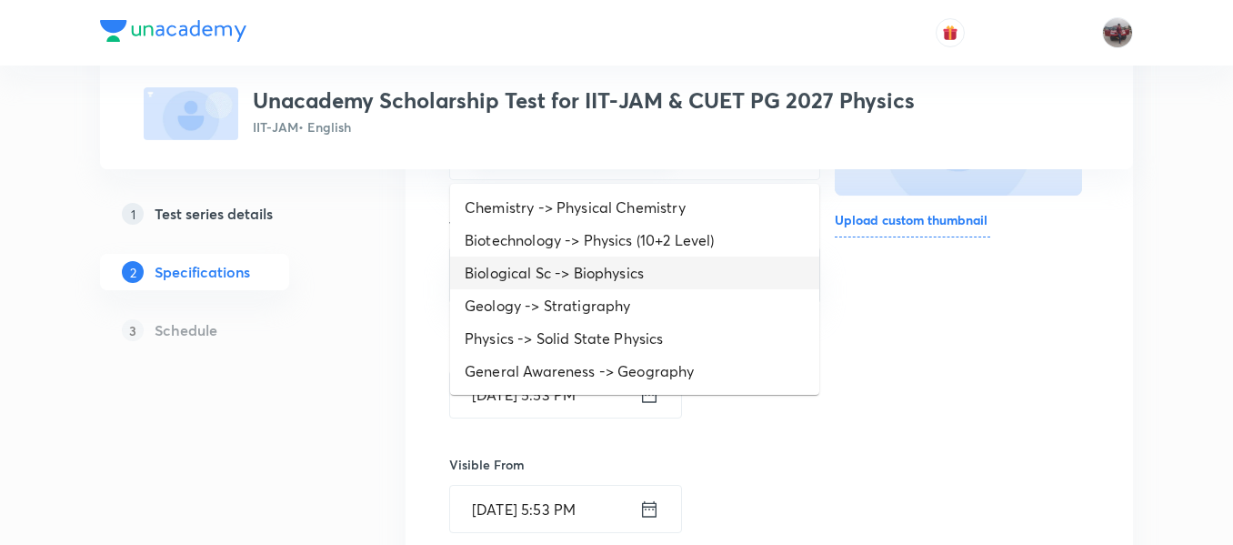
scroll to position [364, 0]
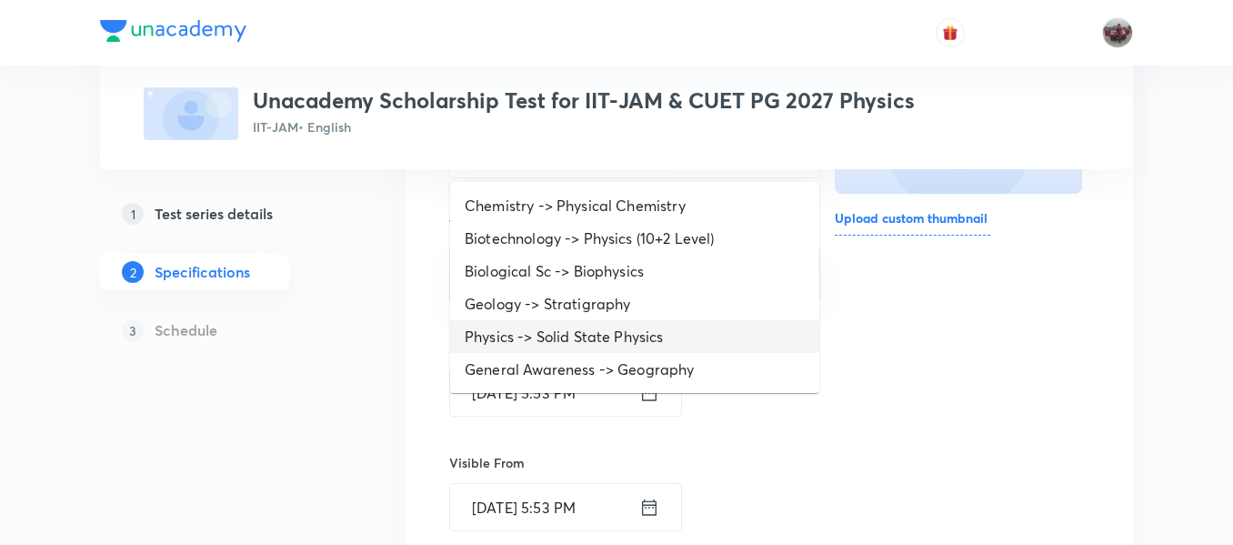
click at [663, 324] on li "Physics -> Solid State Physics" at bounding box center [634, 336] width 369 height 33
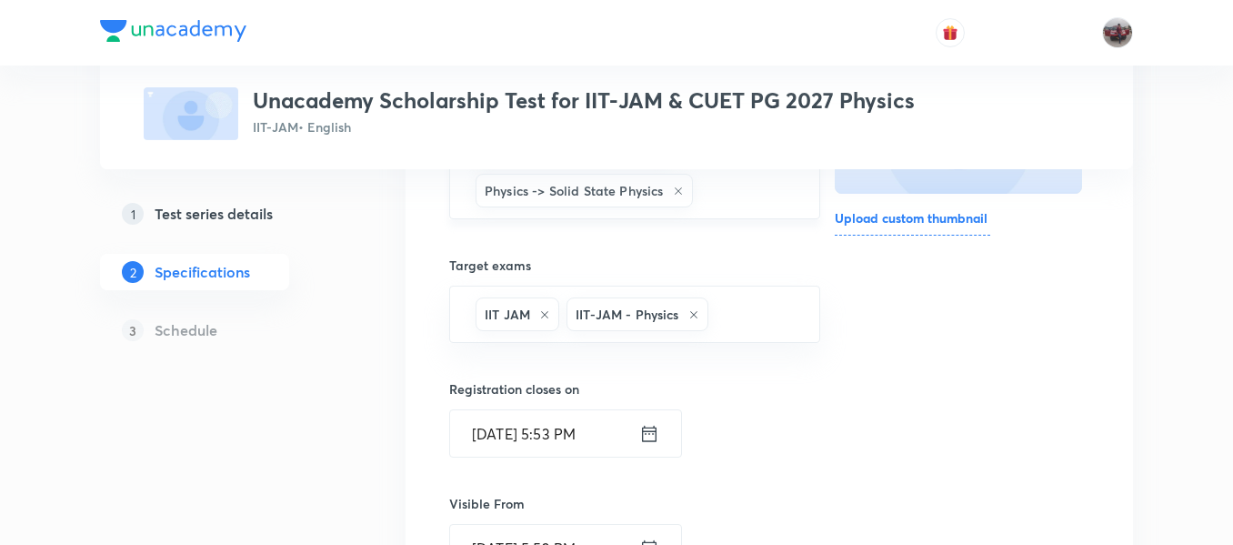
click at [733, 204] on input "text" at bounding box center [747, 191] width 101 height 34
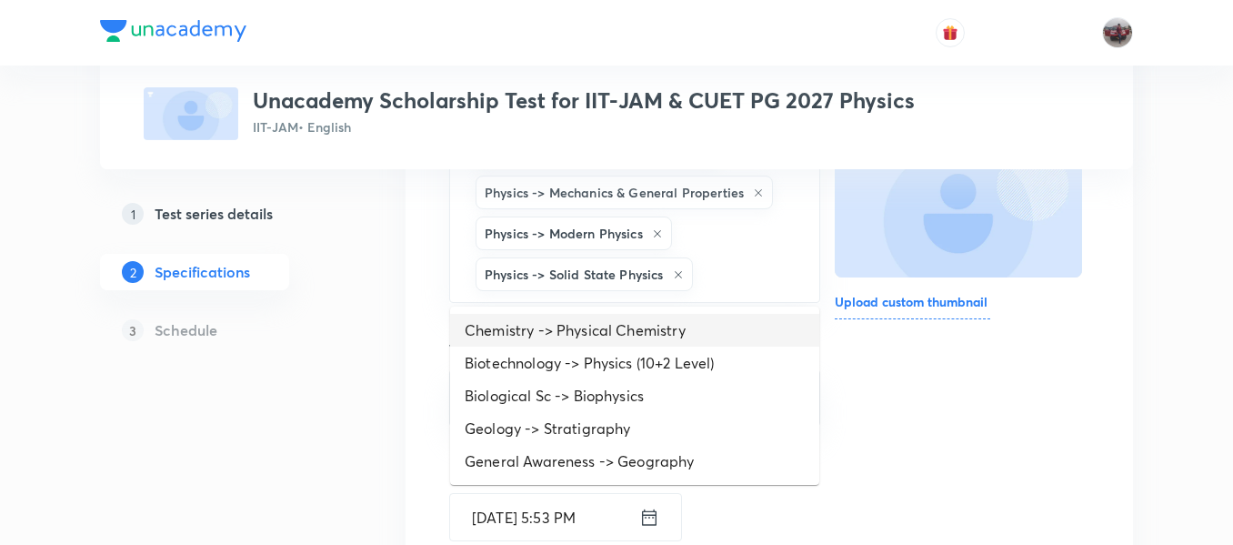
scroll to position [279, 0]
type input "osc"
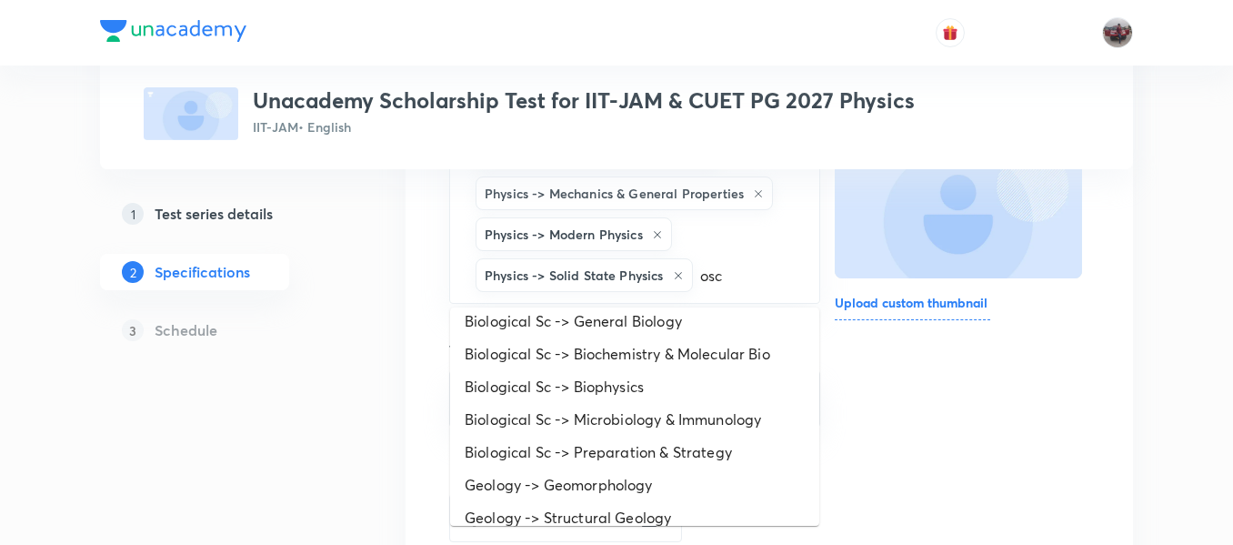
scroll to position [0, 0]
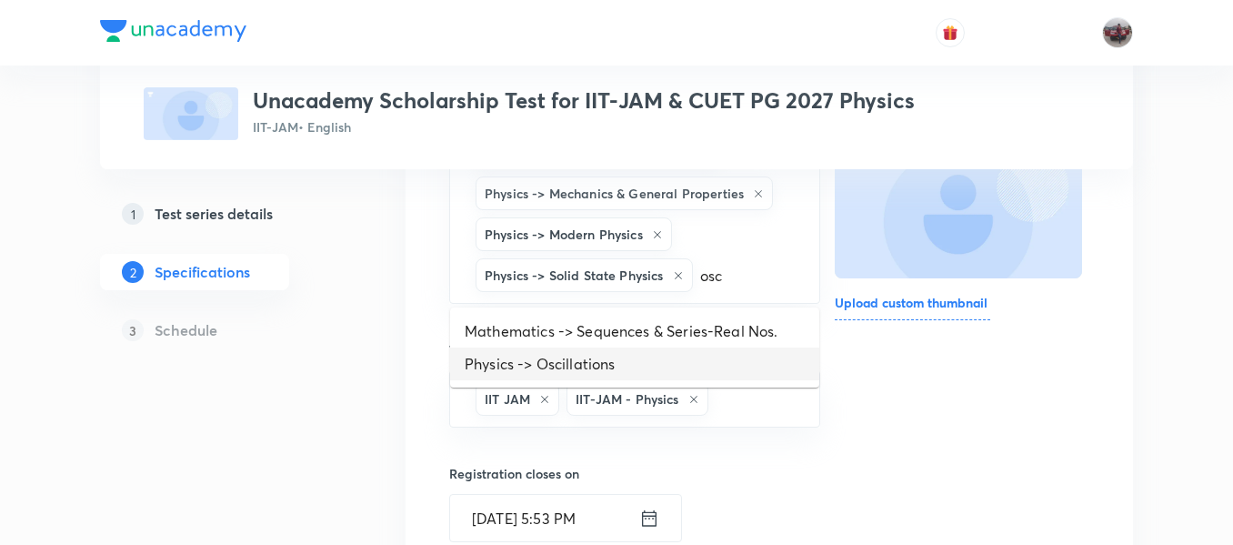
click at [573, 372] on li "Physics -> Oscillations" at bounding box center [634, 363] width 369 height 33
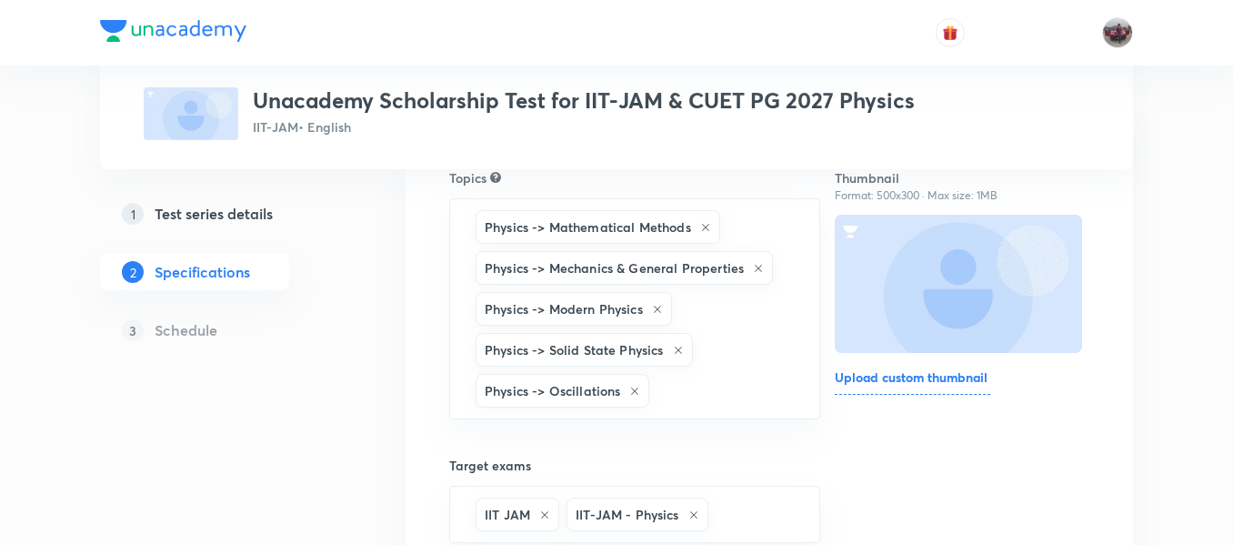
scroll to position [204, 0]
type input "kin"
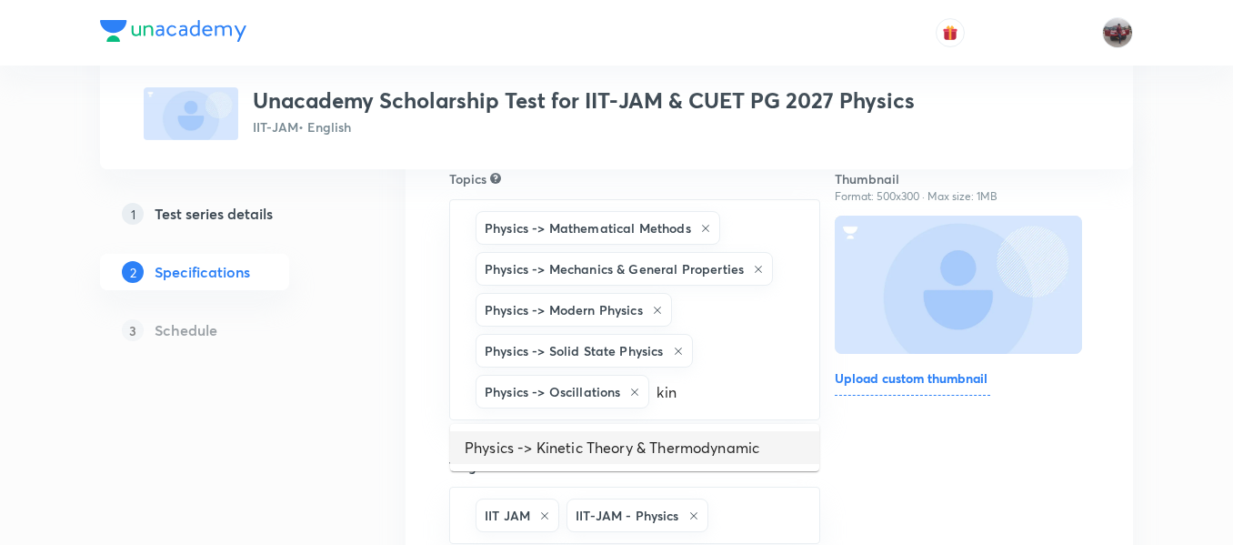
click at [568, 441] on li "Physics -> Kinetic Theory & Thermodynamic" at bounding box center [634, 447] width 369 height 33
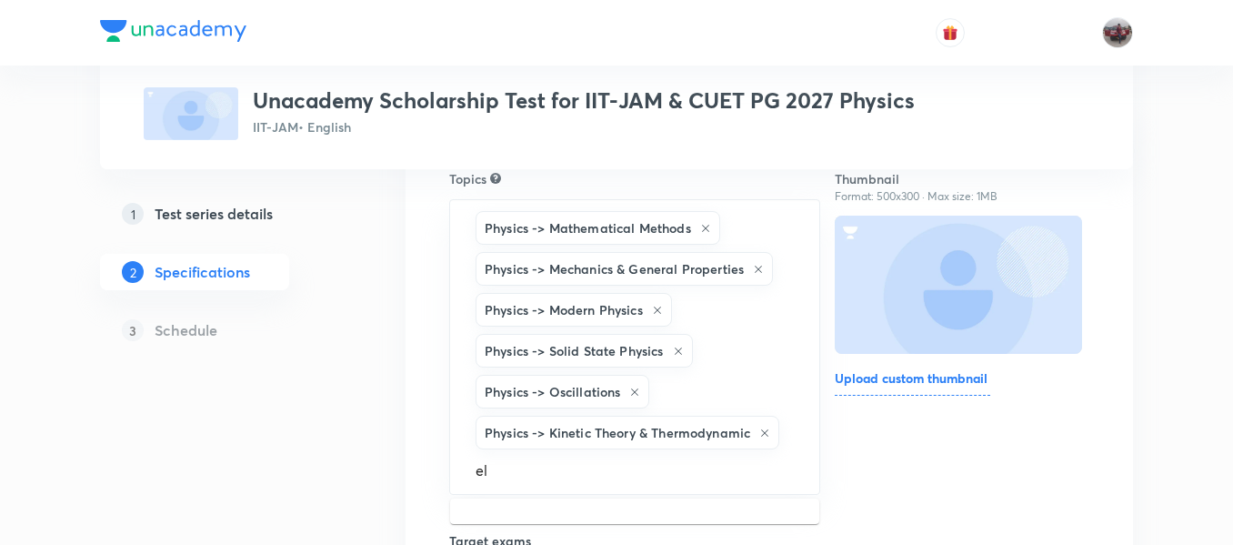
type input "ele"
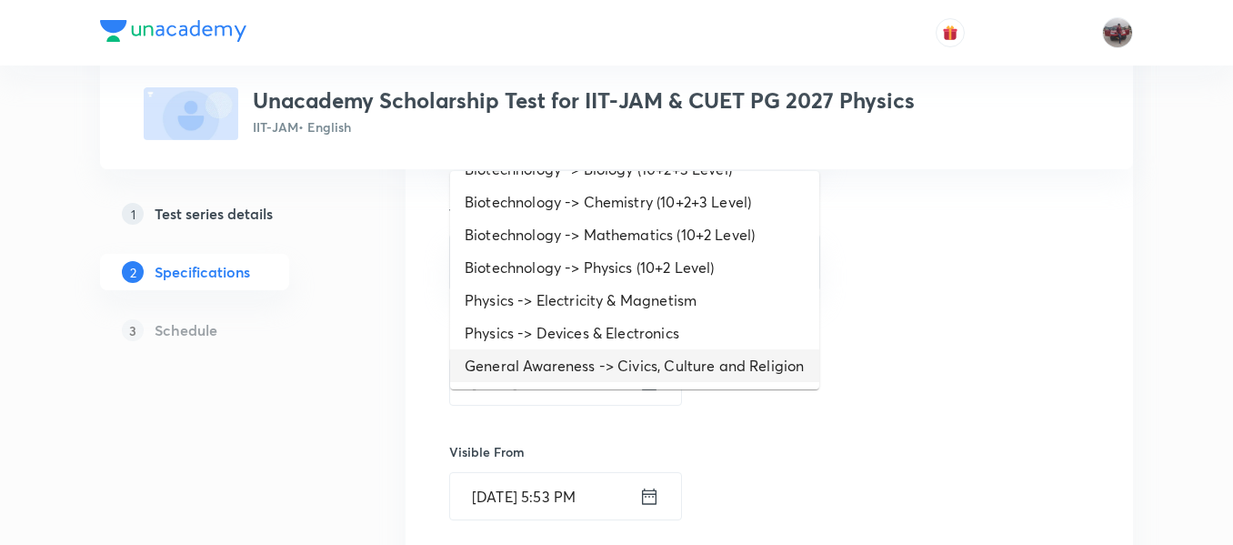
scroll to position [0, 0]
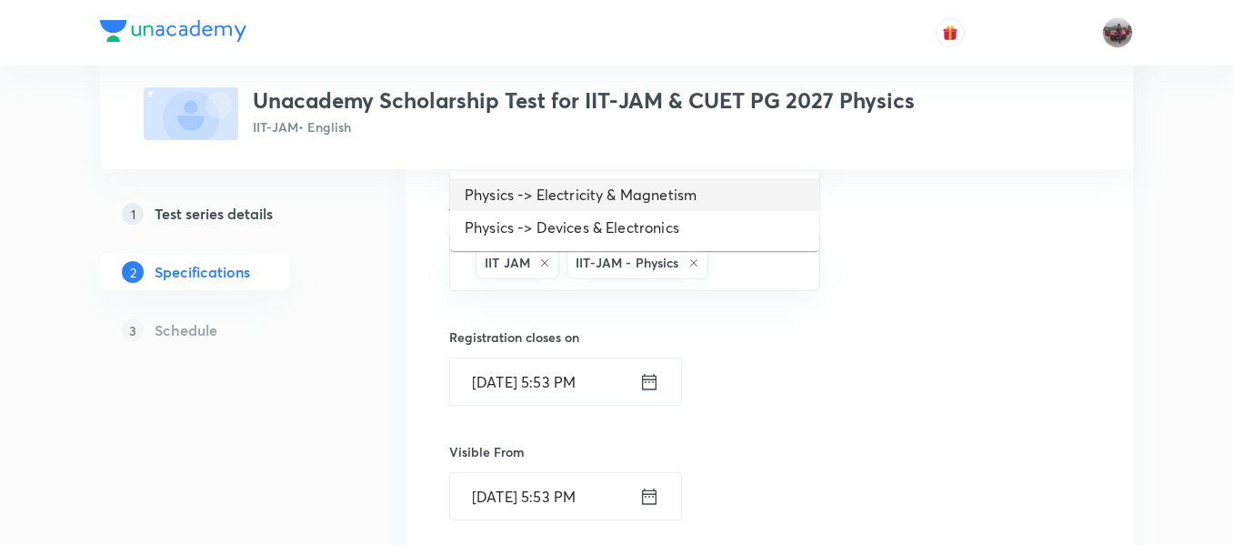
click at [528, 209] on li "Physics -> Electricity & Magnetism" at bounding box center [634, 194] width 369 height 33
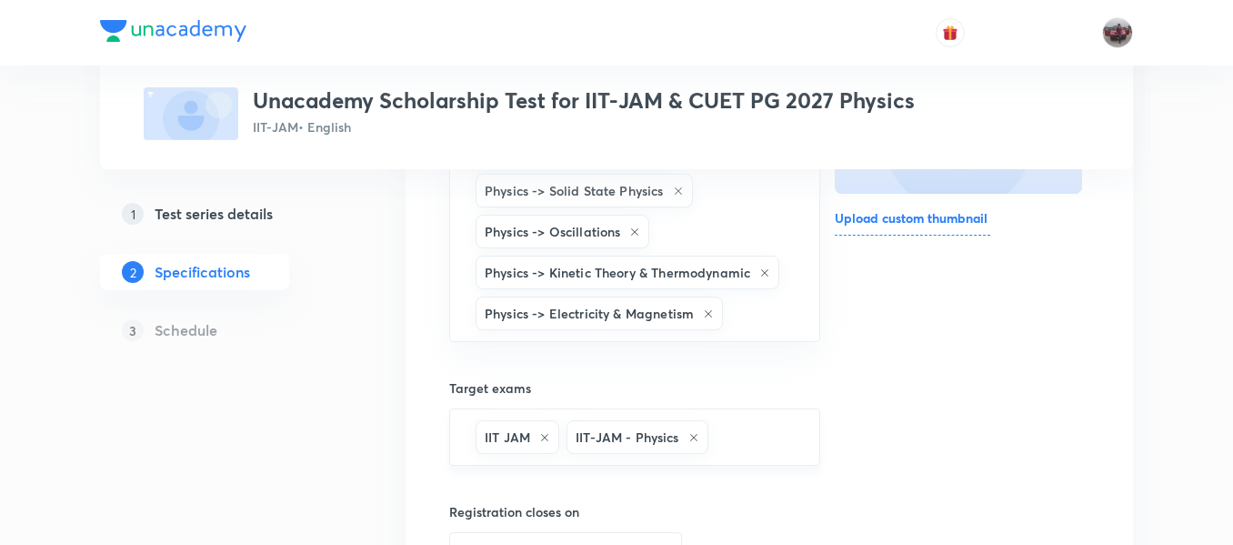
scroll to position [396, 0]
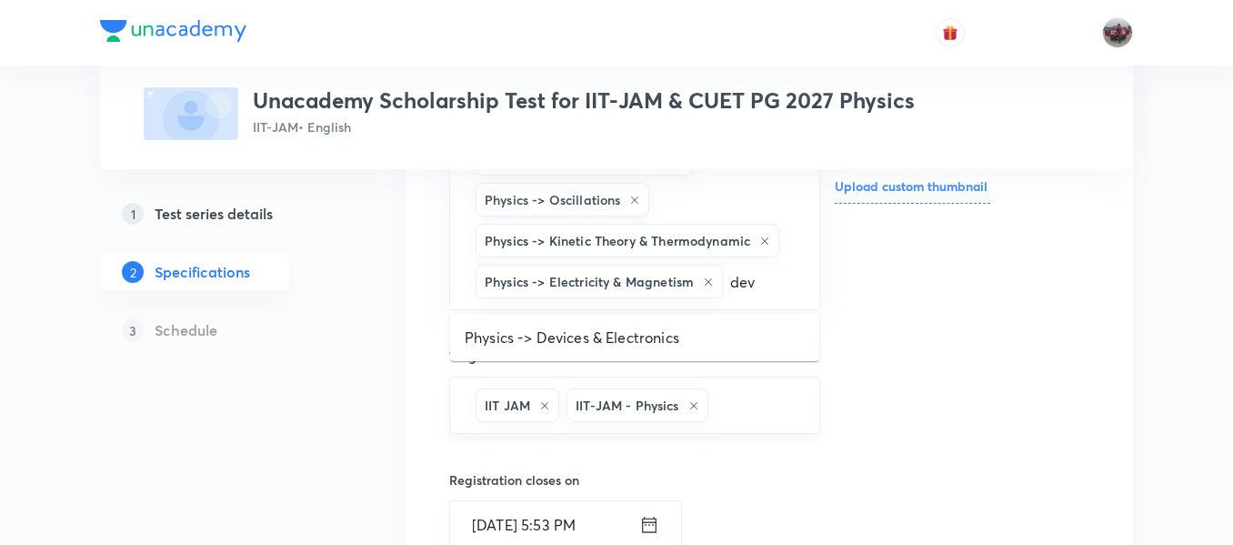
type input "devi"
click at [741, 347] on li "Physics -> Devices & Electronics" at bounding box center [634, 337] width 369 height 33
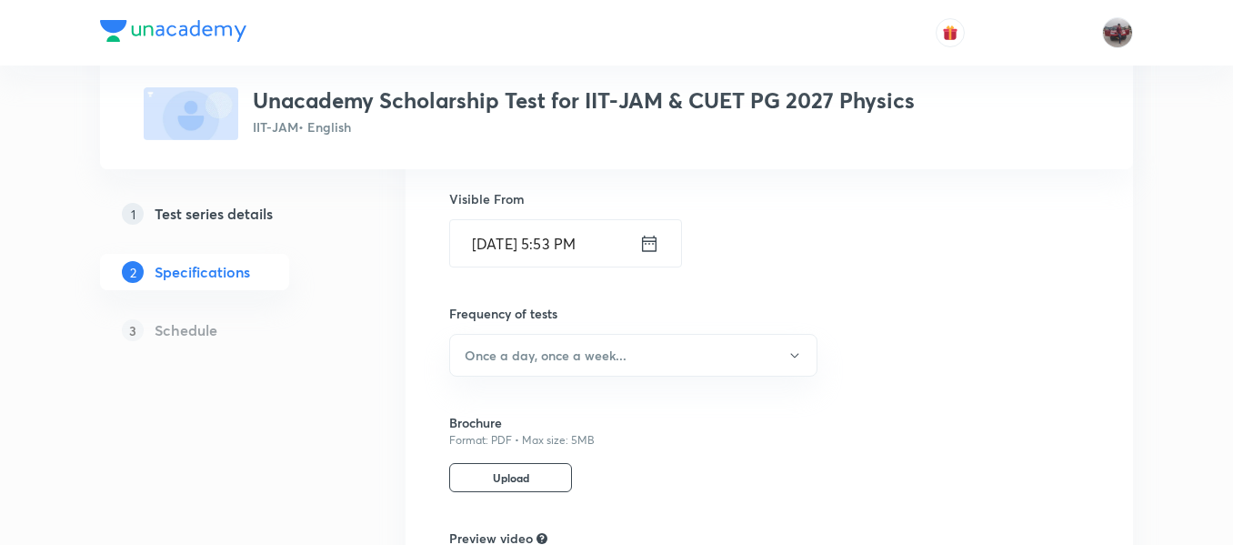
scroll to position [833, 0]
click at [596, 345] on h6 "Once a day, once a week..." at bounding box center [546, 354] width 162 height 19
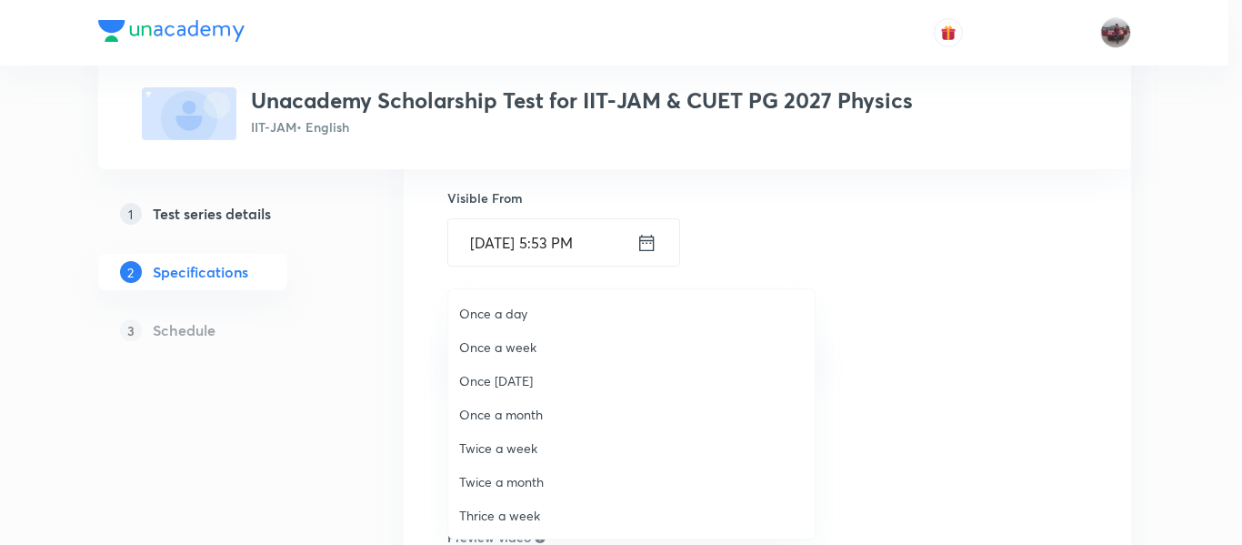
click at [544, 415] on span "Once a month" at bounding box center [631, 414] width 345 height 19
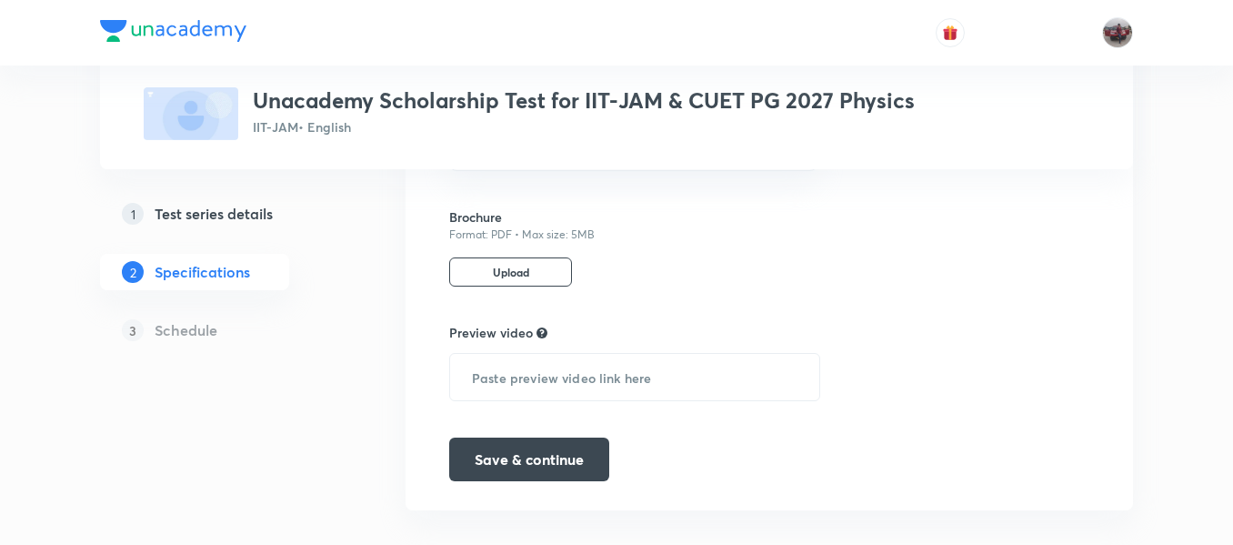
scroll to position [1061, 0]
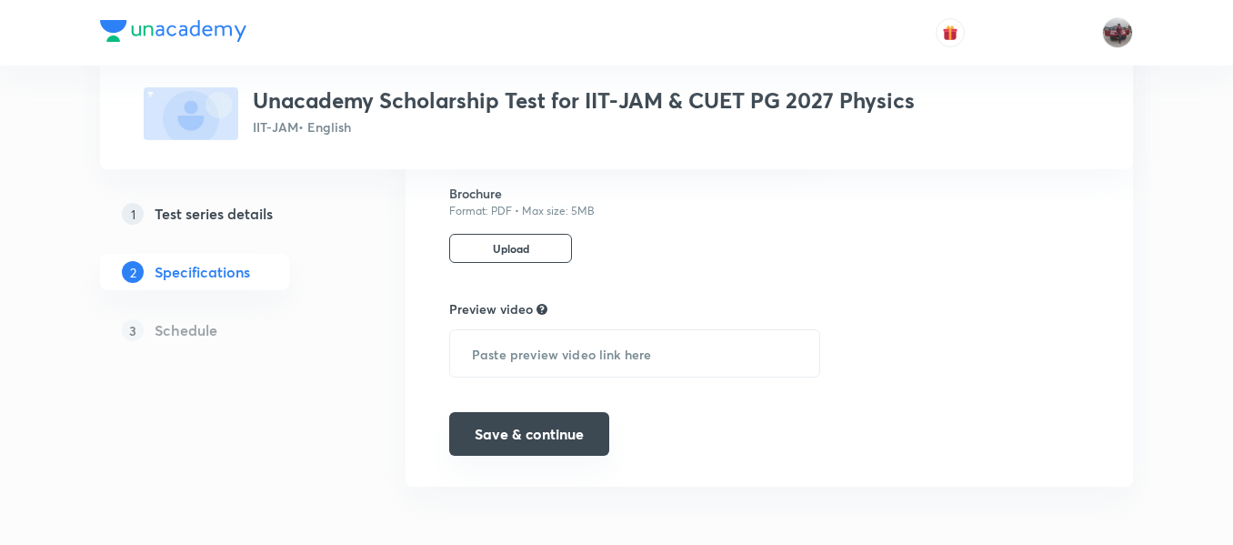
click at [522, 432] on button "Save & continue" at bounding box center [529, 434] width 160 height 44
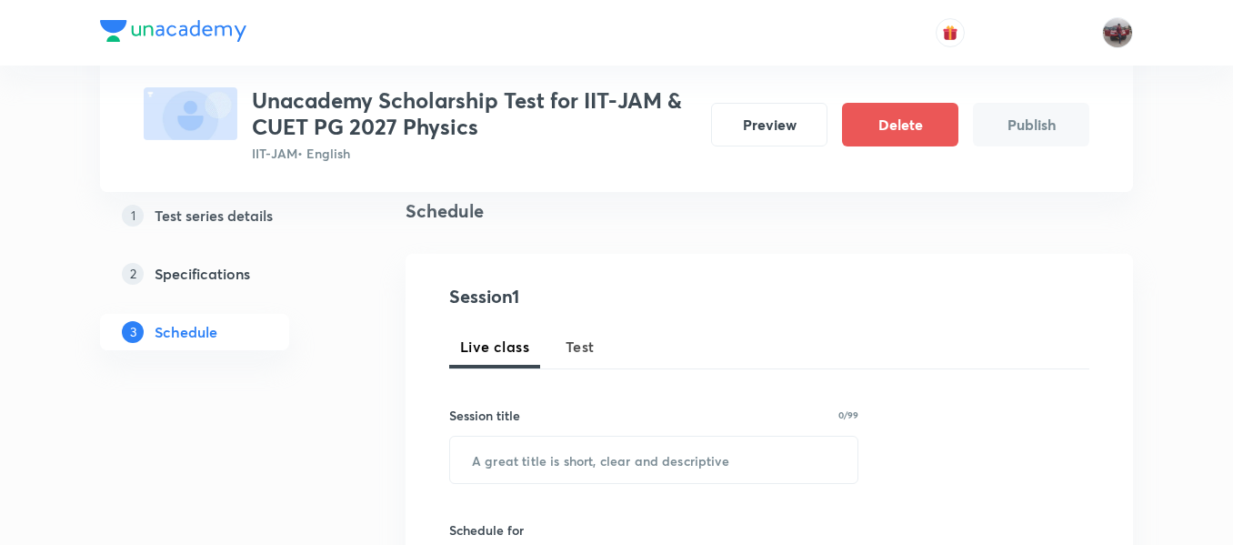
scroll to position [147, 0]
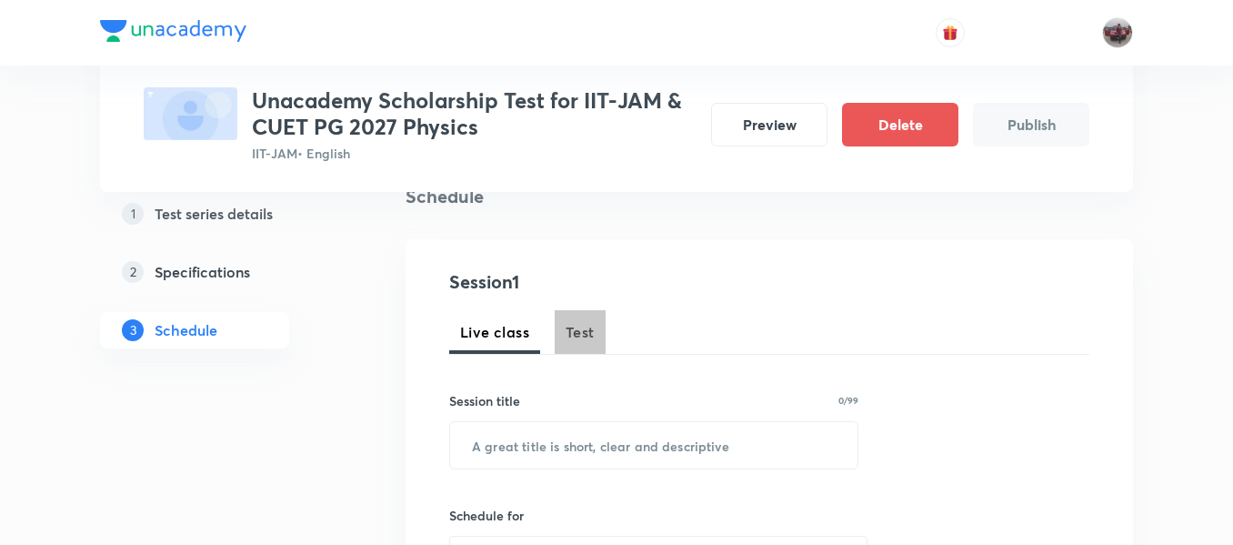
click at [584, 326] on span "Test" at bounding box center [580, 332] width 29 height 22
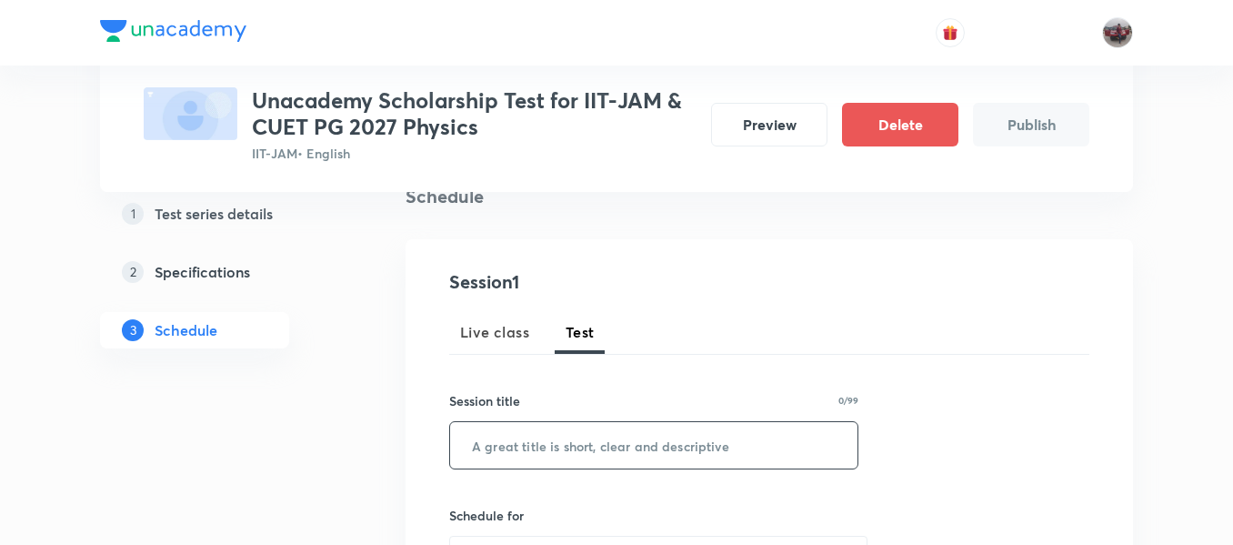
click at [633, 441] on input "text" at bounding box center [653, 445] width 407 height 46
paste input "Scholarship Test 2 - Physics June'25"
click at [633, 441] on input "Scholarship Test 2 - Physics June'25" at bounding box center [653, 445] width 407 height 46
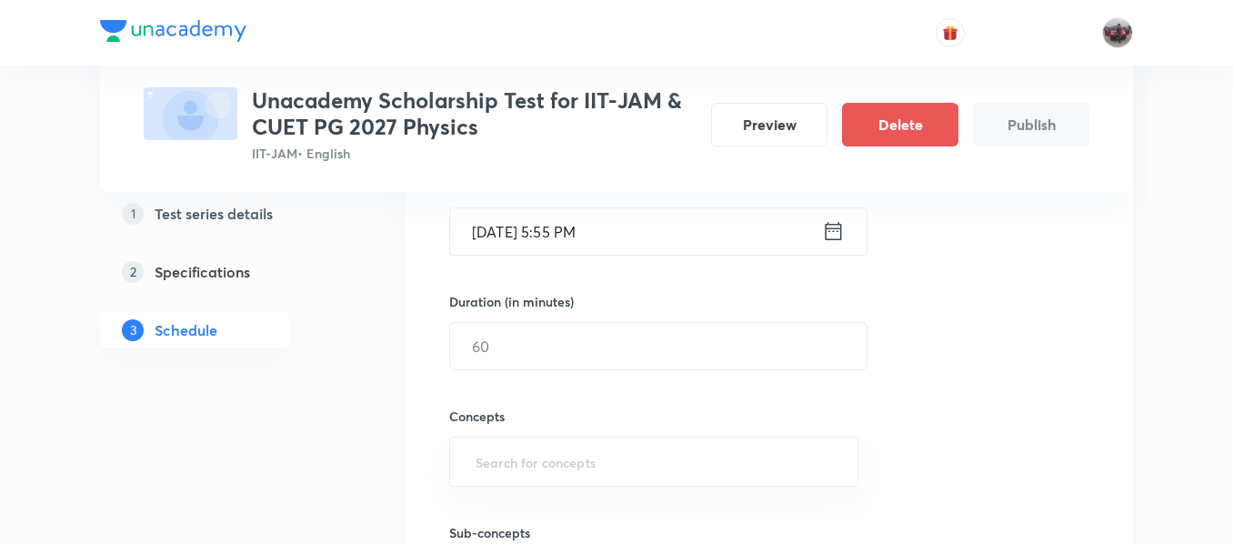
scroll to position [478, 0]
type input "Scholarship Test 1 - Physics Oct'25"
click at [832, 237] on icon at bounding box center [834, 229] width 16 height 18
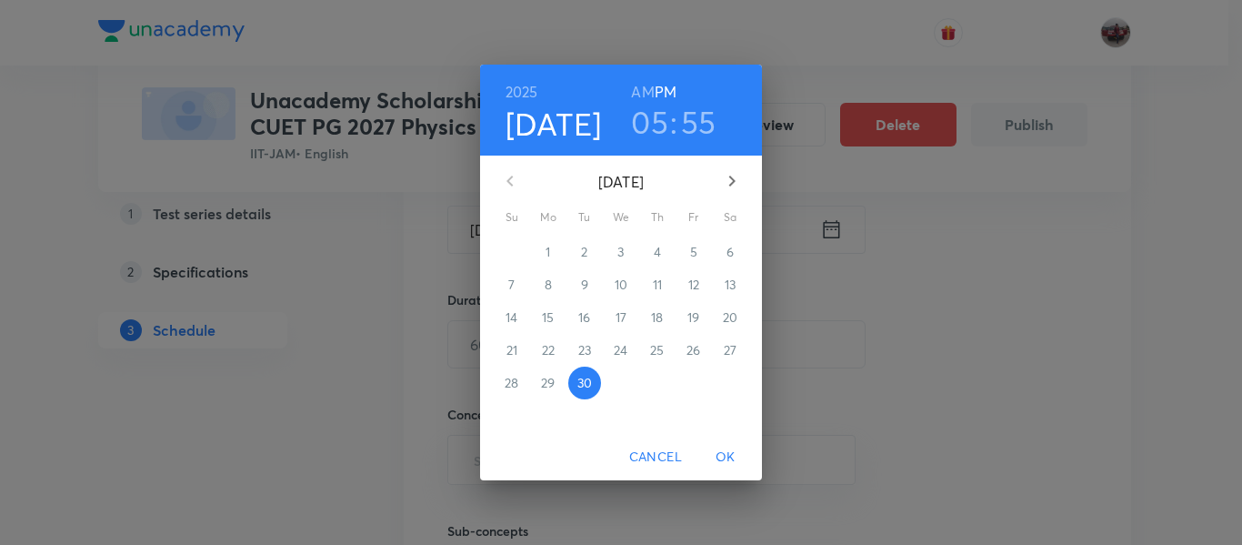
click at [732, 182] on icon "button" at bounding box center [732, 181] width 22 height 22
click at [508, 280] on p "5" at bounding box center [511, 285] width 7 height 18
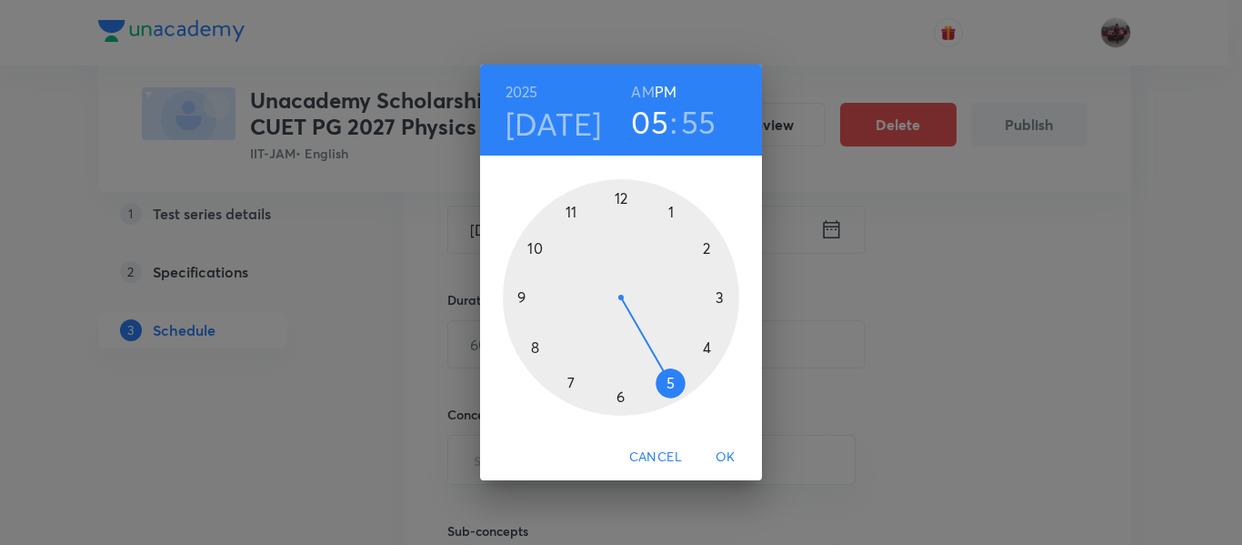
click at [574, 210] on div at bounding box center [621, 297] width 236 height 236
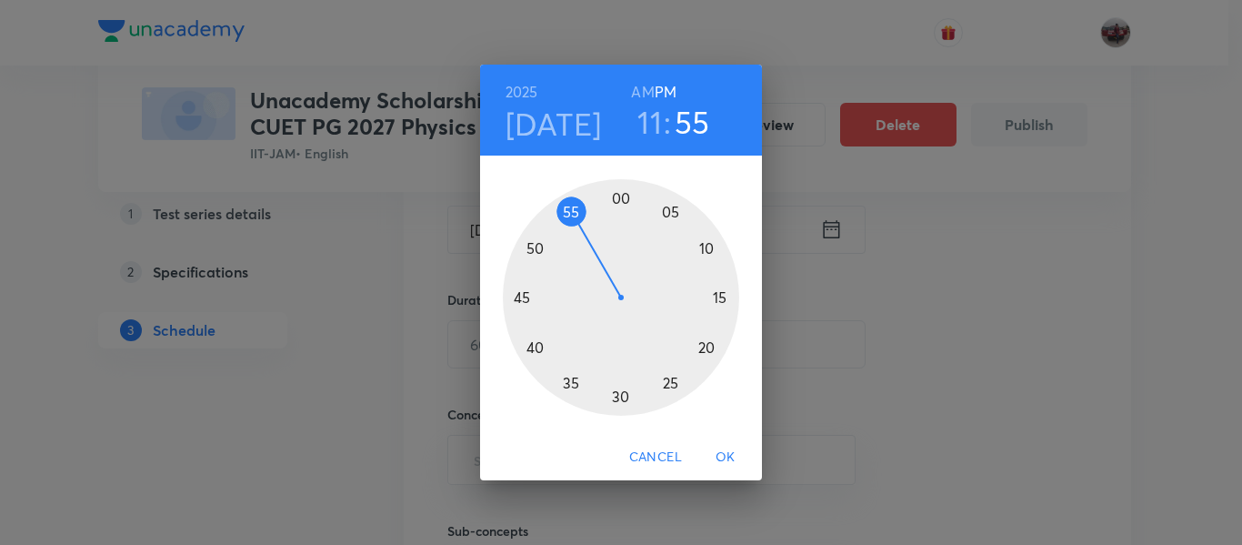
click at [646, 96] on h6 "AM" at bounding box center [642, 91] width 23 height 25
click at [621, 196] on div at bounding box center [621, 297] width 236 height 236
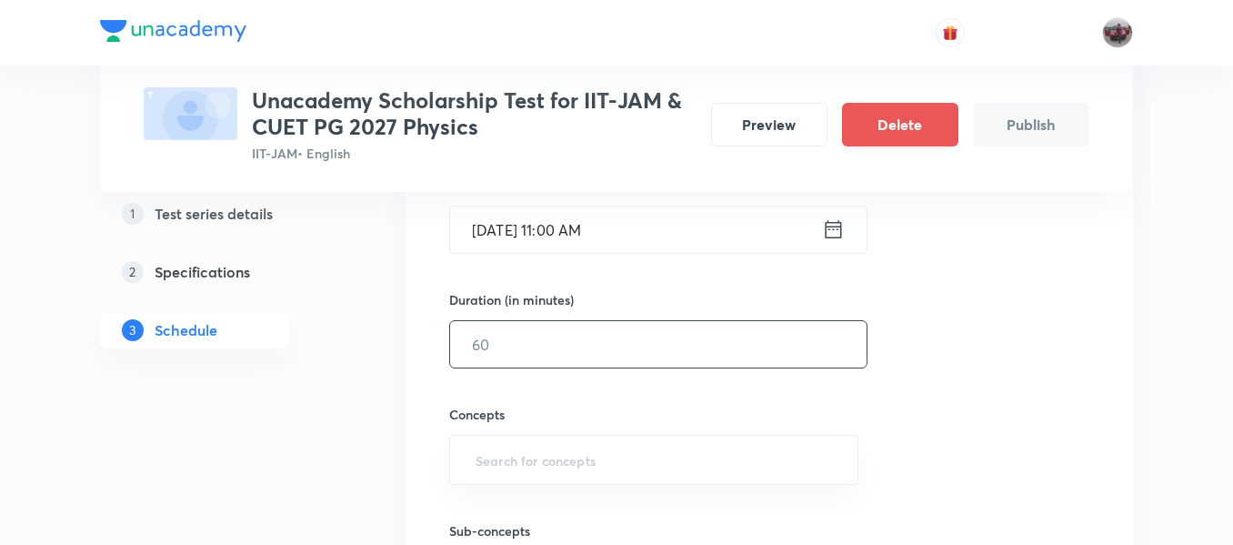
click at [630, 347] on input "text" at bounding box center [658, 344] width 417 height 46
type input "45"
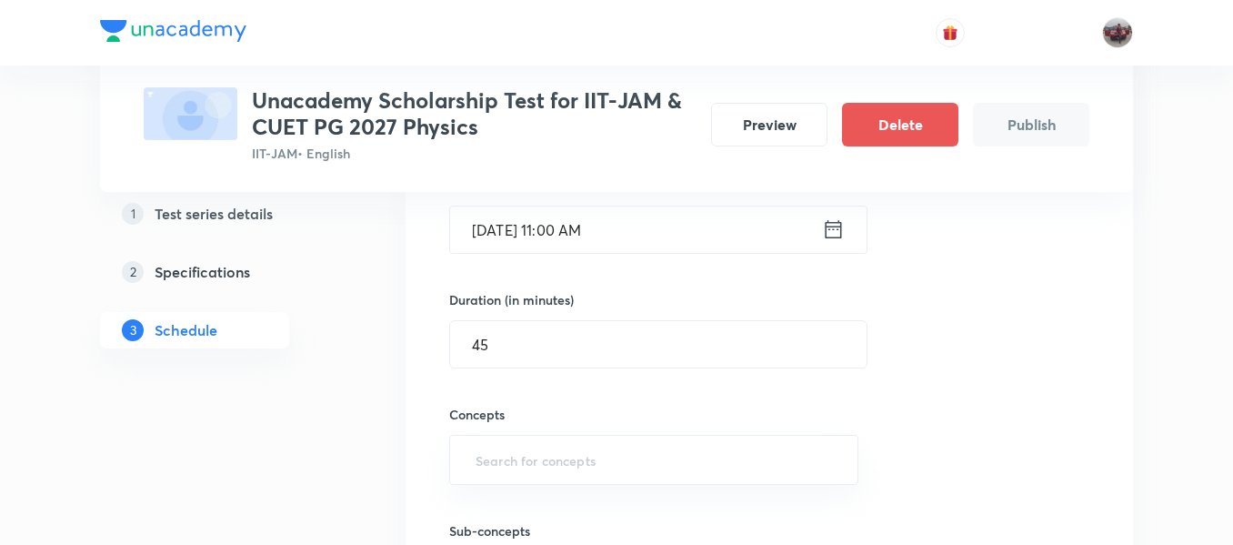
click at [1009, 384] on div "Session 1 Live class Test Session title 35/99 Scholarship Test 1 - Physics Oct'…" at bounding box center [769, 306] width 640 height 736
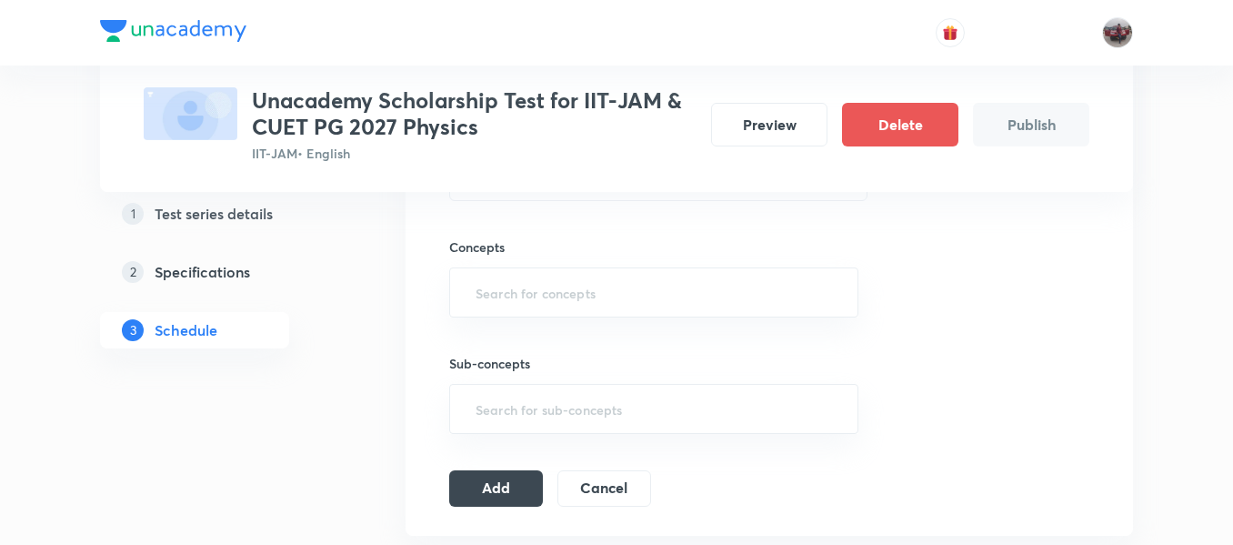
scroll to position [649, 0]
click at [800, 280] on input "text" at bounding box center [654, 288] width 364 height 34
type input ";"
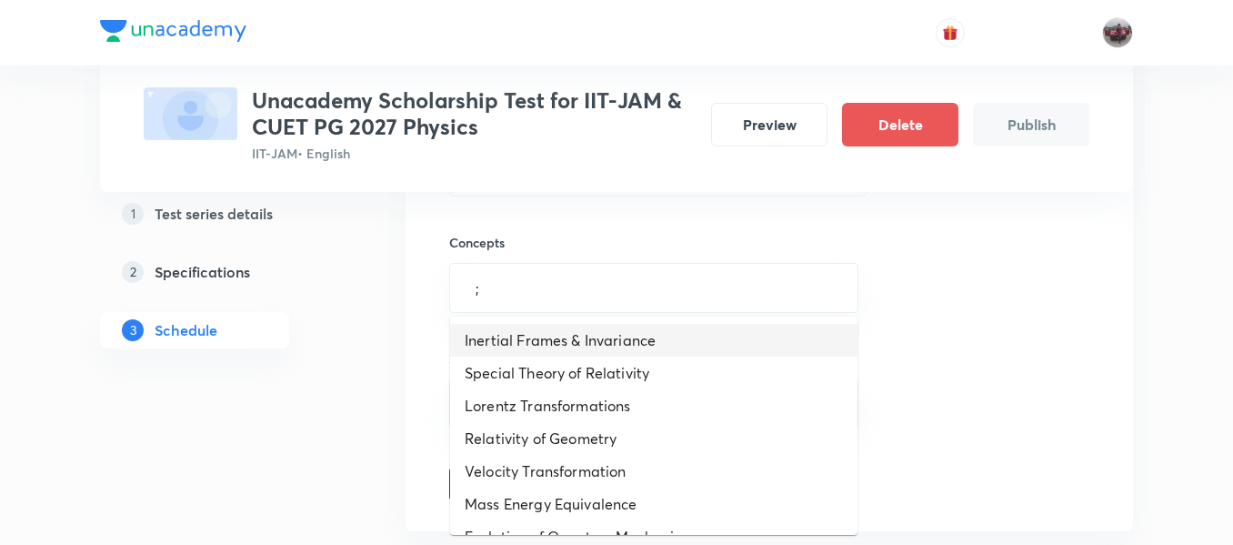
click at [681, 344] on li "Inertial Frames & Invariance" at bounding box center [653, 340] width 407 height 33
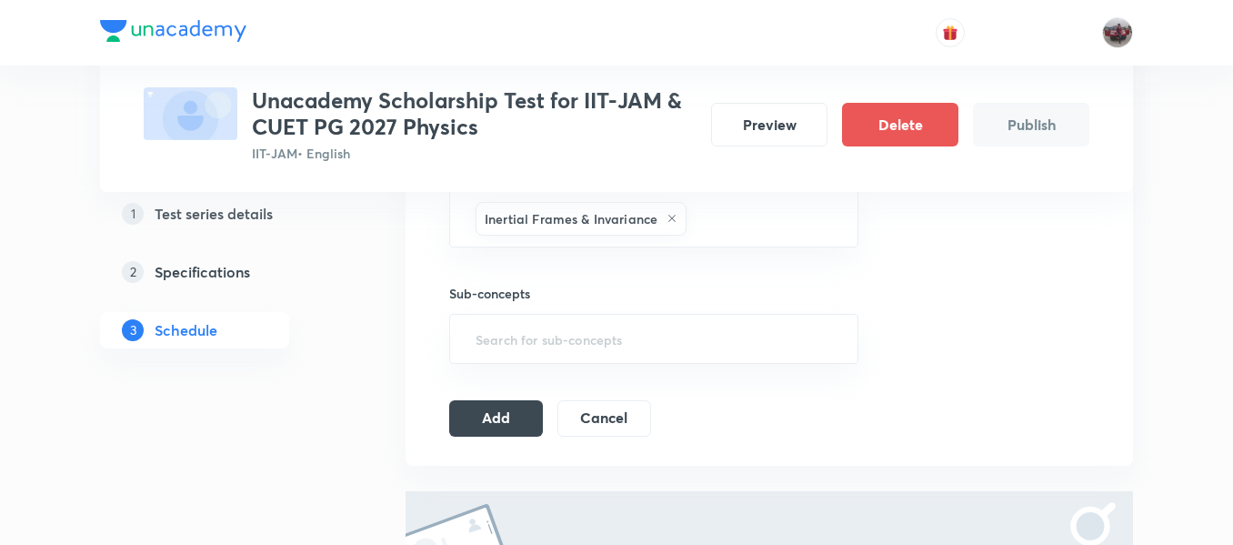
scroll to position [725, 0]
click at [776, 211] on input "text" at bounding box center [763, 216] width 146 height 34
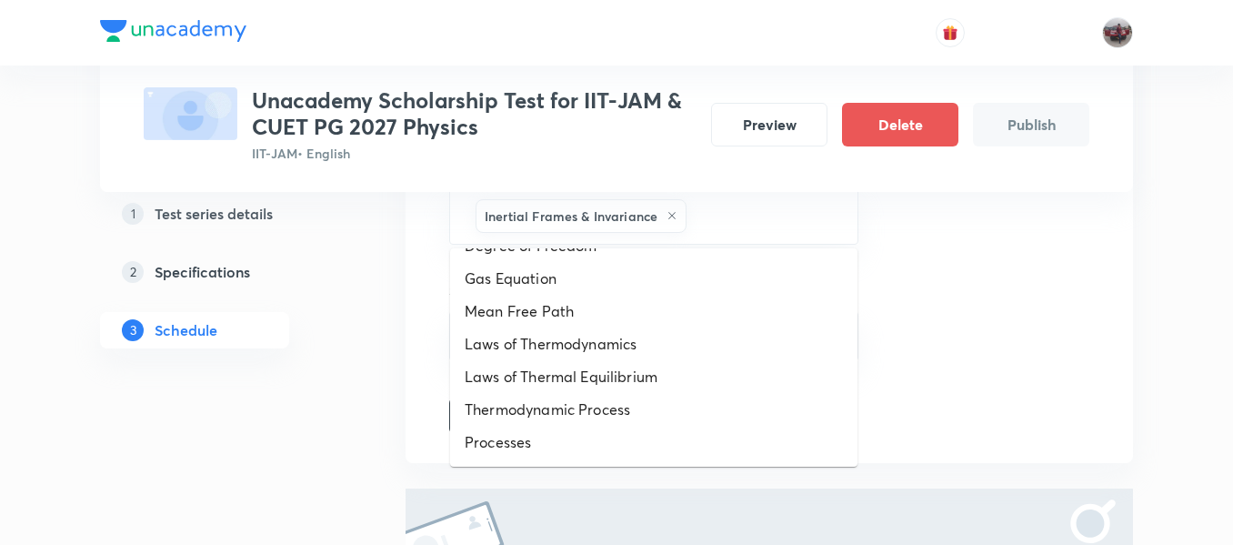
scroll to position [1073, 0]
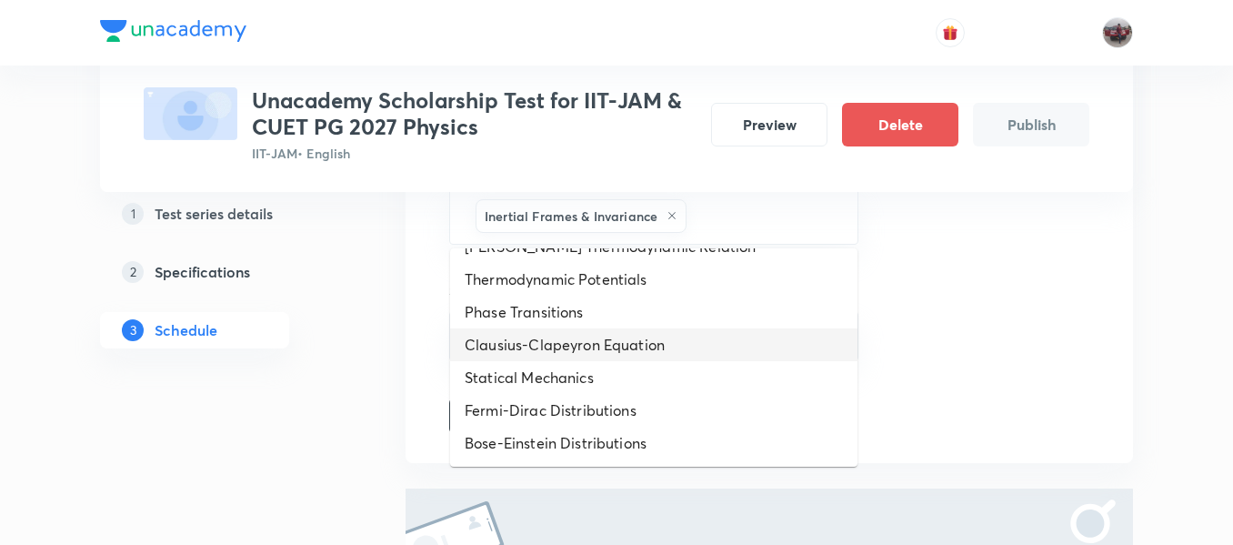
click at [619, 339] on li "Clausius-Clapeyron Equation" at bounding box center [653, 344] width 407 height 33
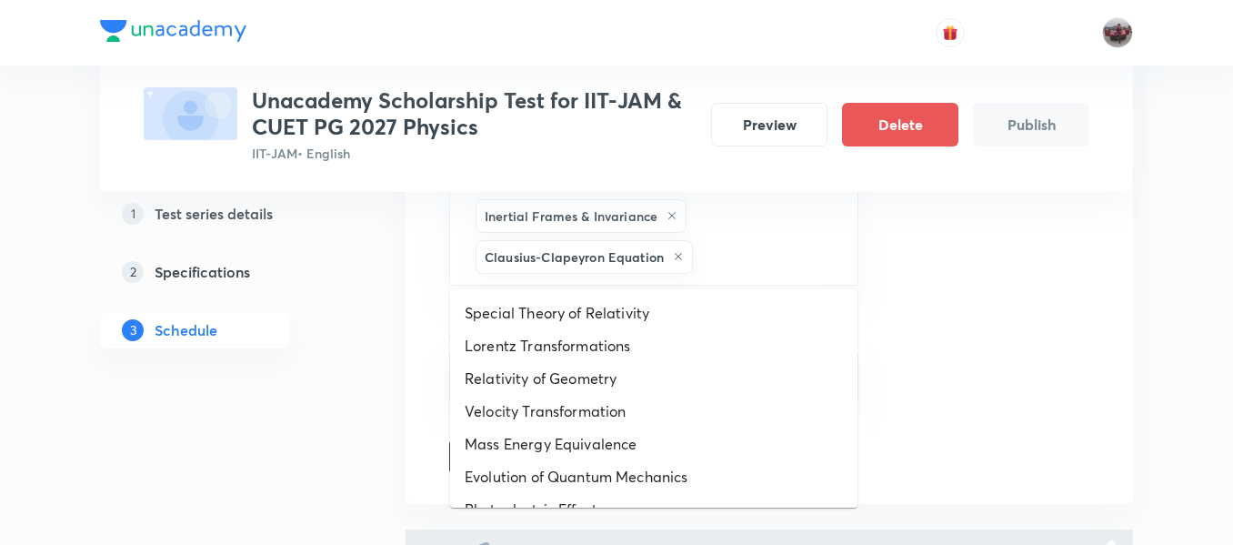
drag, startPoint x: 713, startPoint y: 269, endPoint x: 645, endPoint y: 311, distance: 80.0
click at [645, 311] on body "Test Series Unacademy Scholarship Test for IIT-JAM & CUET PG 2027 Physics IIT-J…" at bounding box center [616, 71] width 1233 height 1593
click at [645, 311] on li "Special Theory of Relativity" at bounding box center [653, 313] width 407 height 33
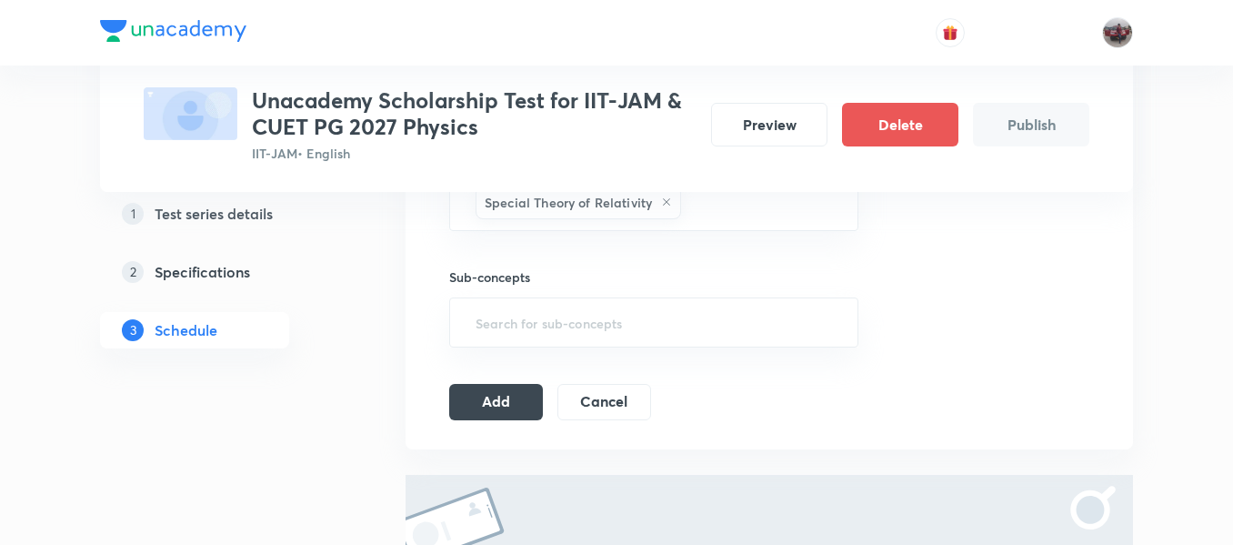
scroll to position [821, 0]
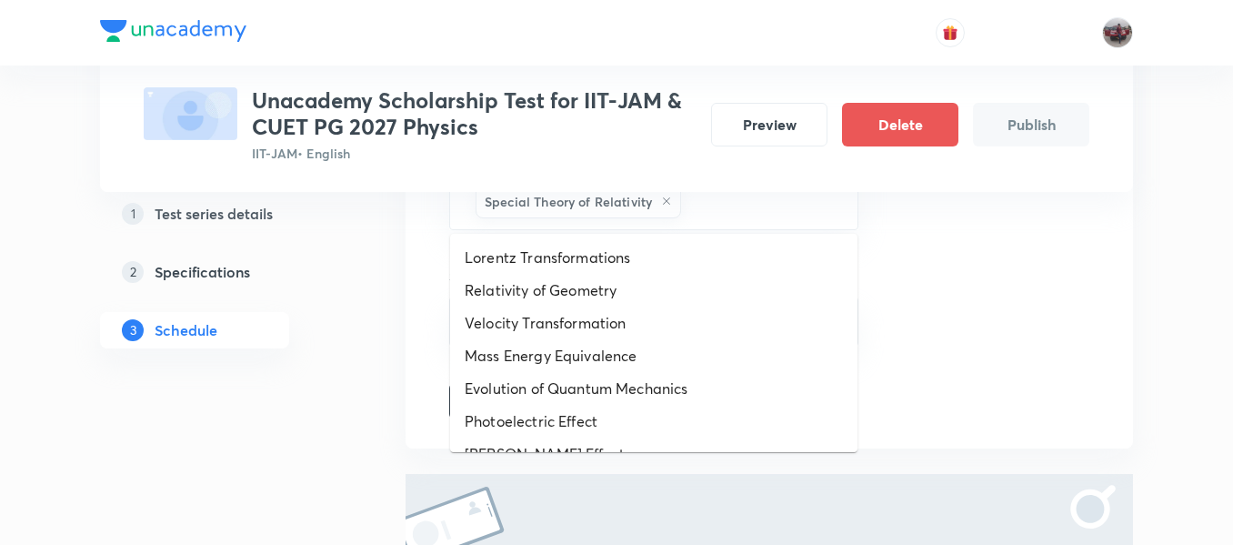
drag, startPoint x: 722, startPoint y: 213, endPoint x: 634, endPoint y: 282, distance: 112.1
click at [634, 282] on li "Relativity of Geometry" at bounding box center [653, 290] width 407 height 33
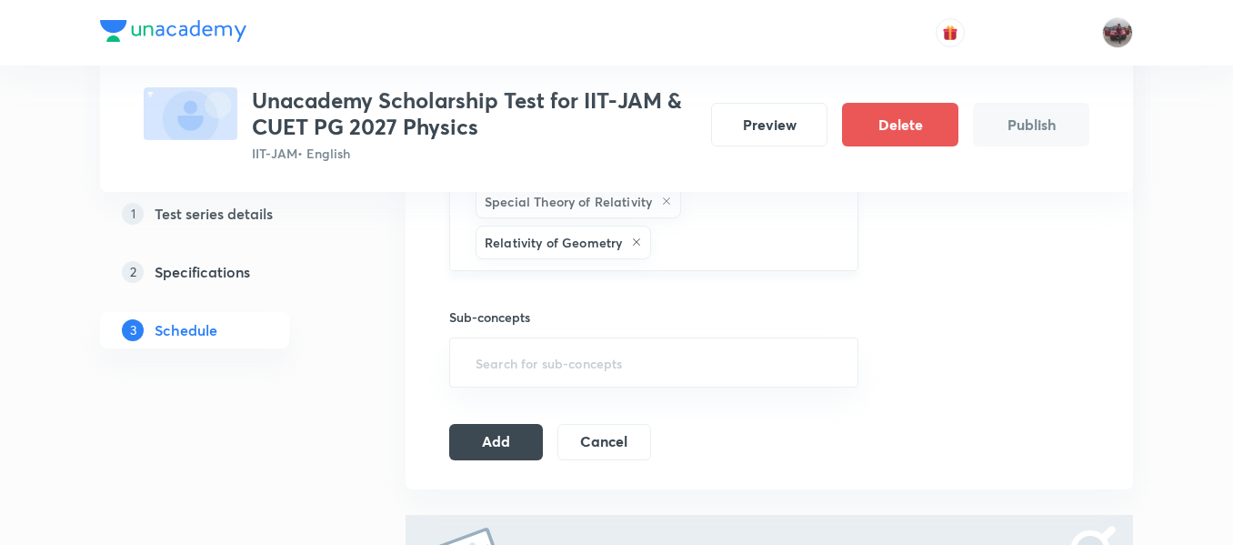
click at [720, 238] on input "text" at bounding box center [745, 243] width 181 height 34
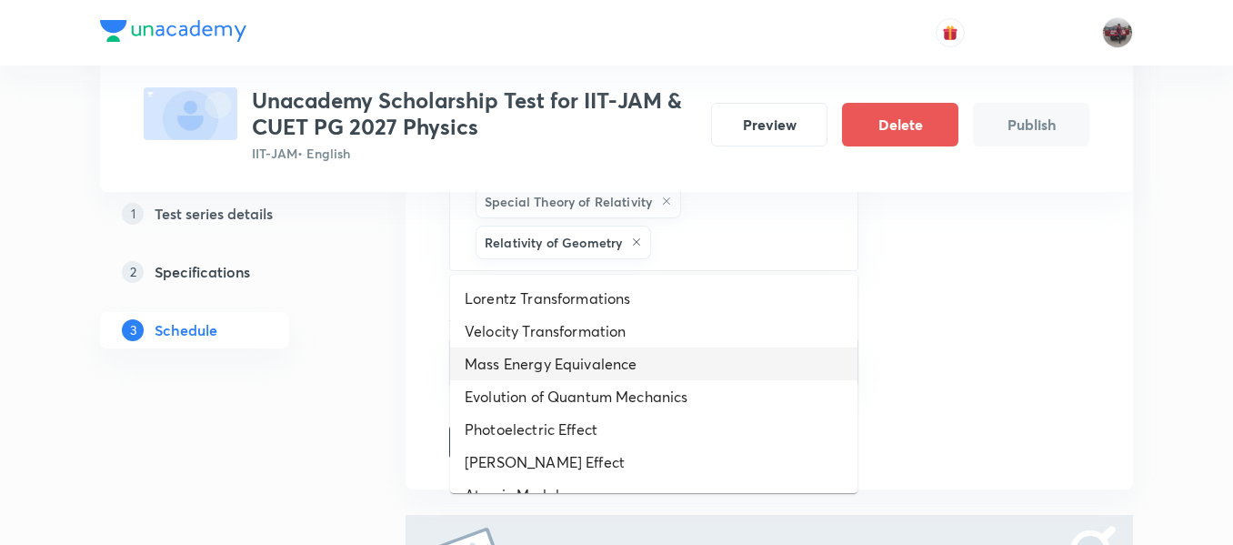
click at [624, 358] on li "Mass Energy Equivalence" at bounding box center [653, 363] width 407 height 33
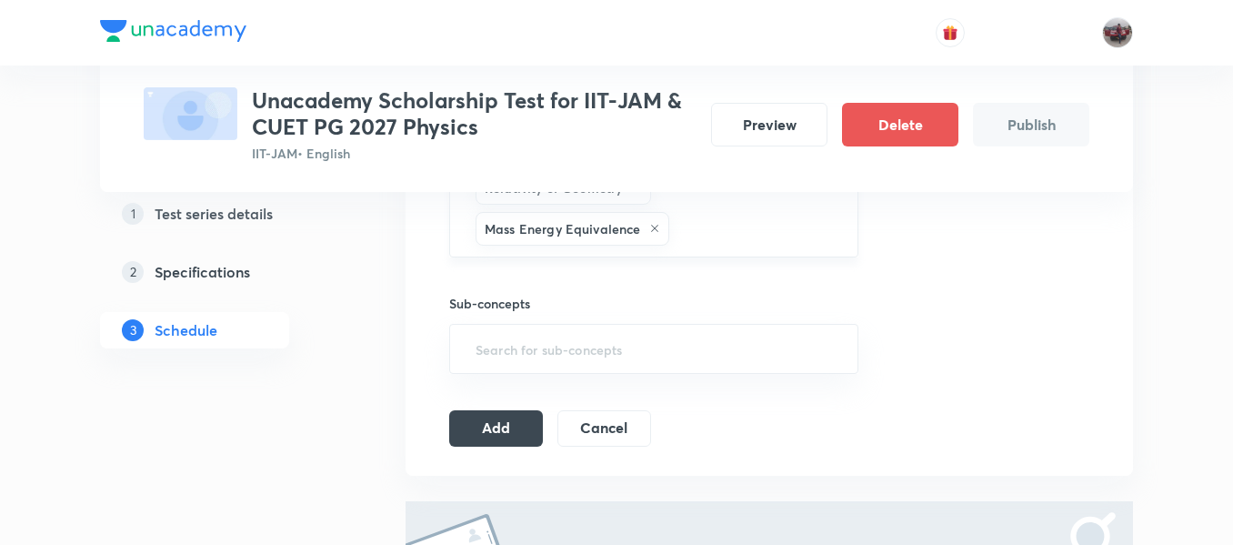
scroll to position [877, 0]
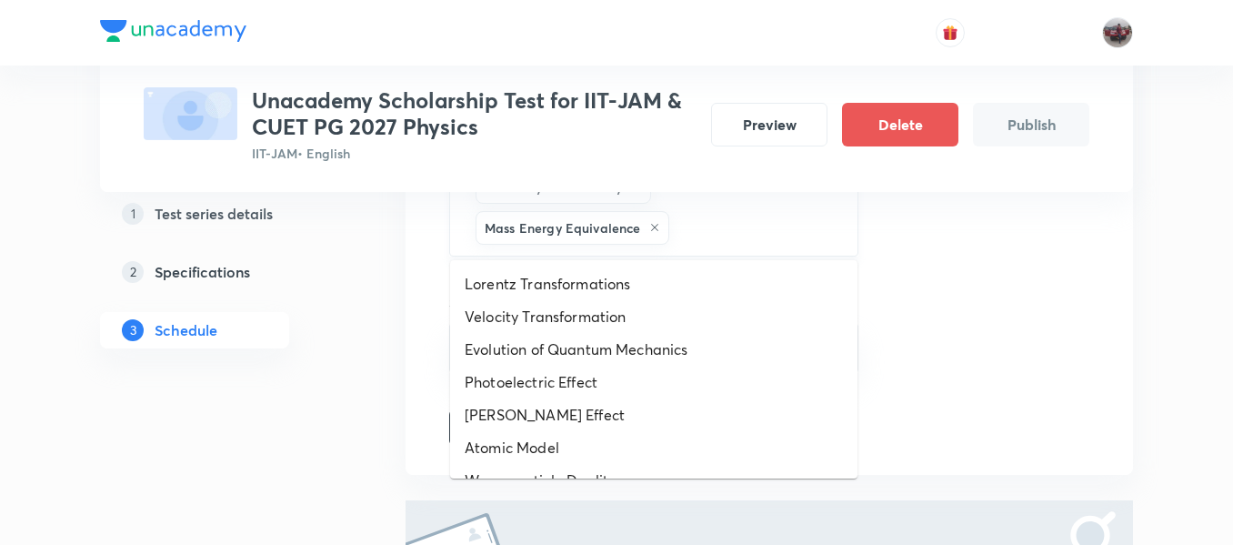
click at [709, 234] on input "text" at bounding box center [754, 228] width 162 height 34
click at [629, 304] on li "Velocity Transformation" at bounding box center [653, 316] width 407 height 33
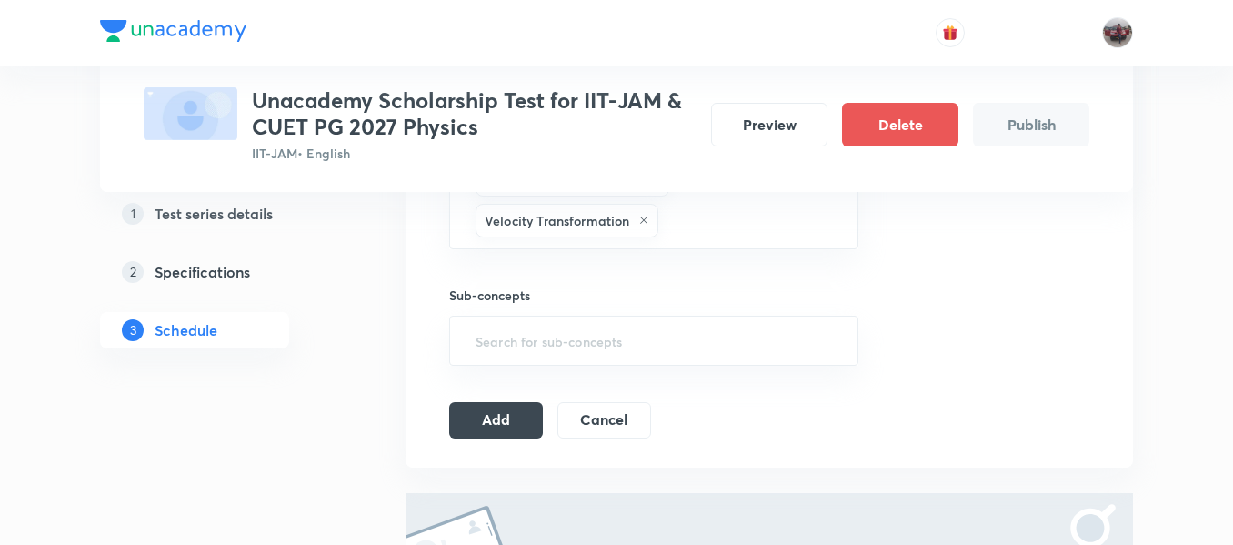
scroll to position [932, 0]
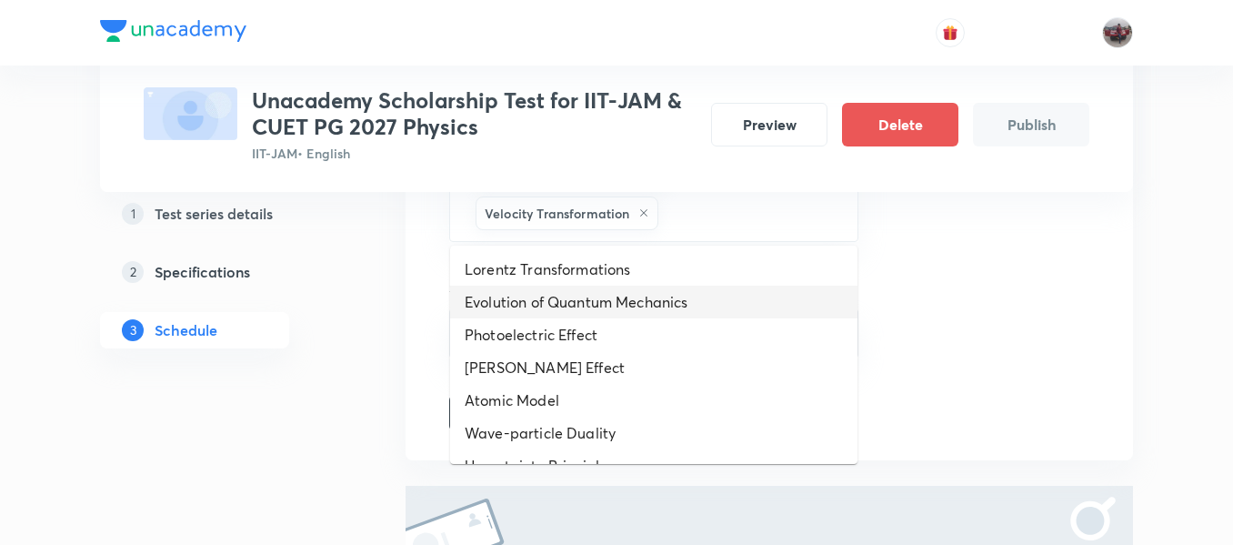
drag, startPoint x: 706, startPoint y: 213, endPoint x: 632, endPoint y: 311, distance: 122.8
click at [632, 311] on li "Evolution of Quantum Mechanics" at bounding box center [653, 302] width 407 height 33
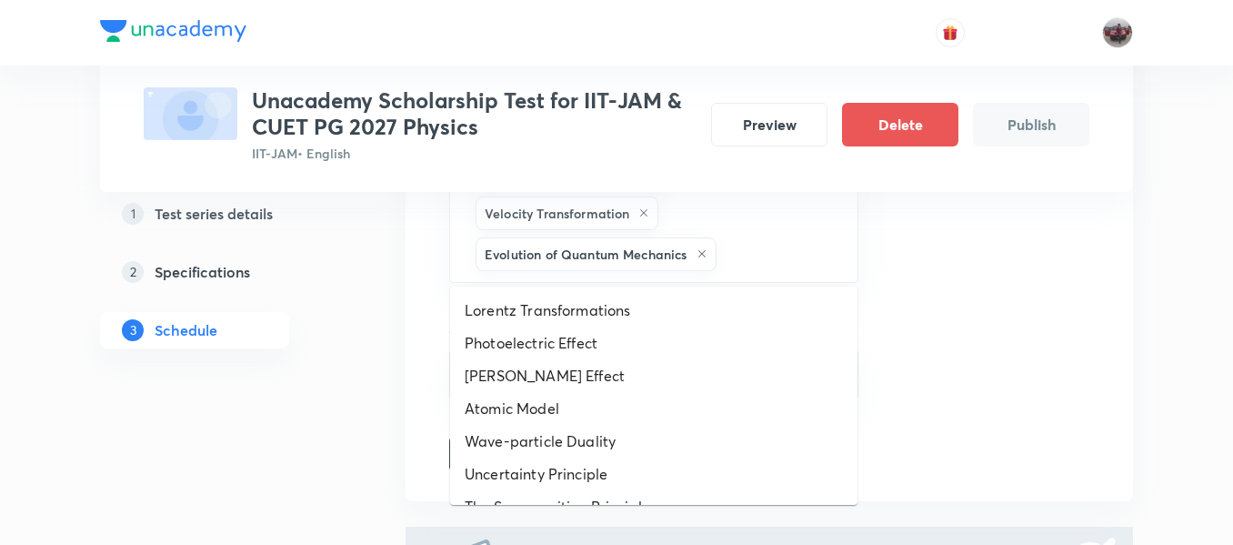
drag, startPoint x: 748, startPoint y: 255, endPoint x: 636, endPoint y: 330, distance: 135.0
click at [636, 330] on li "Photoelectric Effect" at bounding box center [653, 343] width 407 height 33
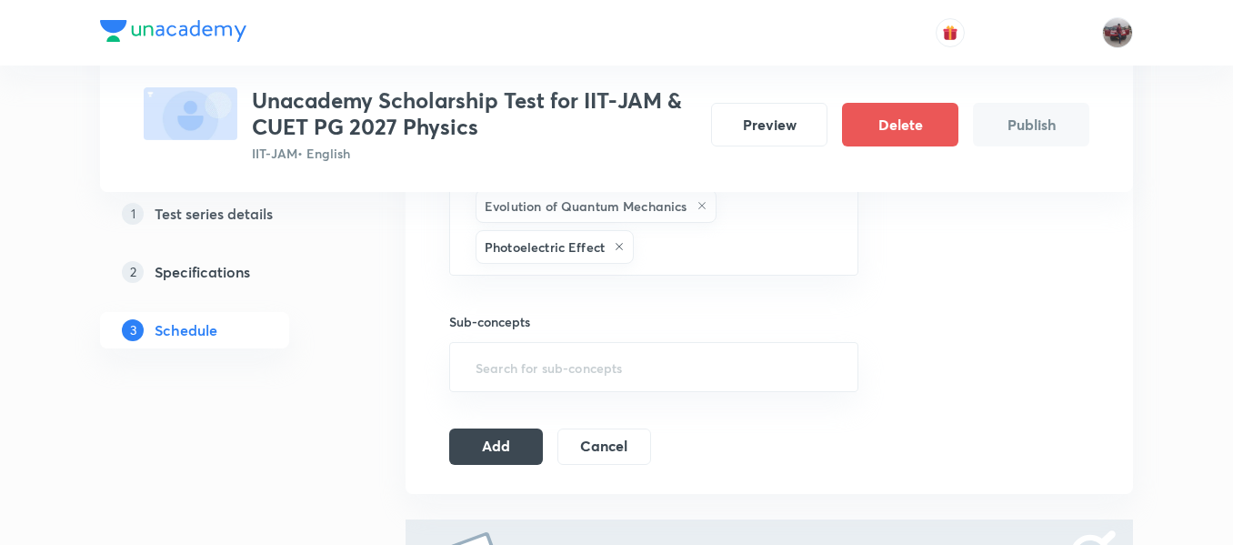
scroll to position [1006, 0]
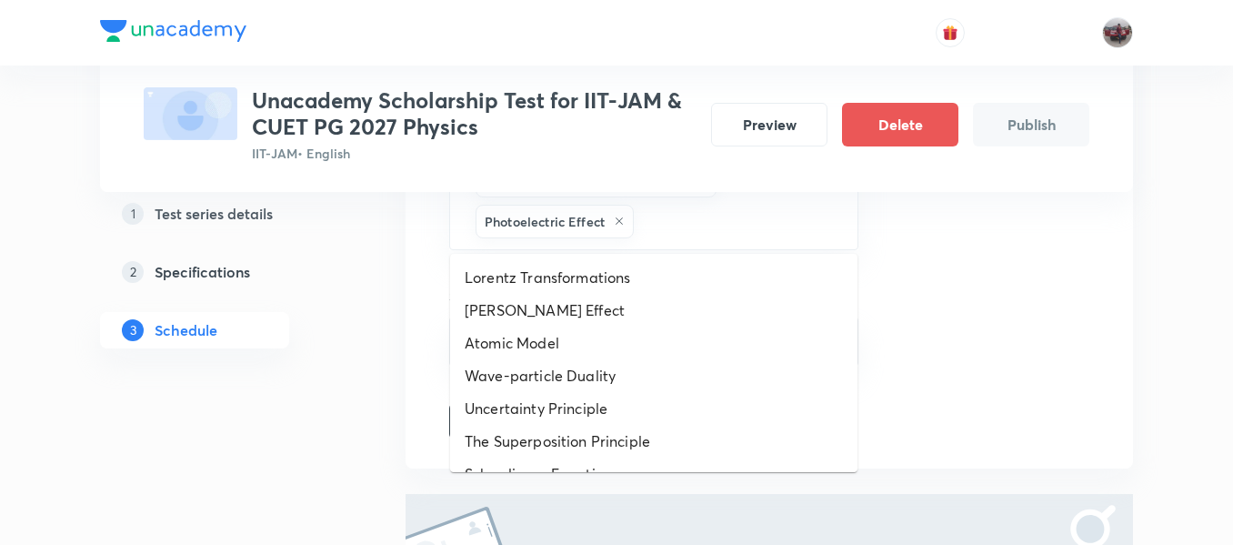
drag, startPoint x: 684, startPoint y: 228, endPoint x: 613, endPoint y: 348, distance: 139.5
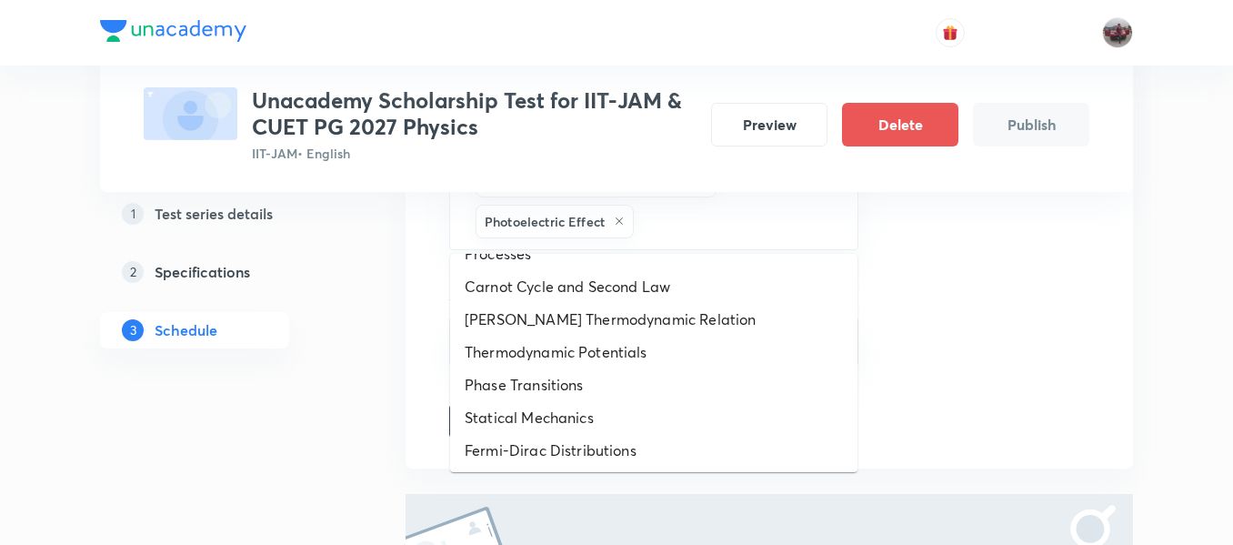
scroll to position [844, 0]
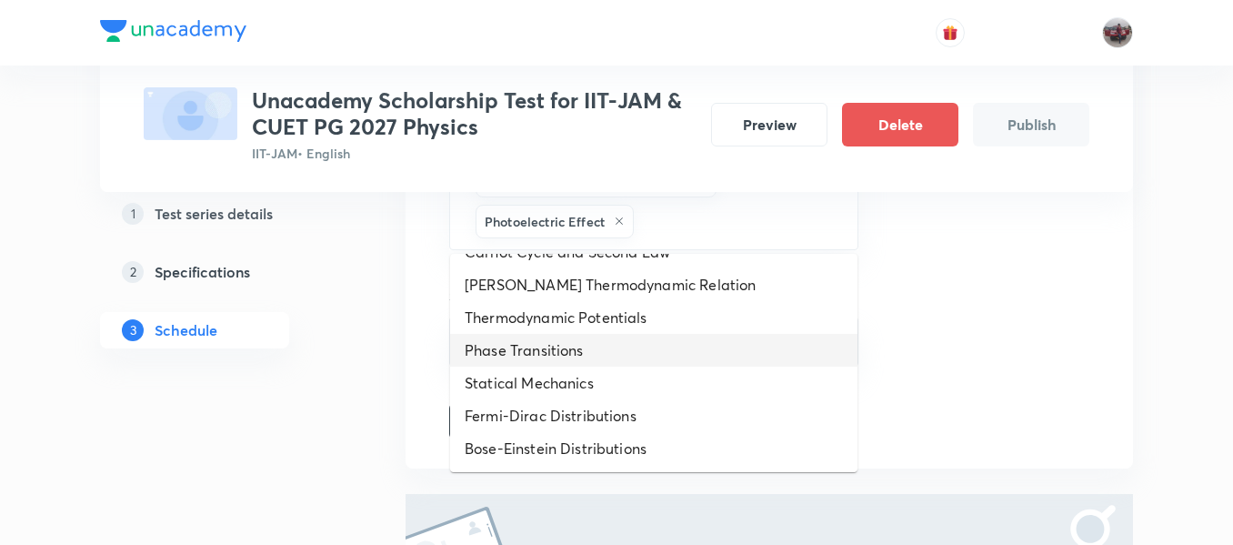
click at [642, 343] on li "Phase Transitions" at bounding box center [653, 350] width 407 height 33
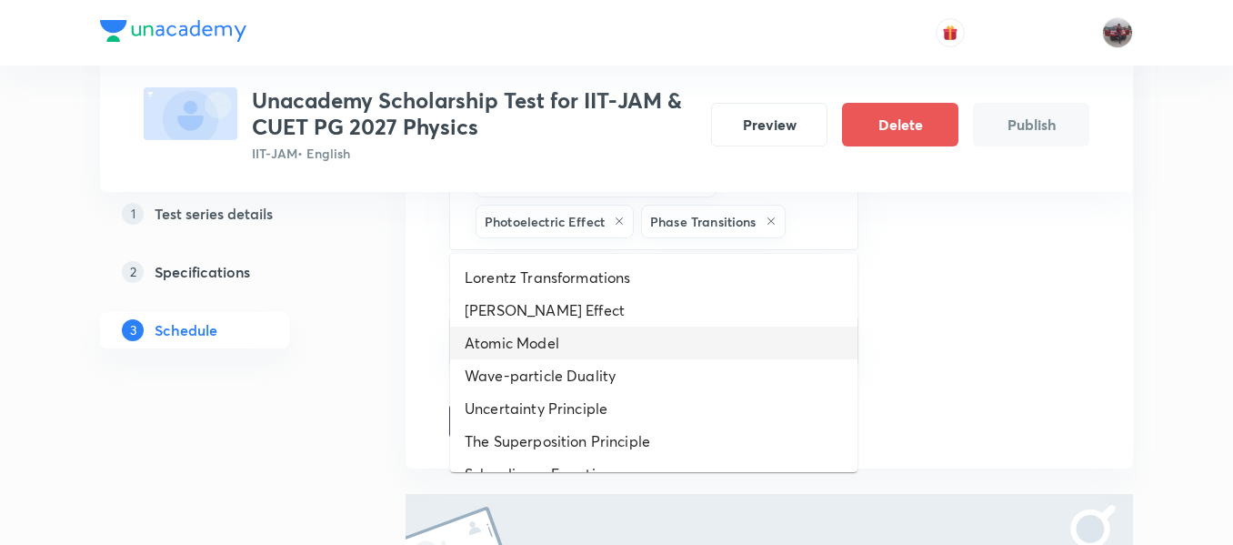
drag, startPoint x: 800, startPoint y: 221, endPoint x: 579, endPoint y: 369, distance: 266.1
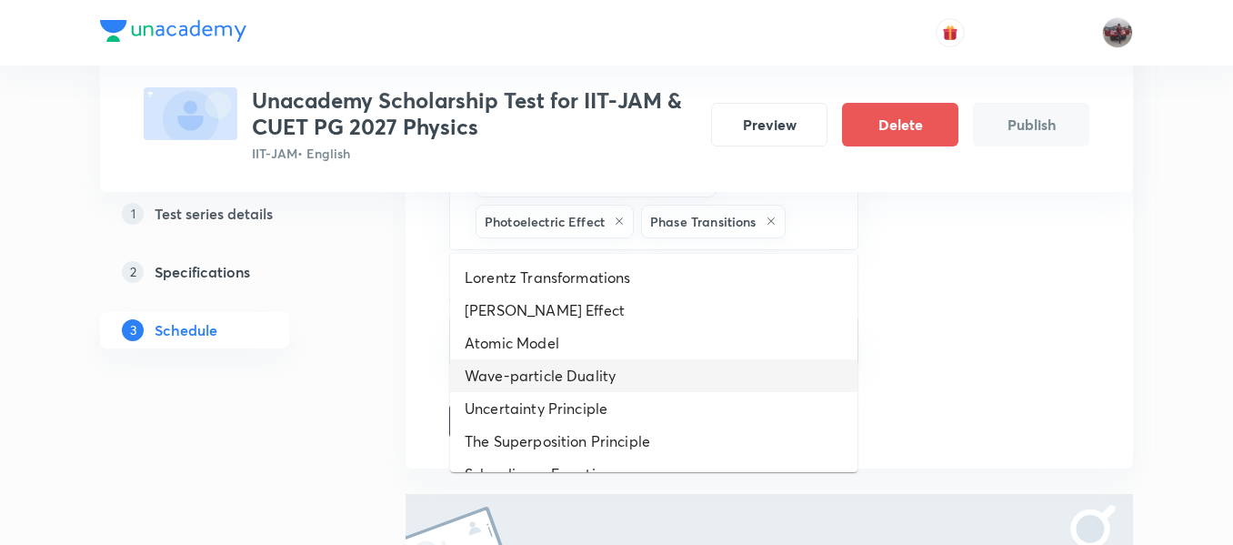
click at [579, 369] on li "Wave-particle Duality" at bounding box center [653, 375] width 407 height 33
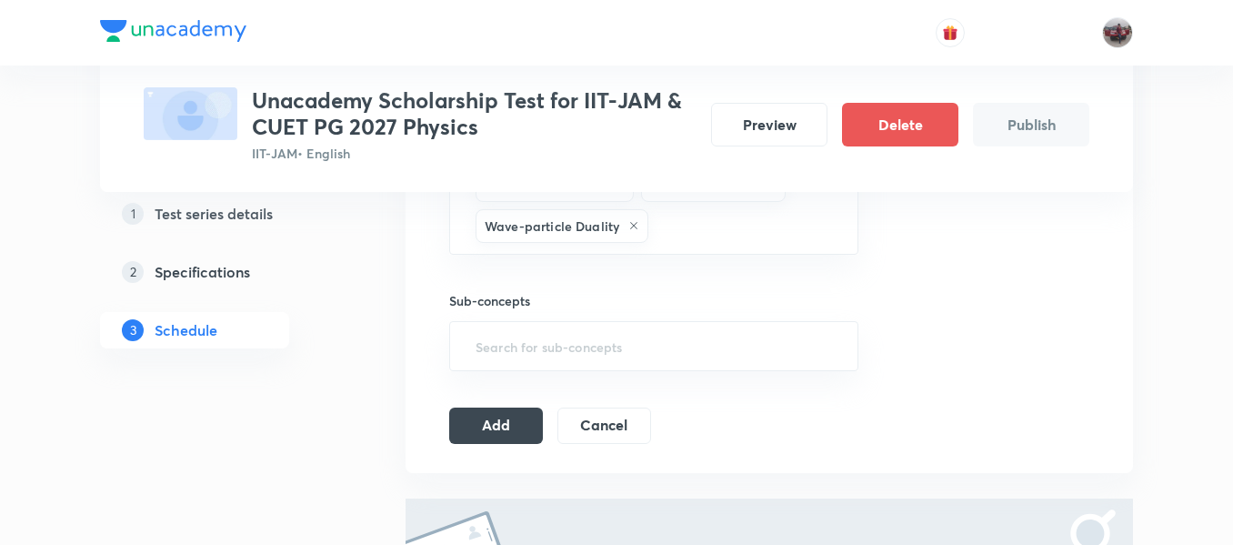
scroll to position [1061, 0]
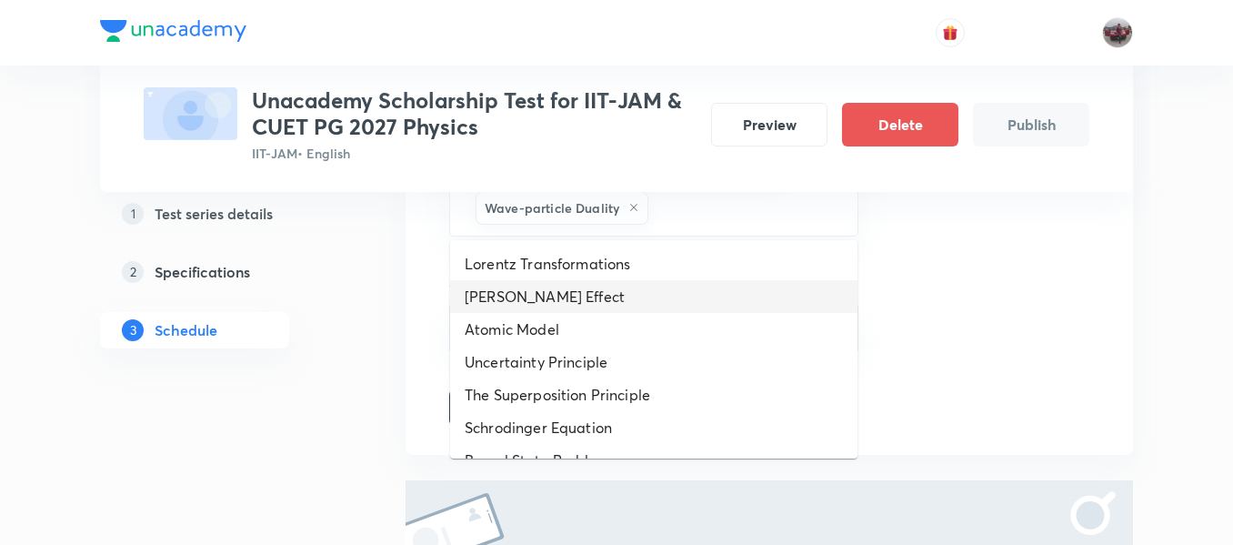
drag, startPoint x: 705, startPoint y: 212, endPoint x: 583, endPoint y: 317, distance: 161.2
click at [583, 317] on li "Atomic Model" at bounding box center [653, 329] width 407 height 33
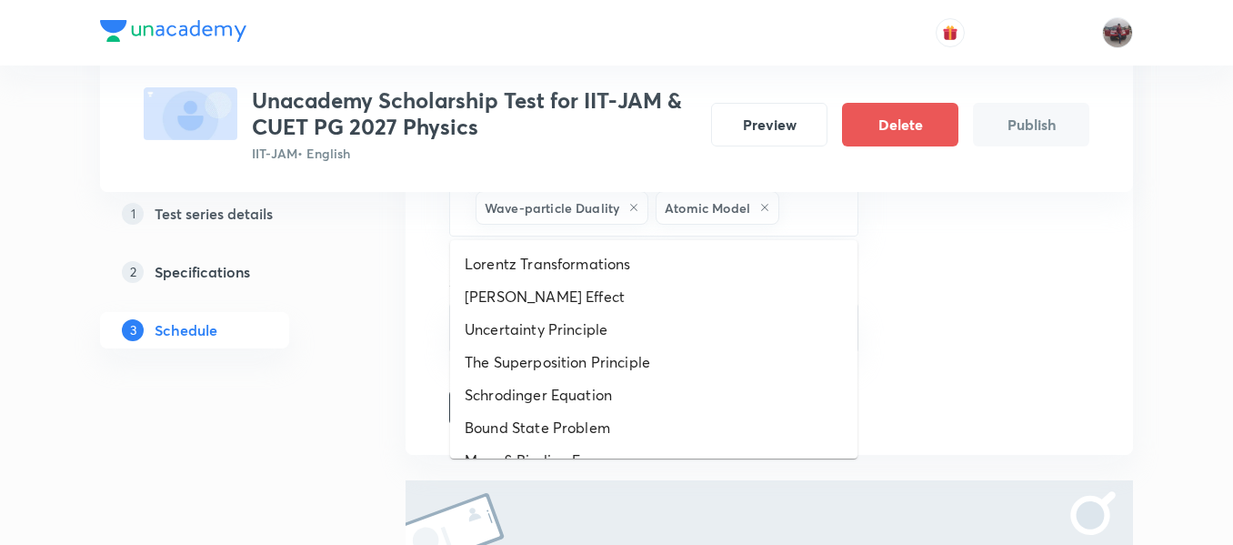
drag, startPoint x: 793, startPoint y: 209, endPoint x: 611, endPoint y: 338, distance: 223.1
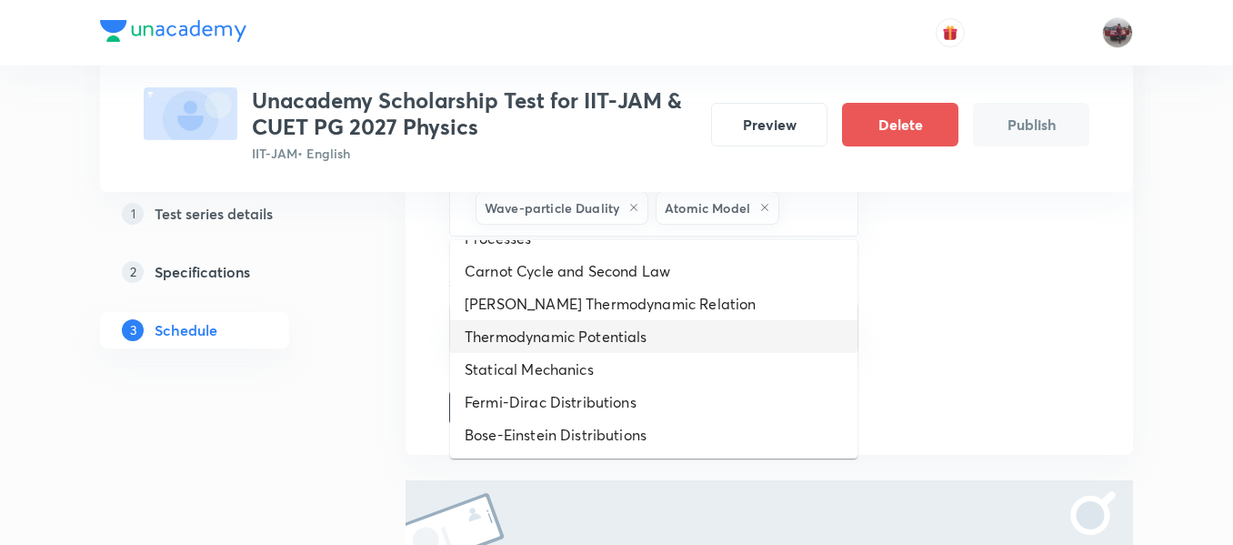
click at [590, 335] on li "Thermodynamic Potentials" at bounding box center [653, 336] width 407 height 33
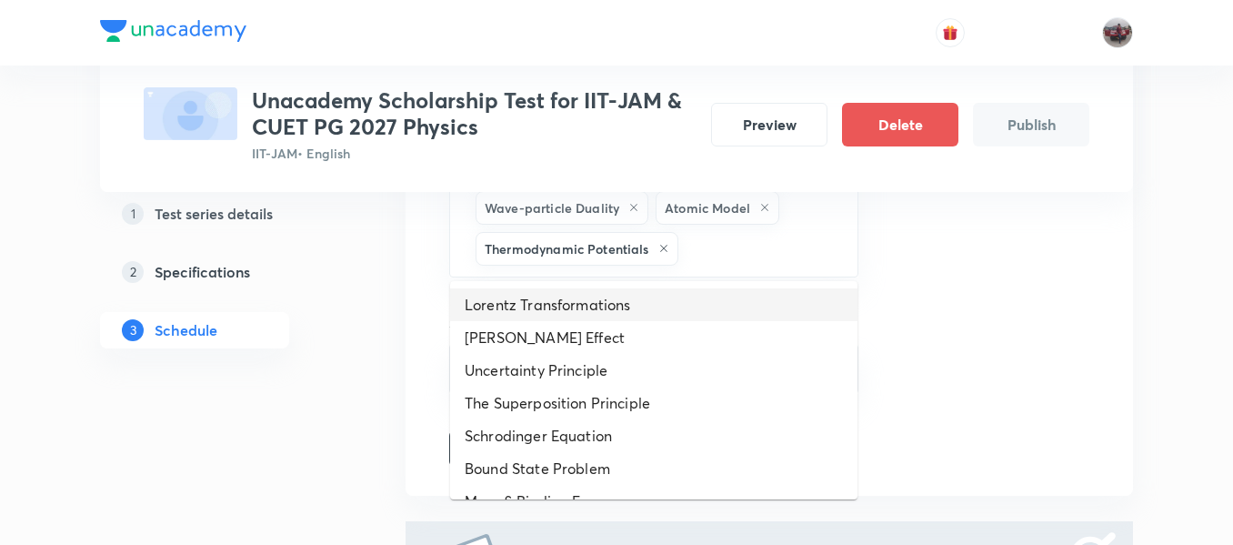
drag, startPoint x: 734, startPoint y: 254, endPoint x: 636, endPoint y: 317, distance: 117.1
click at [636, 317] on li "Lorentz Transformations" at bounding box center [653, 304] width 407 height 33
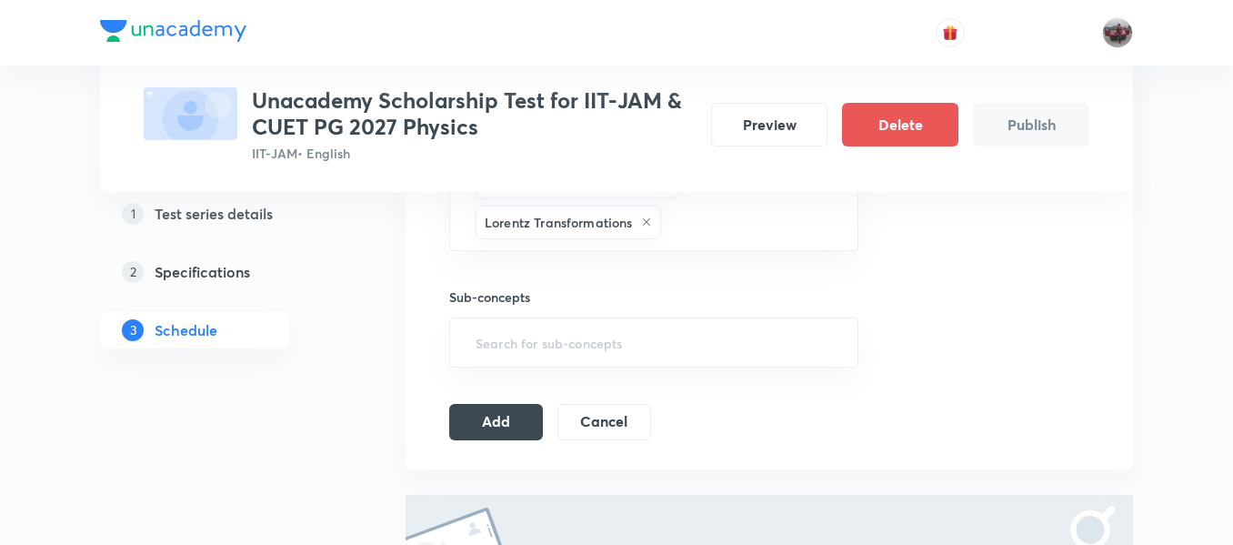
scroll to position [1129, 0]
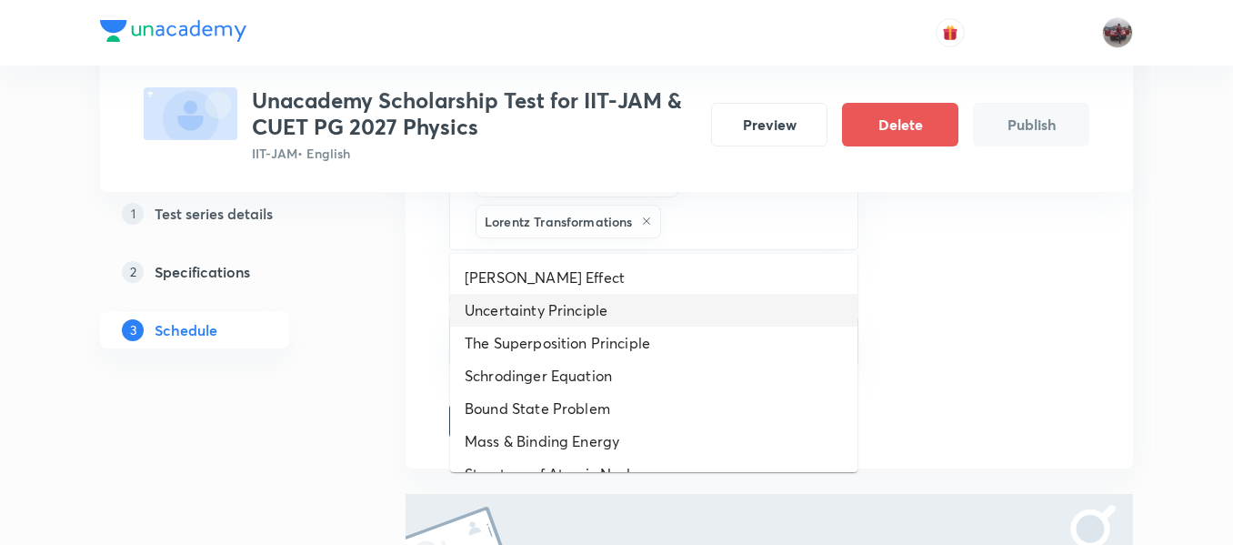
drag, startPoint x: 697, startPoint y: 225, endPoint x: 605, endPoint y: 307, distance: 123.0
click at [605, 307] on li "Uncertainty Principle" at bounding box center [653, 310] width 407 height 33
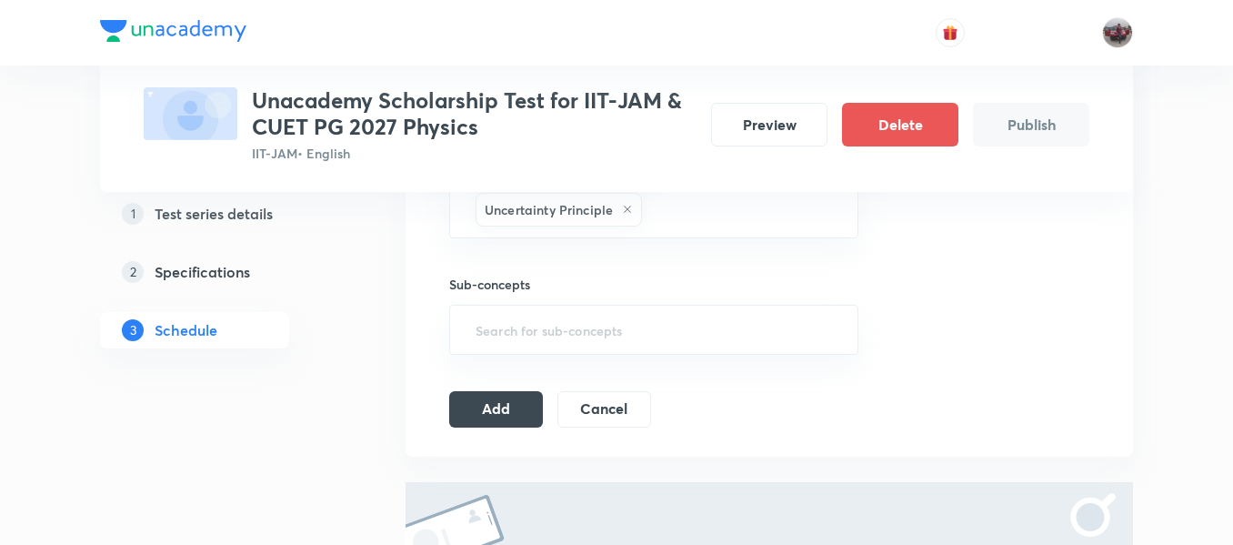
scroll to position [1184, 0]
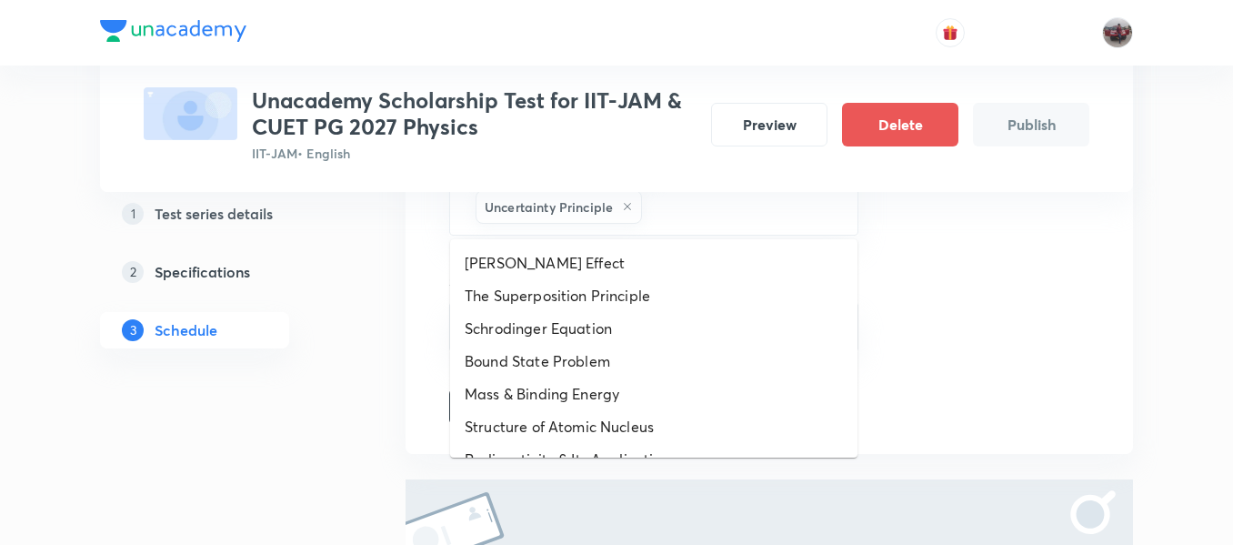
drag, startPoint x: 683, startPoint y: 211, endPoint x: 601, endPoint y: 273, distance: 102.6
click at [601, 273] on li "Compton Effect" at bounding box center [653, 262] width 407 height 33
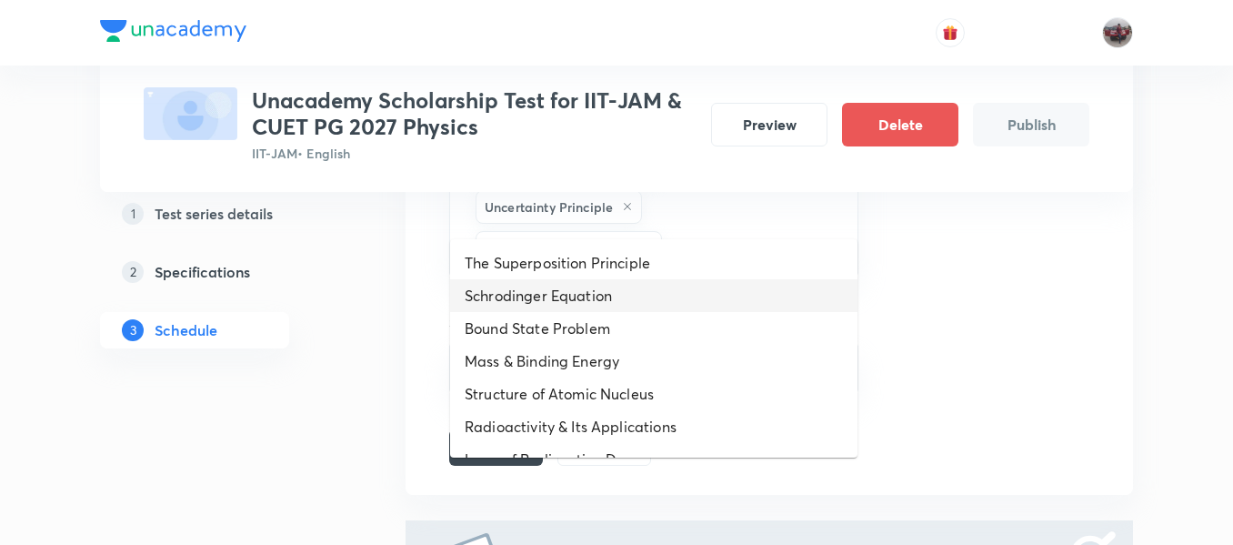
drag, startPoint x: 816, startPoint y: 209, endPoint x: 659, endPoint y: 331, distance: 199.0
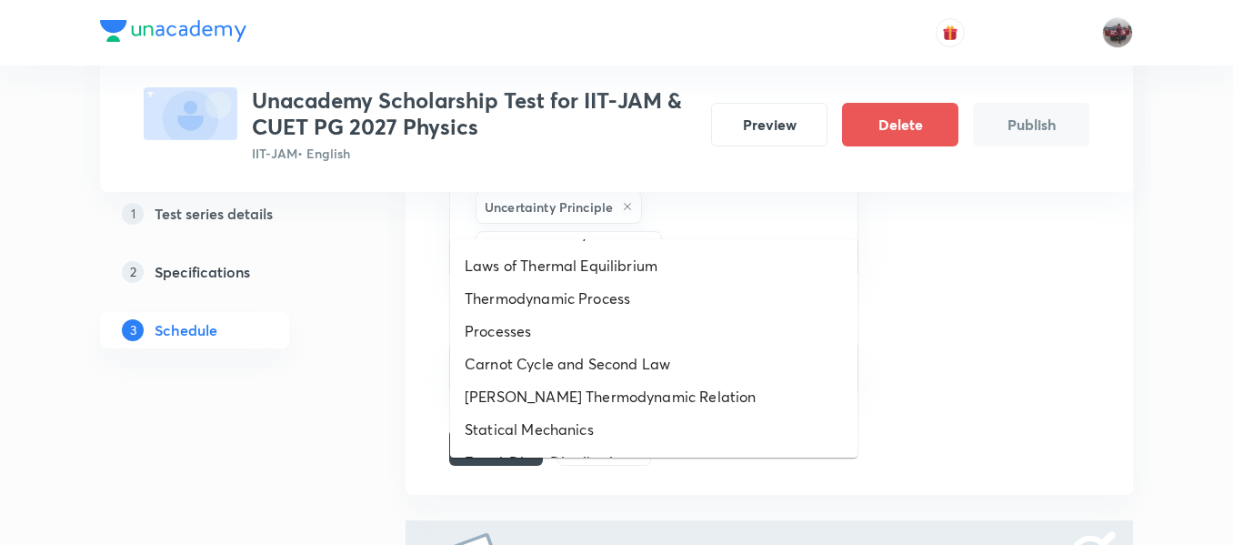
scroll to position [615, 0]
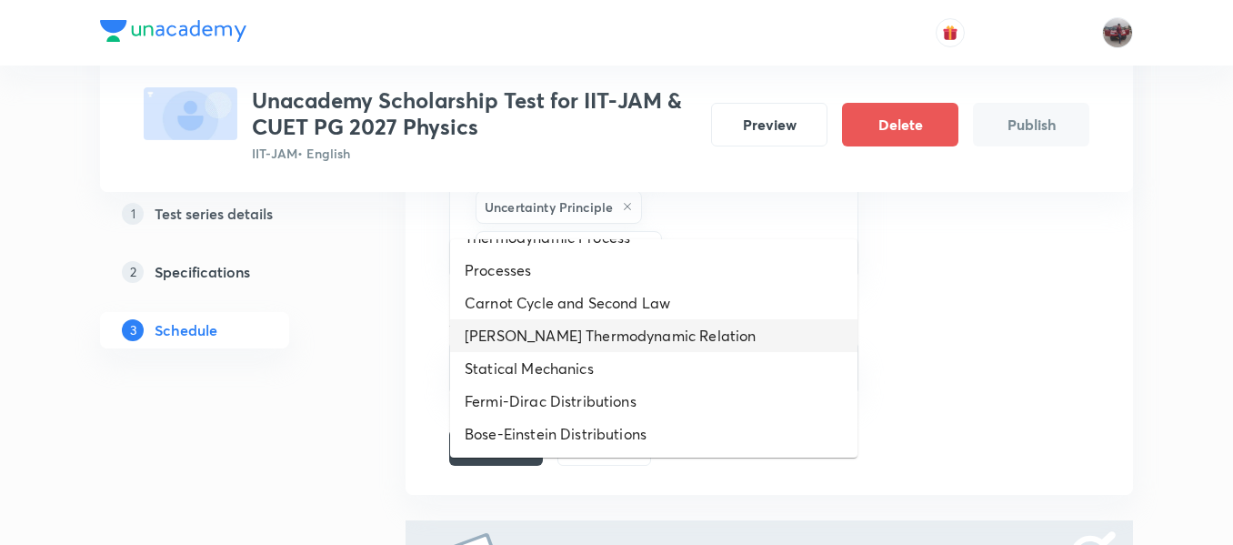
click at [619, 324] on li "Maxwell Thermodynamic Relation" at bounding box center [653, 335] width 407 height 33
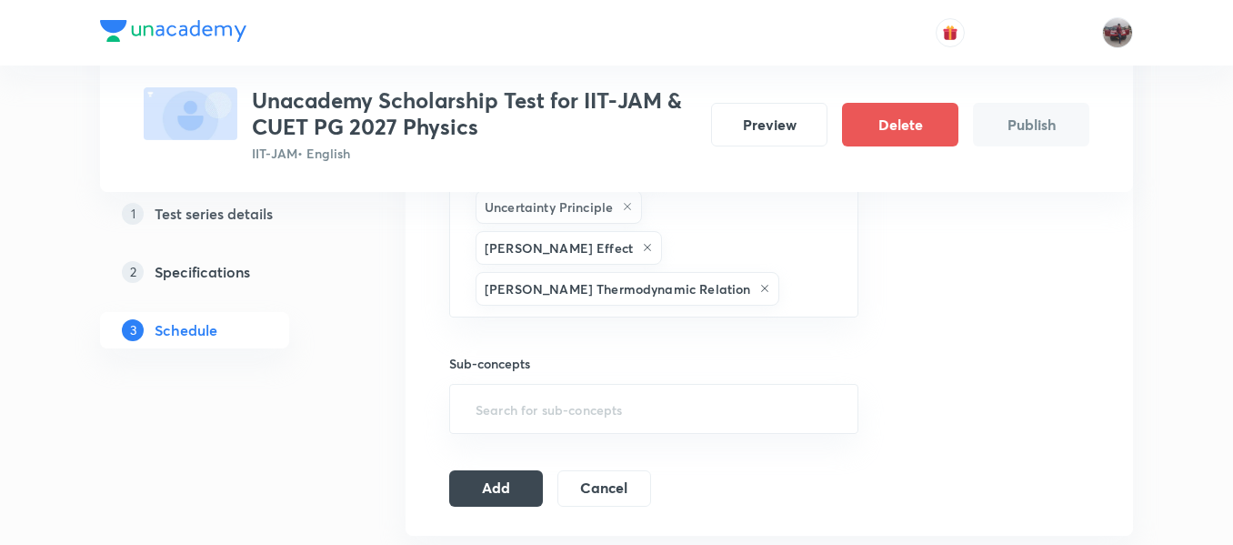
scroll to position [1227, 0]
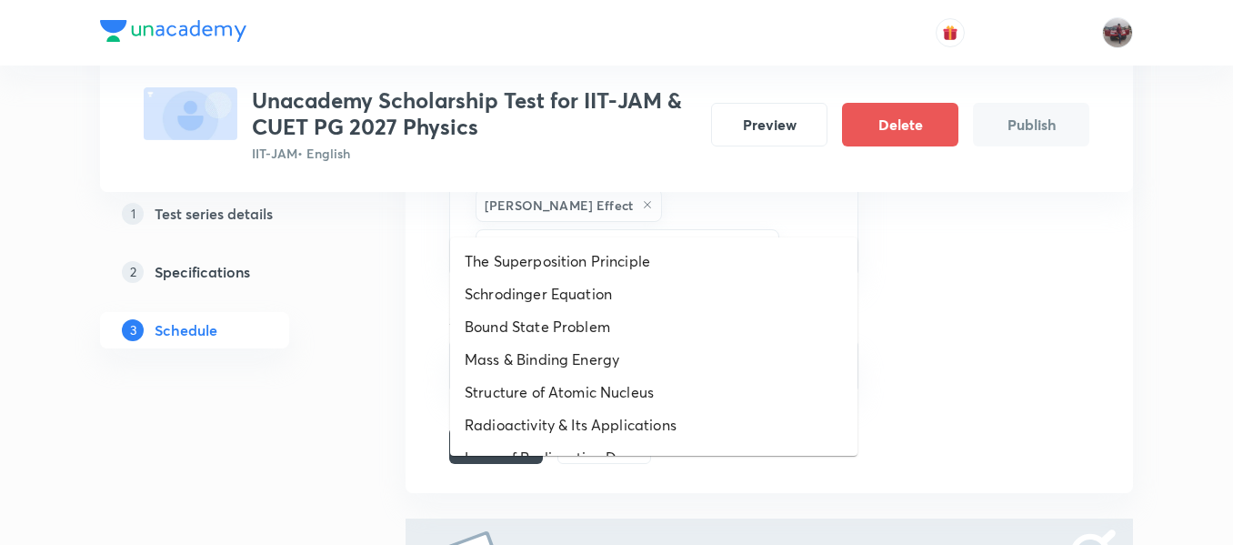
drag, startPoint x: 769, startPoint y: 212, endPoint x: 643, endPoint y: 325, distance: 169.4
click at [643, 325] on li "Bound State Problem" at bounding box center [653, 326] width 407 height 33
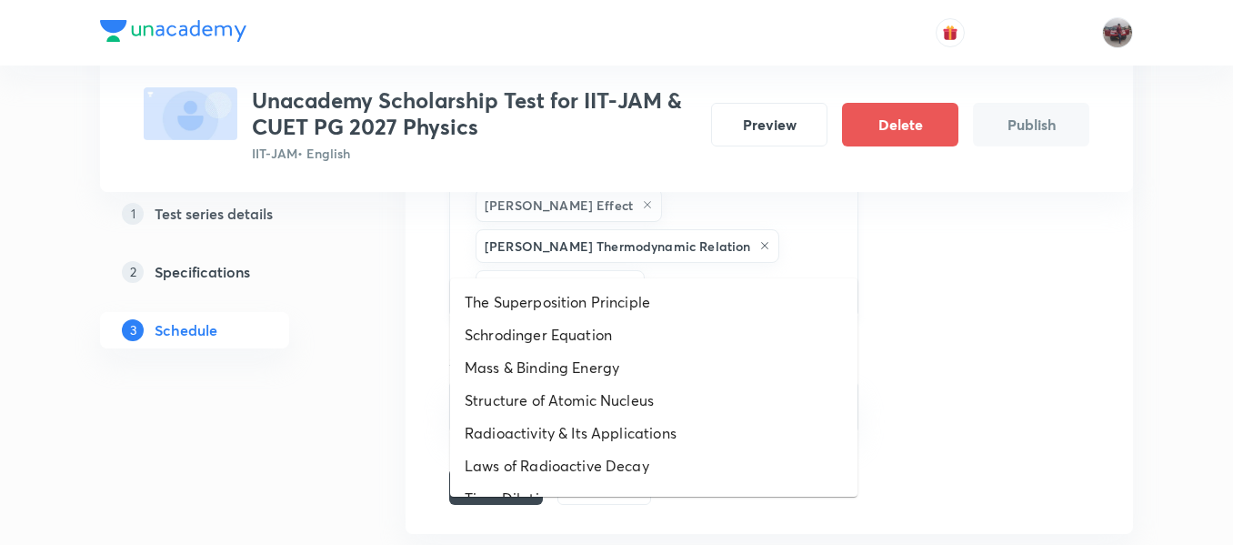
click at [747, 270] on input "text" at bounding box center [742, 287] width 187 height 34
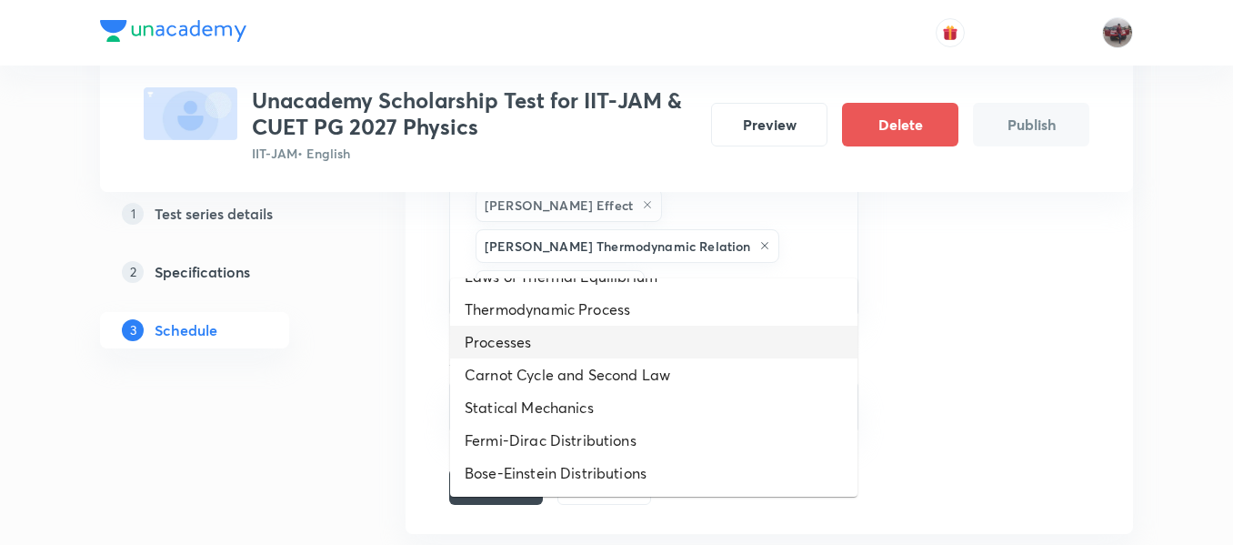
click at [587, 350] on li "Processes" at bounding box center [653, 342] width 407 height 33
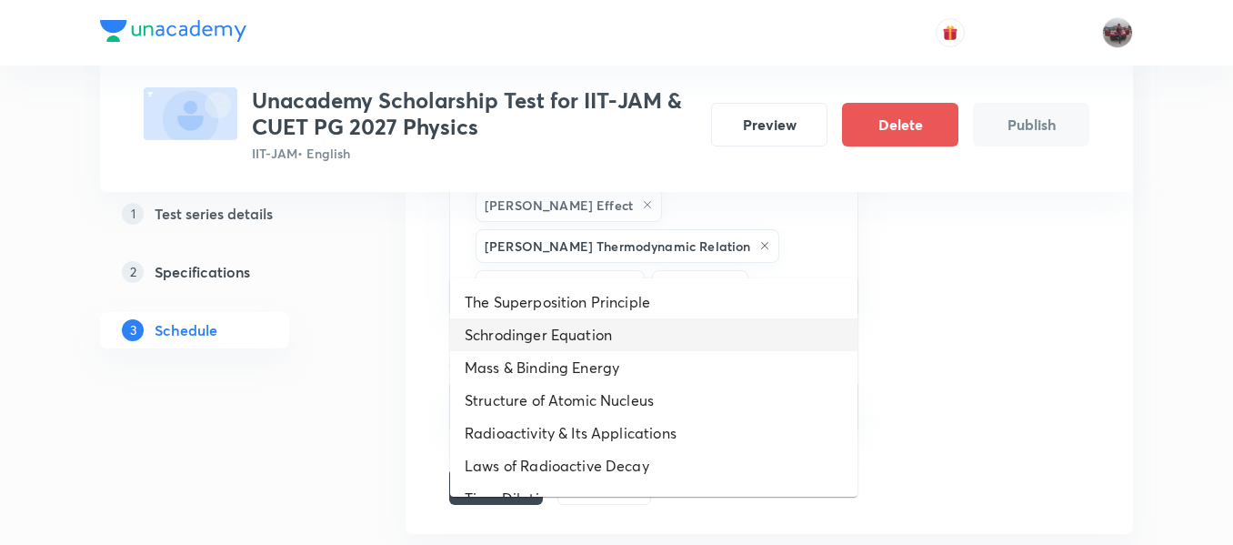
drag, startPoint x: 789, startPoint y: 246, endPoint x: 644, endPoint y: 356, distance: 181.2
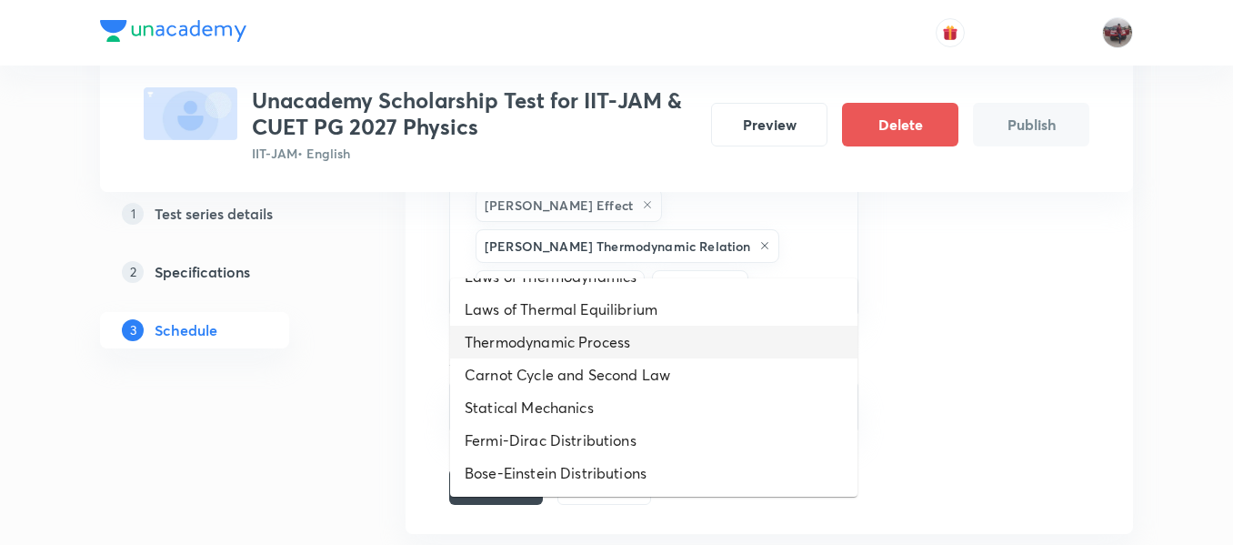
click at [599, 343] on li "Thermodynamic Process" at bounding box center [653, 342] width 407 height 33
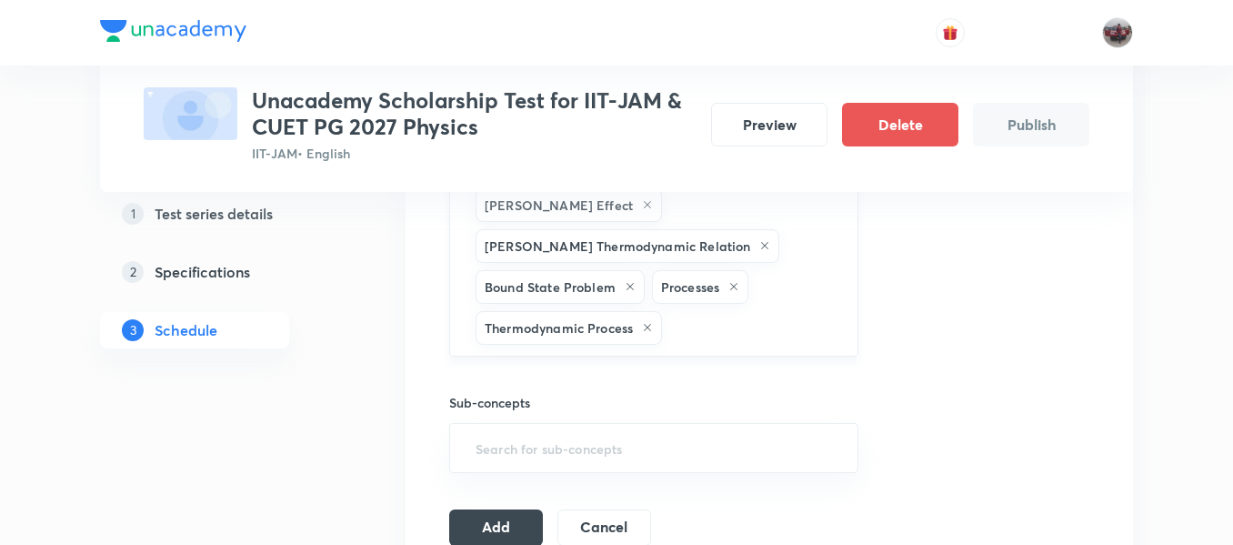
click at [764, 311] on input "text" at bounding box center [751, 328] width 170 height 34
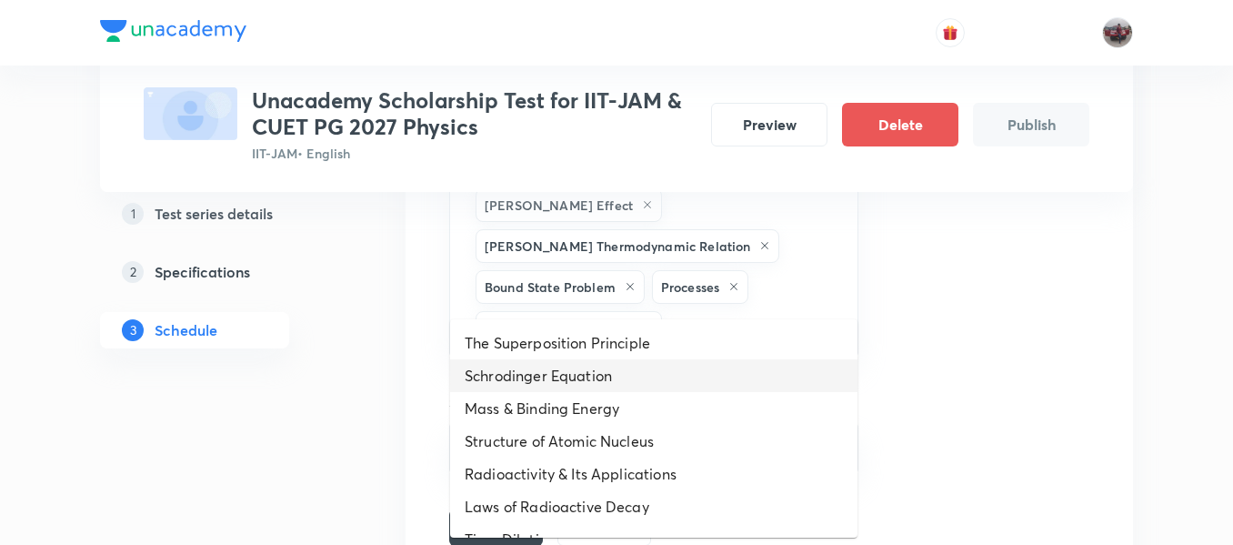
click at [636, 363] on li "Schrodinger Equation" at bounding box center [653, 375] width 407 height 33
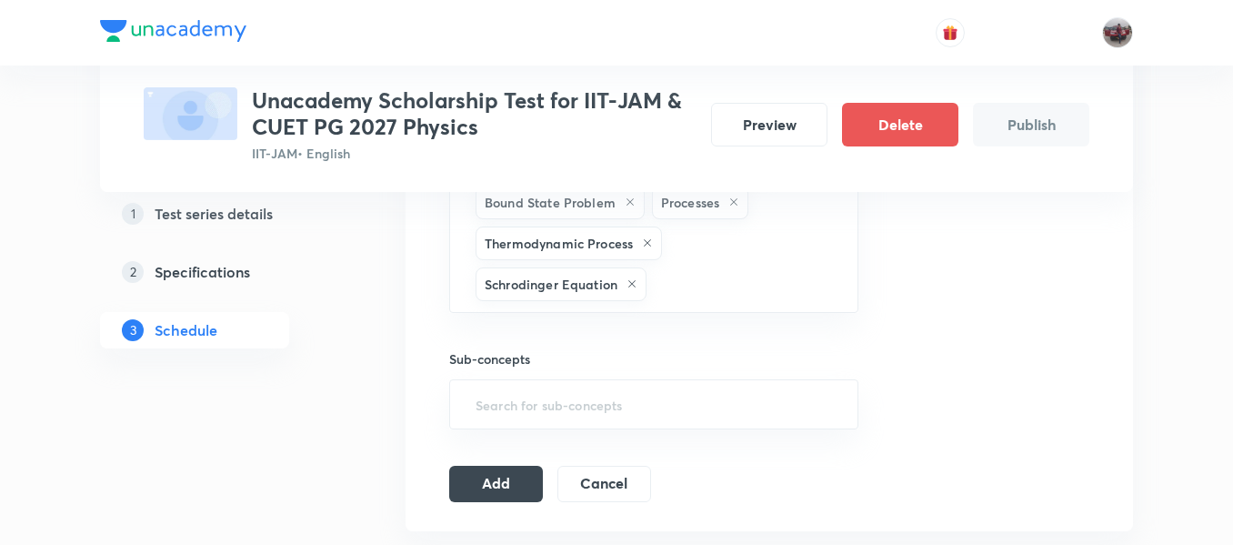
scroll to position [1318, 0]
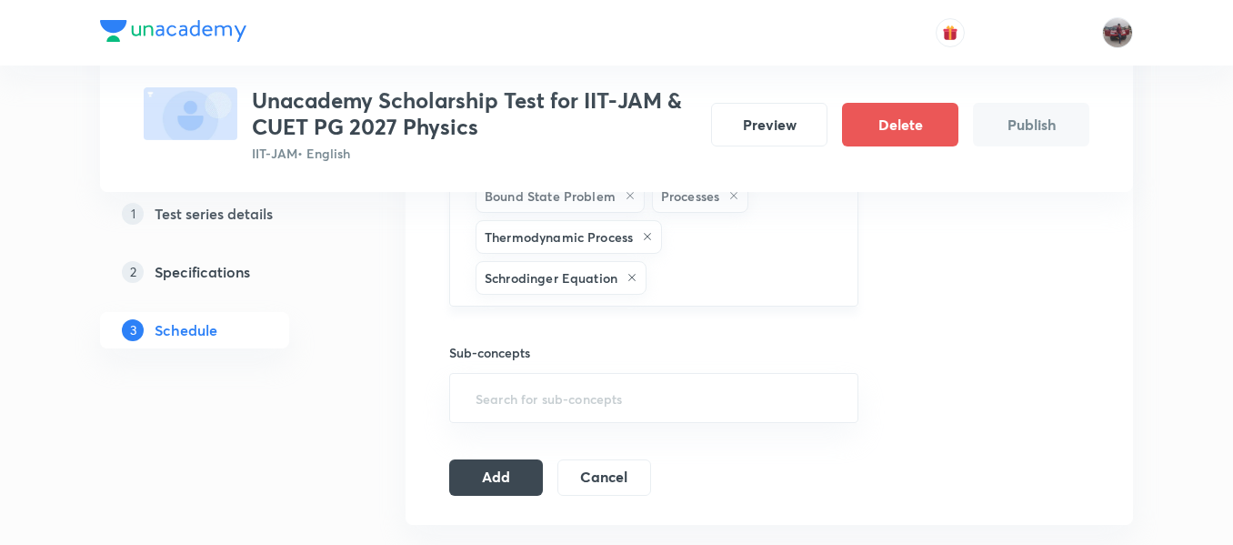
click at [700, 261] on input "text" at bounding box center [743, 278] width 186 height 34
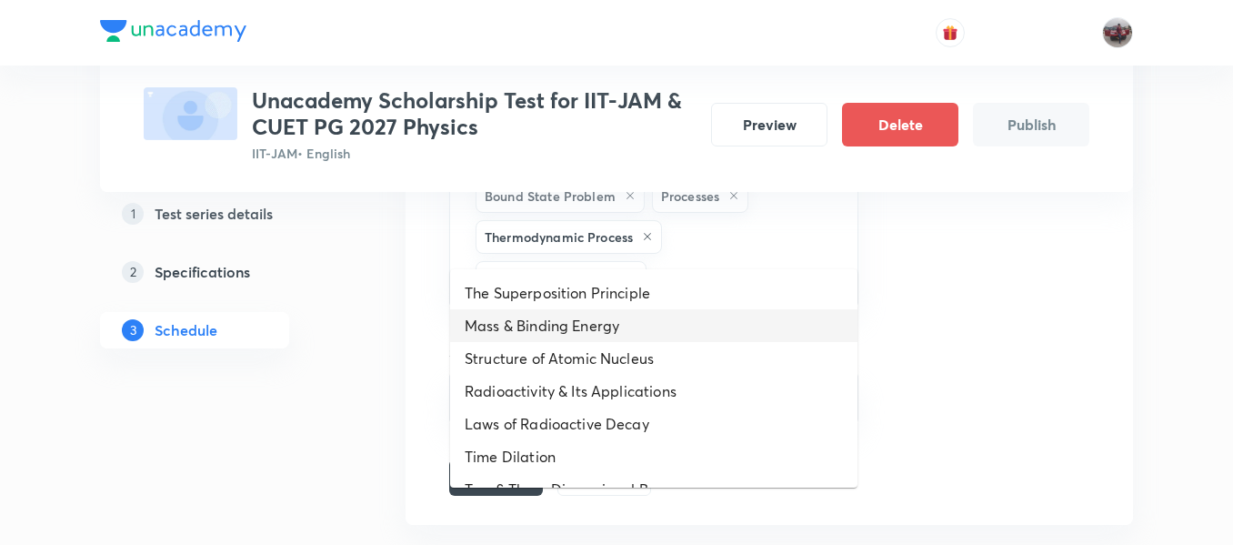
scroll to position [451, 0]
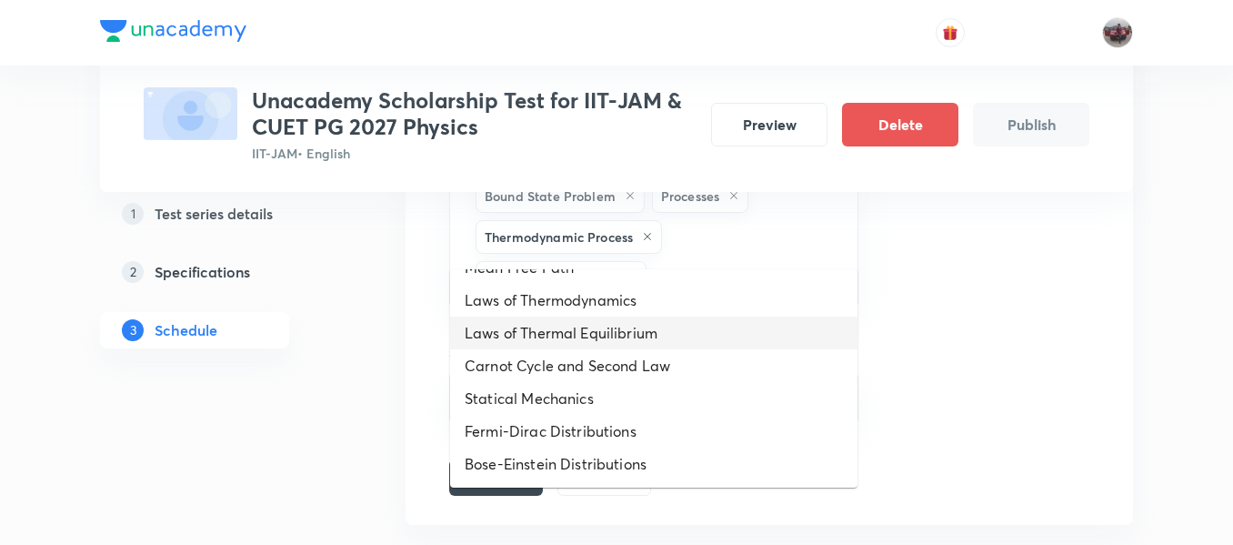
click at [595, 331] on li "Laws of Thermal Equilibrium" at bounding box center [653, 333] width 407 height 33
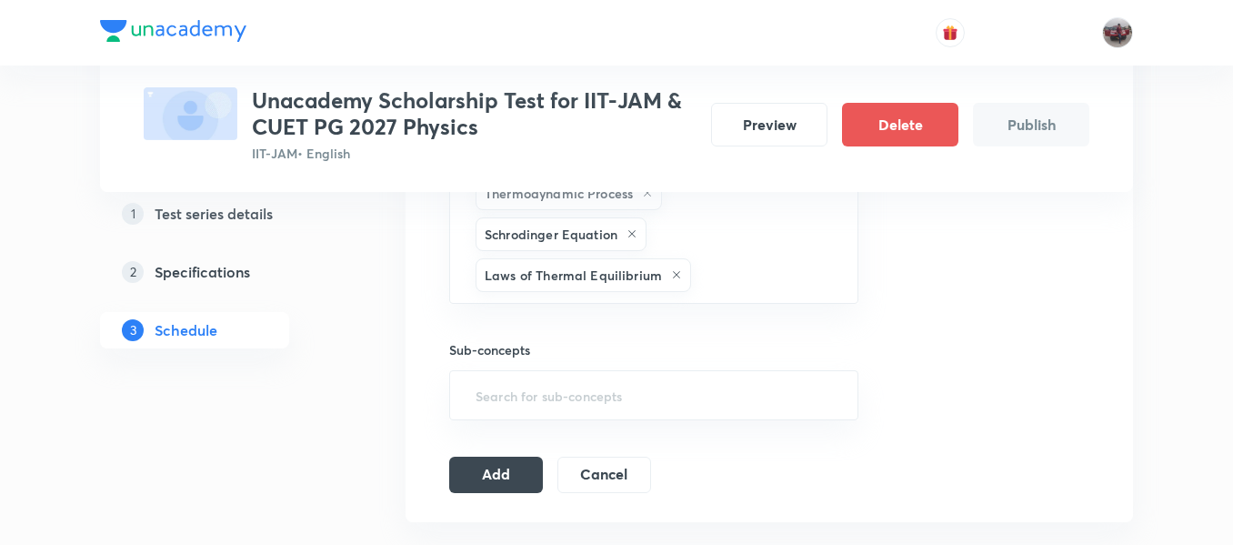
scroll to position [1370, 0]
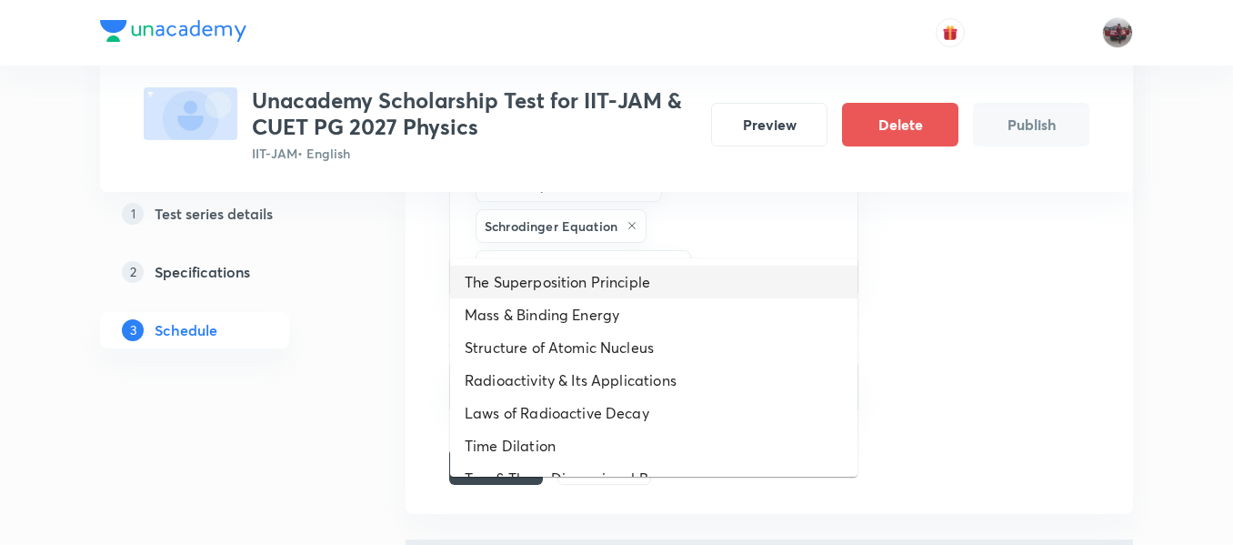
drag, startPoint x: 731, startPoint y: 224, endPoint x: 642, endPoint y: 295, distance: 113.9
click at [642, 295] on li "The Superposition Principle" at bounding box center [653, 282] width 407 height 33
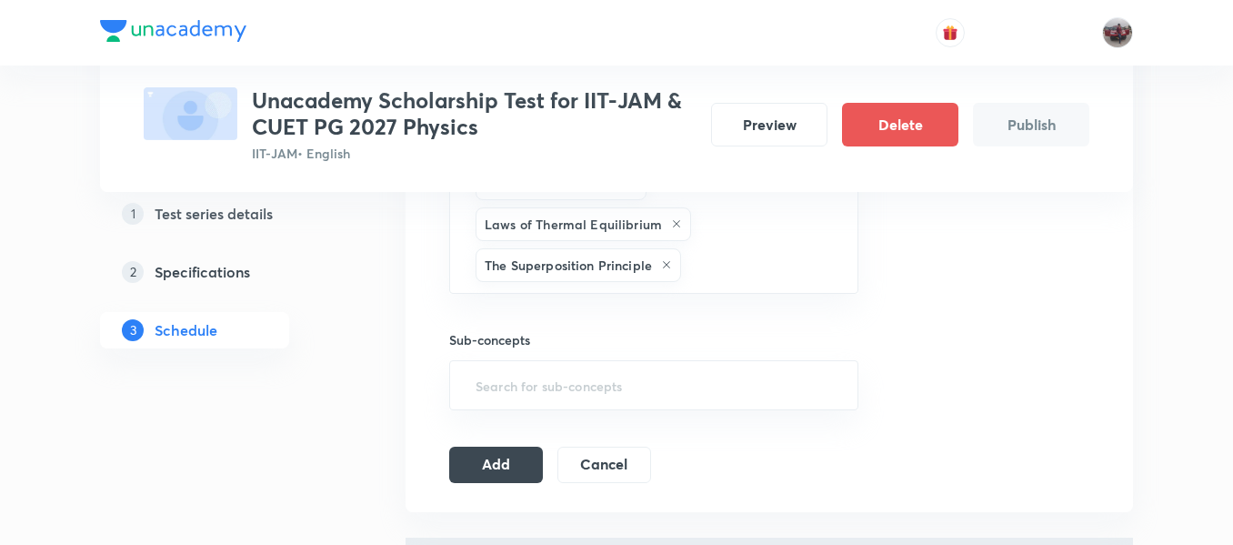
scroll to position [1414, 0]
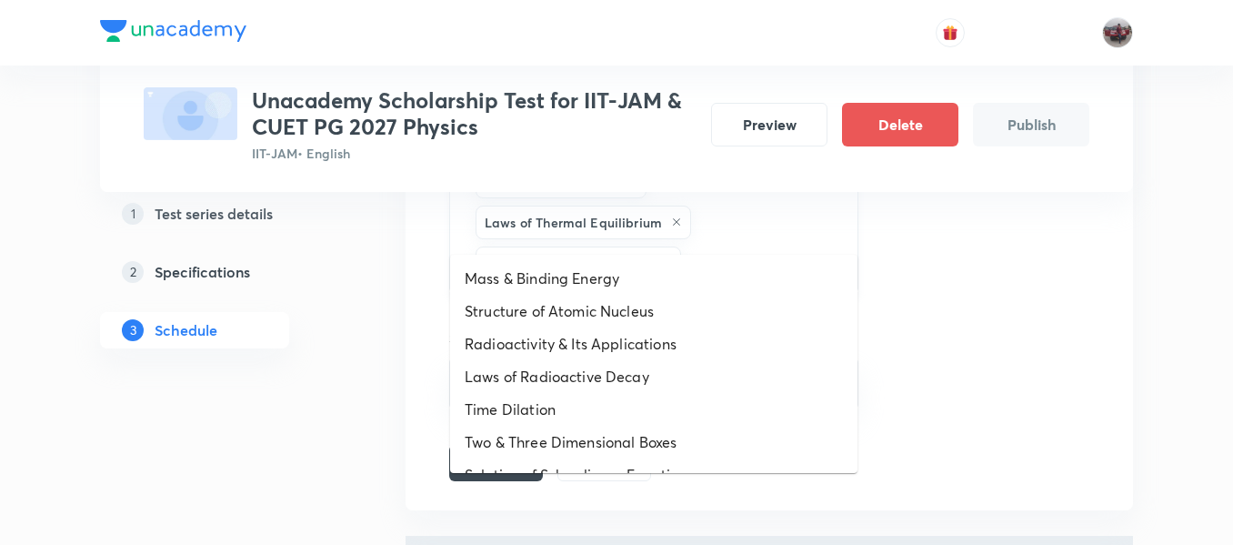
click at [733, 246] on input "text" at bounding box center [760, 263] width 151 height 34
click at [657, 288] on li "Mass & Binding Energy" at bounding box center [653, 278] width 407 height 33
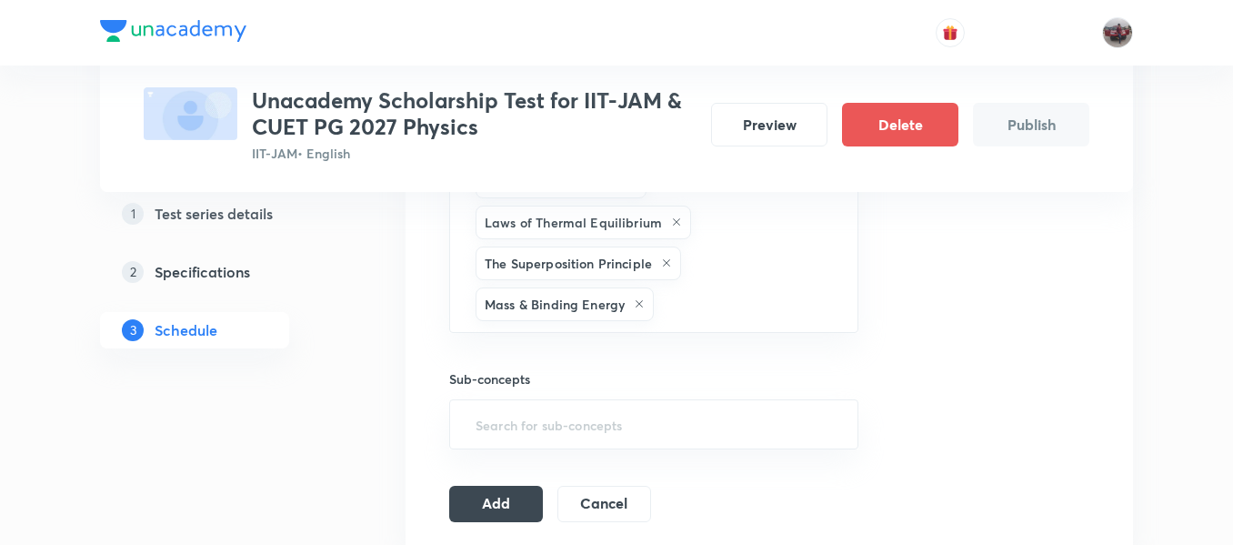
scroll to position [1449, 0]
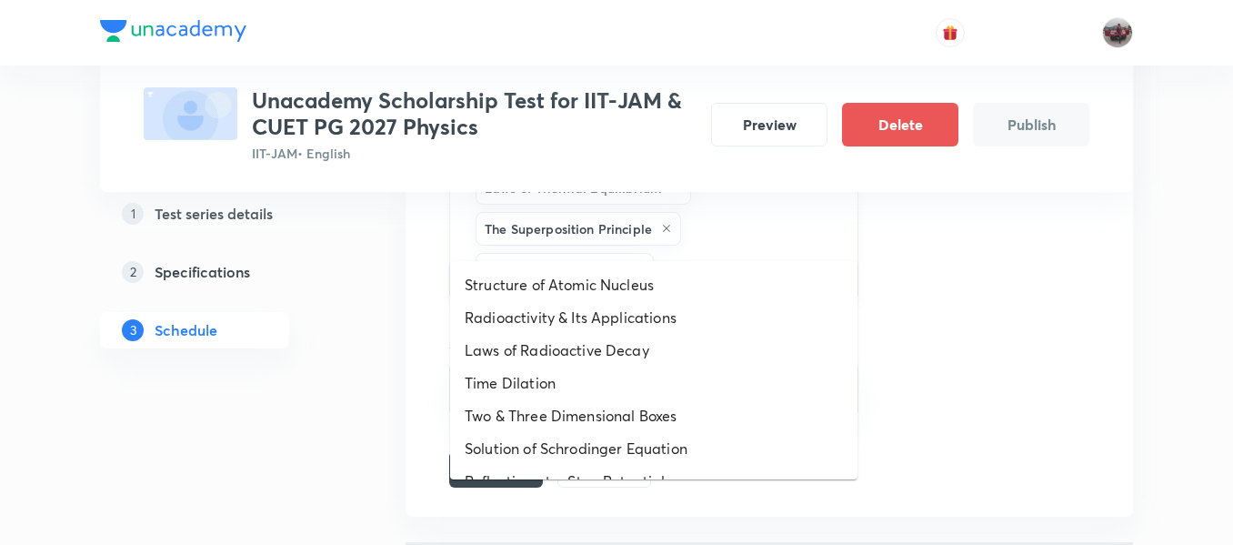
click at [705, 253] on input "text" at bounding box center [747, 270] width 178 height 34
click at [606, 309] on li "Radioactivity & Its Applications" at bounding box center [653, 317] width 407 height 33
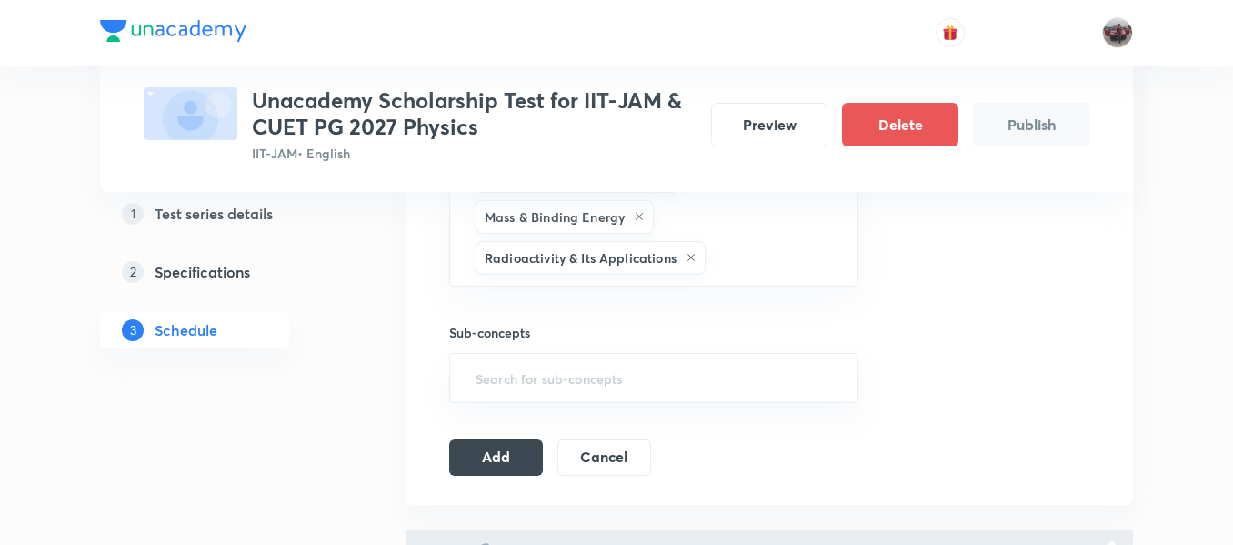
scroll to position [1504, 0]
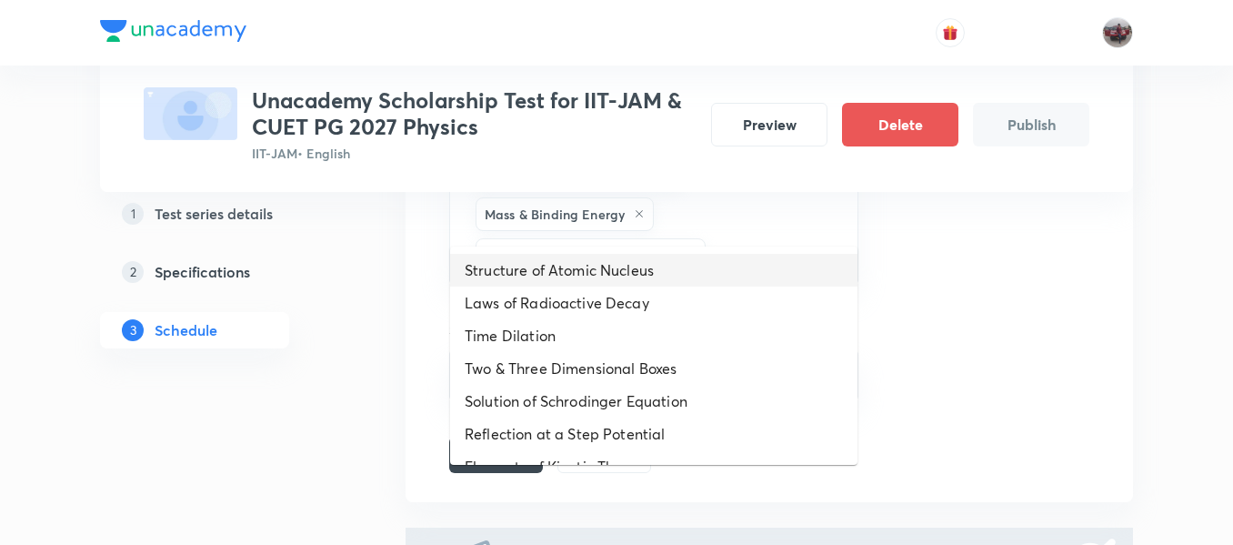
drag, startPoint x: 737, startPoint y: 226, endPoint x: 664, endPoint y: 296, distance: 101.0
click at [664, 296] on li "Laws of Radioactive Decay" at bounding box center [653, 303] width 407 height 33
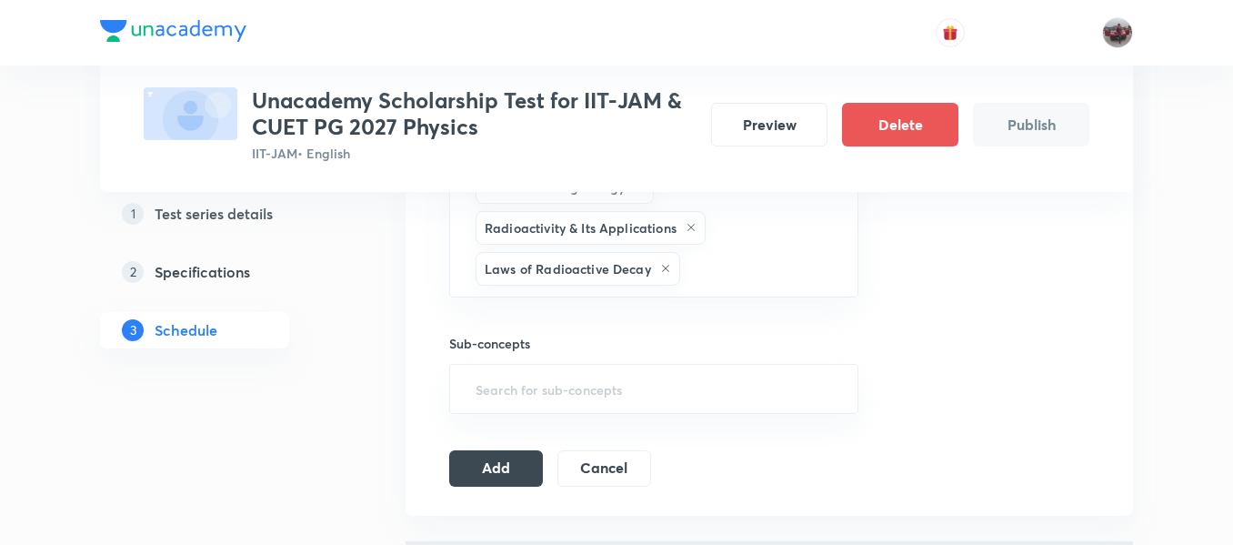
scroll to position [1536, 0]
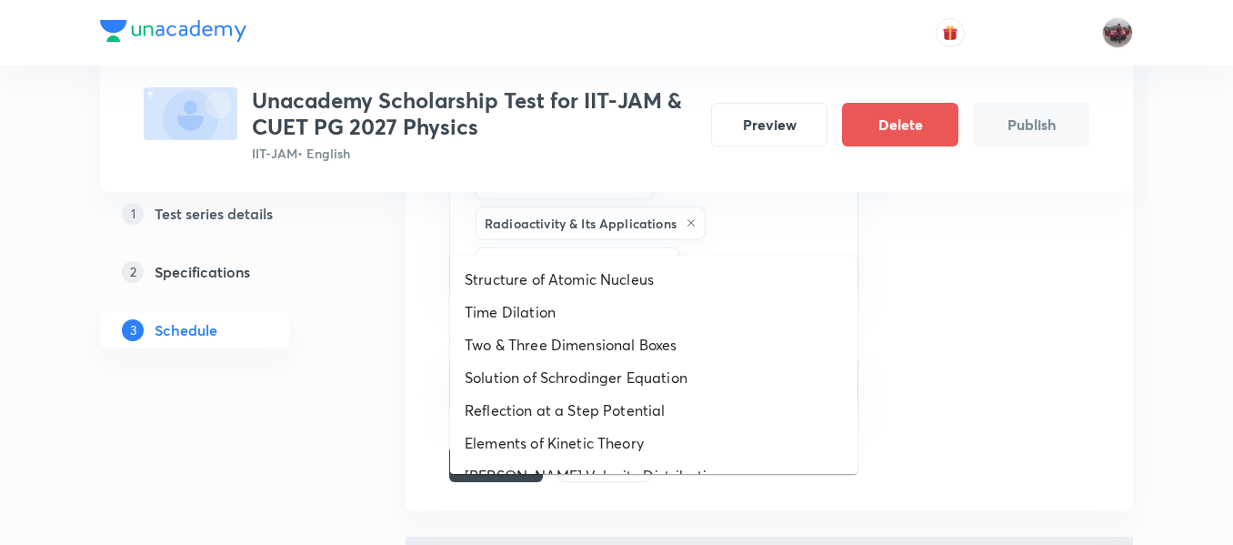
drag, startPoint x: 721, startPoint y: 212, endPoint x: 640, endPoint y: 301, distance: 120.4
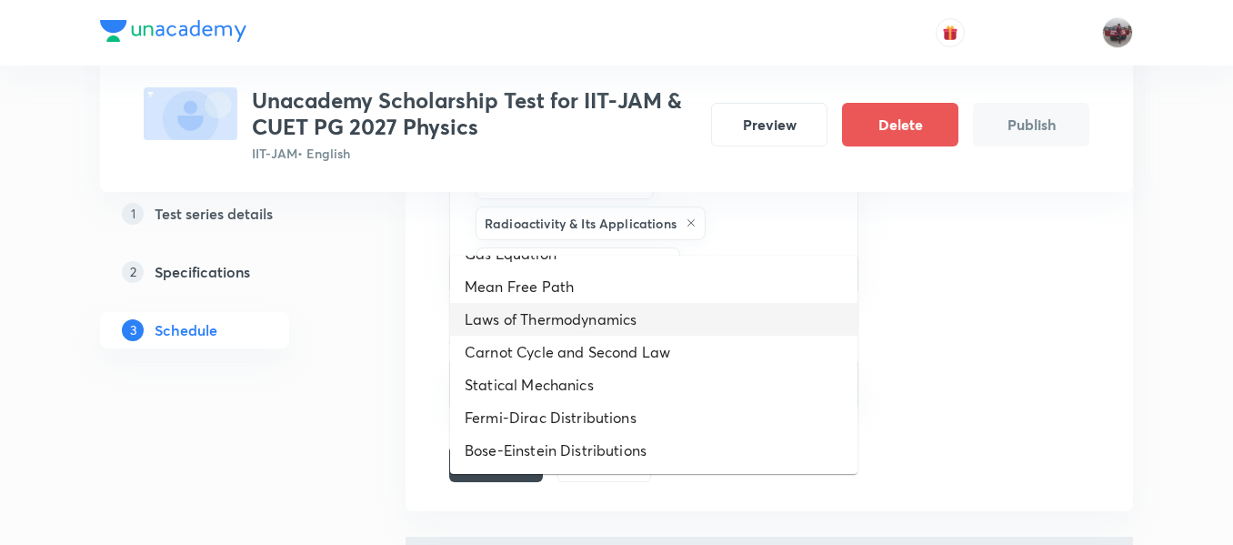
click at [610, 309] on li "Laws of Thermodynamics" at bounding box center [653, 319] width 407 height 33
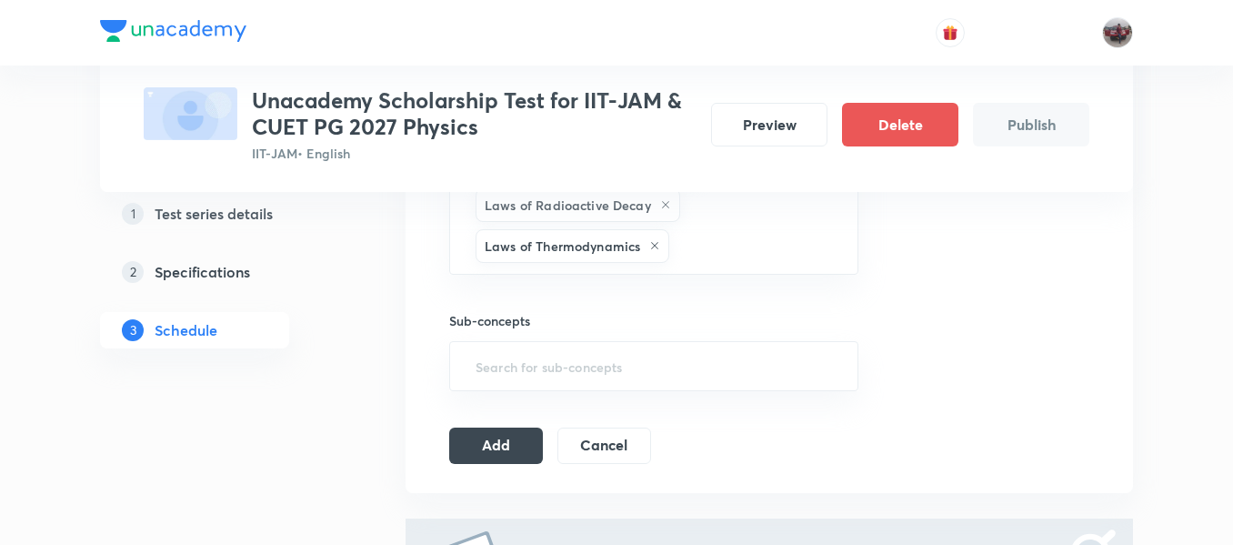
scroll to position [1596, 0]
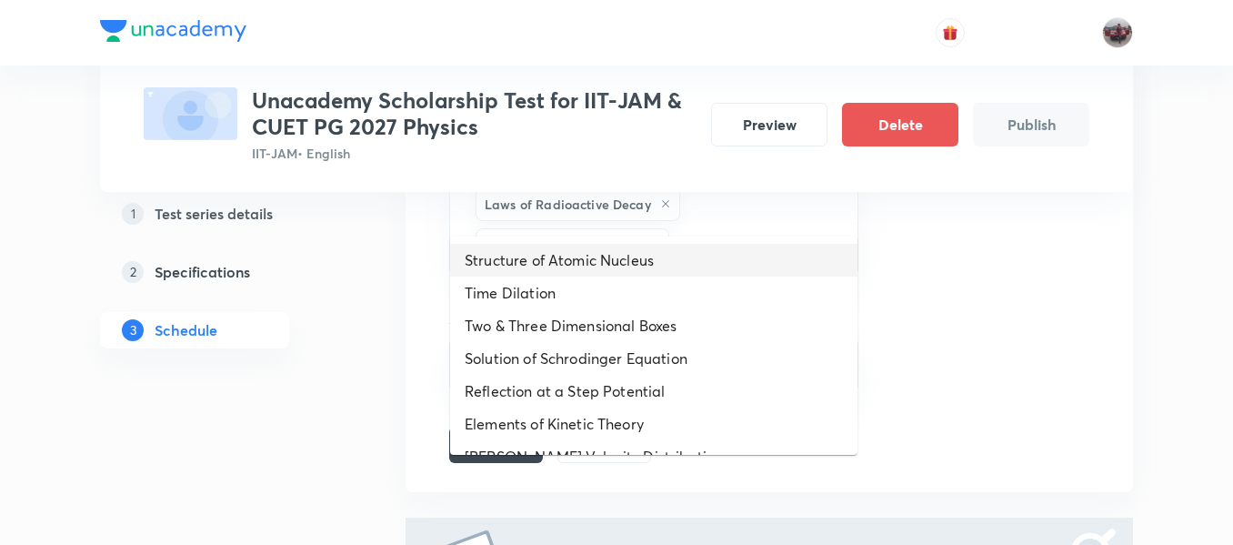
drag, startPoint x: 747, startPoint y: 210, endPoint x: 660, endPoint y: 270, distance: 105.2
click at [660, 270] on li "Structure of Atomic Nucleus" at bounding box center [653, 260] width 407 height 33
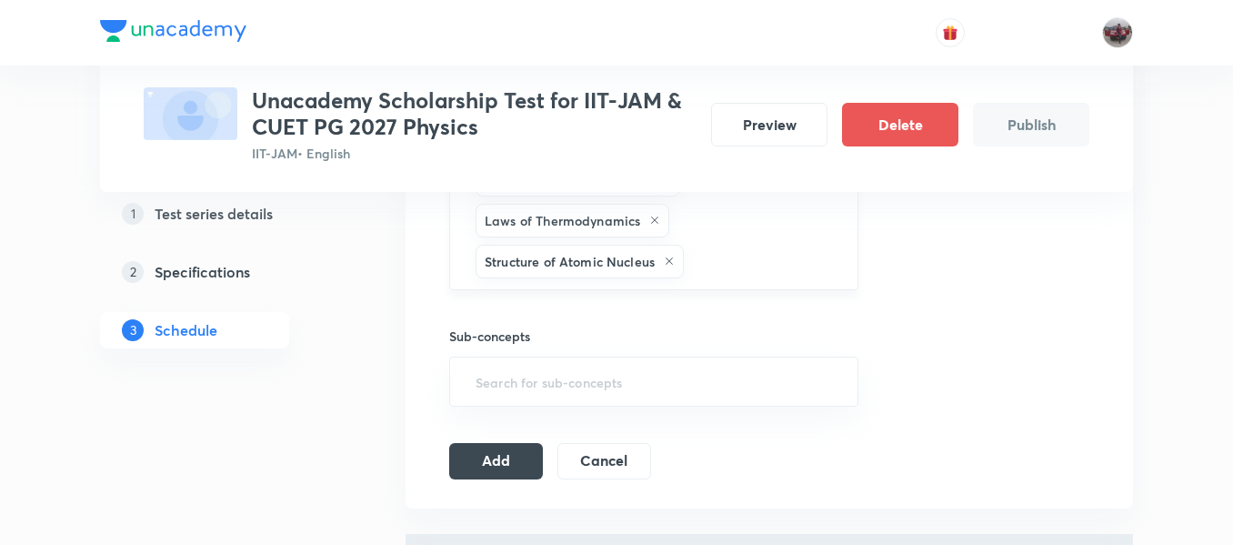
scroll to position [1626, 0]
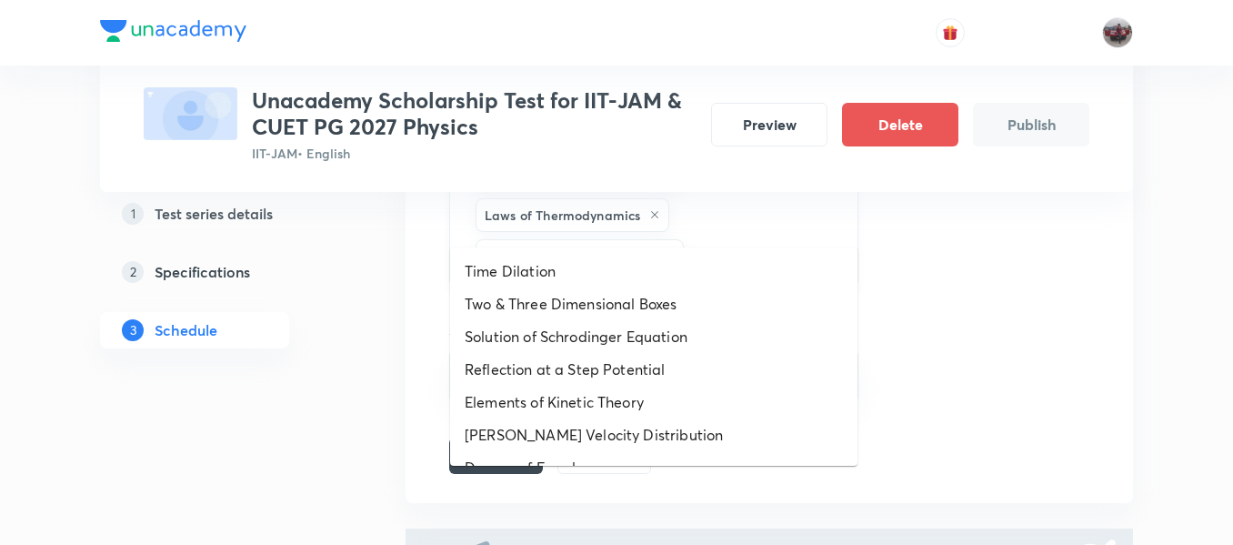
click at [719, 239] on input "text" at bounding box center [762, 256] width 148 height 34
click at [666, 256] on li "Time Dilation" at bounding box center [653, 271] width 407 height 33
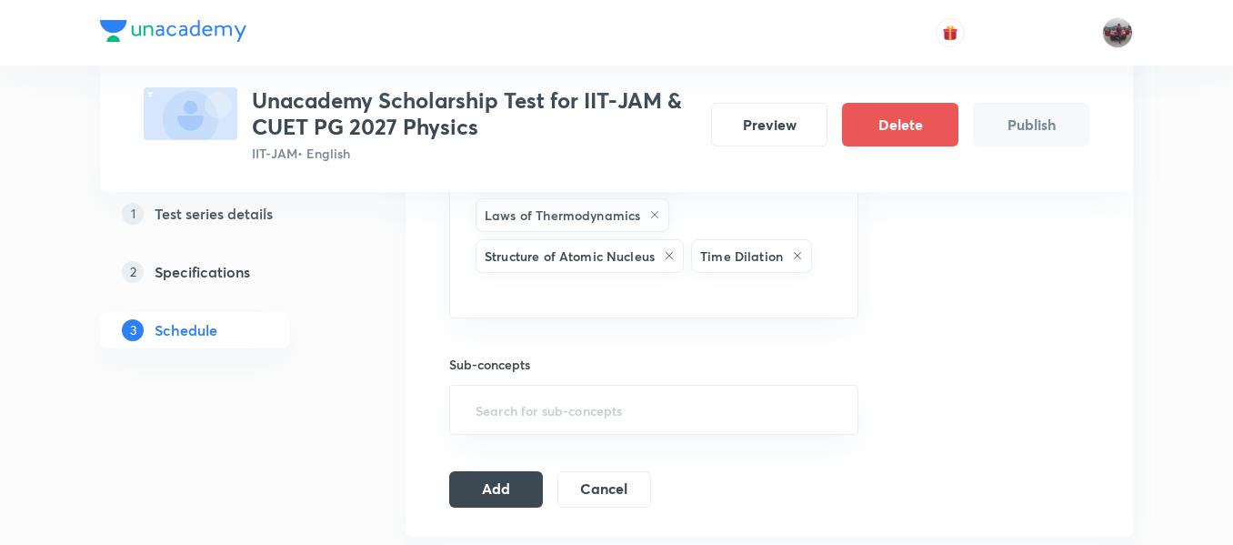
scroll to position [1669, 0]
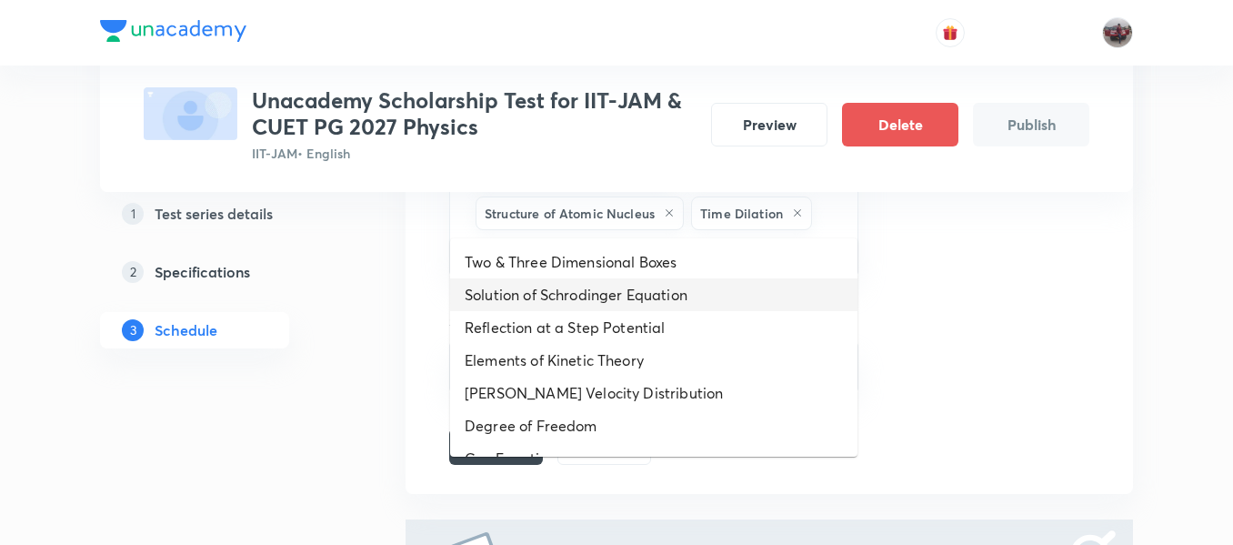
drag, startPoint x: 589, startPoint y: 207, endPoint x: 582, endPoint y: 283, distance: 75.8
click at [582, 283] on li "Solution of Schrodinger Equation" at bounding box center [653, 294] width 407 height 33
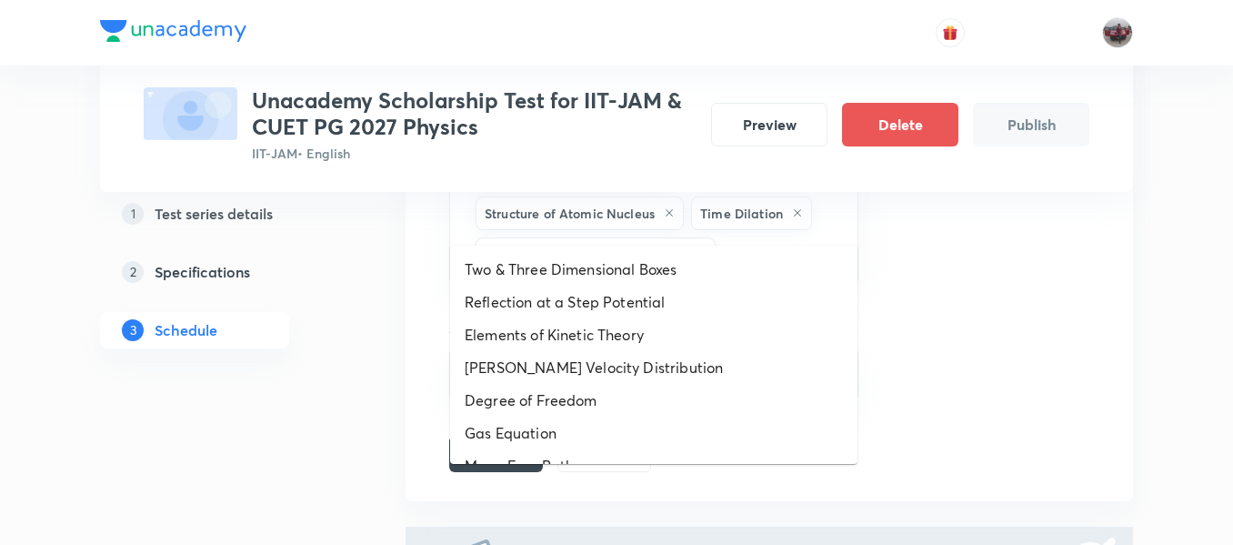
drag, startPoint x: 753, startPoint y: 216, endPoint x: 638, endPoint y: 271, distance: 127.8
click at [638, 271] on li "Two & Three Dimensional Boxes" at bounding box center [653, 269] width 407 height 33
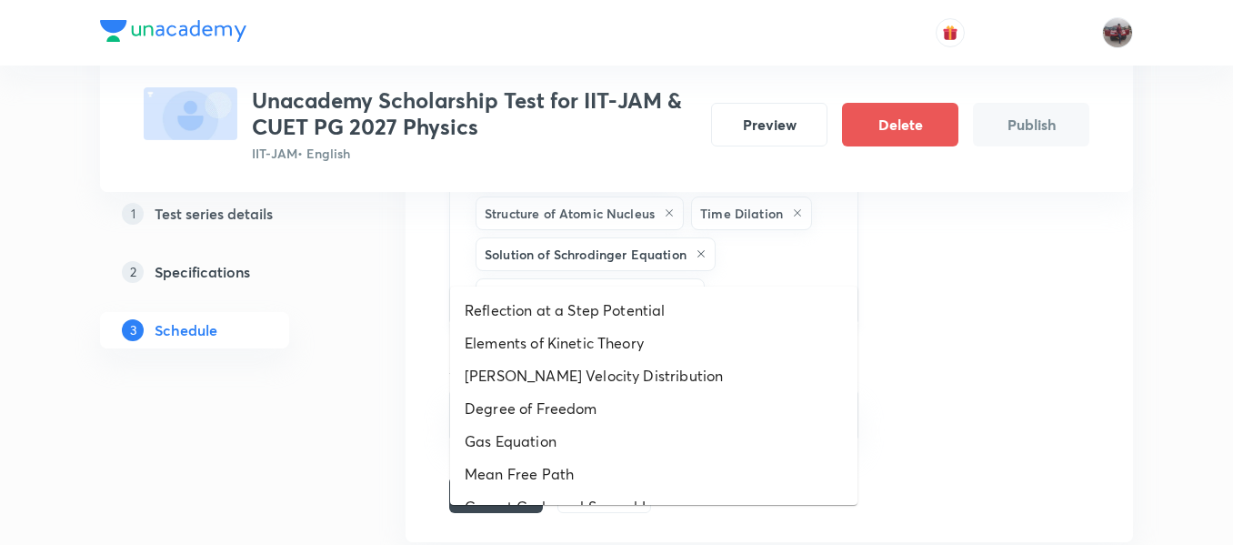
click at [744, 278] on input "text" at bounding box center [772, 295] width 127 height 34
click at [662, 312] on li "Reflection at a Step Potential" at bounding box center [653, 310] width 407 height 33
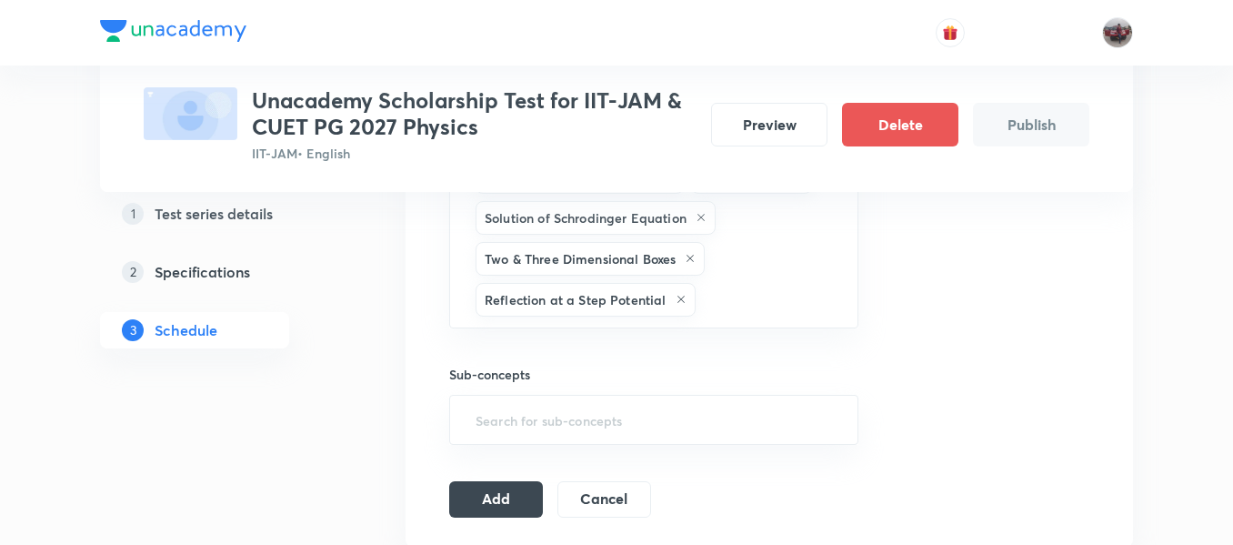
scroll to position [1709, 0]
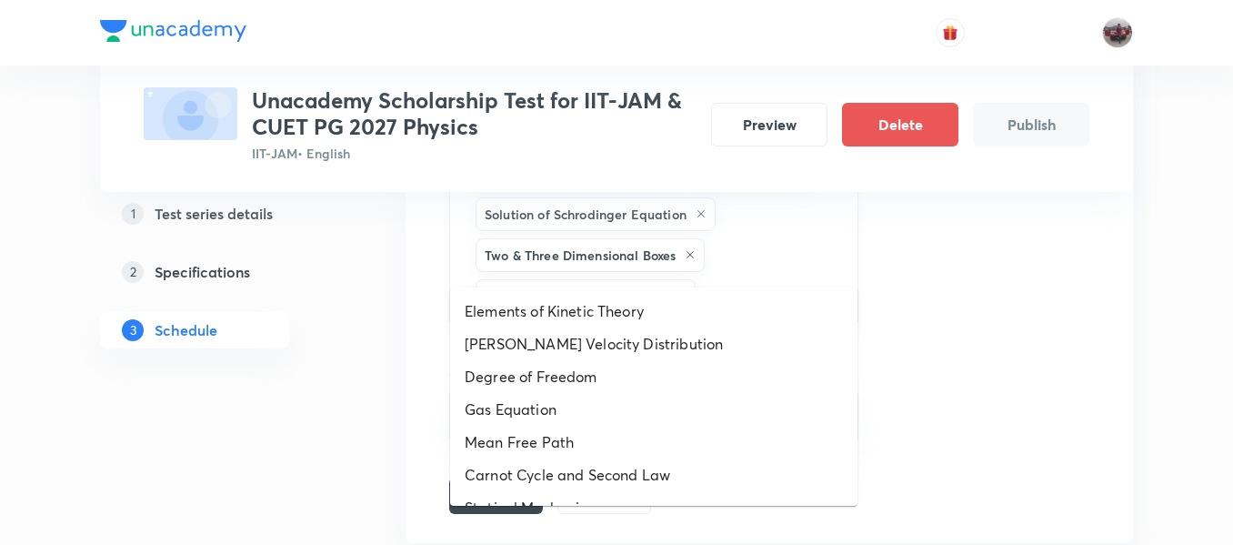
click at [716, 279] on input "text" at bounding box center [767, 296] width 136 height 34
click at [695, 298] on li "Elements of Kinetic Theory" at bounding box center [653, 311] width 407 height 33
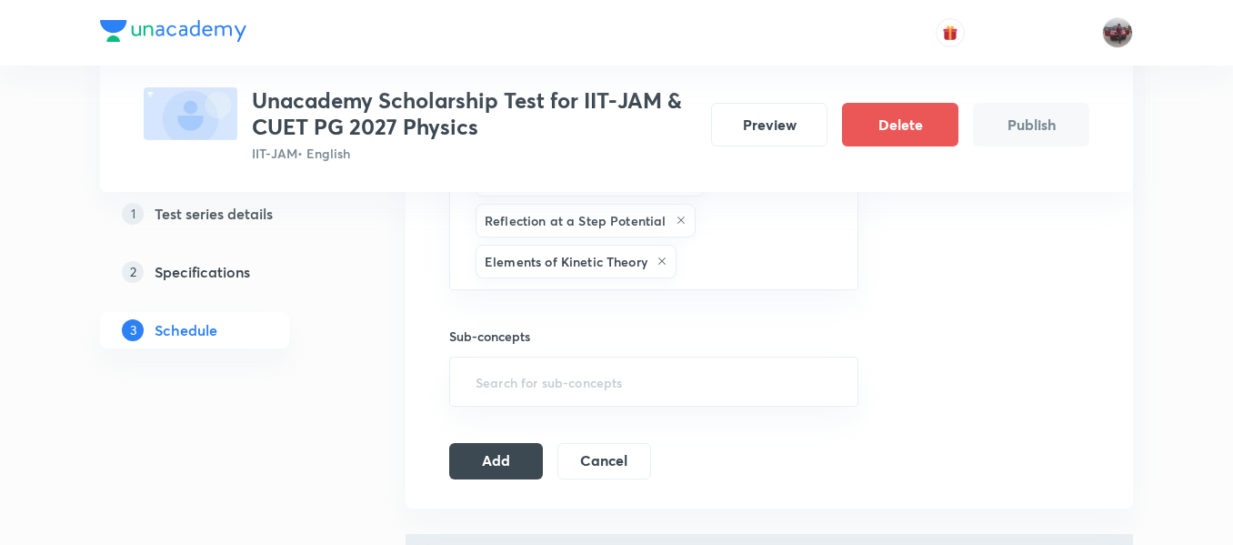
scroll to position [1797, 0]
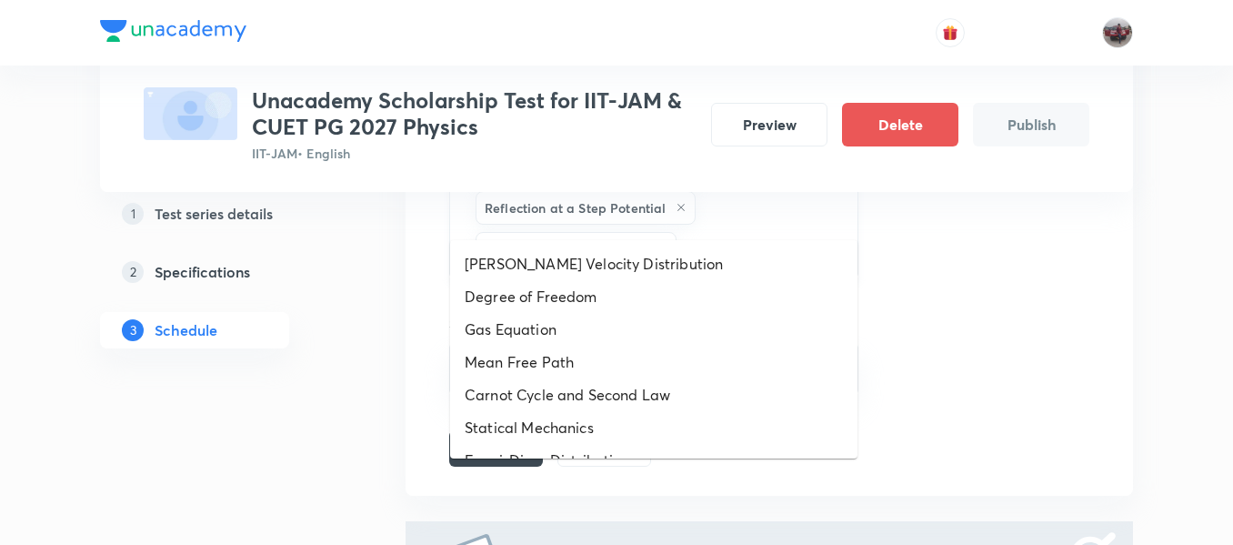
click at [732, 232] on input "text" at bounding box center [758, 249] width 156 height 34
click at [682, 266] on li "Maxwell Velocity Distribution" at bounding box center [653, 263] width 407 height 33
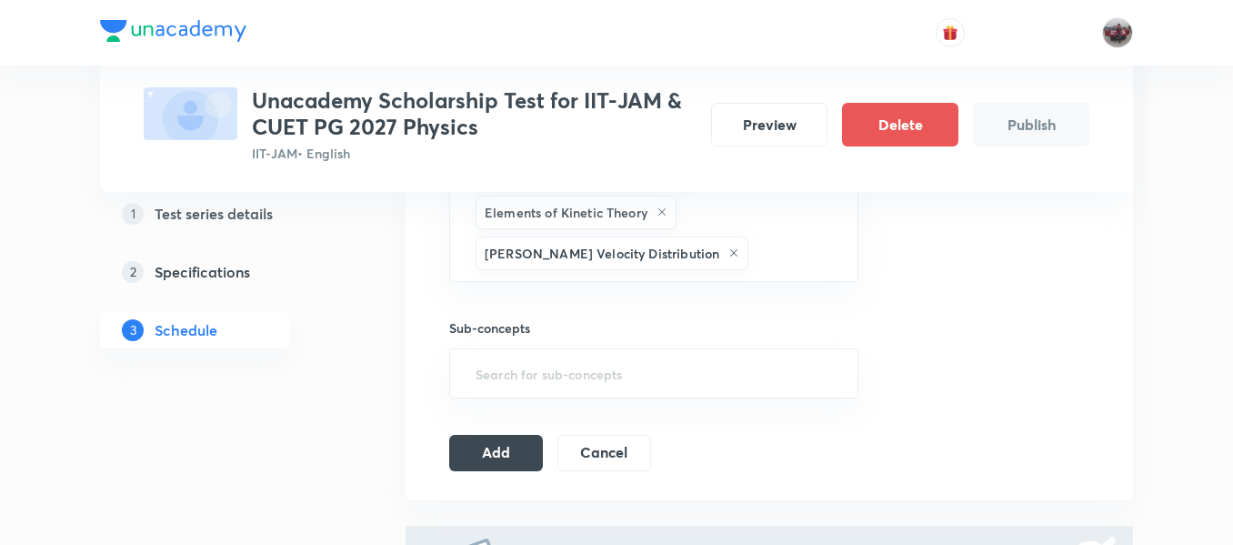
scroll to position [1839, 0]
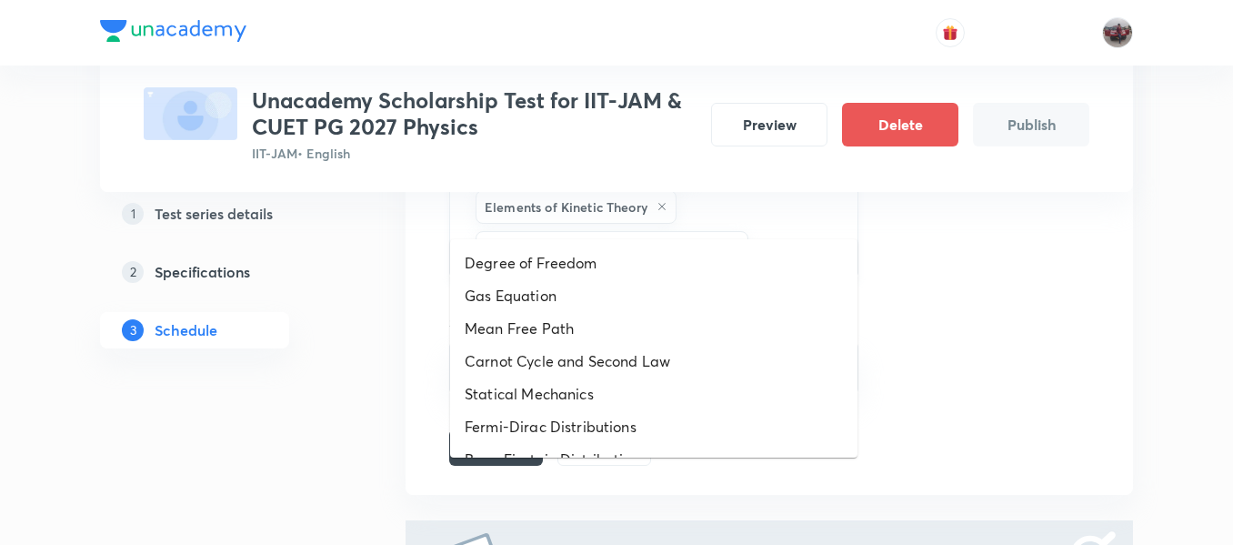
click at [752, 231] on input "text" at bounding box center [794, 248] width 84 height 34
click at [674, 259] on li "Degree of Freedom" at bounding box center [653, 262] width 407 height 33
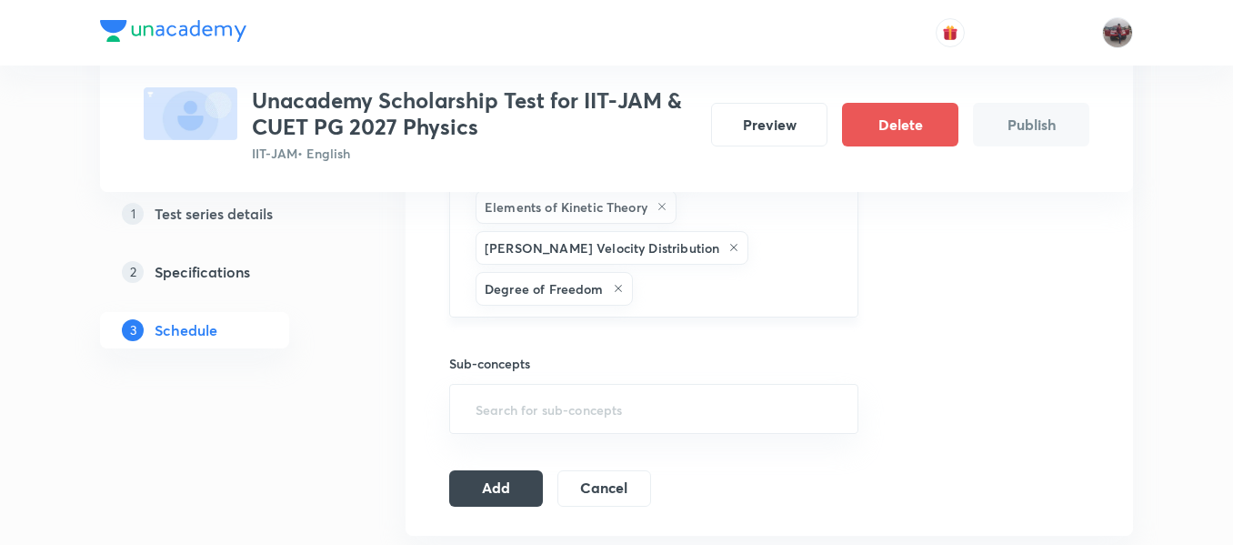
click at [733, 272] on input "text" at bounding box center [736, 289] width 199 height 34
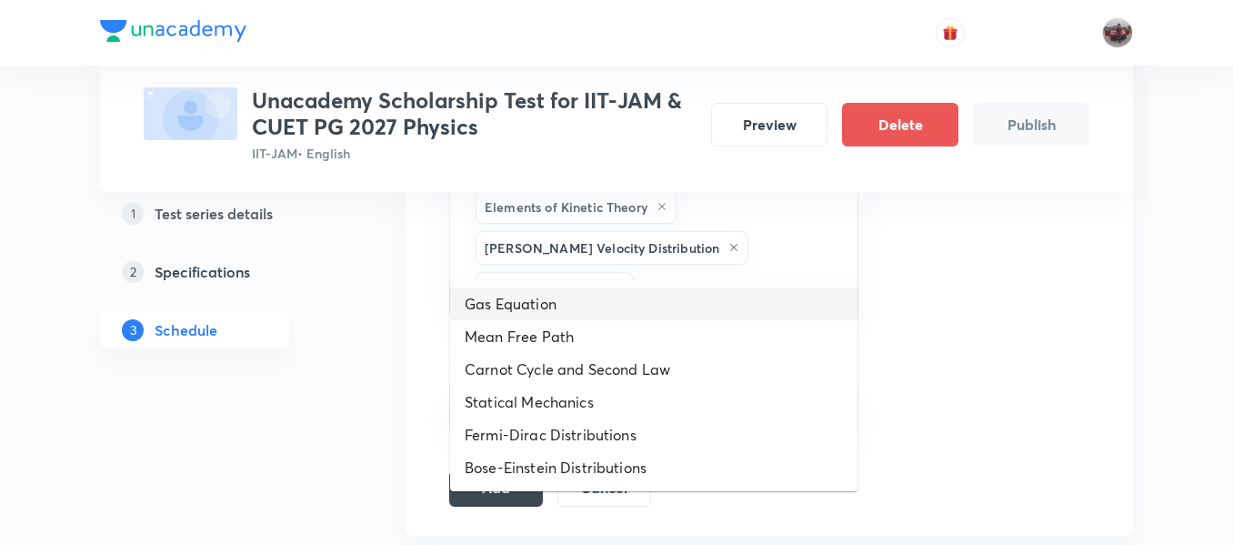
click at [655, 308] on li "Gas Equation" at bounding box center [653, 303] width 407 height 33
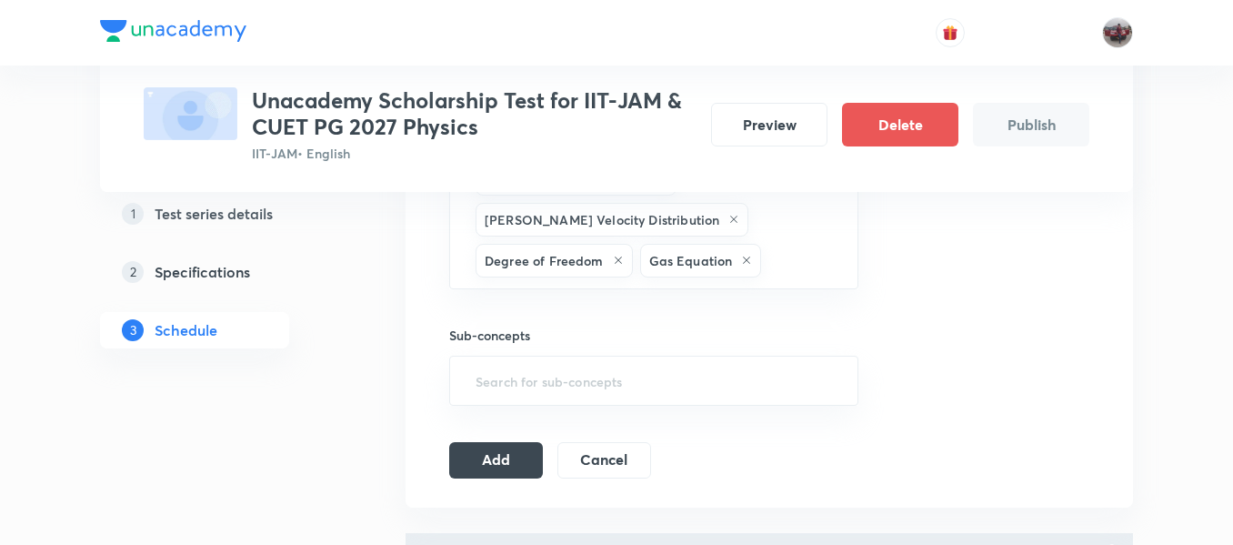
scroll to position [1868, 0]
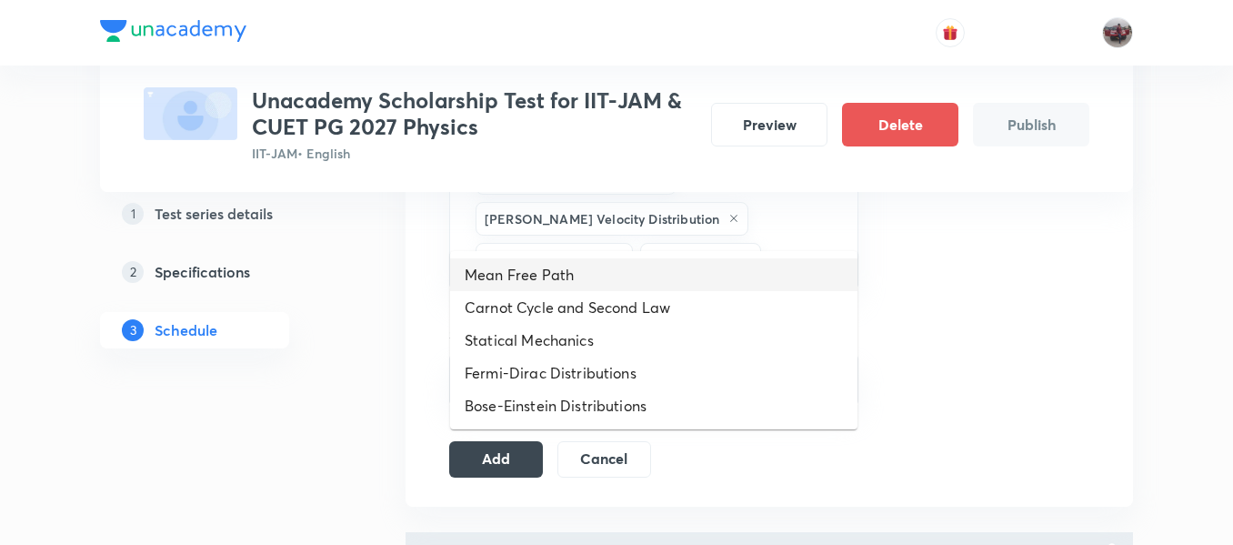
drag, startPoint x: 789, startPoint y: 218, endPoint x: 662, endPoint y: 283, distance: 142.0
click at [662, 283] on li "Mean Free Path" at bounding box center [653, 274] width 407 height 33
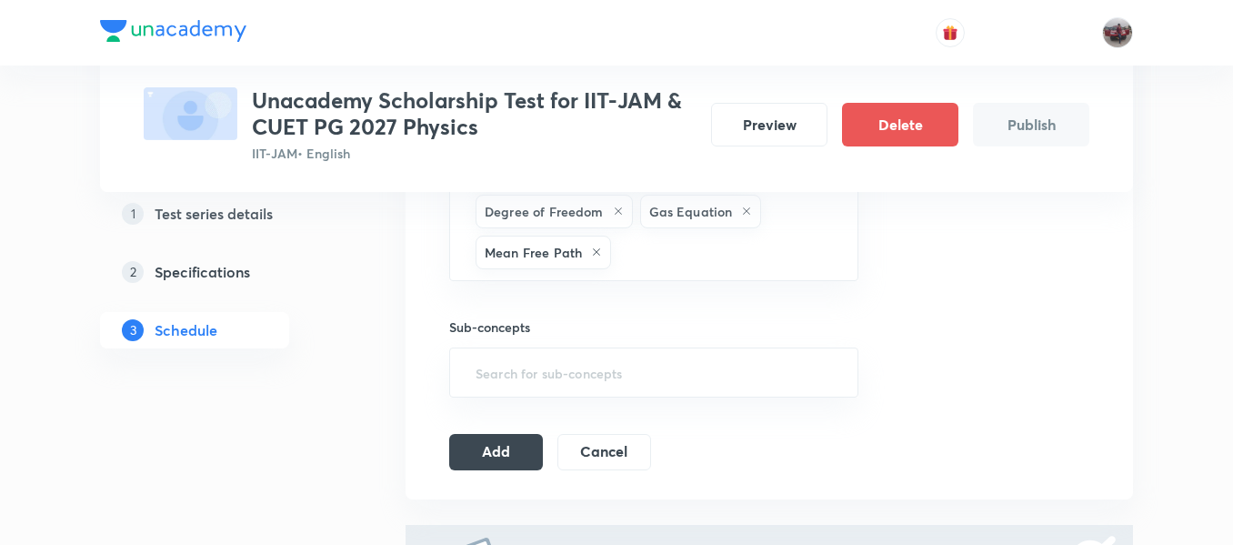
scroll to position [1918, 0]
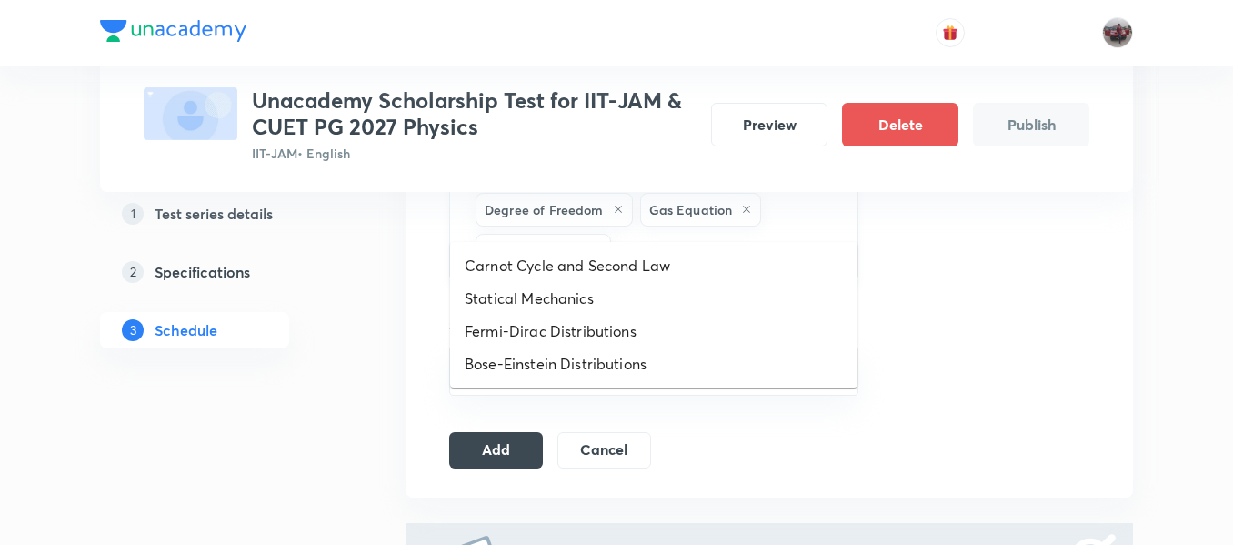
click at [684, 234] on input "text" at bounding box center [725, 251] width 221 height 34
click at [641, 273] on li "Carnot Cycle and Second Law" at bounding box center [653, 265] width 407 height 33
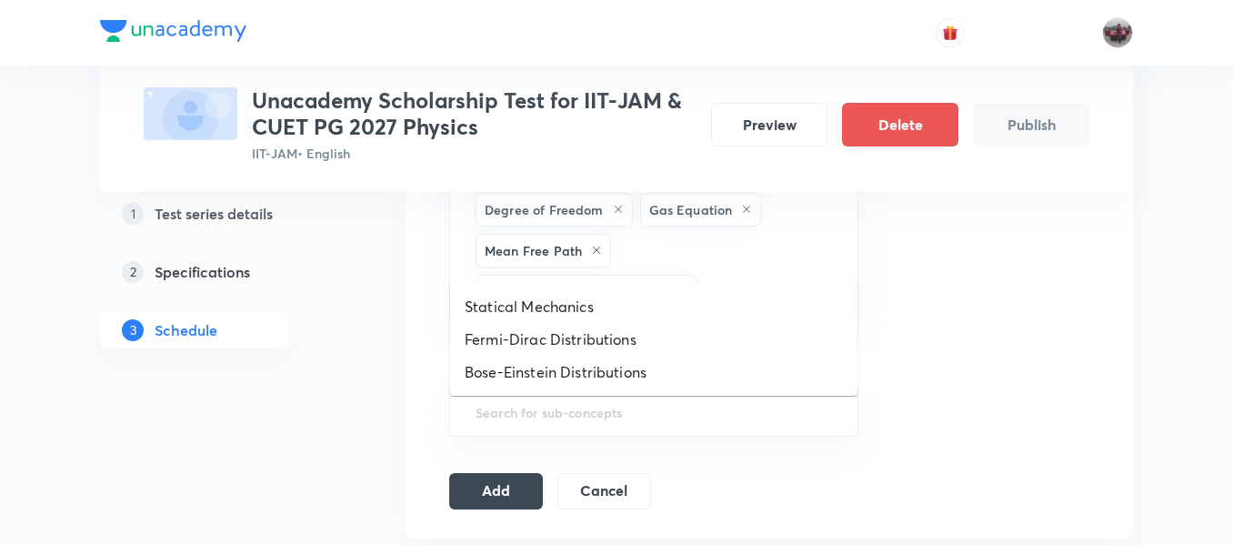
drag, startPoint x: 723, startPoint y: 250, endPoint x: 650, endPoint y: 301, distance: 88.8
click at [650, 301] on li "Statical Mechanics" at bounding box center [653, 306] width 407 height 33
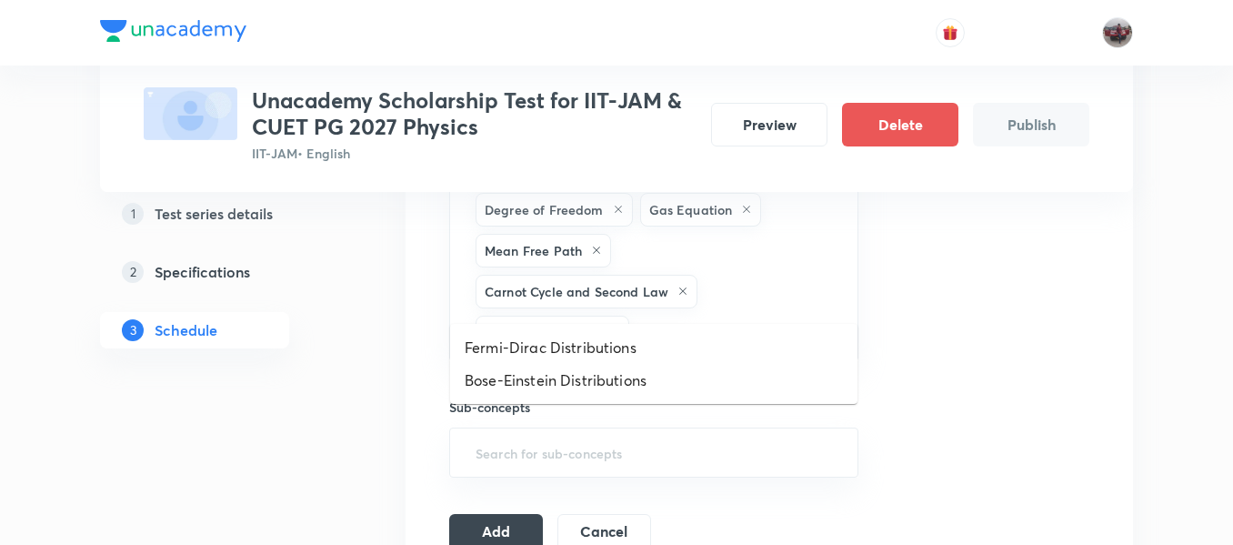
drag, startPoint x: 767, startPoint y: 282, endPoint x: 684, endPoint y: 344, distance: 103.3
click at [684, 344] on li "Fermi-Dirac Distributions" at bounding box center [653, 347] width 407 height 33
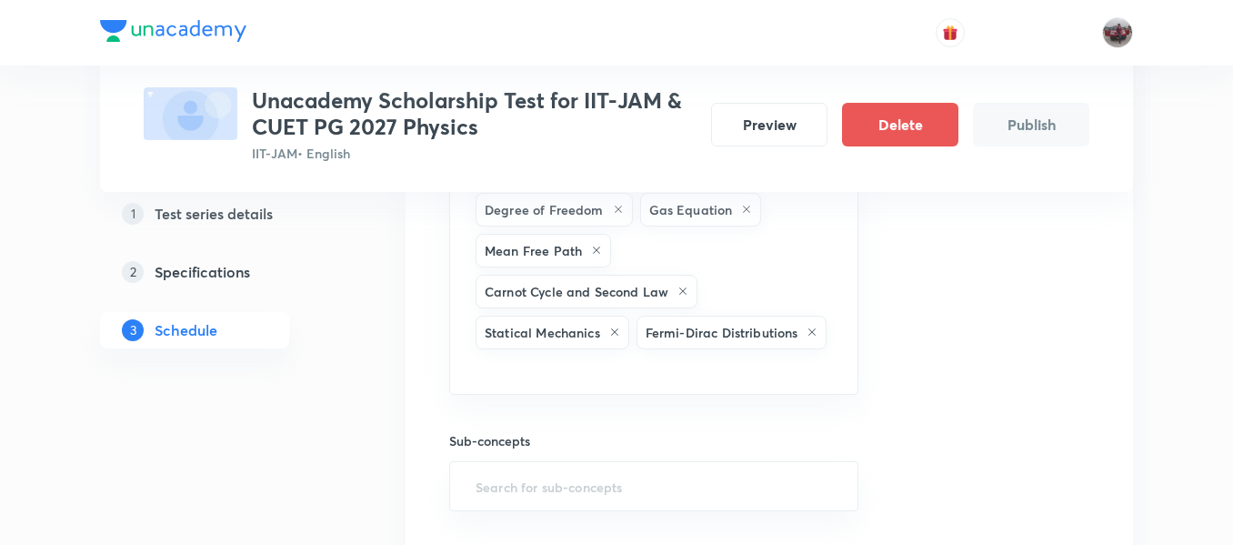
scroll to position [2008, 0]
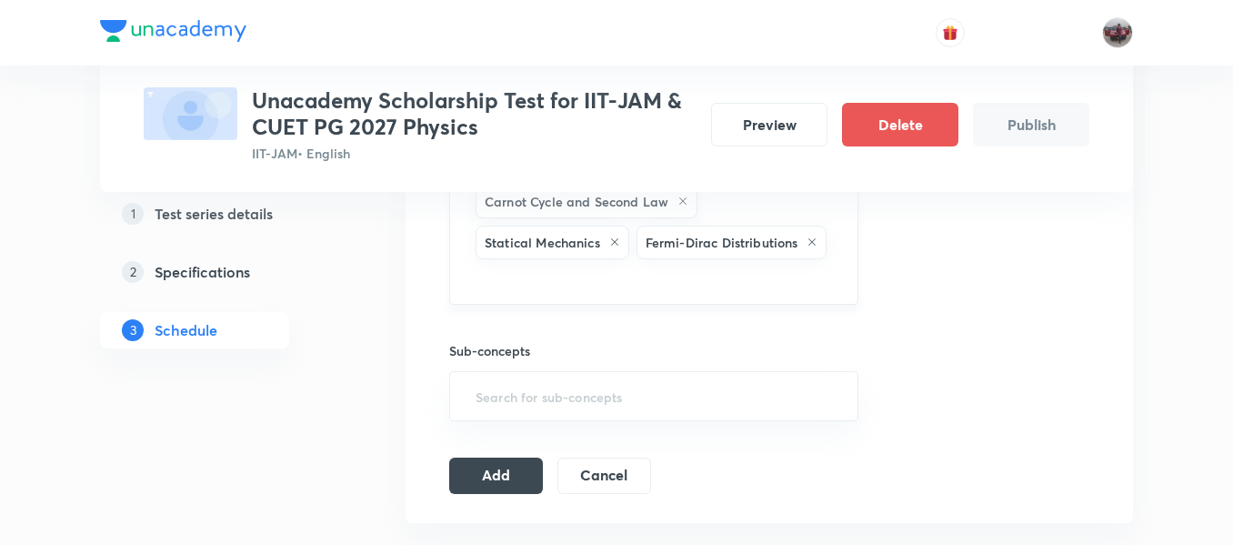
click at [632, 263] on input "text" at bounding box center [654, 280] width 364 height 34
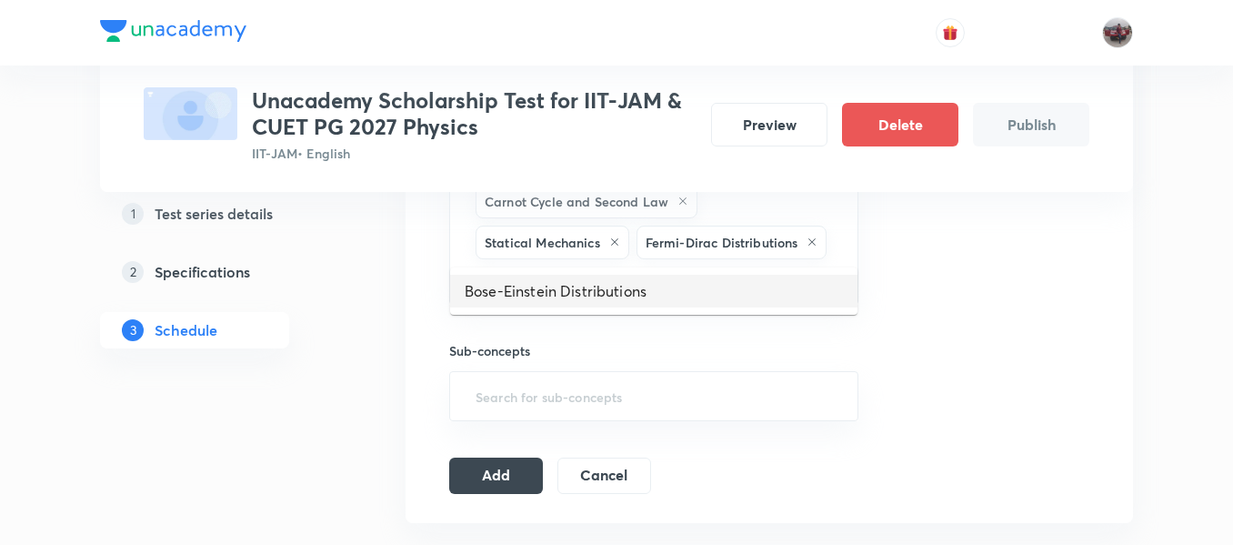
click at [663, 282] on li "Bose-Einstein Distributions" at bounding box center [653, 291] width 407 height 33
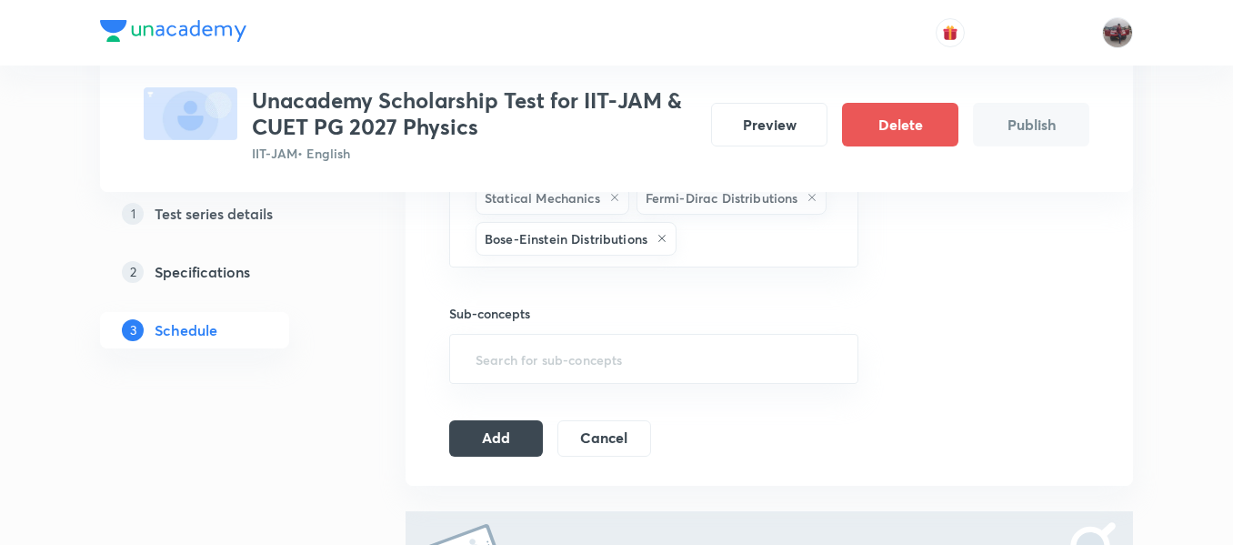
scroll to position [2054, 0]
click at [751, 221] on input "text" at bounding box center [758, 238] width 156 height 34
click at [792, 341] on input "text" at bounding box center [654, 358] width 364 height 34
type input ";"
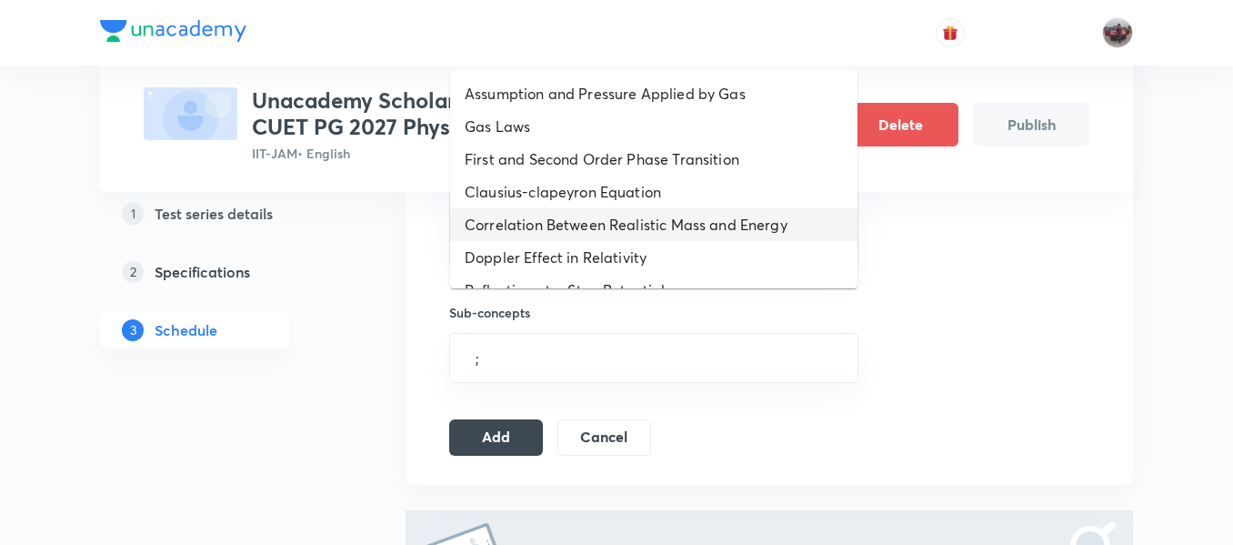
click at [675, 234] on li "Correlation Between Realistic Mass and Energy" at bounding box center [653, 224] width 407 height 33
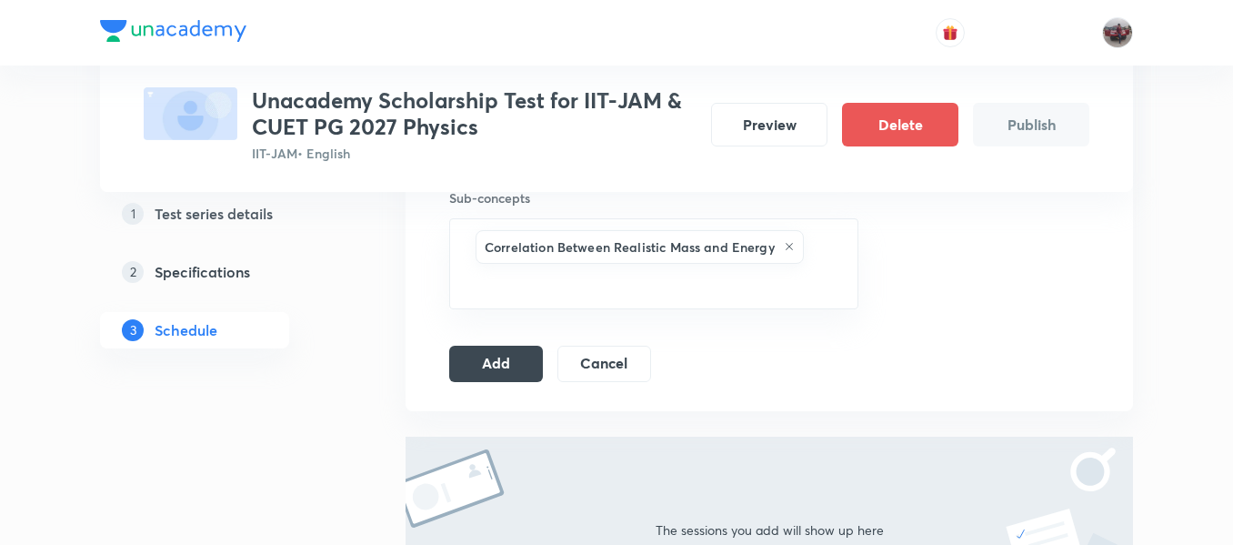
scroll to position [2169, 0]
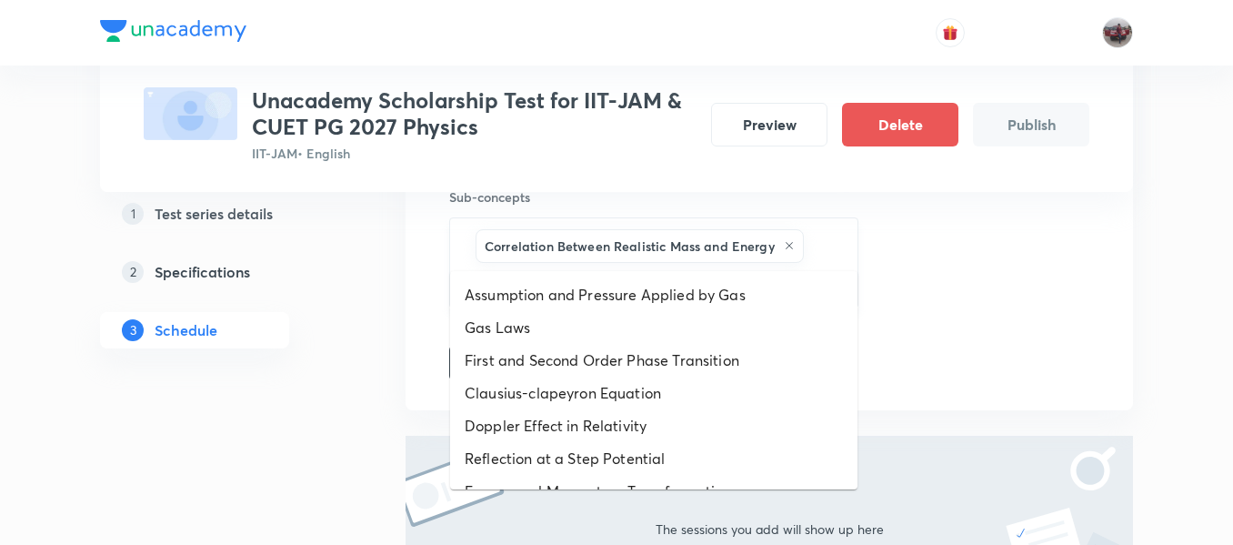
click at [699, 267] on input "text" at bounding box center [654, 284] width 364 height 34
click at [649, 294] on li "Assumption and Pressure Applied by Gas" at bounding box center [653, 294] width 407 height 33
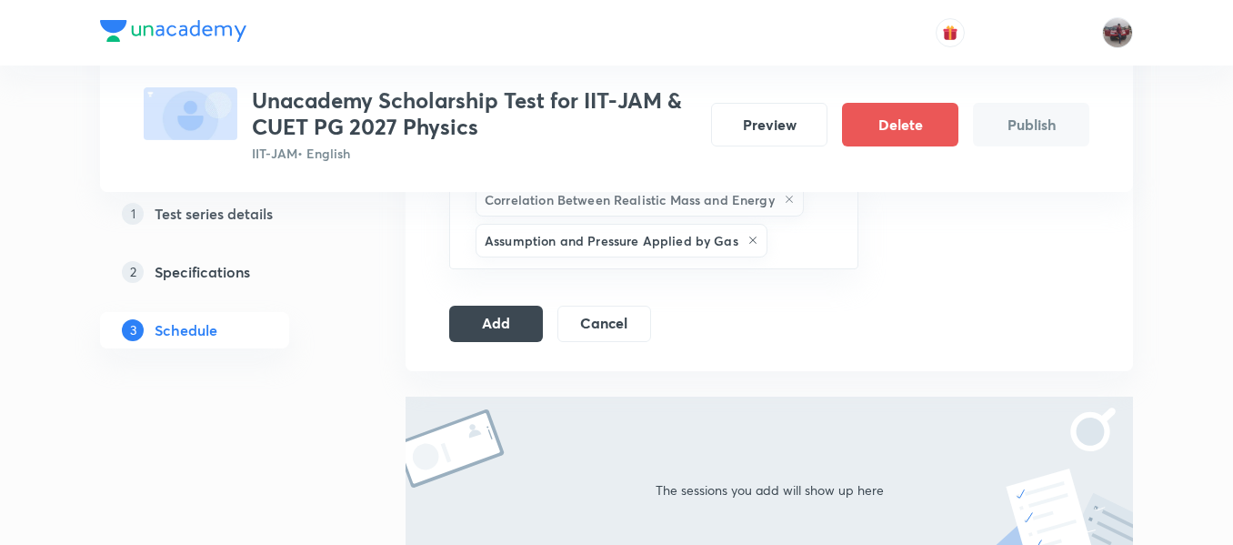
scroll to position [2217, 0]
click at [802, 223] on input "text" at bounding box center [803, 240] width 65 height 34
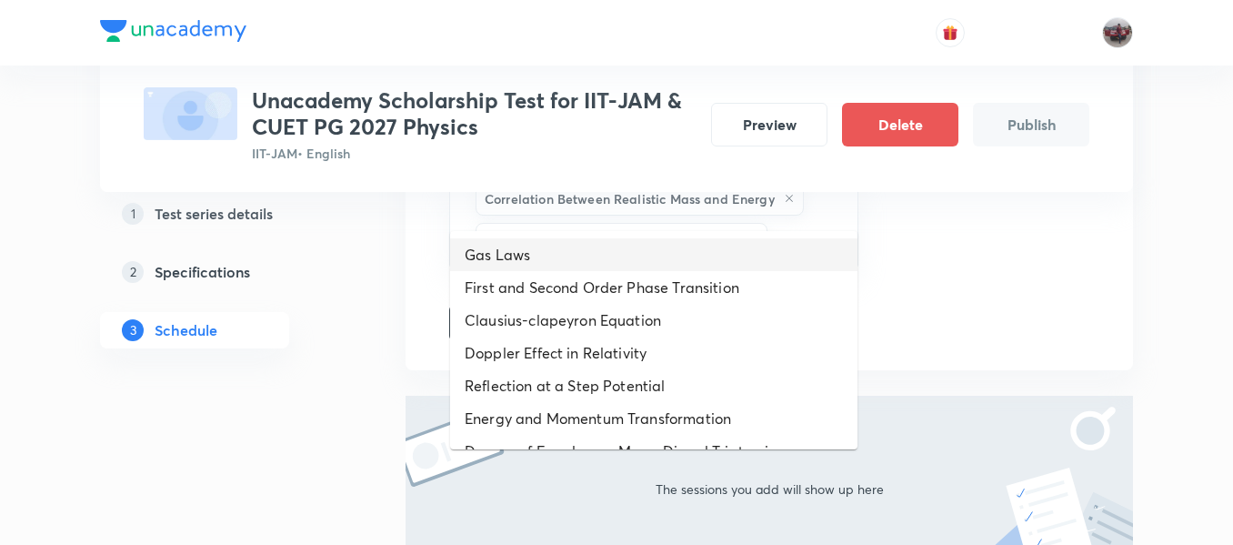
click at [710, 264] on li "Gas Laws" at bounding box center [653, 254] width 407 height 33
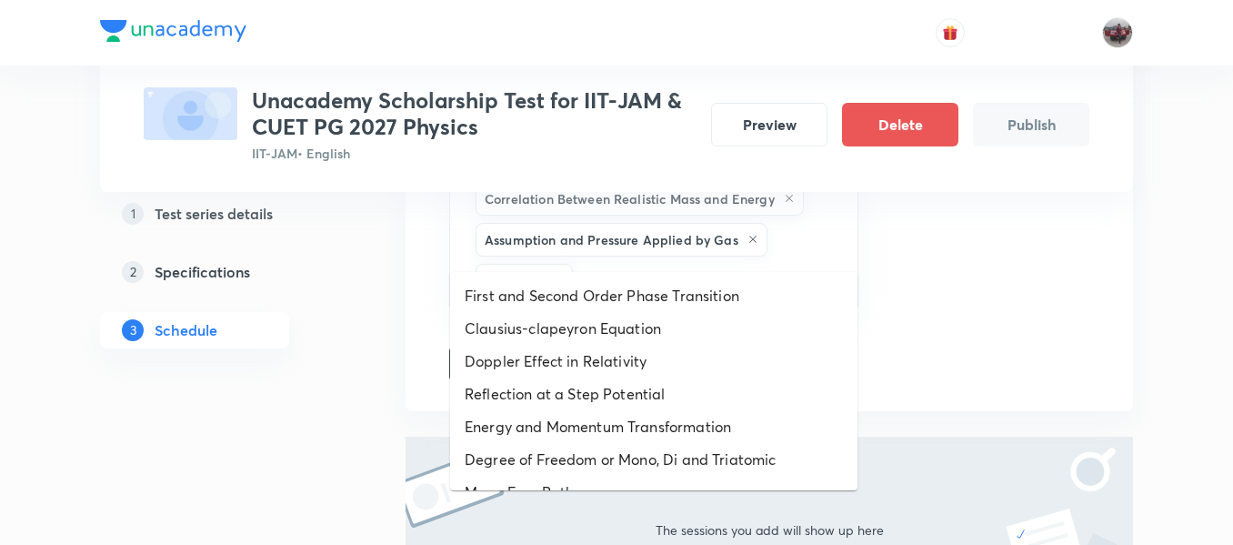
drag, startPoint x: 789, startPoint y: 239, endPoint x: 691, endPoint y: 307, distance: 118.3
click at [691, 307] on li "First and Second Order Phase Transition" at bounding box center [653, 295] width 407 height 33
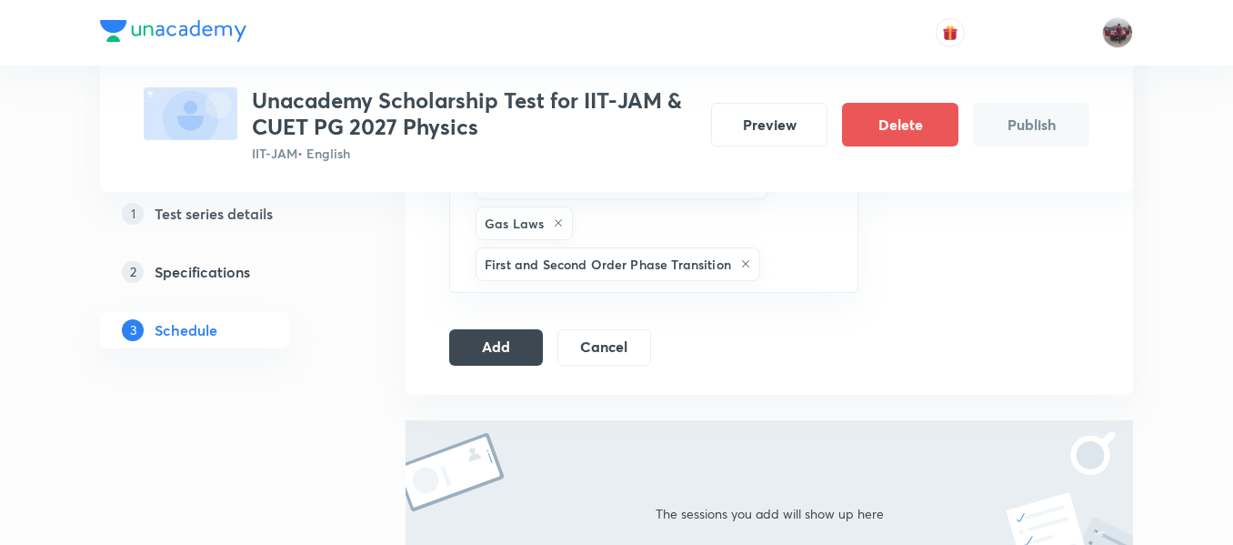
scroll to position [2275, 0]
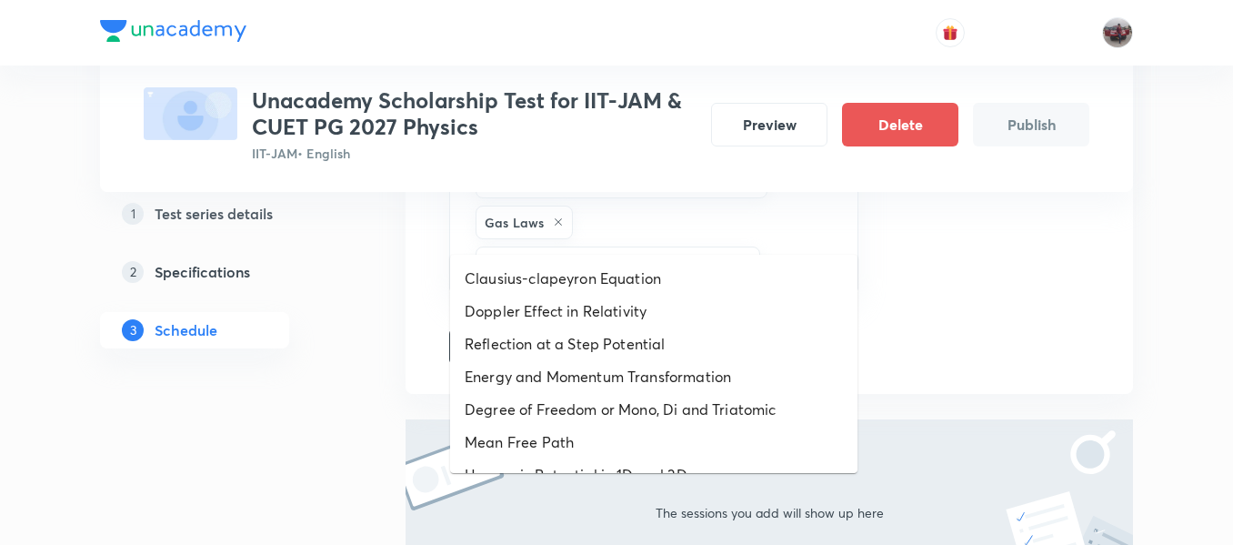
drag, startPoint x: 785, startPoint y: 232, endPoint x: 689, endPoint y: 302, distance: 119.2
click at [689, 302] on li "Doppler Effect in Relativity" at bounding box center [653, 311] width 407 height 33
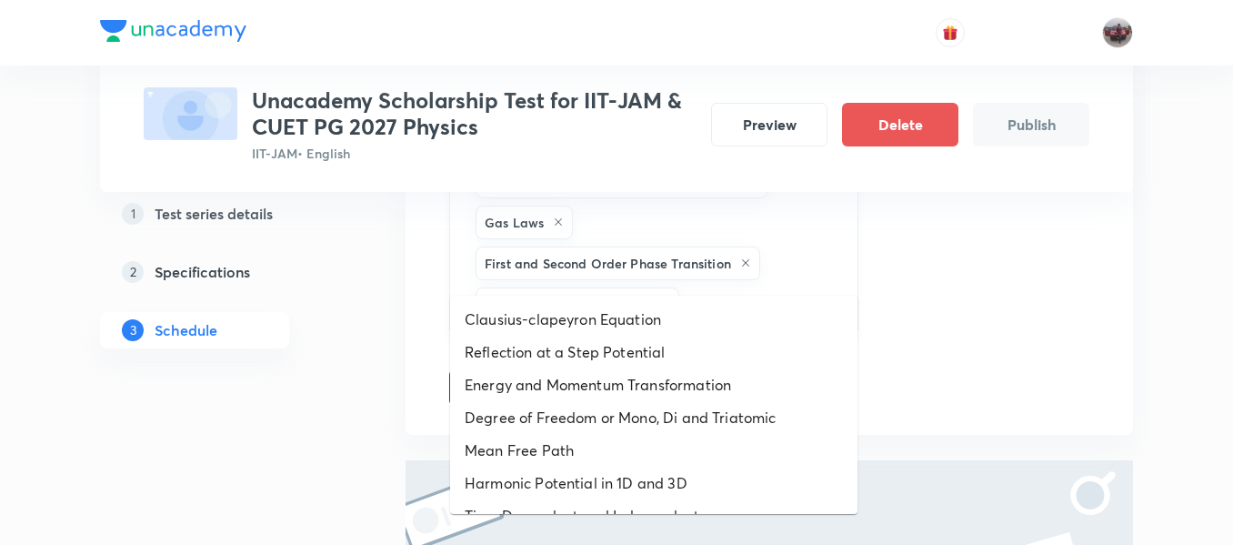
click at [774, 287] on input "text" at bounding box center [759, 304] width 153 height 34
click at [651, 314] on li "Clausius-clapeyron Equation" at bounding box center [653, 319] width 407 height 33
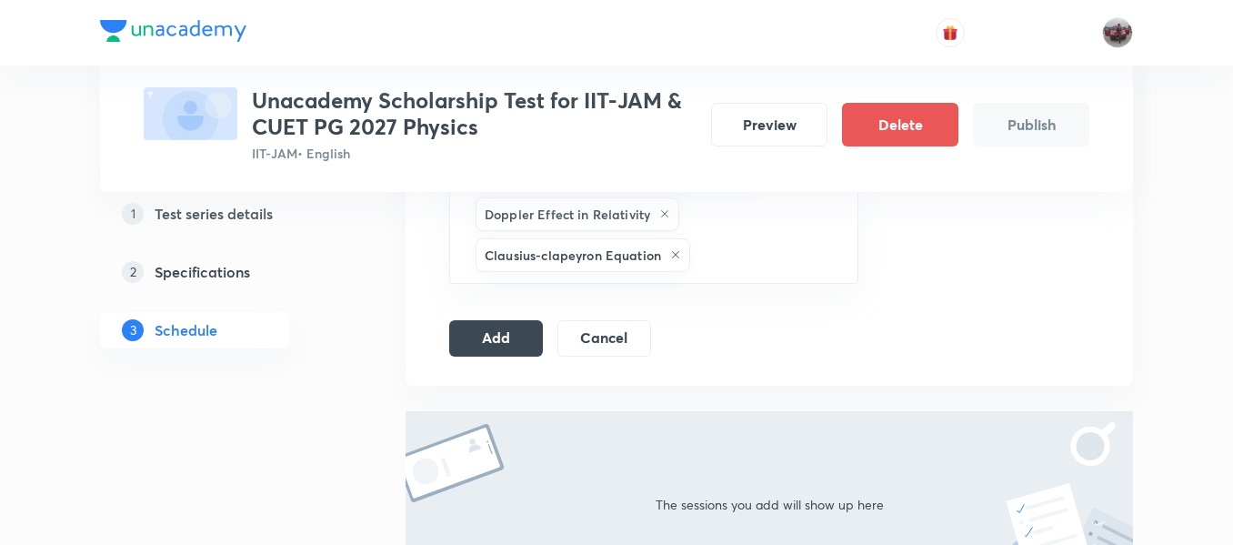
scroll to position [2377, 0]
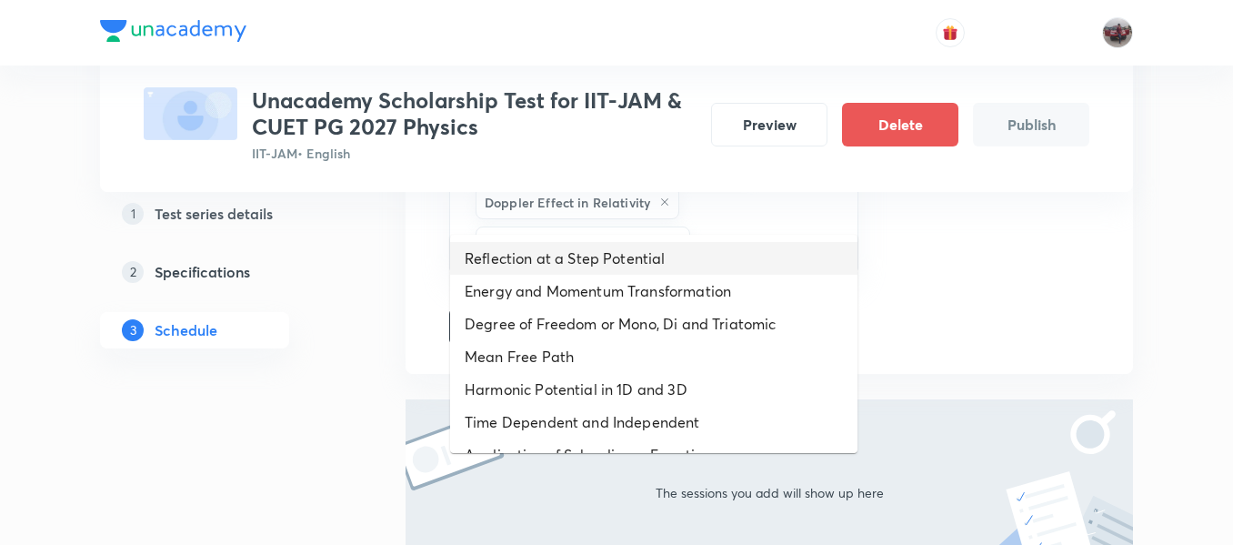
drag, startPoint x: 743, startPoint y: 210, endPoint x: 680, endPoint y: 256, distance: 77.5
click at [680, 256] on li "Reflection at a Step Potential" at bounding box center [653, 258] width 407 height 33
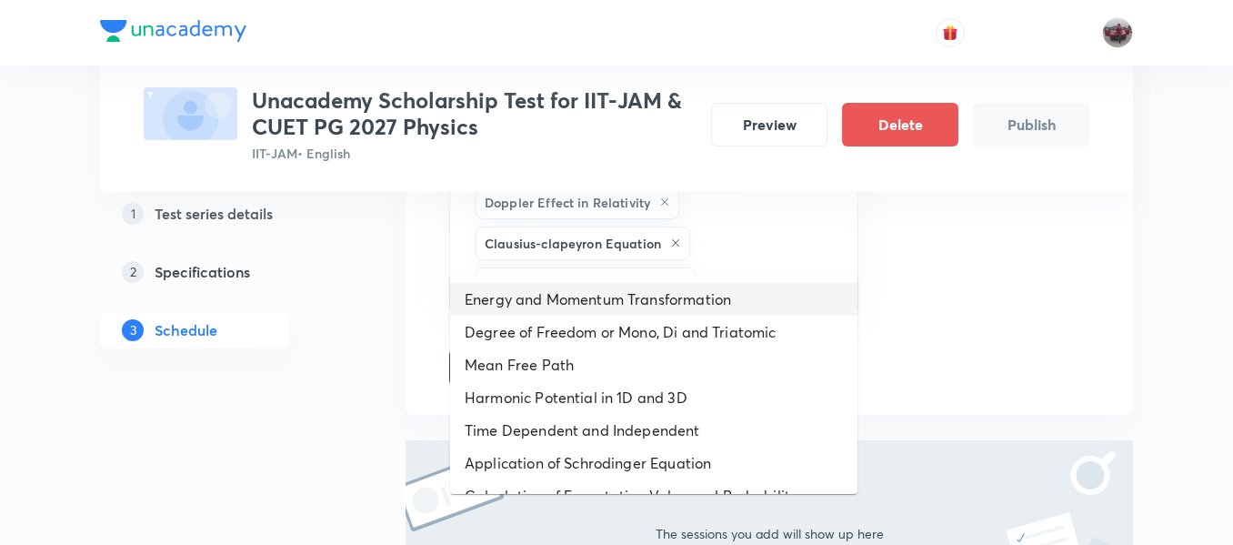
drag, startPoint x: 746, startPoint y: 247, endPoint x: 679, endPoint y: 292, distance: 80.0
click at [679, 292] on li "Energy and Momentum Transformation" at bounding box center [653, 299] width 407 height 33
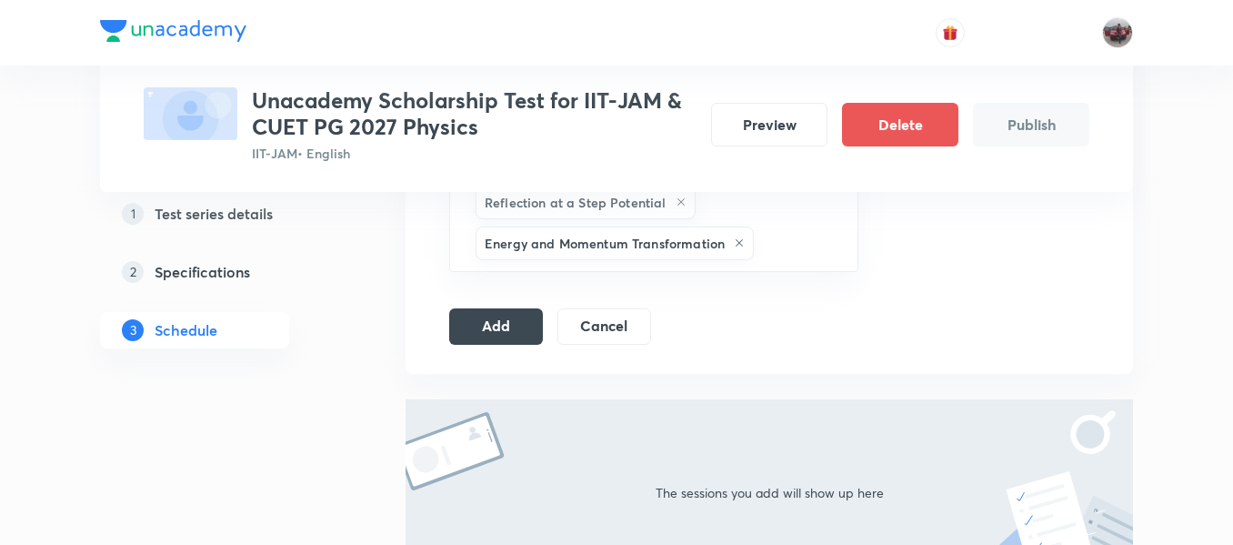
scroll to position [2459, 0]
click at [806, 226] on input "text" at bounding box center [797, 243] width 78 height 34
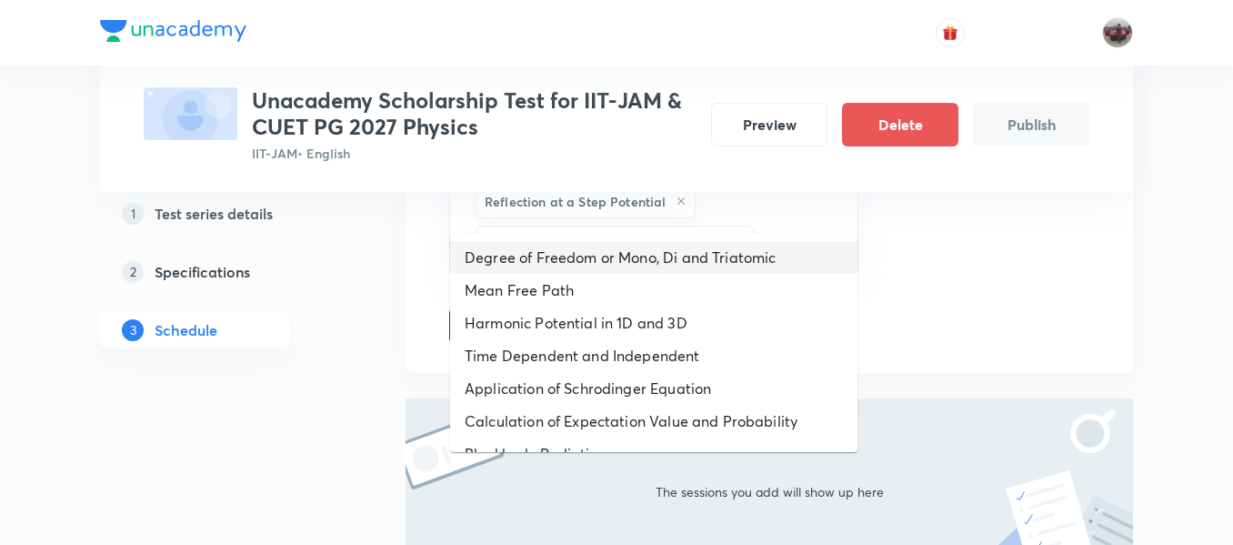
click at [730, 261] on li "Degree of Freedom or Mono, Di and Triatomic" at bounding box center [653, 257] width 407 height 33
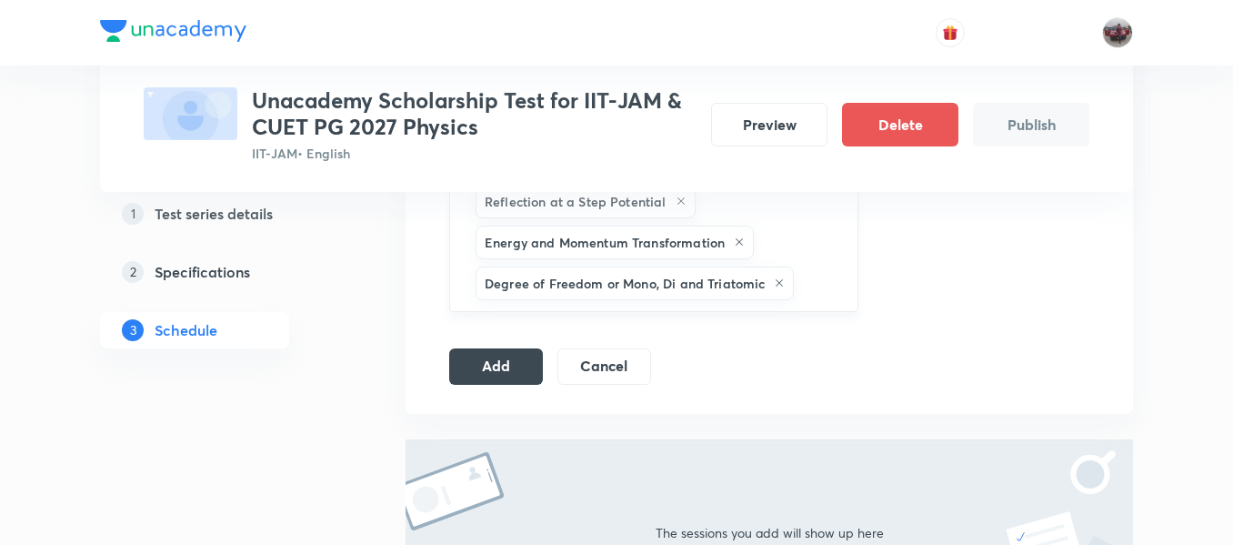
click at [819, 267] on input "text" at bounding box center [816, 284] width 37 height 34
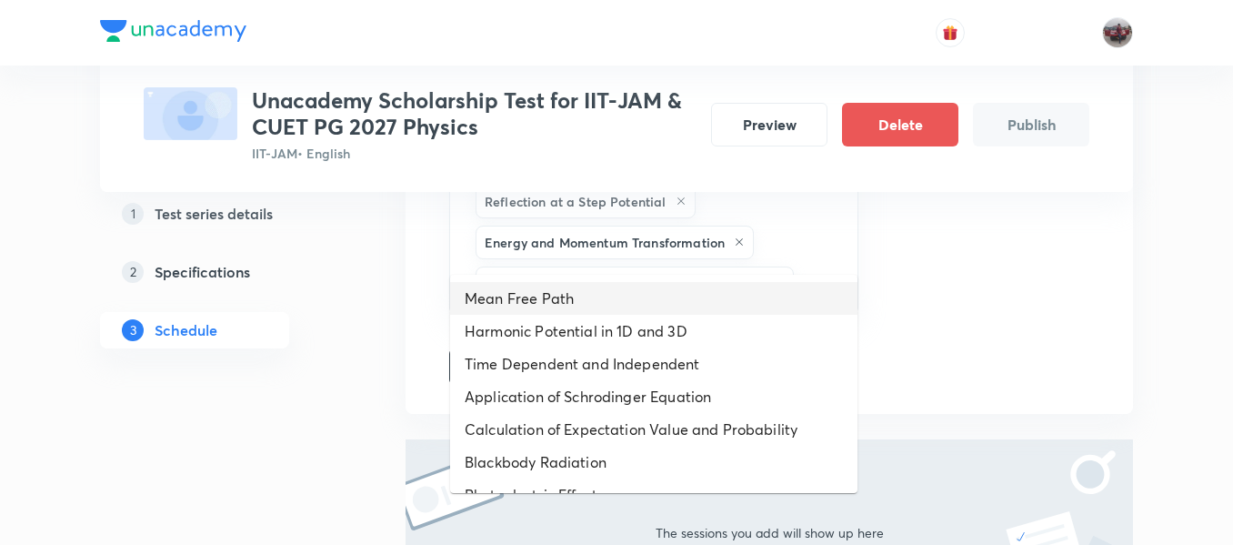
click at [679, 299] on li "Mean Free Path" at bounding box center [653, 298] width 407 height 33
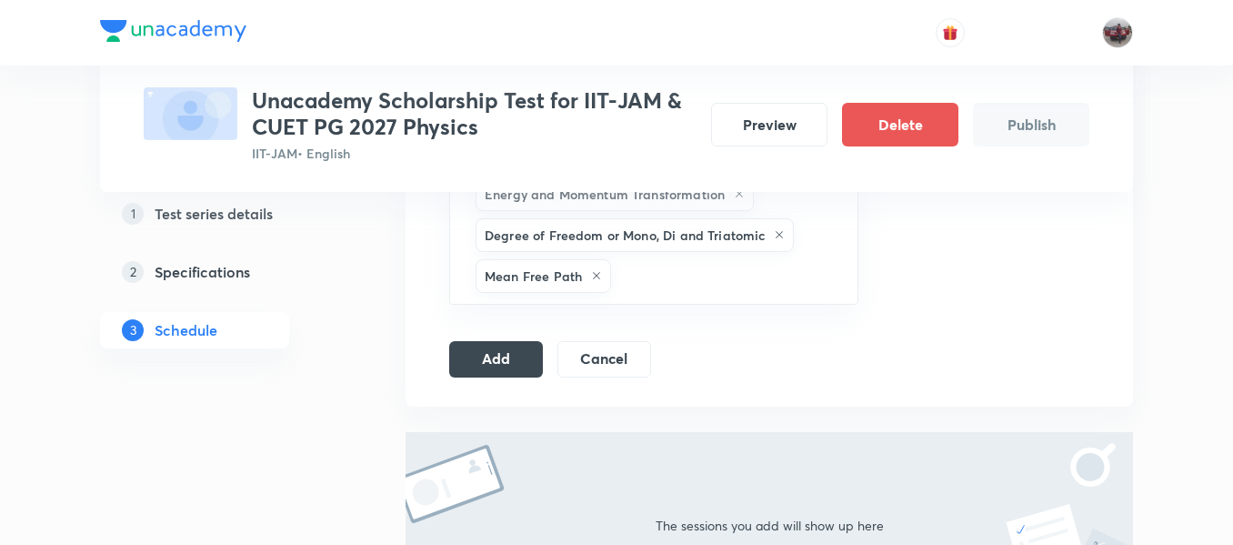
scroll to position [2510, 0]
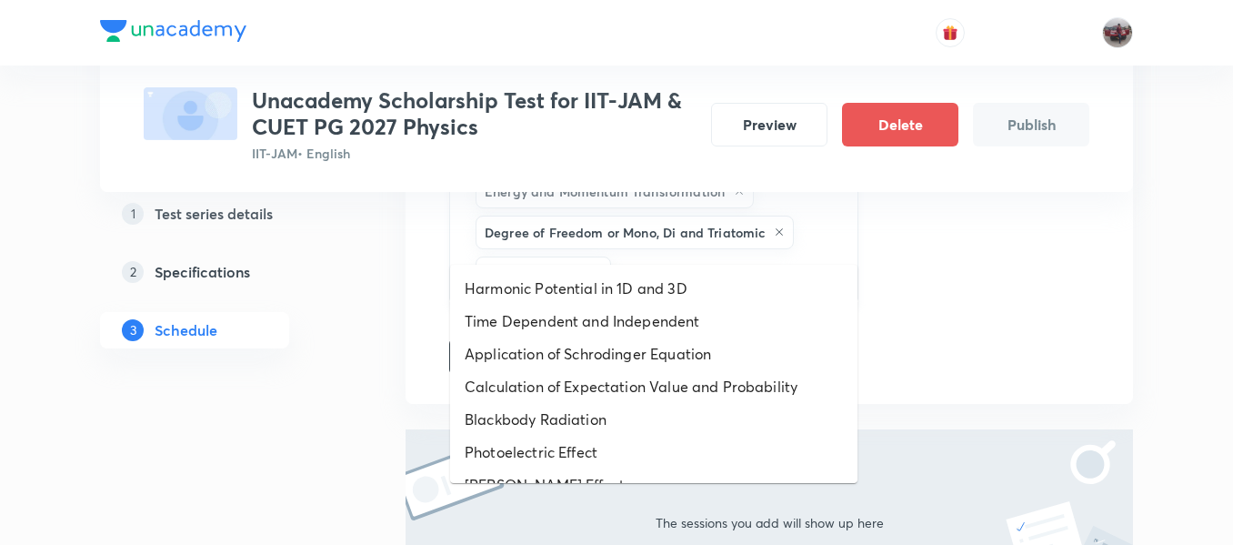
click at [658, 256] on input "text" at bounding box center [725, 273] width 221 height 34
click at [648, 300] on li "Harmonic Potential in 1D and 3D" at bounding box center [653, 288] width 407 height 33
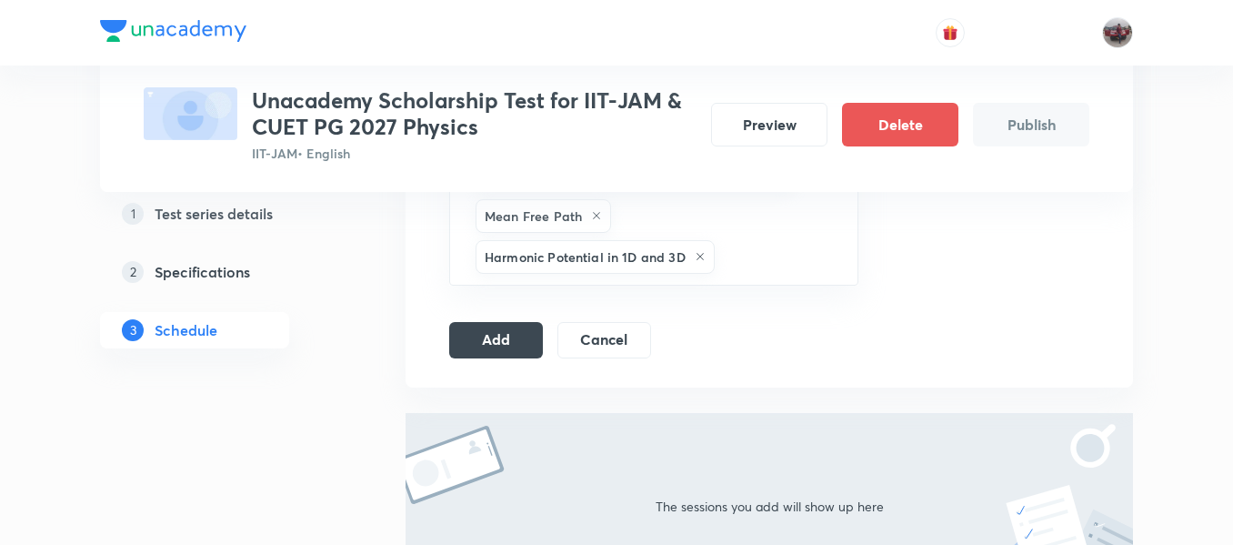
scroll to position [2569, 0]
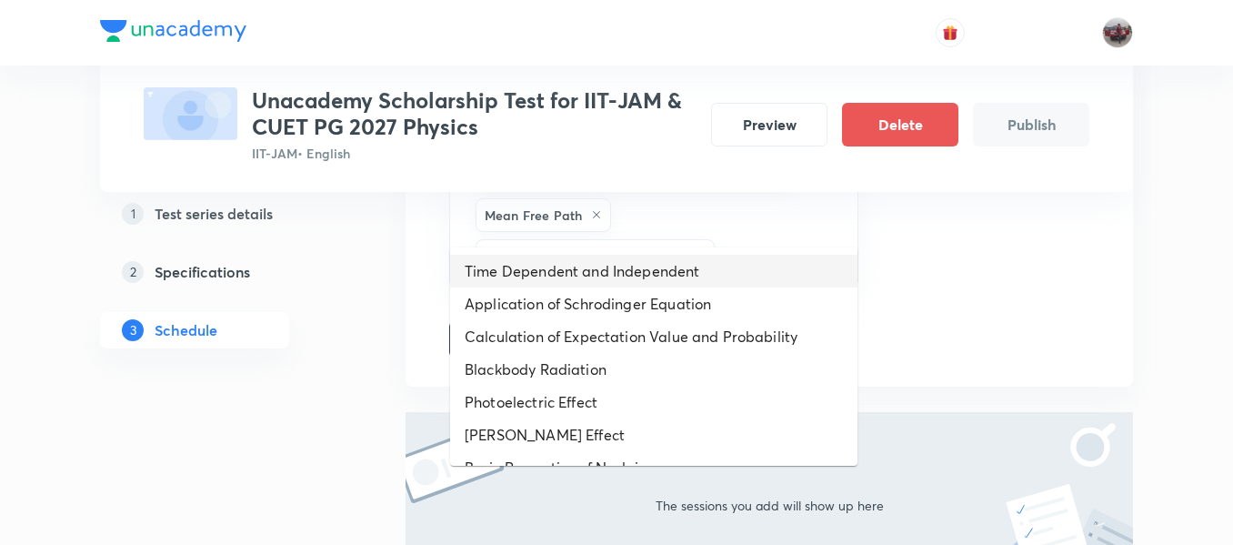
drag, startPoint x: 756, startPoint y: 212, endPoint x: 667, endPoint y: 277, distance: 110.6
click at [667, 277] on li "Time Dependent and Independent" at bounding box center [653, 271] width 407 height 33
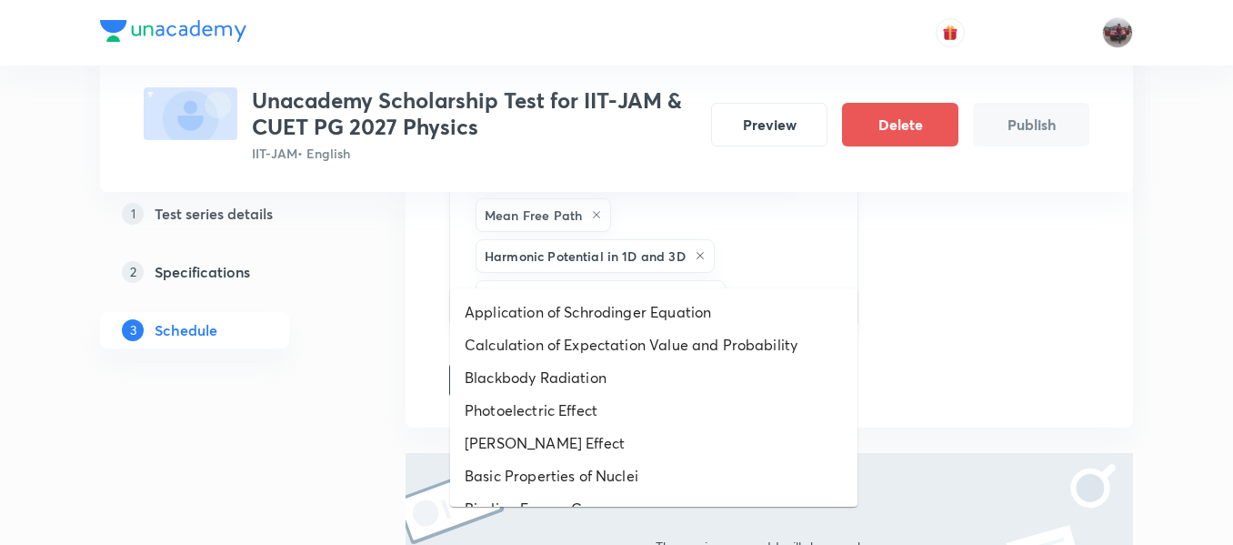
click at [773, 280] on input "text" at bounding box center [782, 297] width 106 height 34
click at [699, 346] on li "Calculation of Expectation Value and Probability" at bounding box center [653, 344] width 407 height 33
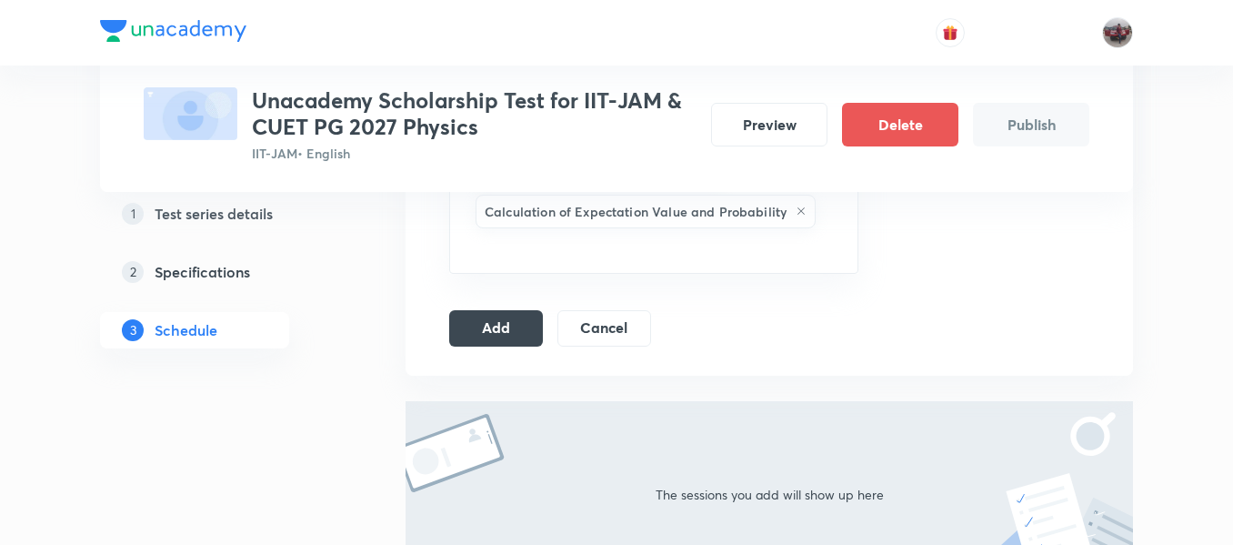
scroll to position [2696, 0]
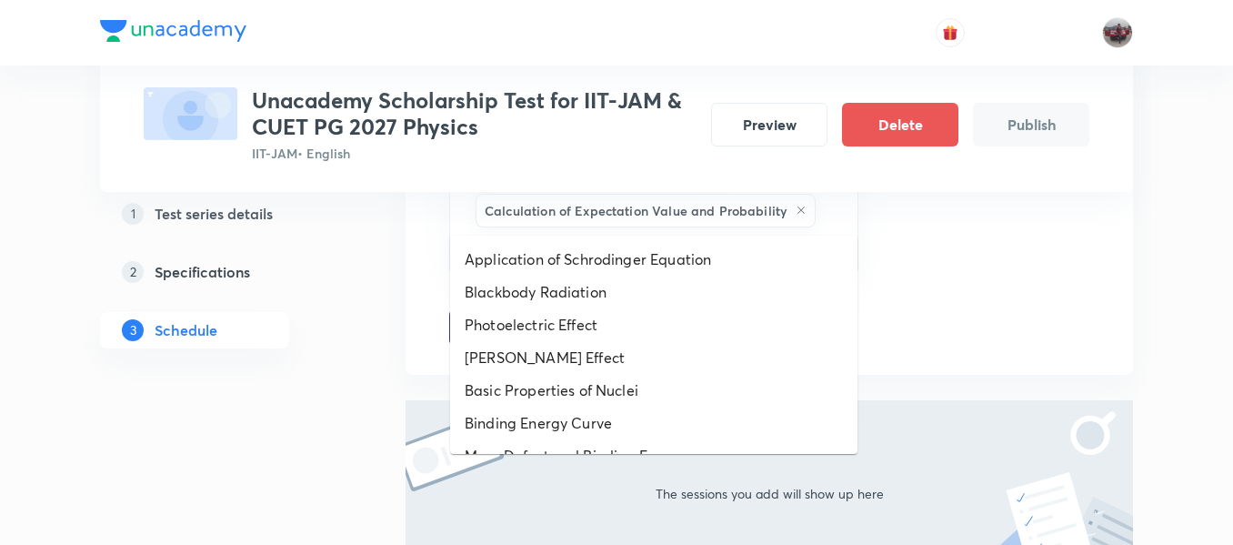
drag, startPoint x: 634, startPoint y: 213, endPoint x: 619, endPoint y: 307, distance: 95.7
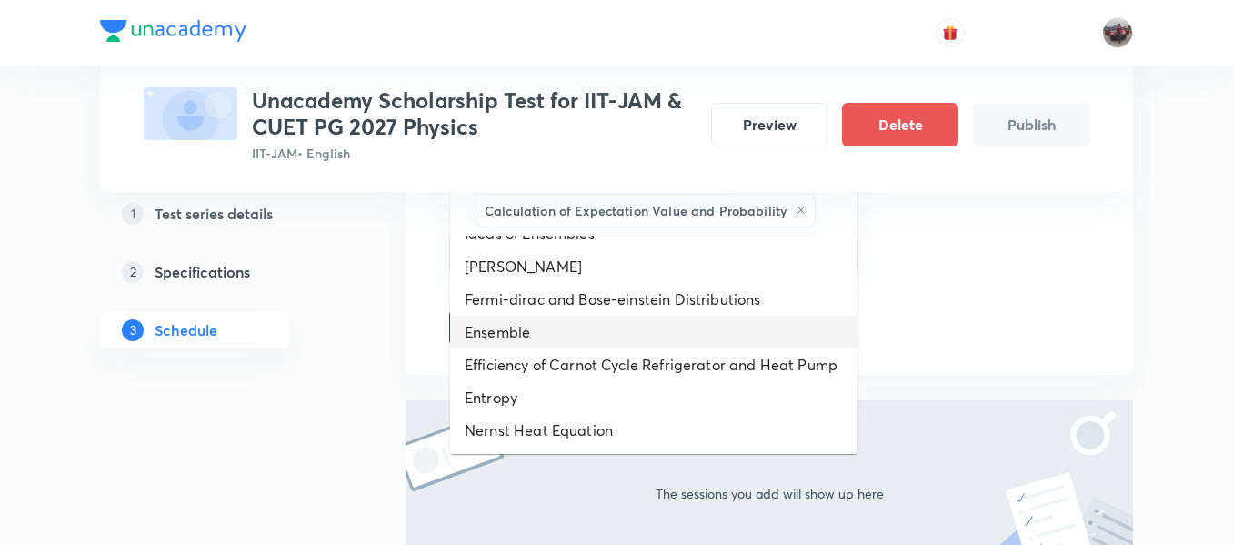
click at [573, 320] on li "Ensemble" at bounding box center [653, 332] width 407 height 33
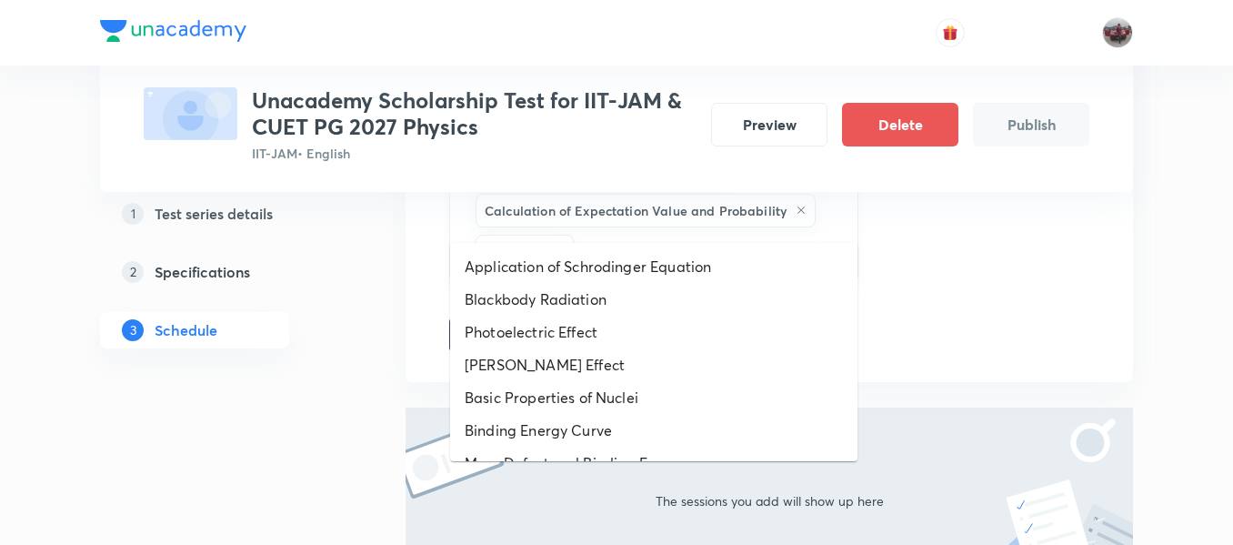
click at [657, 235] on input "text" at bounding box center [707, 252] width 258 height 34
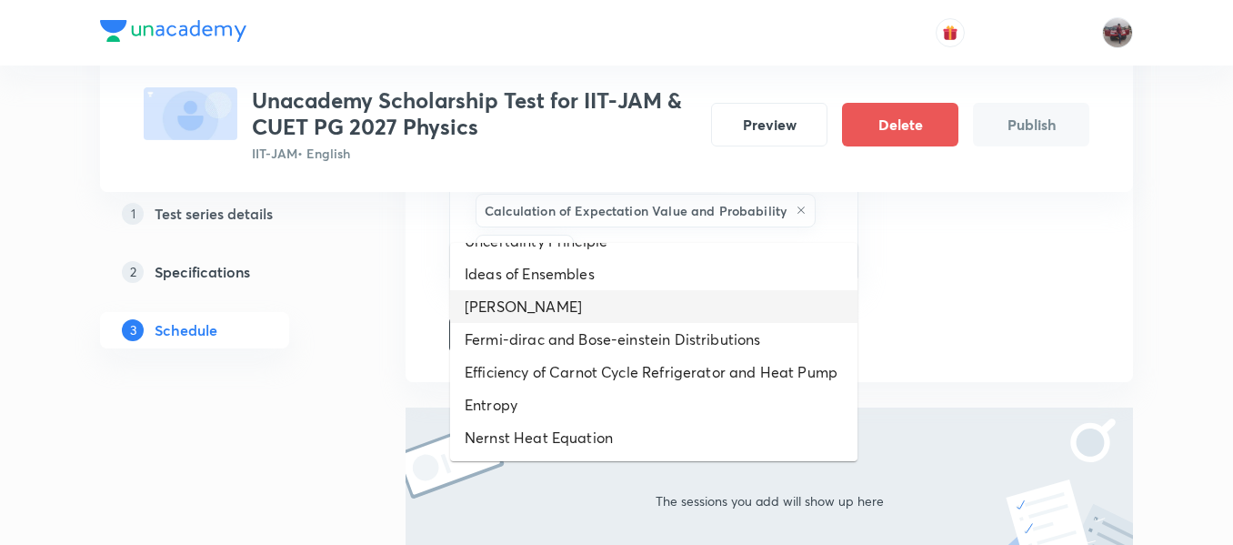
click at [524, 290] on li "Maxwell-boltzmann" at bounding box center [653, 306] width 407 height 33
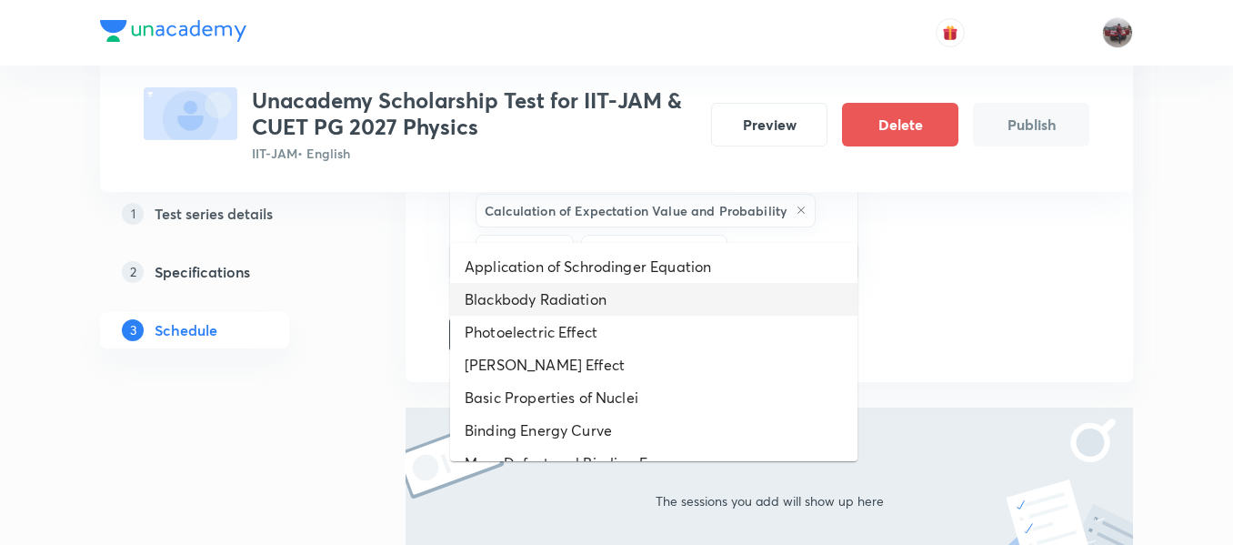
drag, startPoint x: 779, startPoint y: 207, endPoint x: 645, endPoint y: 307, distance: 166.5
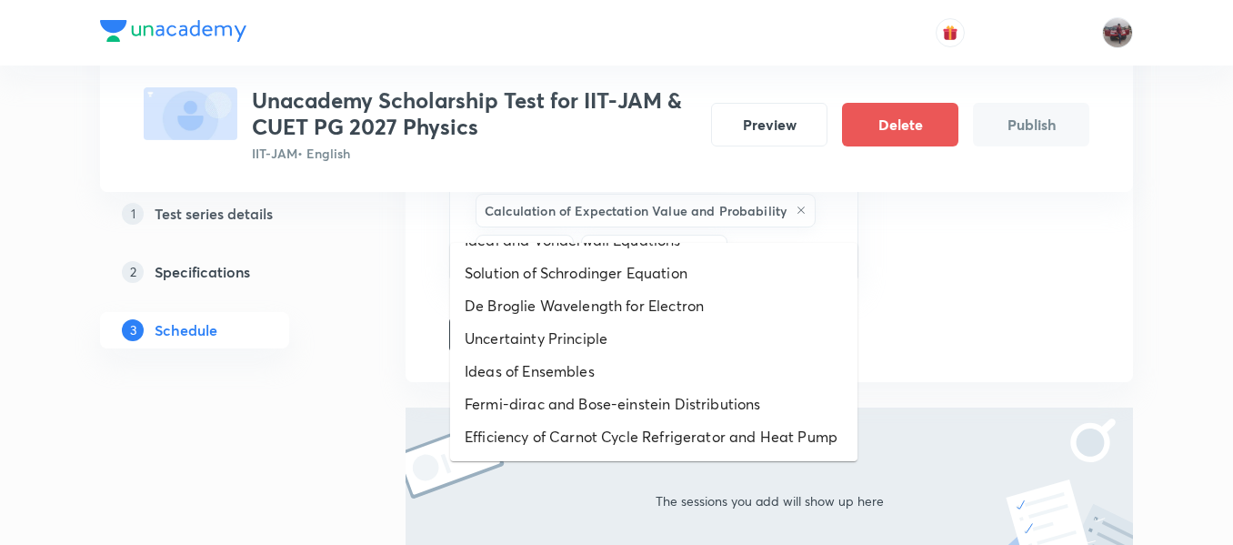
scroll to position [637, 0]
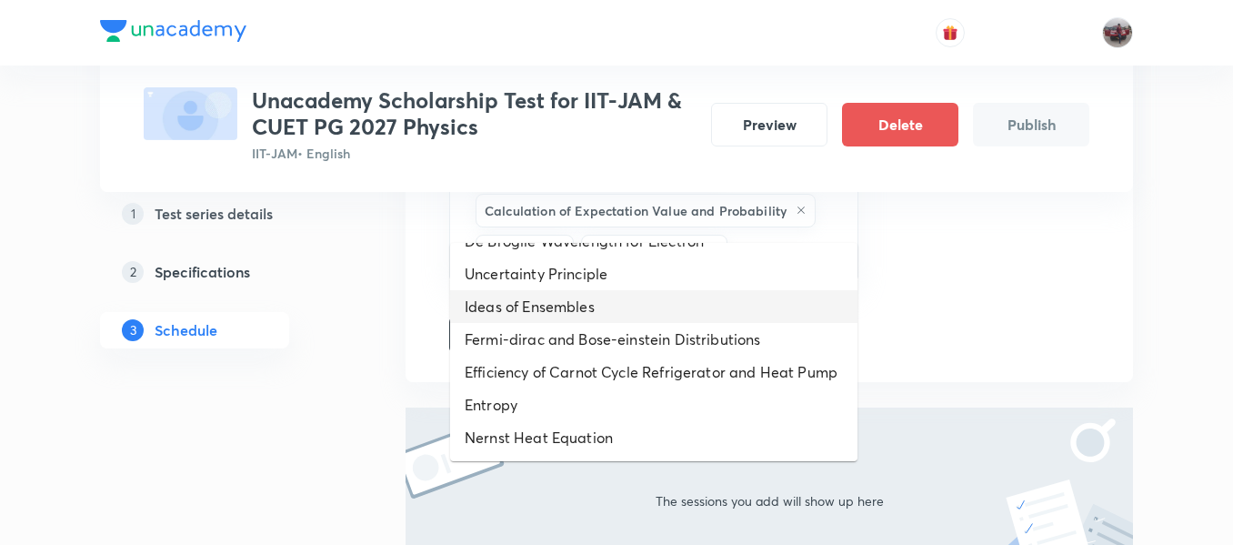
click at [548, 290] on li "Ideas of Ensembles" at bounding box center [653, 306] width 407 height 33
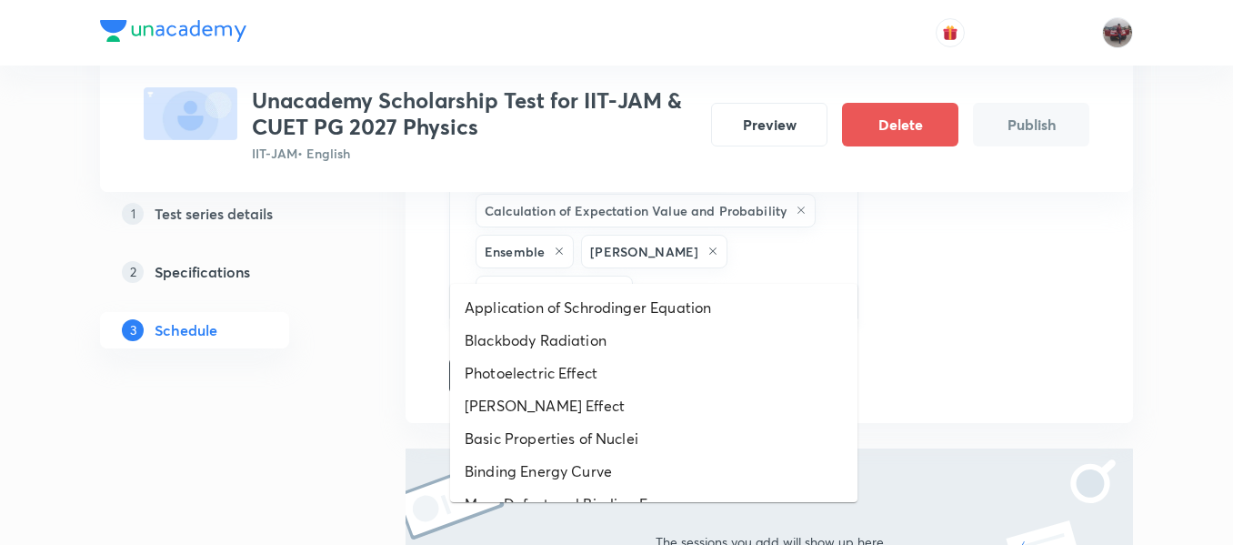
click at [714, 276] on input "text" at bounding box center [736, 293] width 199 height 34
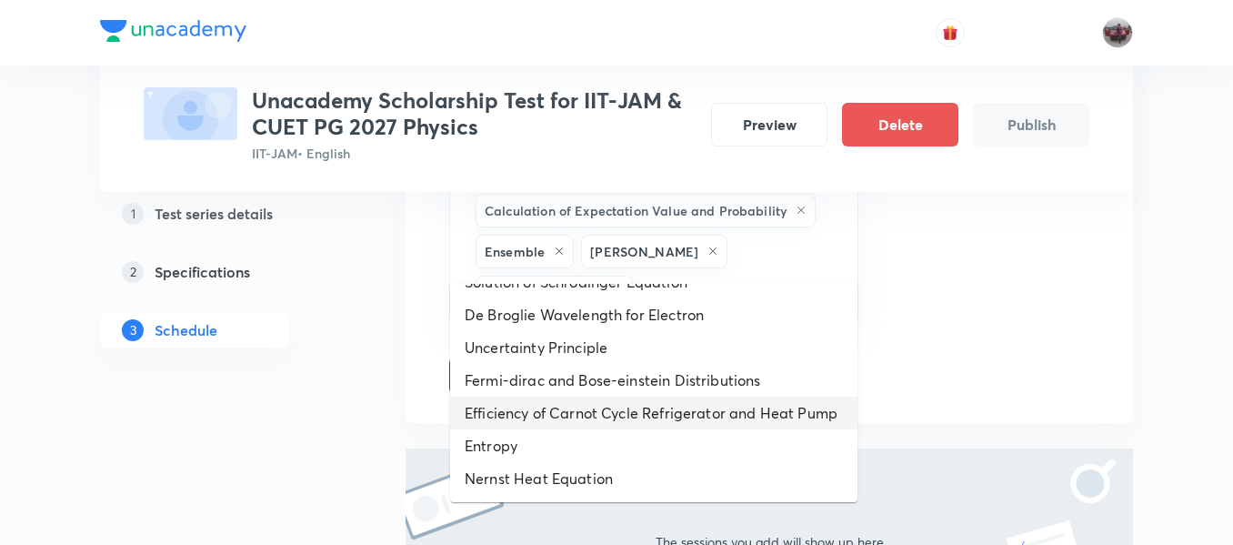
click at [556, 418] on li "Efficiency of Carnot Cycle Refrigerator and Heat Pump" at bounding box center [653, 413] width 407 height 33
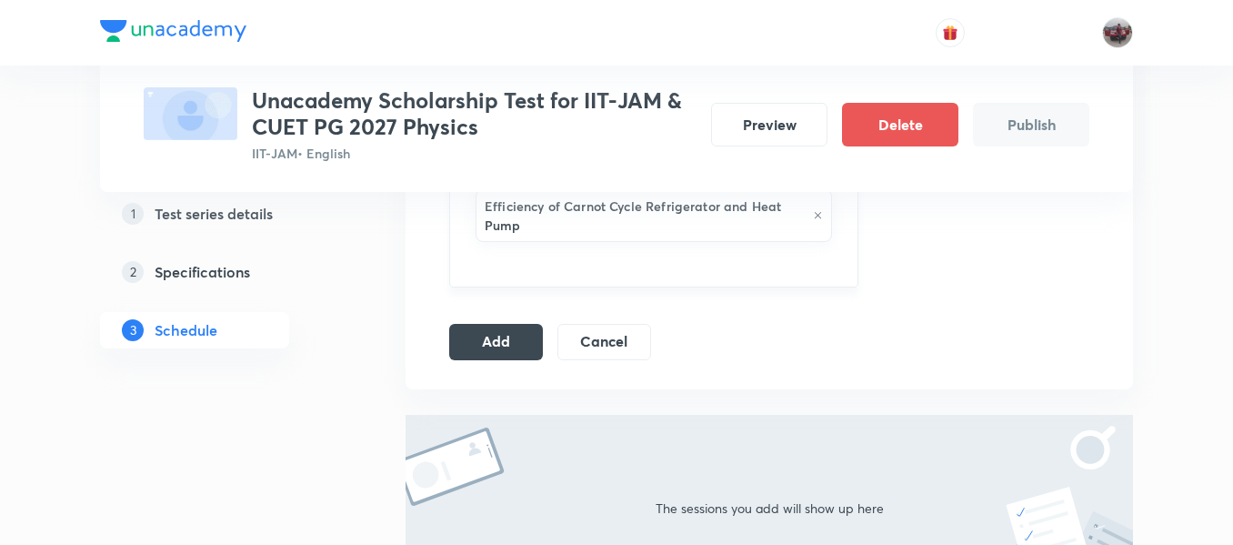
scroll to position [2835, 0]
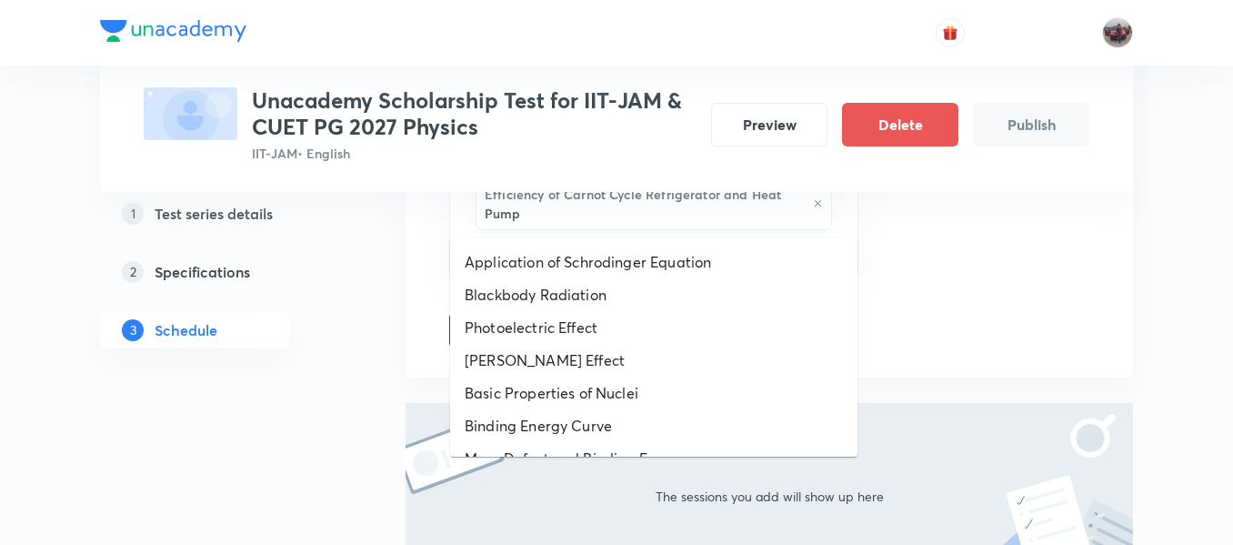
drag, startPoint x: 597, startPoint y: 208, endPoint x: 598, endPoint y: 320, distance: 111.9
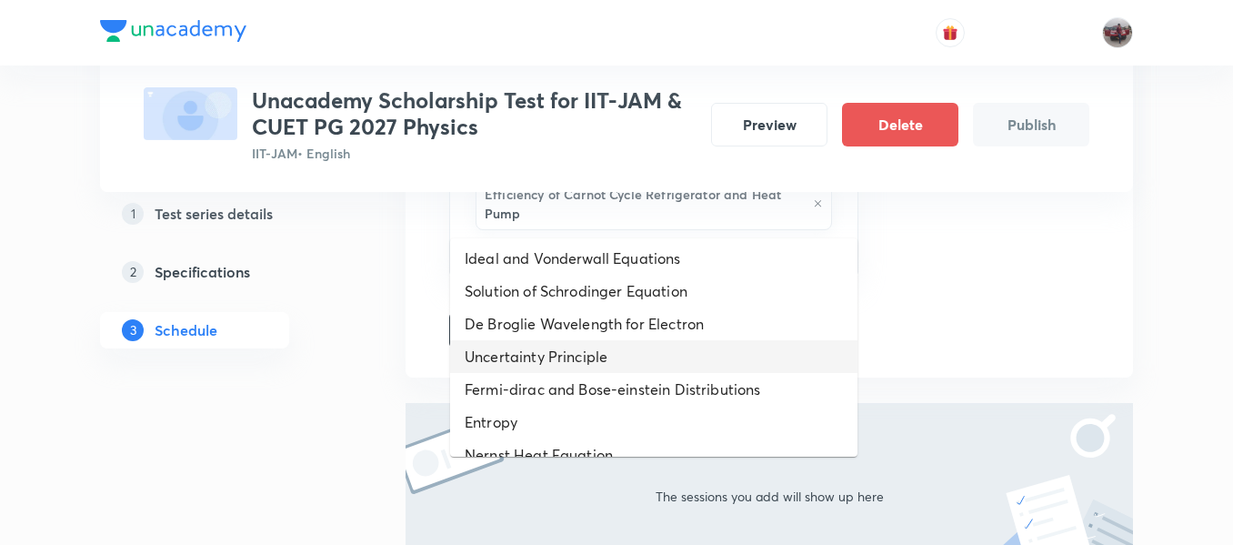
click at [565, 343] on li "Uncertainty Principle" at bounding box center [653, 356] width 407 height 33
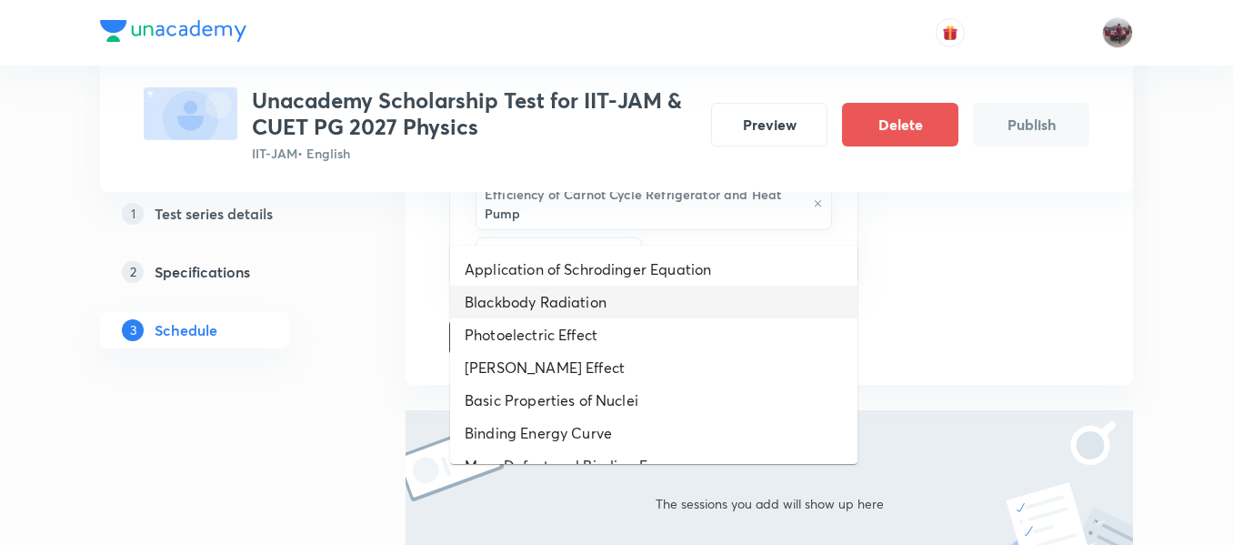
drag, startPoint x: 710, startPoint y: 207, endPoint x: 605, endPoint y: 312, distance: 148.6
click at [605, 312] on li "Blackbody Radiation" at bounding box center [653, 302] width 407 height 33
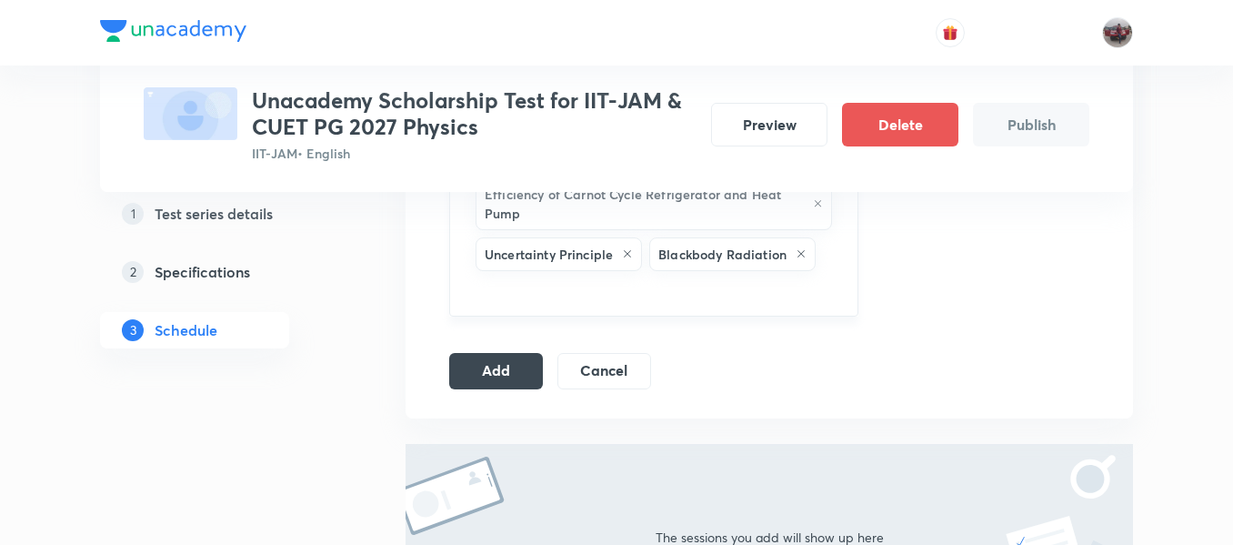
click at [714, 275] on input "text" at bounding box center [654, 292] width 364 height 34
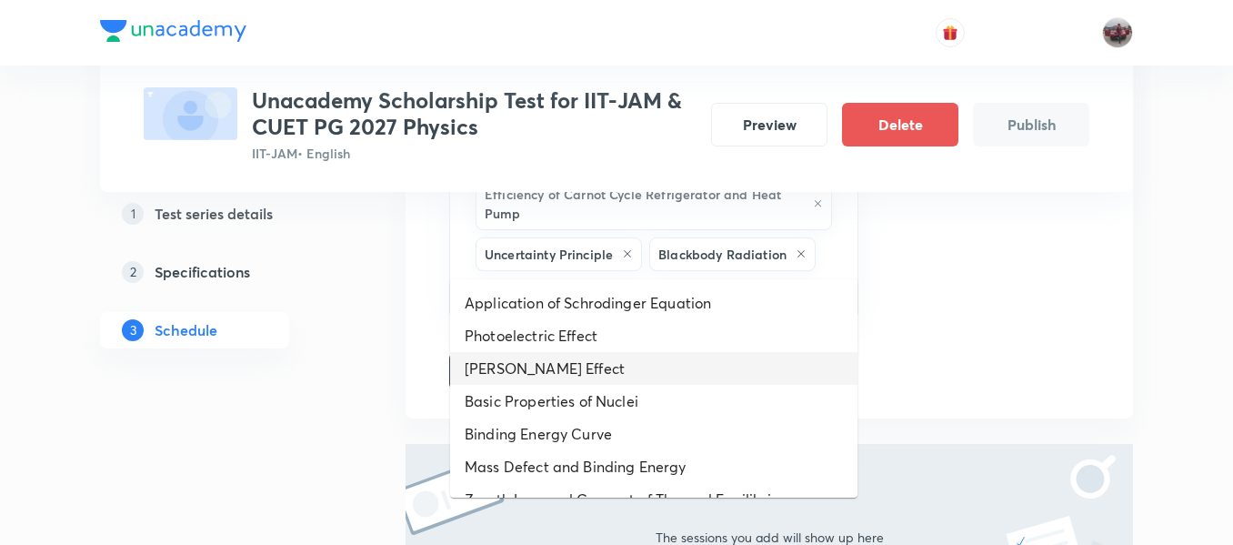
scroll to position [484, 0]
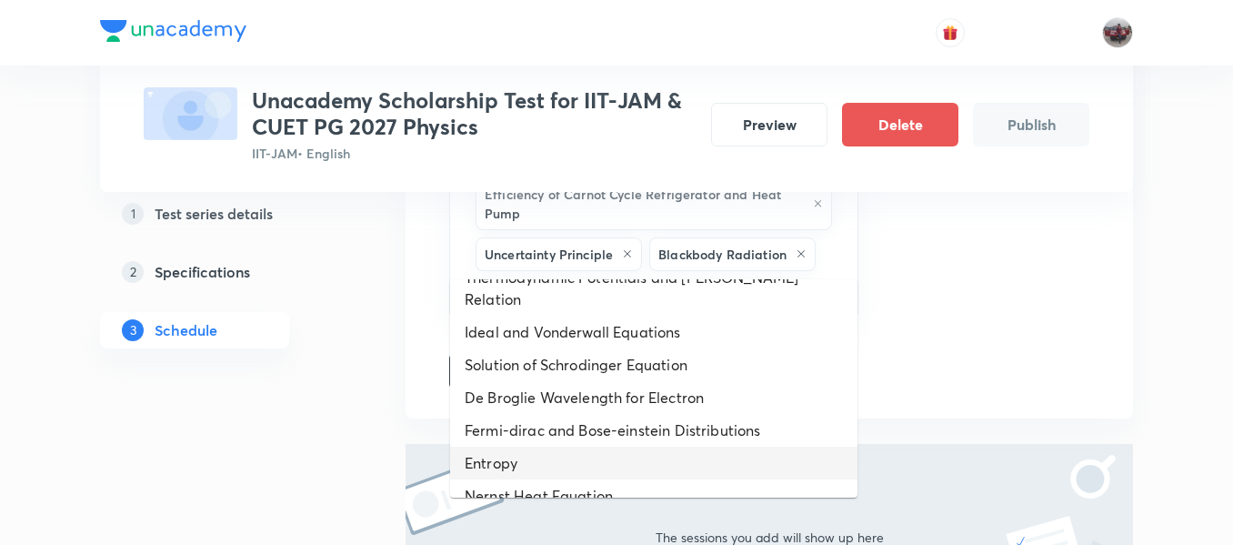
click at [574, 447] on li "Entropy" at bounding box center [653, 463] width 407 height 33
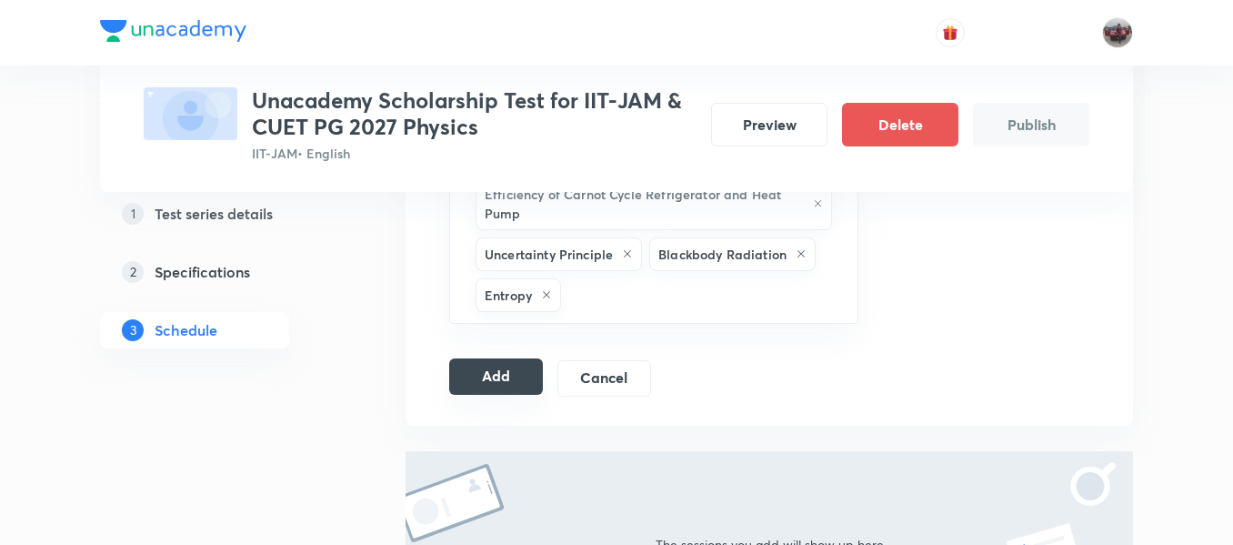
click at [513, 358] on button "Add" at bounding box center [496, 376] width 94 height 36
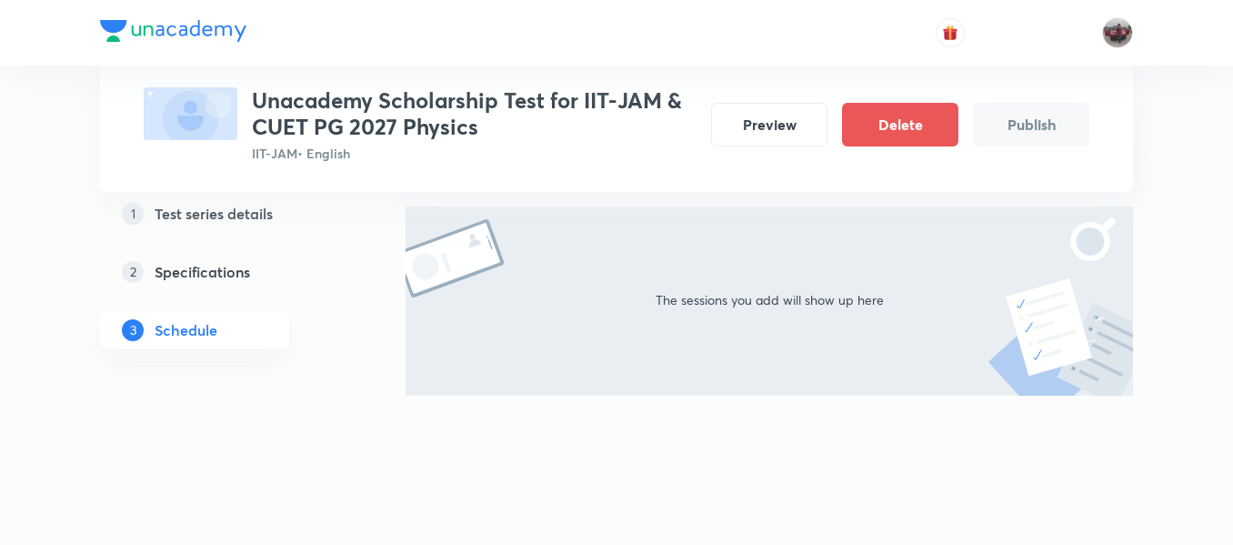
scroll to position [236, 0]
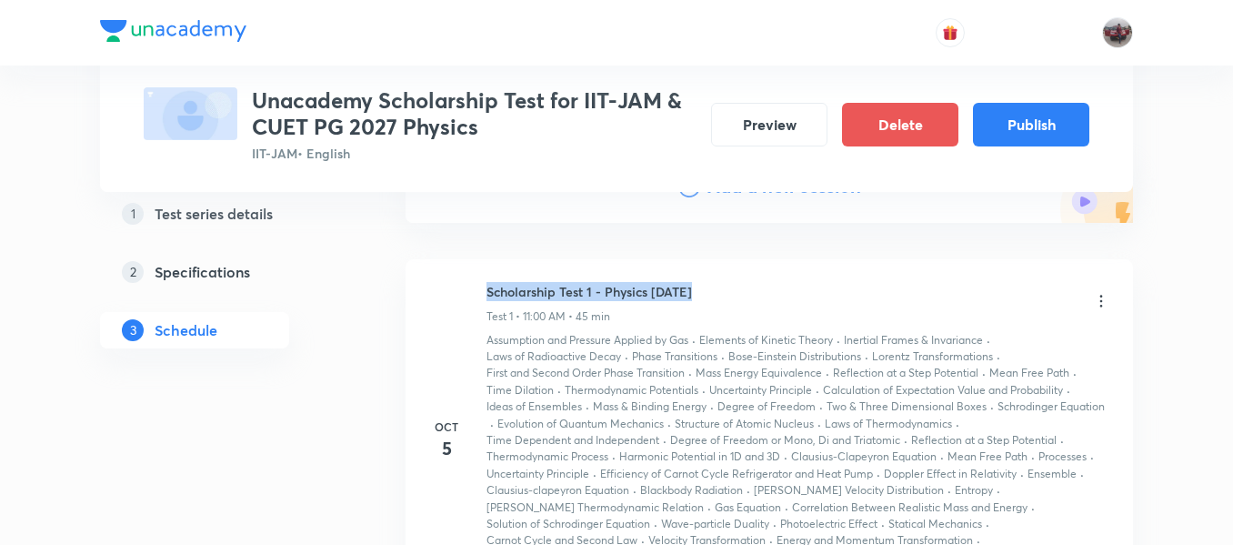
drag, startPoint x: 486, startPoint y: 298, endPoint x: 691, endPoint y: 291, distance: 205.7
click at [691, 291] on div "Oct 5 Scholarship Test 1 - Physics Oct'25 Test 1 • 11:00 AM • 45 min Assumption…" at bounding box center [769, 440] width 682 height 317
copy h6 "Scholarship Test 1 - Physics Oct'25"
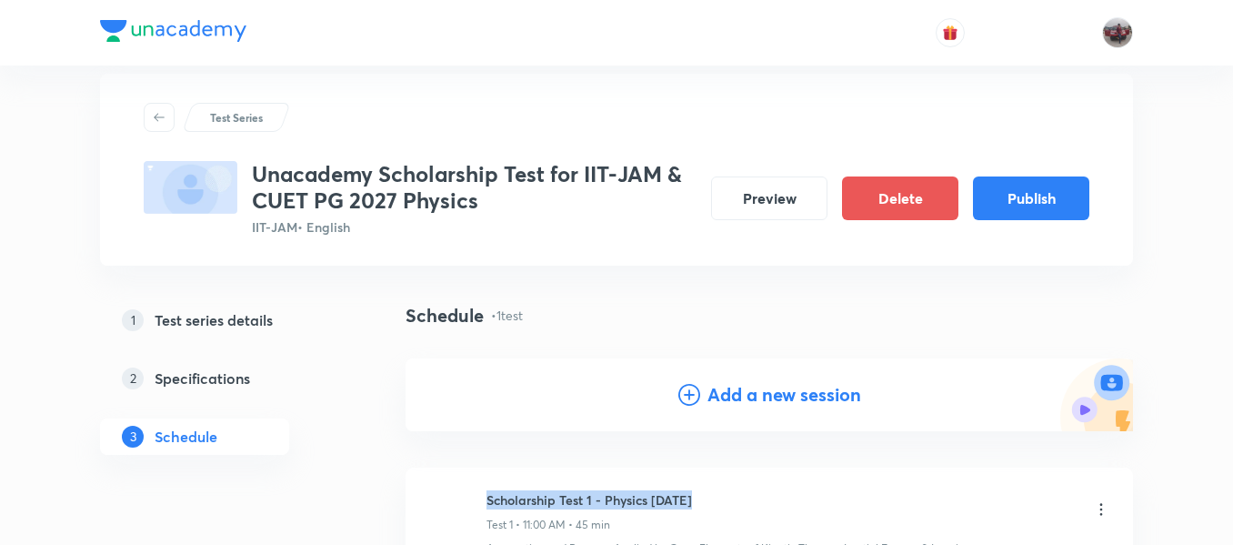
scroll to position [0, 0]
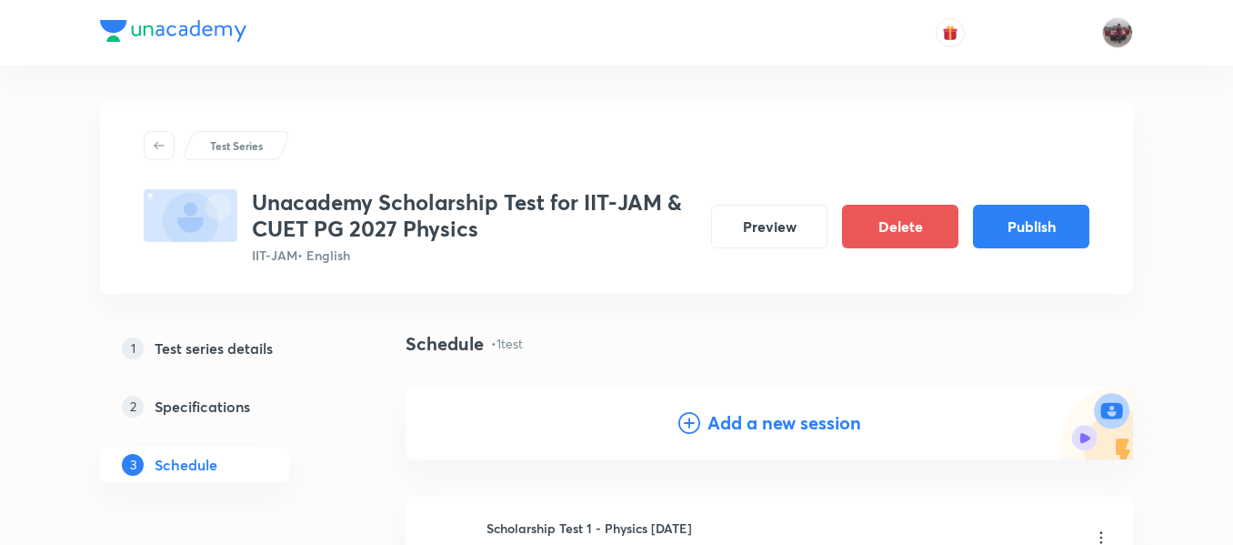
drag, startPoint x: 780, startPoint y: 405, endPoint x: 789, endPoint y: 419, distance: 16.7
click at [789, 419] on div "Add a new session" at bounding box center [770, 423] width 728 height 73
click at [789, 419] on h4 "Add a new session" at bounding box center [785, 422] width 154 height 27
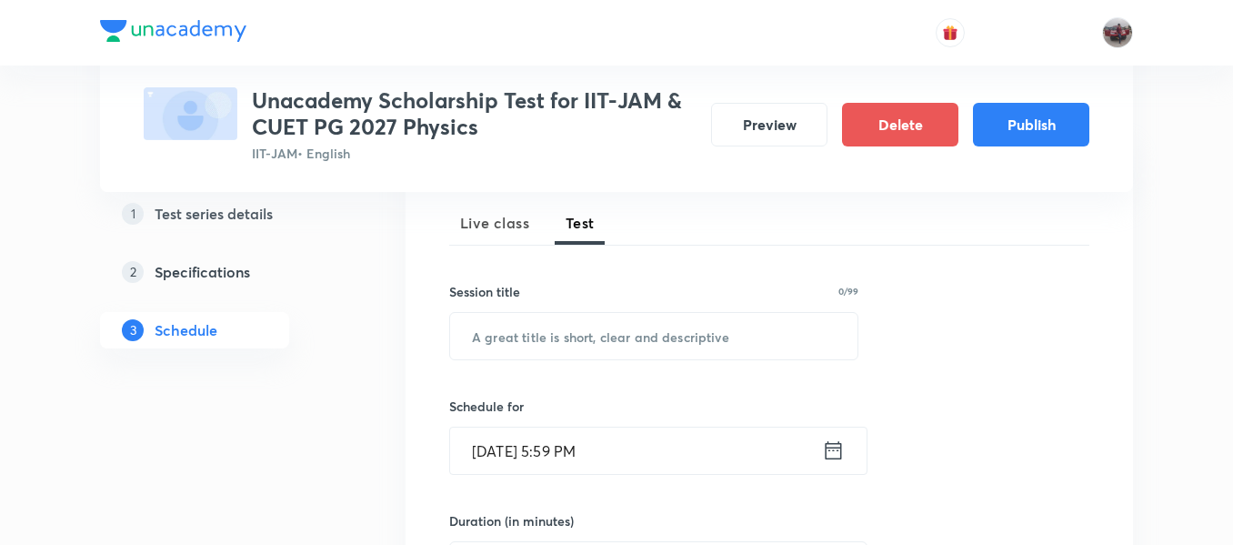
scroll to position [267, 0]
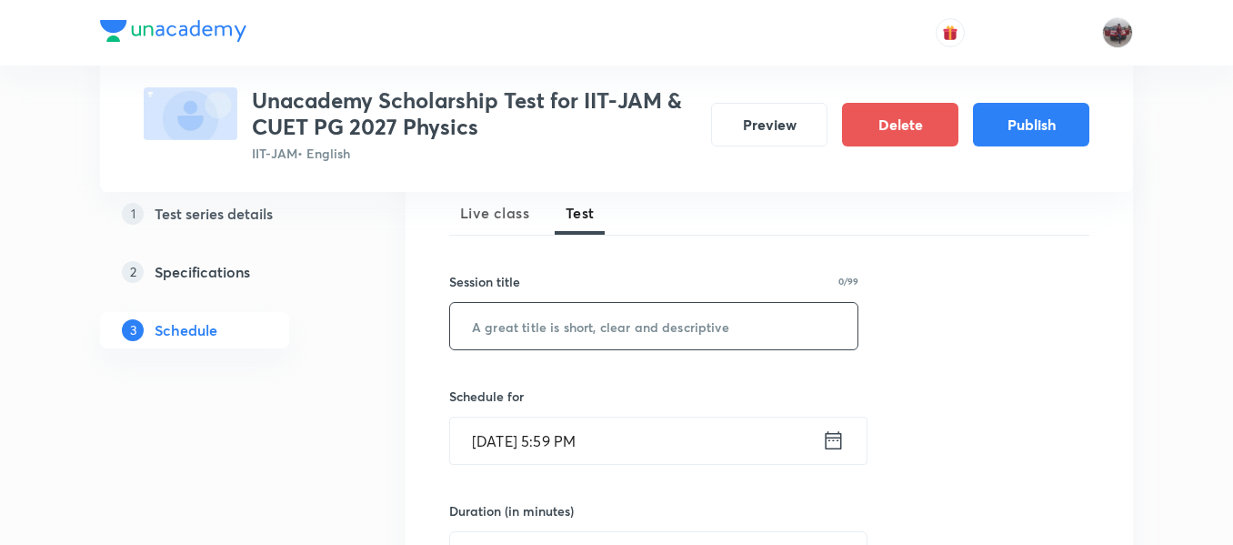
click at [668, 337] on input "text" at bounding box center [653, 326] width 407 height 46
paste input "Scholarship Test 1 - Physics Oct'25"
click at [629, 337] on input "Scholarship Test 1 - Physics Oct'25" at bounding box center [653, 326] width 407 height 46
type input "Scholarship Test 2 - Physics Oct'25"
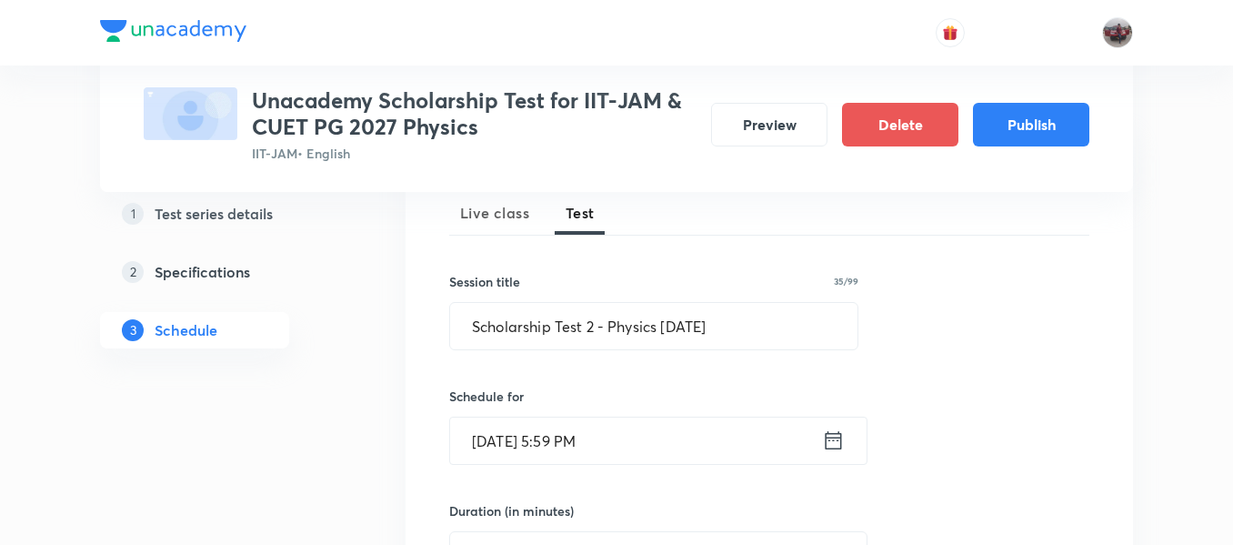
click at [837, 446] on icon at bounding box center [833, 439] width 23 height 25
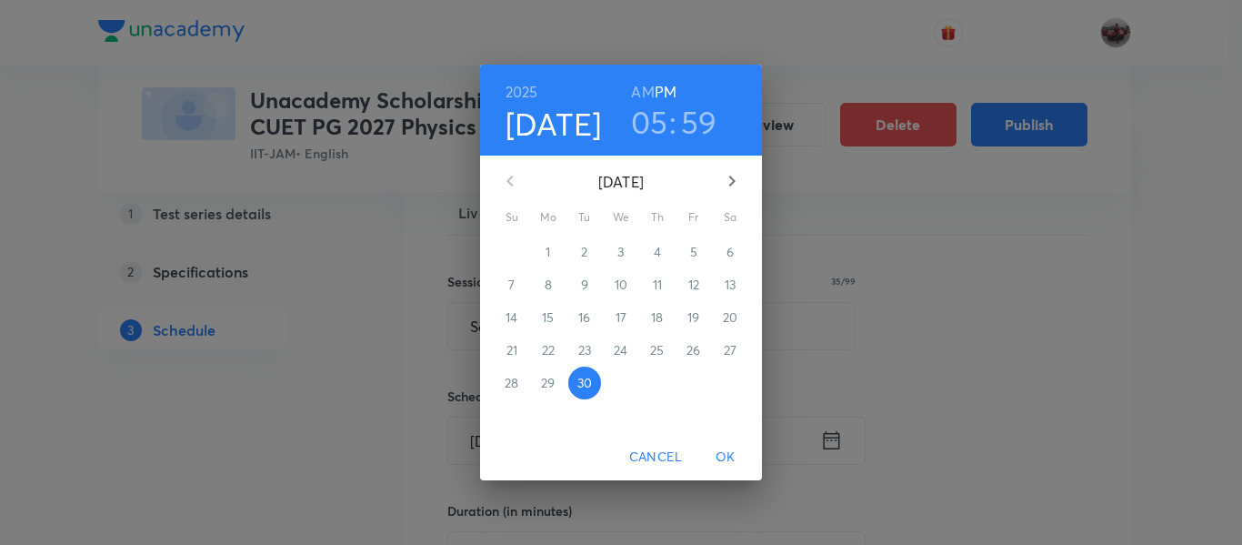
click at [730, 188] on icon "button" at bounding box center [732, 181] width 22 height 22
click at [513, 288] on p "5" at bounding box center [511, 285] width 7 height 18
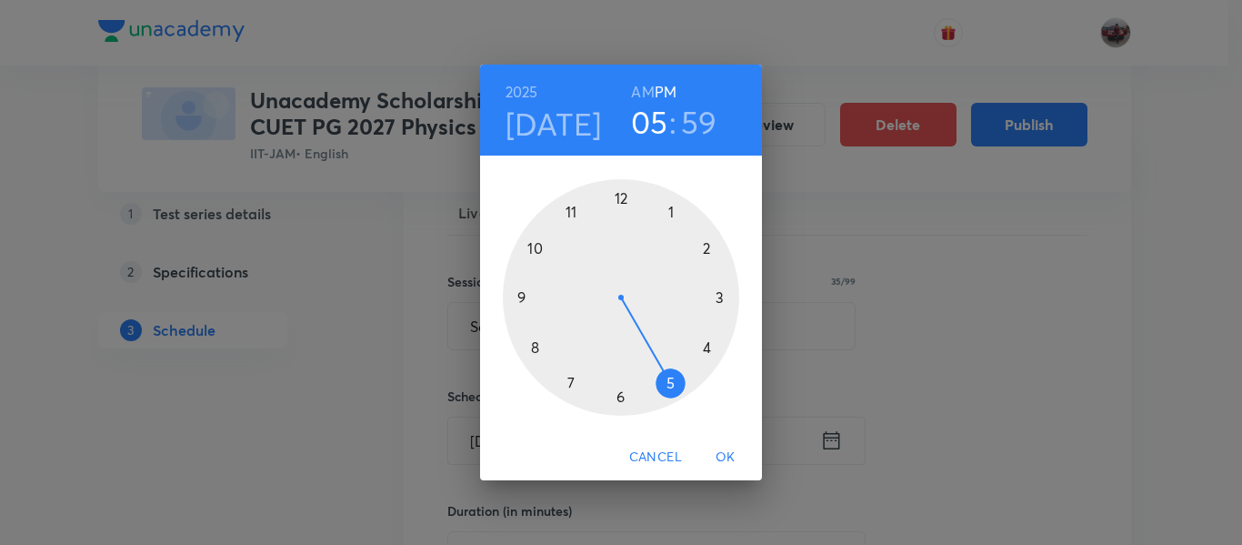
click at [701, 125] on h3 "59" at bounding box center [699, 122] width 36 height 38
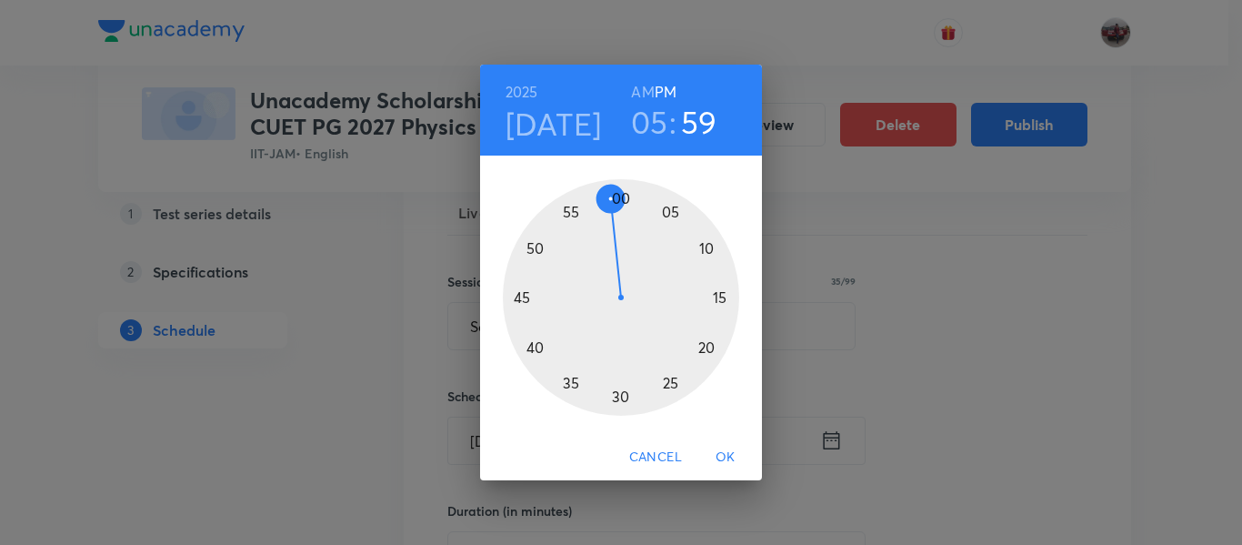
click at [621, 197] on div at bounding box center [621, 297] width 236 height 236
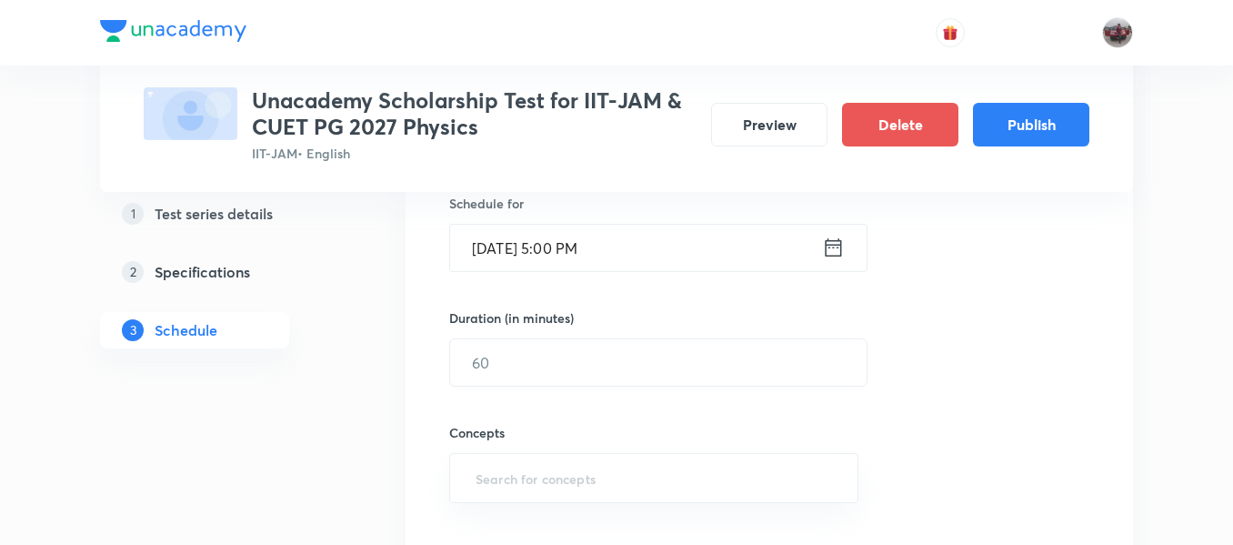
scroll to position [465, 0]
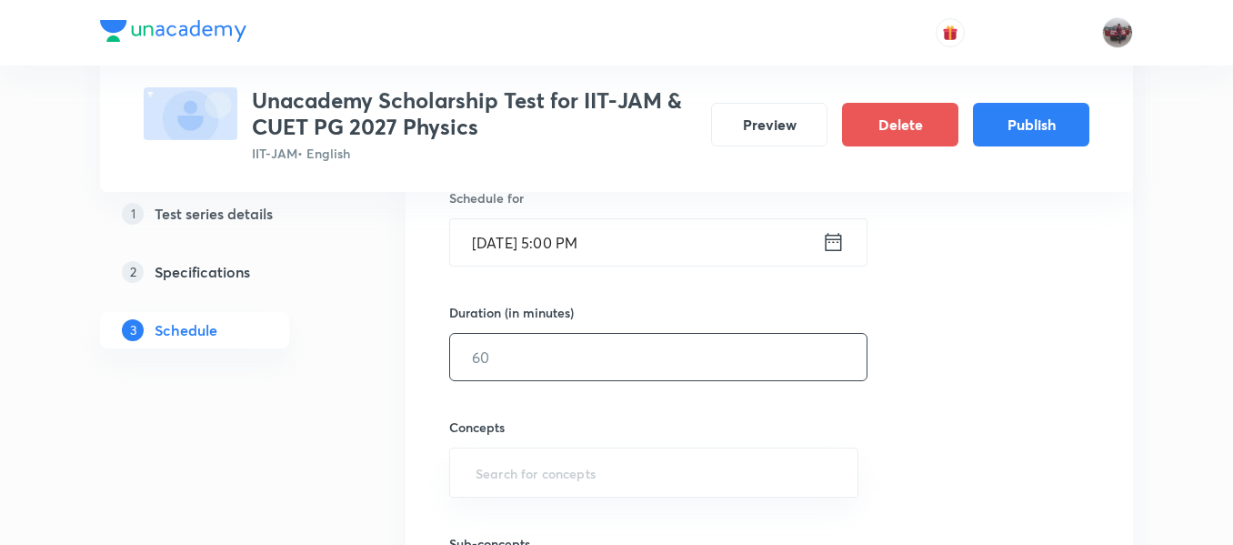
click at [732, 365] on input "text" at bounding box center [658, 357] width 417 height 46
type input "45"
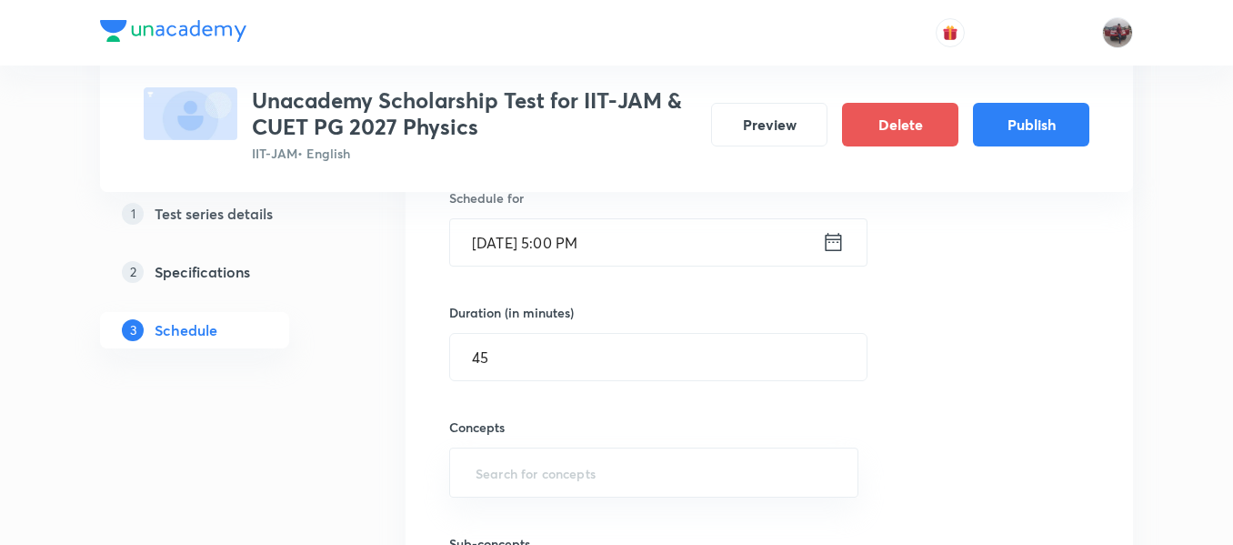
click at [951, 337] on div "Session 2 Live class Test Session title 35/99 Scholarship Test 2 - Physics Oct'…" at bounding box center [769, 319] width 640 height 736
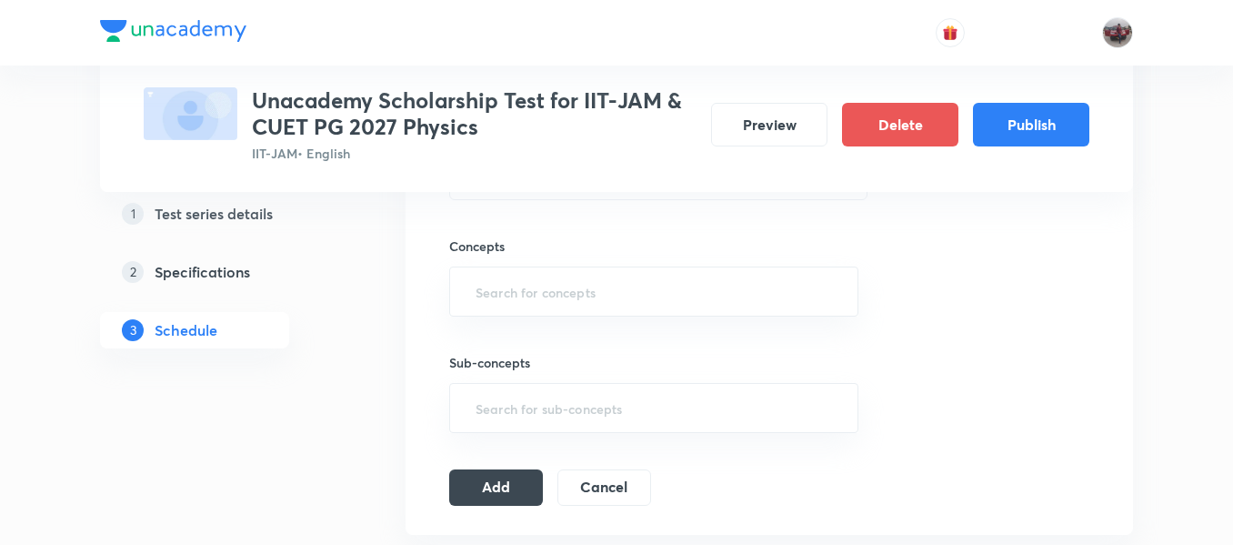
scroll to position [647, 0]
click at [745, 298] on input "text" at bounding box center [654, 291] width 364 height 34
type input ";"
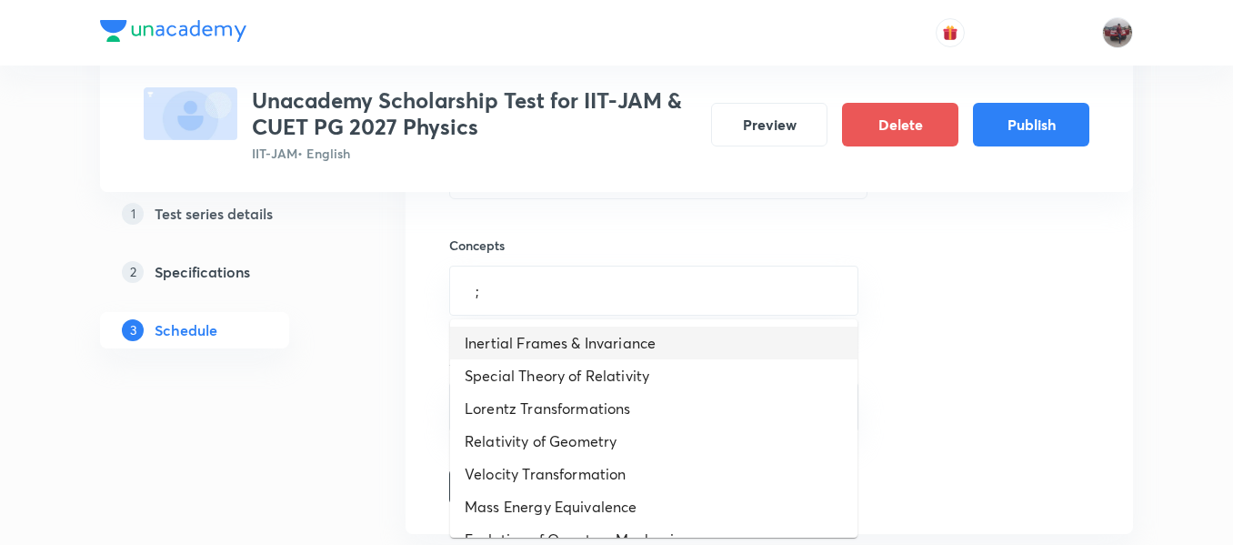
click at [643, 357] on li "Inertial Frames & Invariance" at bounding box center [653, 343] width 407 height 33
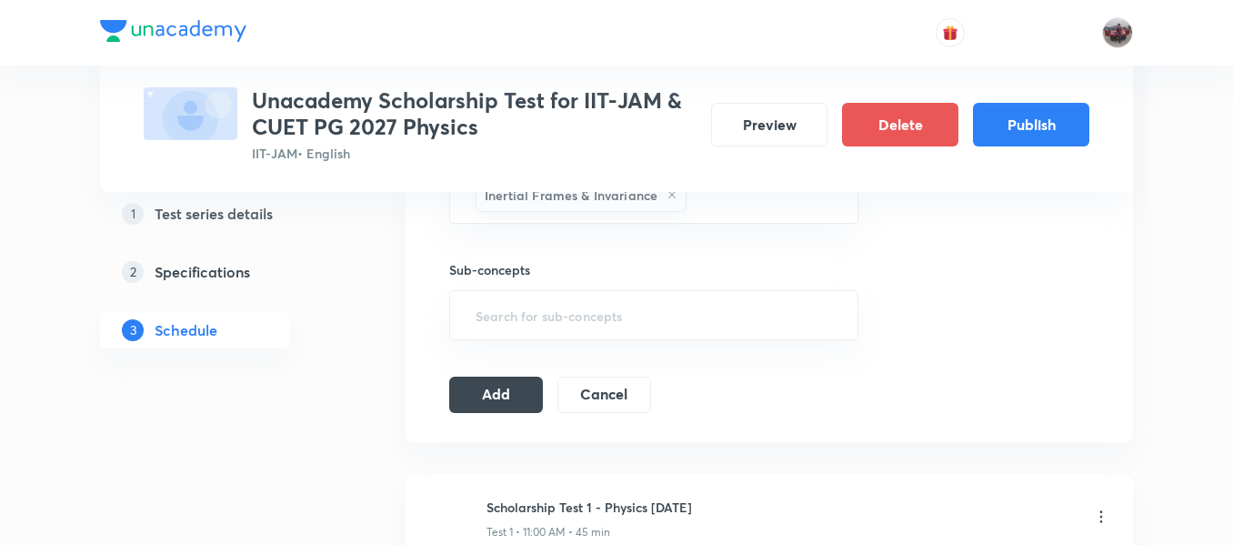
scroll to position [747, 0]
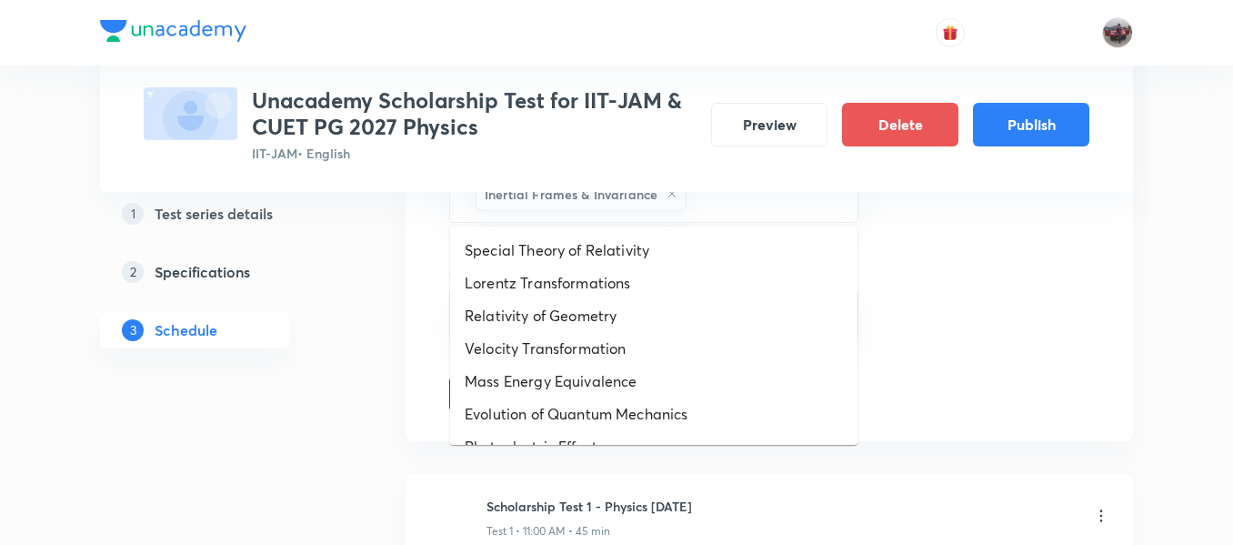
drag, startPoint x: 742, startPoint y: 210, endPoint x: 649, endPoint y: 272, distance: 112.3
click at [649, 272] on body "Test Series Unacademy Scholarship Test for IIT-JAM & CUET PG 2027 Physics IIT-J…" at bounding box center [616, 155] width 1233 height 1805
click at [649, 272] on li "Lorentz Transformations" at bounding box center [653, 283] width 407 height 33
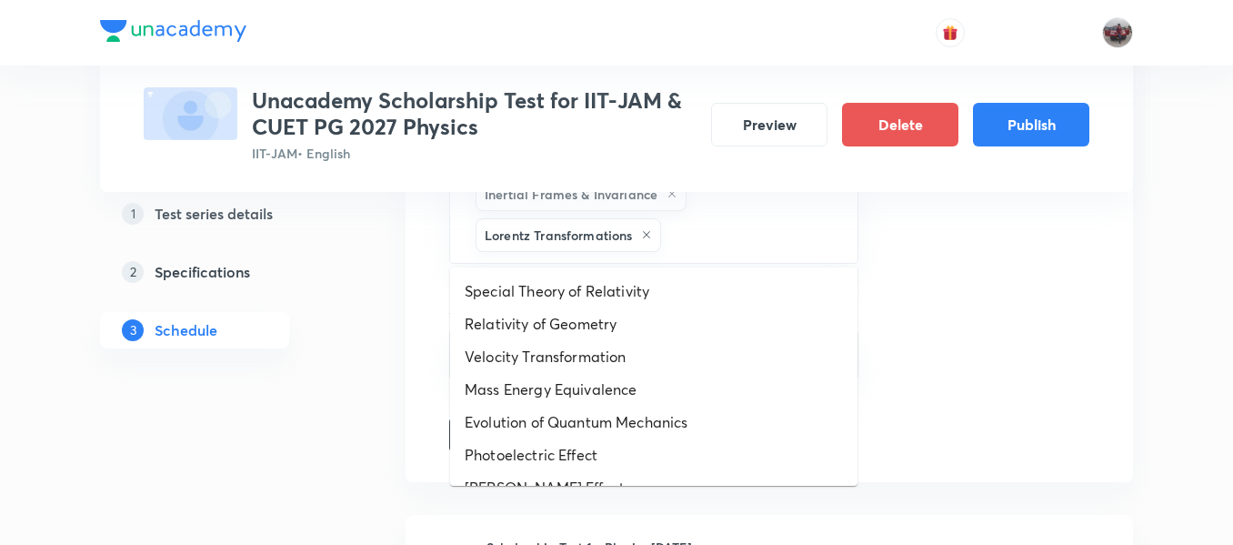
drag, startPoint x: 716, startPoint y: 230, endPoint x: 627, endPoint y: 291, distance: 108.0
click at [627, 291] on body "Test Series Unacademy Scholarship Test for IIT-JAM & CUET PG 2027 Physics IIT-J…" at bounding box center [616, 176] width 1233 height 1846
click at [627, 291] on li "Special Theory of Relativity" at bounding box center [653, 291] width 407 height 33
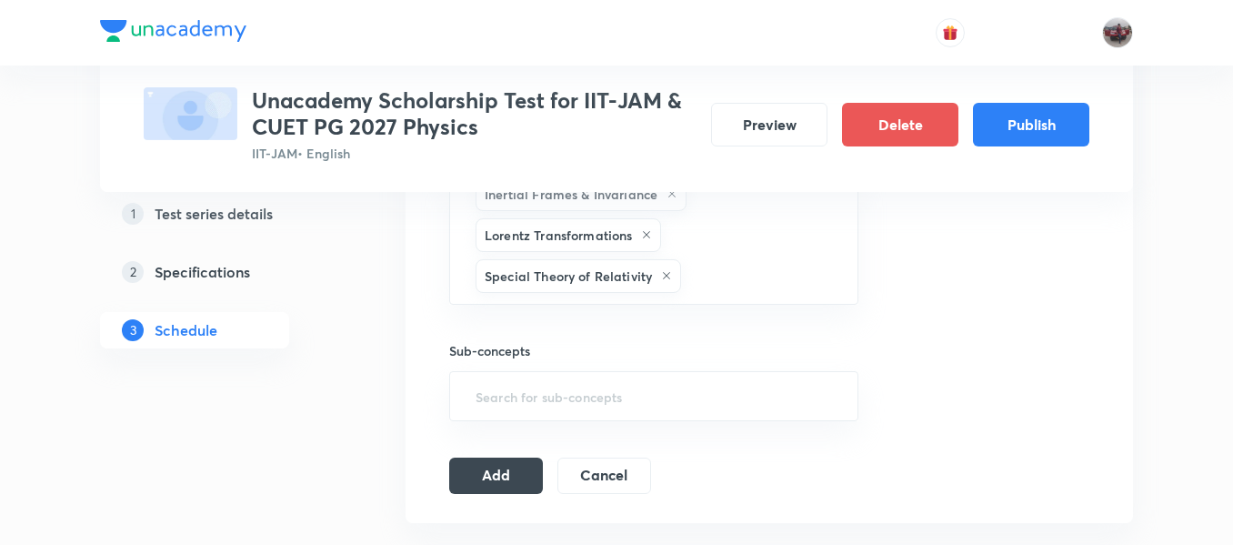
scroll to position [803, 0]
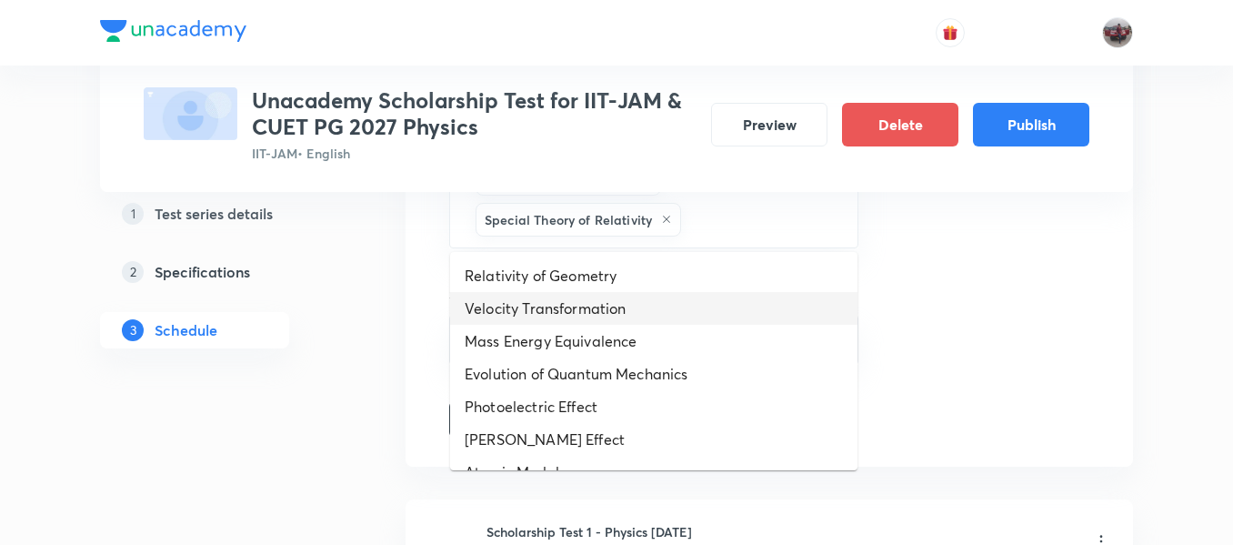
drag, startPoint x: 717, startPoint y: 229, endPoint x: 630, endPoint y: 308, distance: 117.2
click at [630, 308] on body "Test Series Unacademy Scholarship Test for IIT-JAM & CUET PG 2027 Physics IIT-J…" at bounding box center [616, 140] width 1233 height 1887
click at [630, 308] on li "Velocity Transformation" at bounding box center [653, 308] width 407 height 33
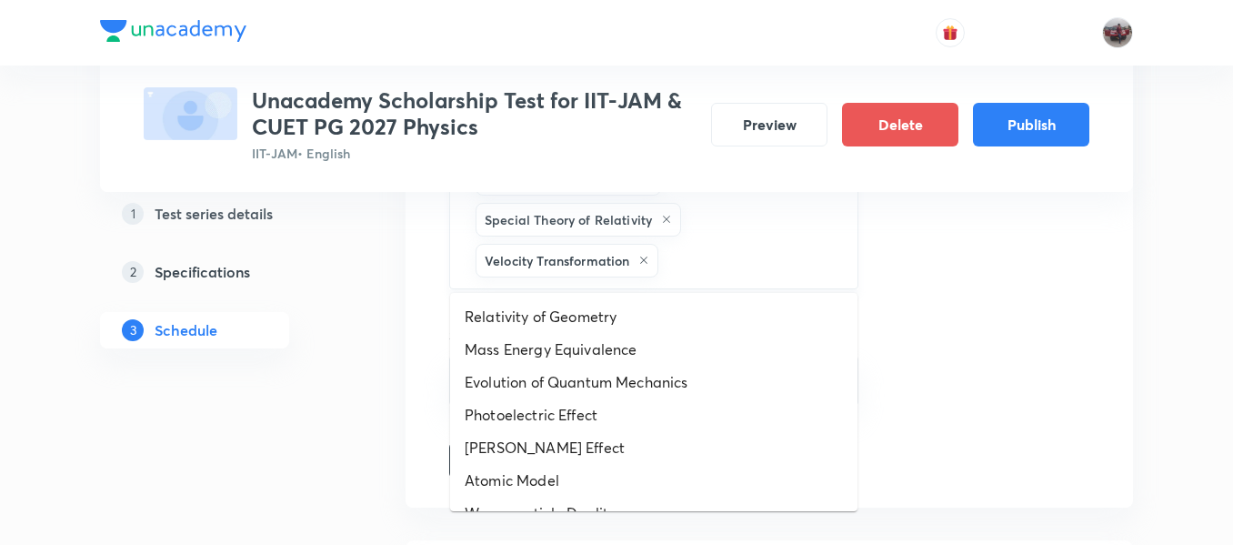
click at [692, 260] on input "text" at bounding box center [748, 261] width 173 height 34
click at [629, 345] on li "Mass Energy Equivalence" at bounding box center [653, 349] width 407 height 33
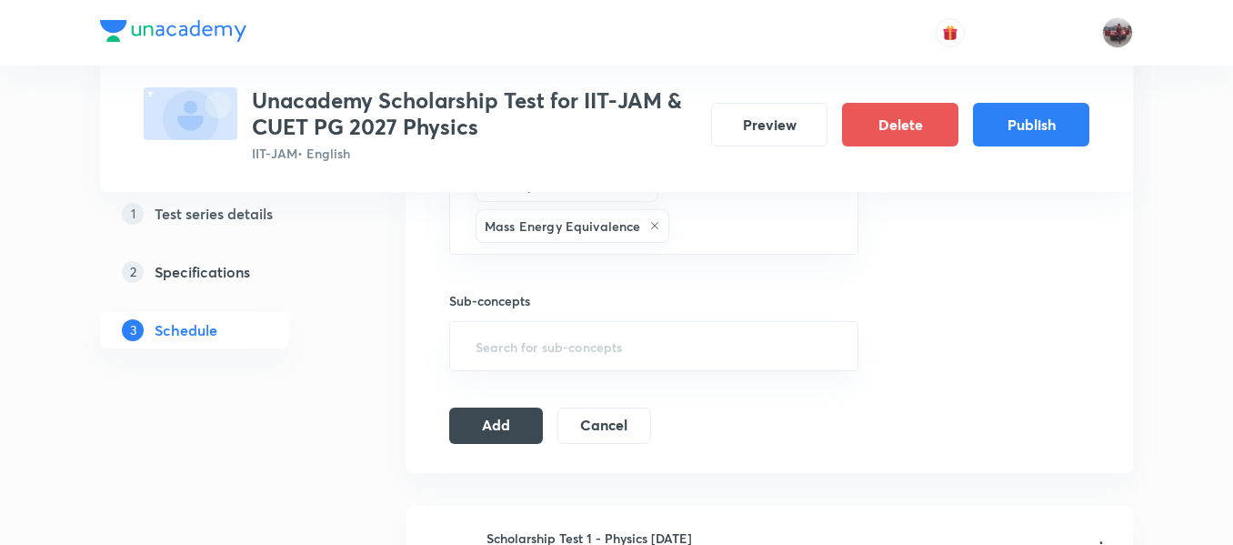
scroll to position [880, 0]
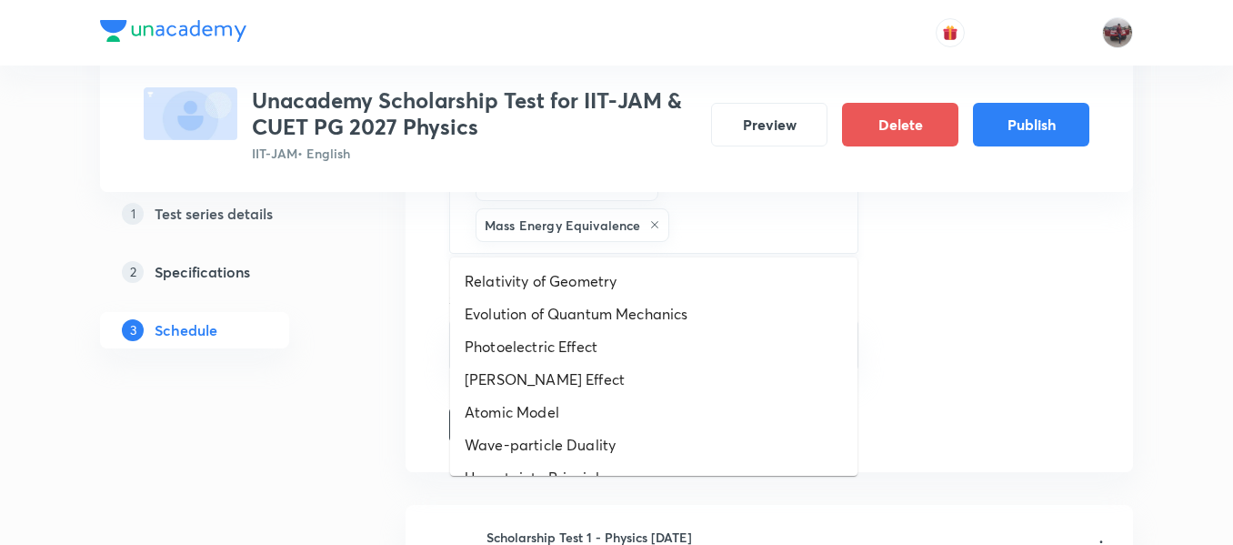
click at [735, 214] on input "text" at bounding box center [754, 225] width 162 height 34
click at [609, 322] on li "Evolution of Quantum Mechanics" at bounding box center [653, 313] width 407 height 33
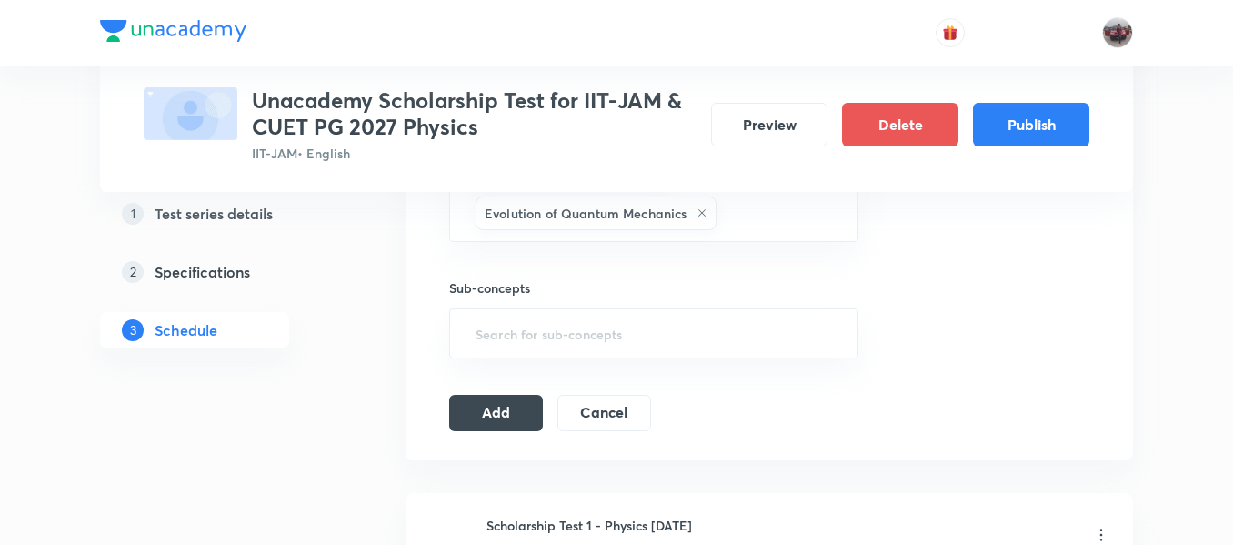
scroll to position [942, 0]
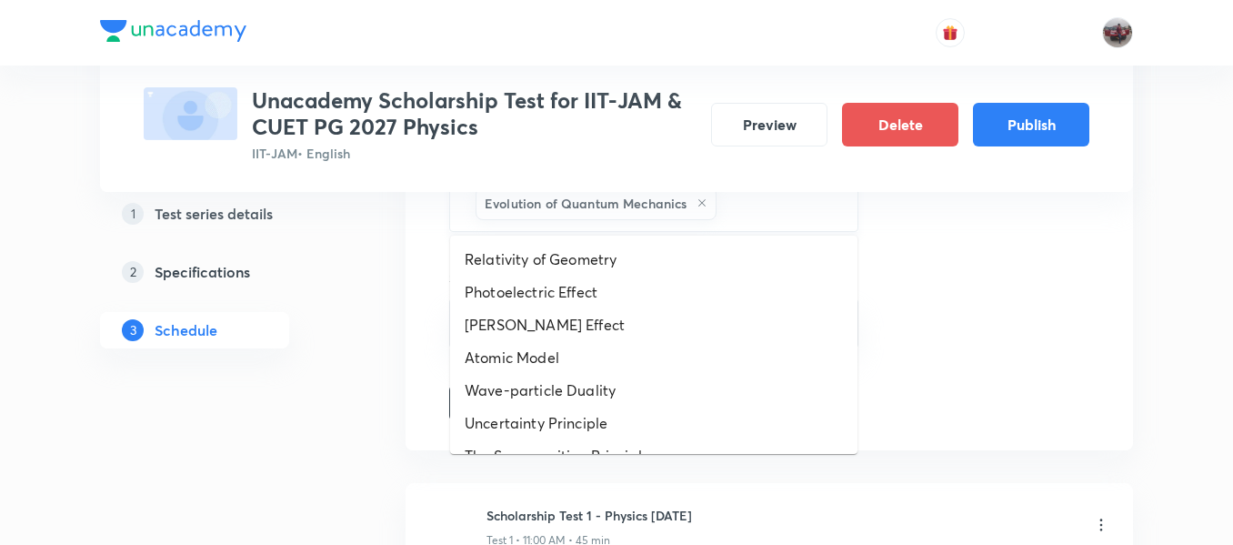
click at [739, 212] on input "text" at bounding box center [778, 203] width 116 height 34
click at [628, 251] on li "Relativity of Geometry" at bounding box center [653, 259] width 407 height 33
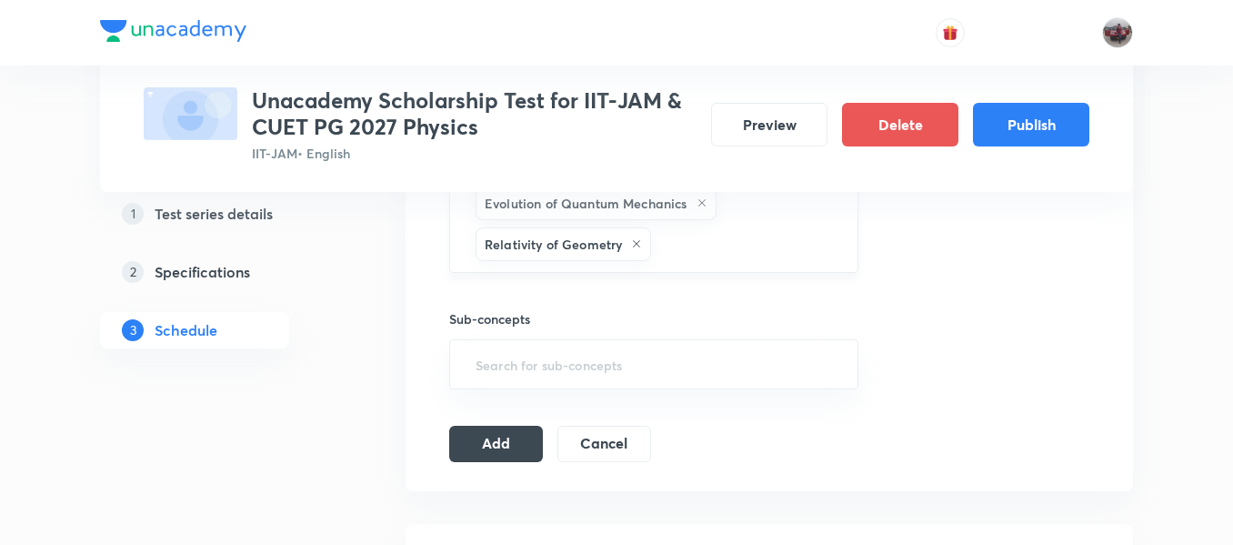
scroll to position [990, 0]
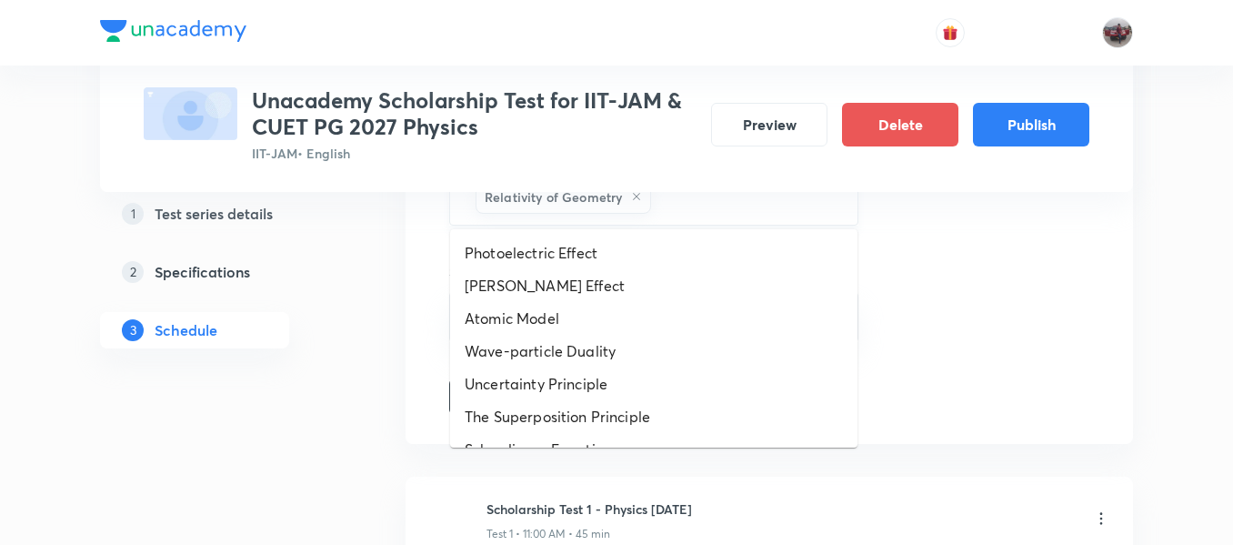
click at [706, 203] on input "text" at bounding box center [745, 197] width 181 height 34
click at [617, 274] on li "Compton Effect" at bounding box center [653, 285] width 407 height 33
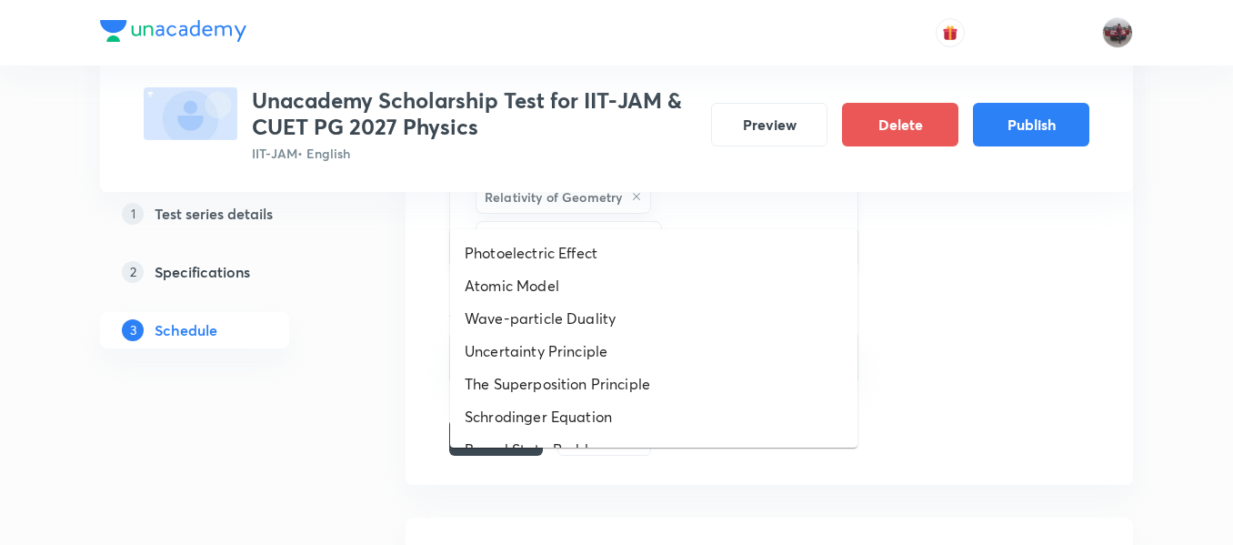
click at [831, 221] on input "text" at bounding box center [751, 238] width 170 height 34
click at [766, 252] on li "Photoelectric Effect" at bounding box center [653, 252] width 407 height 33
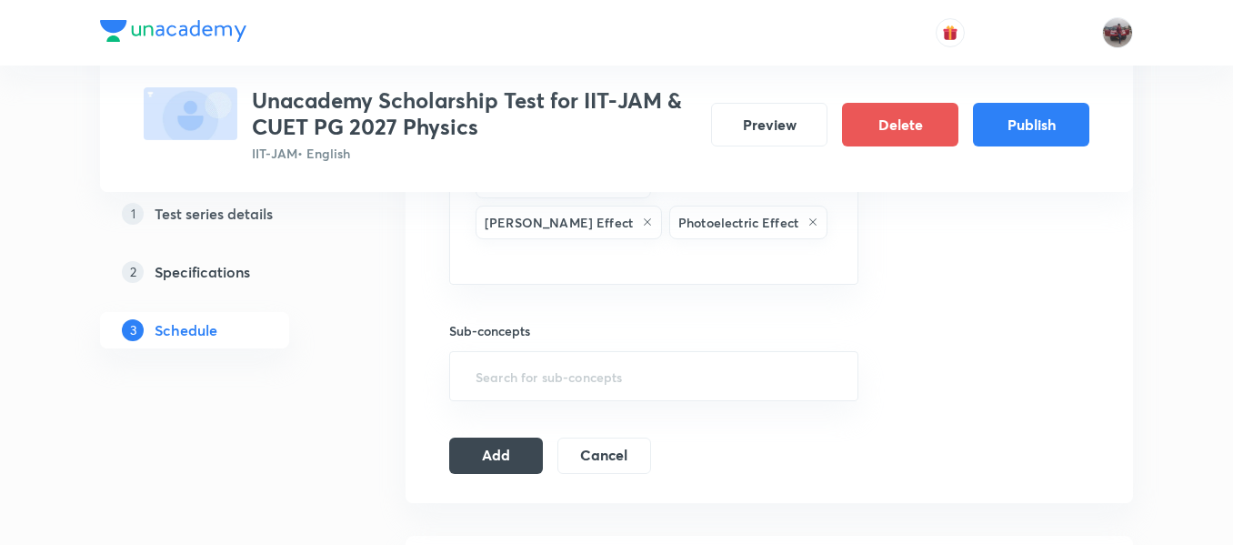
scroll to position [1006, 0]
click at [730, 242] on input "text" at bounding box center [654, 259] width 364 height 34
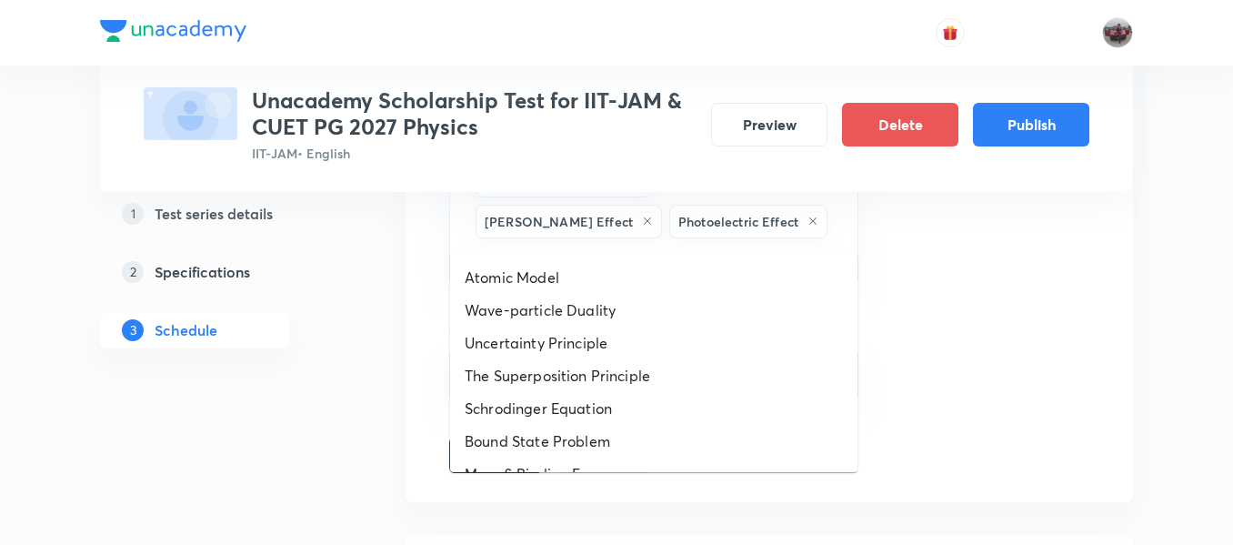
click at [670, 259] on ul "Atomic Model Wave-particle Duality Uncertainty Principle The Superposition Prin…" at bounding box center [653, 363] width 407 height 218
click at [654, 276] on li "Atomic Model" at bounding box center [653, 277] width 407 height 33
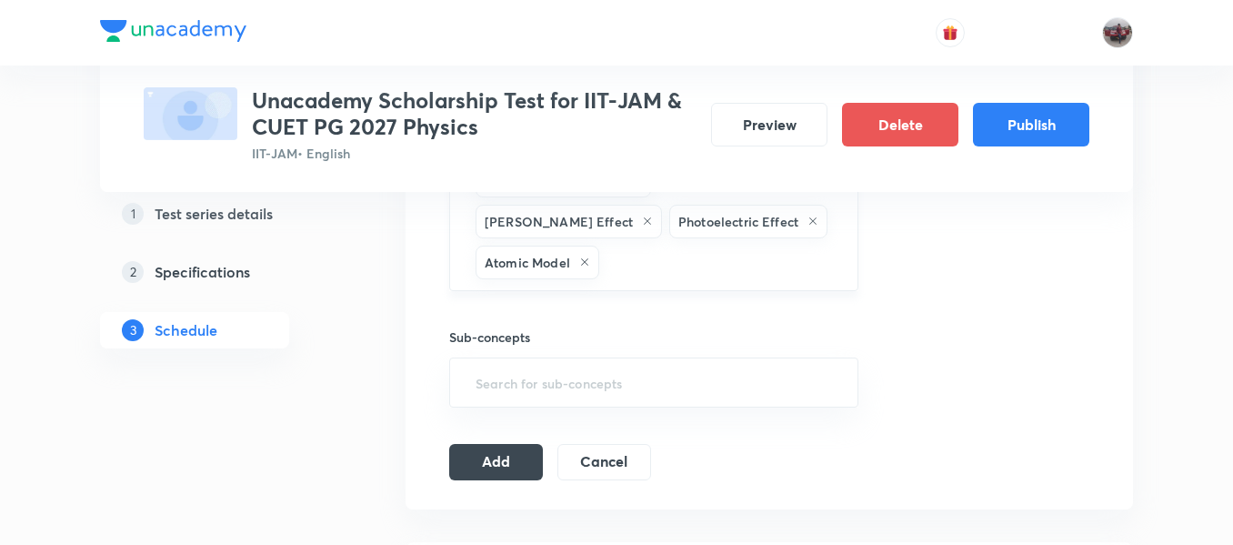
click at [784, 246] on input "text" at bounding box center [719, 263] width 233 height 34
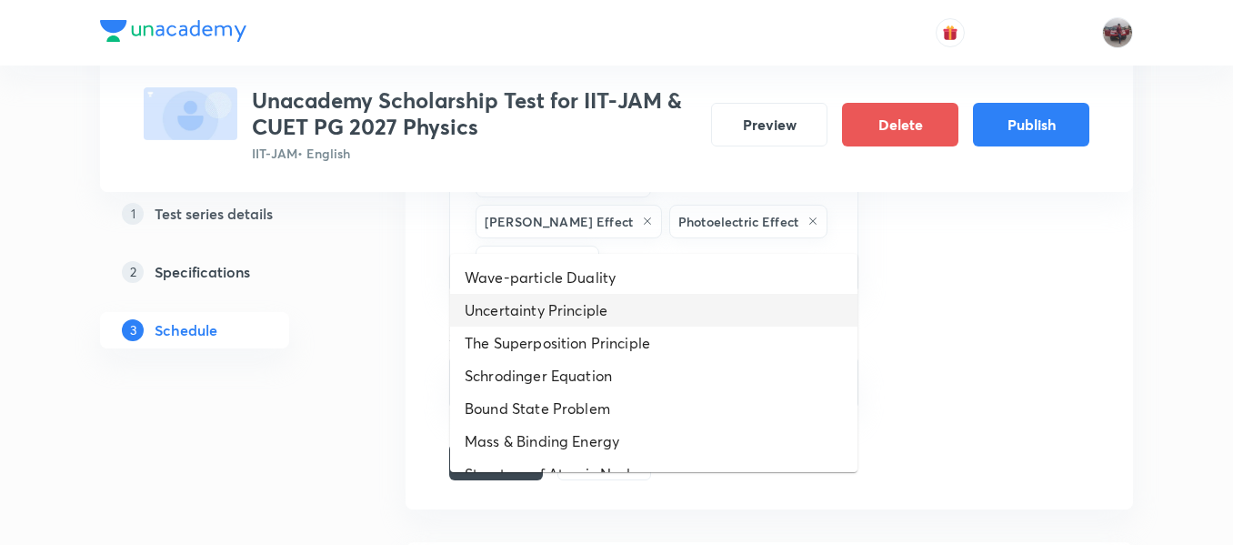
click at [691, 307] on li "Uncertainty Principle" at bounding box center [653, 310] width 407 height 33
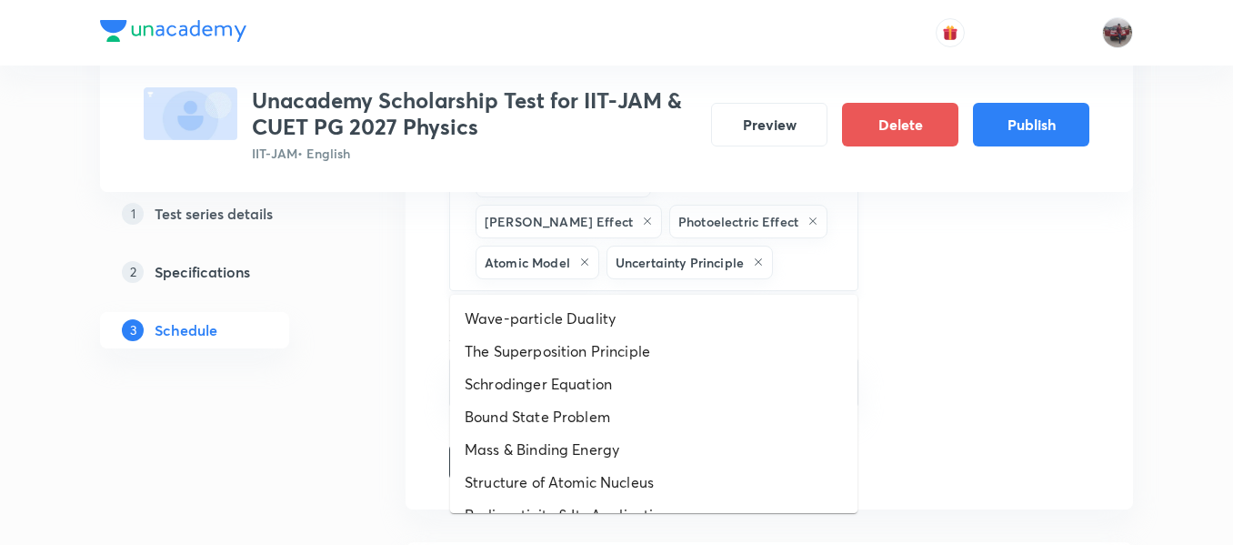
click at [777, 256] on input "text" at bounding box center [806, 263] width 59 height 34
click at [681, 307] on li "Wave-particle Duality" at bounding box center [653, 318] width 407 height 33
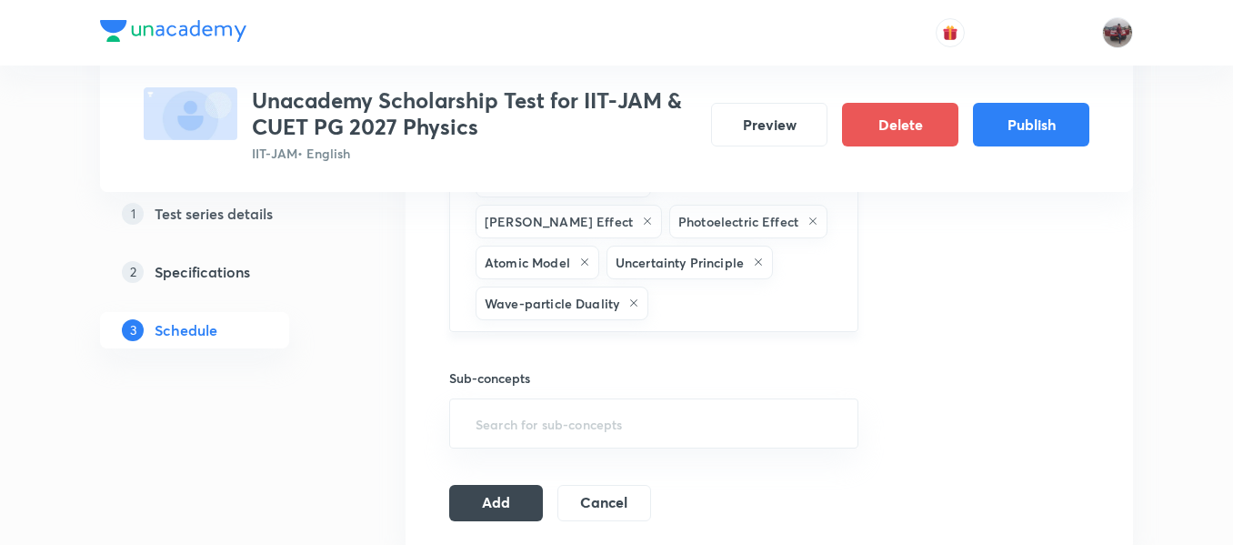
click at [676, 308] on input "text" at bounding box center [744, 304] width 184 height 34
click at [679, 308] on input "text" at bounding box center [744, 304] width 184 height 34
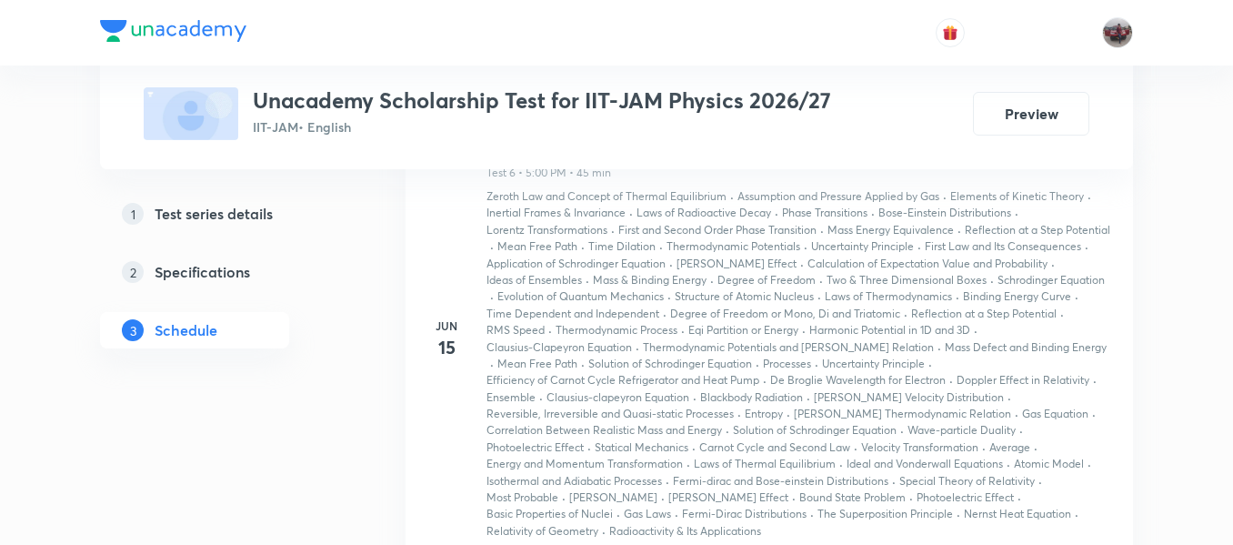
scroll to position [3521, 0]
drag, startPoint x: 487, startPoint y: 237, endPoint x: 701, endPoint y: 220, distance: 215.4
click at [701, 180] on div "Scholarship Test 2 - Physics June'25 Test 6 • 5:00 PM • 45 min" at bounding box center [799, 158] width 624 height 43
copy h6 "Scholarship Test 2 - Physics June'25"
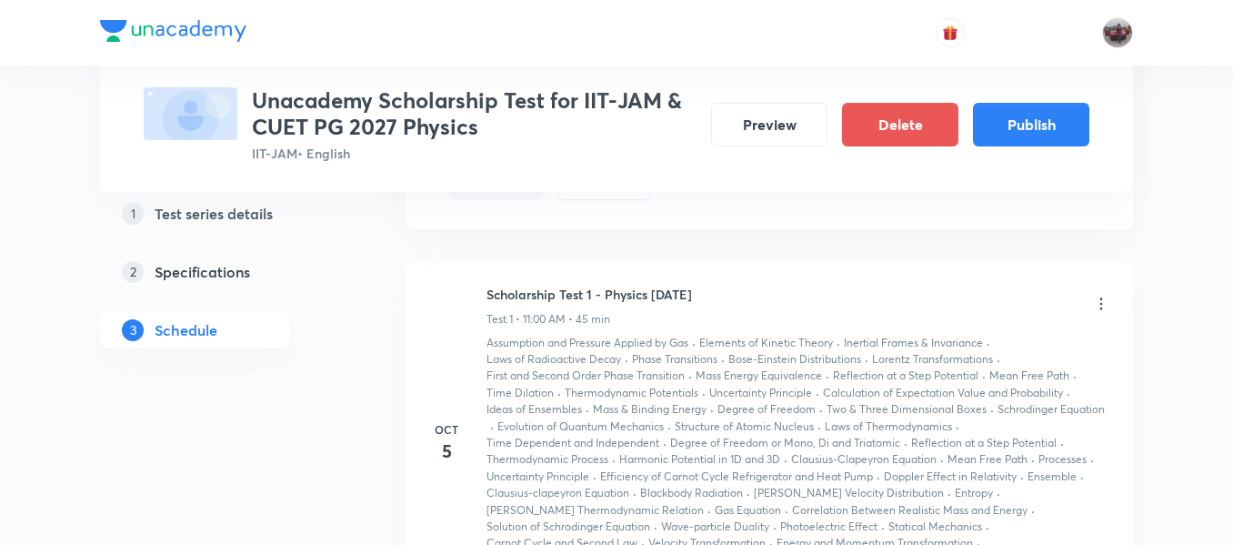
scroll to position [834, 0]
drag, startPoint x: 485, startPoint y: 291, endPoint x: 700, endPoint y: 295, distance: 215.6
click at [700, 295] on div "[DATE] Scholarship Test 1 - Physics [DATE] Test 1 • 11:00 AM • 45 min Assumptio…" at bounding box center [769, 444] width 682 height 317
copy h6 "Scholarship Test 1 - Physics [DATE]"
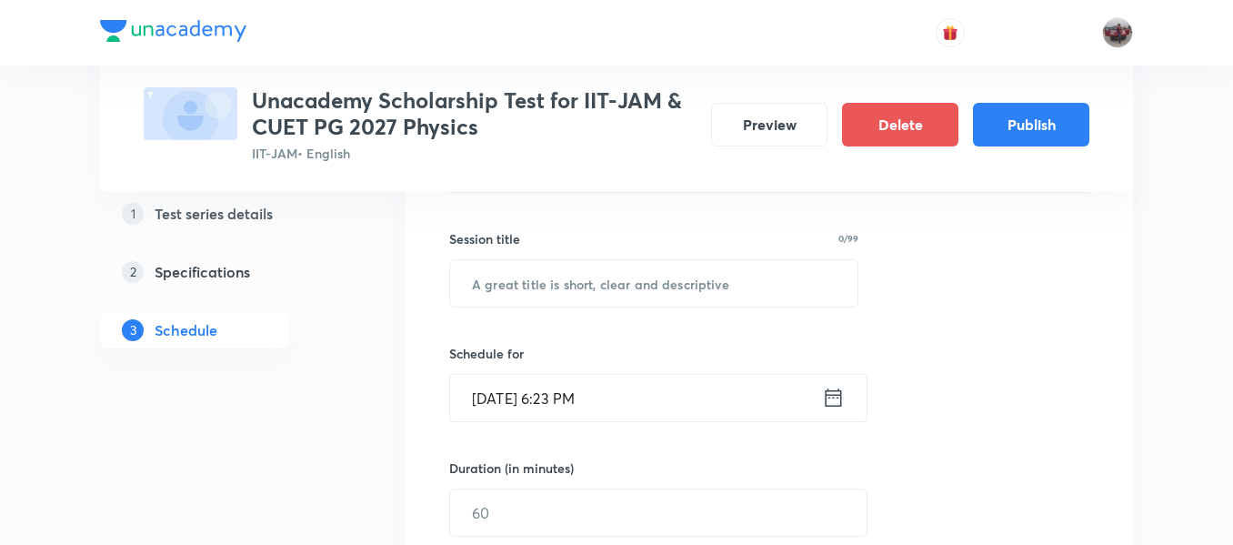
scroll to position [308, 0]
click at [648, 281] on input "text" at bounding box center [653, 284] width 407 height 46
paste input "Scholarship Test 1 - Physics [DATE]"
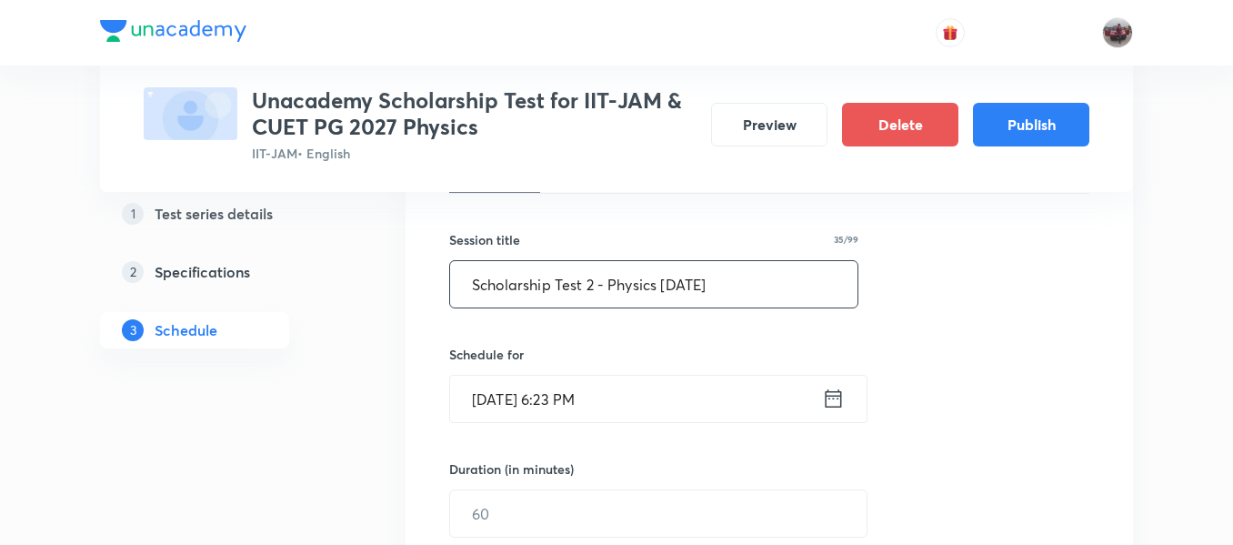
type input "Scholarship Test 2 - Physics [DATE]"
click at [834, 400] on icon at bounding box center [833, 398] width 23 height 25
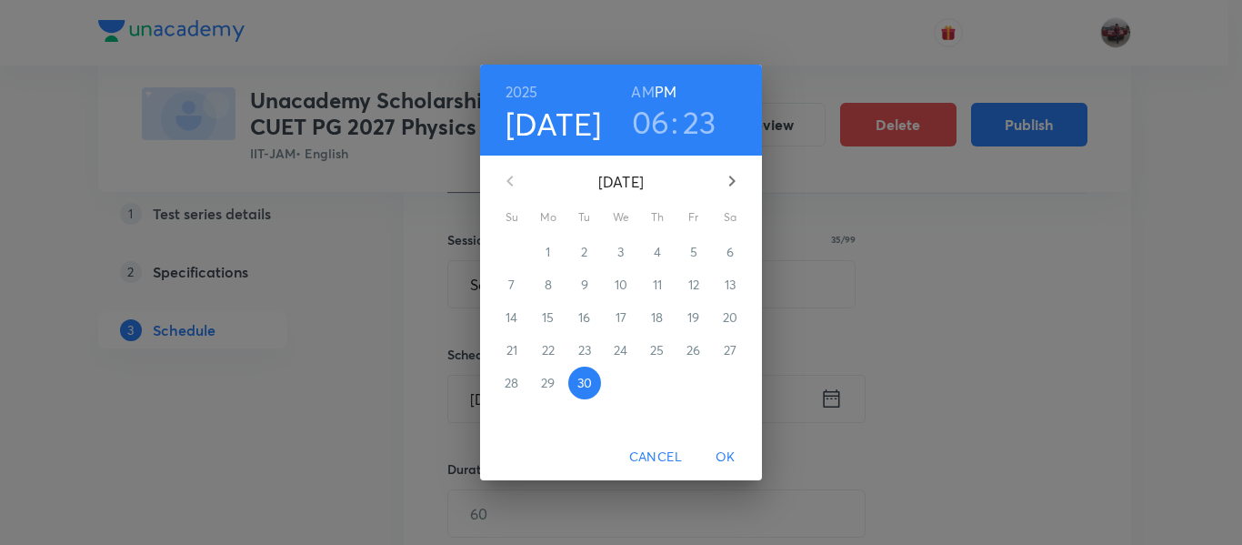
click at [661, 125] on h3 "06" at bounding box center [651, 122] width 38 height 38
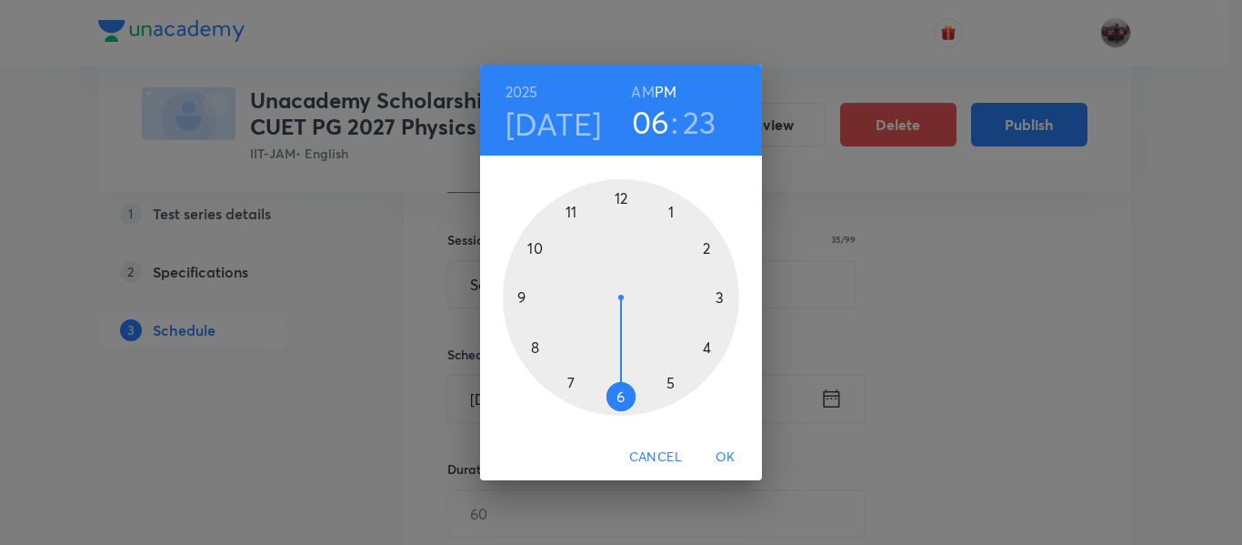
click at [670, 383] on div at bounding box center [621, 297] width 236 height 236
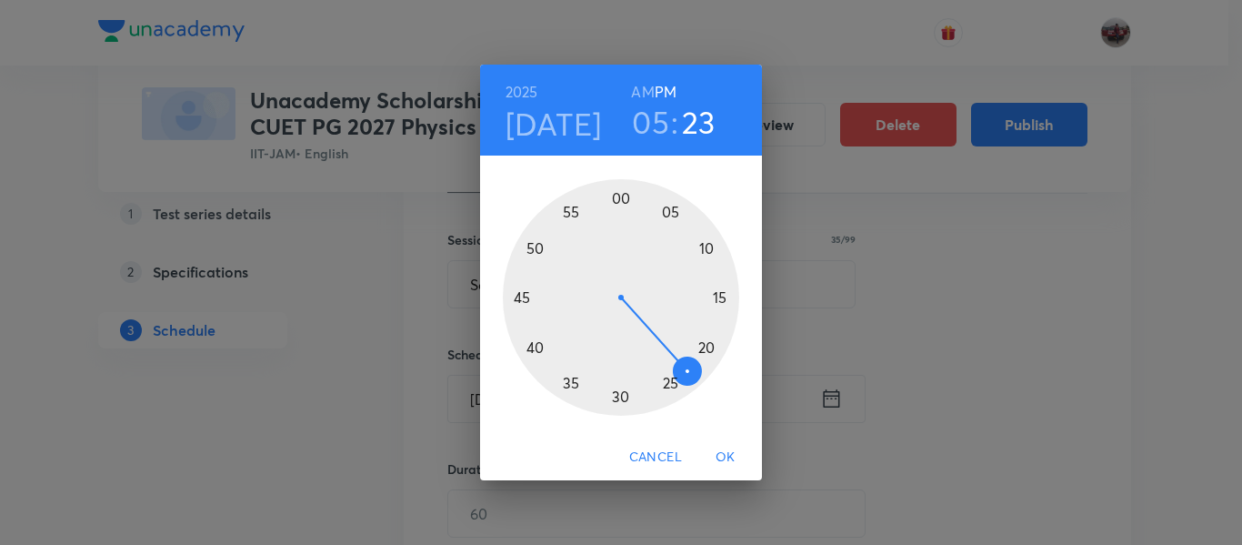
click at [623, 198] on div at bounding box center [621, 297] width 236 height 236
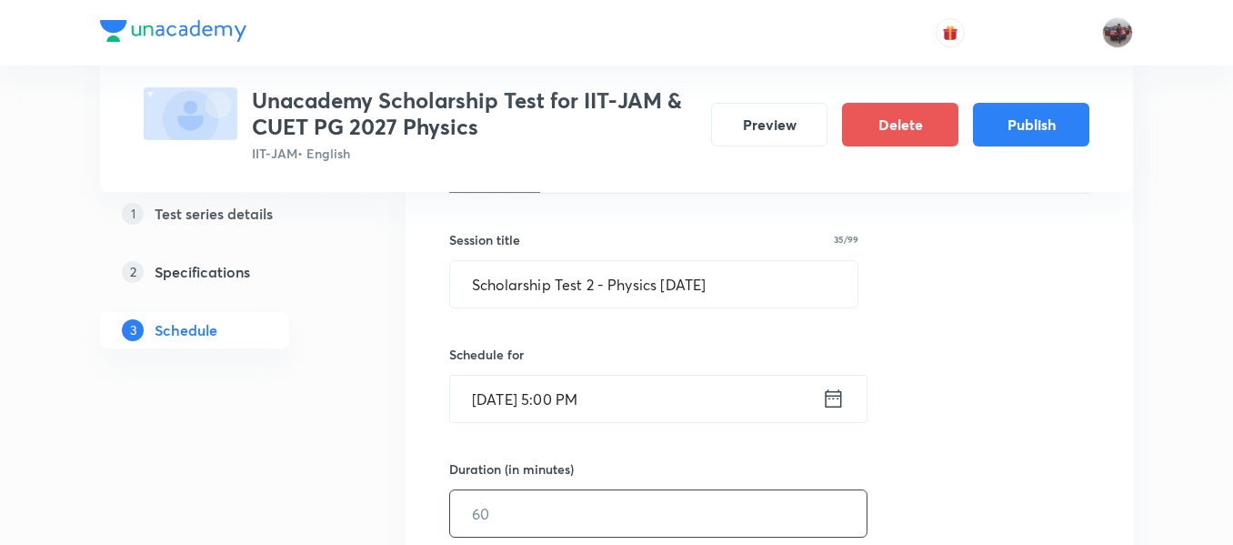
click at [593, 510] on input "text" at bounding box center [658, 513] width 417 height 46
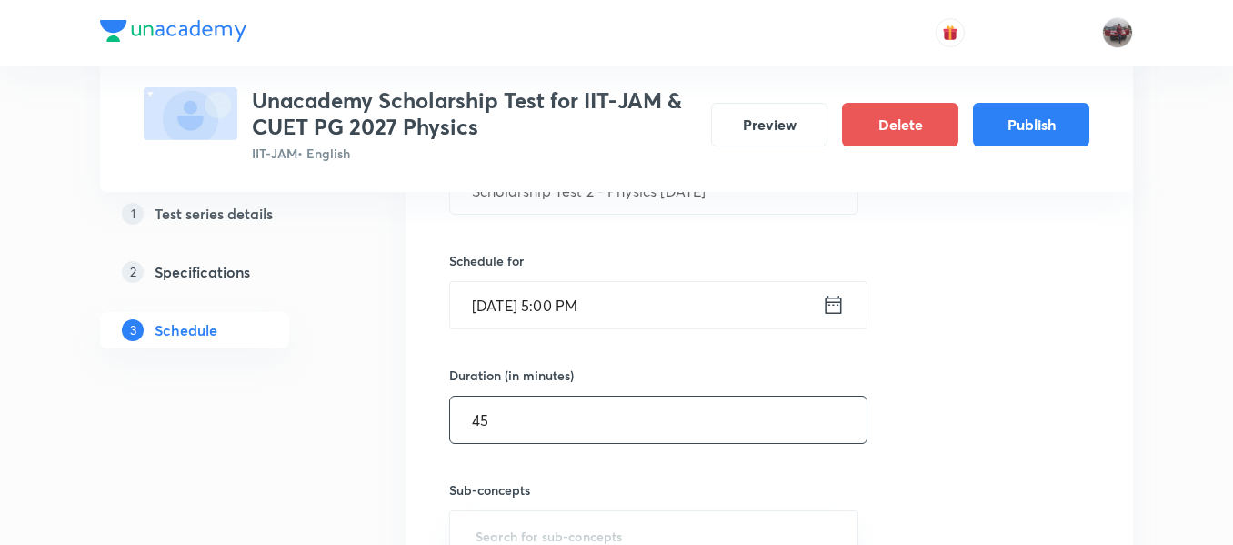
type input "45"
click at [946, 407] on div "Session 2 Live class Test Session title 35/99 Scholarship Test 2 - Physics Oct'…" at bounding box center [769, 323] width 640 height 619
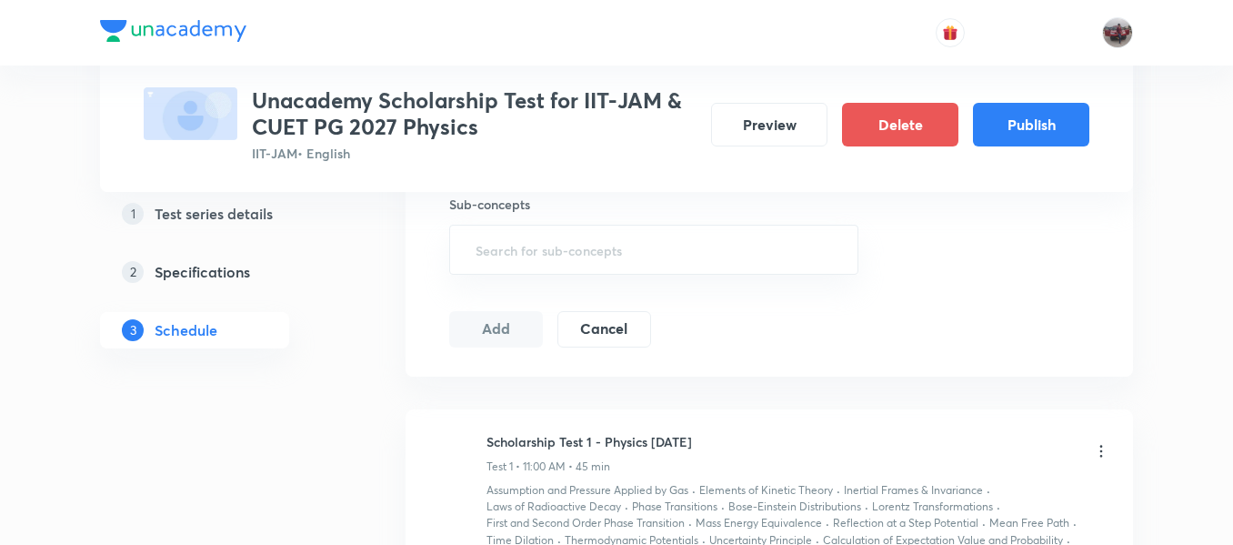
scroll to position [689, 0]
click at [685, 263] on input "text" at bounding box center [654, 248] width 364 height 34
type input "l"
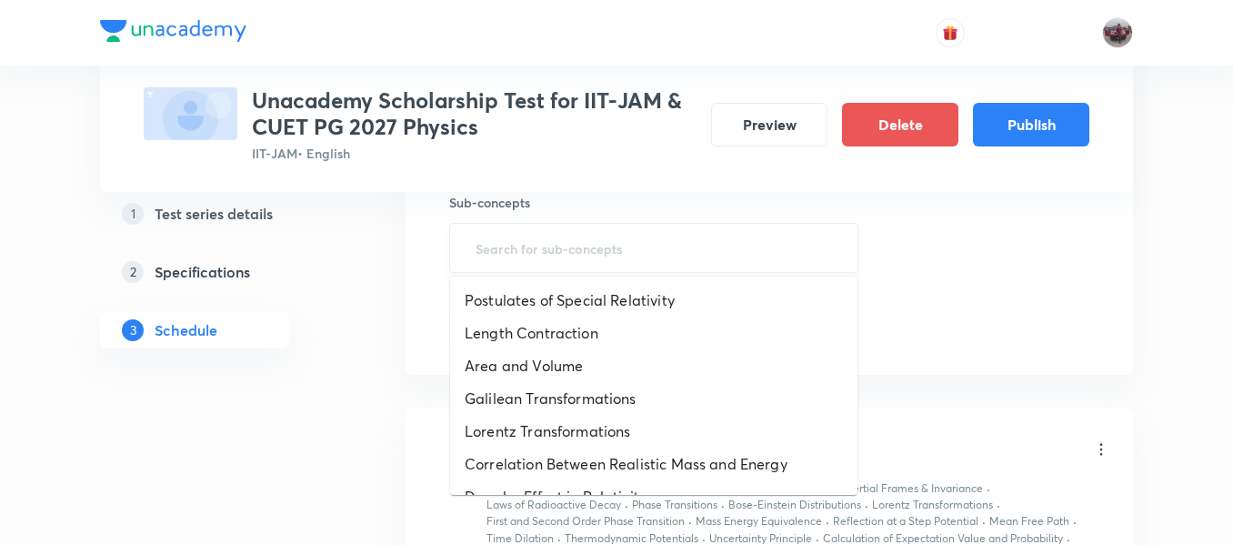
type input ";"
click at [650, 293] on li "Postulates of Special Relativity" at bounding box center [653, 300] width 407 height 33
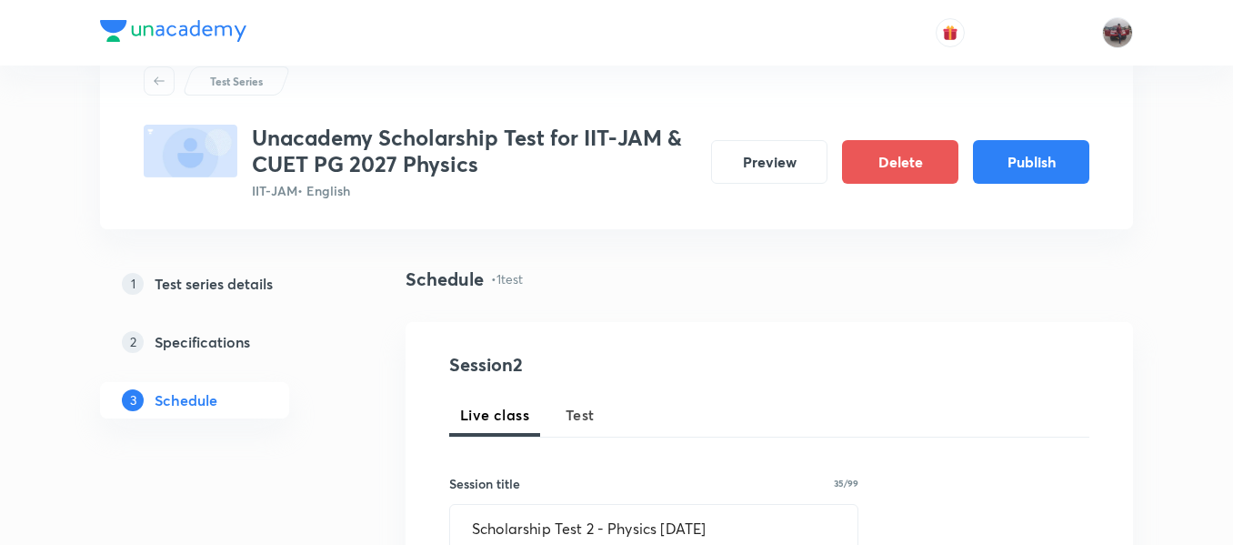
scroll to position [236, 0]
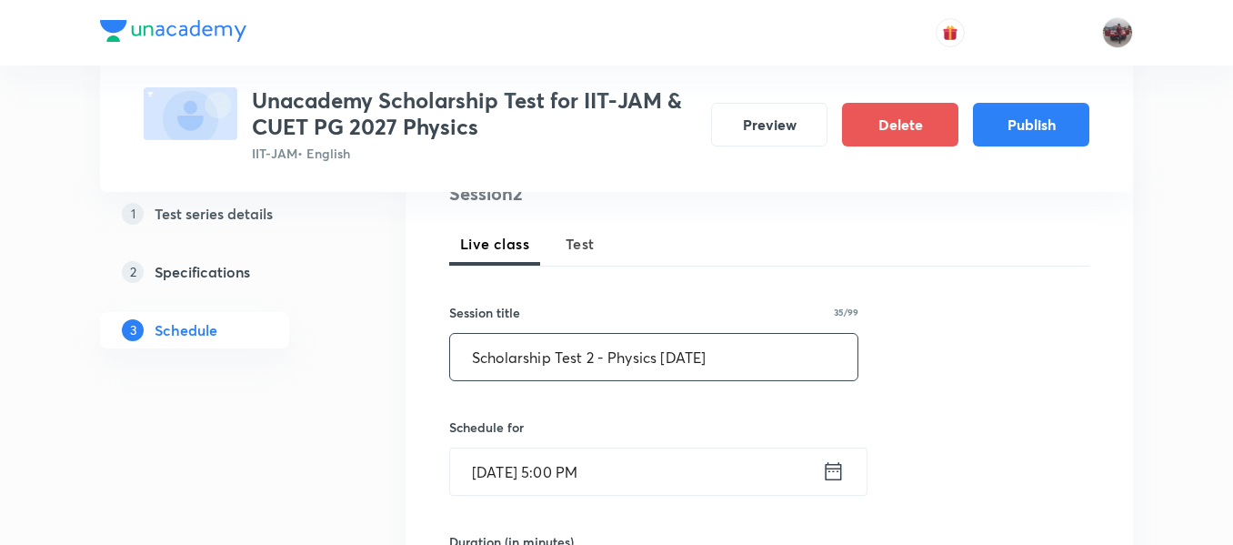
click at [754, 358] on input "Scholarship Test 2 - Physics Oct'25" at bounding box center [653, 357] width 407 height 46
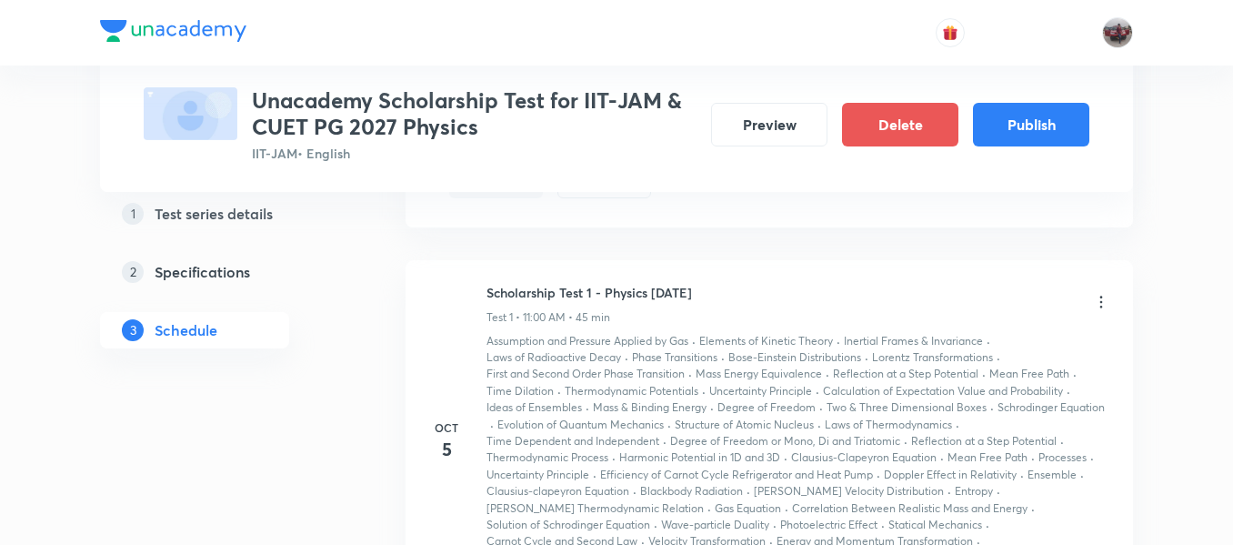
scroll to position [776, 0]
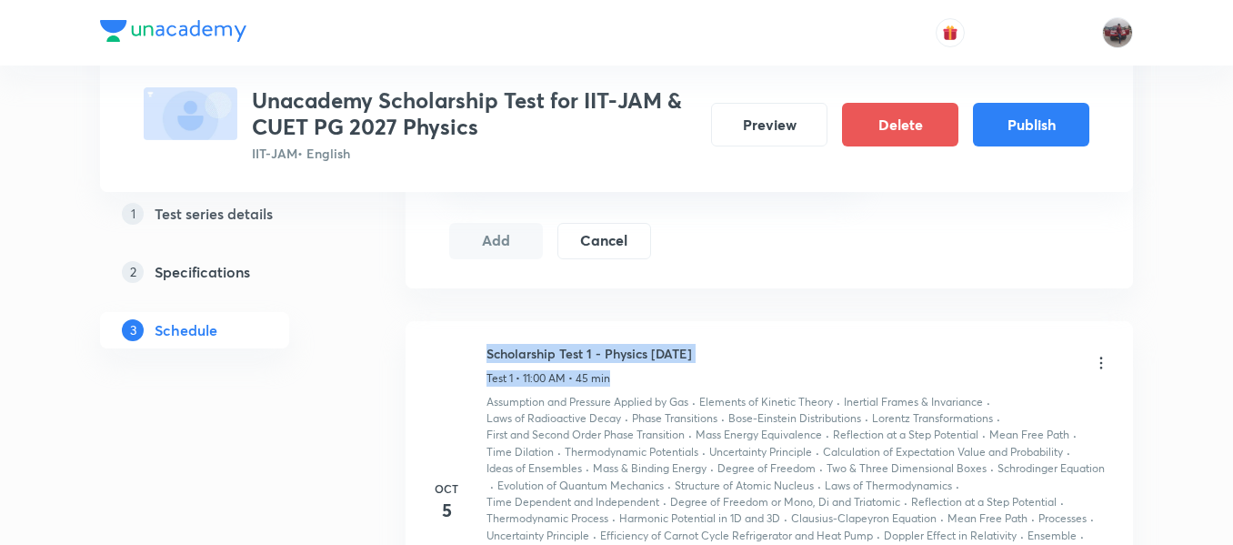
drag, startPoint x: 488, startPoint y: 356, endPoint x: 700, endPoint y: 365, distance: 212.1
click at [700, 365] on div "Scholarship Test 1 - Physics Oct'25 Test 1 • 11:00 AM • 45 min" at bounding box center [799, 365] width 624 height 43
drag, startPoint x: 484, startPoint y: 349, endPoint x: 711, endPoint y: 330, distance: 228.2
click at [711, 330] on li "Oct 5 Scholarship Test 1 - Physics Oct'25 Test 1 • 11:00 AM • 45 min Assumption…" at bounding box center [770, 528] width 728 height 415
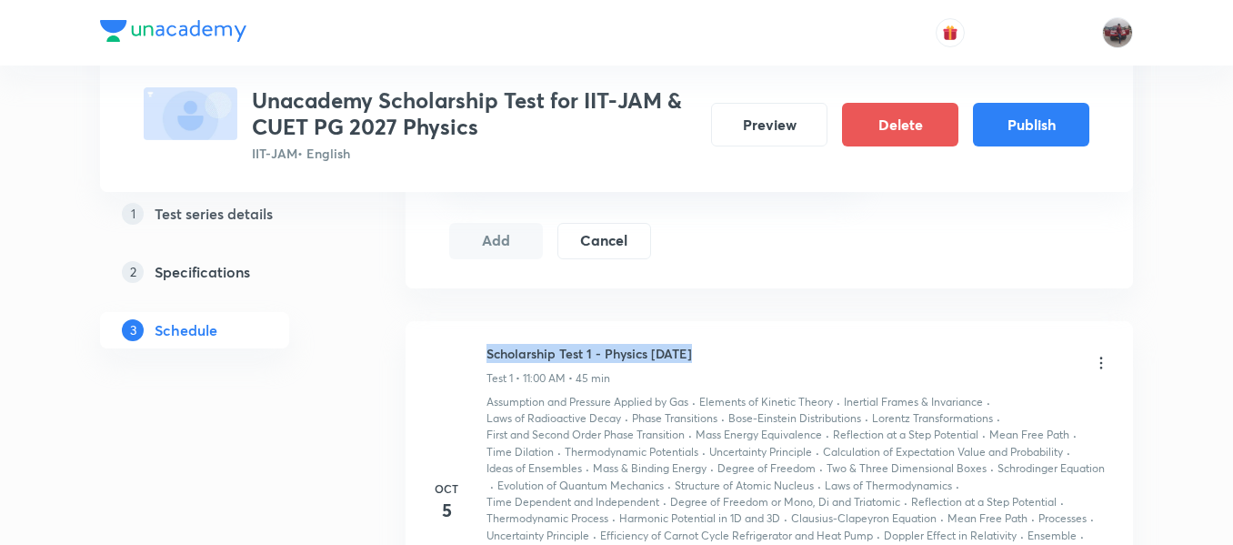
copy h6 "Scholarship Test 1 - Physics Oct'25"
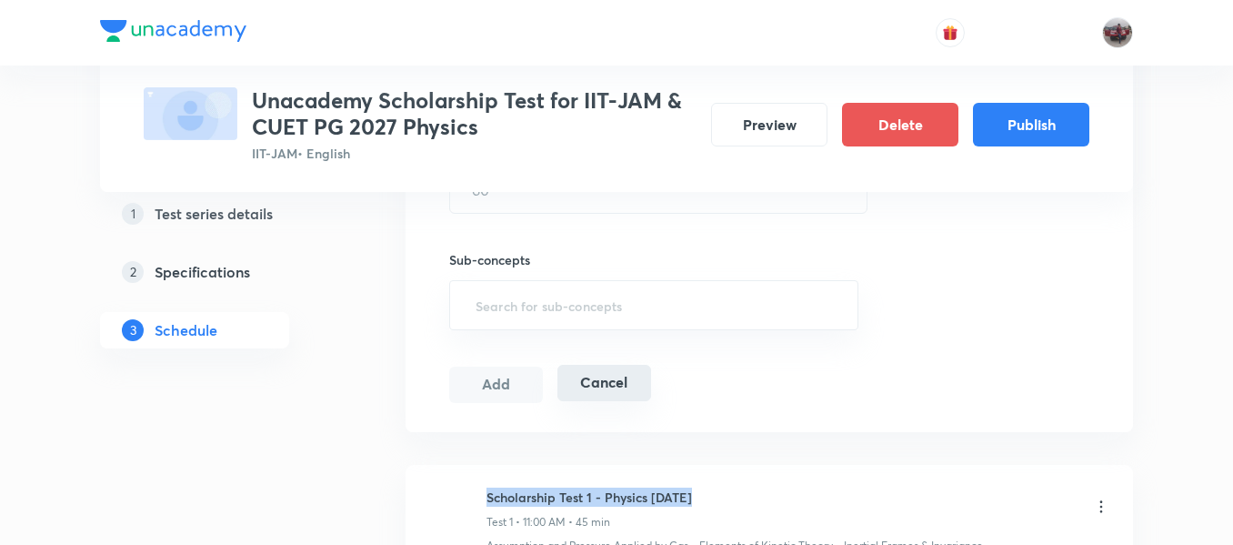
click at [632, 380] on button "Cancel" at bounding box center [605, 383] width 94 height 36
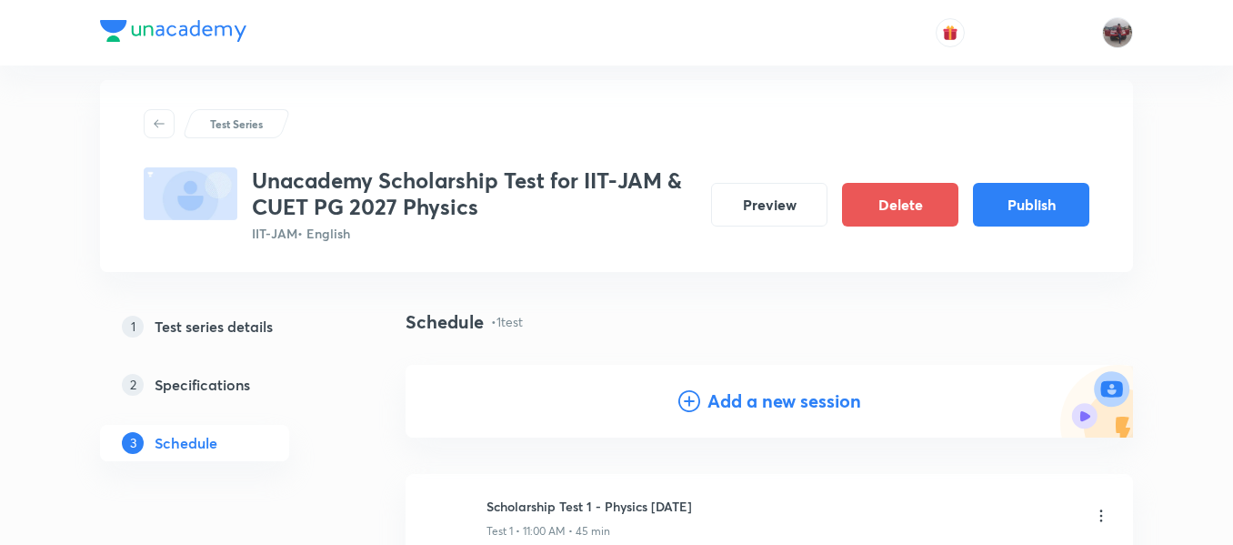
scroll to position [0, 0]
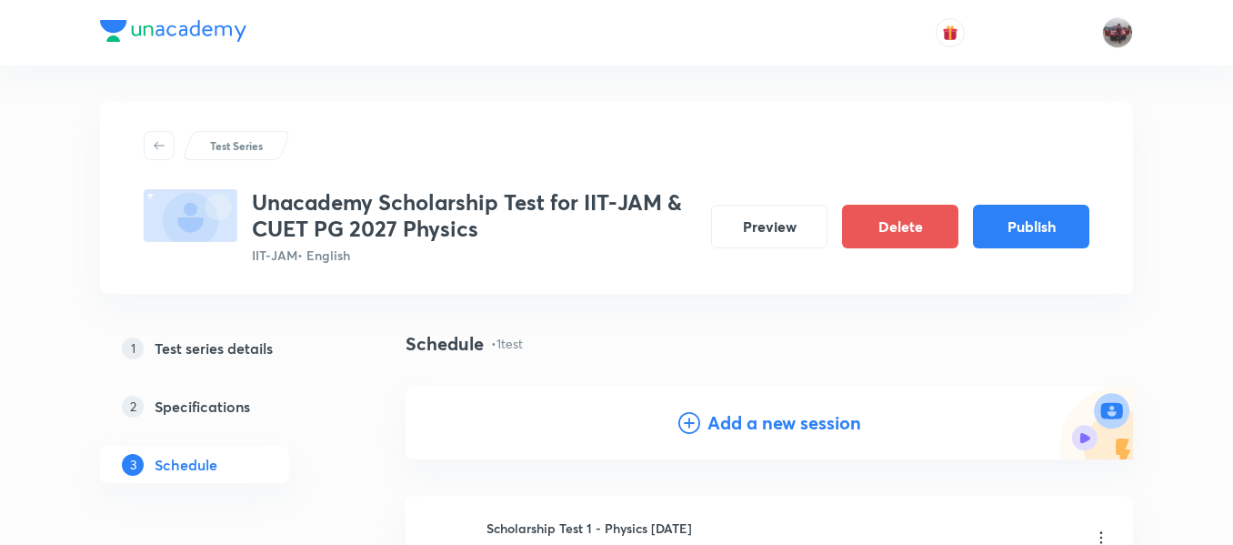
click at [788, 416] on h4 "Add a new session" at bounding box center [785, 422] width 154 height 27
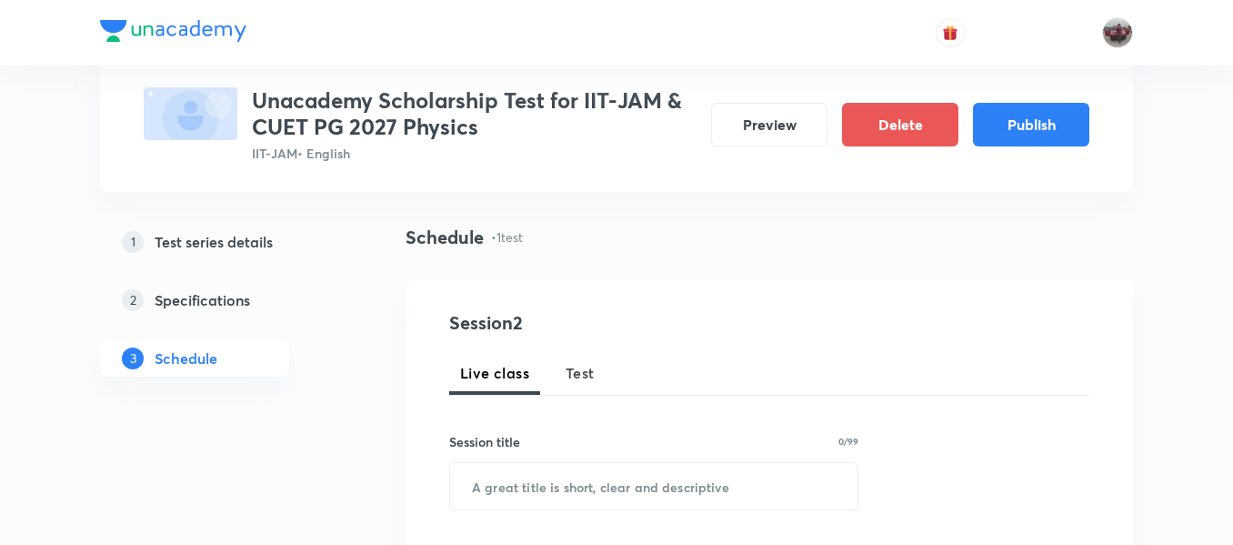
scroll to position [107, 0]
click at [588, 369] on span "Test" at bounding box center [580, 372] width 29 height 22
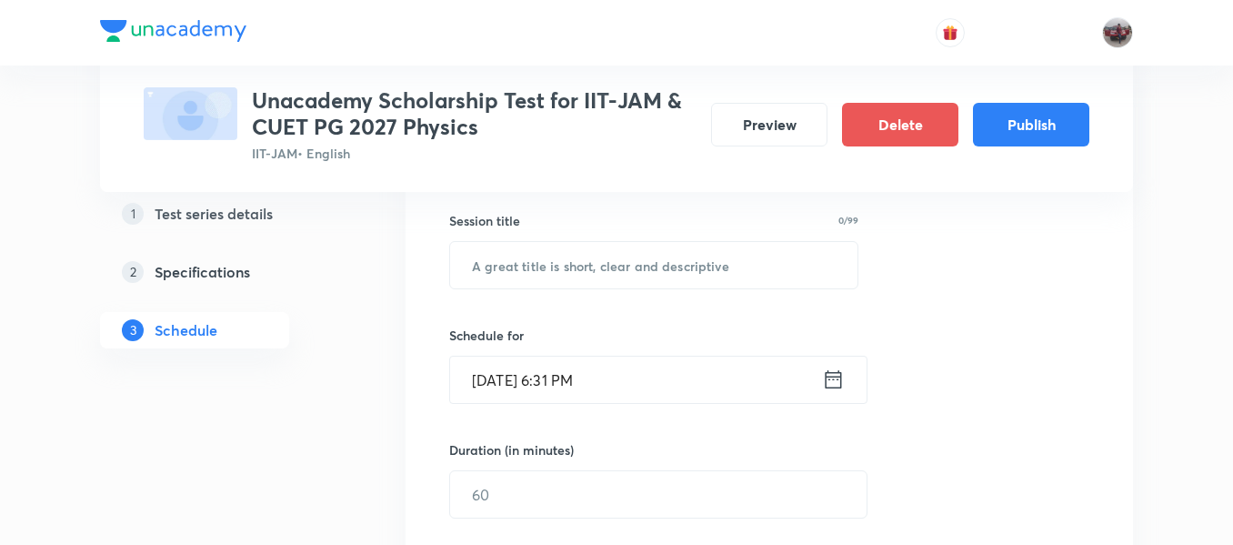
scroll to position [327, 0]
click at [600, 274] on input "text" at bounding box center [653, 266] width 407 height 46
paste input "Scholarship Test 1 - Physics Oct'25"
type input "Scholarship Test 2 - Physics Oct'25"
click at [840, 382] on icon at bounding box center [833, 379] width 23 height 25
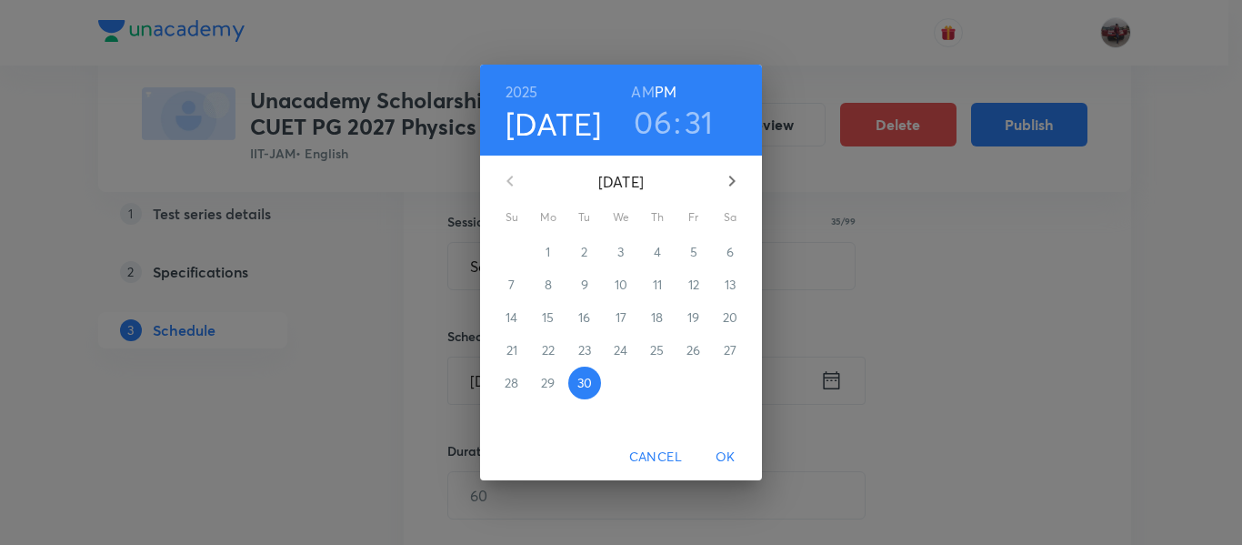
click at [727, 180] on icon "button" at bounding box center [732, 181] width 22 height 22
click at [515, 276] on p "5" at bounding box center [511, 285] width 7 height 18
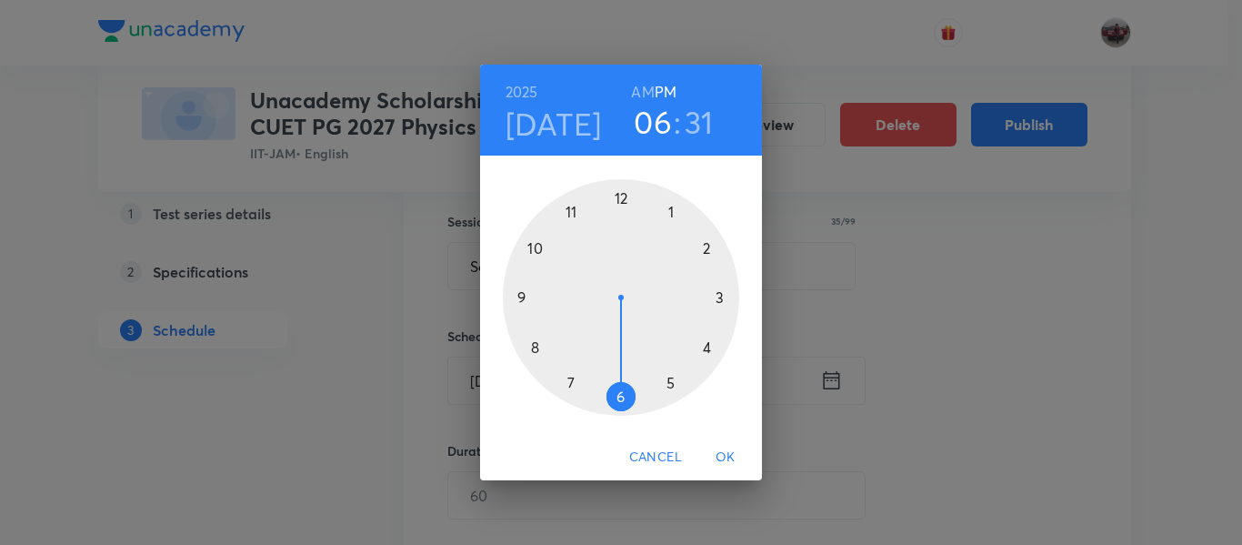
click at [672, 381] on div at bounding box center [621, 297] width 236 height 236
click at [621, 192] on div at bounding box center [621, 297] width 236 height 236
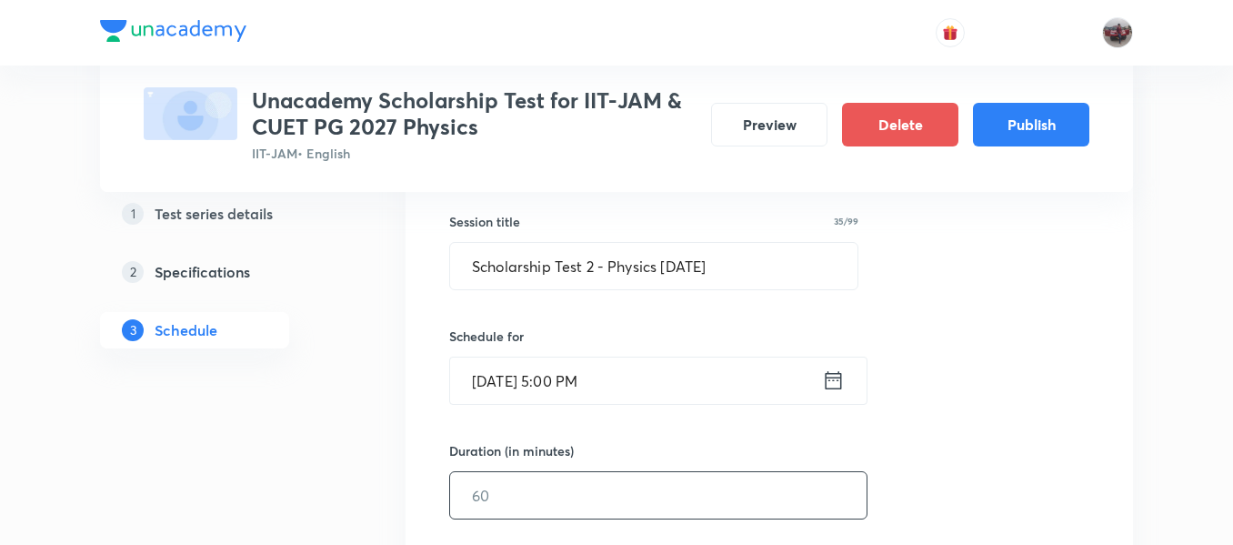
click at [676, 488] on input "text" at bounding box center [658, 495] width 417 height 46
type input "45"
click at [951, 445] on div "Session 2 Live class Test Session title 35/99 Scholarship Test 2 - Physics Oct'…" at bounding box center [769, 457] width 640 height 736
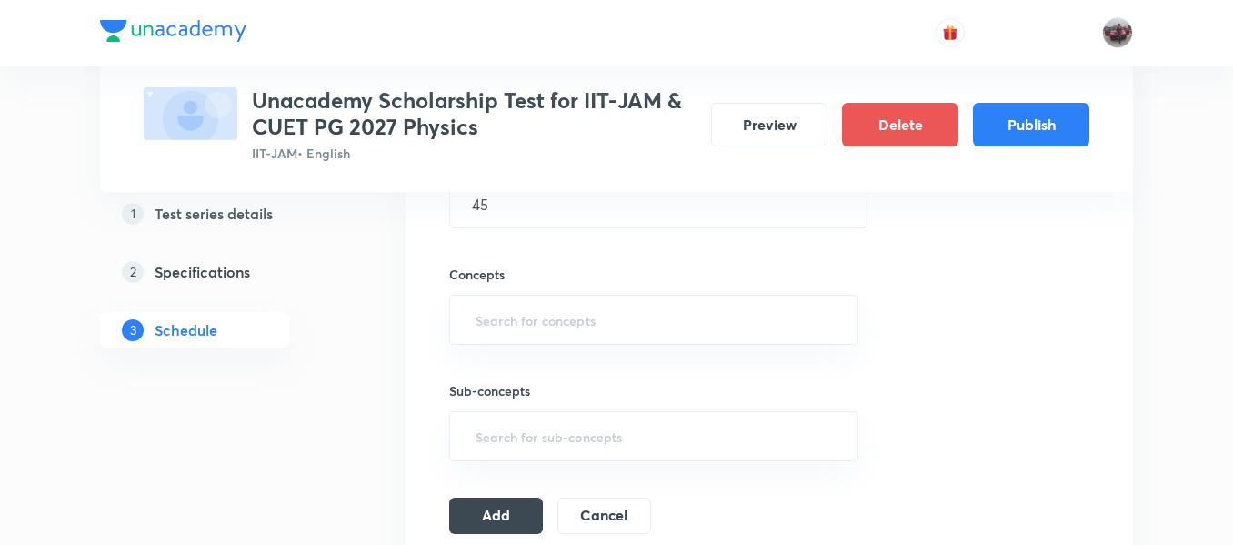
scroll to position [628, 0]
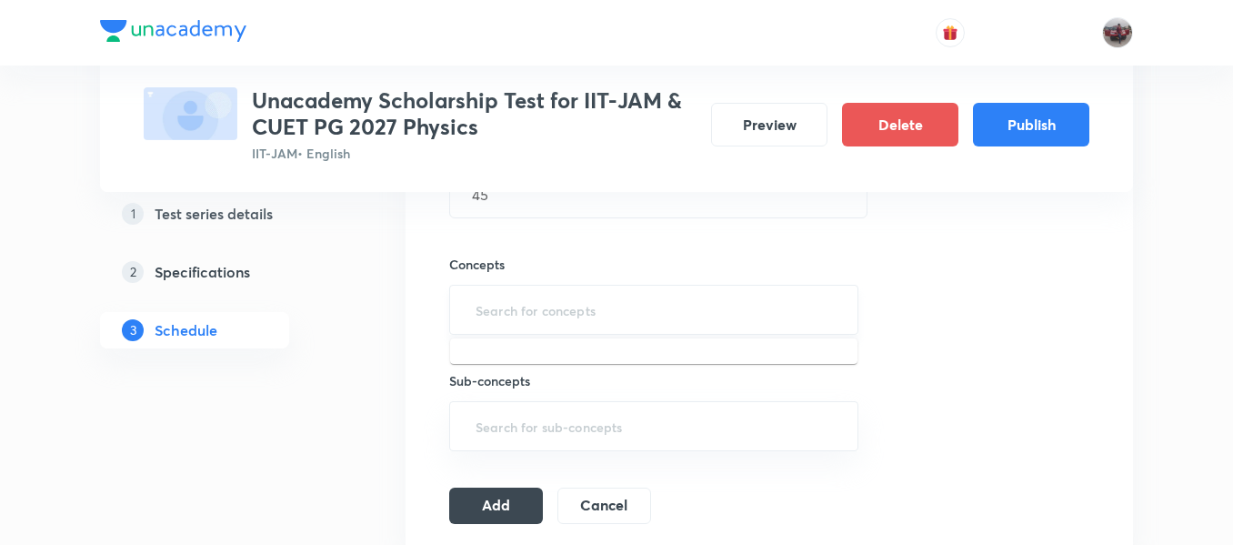
click at [729, 310] on input "text" at bounding box center [654, 310] width 364 height 34
type input ";"
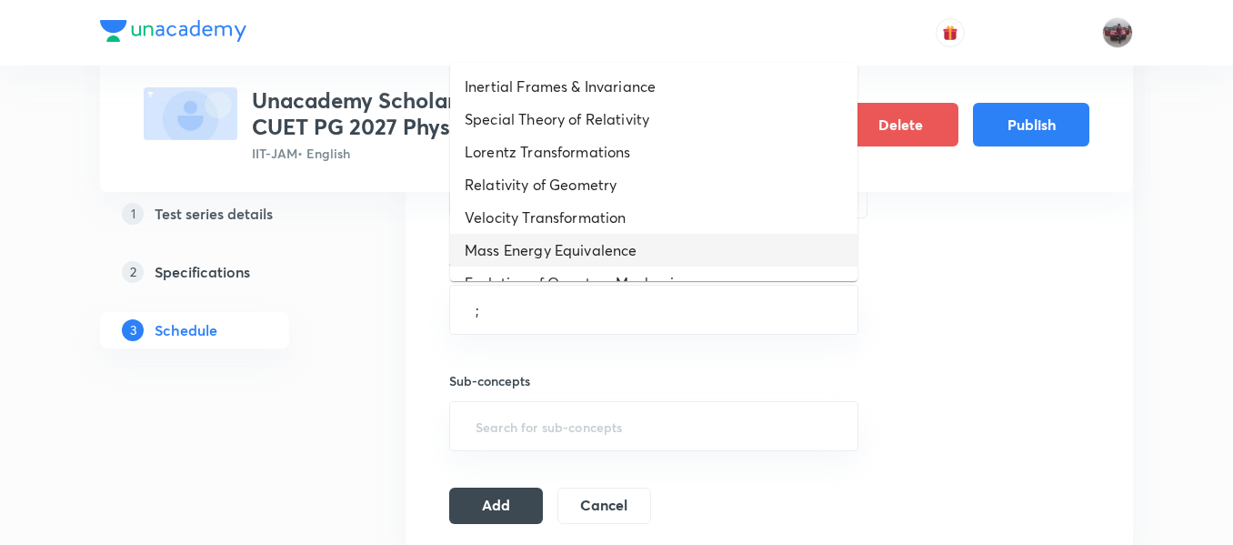
click at [584, 235] on li "Mass Energy Equivalence" at bounding box center [653, 250] width 407 height 33
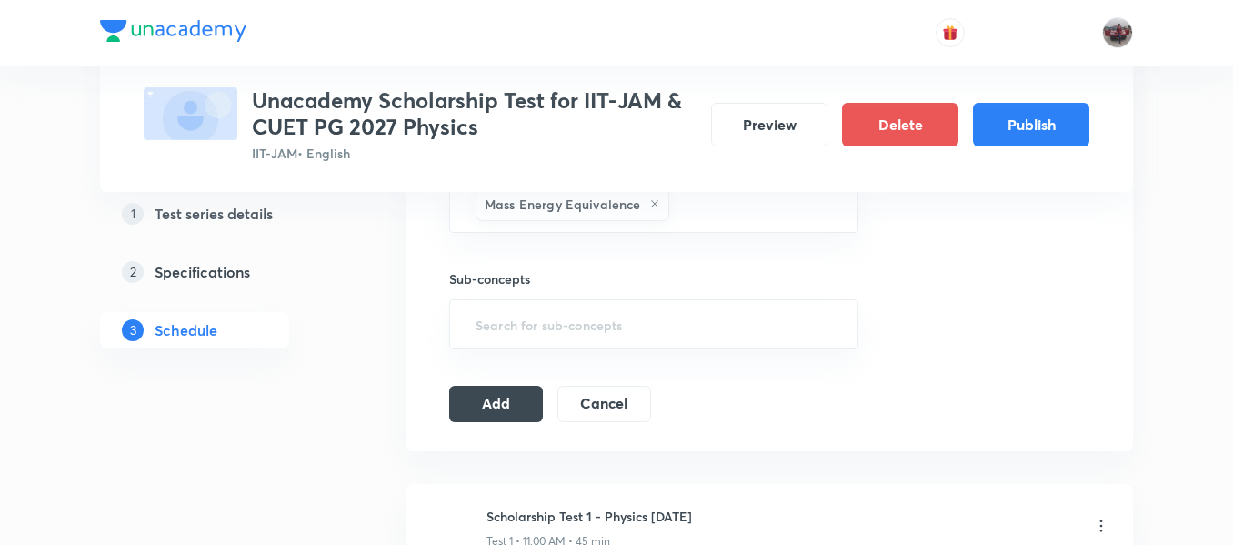
scroll to position [742, 0]
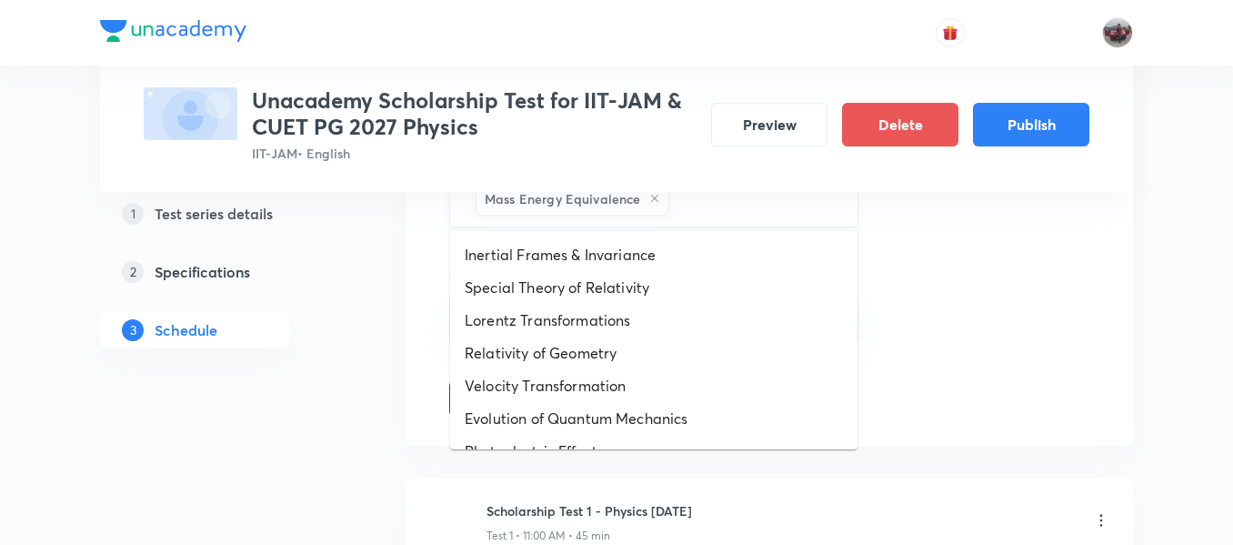
click at [772, 204] on input "text" at bounding box center [754, 199] width 162 height 34
click at [666, 257] on li "Inertial Frames & Invariance" at bounding box center [653, 254] width 407 height 33
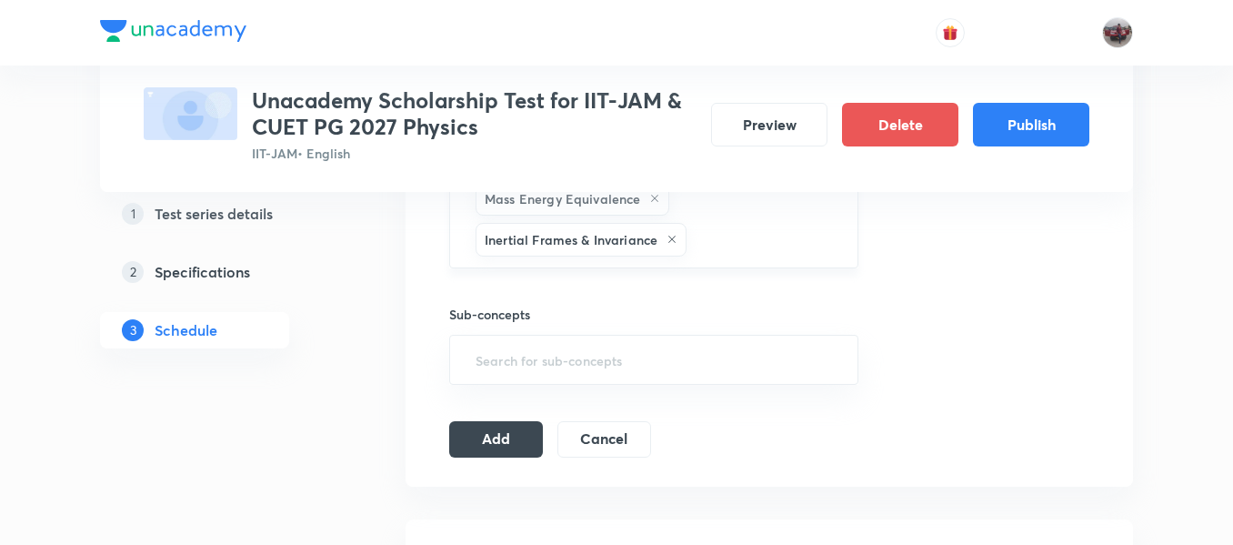
click at [759, 241] on input "text" at bounding box center [763, 240] width 146 height 34
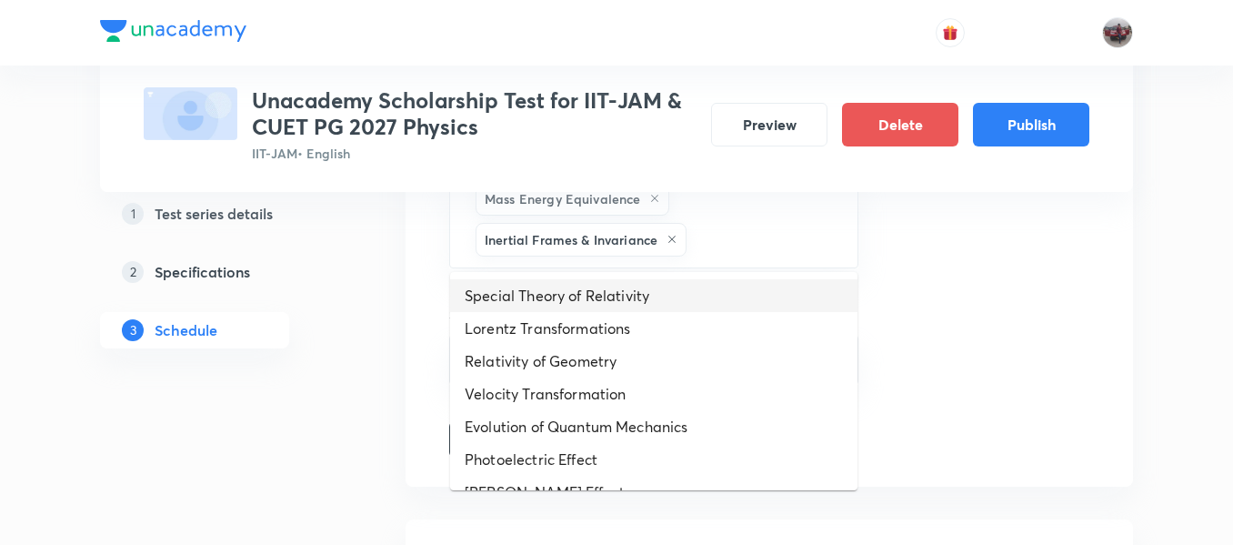
click at [634, 288] on li "Special Theory of Relativity" at bounding box center [653, 295] width 407 height 33
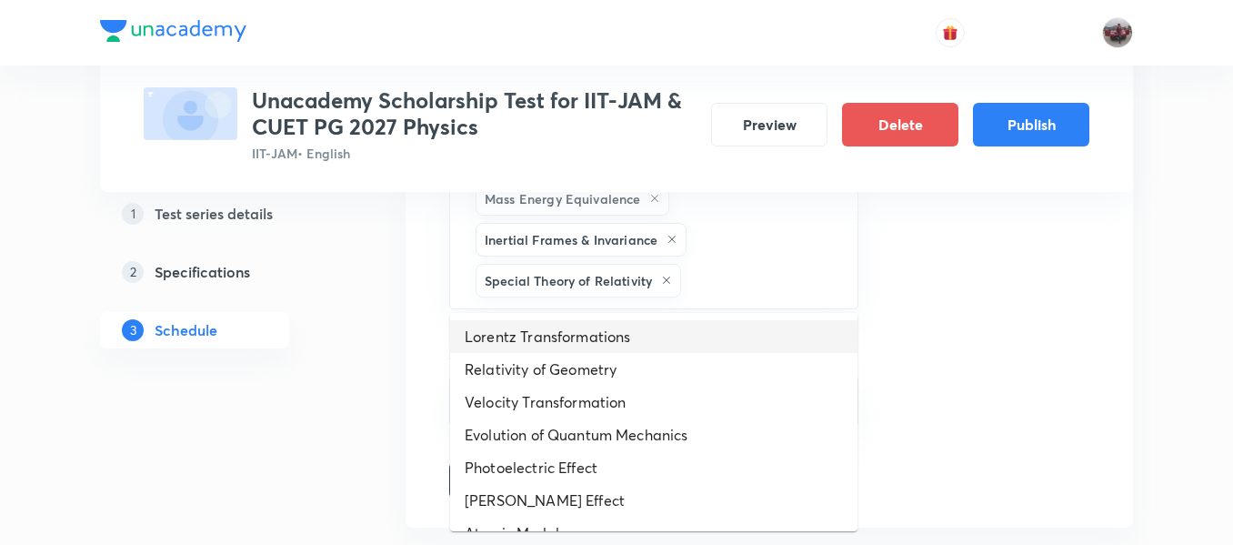
drag, startPoint x: 750, startPoint y: 286, endPoint x: 599, endPoint y: 347, distance: 163.2
click at [599, 347] on body "Test Series Unacademy Scholarship Test for IIT-JAM & CUET PG 2027 Physics IIT-J…" at bounding box center [616, 201] width 1233 height 1887
click at [599, 347] on li "Lorentz Transformations" at bounding box center [653, 336] width 407 height 33
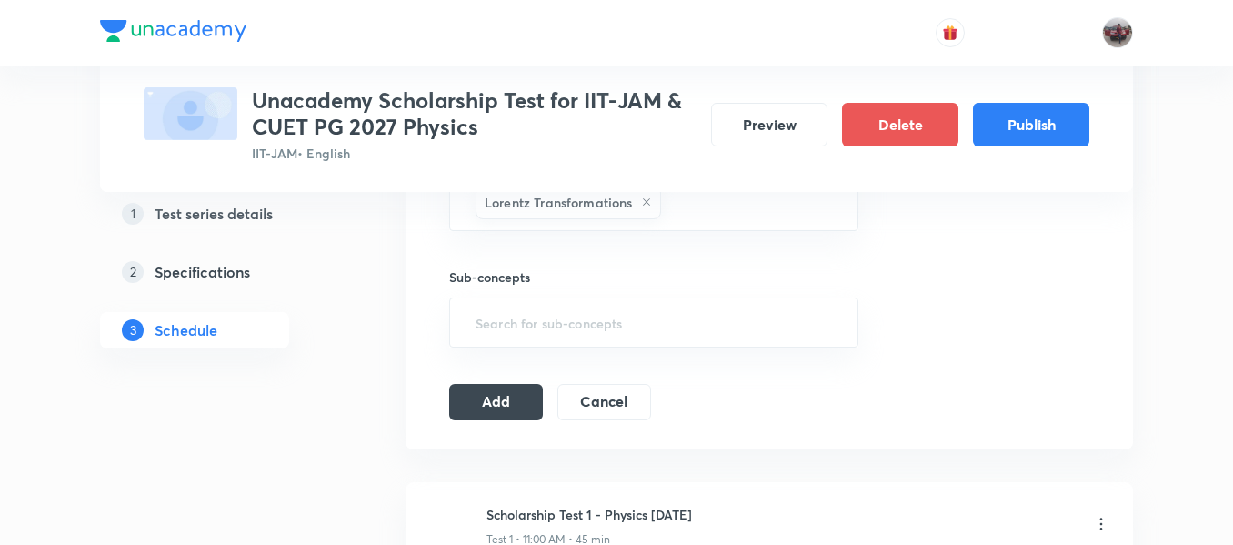
scroll to position [862, 0]
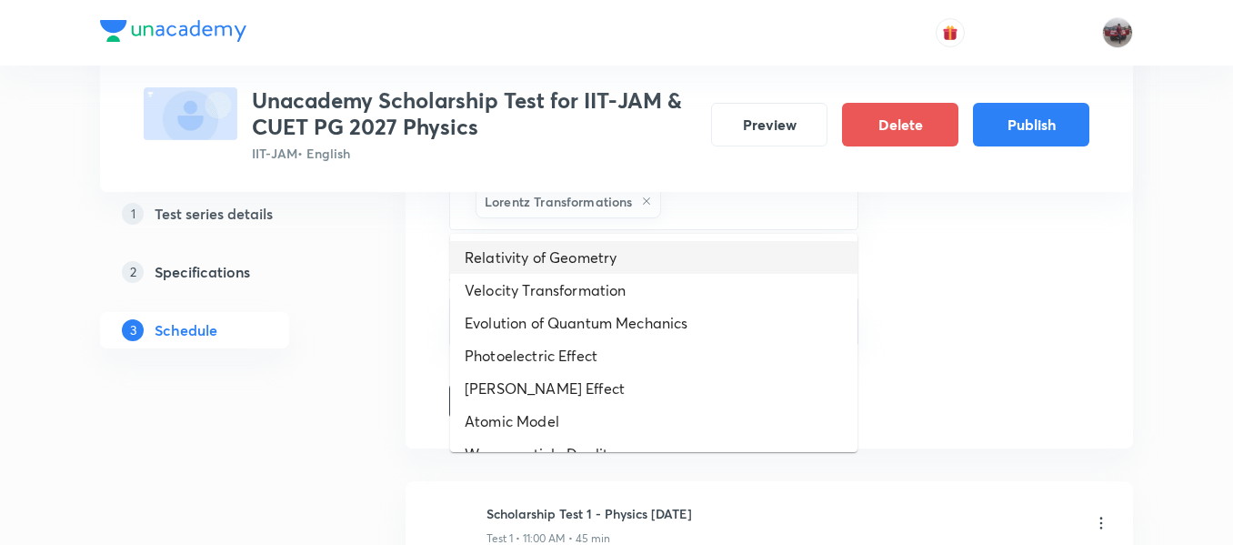
drag, startPoint x: 730, startPoint y: 205, endPoint x: 619, endPoint y: 258, distance: 124.1
click at [619, 258] on body "Test Series Unacademy Scholarship Test for IIT-JAM & CUET PG 2027 Physics IIT-J…" at bounding box center [616, 102] width 1233 height 1928
click at [619, 258] on li "Relativity of Geometry" at bounding box center [653, 257] width 407 height 33
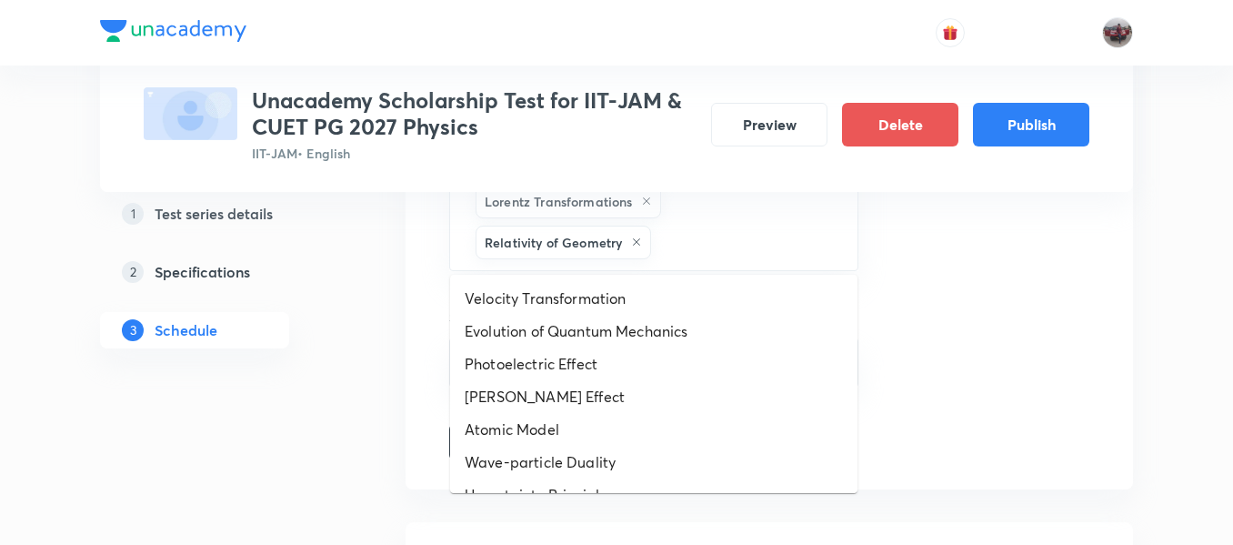
drag, startPoint x: 729, startPoint y: 240, endPoint x: 602, endPoint y: 323, distance: 151.1
click at [602, 323] on body "Test Series Unacademy Scholarship Test for IIT-JAM & CUET PG 2027 Physics IIT-J…" at bounding box center [616, 122] width 1233 height 1969
click at [602, 323] on li "Evolution of Quantum Mechanics" at bounding box center [653, 331] width 407 height 33
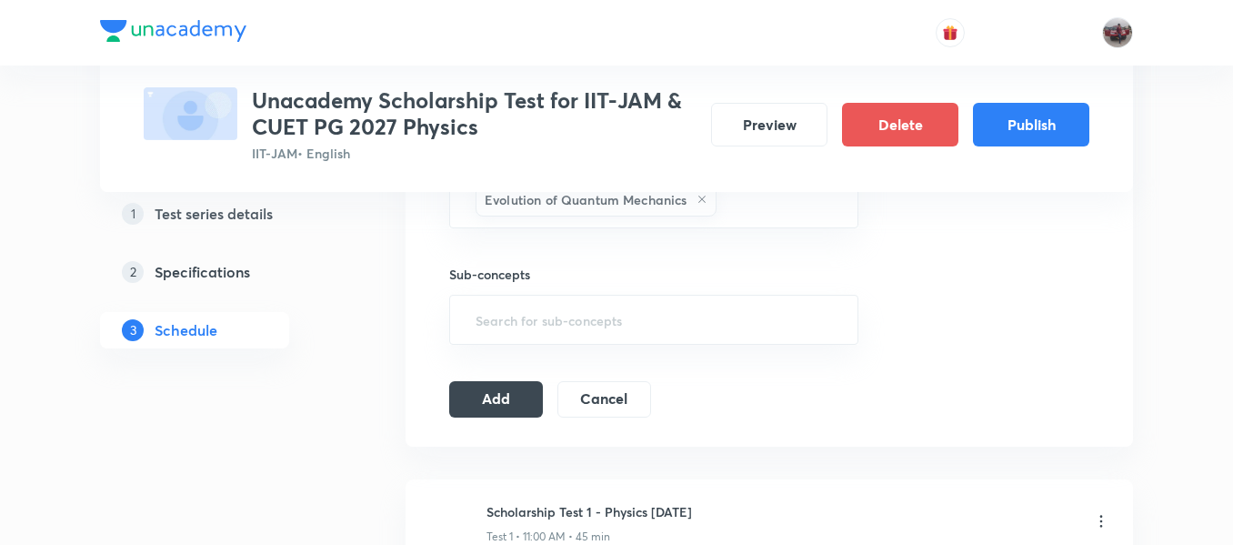
scroll to position [955, 0]
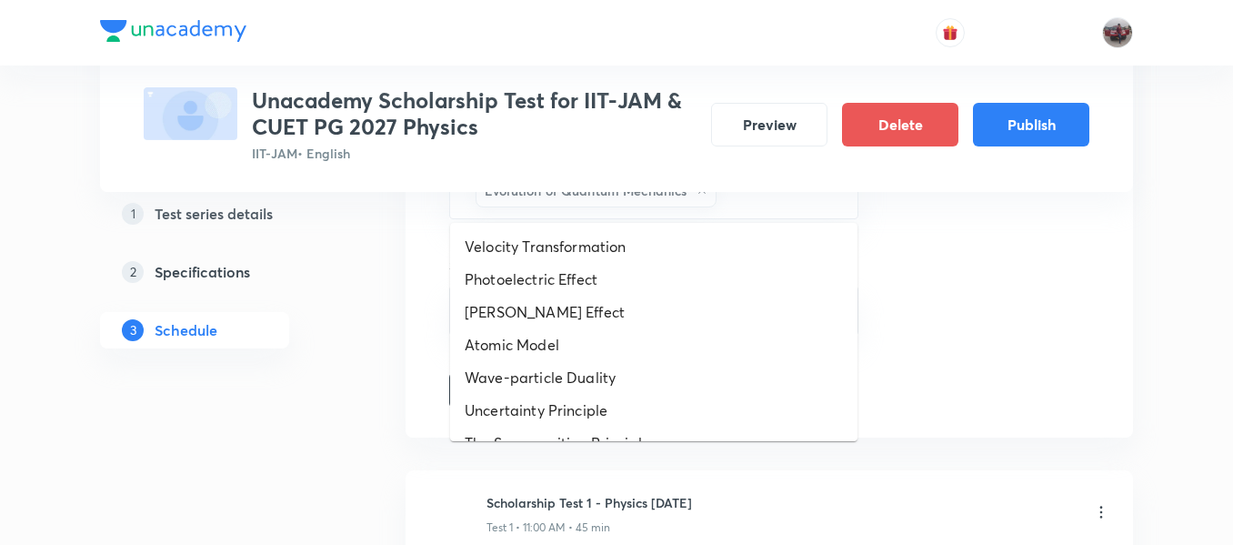
drag, startPoint x: 777, startPoint y: 202, endPoint x: 666, endPoint y: 246, distance: 119.2
click at [666, 246] on body "Test Series Unacademy Scholarship Test for IIT-JAM & CUET PG 2027 Physics IIT-J…" at bounding box center [616, 50] width 1233 height 2010
click at [666, 246] on li "Velocity Transformation" at bounding box center [653, 246] width 407 height 33
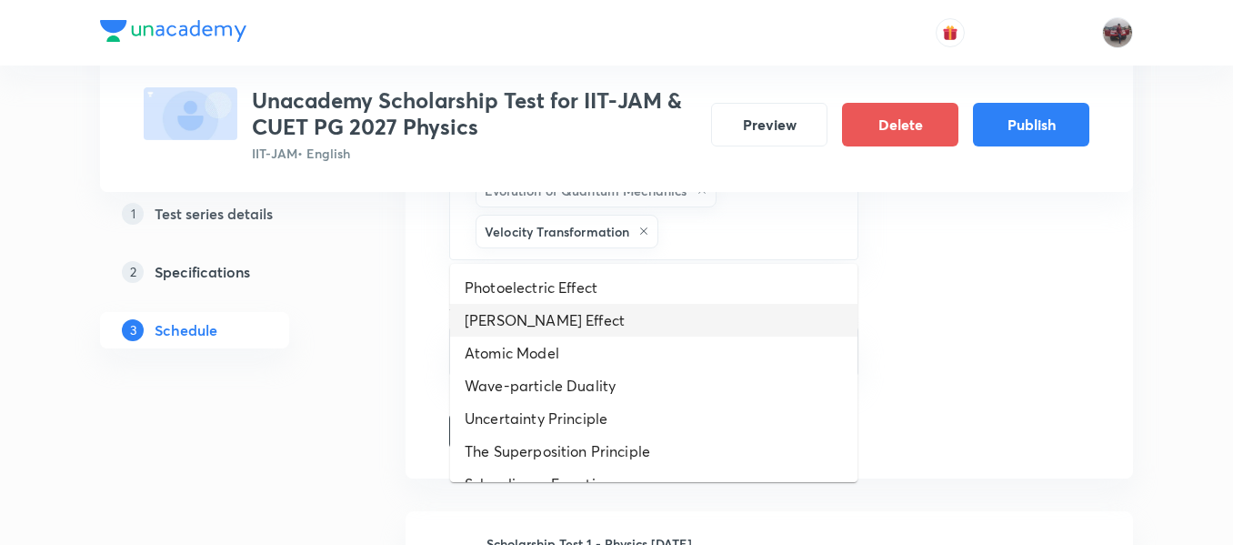
drag, startPoint x: 750, startPoint y: 229, endPoint x: 598, endPoint y: 318, distance: 176.9
click at [598, 318] on body "Test Series Unacademy Scholarship Test for IIT-JAM & CUET PG 2027 Physics IIT-J…" at bounding box center [616, 70] width 1233 height 2051
click at [598, 318] on li "Compton Effect" at bounding box center [653, 320] width 407 height 33
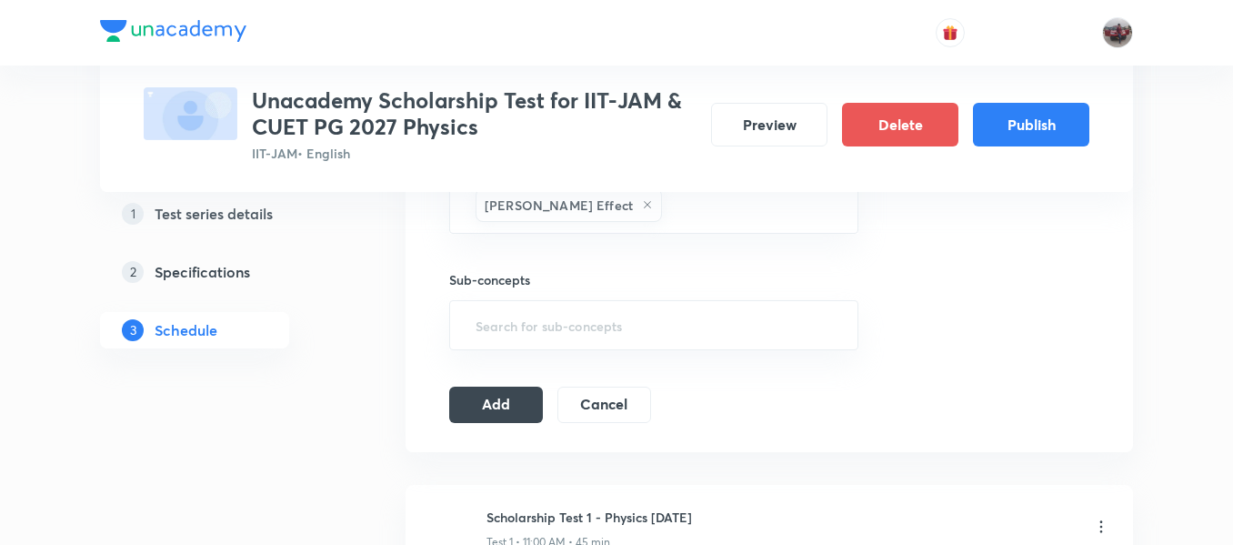
scroll to position [1023, 0]
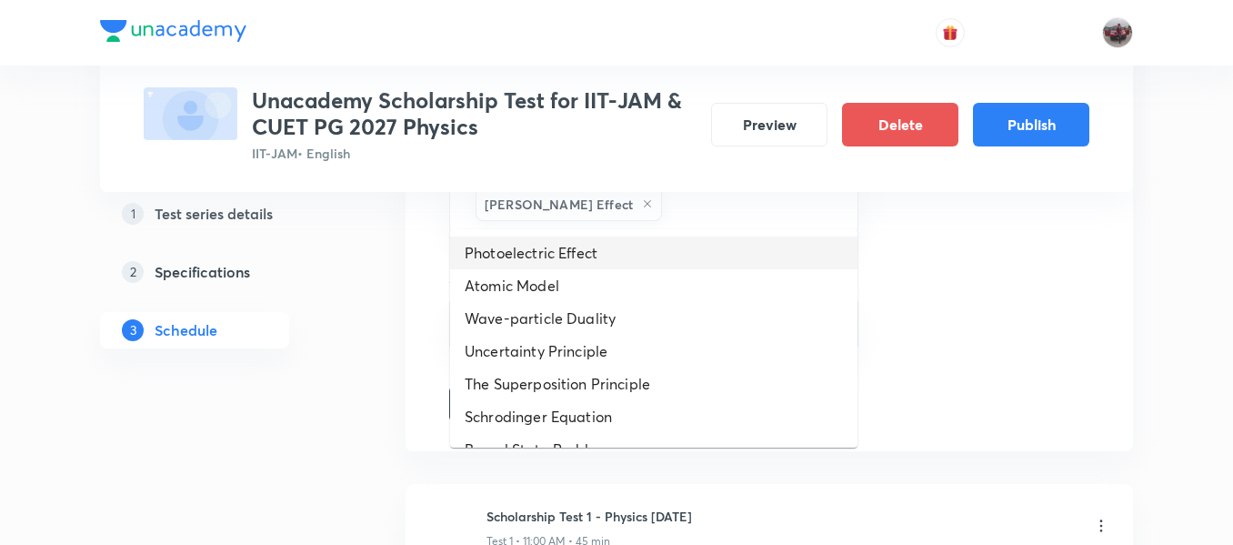
drag, startPoint x: 552, startPoint y: 206, endPoint x: 572, endPoint y: 253, distance: 51.4
click at [572, 253] on body "Test Series Unacademy Scholarship Test for IIT-JAM & CUET PG 2027 Physics IIT-J…" at bounding box center [616, 23] width 1233 height 2092
click at [572, 253] on li "Photoelectric Effect" at bounding box center [653, 252] width 407 height 33
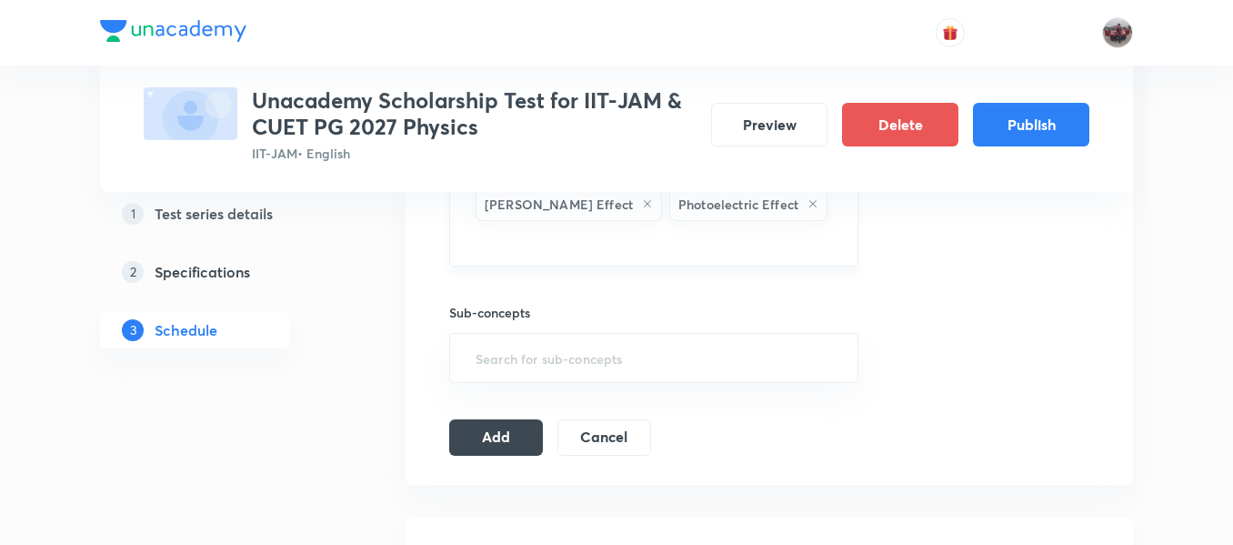
click at [703, 225] on input "text" at bounding box center [654, 242] width 364 height 34
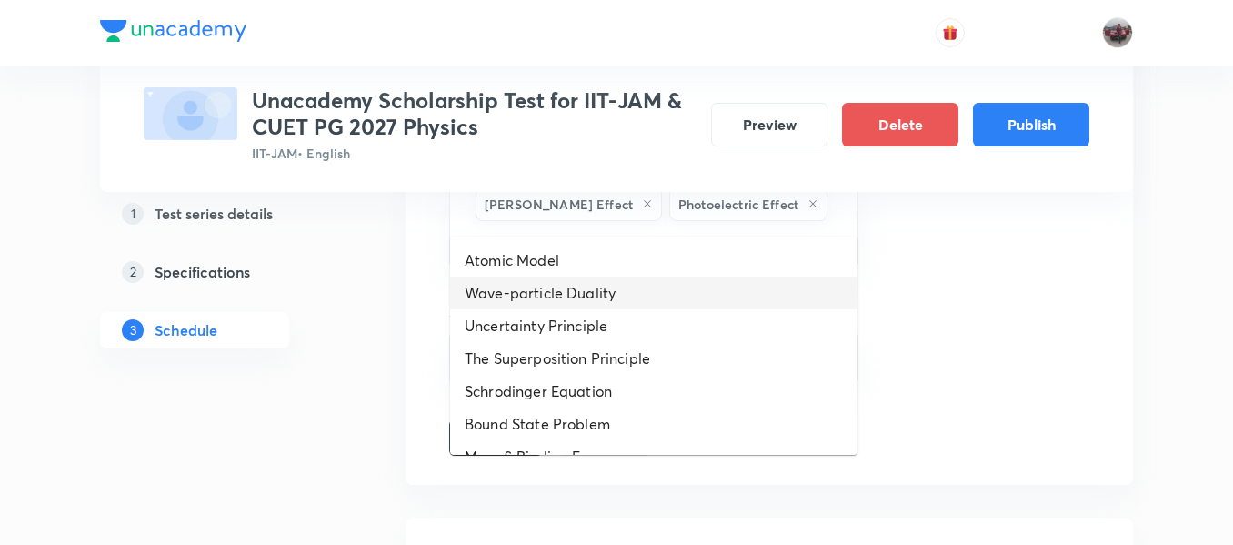
click at [593, 283] on li "Wave-particle Duality" at bounding box center [653, 293] width 407 height 33
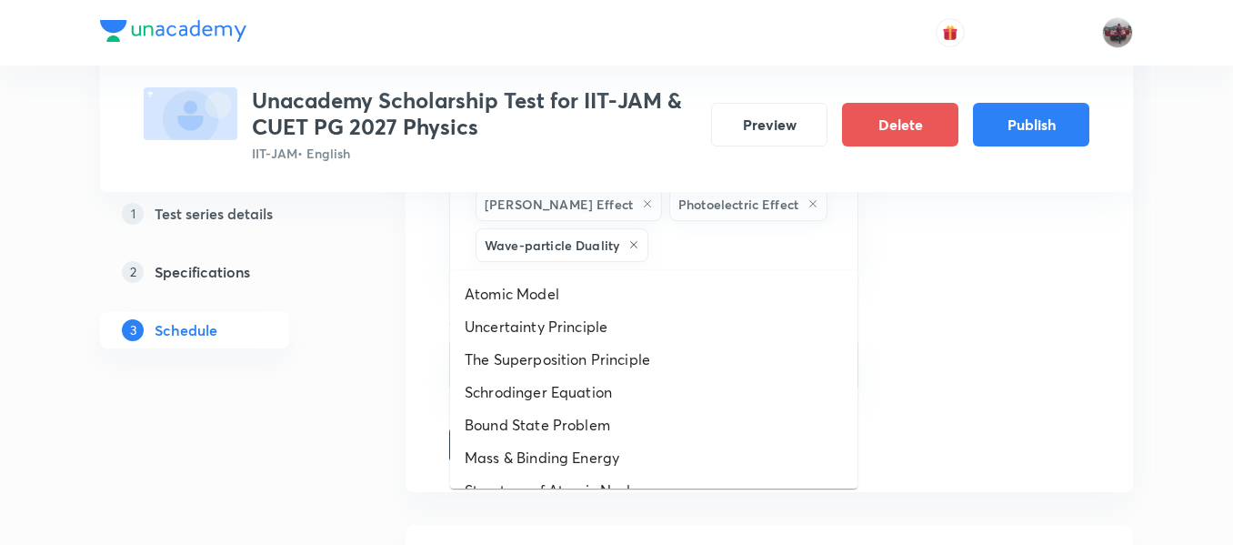
drag, startPoint x: 724, startPoint y: 231, endPoint x: 614, endPoint y: 287, distance: 123.3
click at [614, 287] on body "Test Series Unacademy Scholarship Test for IIT-JAM & CUET PG 2027 Physics IIT-J…" at bounding box center [616, 43] width 1233 height 2133
click at [614, 287] on li "Atomic Model" at bounding box center [653, 293] width 407 height 33
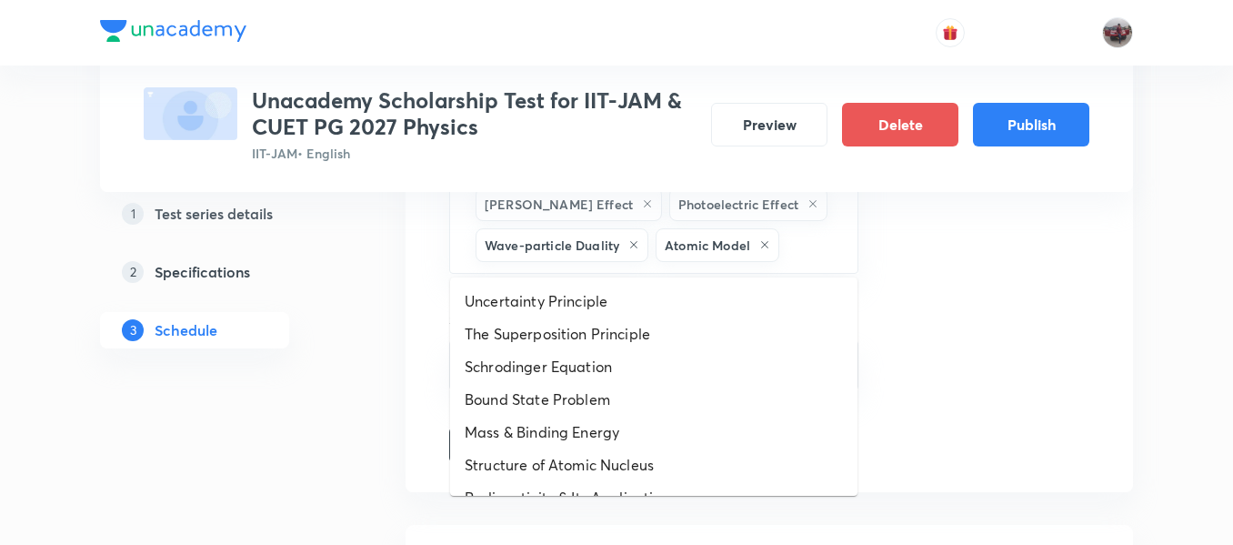
drag, startPoint x: 719, startPoint y: 257, endPoint x: 637, endPoint y: 317, distance: 102.2
click at [637, 317] on body "Test Series Unacademy Scholarship Test for IIT-JAM & CUET PG 2027 Physics IIT-J…" at bounding box center [616, 43] width 1233 height 2133
click at [637, 317] on li "The Superposition Principle" at bounding box center [653, 333] width 407 height 33
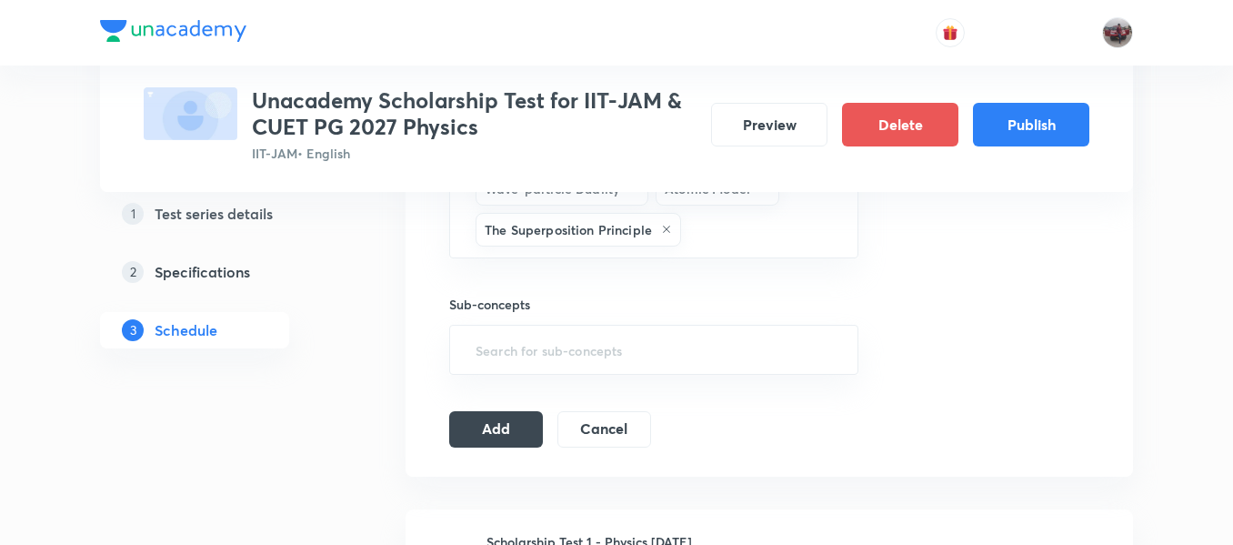
scroll to position [1083, 0]
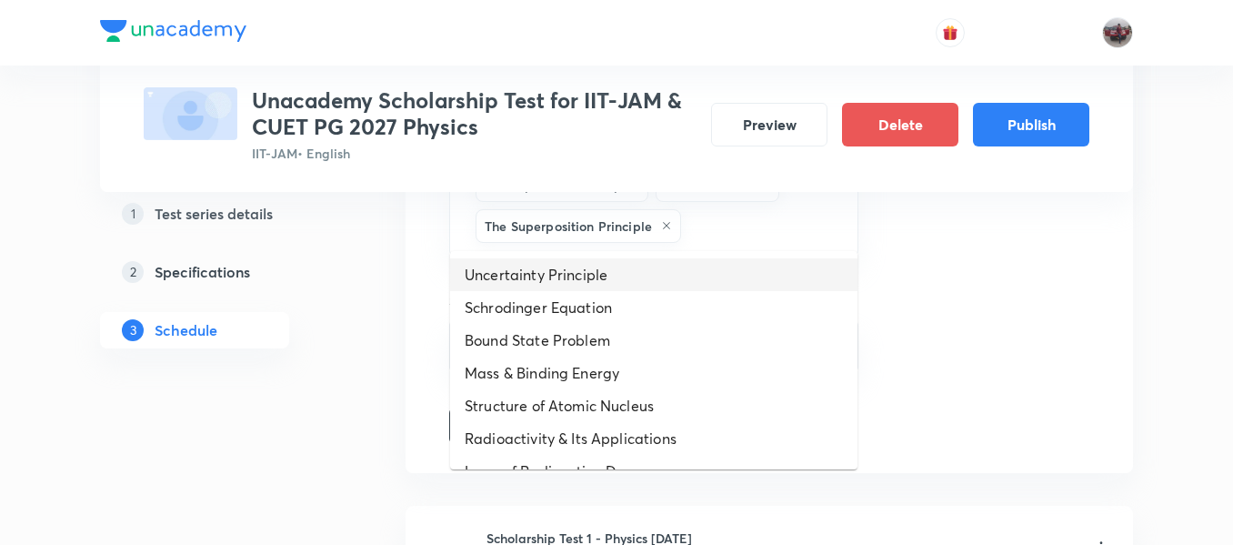
drag, startPoint x: 584, startPoint y: 225, endPoint x: 619, endPoint y: 275, distance: 61.3
click at [619, 275] on body "Test Series Unacademy Scholarship Test for IIT-JAM & CUET PG 2027 Physics IIT-J…" at bounding box center [616, 4] width 1233 height 2174
click at [619, 275] on li "Uncertainty Principle" at bounding box center [653, 274] width 407 height 33
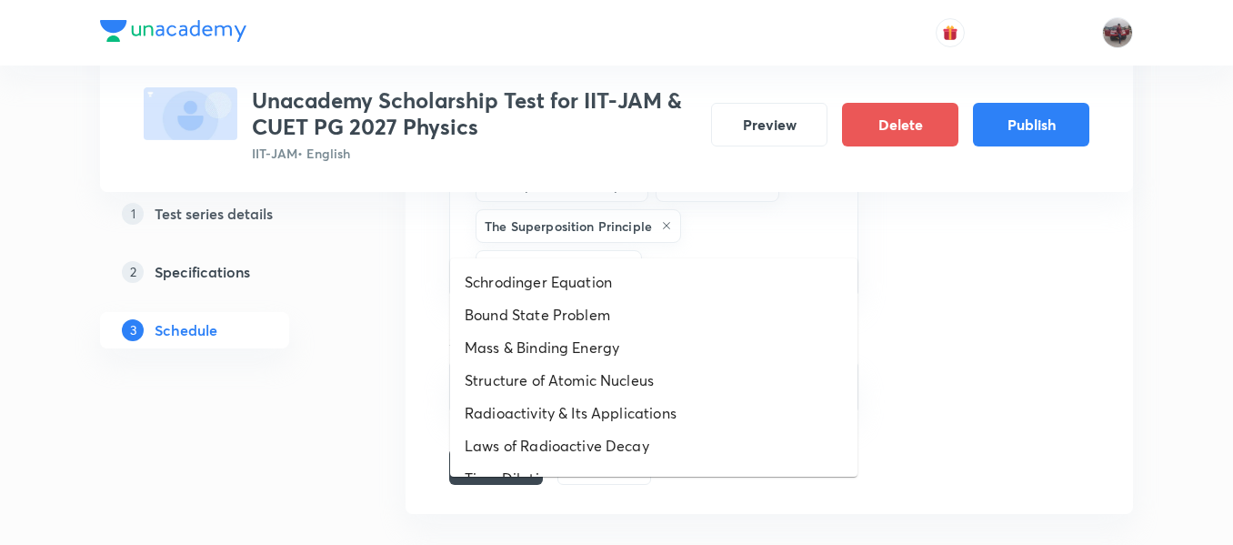
drag, startPoint x: 716, startPoint y: 233, endPoint x: 626, endPoint y: 284, distance: 103.5
click at [626, 284] on body "Test Series Unacademy Scholarship Test for IIT-JAM & CUET PG 2027 Physics IIT-J…" at bounding box center [616, 24] width 1233 height 2215
click at [626, 284] on li "Schrodinger Equation" at bounding box center [653, 282] width 407 height 33
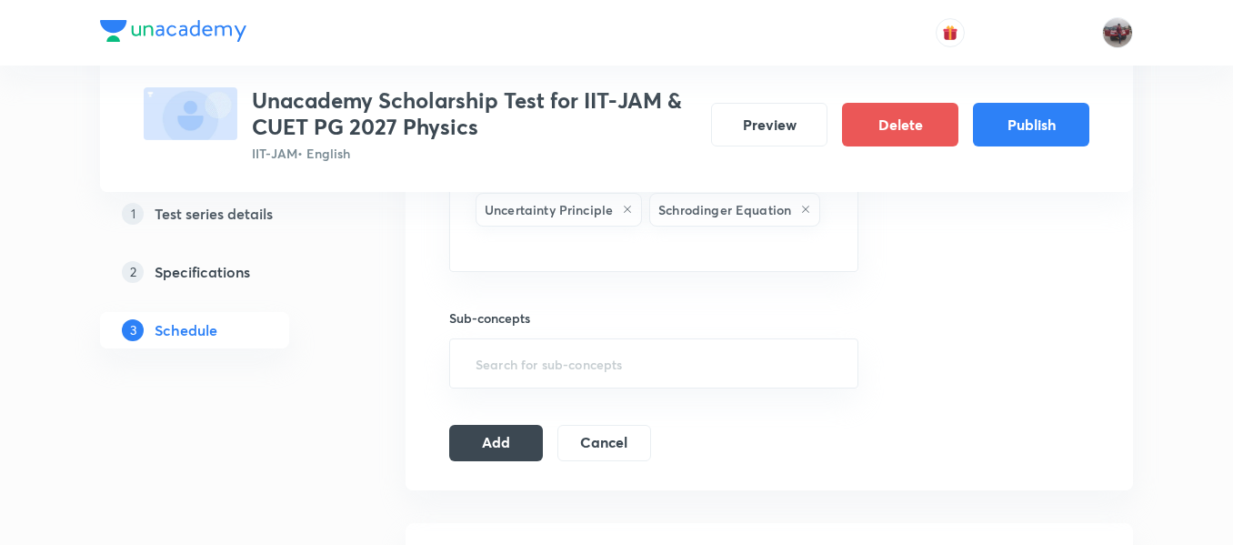
scroll to position [1153, 0]
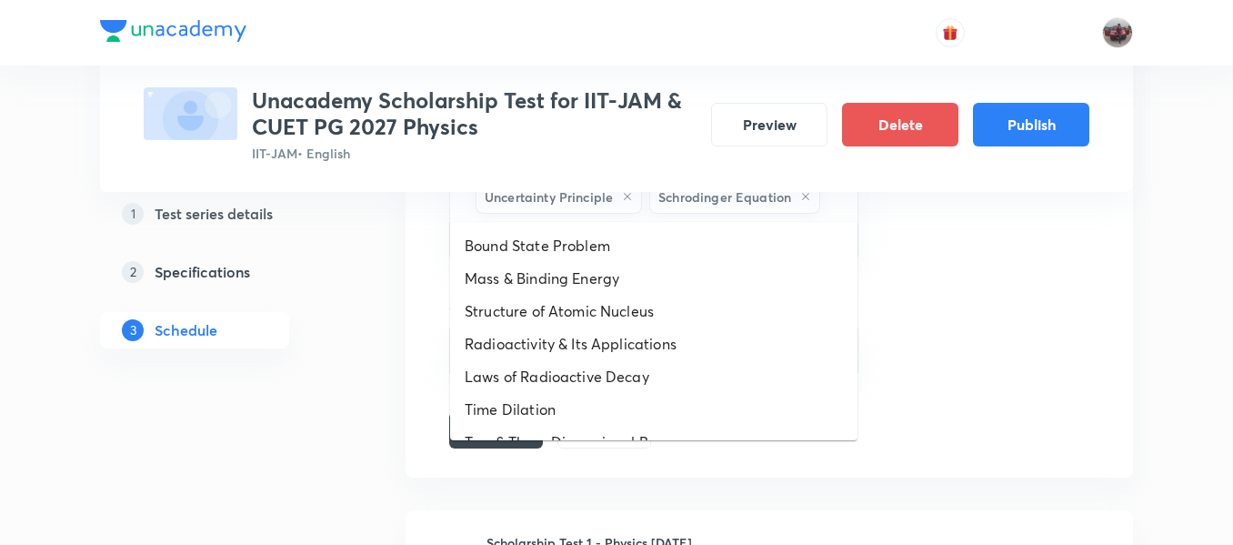
drag, startPoint x: 569, startPoint y: 204, endPoint x: 580, endPoint y: 243, distance: 40.6
click at [580, 243] on li "Bound State Problem" at bounding box center [653, 245] width 407 height 33
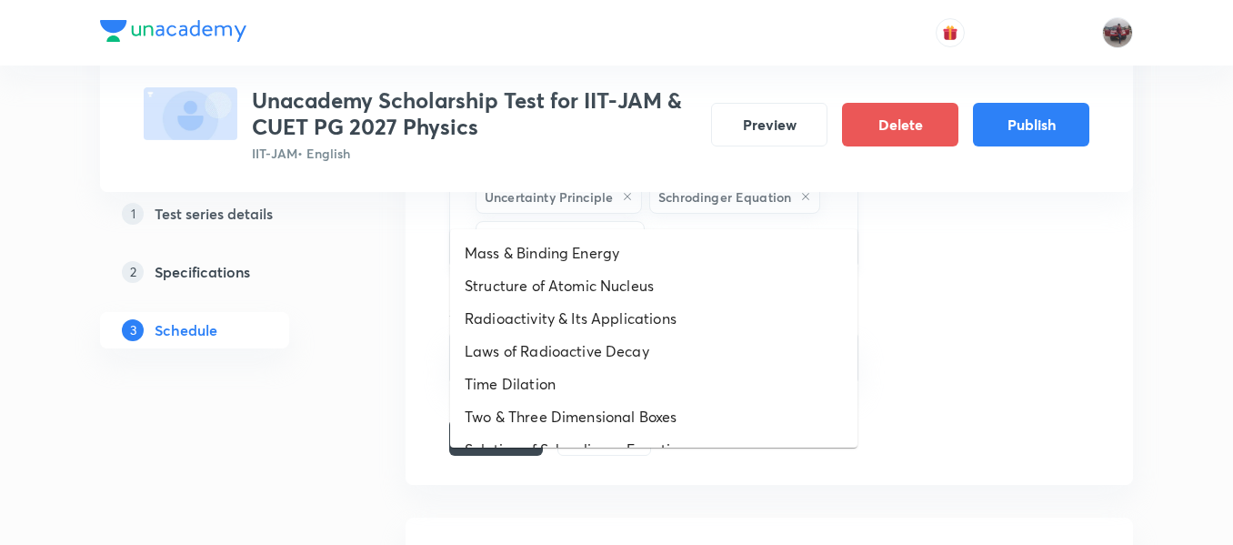
click at [689, 221] on input "text" at bounding box center [742, 238] width 187 height 34
click at [659, 256] on li "Mass & Binding Energy" at bounding box center [653, 252] width 407 height 33
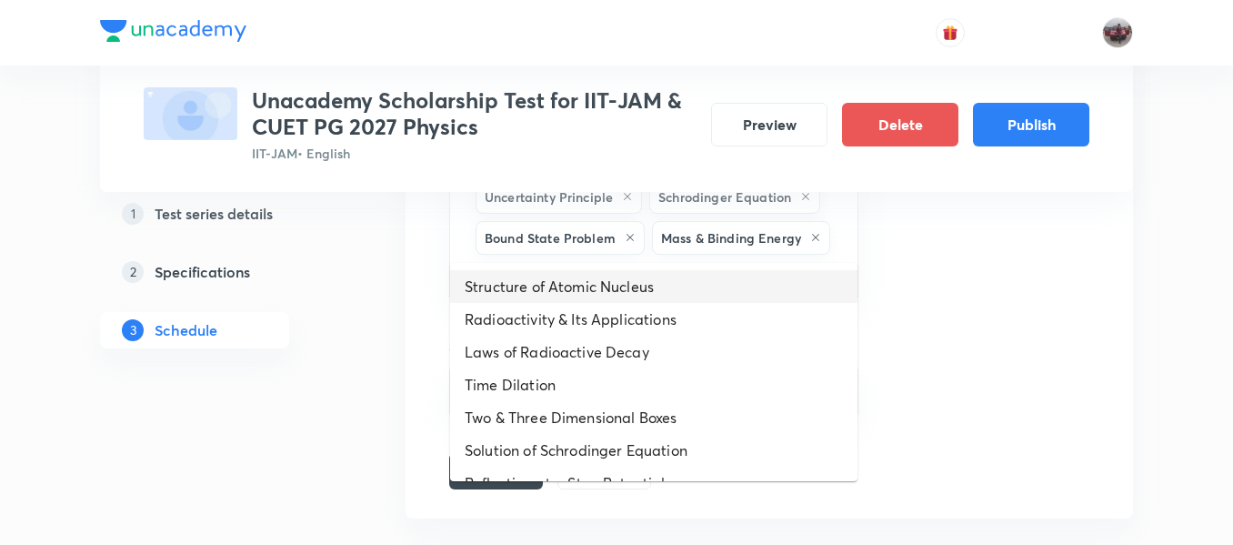
drag, startPoint x: 743, startPoint y: 225, endPoint x: 626, endPoint y: 295, distance: 136.6
click at [626, 295] on li "Structure of Atomic Nucleus" at bounding box center [653, 286] width 407 height 33
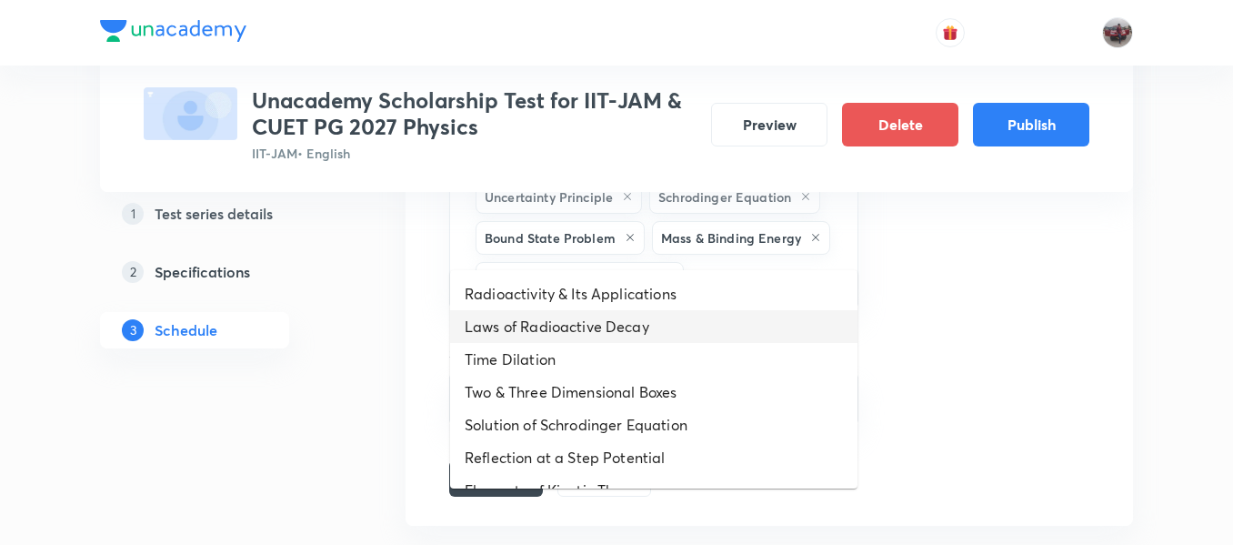
drag, startPoint x: 729, startPoint y: 236, endPoint x: 635, endPoint y: 318, distance: 124.4
click at [635, 318] on li "Laws of Radioactive Decay" at bounding box center [653, 326] width 407 height 33
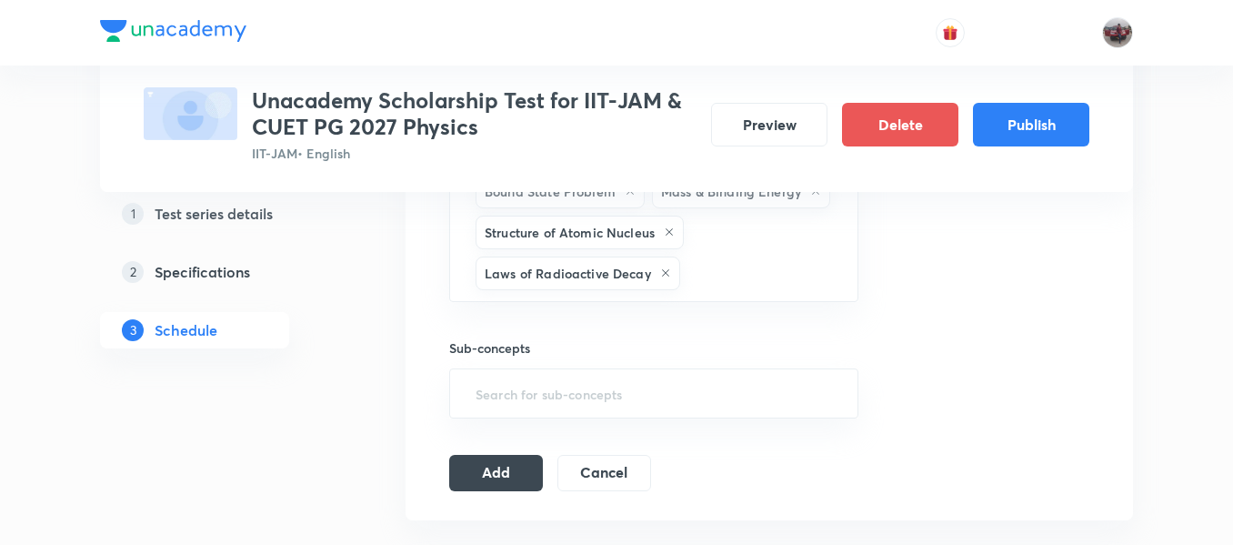
scroll to position [1204, 0]
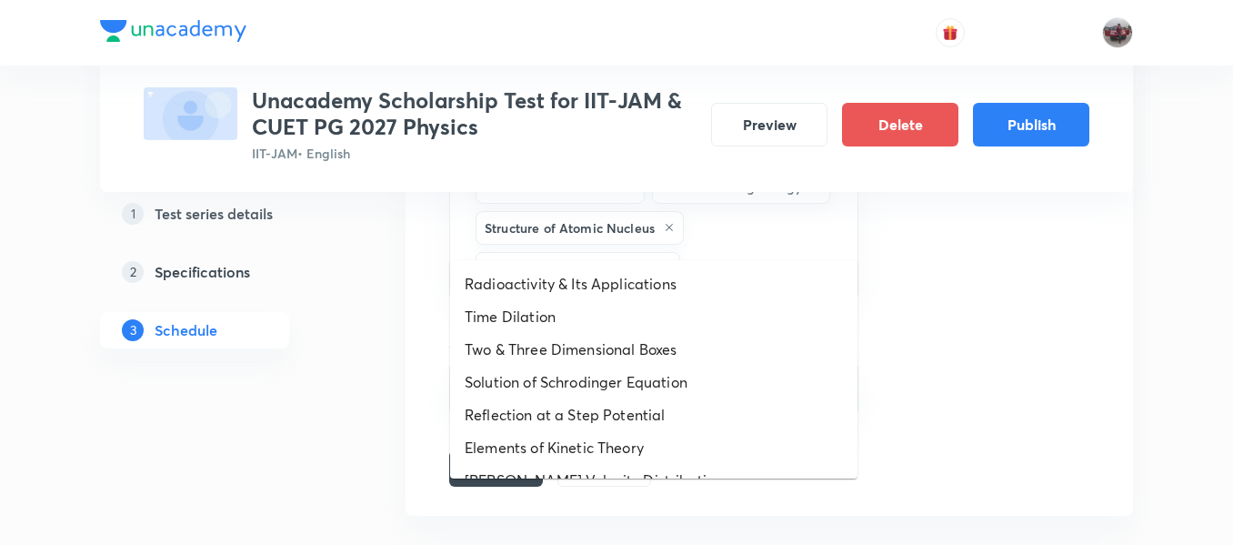
drag, startPoint x: 707, startPoint y: 237, endPoint x: 619, endPoint y: 302, distance: 108.6
click at [619, 302] on li "Time Dilation" at bounding box center [653, 316] width 407 height 33
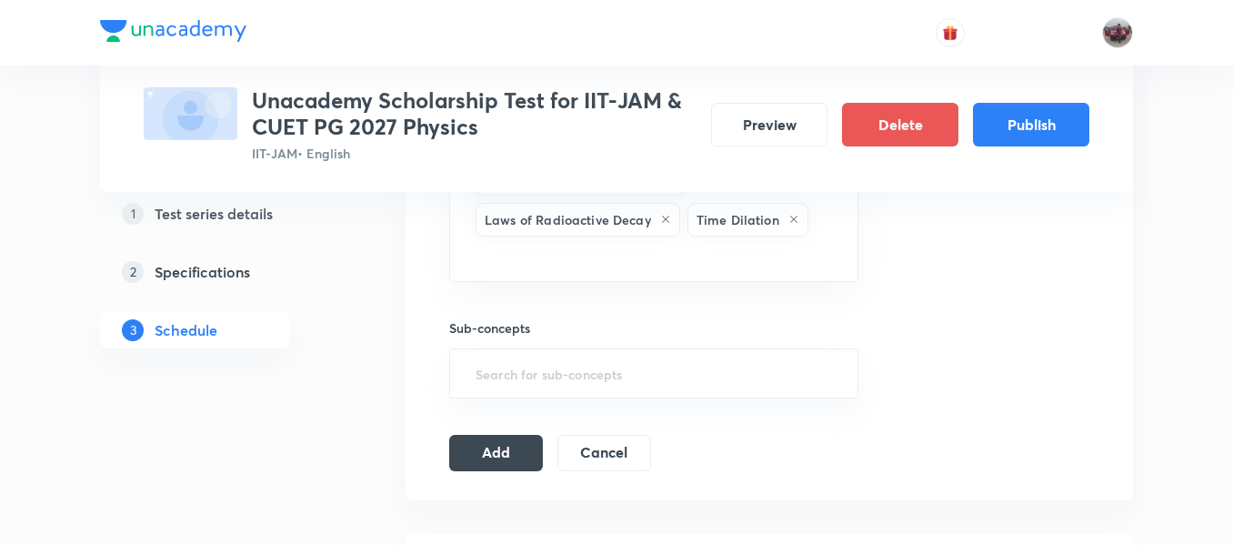
scroll to position [1256, 0]
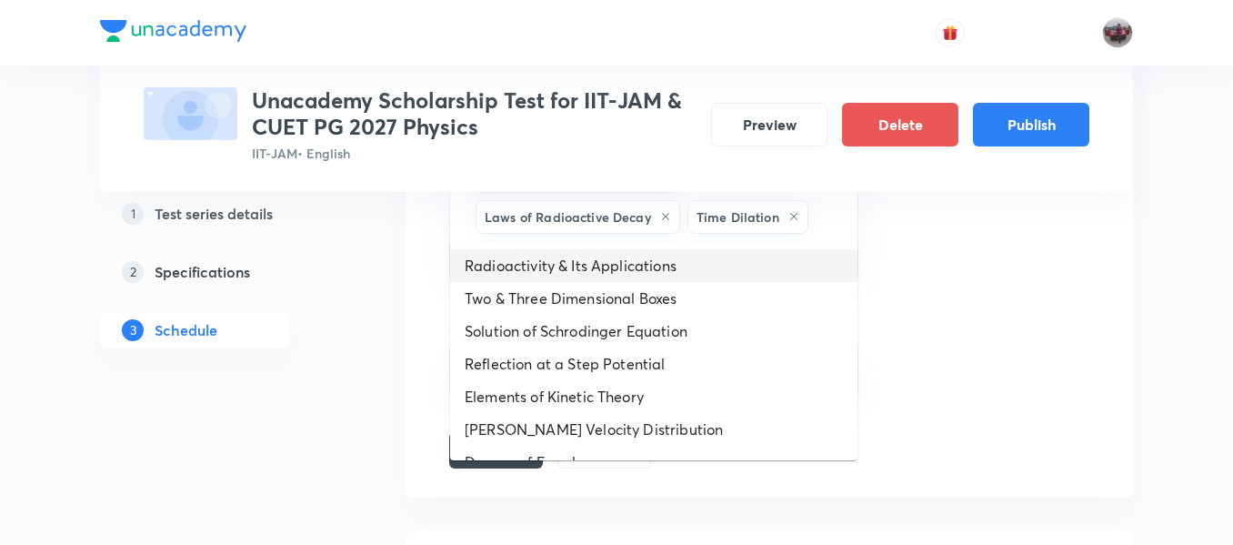
drag, startPoint x: 558, startPoint y: 214, endPoint x: 623, endPoint y: 268, distance: 84.6
click at [623, 268] on li "Radioactivity & Its Applications" at bounding box center [653, 265] width 407 height 33
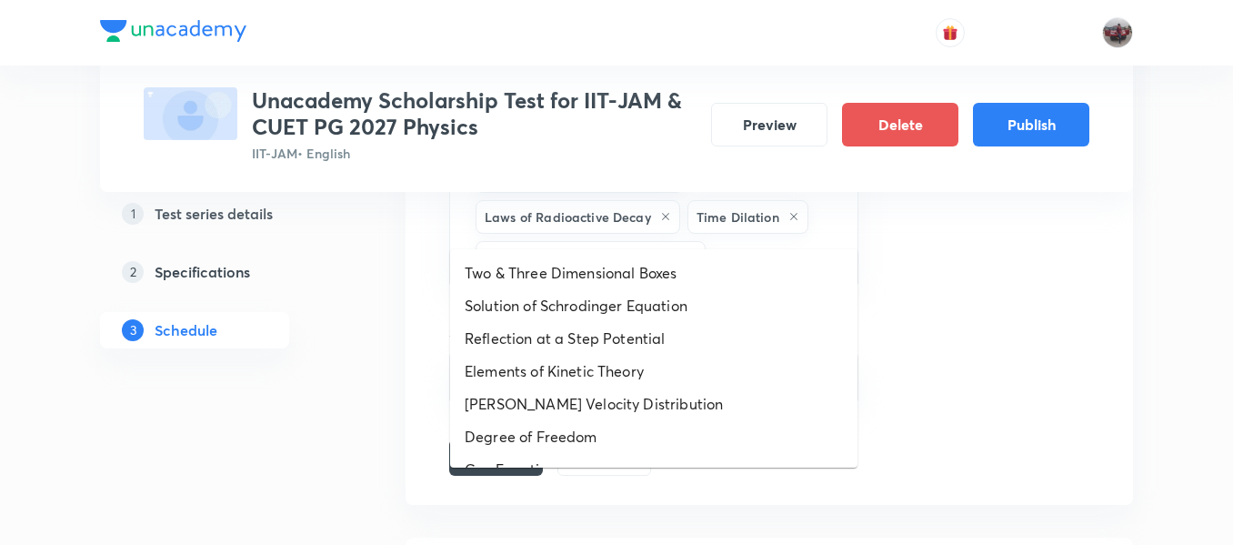
drag, startPoint x: 755, startPoint y: 219, endPoint x: 629, endPoint y: 284, distance: 141.2
click at [629, 284] on li "Two & Three Dimensional Boxes" at bounding box center [653, 272] width 407 height 33
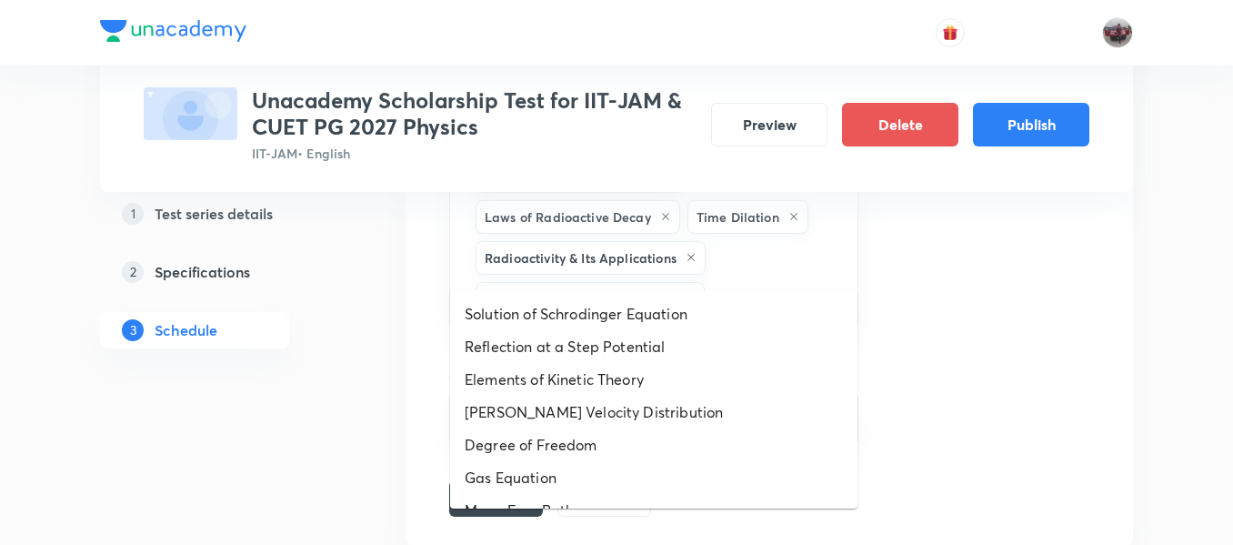
drag, startPoint x: 745, startPoint y: 258, endPoint x: 662, endPoint y: 312, distance: 98.6
click at [662, 312] on li "Solution of Schrodinger Equation" at bounding box center [653, 313] width 407 height 33
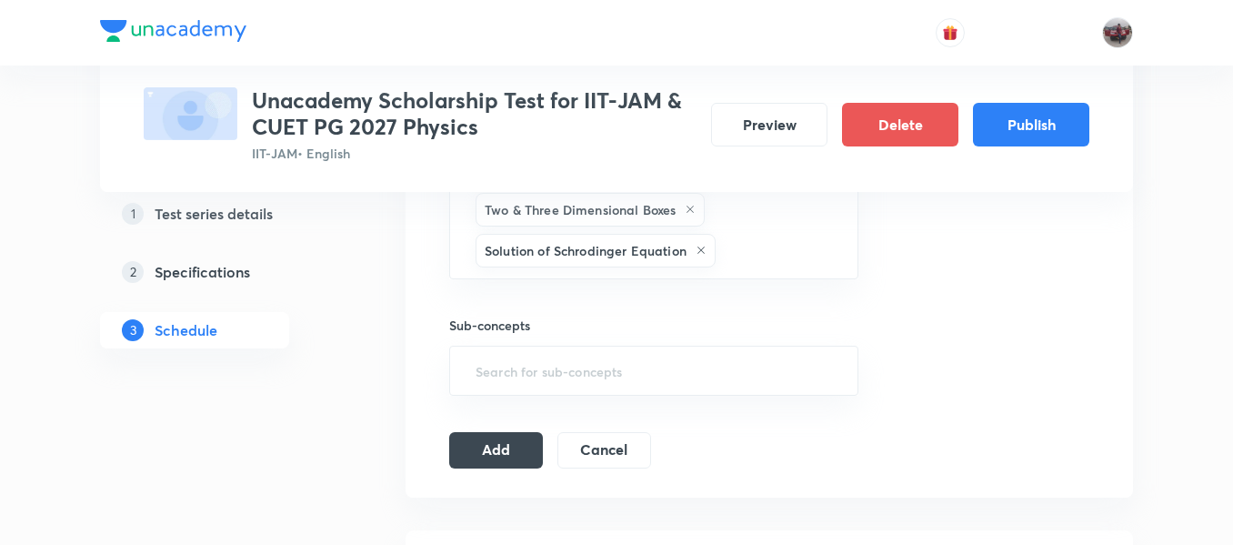
scroll to position [1346, 0]
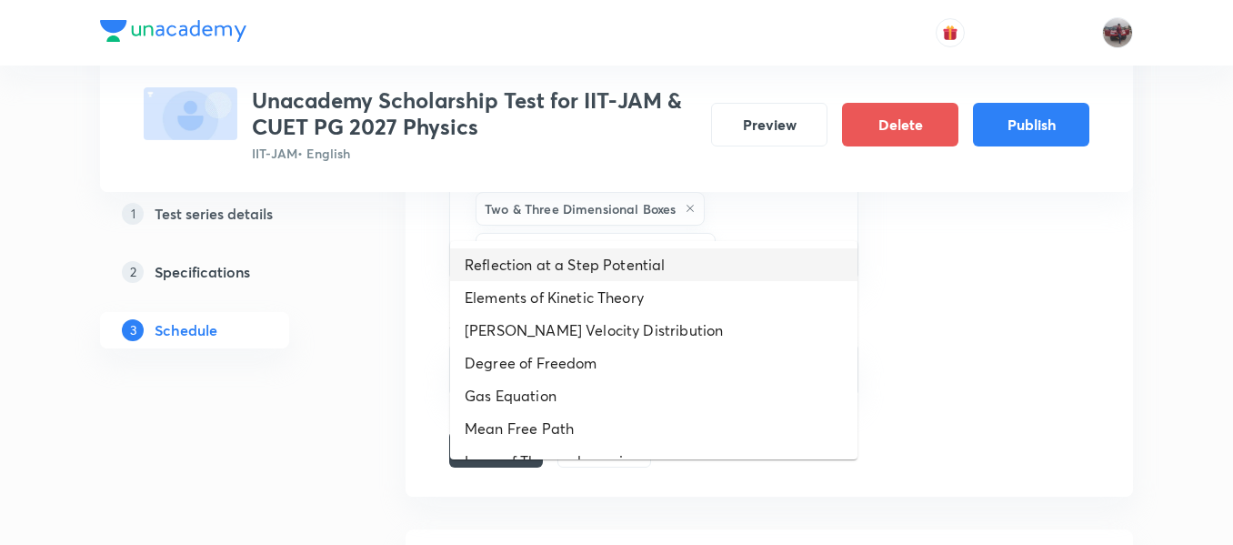
drag, startPoint x: 750, startPoint y: 217, endPoint x: 669, endPoint y: 265, distance: 93.8
click at [669, 265] on li "Reflection at a Step Potential" at bounding box center [653, 264] width 407 height 33
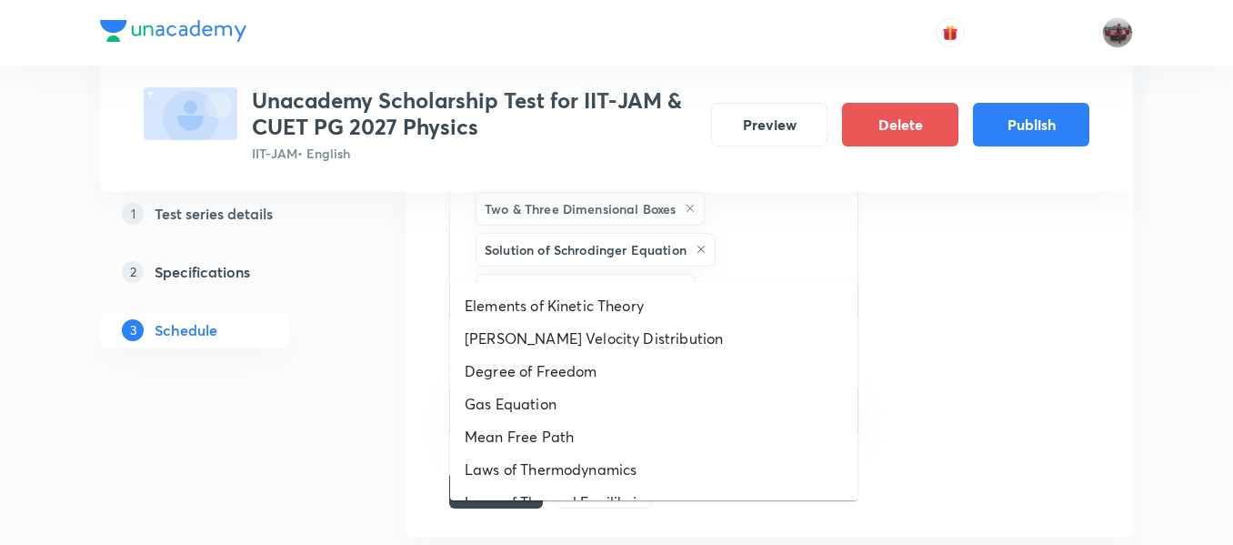
click at [745, 274] on input "text" at bounding box center [767, 291] width 136 height 34
click at [615, 323] on li "Maxwell Velocity Distribution" at bounding box center [653, 338] width 407 height 33
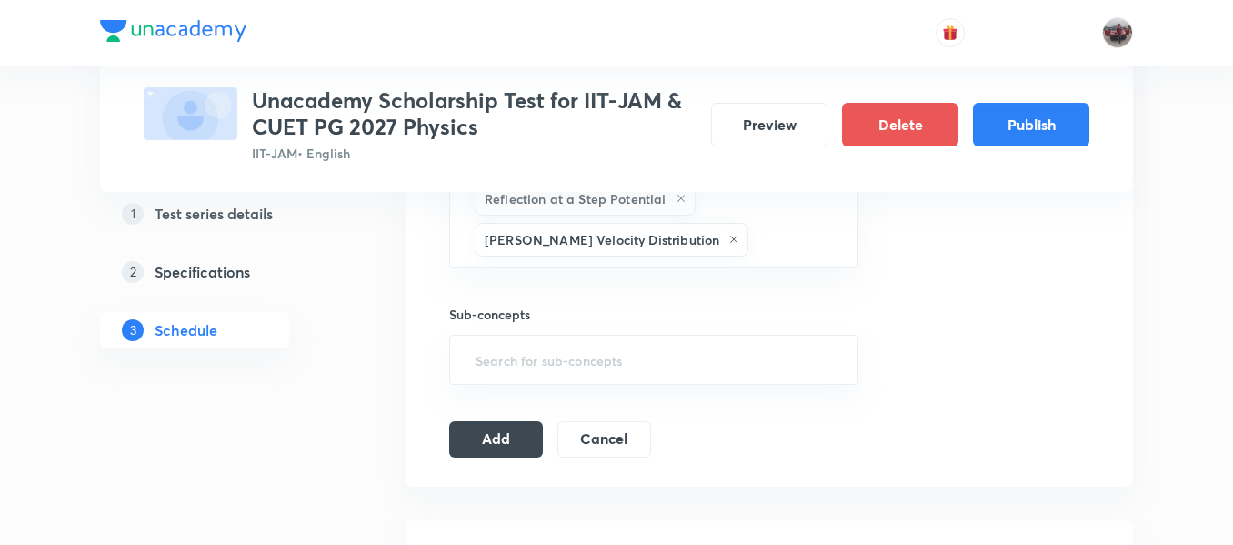
scroll to position [1439, 0]
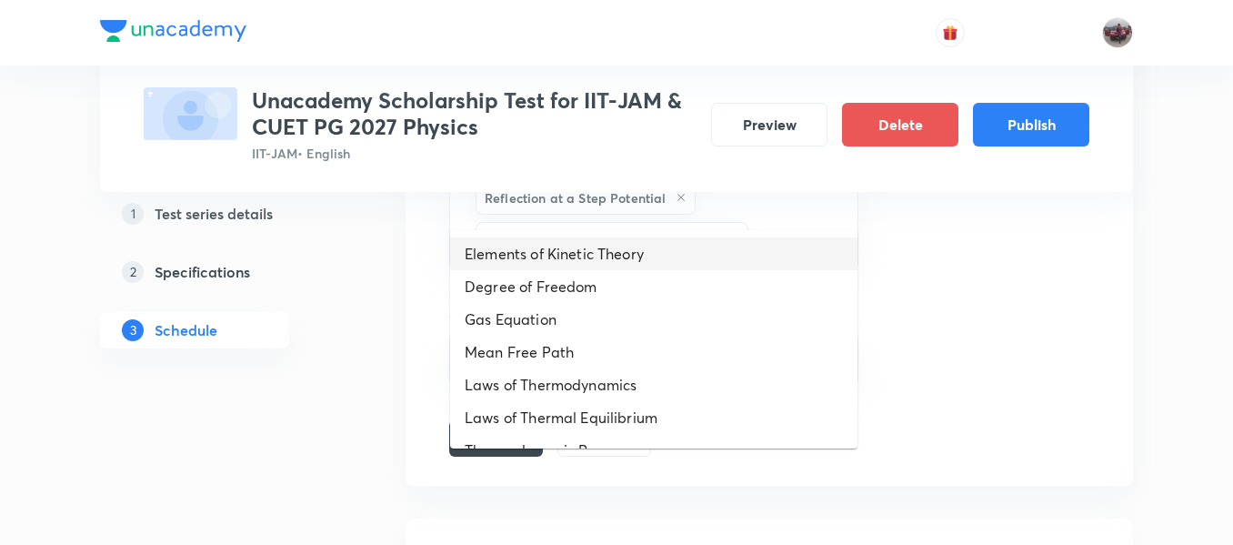
drag, startPoint x: 715, startPoint y: 200, endPoint x: 628, endPoint y: 269, distance: 111.4
click at [628, 269] on li "Elements of Kinetic Theory" at bounding box center [653, 253] width 407 height 33
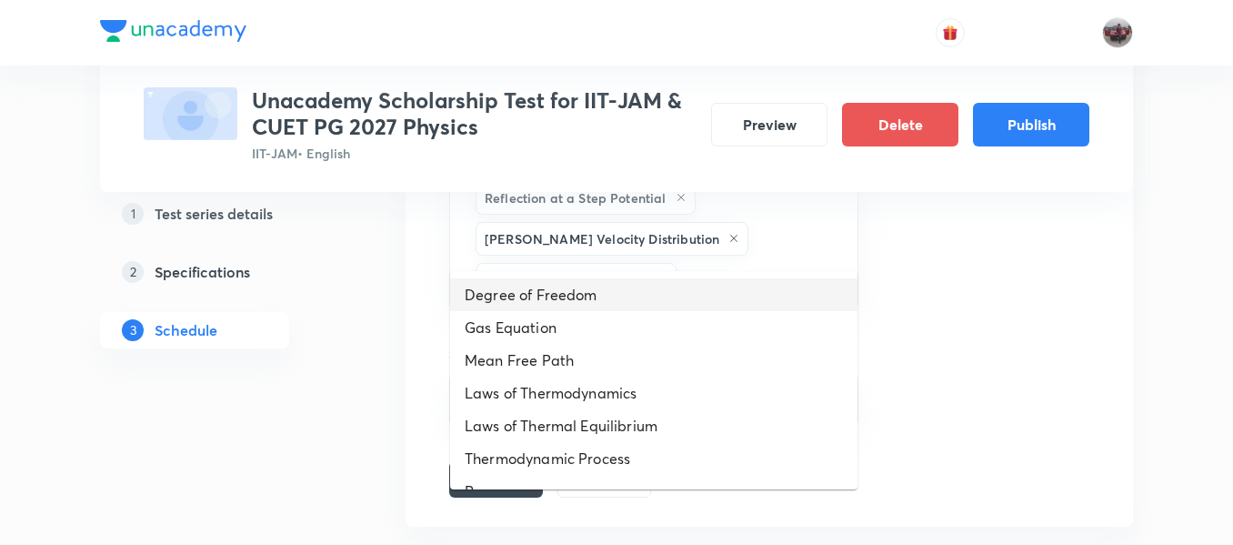
drag, startPoint x: 736, startPoint y: 245, endPoint x: 613, endPoint y: 309, distance: 138.7
click at [613, 309] on li "Degree of Freedom" at bounding box center [653, 294] width 407 height 33
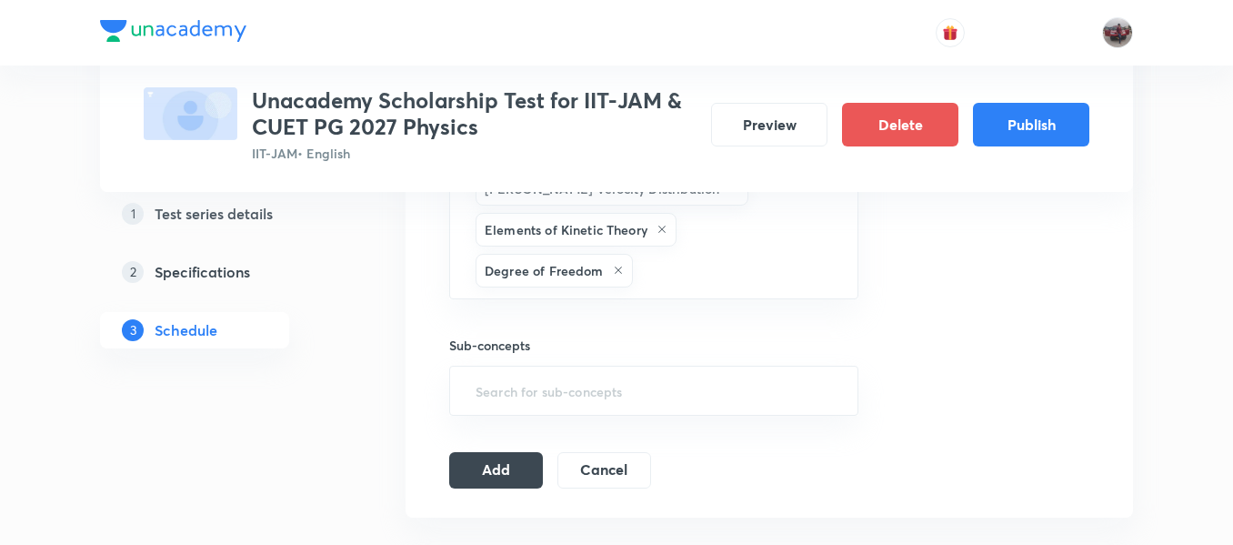
scroll to position [1490, 0]
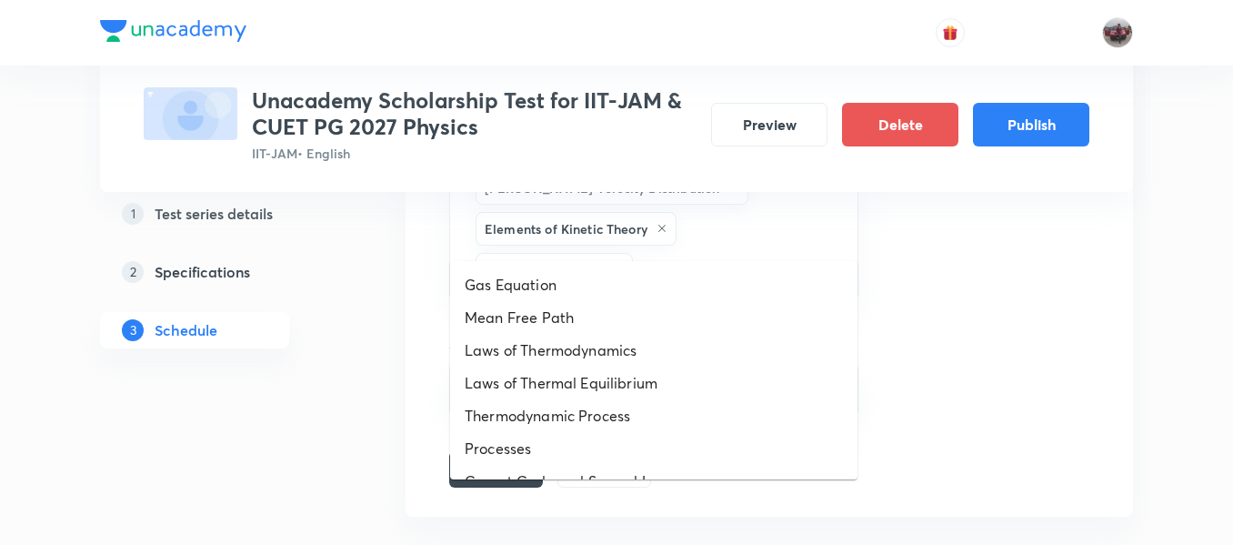
drag, startPoint x: 673, startPoint y: 227, endPoint x: 602, endPoint y: 277, distance: 86.3
click at [602, 277] on li "Gas Equation" at bounding box center [653, 284] width 407 height 33
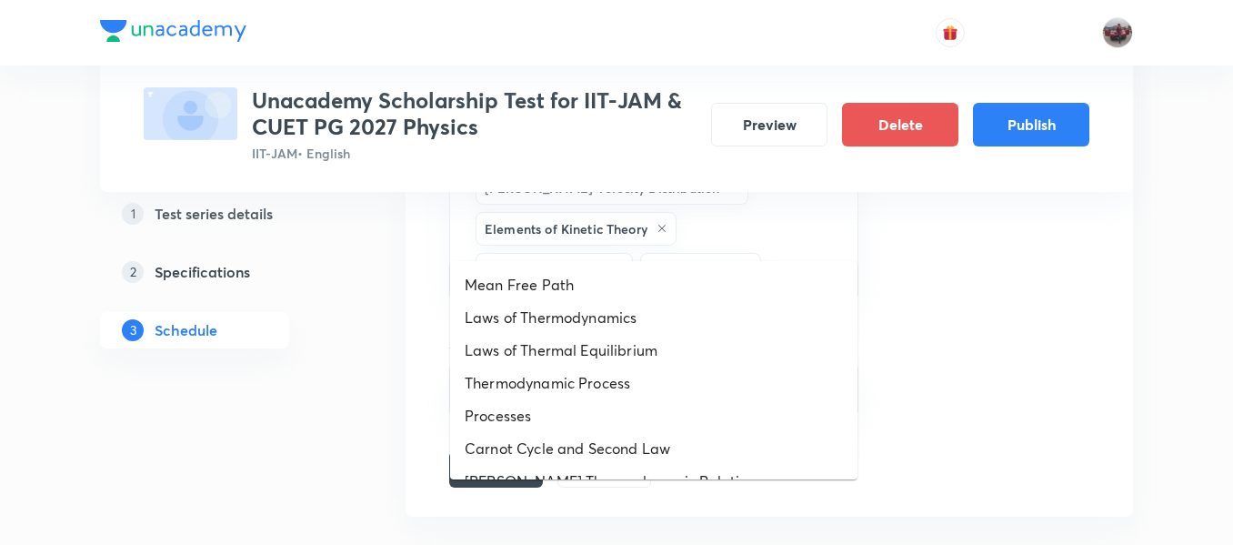
drag, startPoint x: 799, startPoint y: 235, endPoint x: 594, endPoint y: 379, distance: 250.6
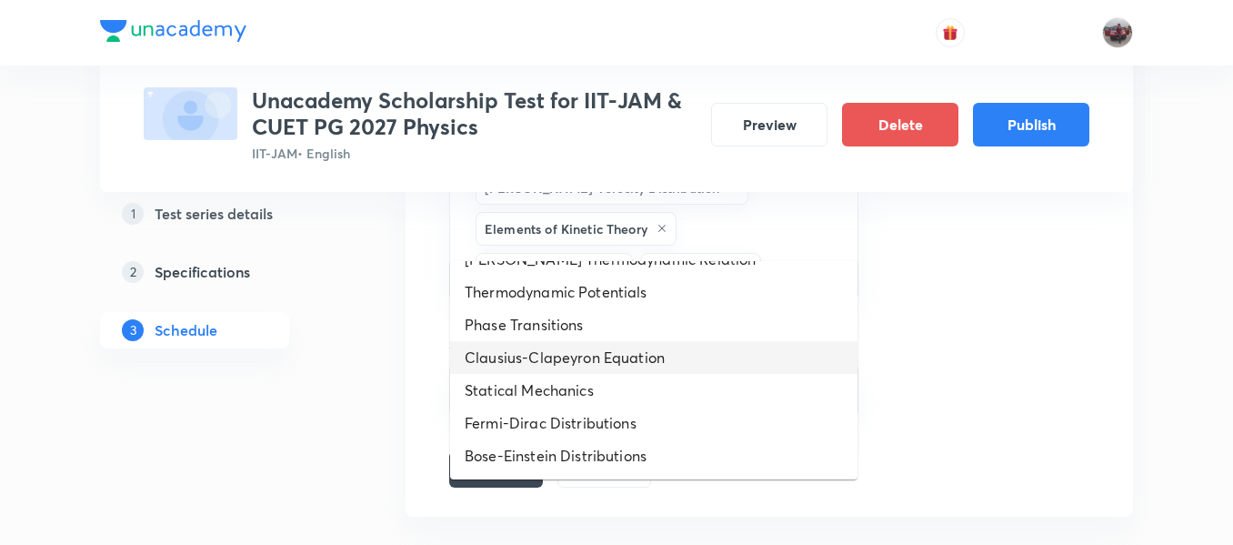
click at [557, 358] on li "Clausius-Clapeyron Equation" at bounding box center [653, 357] width 407 height 33
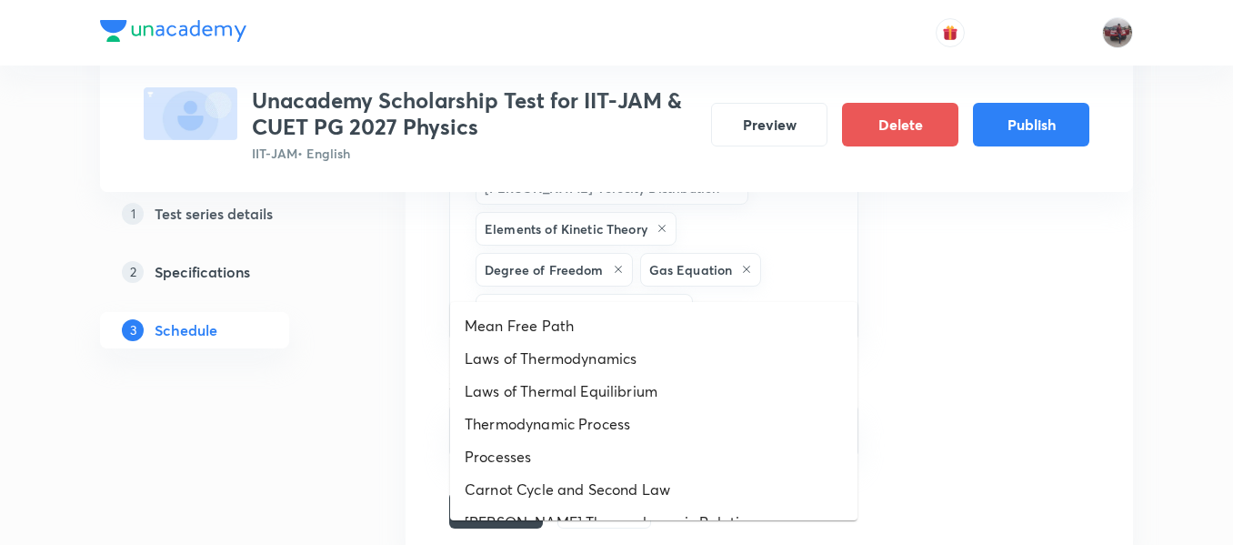
drag, startPoint x: 750, startPoint y: 274, endPoint x: 609, endPoint y: 373, distance: 172.4
click at [609, 373] on li "Laws of Thermodynamics" at bounding box center [653, 358] width 407 height 33
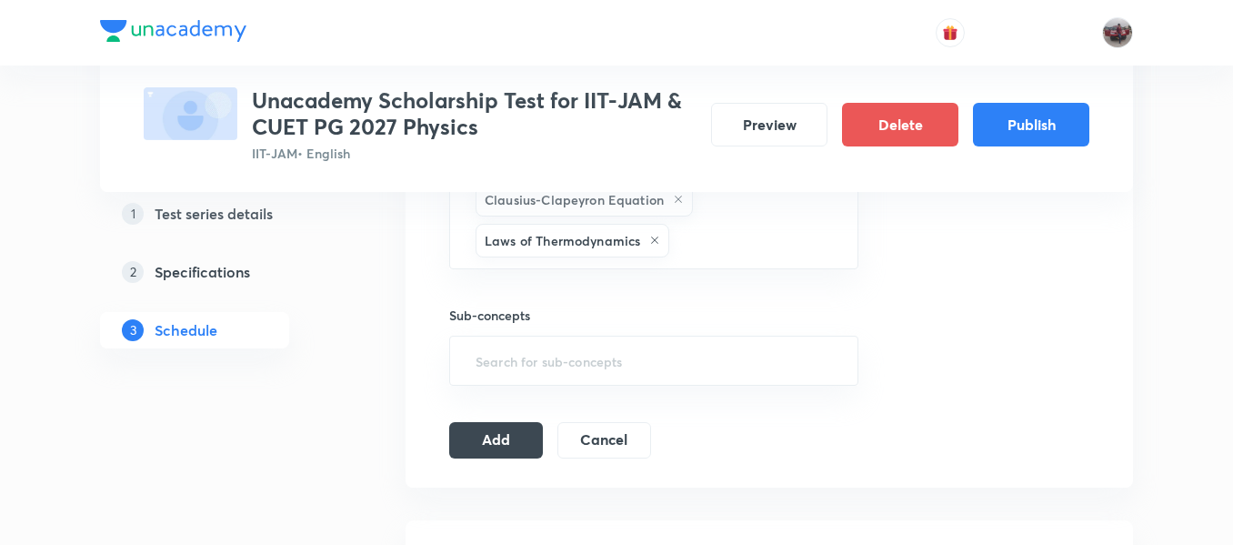
scroll to position [1603, 0]
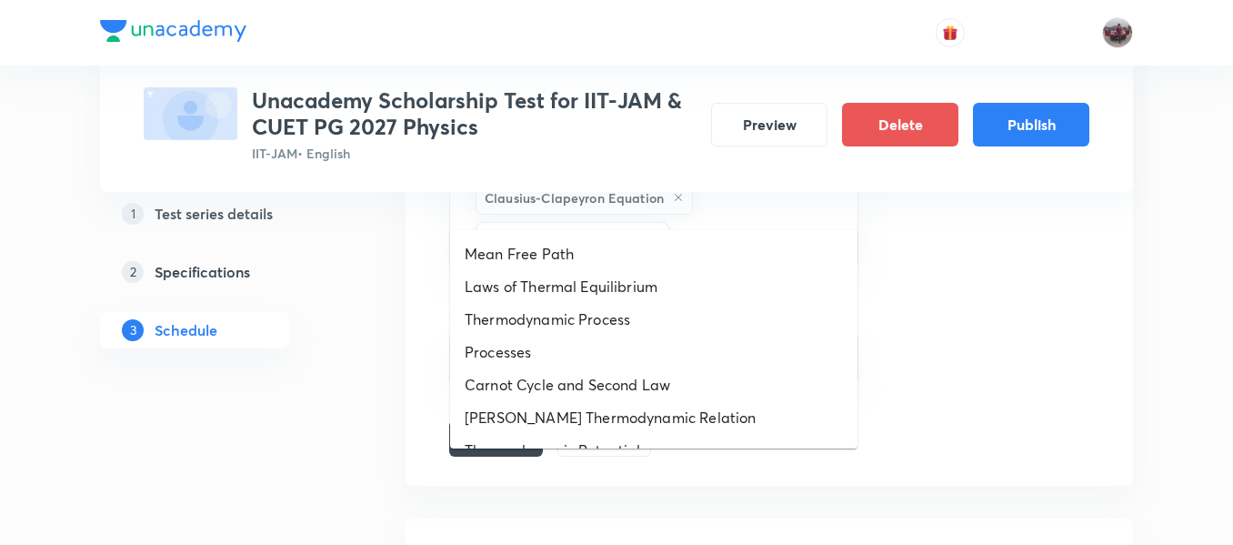
drag, startPoint x: 707, startPoint y: 206, endPoint x: 589, endPoint y: 301, distance: 151.3
click at [589, 301] on li "Laws of Thermal Equilibrium" at bounding box center [653, 286] width 407 height 33
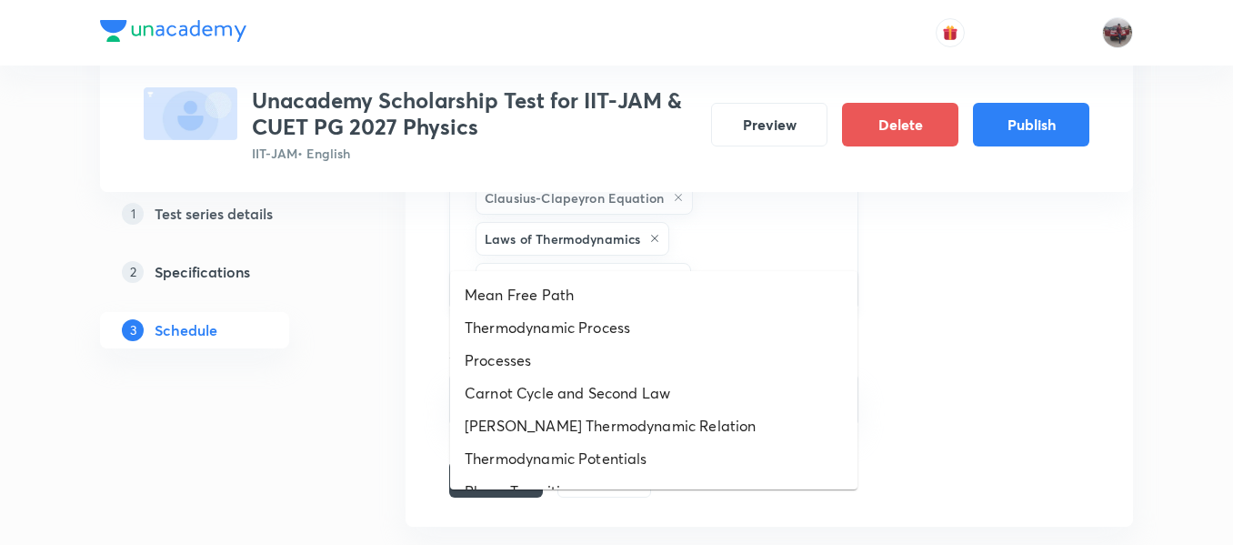
click at [712, 263] on input "text" at bounding box center [765, 280] width 141 height 34
click at [580, 306] on li "Mean Free Path" at bounding box center [653, 294] width 407 height 33
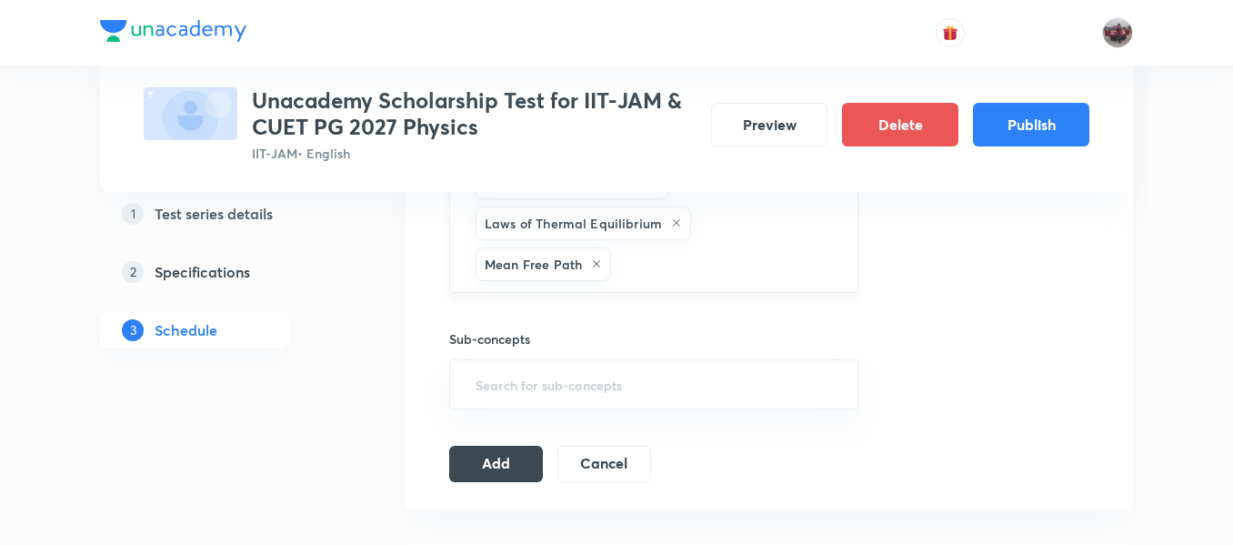
scroll to position [1658, 0]
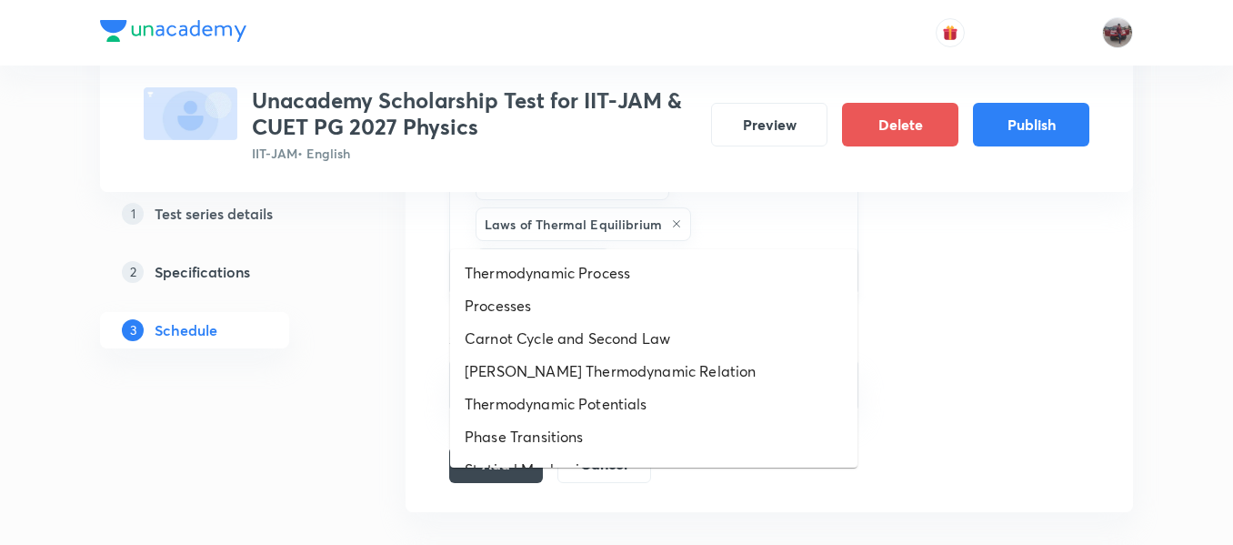
click at [665, 248] on input "text" at bounding box center [725, 265] width 221 height 34
click at [608, 273] on li "Thermodynamic Process" at bounding box center [653, 272] width 407 height 33
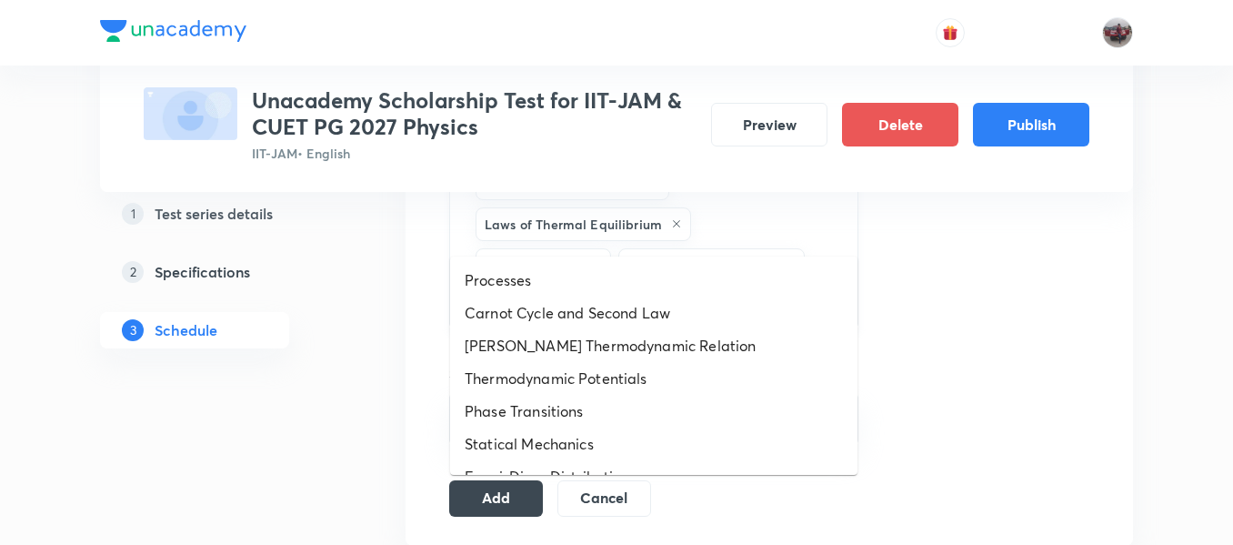
click at [754, 286] on input "text" at bounding box center [654, 303] width 364 height 34
click at [640, 315] on li "Carnot Cycle and Second Law" at bounding box center [653, 313] width 407 height 33
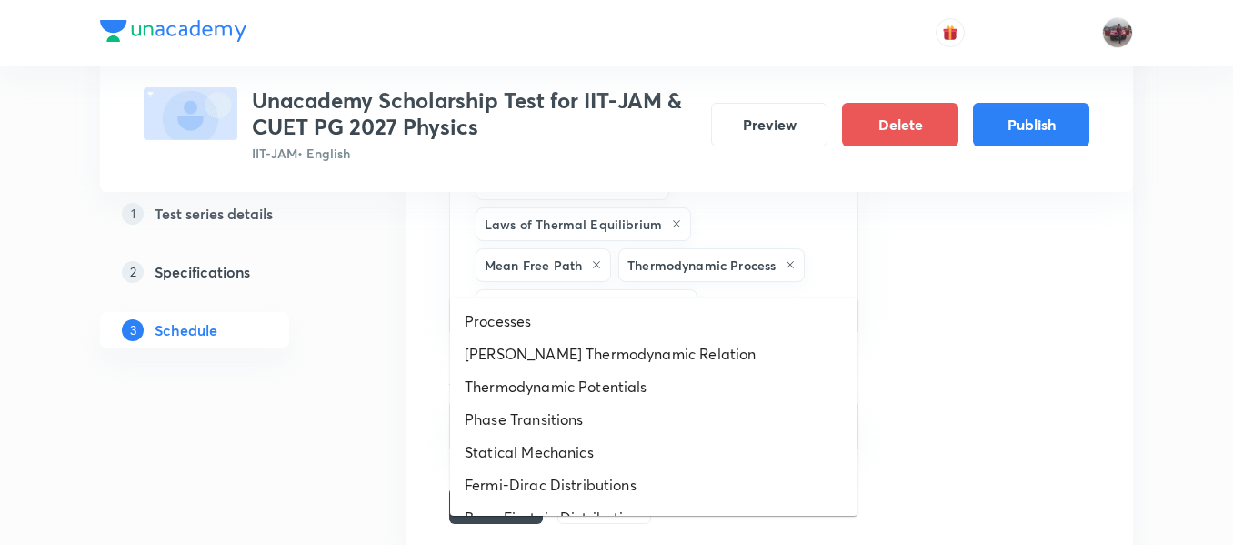
drag, startPoint x: 763, startPoint y: 270, endPoint x: 592, endPoint y: 338, distance: 184.1
click at [592, 338] on li "Maxwell Thermodynamic Relation" at bounding box center [653, 353] width 407 height 33
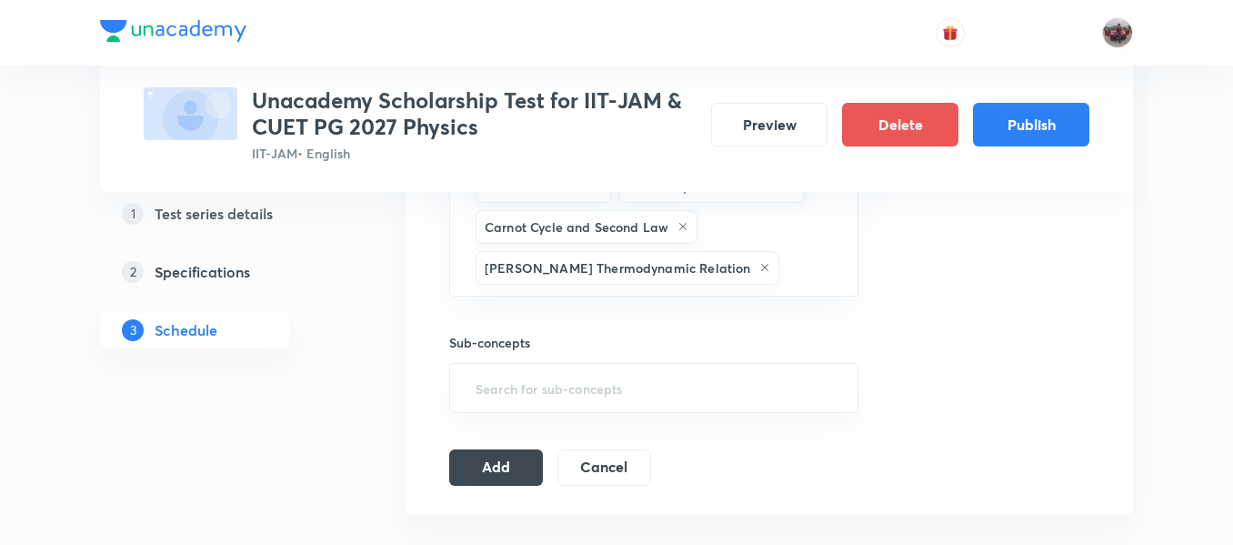
scroll to position [1738, 0]
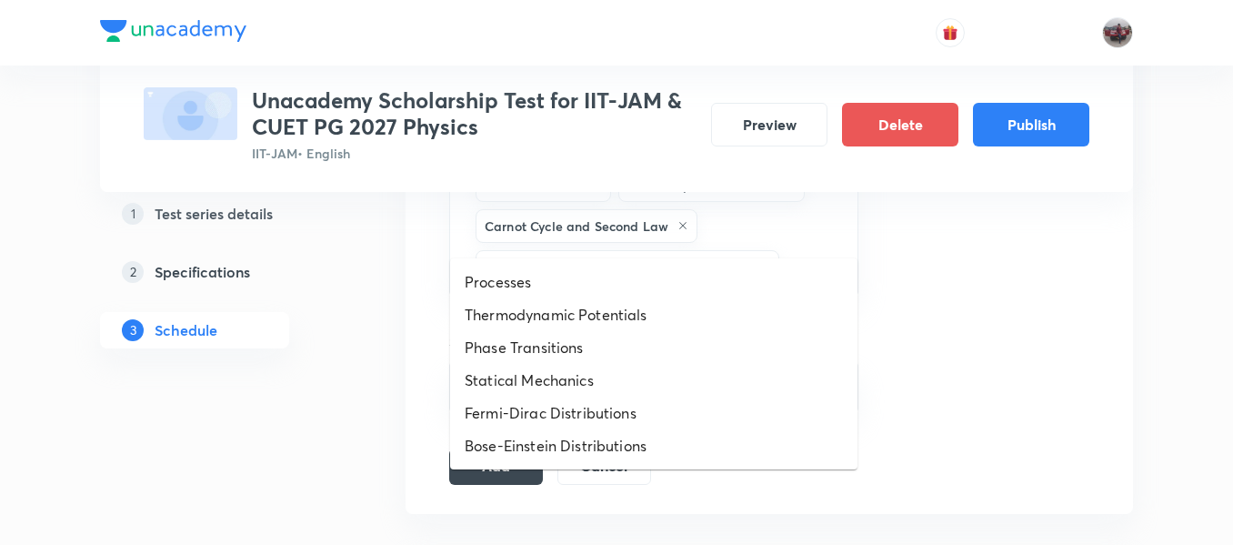
drag, startPoint x: 755, startPoint y: 222, endPoint x: 593, endPoint y: 340, distance: 200.5
click at [593, 340] on li "Phase Transitions" at bounding box center [653, 347] width 407 height 33
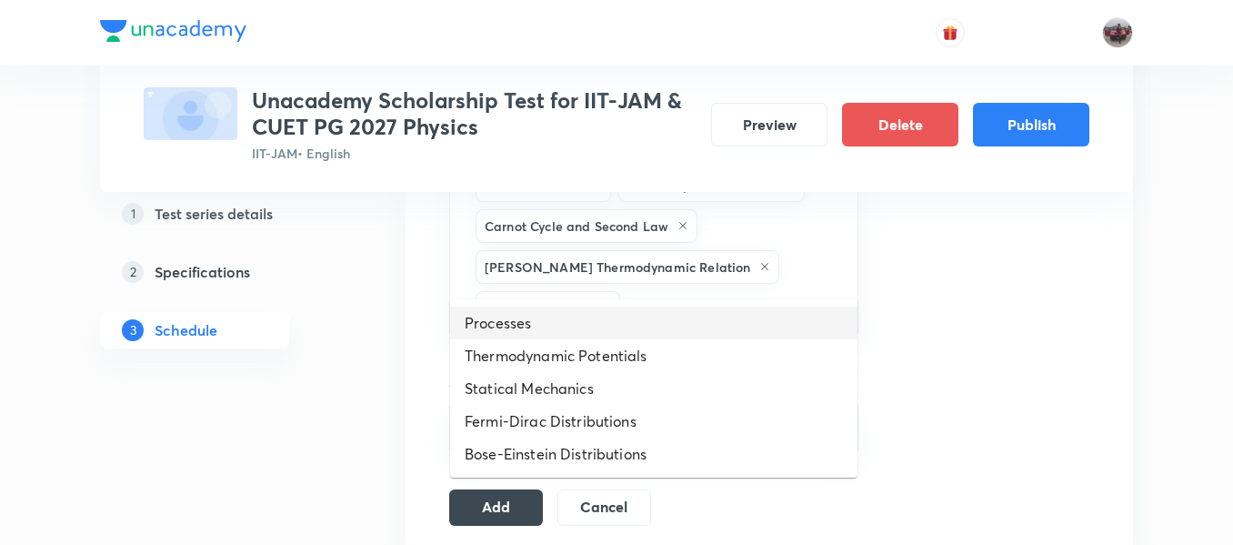
drag, startPoint x: 717, startPoint y: 270, endPoint x: 601, endPoint y: 329, distance: 129.8
click at [601, 329] on li "Processes" at bounding box center [653, 323] width 407 height 33
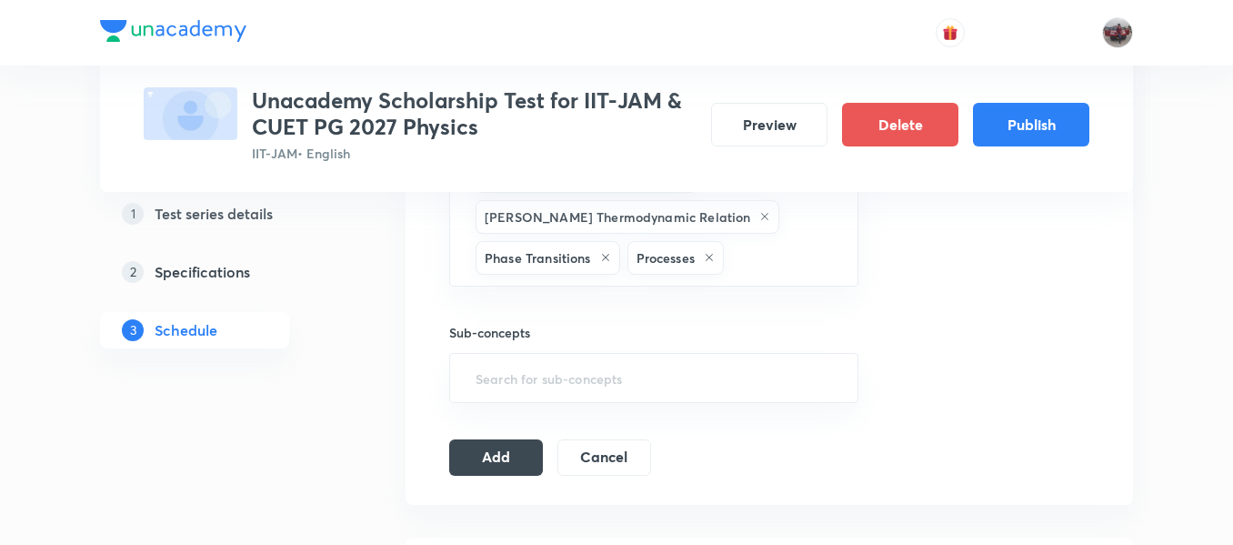
scroll to position [1804, 0]
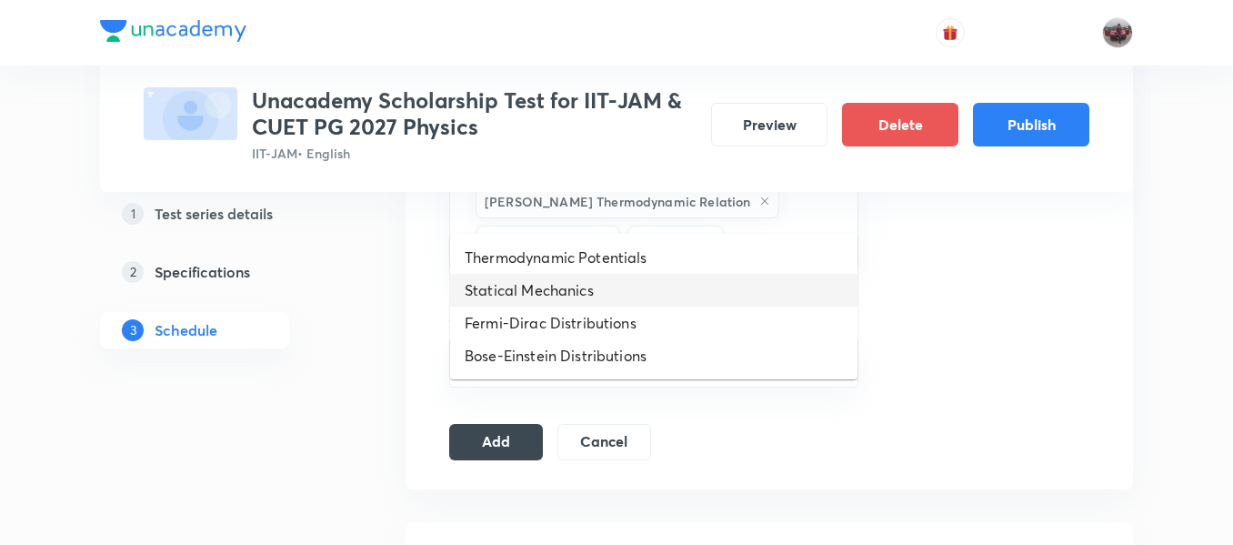
drag, startPoint x: 761, startPoint y: 216, endPoint x: 623, endPoint y: 278, distance: 151.5
click at [623, 278] on li "Statical Mechanics" at bounding box center [653, 290] width 407 height 33
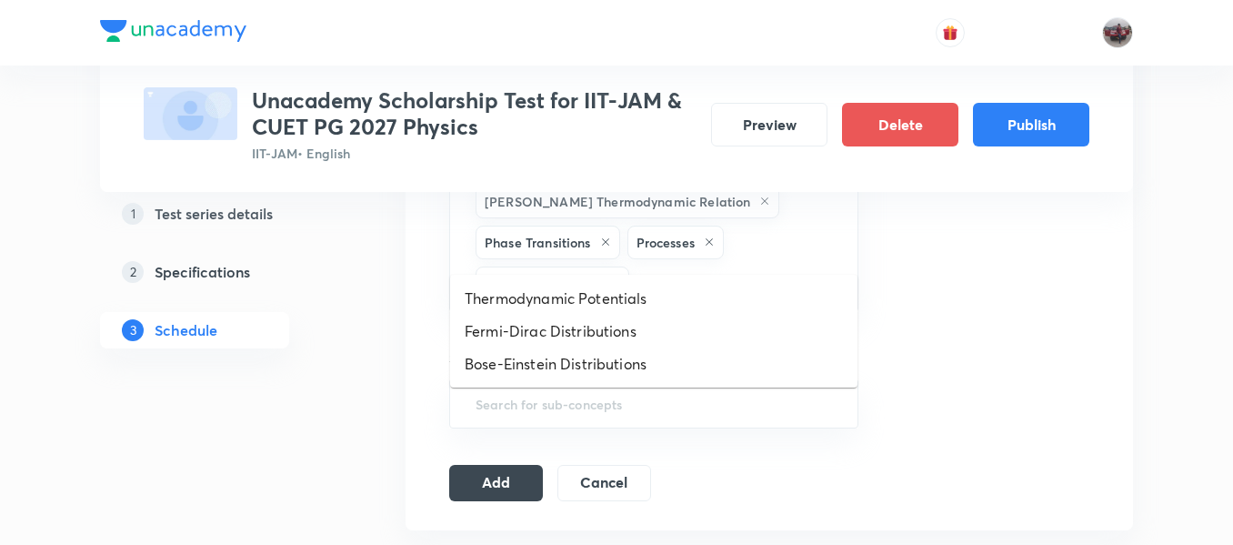
drag, startPoint x: 729, startPoint y: 242, endPoint x: 623, endPoint y: 286, distance: 114.2
click at [623, 286] on li "Thermodynamic Potentials" at bounding box center [653, 298] width 407 height 33
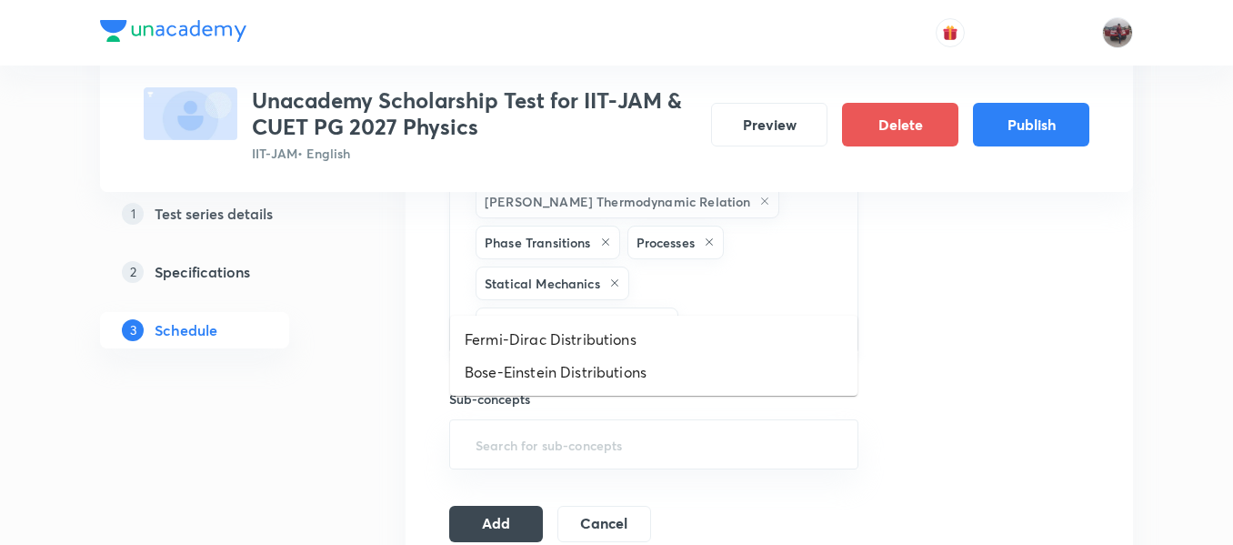
click at [727, 307] on input "text" at bounding box center [759, 324] width 154 height 34
click at [635, 343] on li "Fermi-Dirac Distributions" at bounding box center [653, 339] width 407 height 33
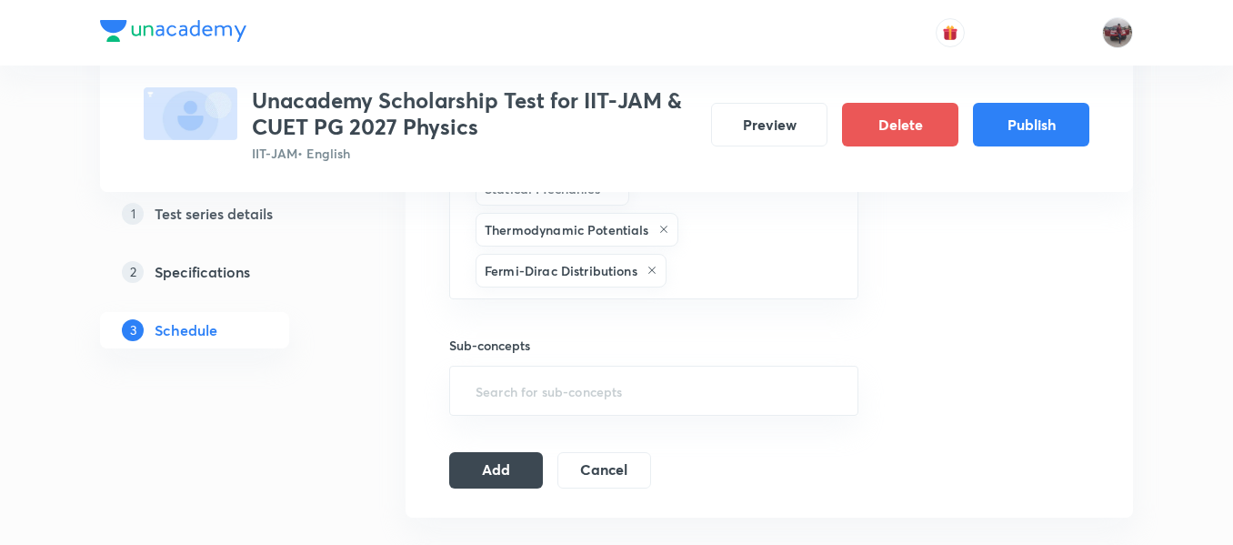
scroll to position [1903, 0]
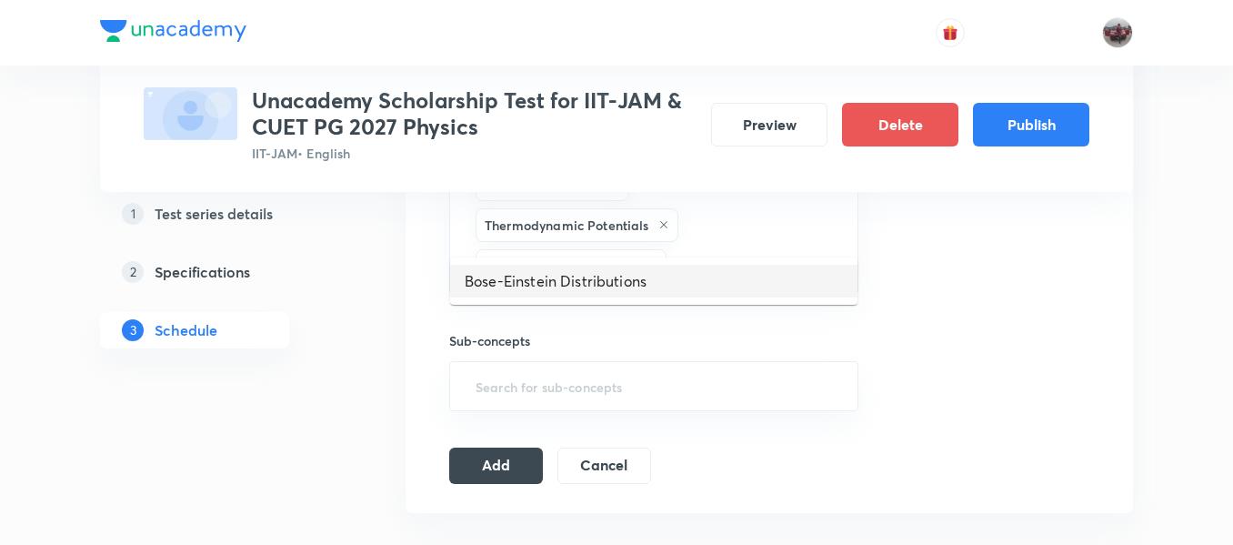
drag, startPoint x: 708, startPoint y: 226, endPoint x: 588, endPoint y: 287, distance: 134.2
click at [588, 287] on li "Bose-Einstein Distributions" at bounding box center [653, 281] width 407 height 33
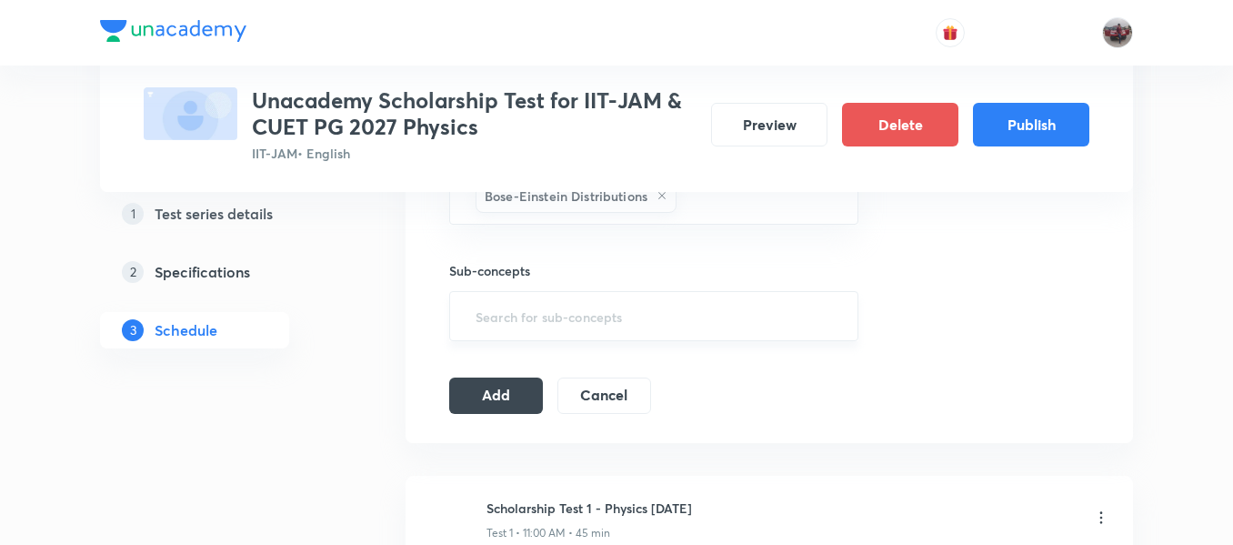
scroll to position [2015, 0]
click at [668, 298] on input "text" at bounding box center [654, 315] width 364 height 34
type input ";"
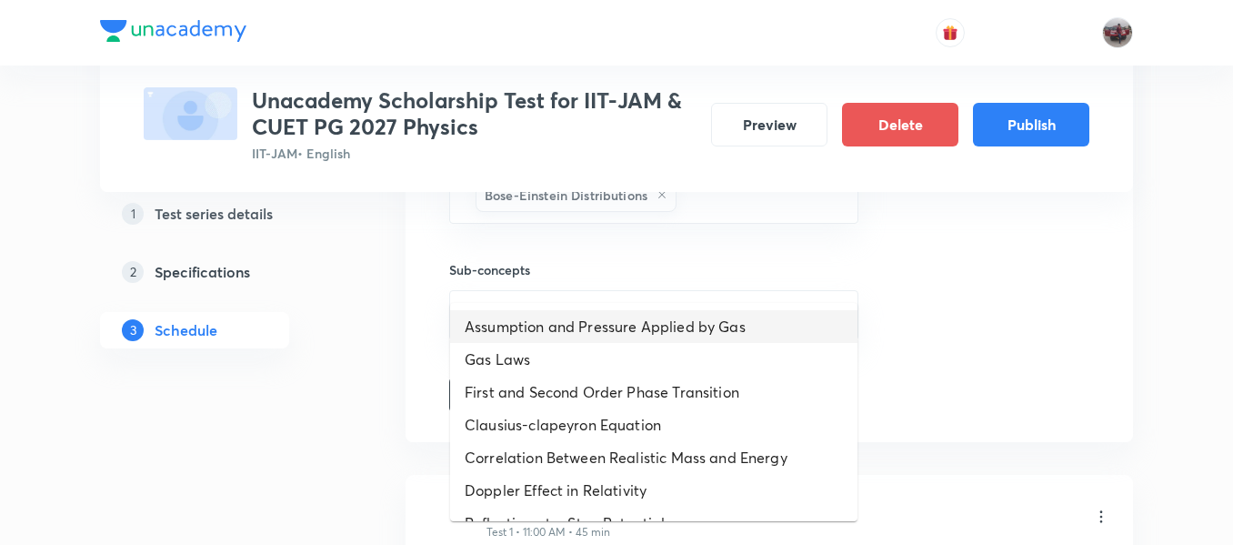
click at [578, 332] on li "Assumption and Pressure Applied by Gas" at bounding box center [653, 326] width 407 height 33
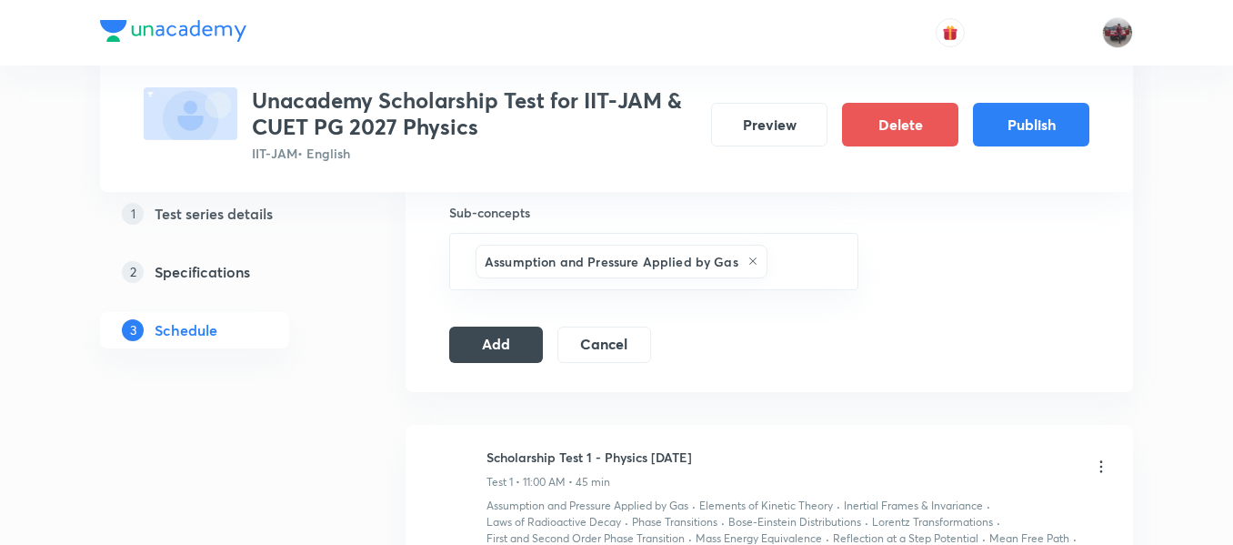
scroll to position [2070, 0]
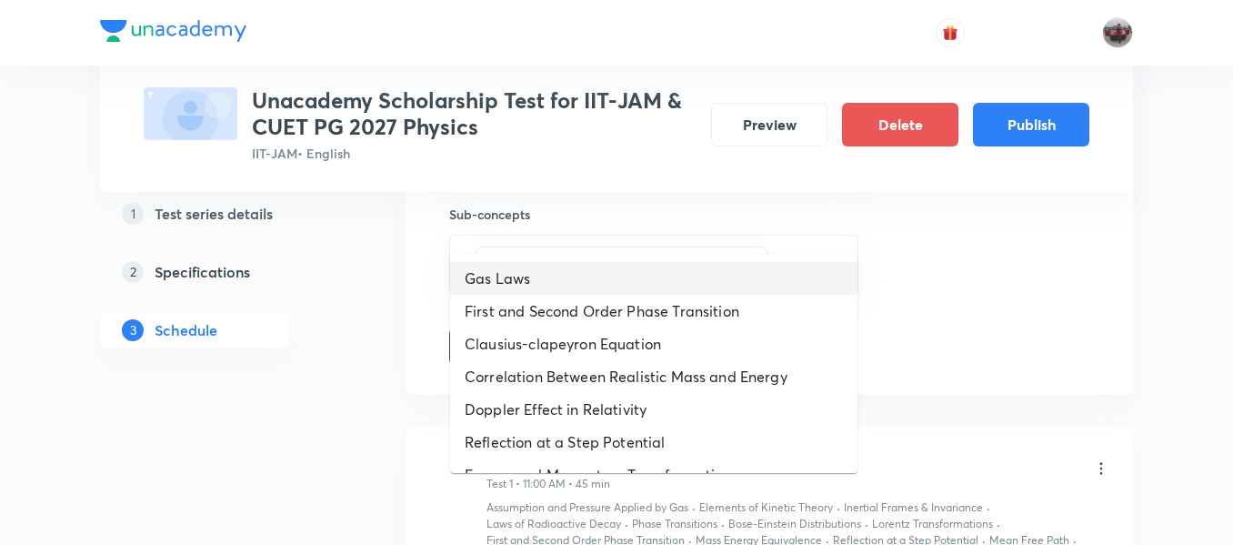
drag, startPoint x: 819, startPoint y: 213, endPoint x: 619, endPoint y: 292, distance: 215.2
click at [619, 292] on li "Gas Laws" at bounding box center [653, 278] width 407 height 33
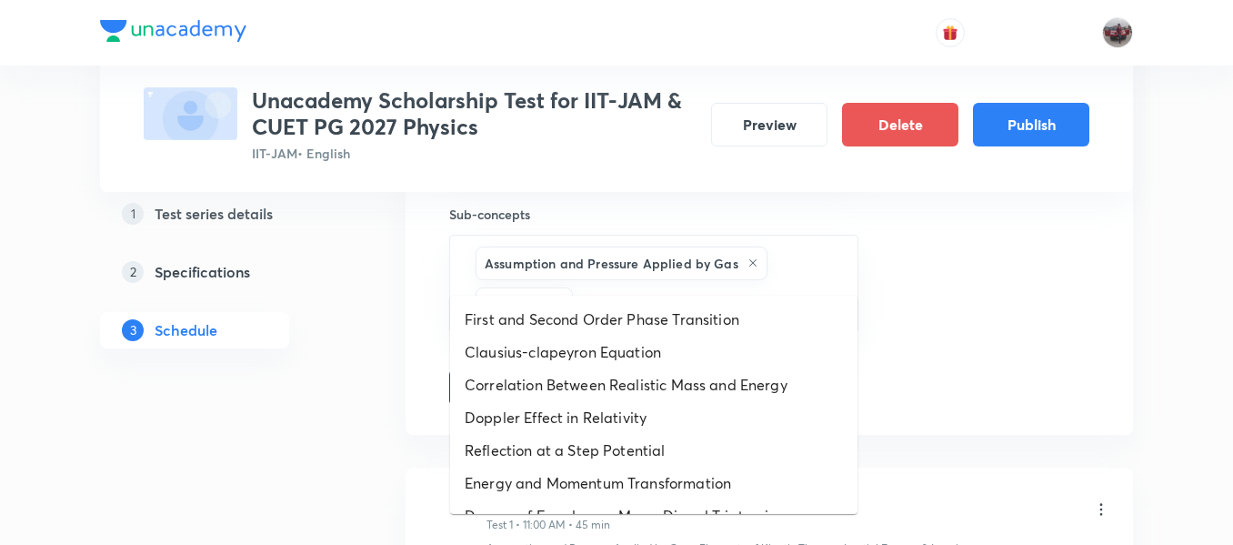
drag, startPoint x: 712, startPoint y: 263, endPoint x: 614, endPoint y: 322, distance: 114.7
click at [614, 322] on li "First and Second Order Phase Transition" at bounding box center [653, 319] width 407 height 33
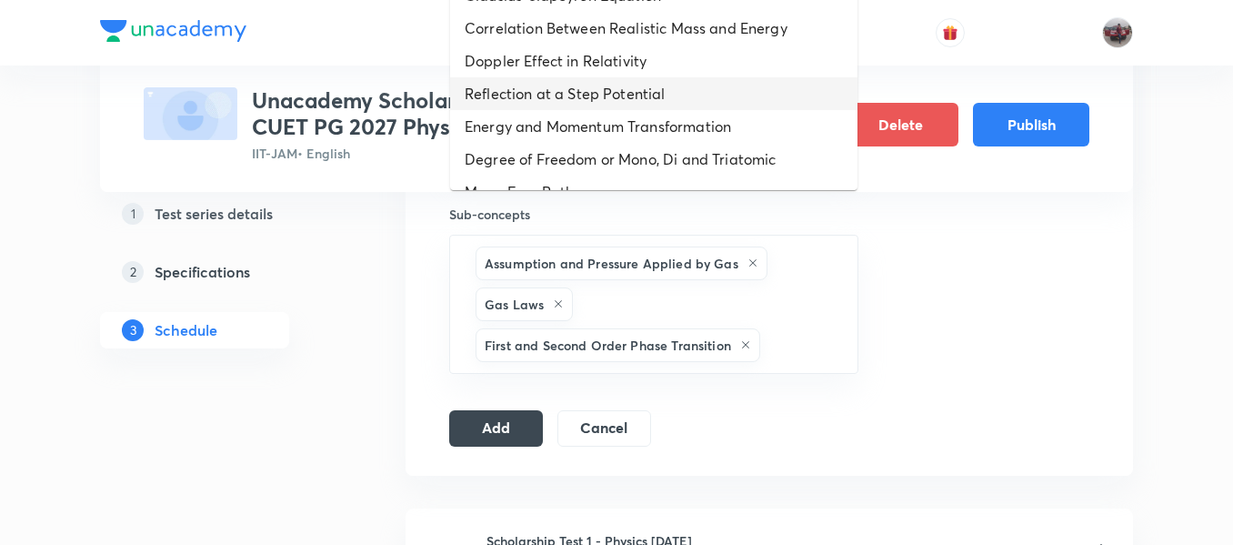
drag, startPoint x: 804, startPoint y: 309, endPoint x: 593, endPoint y: 106, distance: 292.7
click at [593, 106] on li "Reflection at a Step Potential" at bounding box center [653, 93] width 407 height 33
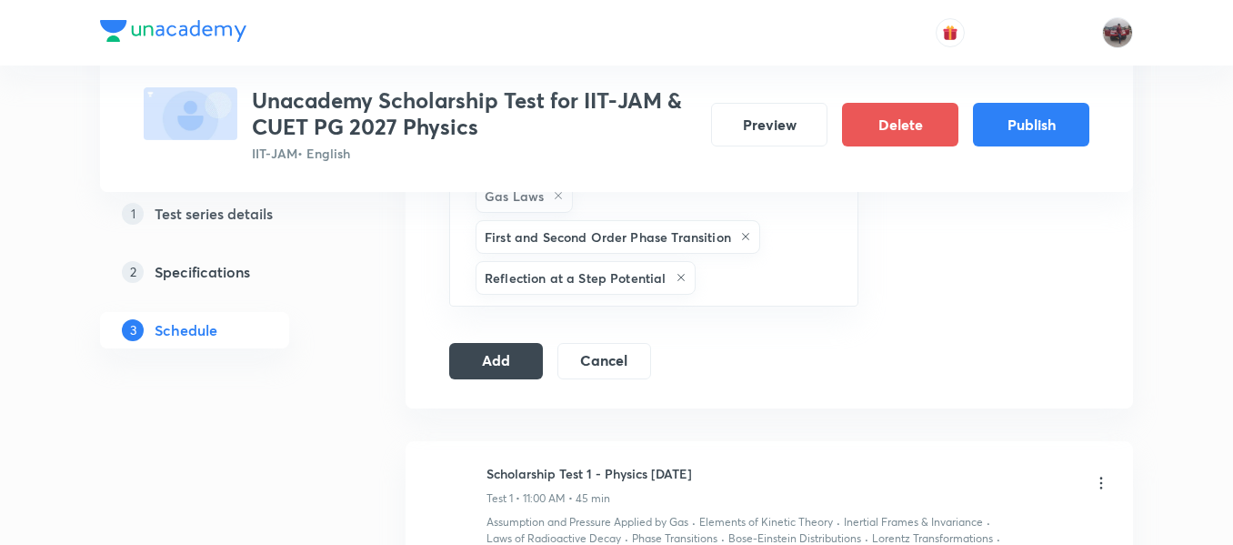
scroll to position [2188, 0]
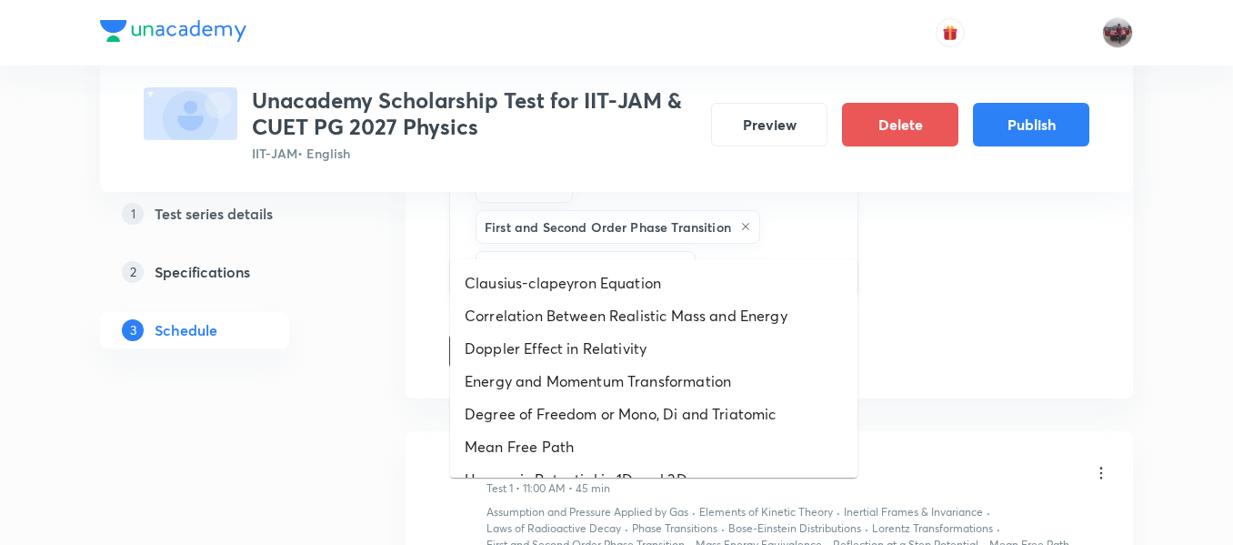
click at [739, 251] on input "text" at bounding box center [767, 268] width 136 height 34
click at [672, 277] on li "Clausius-clapeyron Equation" at bounding box center [653, 283] width 407 height 33
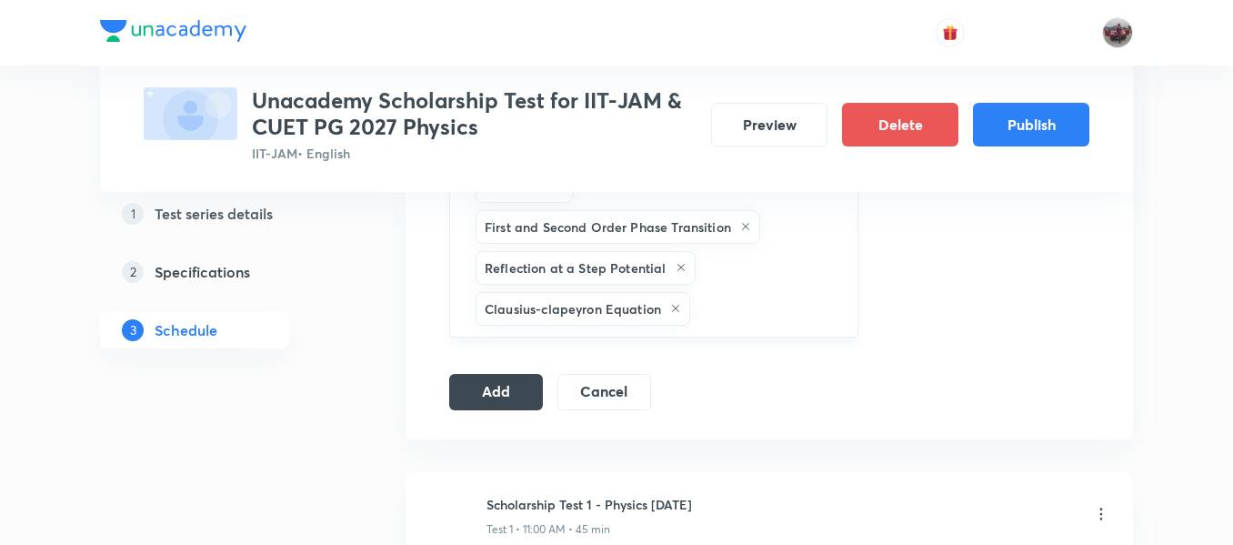
click at [763, 292] on input "text" at bounding box center [765, 309] width 142 height 34
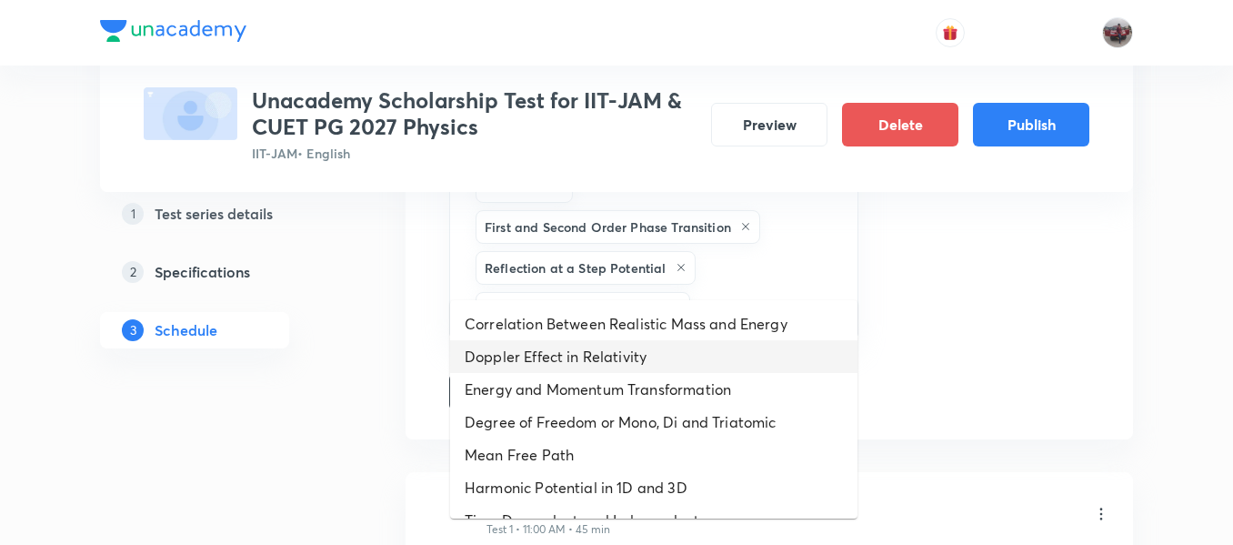
scroll to position [964, 0]
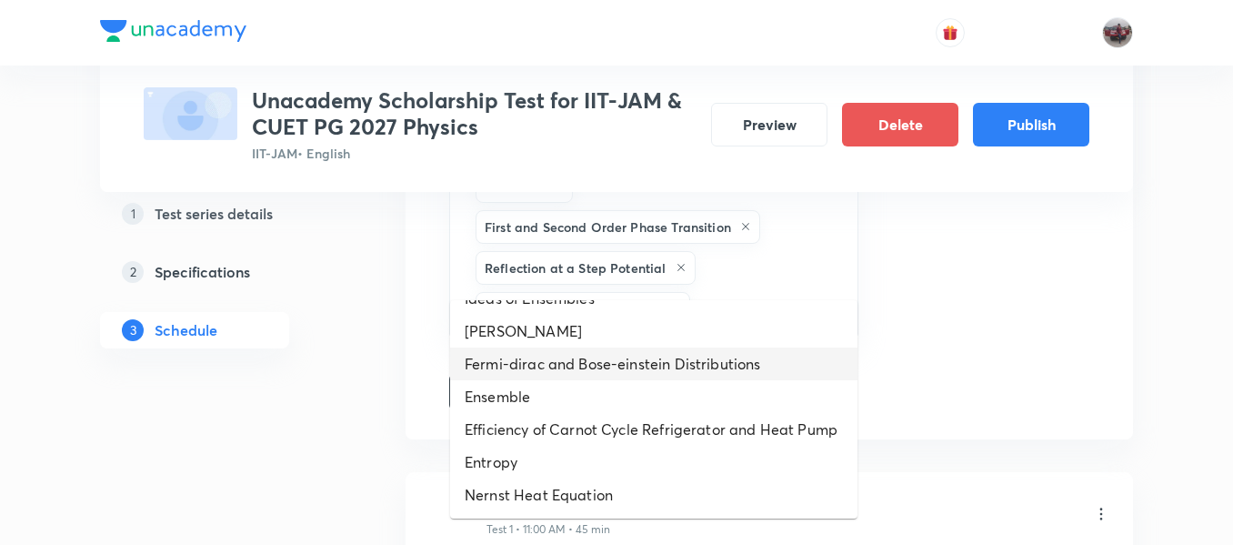
click at [572, 350] on li "Fermi-dirac and Bose-einstein Distributions" at bounding box center [653, 363] width 407 height 33
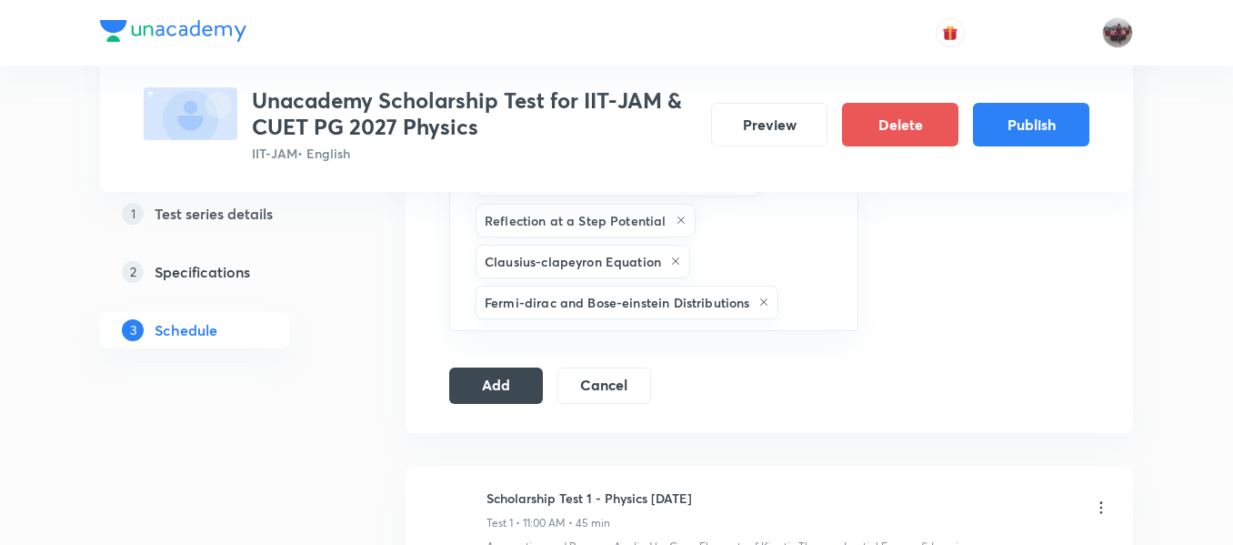
scroll to position [2254, 0]
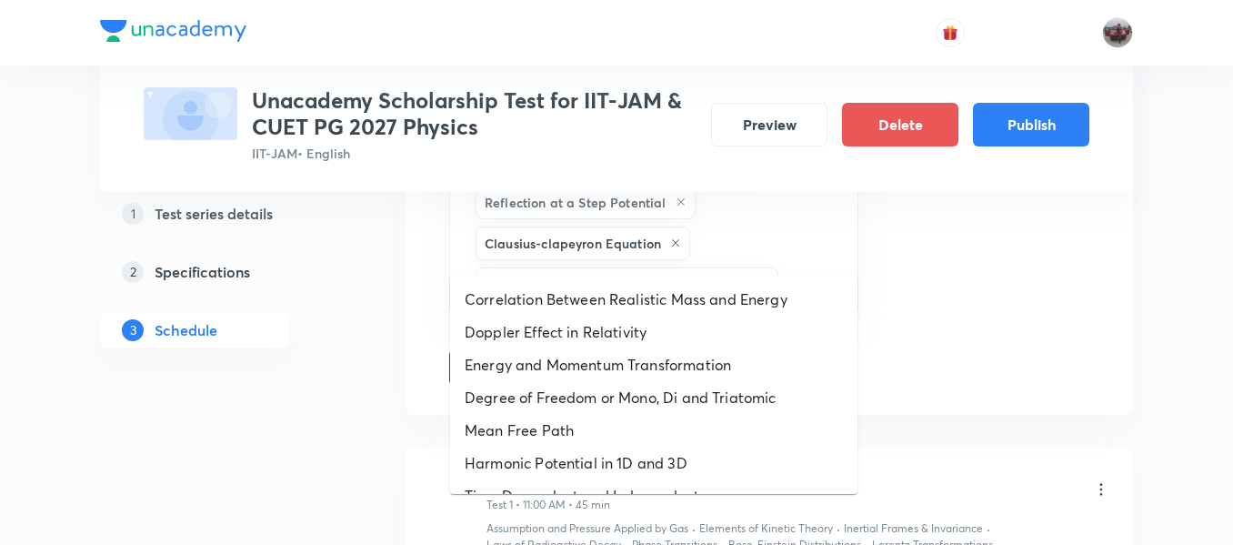
drag, startPoint x: 820, startPoint y: 239, endPoint x: 598, endPoint y: 371, distance: 258.9
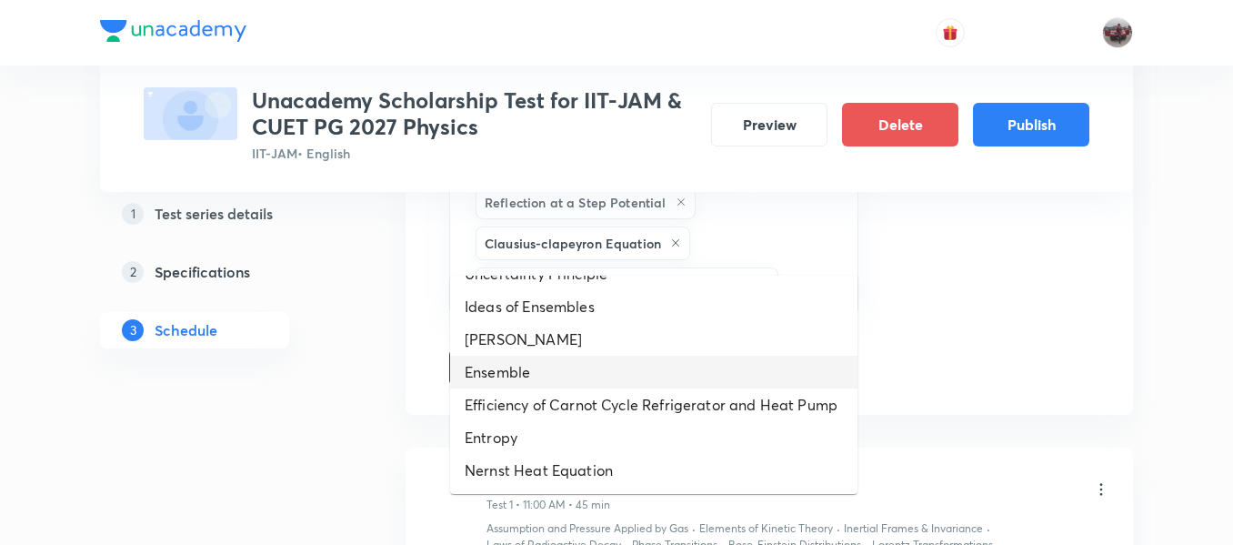
click at [541, 356] on li "Ensemble" at bounding box center [653, 372] width 407 height 33
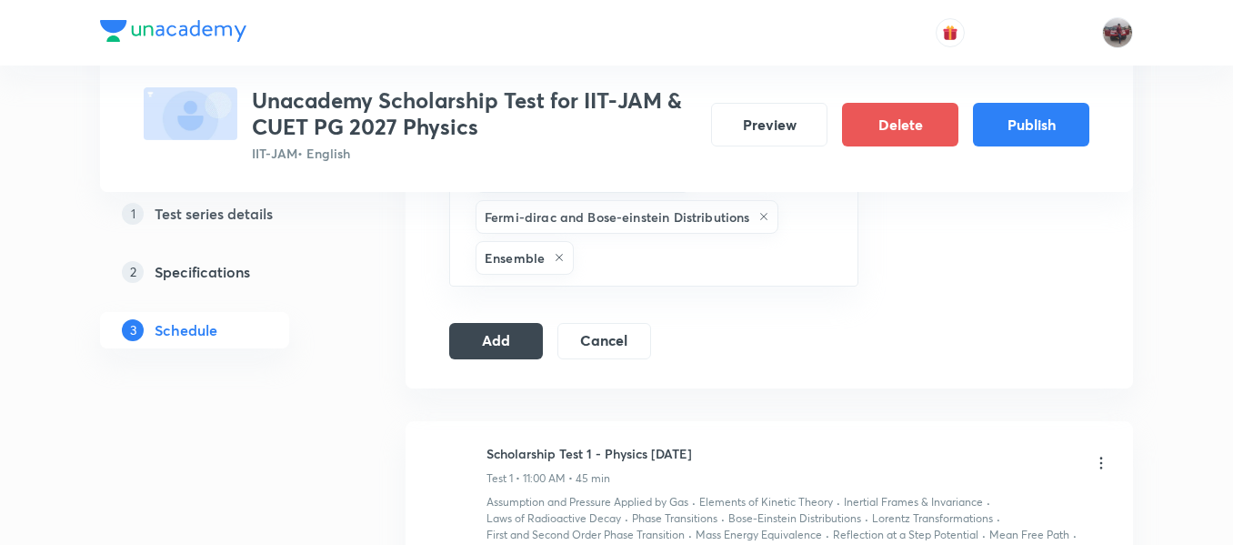
scroll to position [2323, 0]
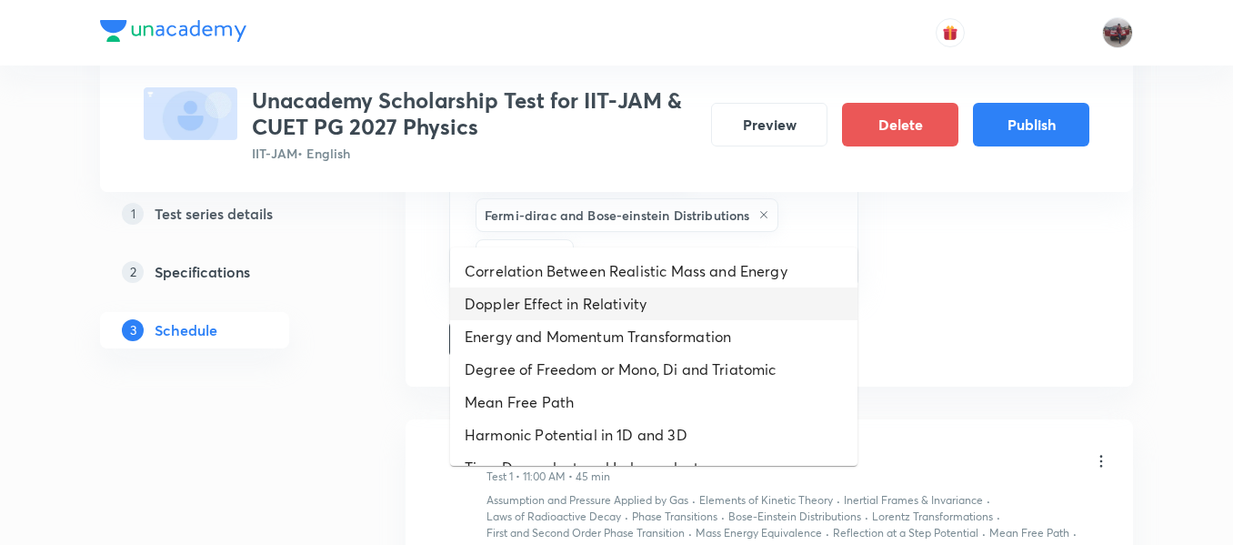
drag, startPoint x: 637, startPoint y: 216, endPoint x: 585, endPoint y: 340, distance: 134.1
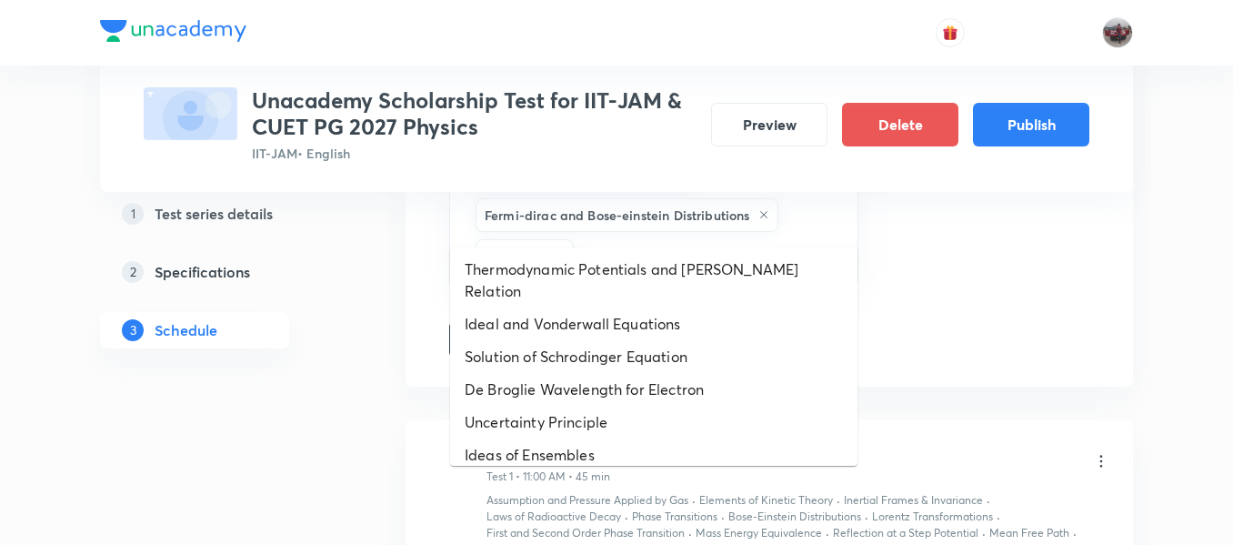
scroll to position [899, 0]
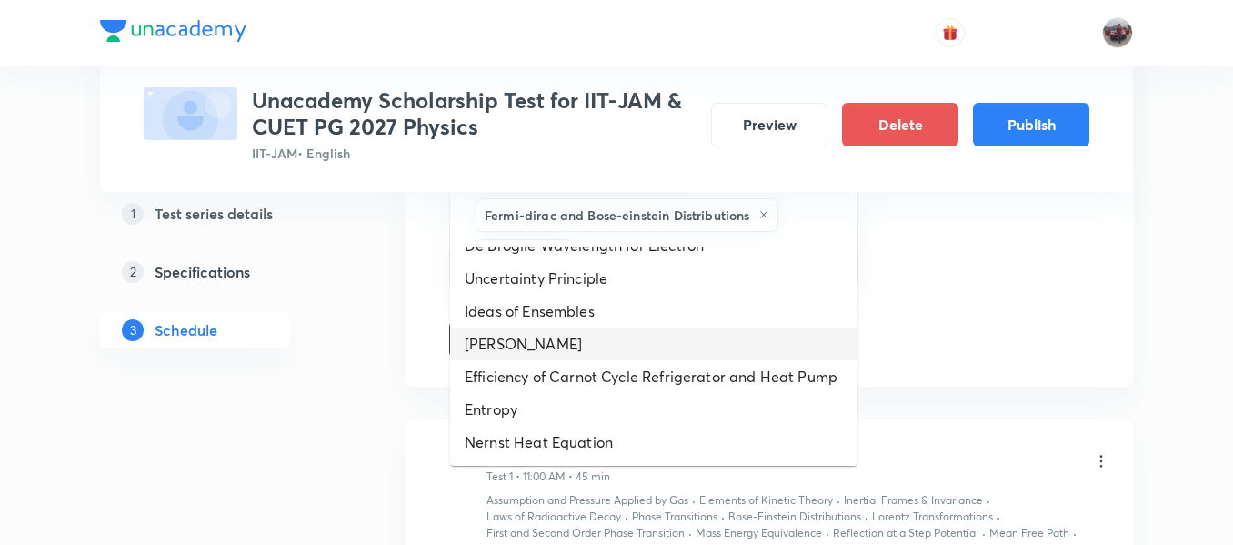
click at [529, 333] on li "Maxwell-boltzmann" at bounding box center [653, 343] width 407 height 33
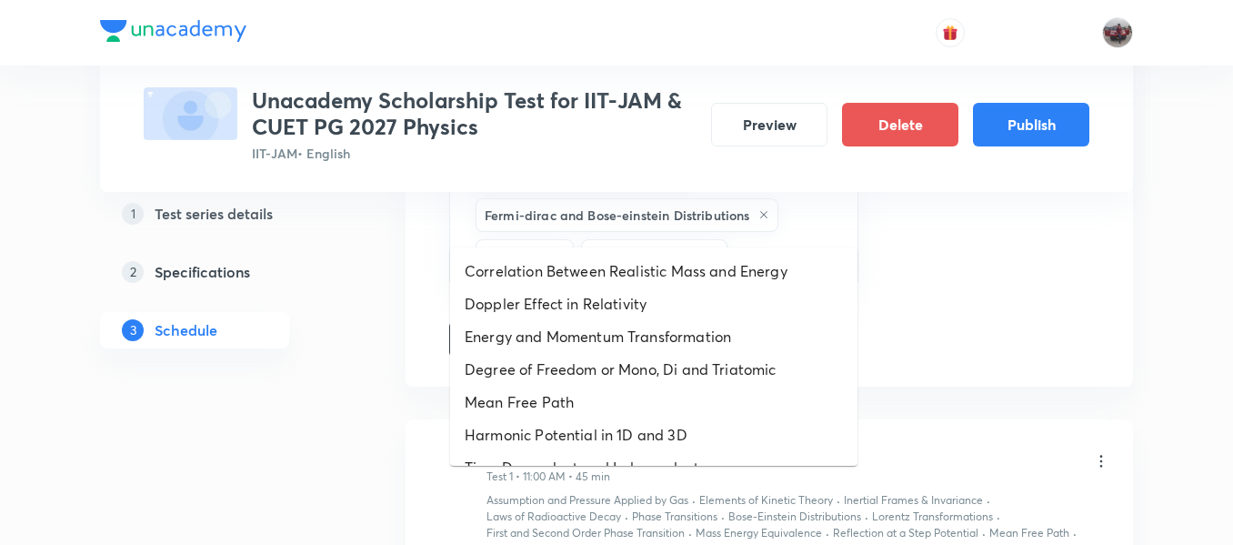
drag, startPoint x: 768, startPoint y: 223, endPoint x: 619, endPoint y: 357, distance: 200.9
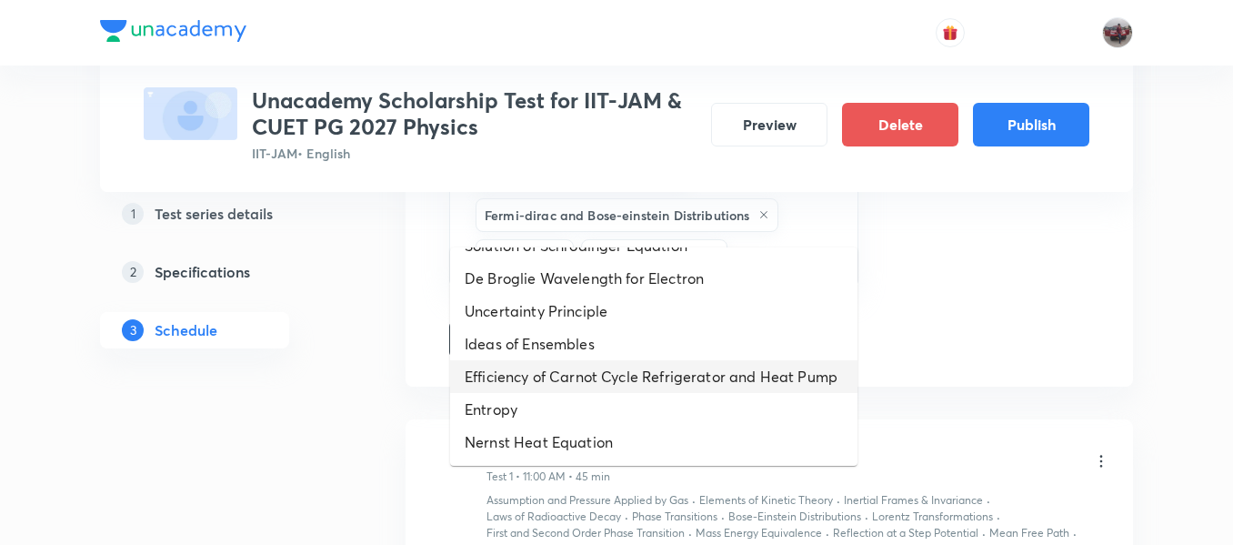
click at [566, 360] on li "Efficiency of Carnot Cycle Refrigerator and Heat Pump" at bounding box center [653, 376] width 407 height 33
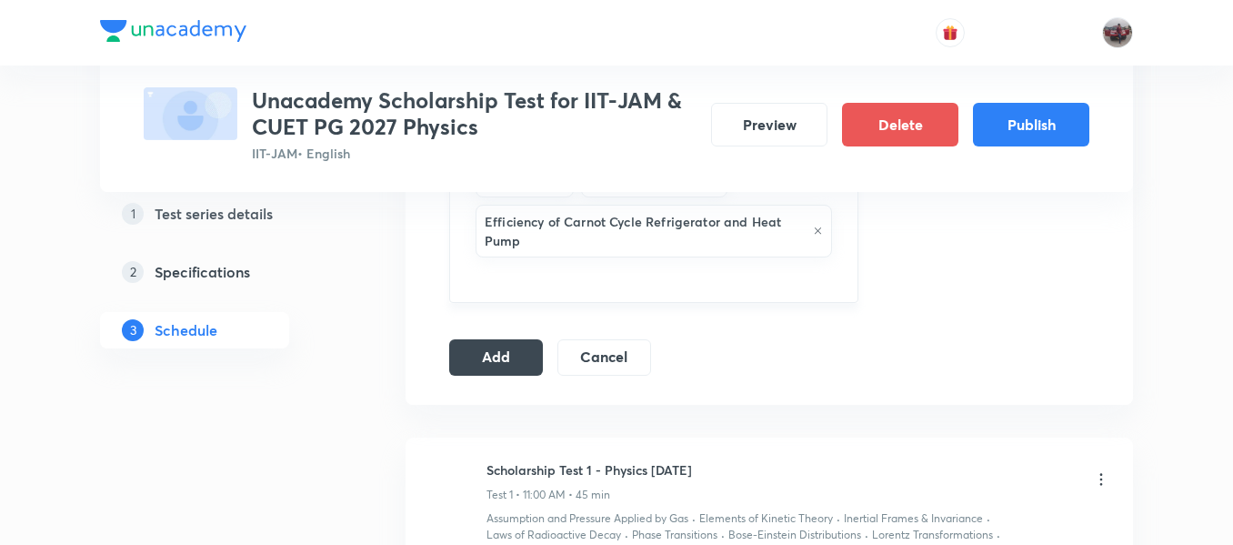
scroll to position [2401, 0]
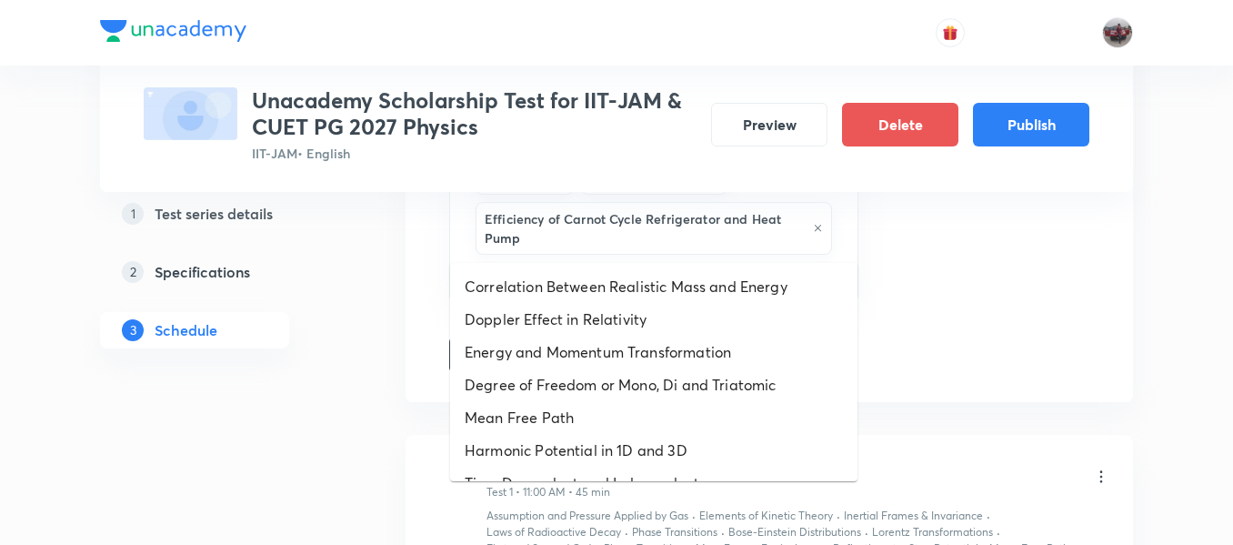
drag, startPoint x: 617, startPoint y: 244, endPoint x: 571, endPoint y: 364, distance: 128.4
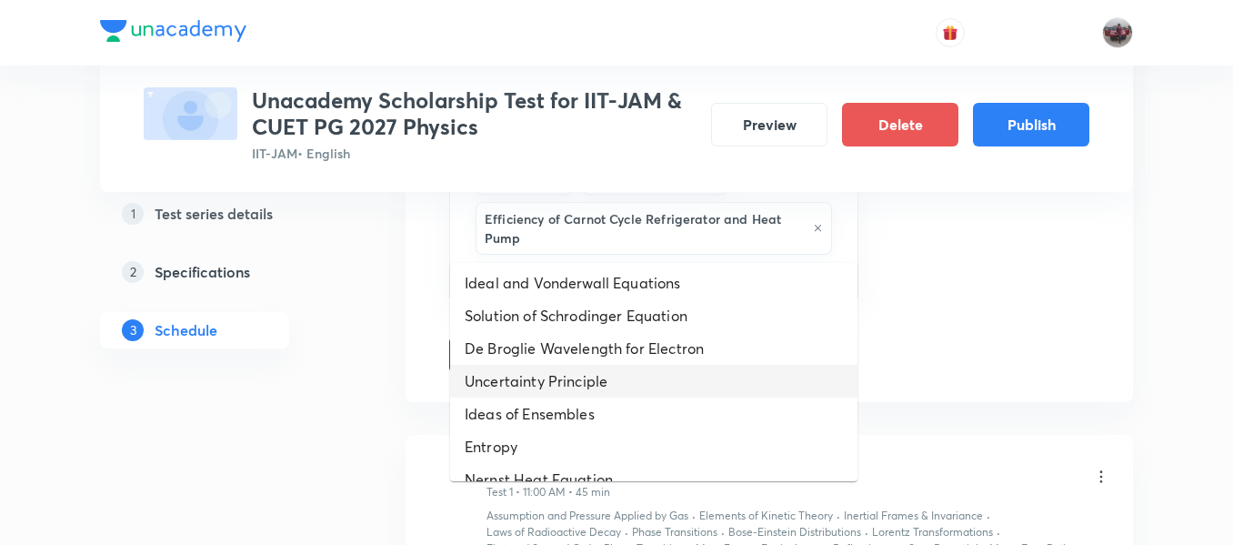
click at [537, 365] on li "Uncertainty Principle" at bounding box center [653, 381] width 407 height 33
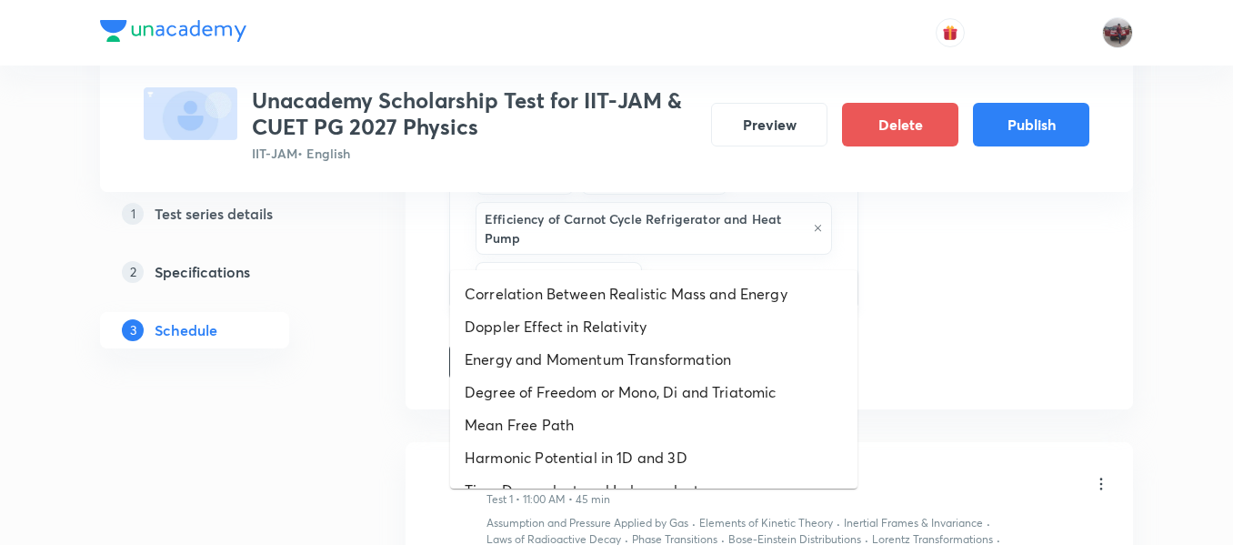
click at [760, 262] on input "text" at bounding box center [741, 279] width 190 height 34
click at [625, 423] on li "Mean Free Path" at bounding box center [653, 424] width 407 height 33
drag, startPoint x: 806, startPoint y: 245, endPoint x: 634, endPoint y: 355, distance: 204.1
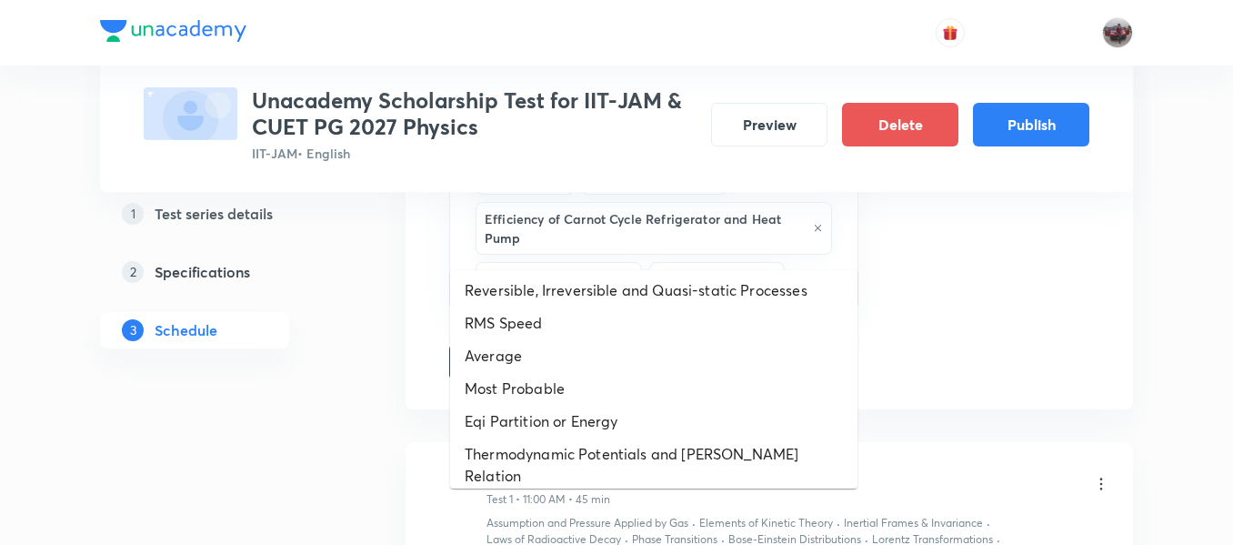
scroll to position [746, 0]
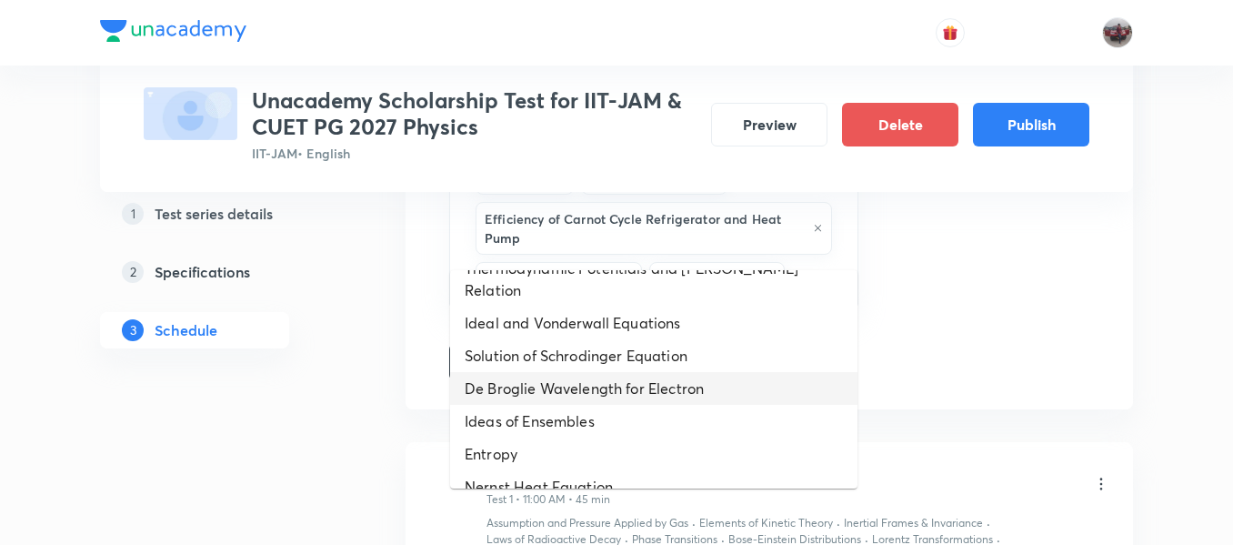
click at [582, 372] on li "De Broglie Wavelength for Electron" at bounding box center [653, 388] width 407 height 33
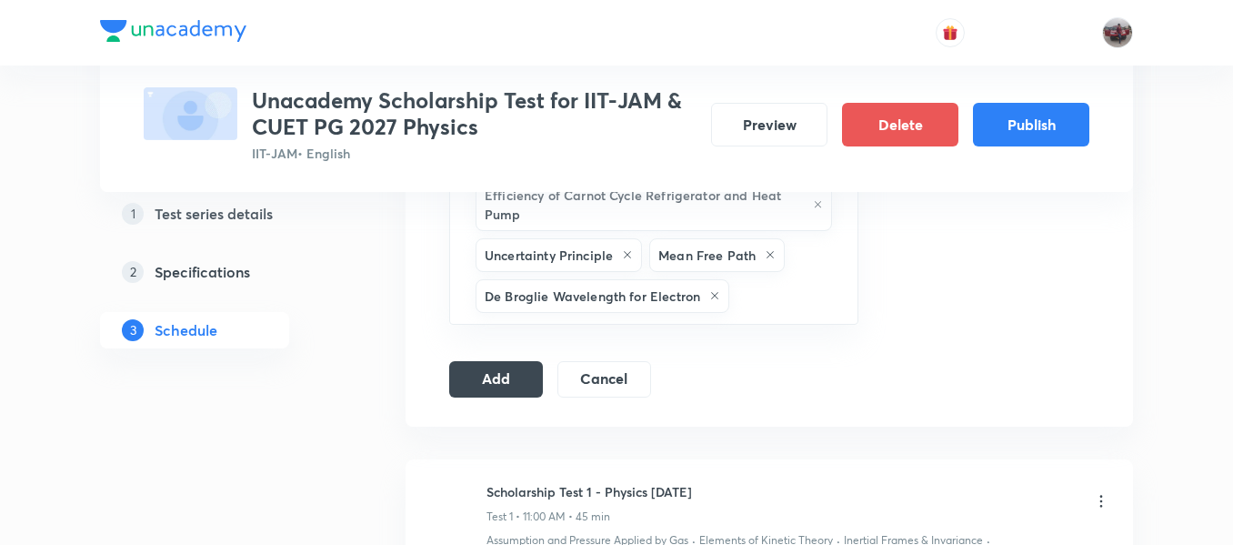
scroll to position [2438, 0]
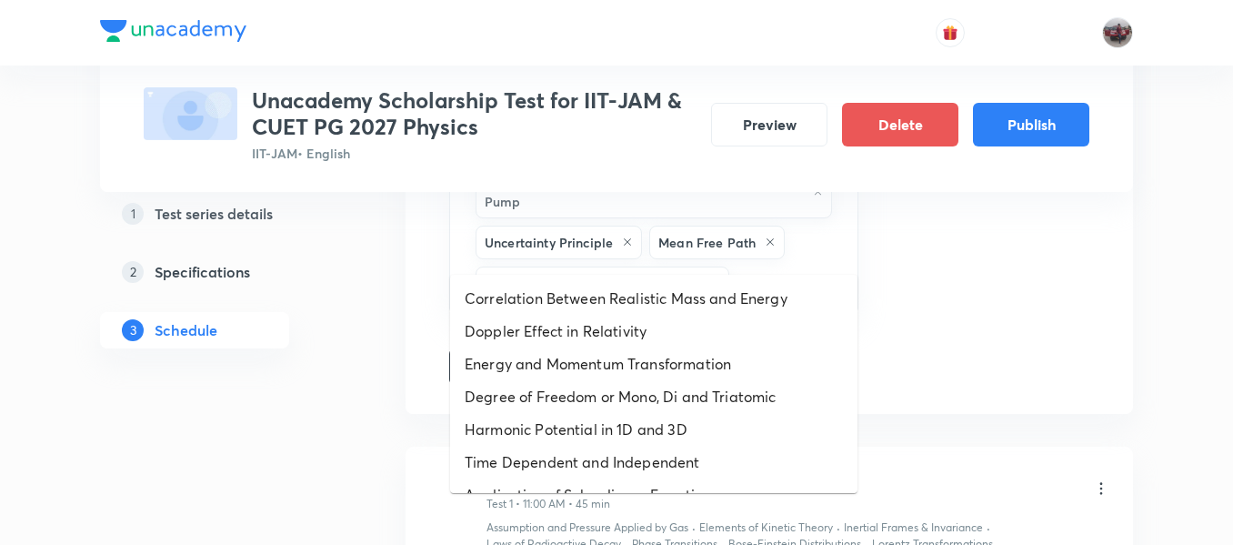
drag, startPoint x: 762, startPoint y: 244, endPoint x: 607, endPoint y: 351, distance: 189.0
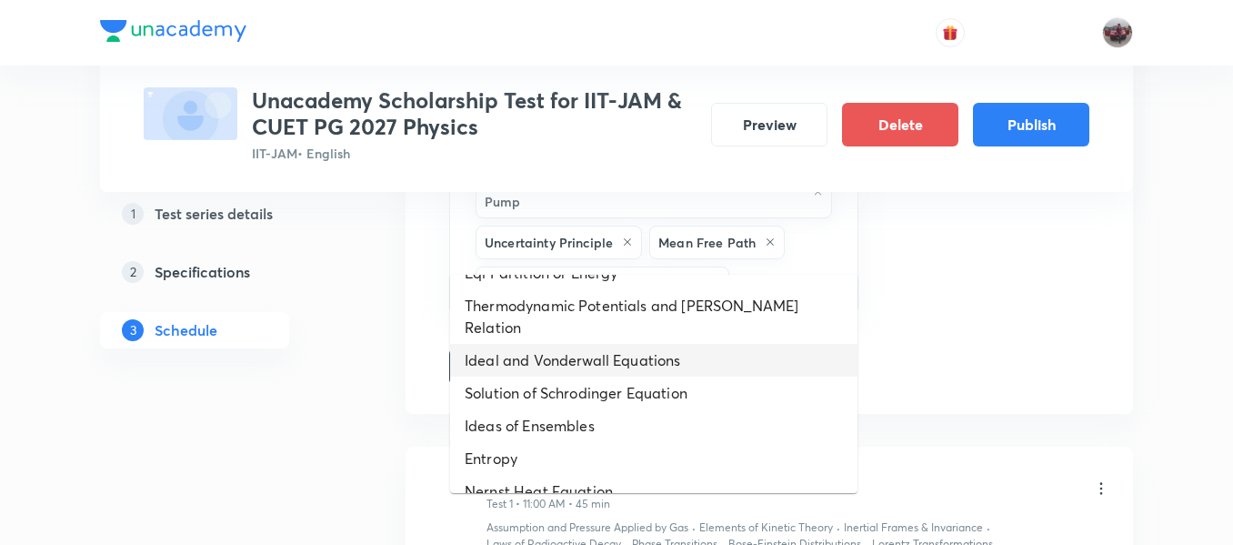
click at [555, 351] on li "Ideal and Vonderwall Equations" at bounding box center [653, 360] width 407 height 33
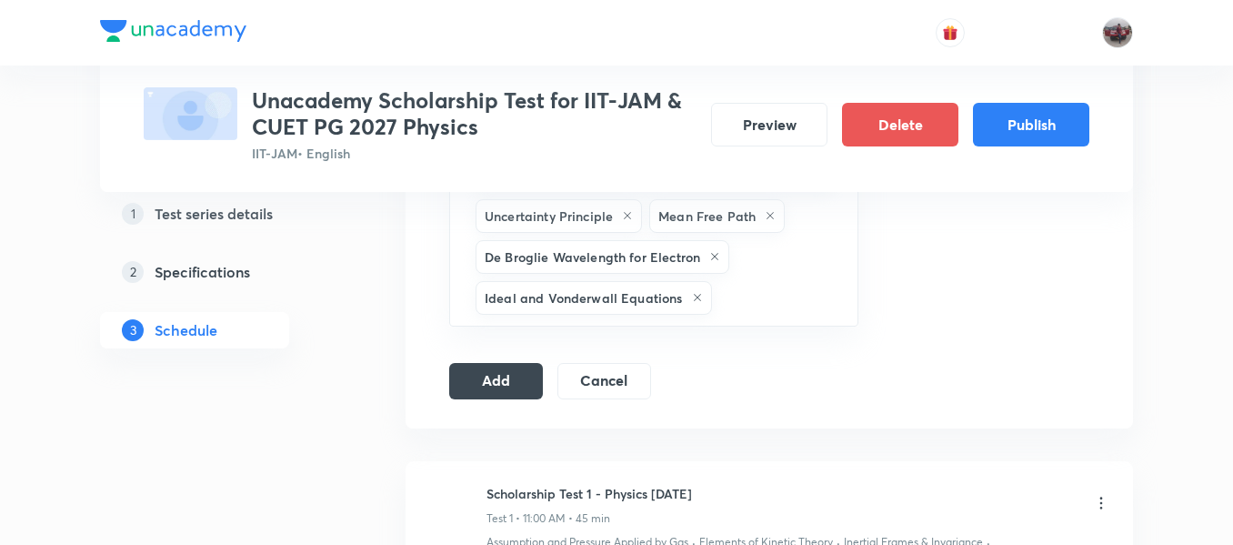
scroll to position [2469, 0]
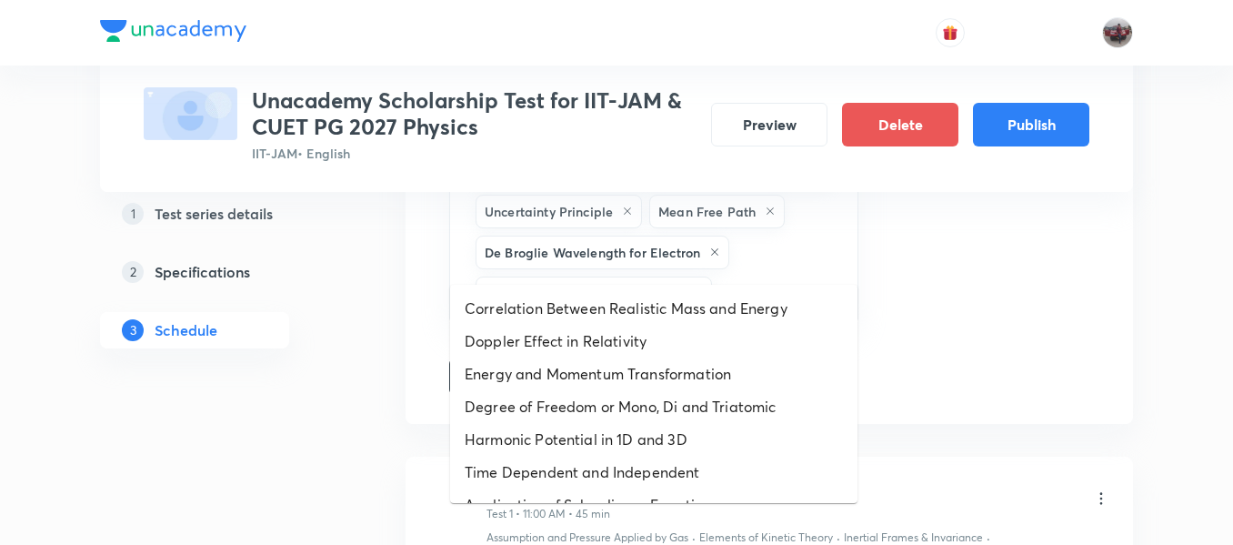
drag, startPoint x: 729, startPoint y: 244, endPoint x: 554, endPoint y: 387, distance: 226.9
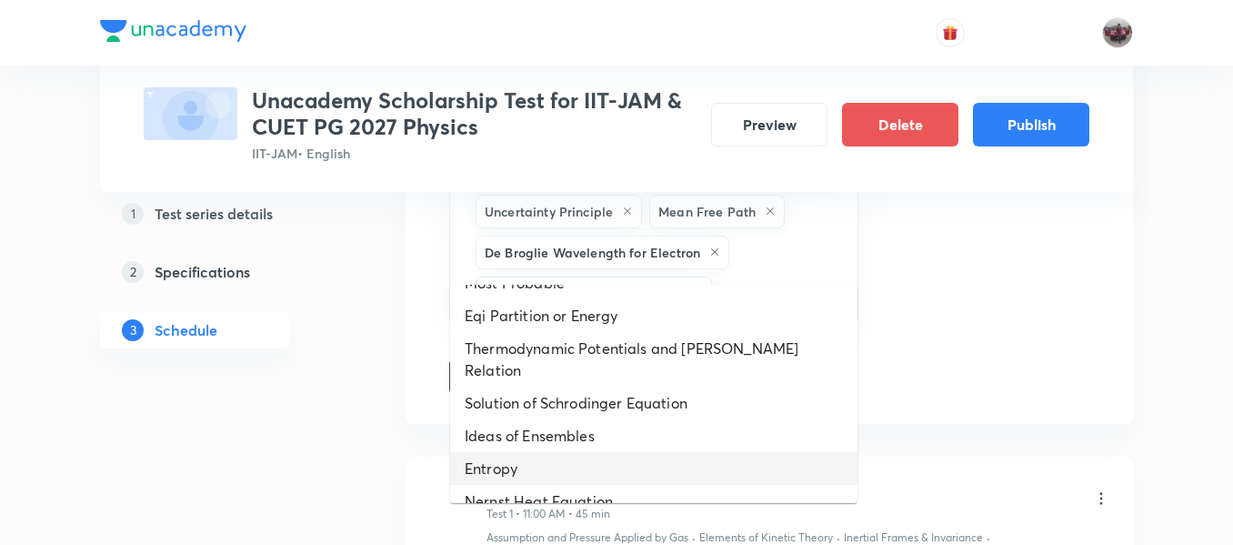
click at [511, 452] on li "Entropy" at bounding box center [653, 468] width 407 height 33
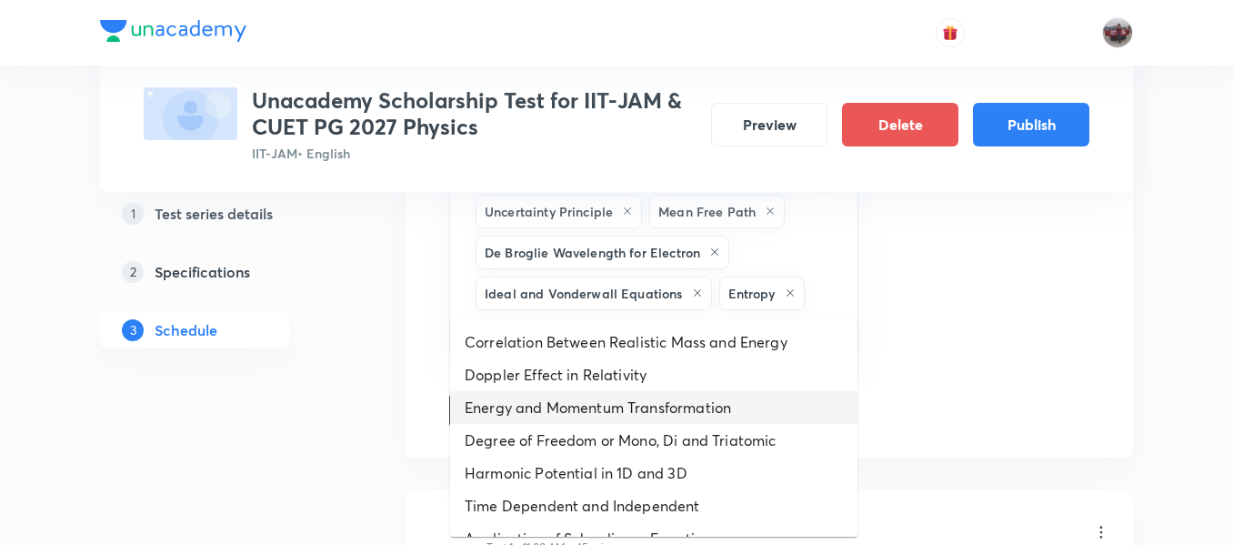
drag, startPoint x: 734, startPoint y: 298, endPoint x: 613, endPoint y: 414, distance: 167.3
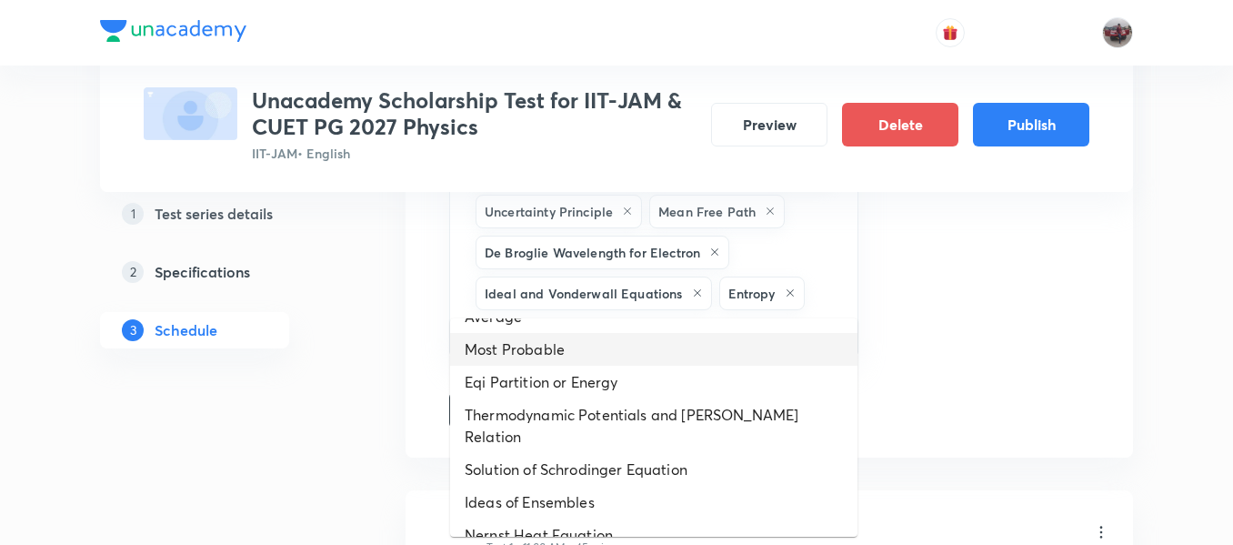
click at [559, 360] on li "Most Probable" at bounding box center [653, 349] width 407 height 33
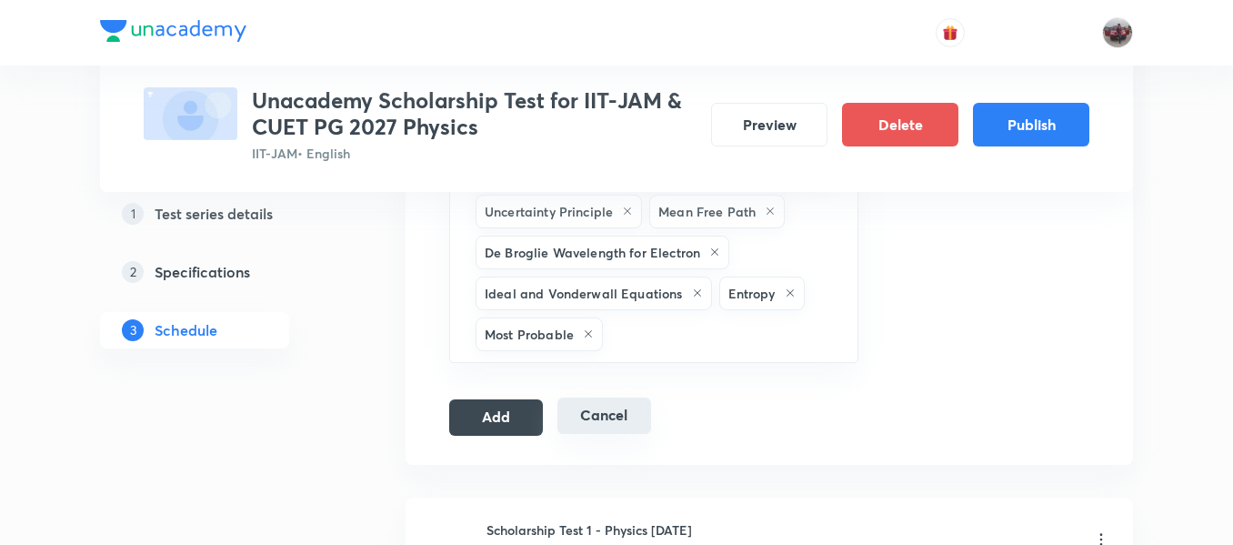
drag, startPoint x: 681, startPoint y: 279, endPoint x: 561, endPoint y: 363, distance: 146.3
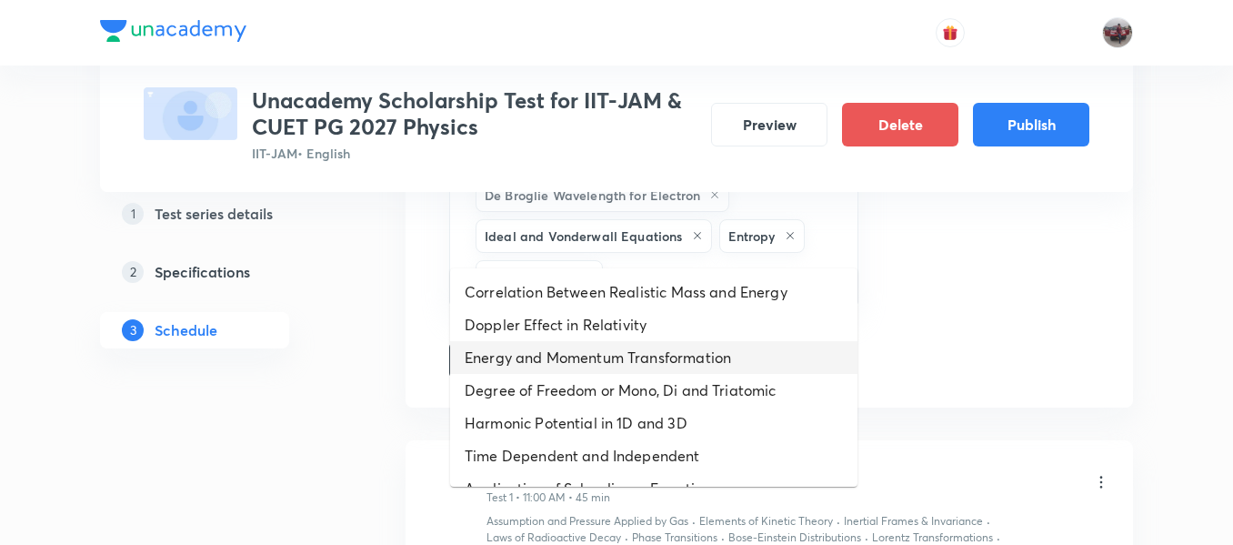
scroll to position [85, 0]
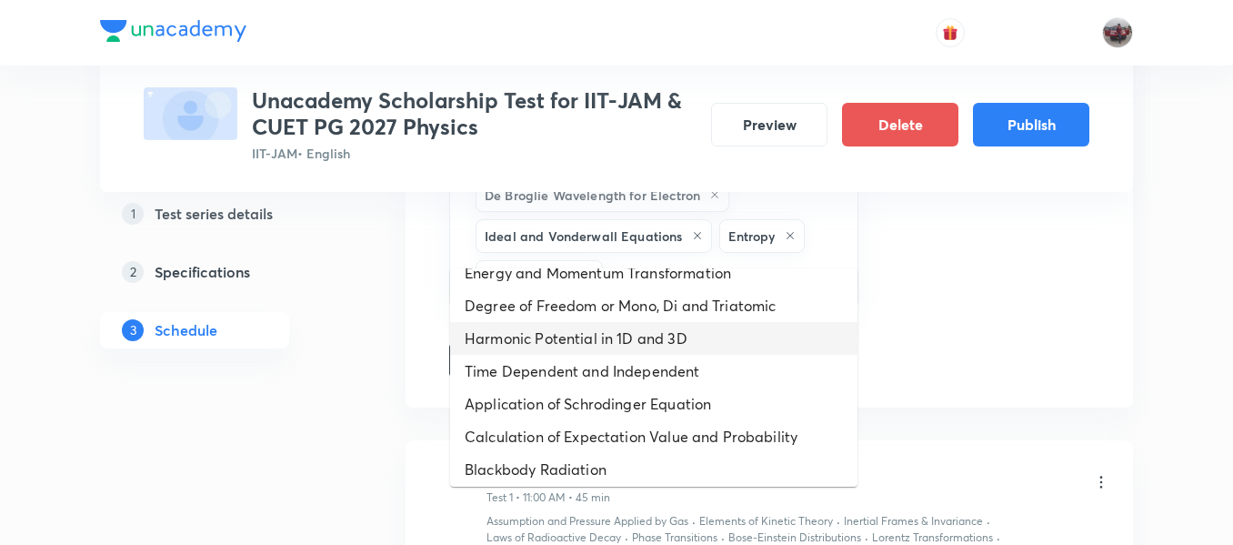
click at [606, 323] on li "Harmonic Potential in 1D and 3D" at bounding box center [653, 338] width 407 height 33
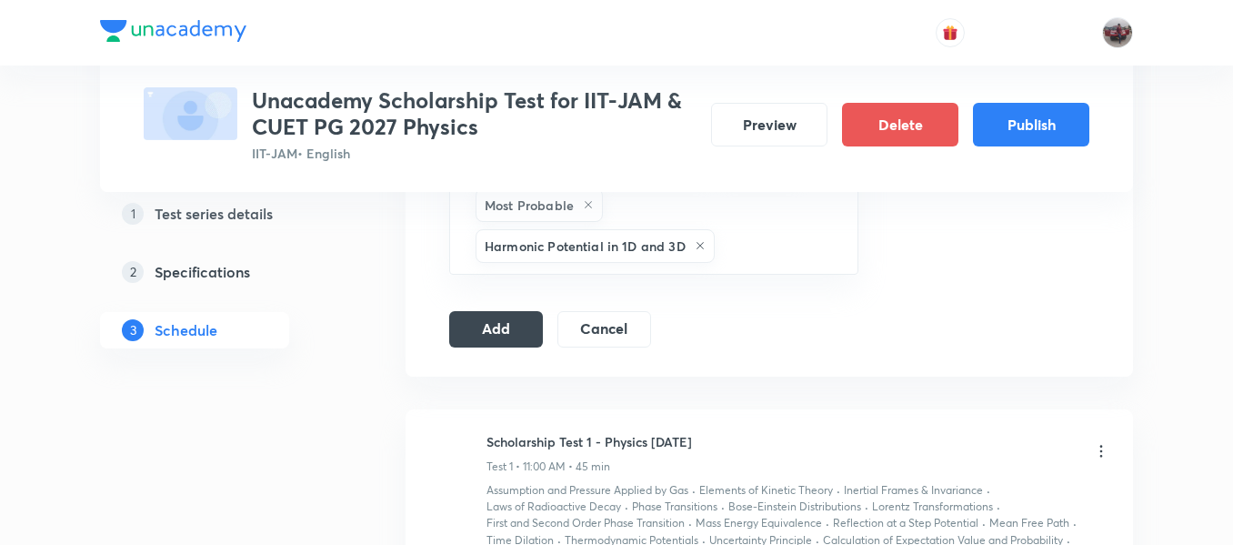
scroll to position [2604, 0]
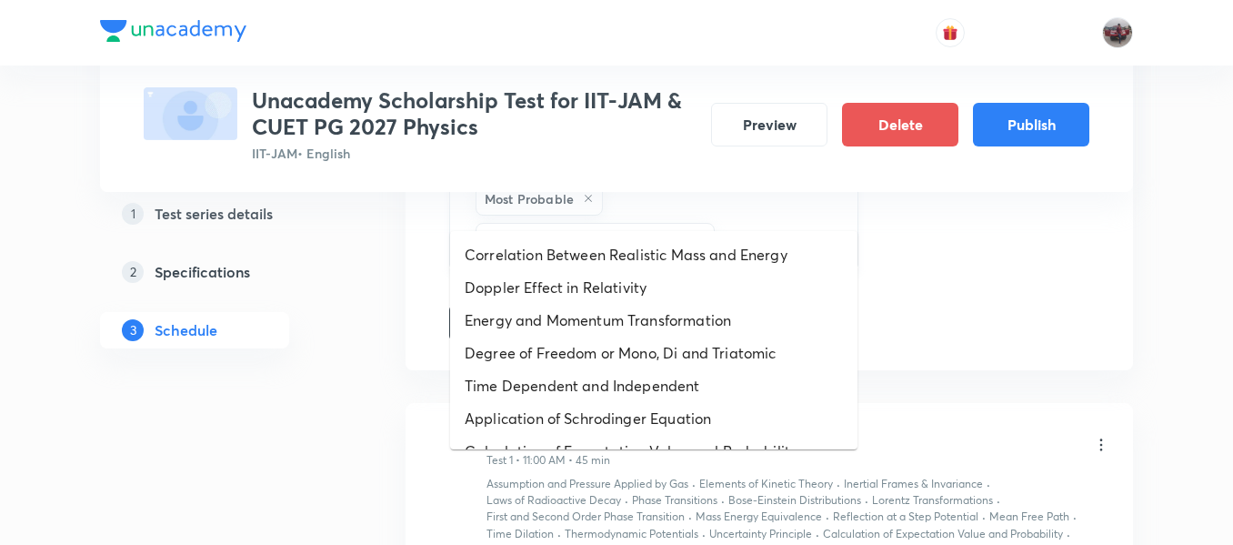
click at [766, 223] on input "text" at bounding box center [777, 240] width 117 height 34
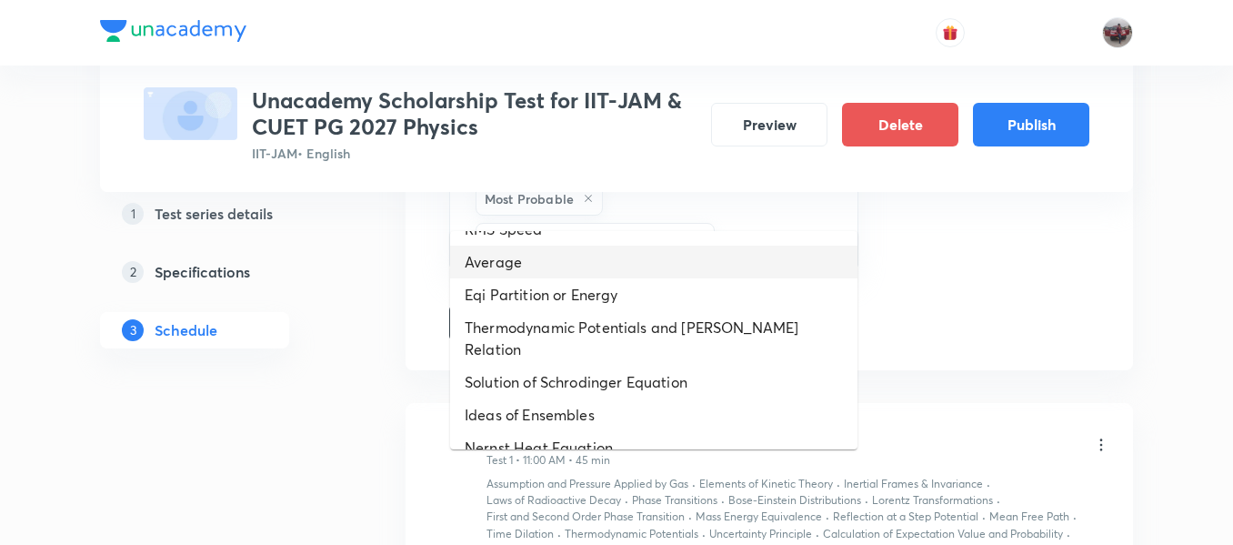
click at [528, 256] on li "Average" at bounding box center [653, 262] width 407 height 33
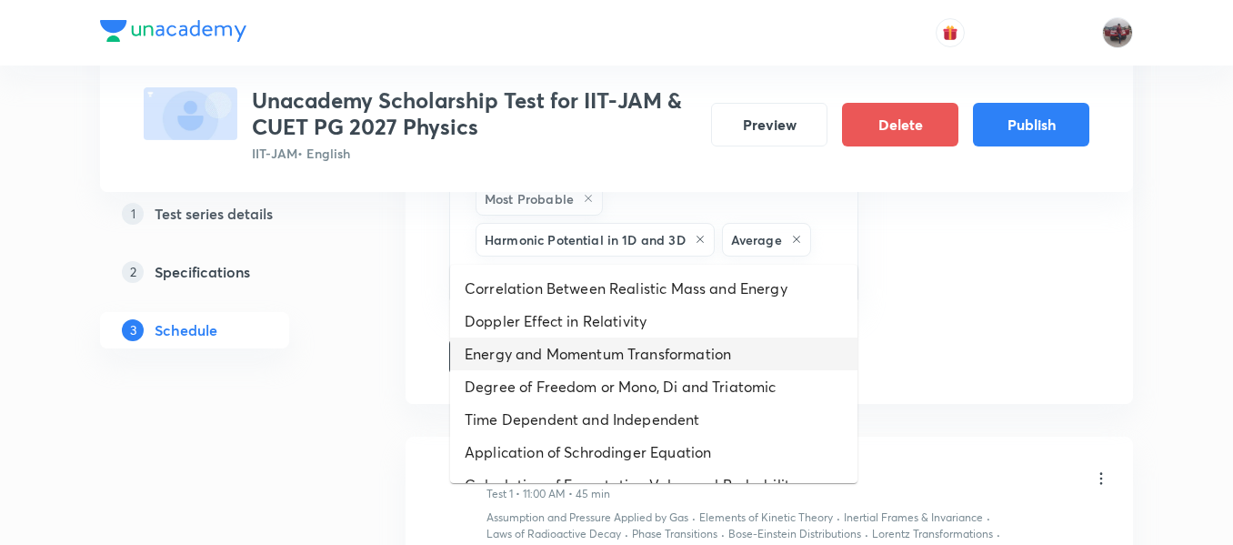
drag, startPoint x: 750, startPoint y: 222, endPoint x: 598, endPoint y: 367, distance: 210.4
click at [598, 367] on li "Energy and Momentum Transformation" at bounding box center [653, 353] width 407 height 33
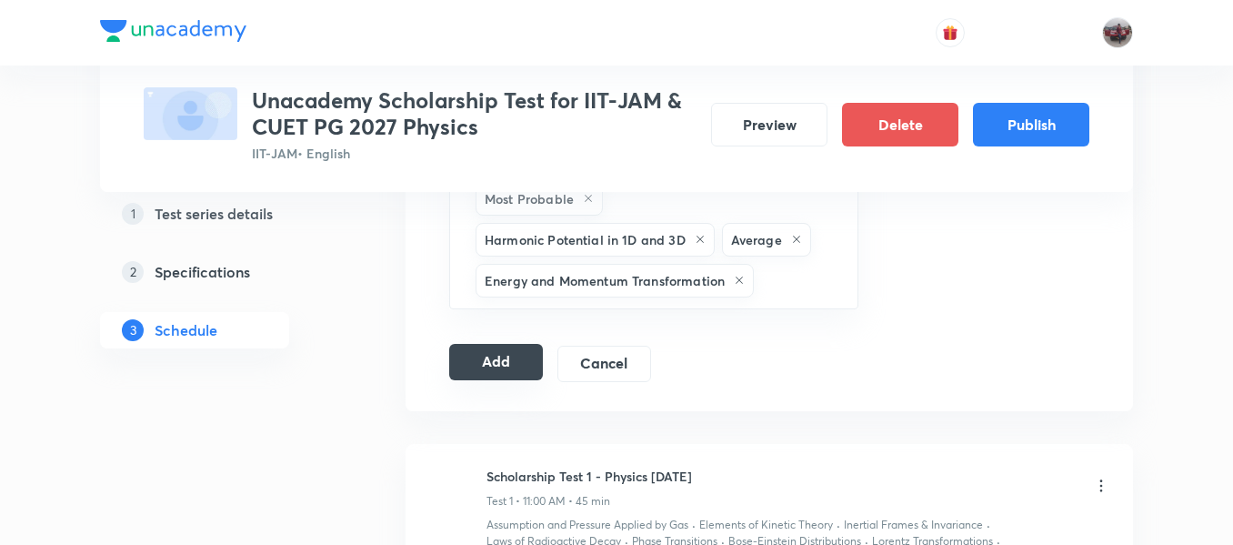
click at [505, 344] on button "Add" at bounding box center [496, 362] width 94 height 36
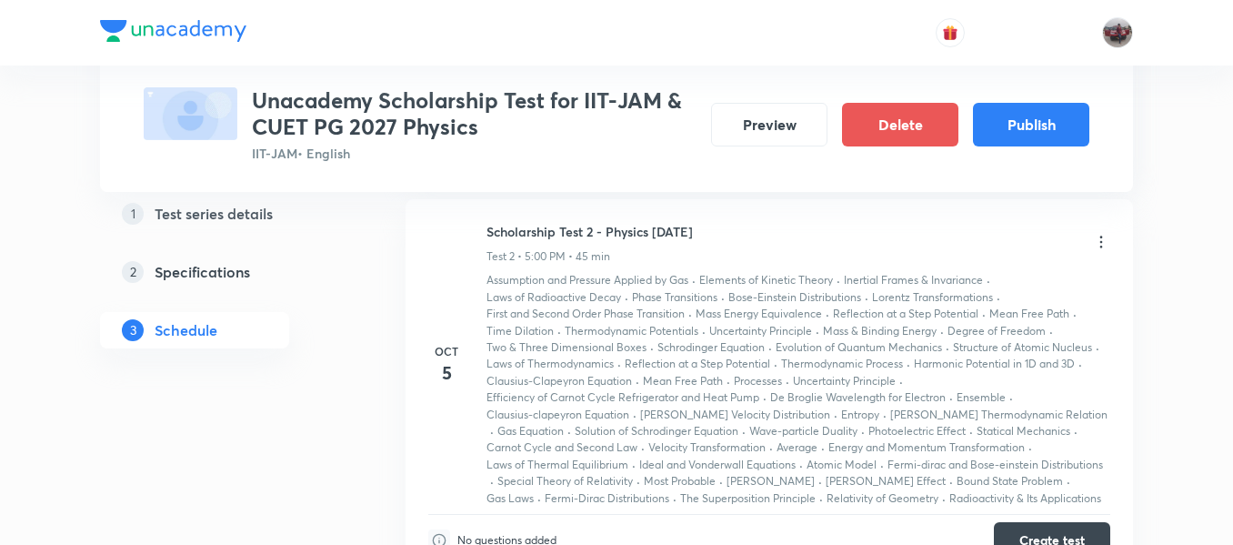
scroll to position [0, 0]
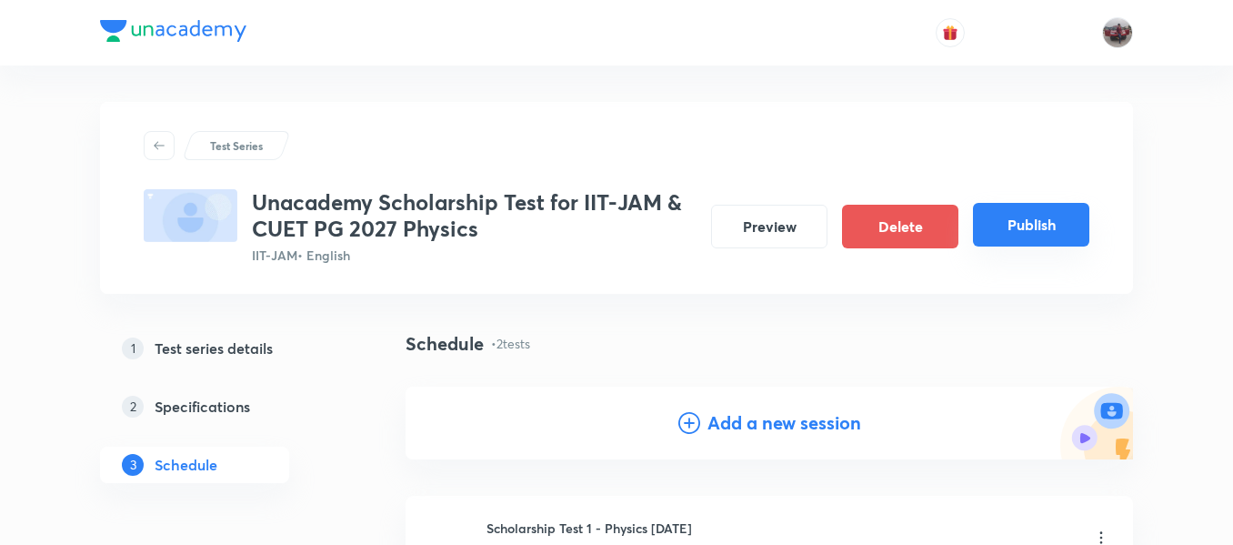
click at [1033, 243] on button "Publish" at bounding box center [1031, 225] width 116 height 44
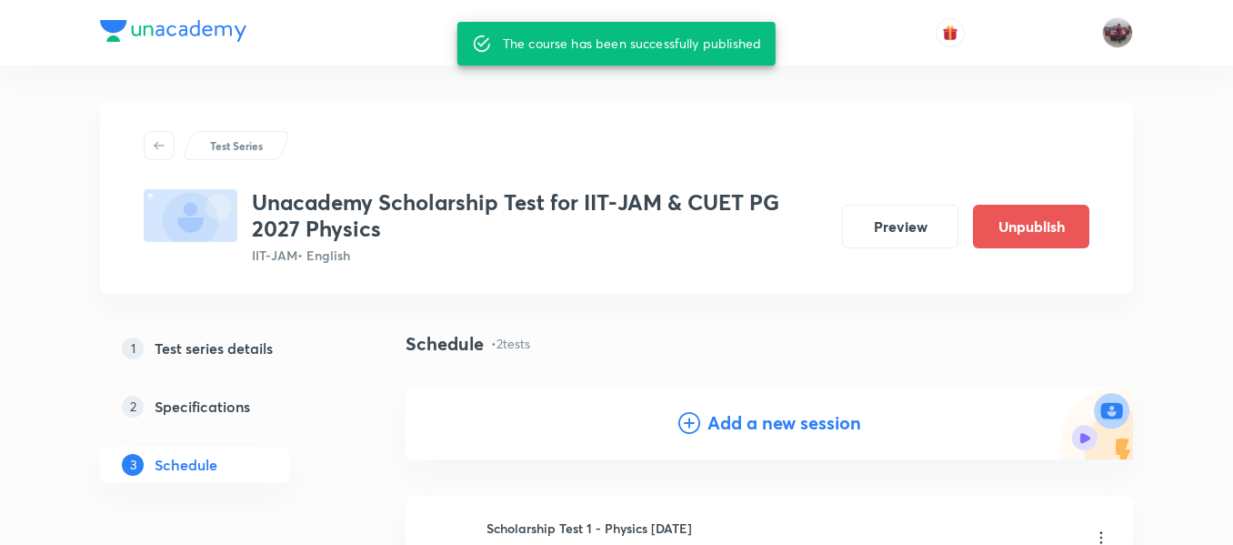
click at [295, 206] on h3 "Unacademy Scholarship Test for IIT-JAM & CUET PG 2027 Physics" at bounding box center [540, 215] width 576 height 53
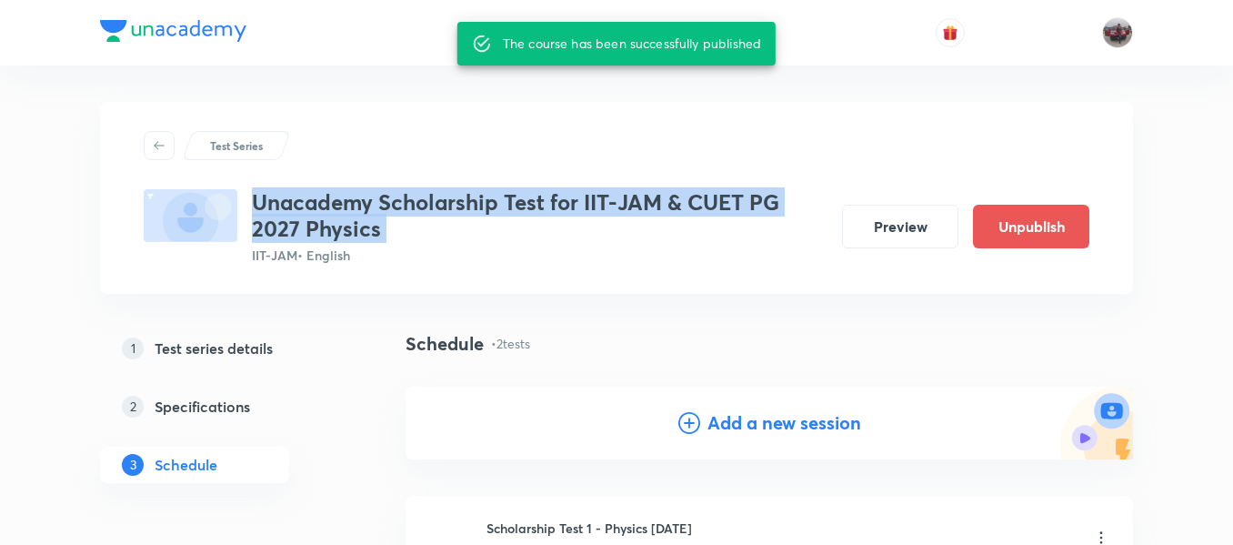
click at [295, 206] on h3 "Unacademy Scholarship Test for IIT-JAM & CUET PG 2027 Physics" at bounding box center [540, 215] width 576 height 53
copy h3 "Unacademy Scholarship Test for IIT-JAM & CUET PG 2027 Physics"
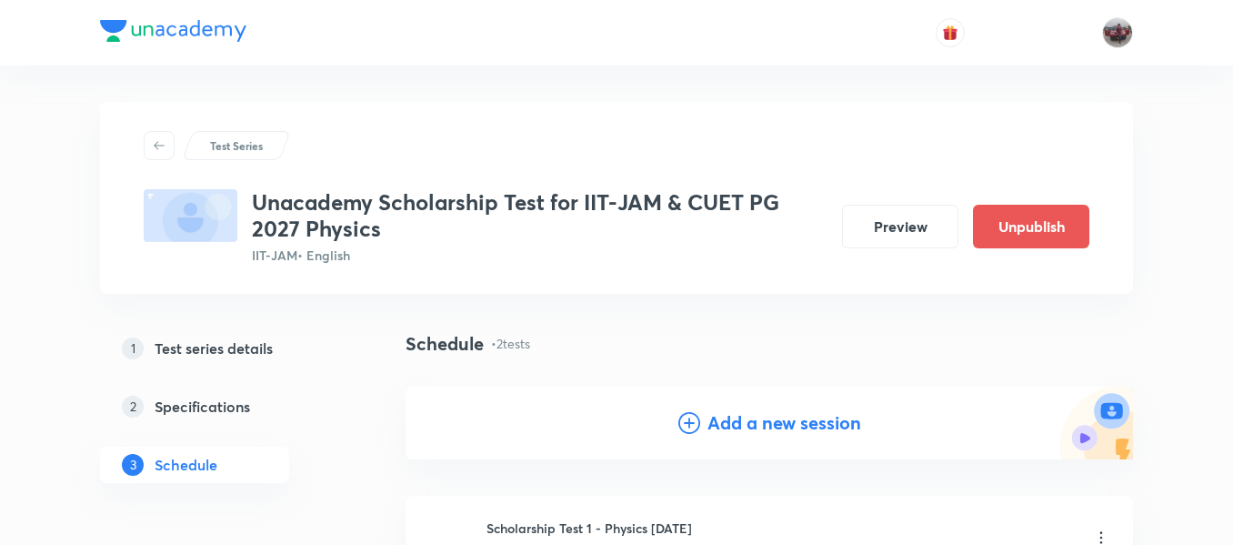
click at [452, 56] on div at bounding box center [616, 32] width 1033 height 65
click at [507, 153] on div "Test Series" at bounding box center [617, 145] width 946 height 29
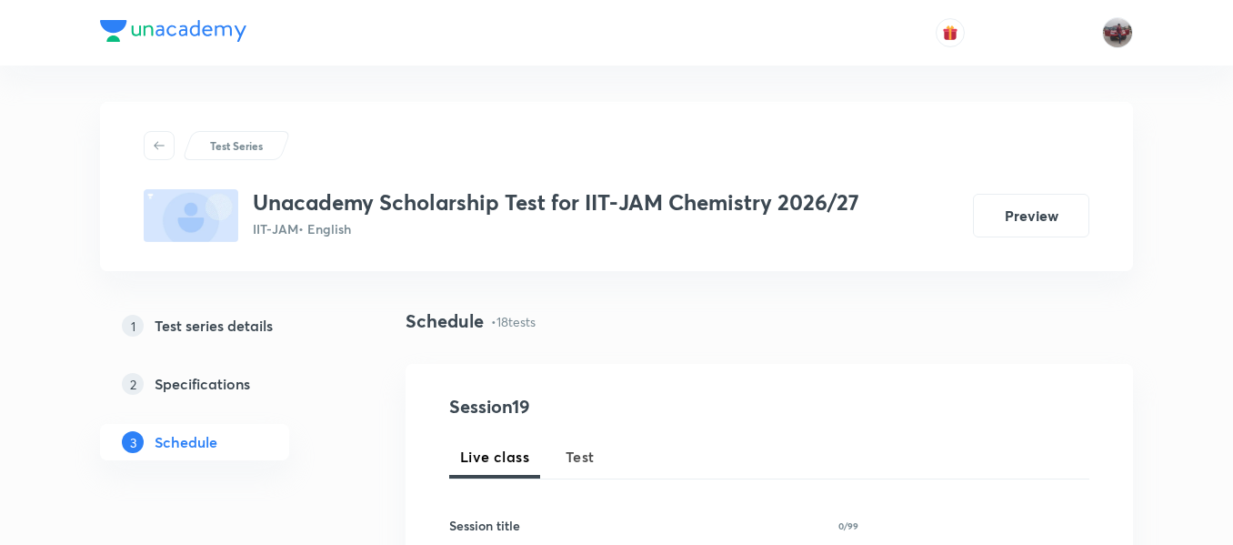
click at [236, 325] on h5 "Test series details" at bounding box center [214, 326] width 118 height 22
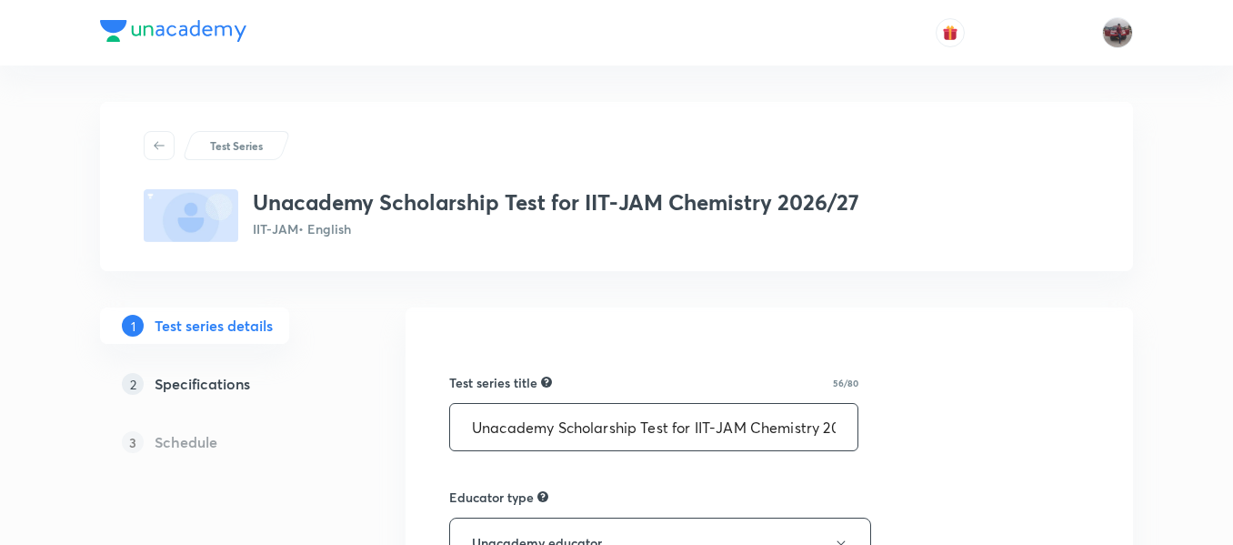
click at [518, 427] on input "Unacademy Scholarship Test for IIT-JAM Chemistry 2026/27" at bounding box center [653, 427] width 407 height 46
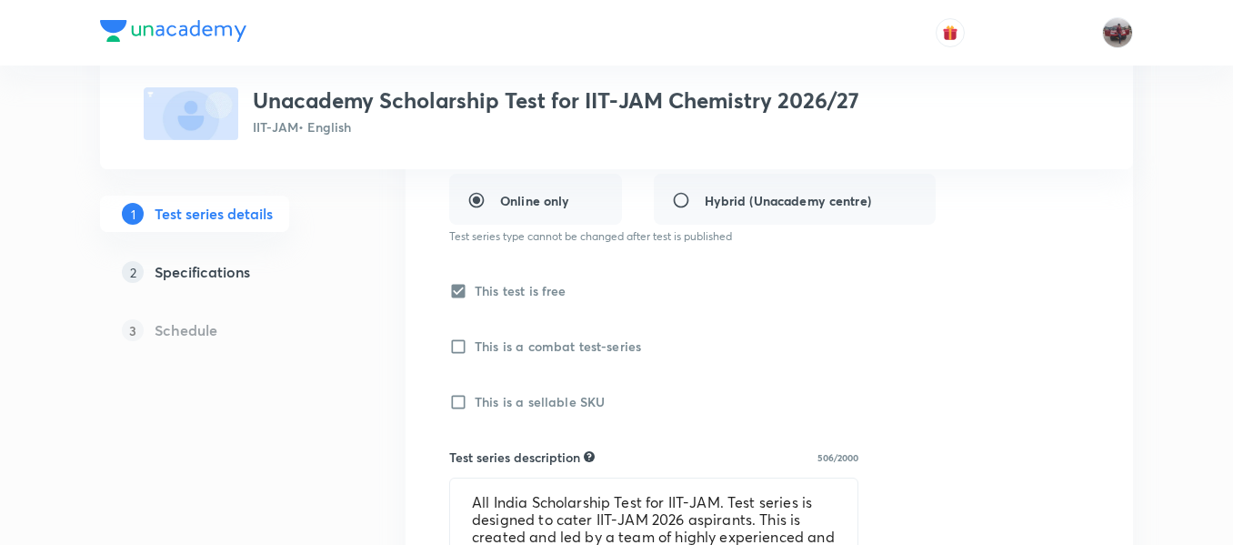
scroll to position [461, 0]
click at [547, 502] on textarea "All India Scholarship Test for IIT-JAM. Test series is designed to cater IIT-JA…" at bounding box center [653, 518] width 407 height 81
click at [241, 276] on h5 "Specifications" at bounding box center [203, 272] width 96 height 22
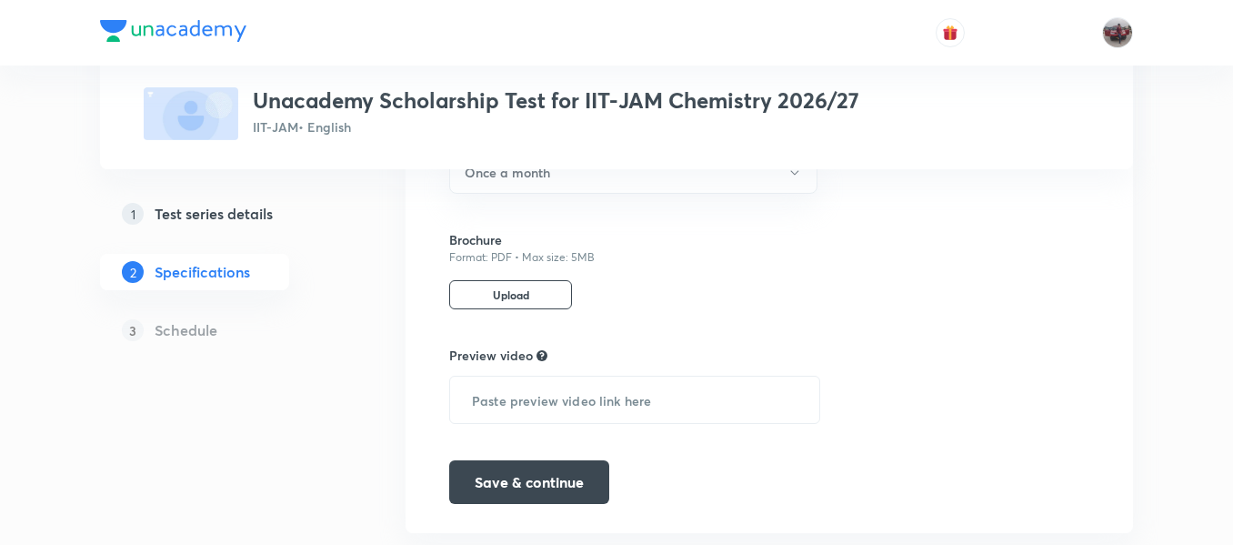
scroll to position [898, 0]
